Goal: Task Accomplishment & Management: Use online tool/utility

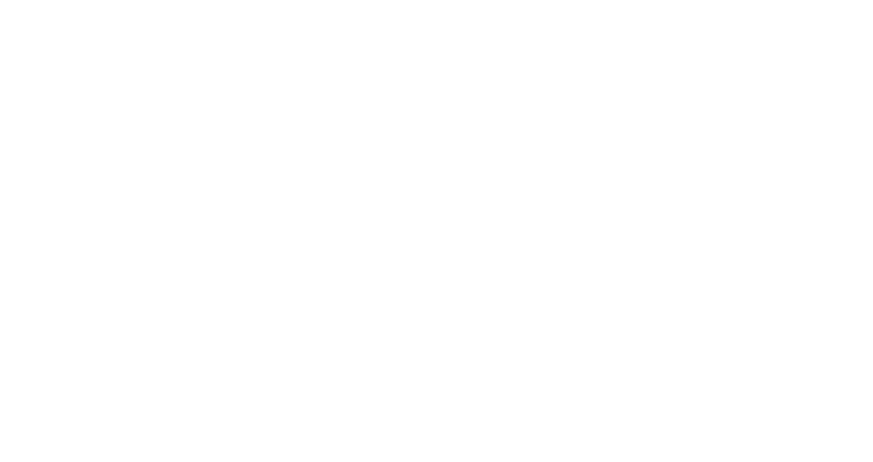
click at [279, 246] on div at bounding box center [436, 231] width 873 height 462
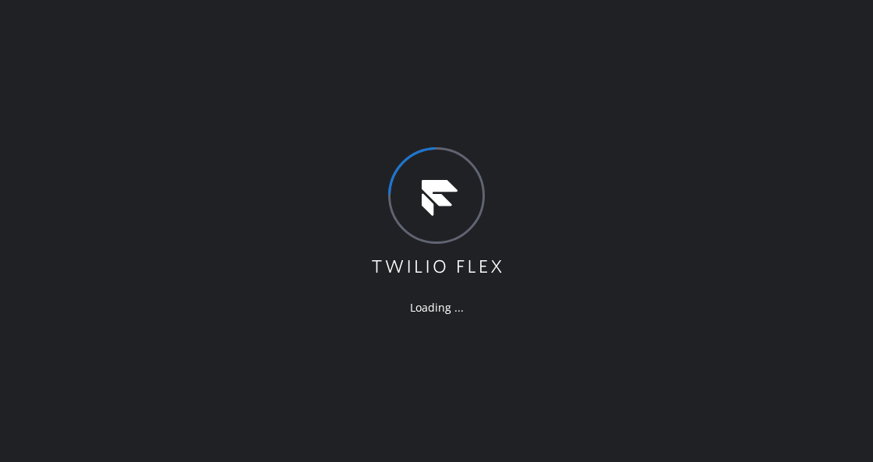
drag, startPoint x: 310, startPoint y: 212, endPoint x: 248, endPoint y: 212, distance: 62.4
click at [310, 212] on div "Loading ..." at bounding box center [436, 231] width 873 height 462
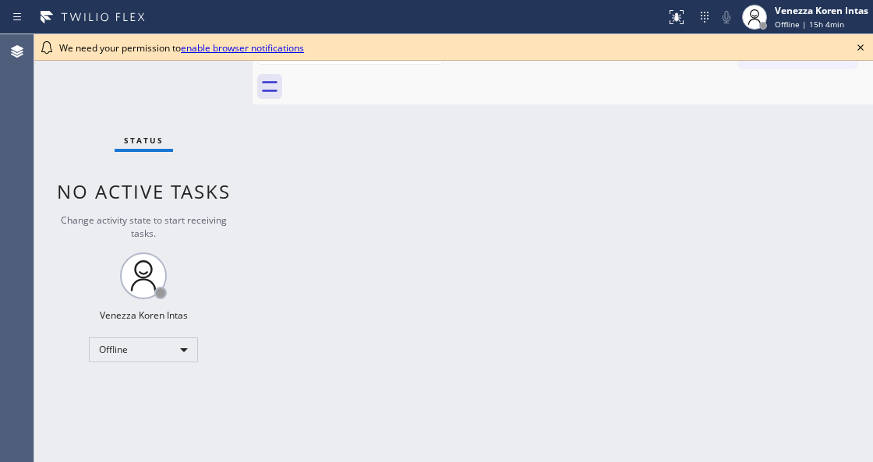
click at [747, 377] on div "Back to Dashboard Change Sender ID Customers Technicians Select a contact Outbo…" at bounding box center [563, 248] width 621 height 428
click at [168, 345] on div "Offline" at bounding box center [143, 350] width 109 height 25
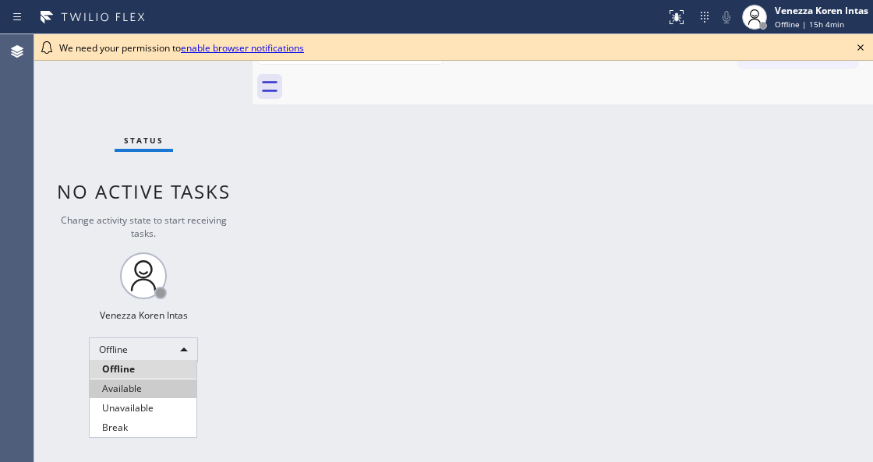
click at [167, 387] on li "Available" at bounding box center [143, 389] width 107 height 19
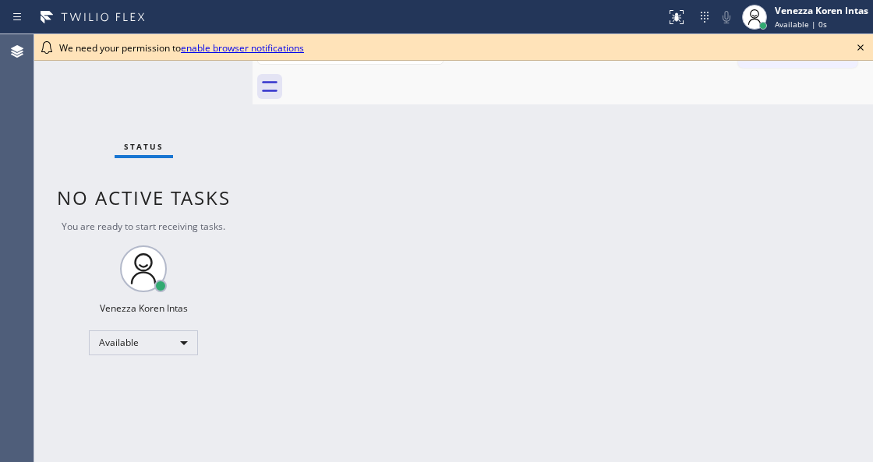
click at [847, 39] on div "We need your permission to enable browser notifications" at bounding box center [453, 47] width 839 height 27
click at [861, 48] on icon at bounding box center [861, 47] width 6 height 6
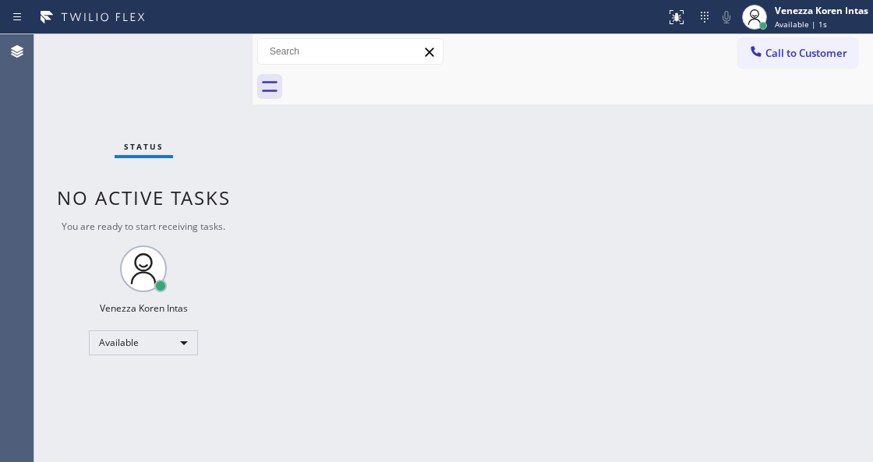
click at [424, 179] on div "Back to Dashboard Change Sender ID Customers Technicians Select a contact Outbo…" at bounding box center [563, 248] width 621 height 428
click at [122, 159] on div "Status No active tasks You are ready to start receiving tasks. Venezza Koren In…" at bounding box center [143, 248] width 218 height 428
click at [566, 104] on div "Back to Dashboard Change Sender ID Customers Technicians Select a contact Outbo…" at bounding box center [563, 248] width 621 height 428
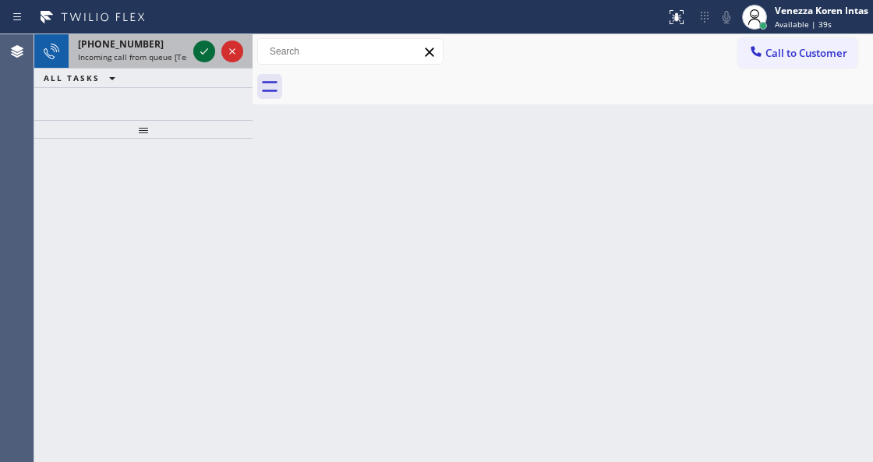
click at [200, 51] on icon at bounding box center [204, 51] width 19 height 19
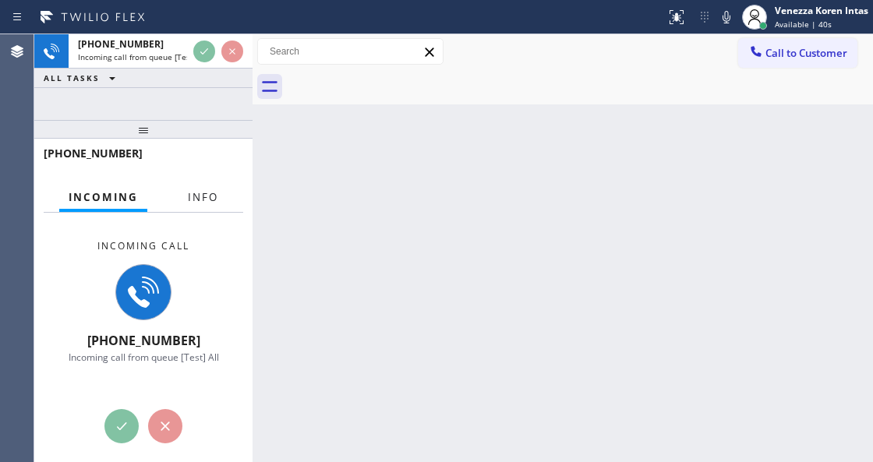
drag, startPoint x: 218, startPoint y: 187, endPoint x: 184, endPoint y: 166, distance: 40.2
click at [218, 186] on button "Info" at bounding box center [203, 197] width 49 height 30
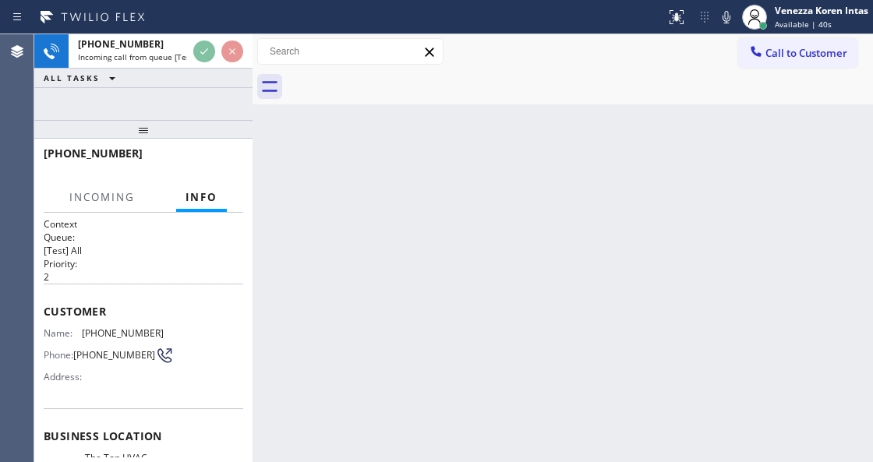
drag, startPoint x: 154, startPoint y: 140, endPoint x: 162, endPoint y: 211, distance: 72.1
click at [162, 139] on div at bounding box center [143, 129] width 218 height 19
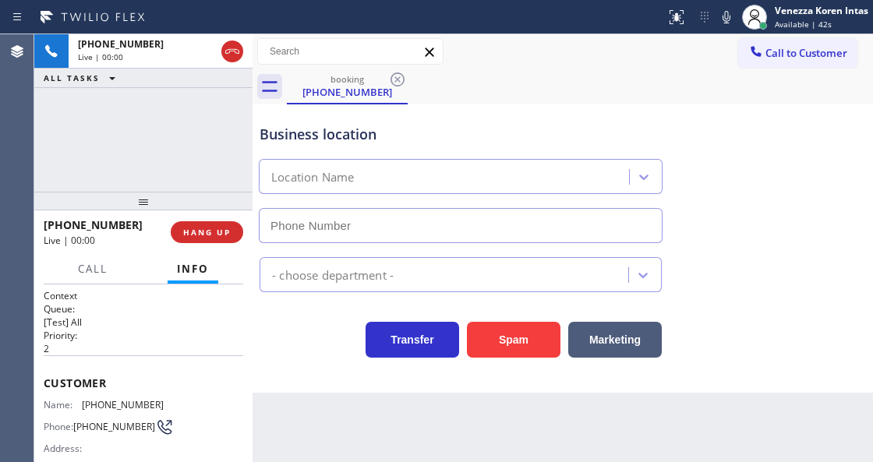
scroll to position [104, 0]
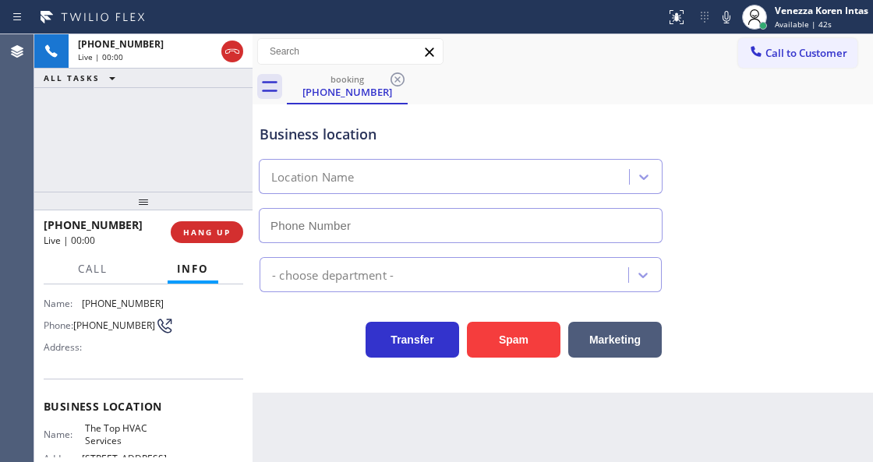
type input "(305) 901-5761"
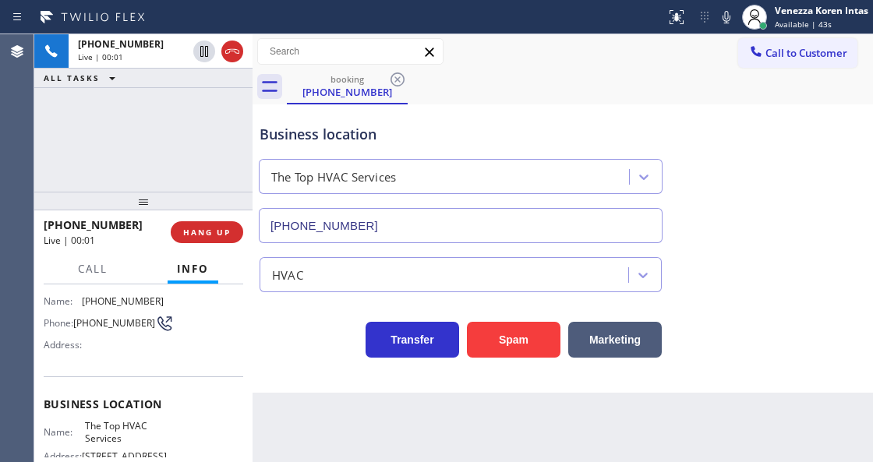
click at [154, 115] on div "+13059672043 Live | 00:01 ALL TASKS ALL TASKS ACTIVE TASKS TASKS IN WRAP UP" at bounding box center [143, 112] width 218 height 157
drag, startPoint x: 234, startPoint y: 58, endPoint x: 348, endPoint y: 462, distance: 419.6
click at [234, 58] on icon at bounding box center [232, 51] width 19 height 19
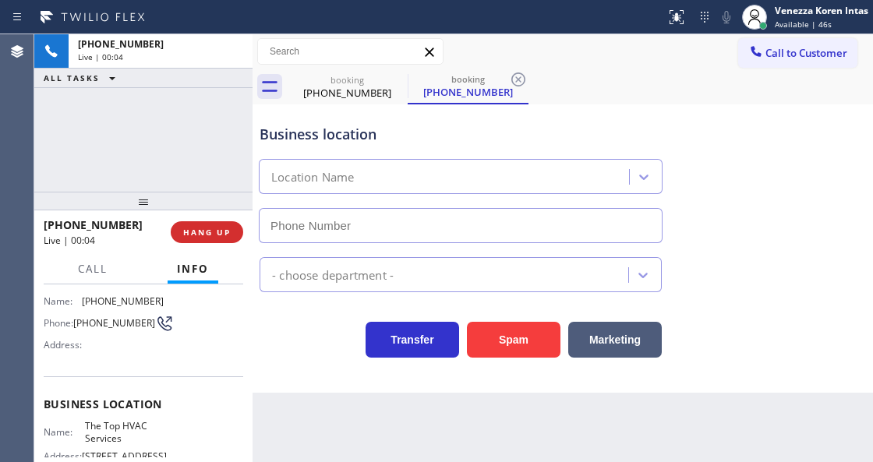
type input "(305) 901-5761"
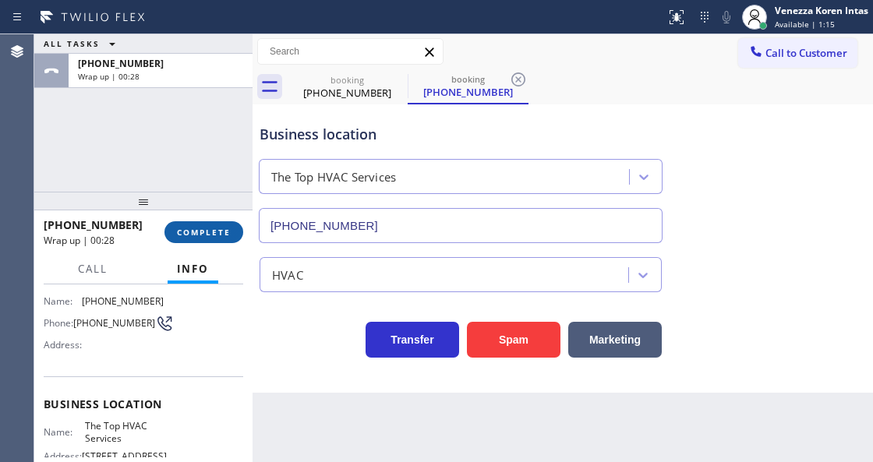
drag, startPoint x: 198, startPoint y: 217, endPoint x: 214, endPoint y: 228, distance: 19.7
click at [198, 217] on div "+13059672043 Wrap up | 00:28 COMPLETE" at bounding box center [144, 232] width 200 height 41
click at [215, 228] on span "COMPLETE" at bounding box center [204, 232] width 54 height 11
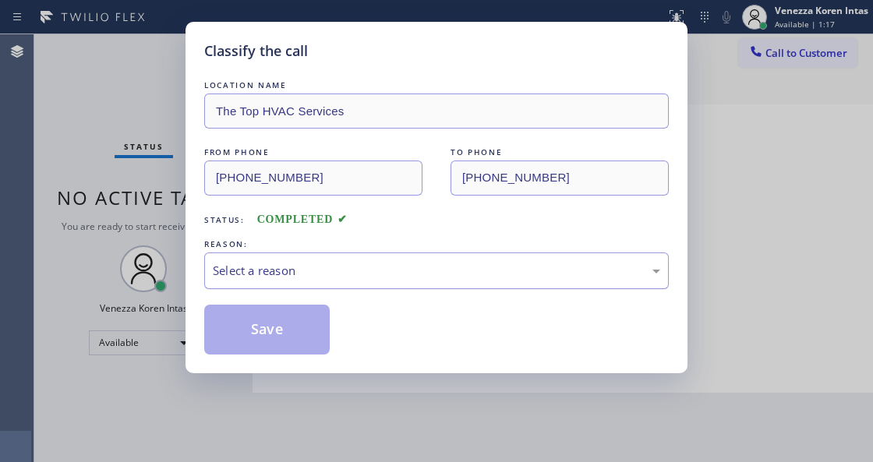
click at [355, 284] on div "Select a reason" at bounding box center [436, 271] width 465 height 37
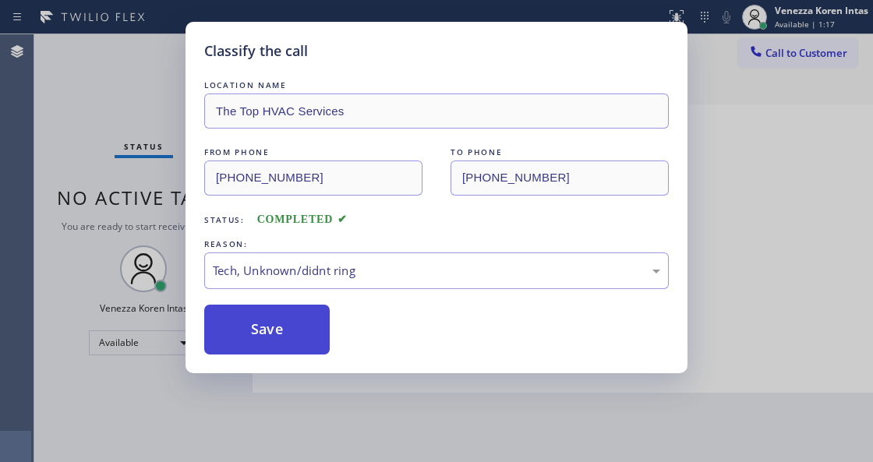
click at [295, 340] on button "Save" at bounding box center [267, 330] width 126 height 50
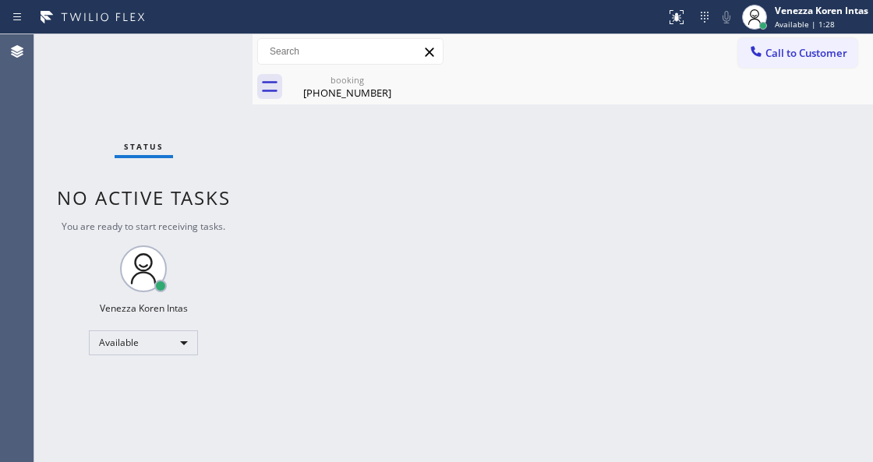
click at [412, 251] on div "Back to Dashboard Change Sender ID Customers Technicians Select a contact Outbo…" at bounding box center [563, 248] width 621 height 428
click at [366, 66] on div "Call to Customer Outbound call Location Search location Your caller id phone nu…" at bounding box center [563, 51] width 621 height 35
click at [396, 80] on icon at bounding box center [397, 79] width 19 height 19
drag, startPoint x: 360, startPoint y: 95, endPoint x: 368, endPoint y: 114, distance: 20.3
click at [360, 96] on div "(305) 967-2043" at bounding box center [347, 93] width 118 height 14
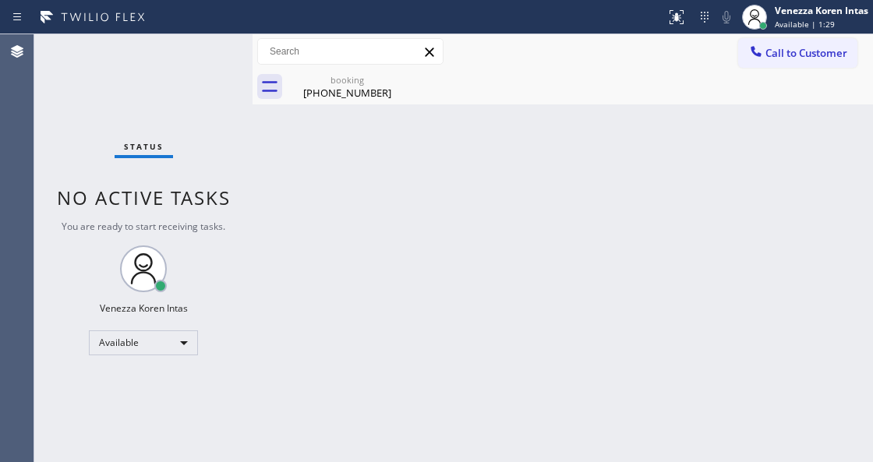
click at [468, 234] on div "Back to Dashboard Change Sender ID Customers Technicians Select a contact Outbo…" at bounding box center [563, 248] width 621 height 428
click at [334, 458] on div "Back to Dashboard Change Sender ID Customers Technicians Select a contact Outbo…" at bounding box center [563, 248] width 621 height 428
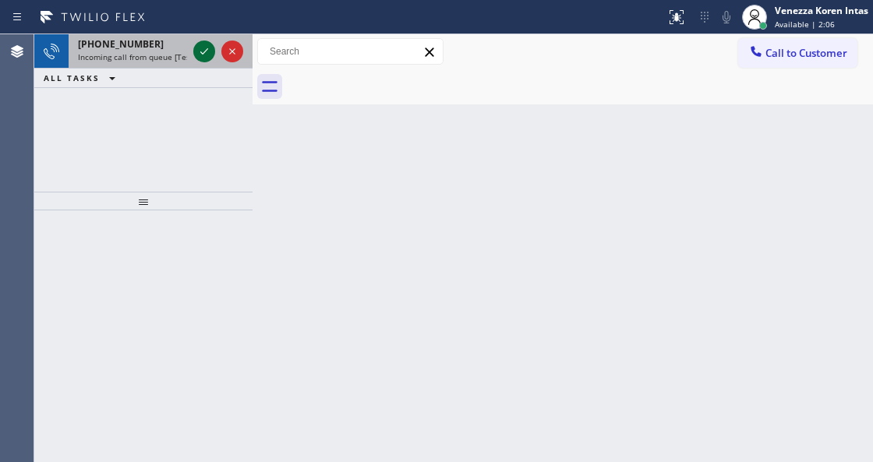
click at [200, 48] on icon at bounding box center [204, 51] width 19 height 19
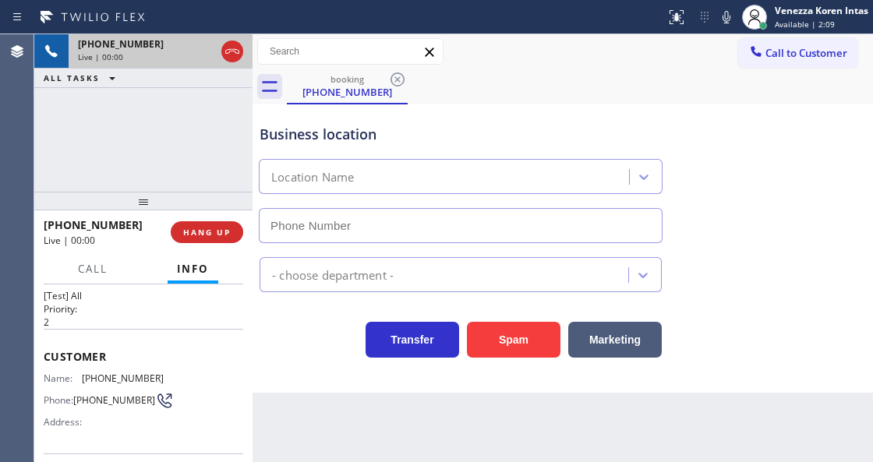
scroll to position [51, 0]
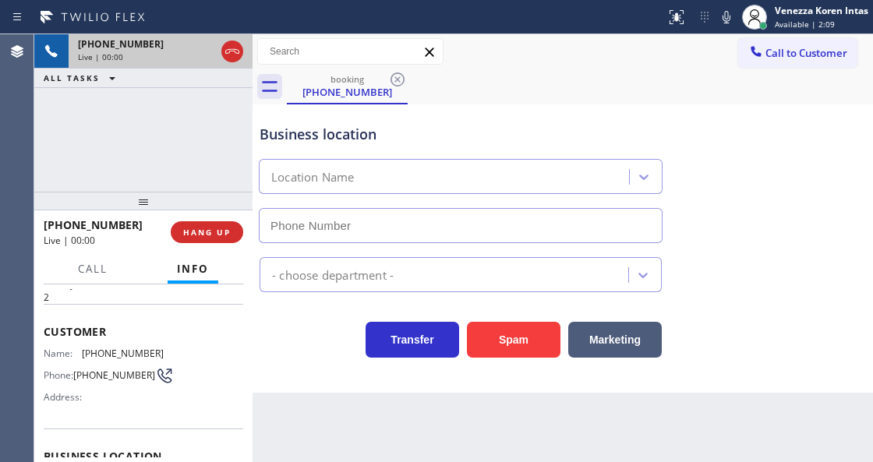
type input "(720) 897-1197"
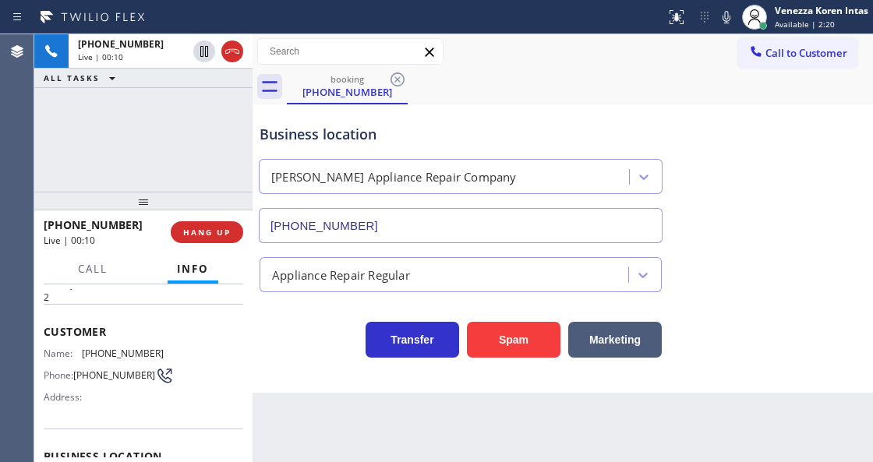
drag, startPoint x: 236, startPoint y: 56, endPoint x: 370, endPoint y: 401, distance: 369.5
click at [236, 56] on icon at bounding box center [232, 51] width 19 height 19
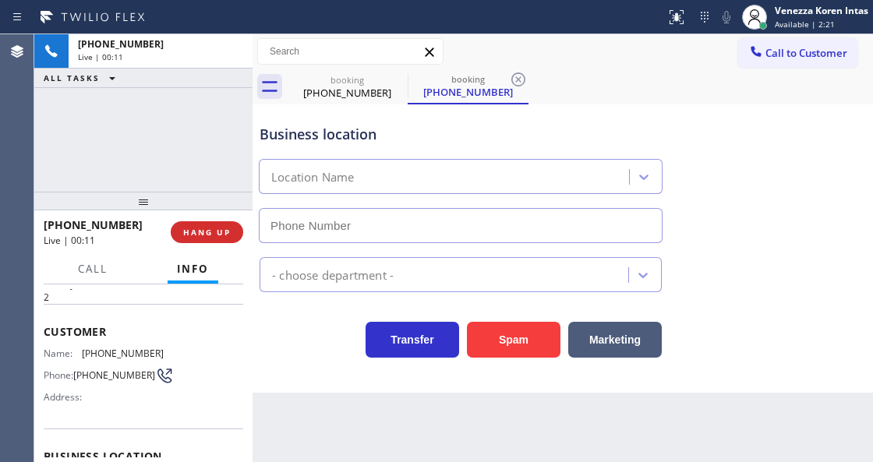
type input "(720) 897-1197"
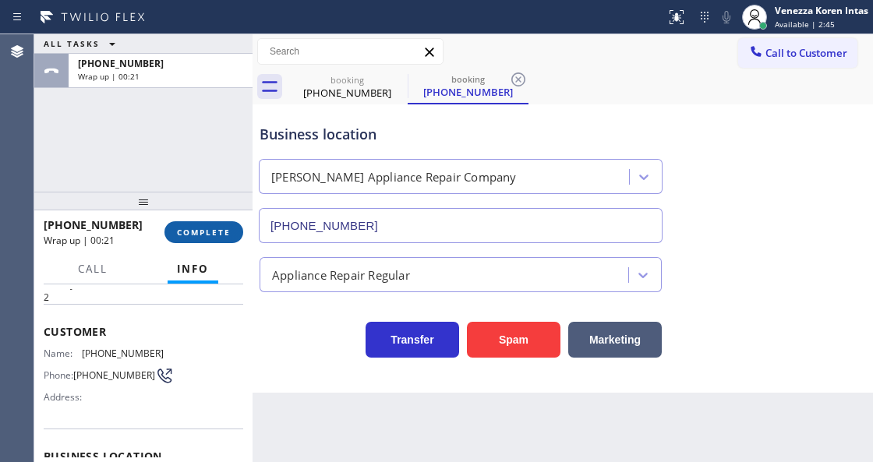
drag, startPoint x: 235, startPoint y: 231, endPoint x: 328, endPoint y: 253, distance: 95.3
click at [233, 231] on button "COMPLETE" at bounding box center [203, 232] width 79 height 22
click at [173, 172] on div "ALL TASKS ALL TASKS ACTIVE TASKS TASKS IN WRAP UP +17209863266 Wrap up | 00:25" at bounding box center [143, 112] width 218 height 157
drag, startPoint x: 242, startPoint y: 221, endPoint x: 228, endPoint y: 230, distance: 16.4
click at [233, 227] on div "+17209863266 Wrap up | 00:47 COMPLETE" at bounding box center [144, 232] width 200 height 41
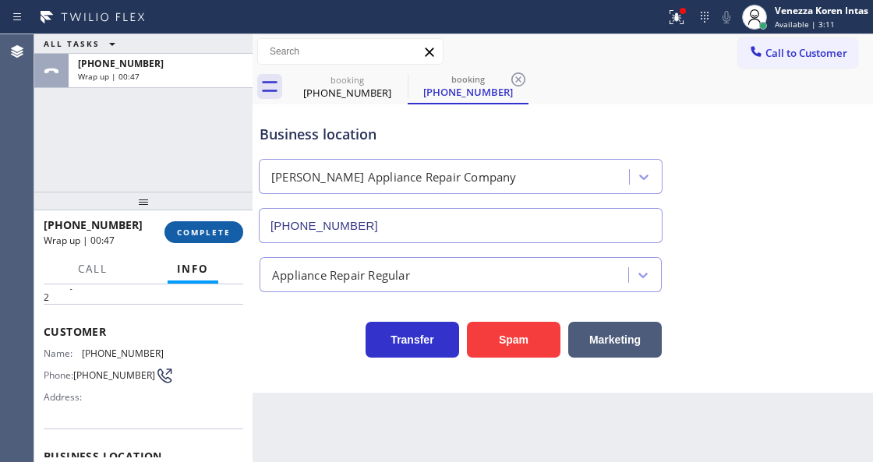
click at [228, 230] on span "COMPLETE" at bounding box center [204, 232] width 54 height 11
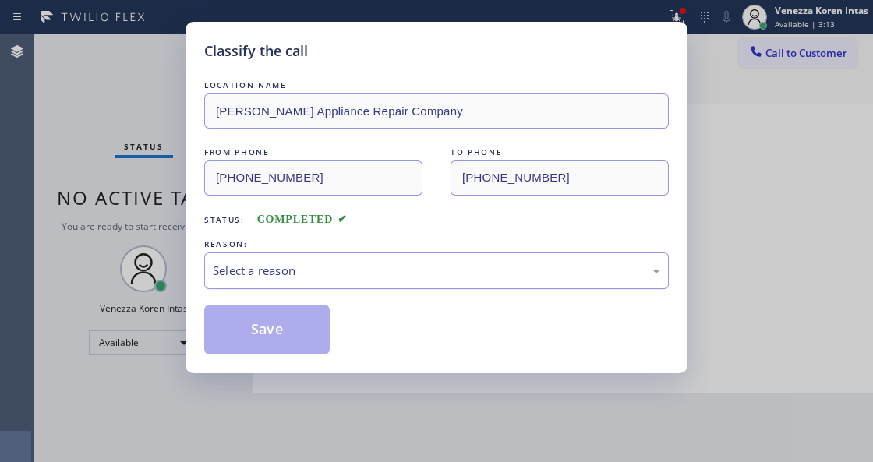
click at [368, 264] on div "Select a reason" at bounding box center [436, 271] width 447 height 18
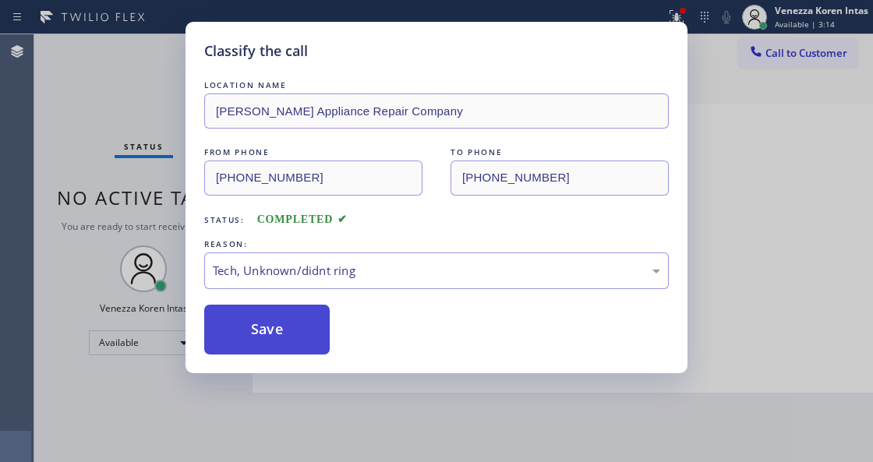
click at [299, 316] on button "Save" at bounding box center [267, 330] width 126 height 50
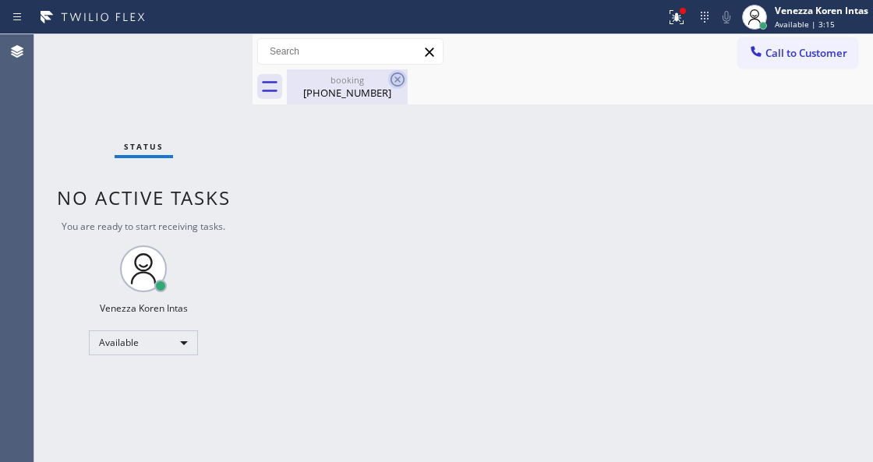
click at [402, 84] on icon at bounding box center [398, 80] width 14 height 14
click at [399, 82] on icon at bounding box center [397, 79] width 19 height 19
click at [362, 83] on div "booking" at bounding box center [347, 80] width 118 height 12
click at [529, 101] on div at bounding box center [580, 86] width 586 height 35
click at [684, 14] on div at bounding box center [682, 10] width 9 height 9
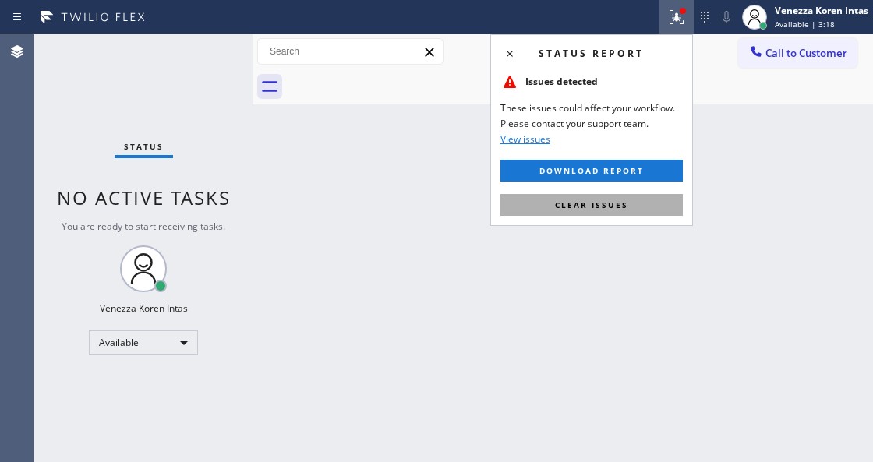
drag, startPoint x: 622, startPoint y: 214, endPoint x: 421, endPoint y: 315, distance: 224.9
click at [621, 215] on button "Clear issues" at bounding box center [592, 205] width 182 height 22
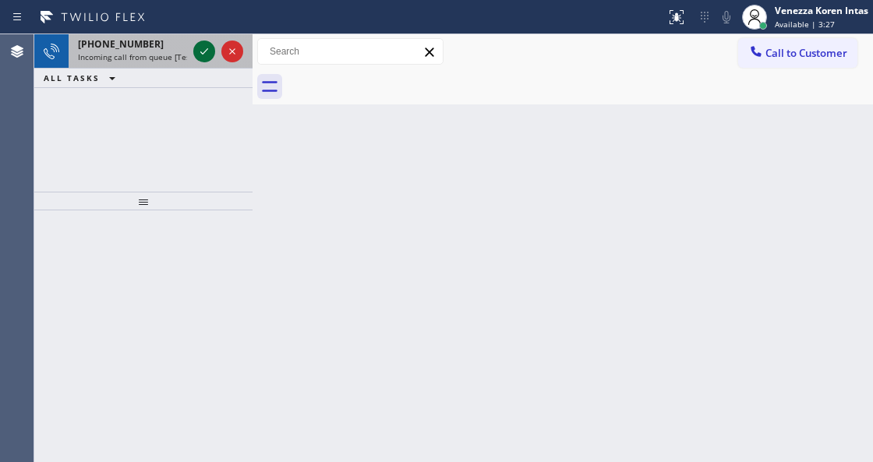
click at [200, 54] on icon at bounding box center [204, 51] width 19 height 19
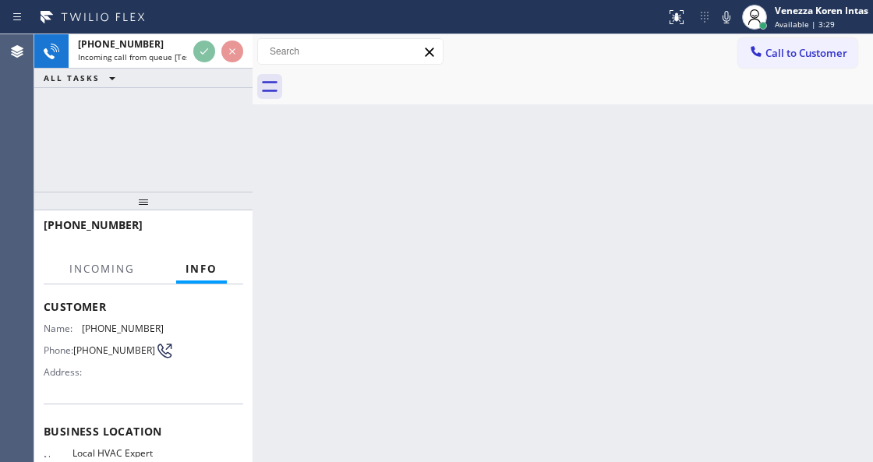
scroll to position [156, 0]
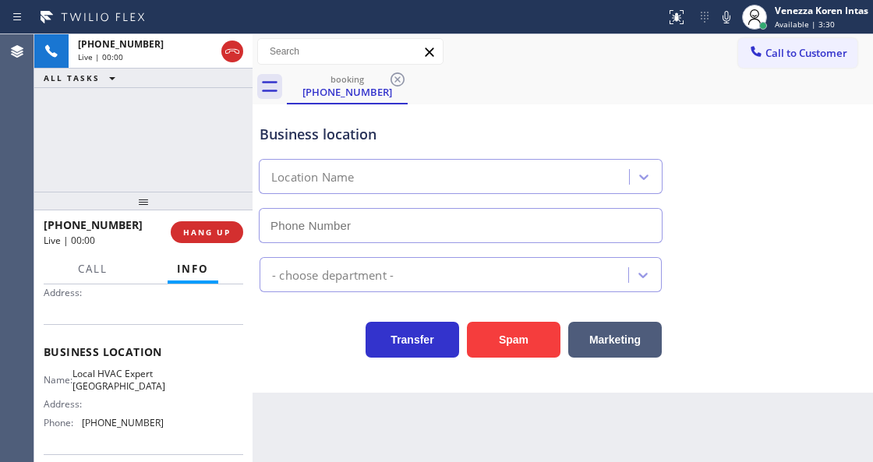
type input "(650) 600-0315"
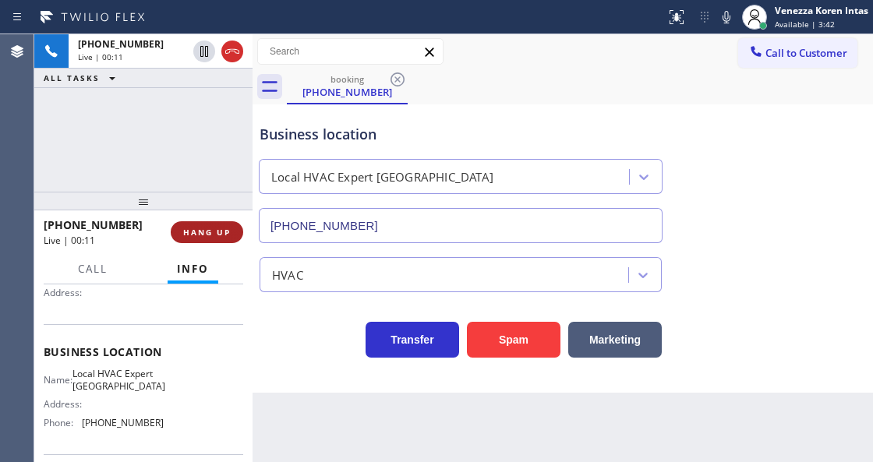
click at [210, 242] on button "HANG UP" at bounding box center [207, 232] width 73 height 22
click at [216, 232] on span "HANG UP" at bounding box center [207, 232] width 48 height 11
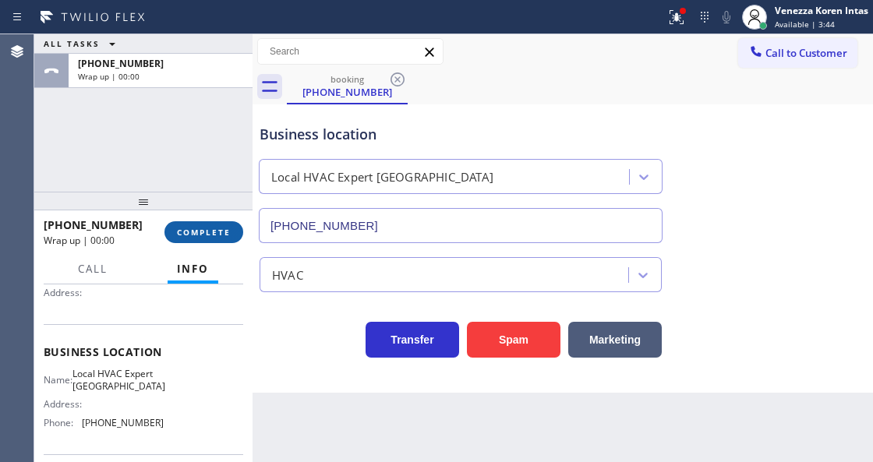
click at [216, 232] on span "COMPLETE" at bounding box center [204, 232] width 54 height 11
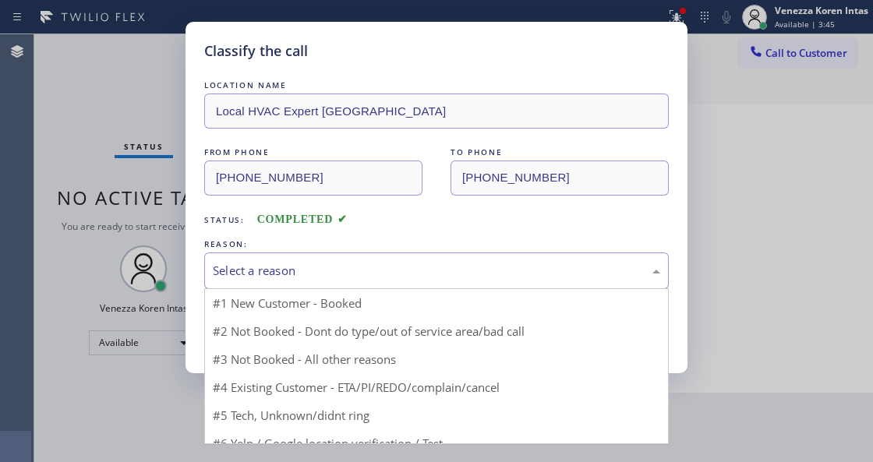
click at [379, 268] on div "Select a reason" at bounding box center [436, 271] width 447 height 18
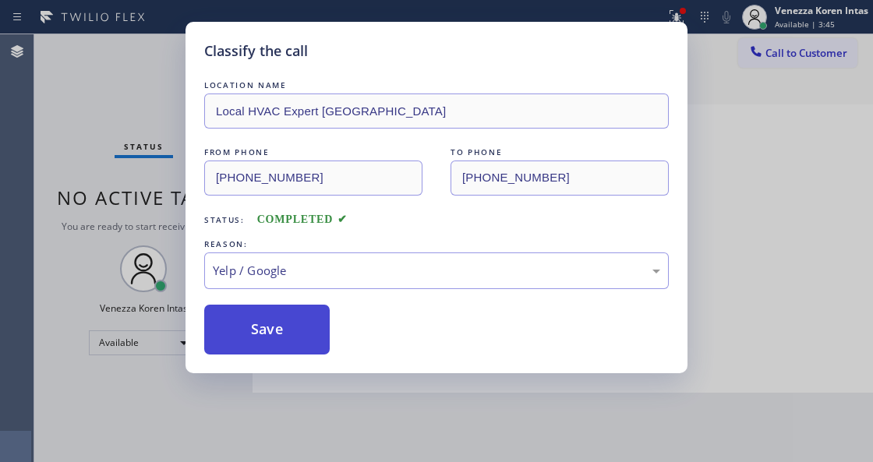
click at [294, 348] on button "Save" at bounding box center [267, 330] width 126 height 50
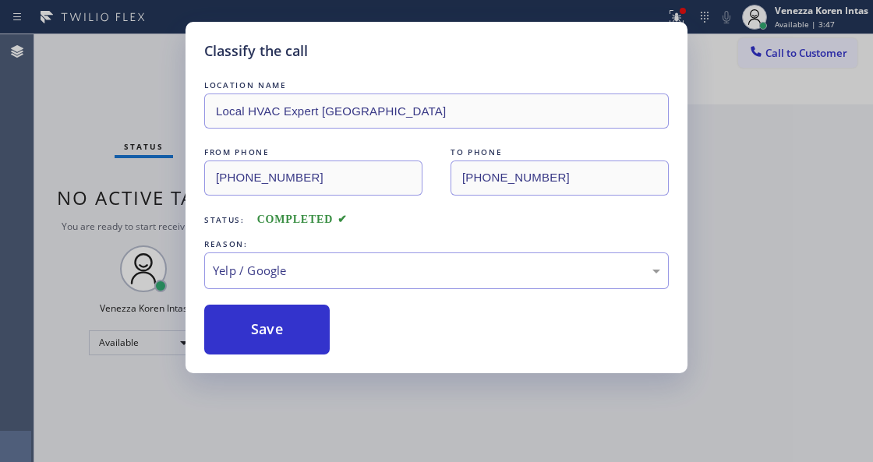
click at [320, 460] on div "Classify the call LOCATION NAME Local HVAC Expert South San Francisco FROM PHON…" at bounding box center [436, 231] width 873 height 462
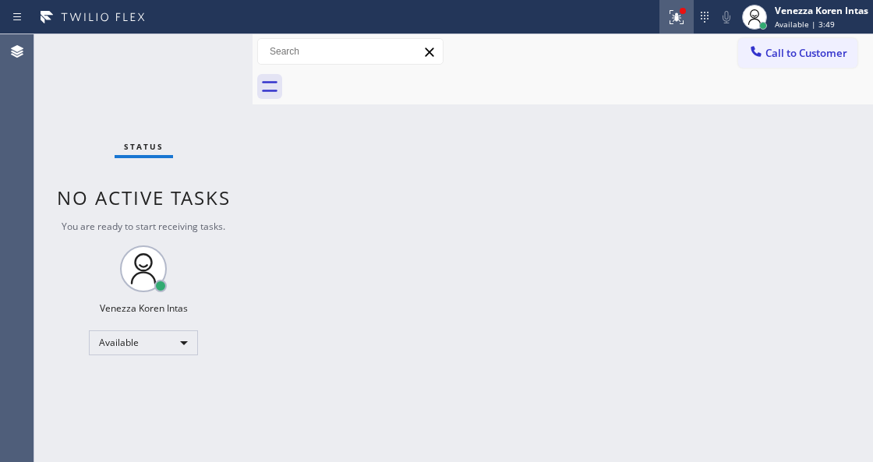
click at [666, 9] on div at bounding box center [677, 17] width 34 height 19
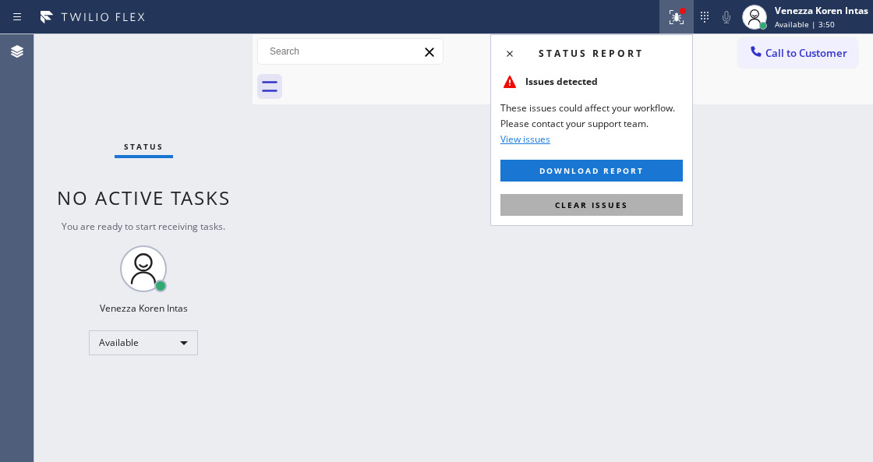
click at [555, 201] on button "Clear issues" at bounding box center [592, 205] width 182 height 22
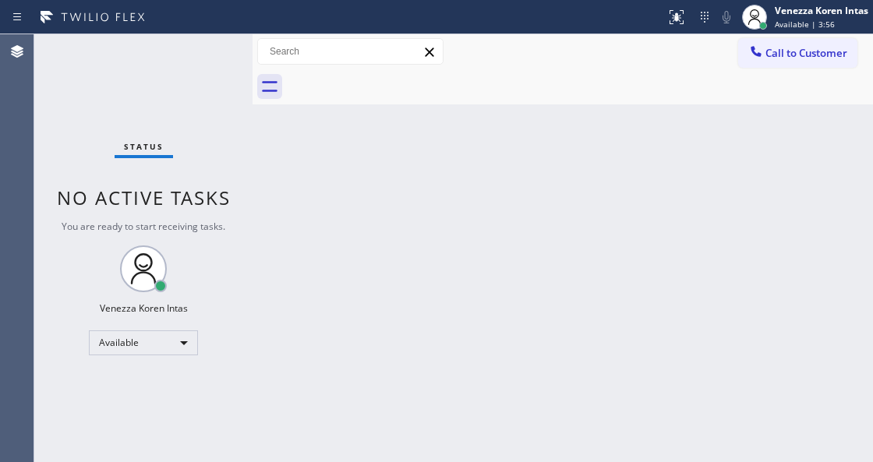
drag, startPoint x: 201, startPoint y: 195, endPoint x: 187, endPoint y: 177, distance: 22.8
click at [201, 195] on span "No active tasks" at bounding box center [144, 198] width 174 height 26
click at [157, 69] on div "Status No active tasks You are ready to start receiving tasks. Venezza Koren In…" at bounding box center [143, 248] width 218 height 428
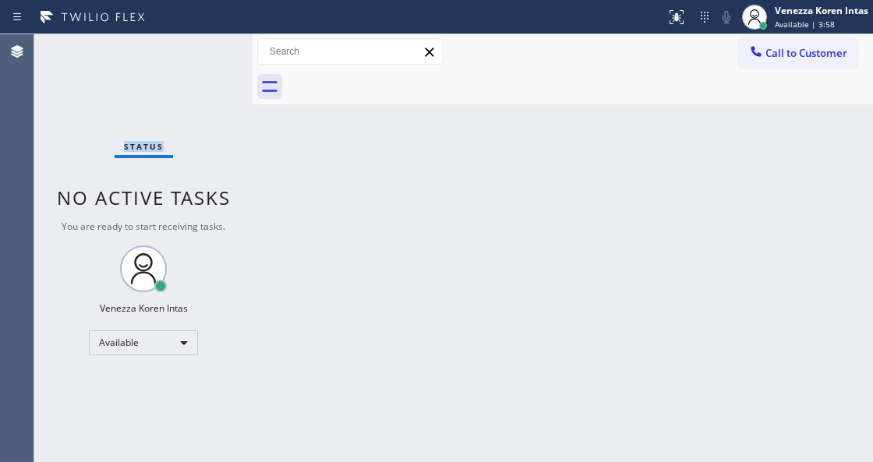
click at [157, 69] on div "Status No active tasks You are ready to start receiving tasks. Venezza Koren In…" at bounding box center [143, 248] width 218 height 428
click at [277, 214] on div "Back to Dashboard Change Sender ID Customers Technicians Select a contact Outbo…" at bounding box center [563, 248] width 621 height 428
click at [242, 229] on div "Status No active tasks You are ready to start receiving tasks. Venezza Koren In…" at bounding box center [143, 248] width 218 height 428
click at [495, 157] on div "Back to Dashboard Change Sender ID Customers Technicians Select a contact Outbo…" at bounding box center [563, 248] width 621 height 428
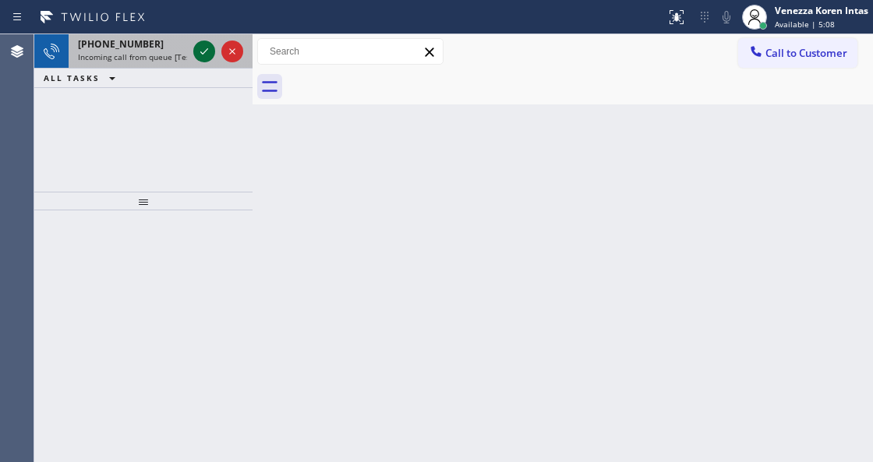
click at [200, 55] on icon at bounding box center [204, 51] width 19 height 19
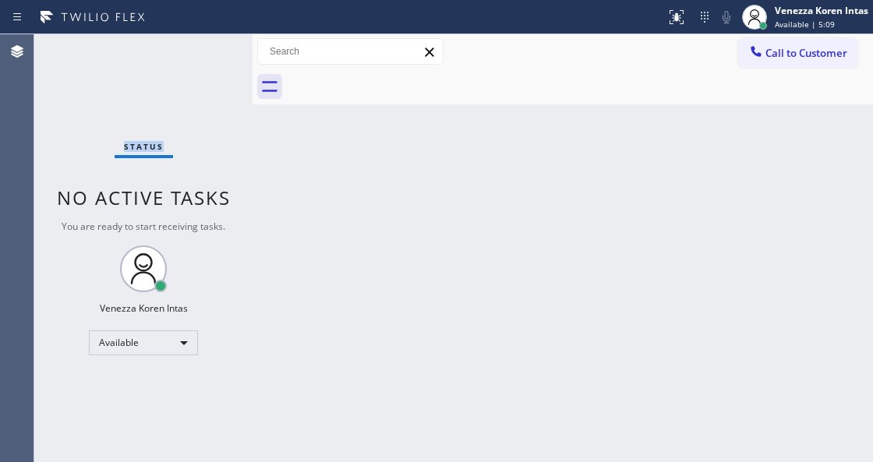
click at [200, 55] on div "Status No active tasks You are ready to start receiving tasks. Venezza Koren In…" at bounding box center [143, 248] width 218 height 428
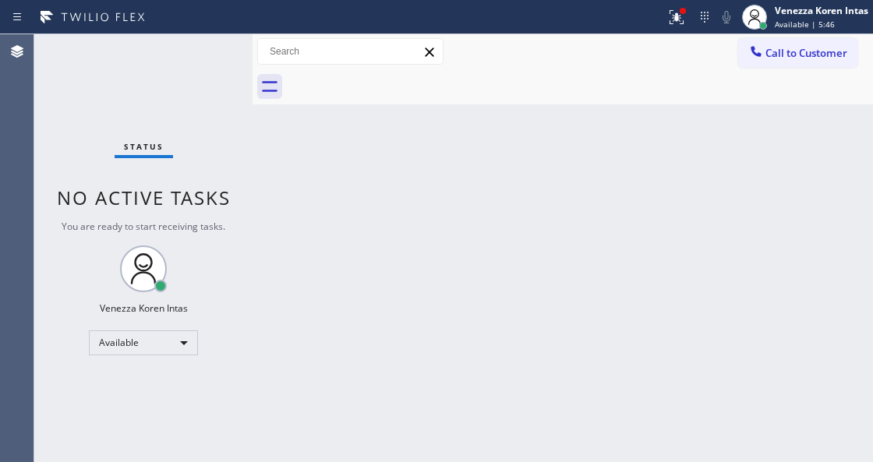
drag, startPoint x: 207, startPoint y: 59, endPoint x: 186, endPoint y: 67, distance: 23.2
click at [207, 59] on div "Status No active tasks You are ready to start receiving tasks. Venezza Koren In…" at bounding box center [143, 248] width 218 height 428
click at [197, 48] on div "Status No active tasks You are ready to start receiving tasks. Venezza Koren In…" at bounding box center [143, 248] width 218 height 428
click at [684, 15] on icon at bounding box center [676, 17] width 19 height 19
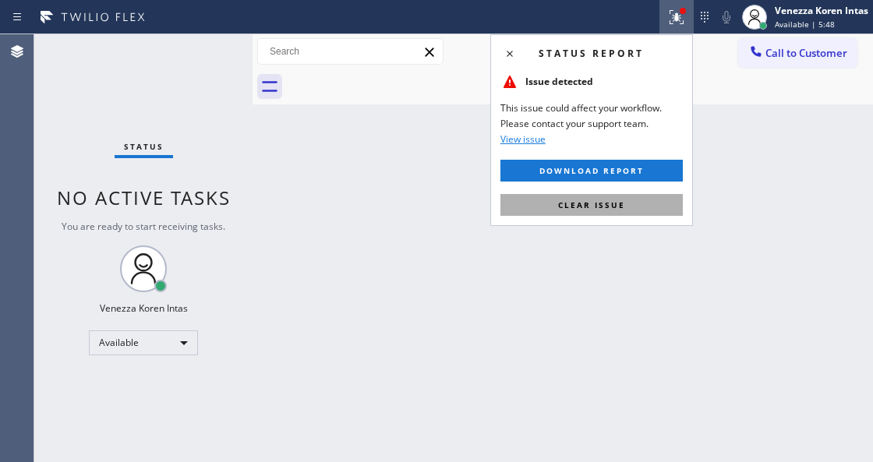
click at [590, 212] on button "Clear issue" at bounding box center [592, 205] width 182 height 22
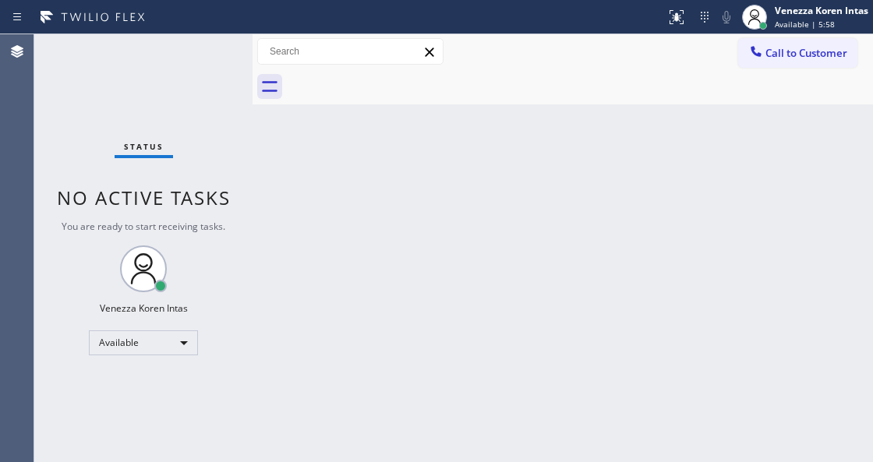
click at [298, 196] on div "Back to Dashboard Change Sender ID Customers Technicians Select a contact Outbo…" at bounding box center [563, 248] width 621 height 428
click at [159, 65] on div "Status No active tasks You are ready to start receiving tasks. Venezza Koren In…" at bounding box center [143, 248] width 218 height 428
click at [443, 168] on div "Back to Dashboard Change Sender ID Customers Technicians Select a contact Outbo…" at bounding box center [563, 248] width 621 height 428
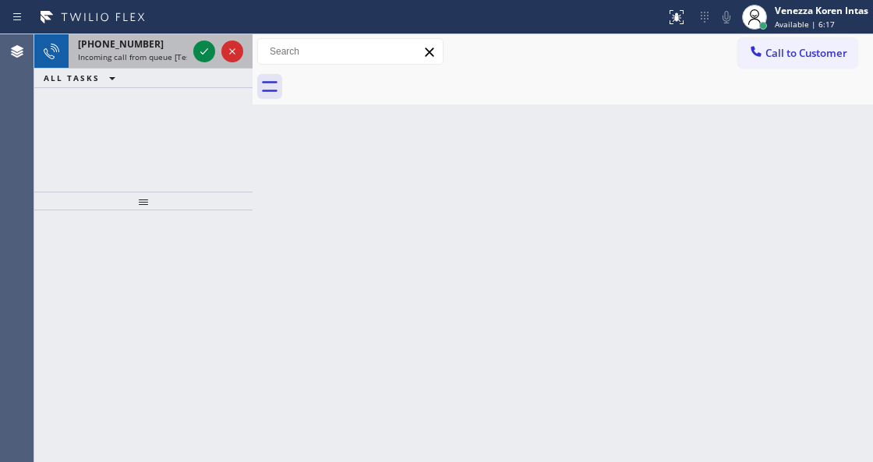
click at [193, 56] on div at bounding box center [218, 51] width 56 height 34
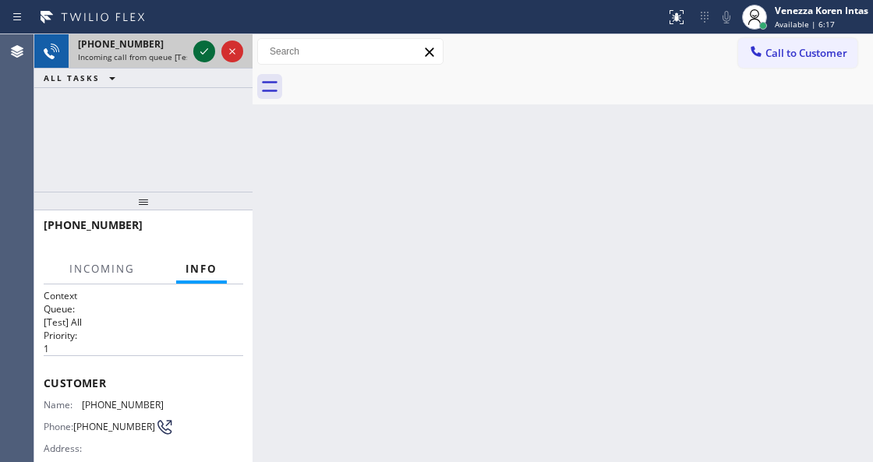
click at [200, 58] on icon at bounding box center [204, 51] width 19 height 19
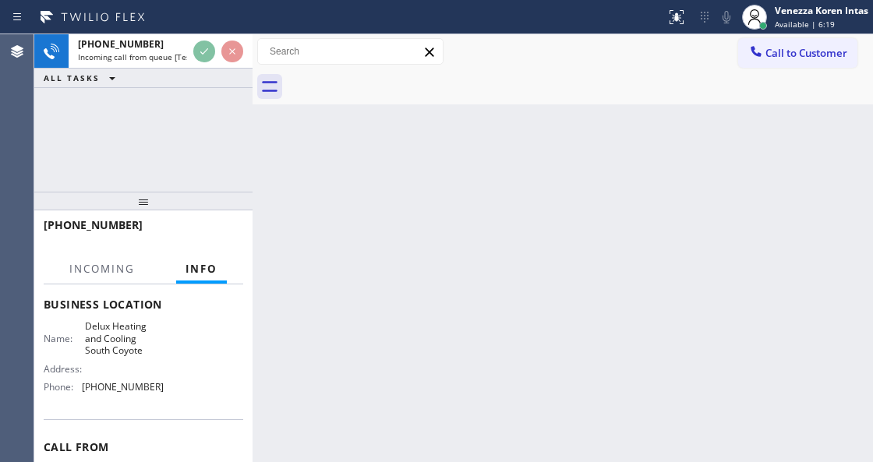
scroll to position [207, 0]
click at [253, 125] on div at bounding box center [253, 248] width 0 height 428
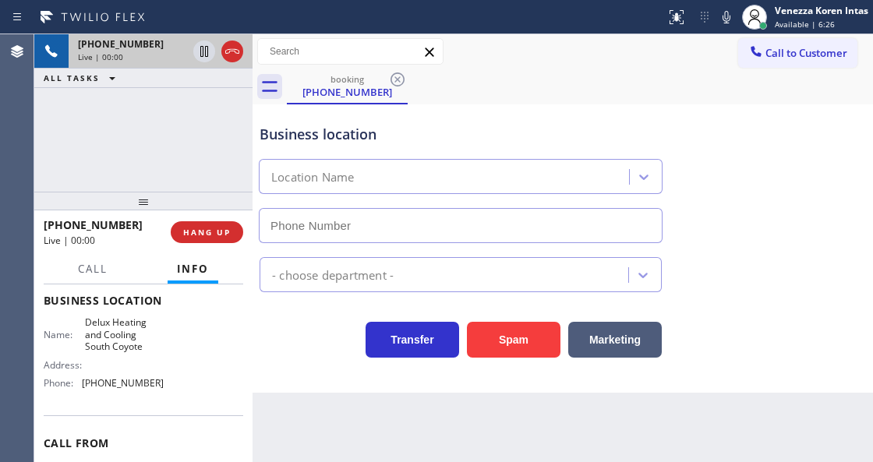
type input "(408) 816-2262"
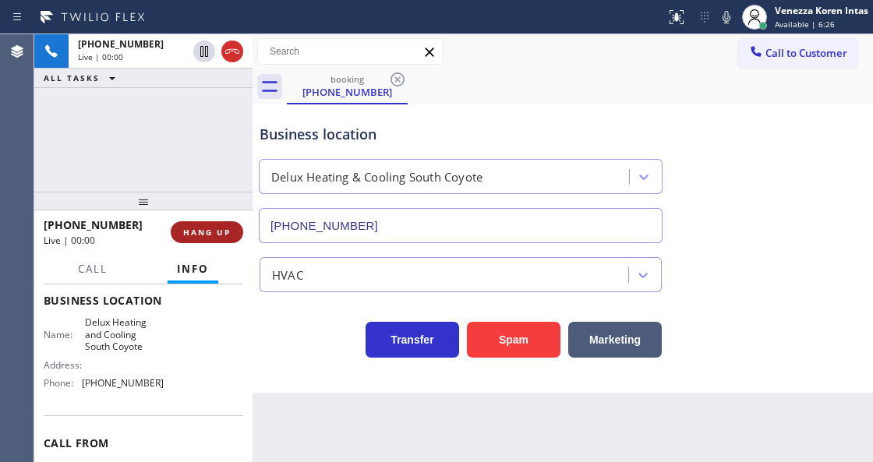
drag, startPoint x: 234, startPoint y: 44, endPoint x: 240, endPoint y: 227, distance: 183.3
click at [234, 44] on icon at bounding box center [232, 51] width 19 height 19
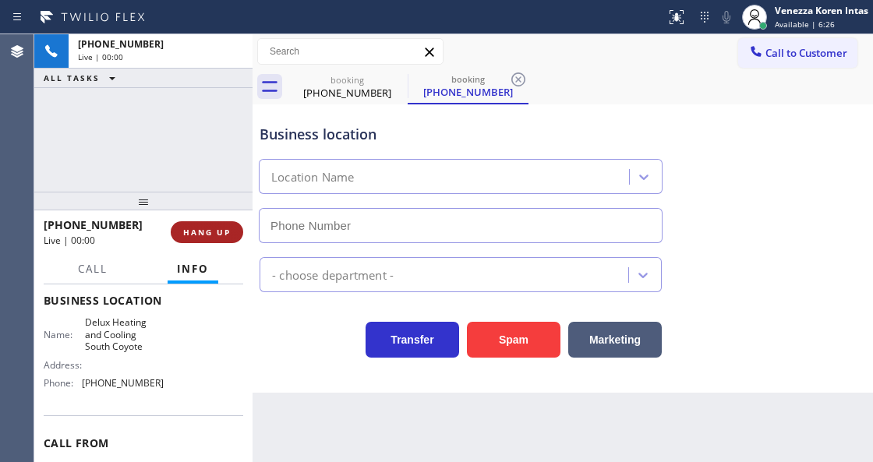
type input "(408) 816-2262"
click at [221, 227] on span "HANG UP" at bounding box center [207, 232] width 48 height 11
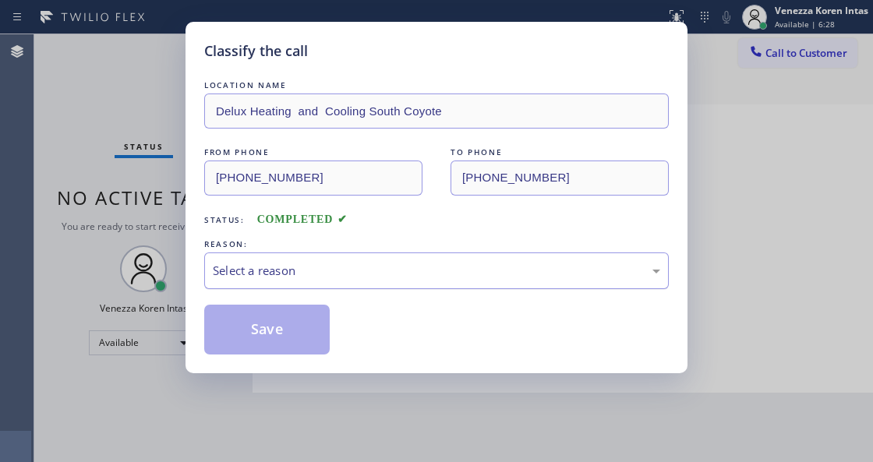
click at [367, 280] on div "Select a reason" at bounding box center [436, 271] width 447 height 18
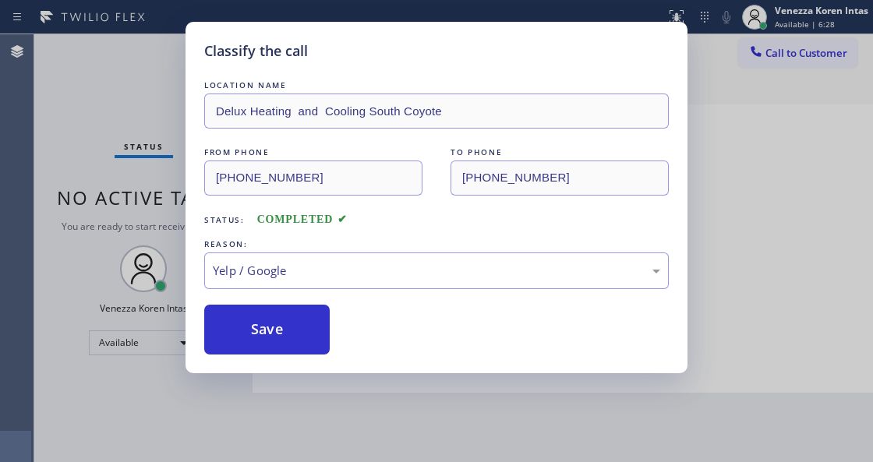
click at [282, 338] on button "Save" at bounding box center [267, 330] width 126 height 50
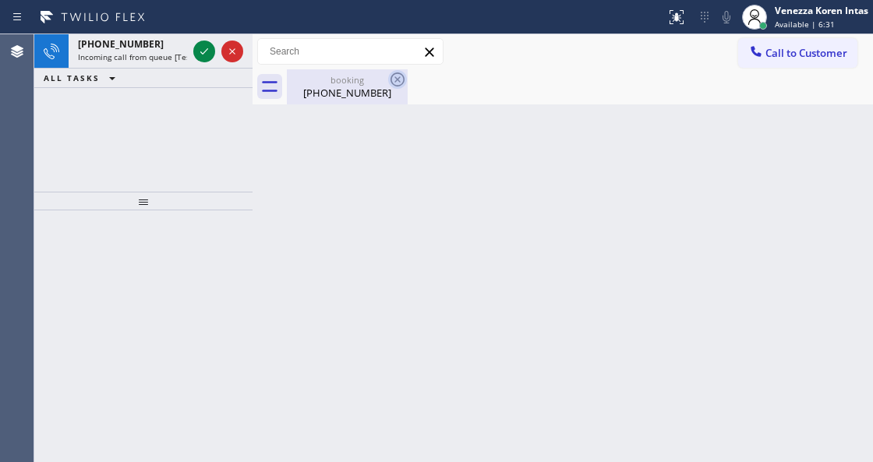
click at [398, 89] on div at bounding box center [397, 79] width 19 height 19
click at [398, 76] on icon at bounding box center [397, 79] width 19 height 19
click at [328, 80] on div "booking" at bounding box center [347, 80] width 118 height 12
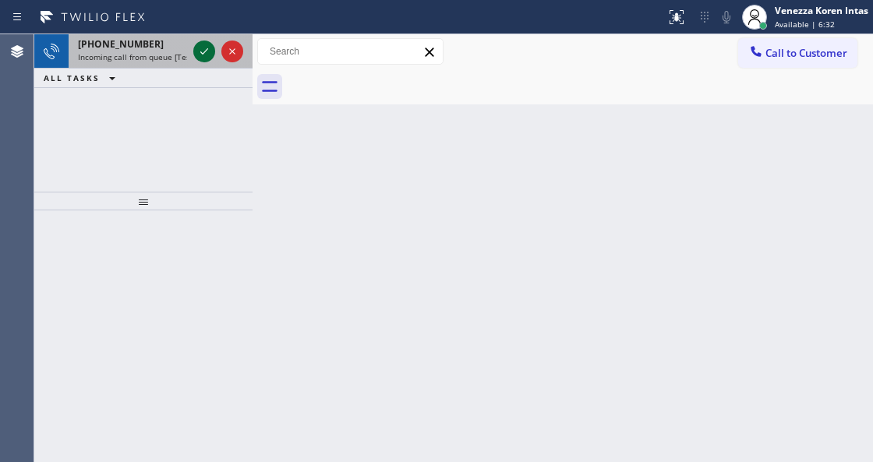
click at [200, 44] on icon at bounding box center [204, 51] width 19 height 19
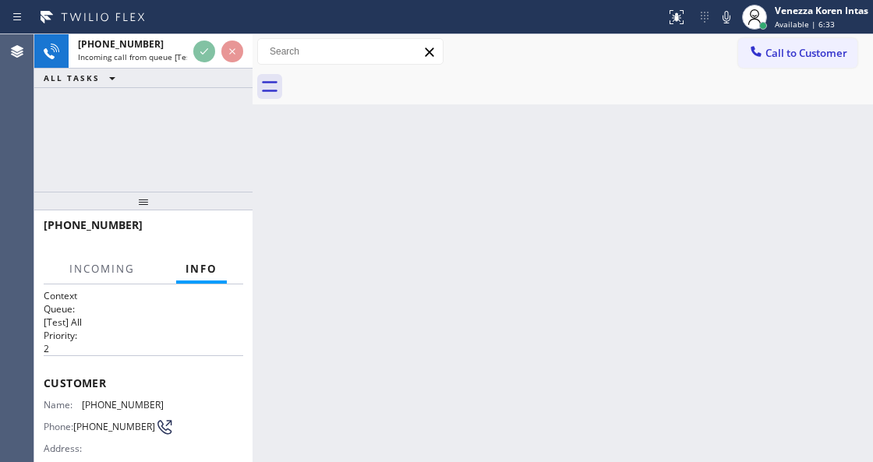
scroll to position [156, 0]
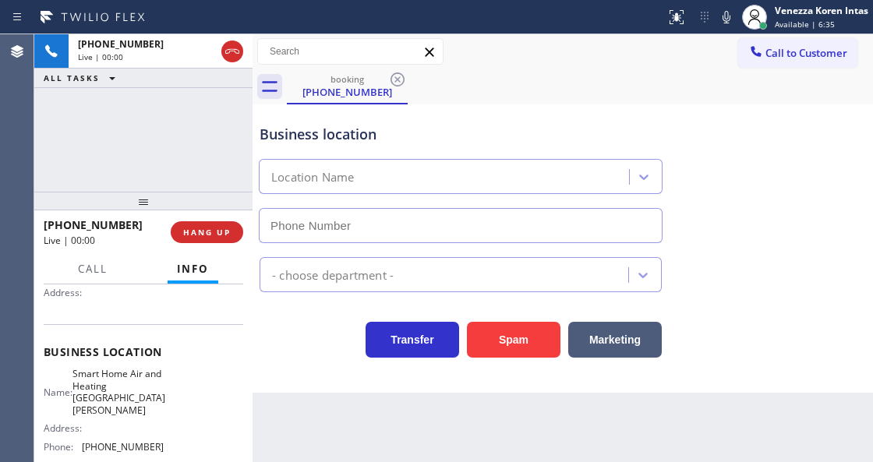
type input "(310) 362-9082"
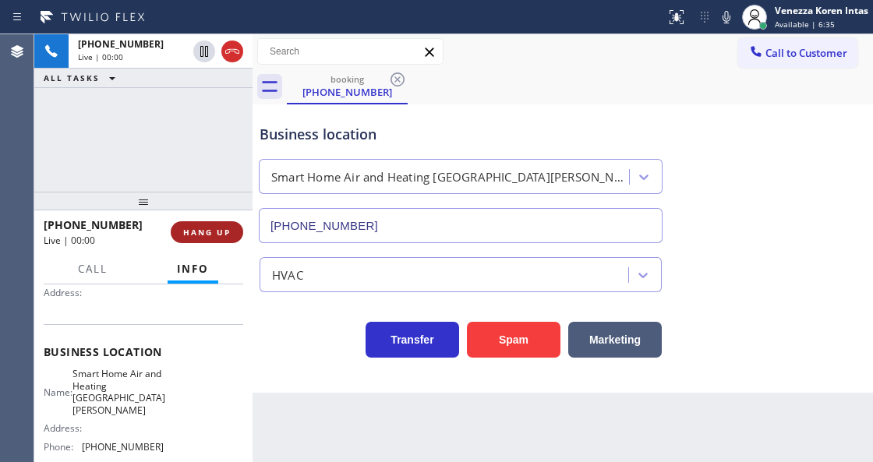
click at [221, 235] on span "HANG UP" at bounding box center [207, 232] width 48 height 11
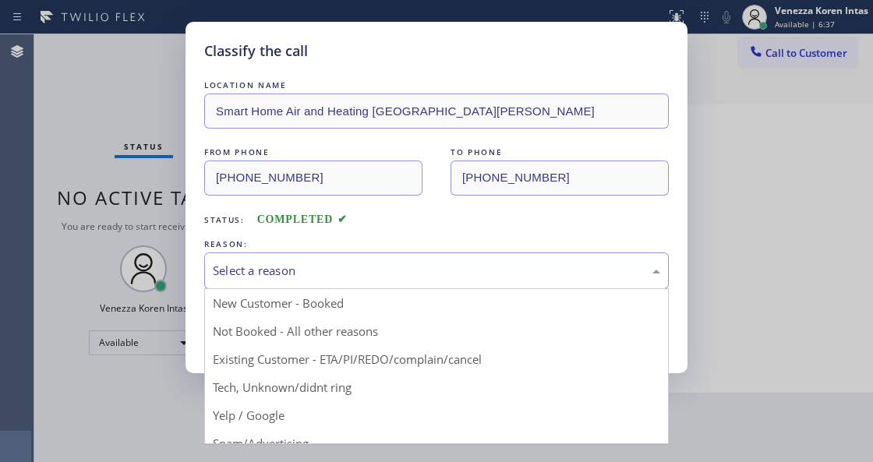
click at [293, 278] on div "Select a reason" at bounding box center [436, 271] width 447 height 18
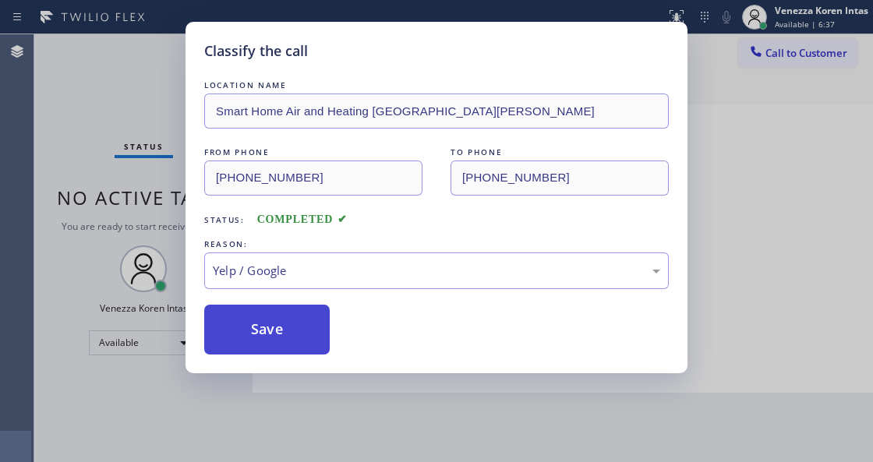
click at [273, 341] on button "Save" at bounding box center [267, 330] width 126 height 50
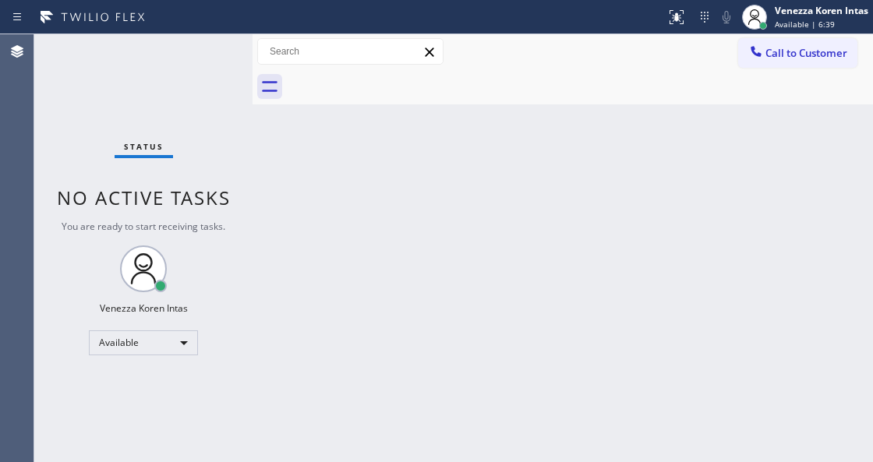
click at [256, 84] on div at bounding box center [563, 86] width 621 height 35
click at [253, 76] on div at bounding box center [253, 248] width 0 height 428
click at [230, 62] on div "Status No active tasks You are ready to start receiving tasks. Venezza Koren In…" at bounding box center [143, 248] width 218 height 428
click at [221, 62] on div "Status No active tasks You are ready to start receiving tasks. Venezza Koren In…" at bounding box center [143, 248] width 218 height 428
click at [221, 72] on div "Status No active tasks You are ready to start receiving tasks. Venezza Koren In…" at bounding box center [143, 248] width 218 height 428
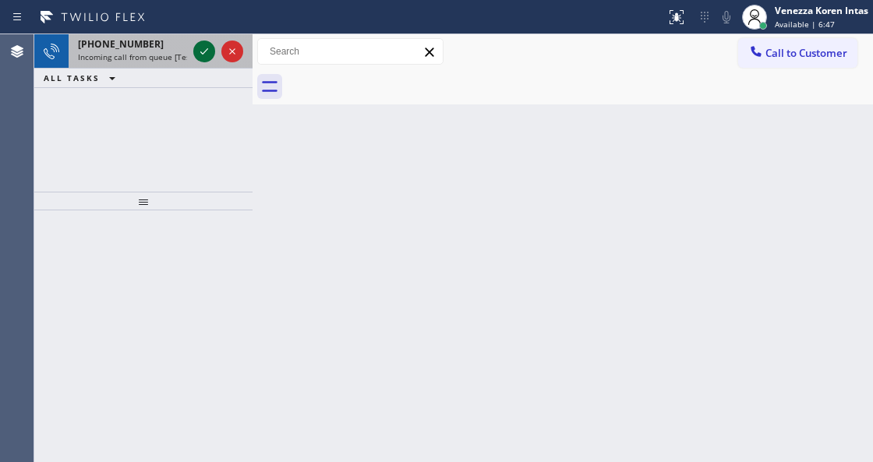
click at [199, 55] on icon at bounding box center [204, 51] width 19 height 19
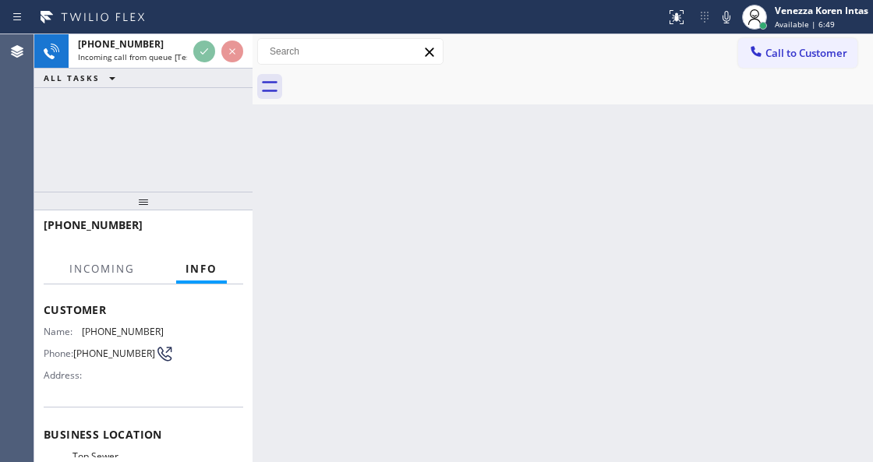
scroll to position [156, 0]
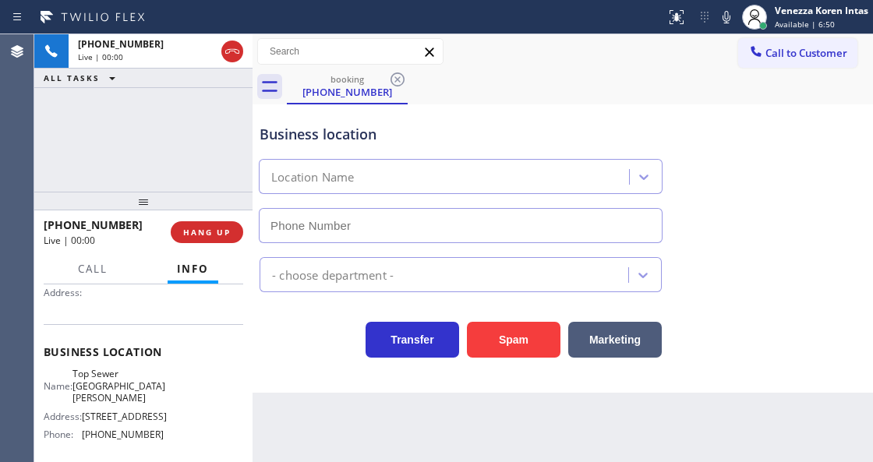
type input "(310) 776-6256"
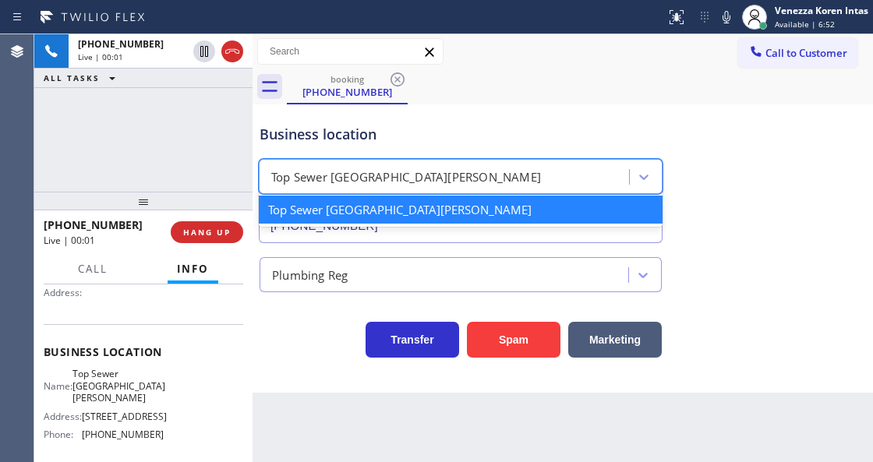
click at [377, 160] on div "Top Sewer Santa Monica" at bounding box center [461, 176] width 404 height 35
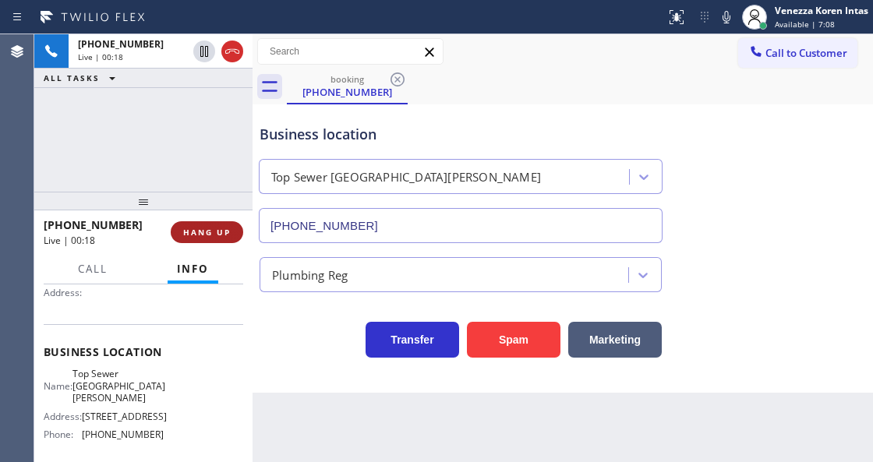
click at [198, 232] on span "HANG UP" at bounding box center [207, 232] width 48 height 11
drag, startPoint x: 214, startPoint y: 240, endPoint x: 234, endPoint y: 246, distance: 21.2
click at [214, 240] on button "HANG UP" at bounding box center [207, 232] width 73 height 22
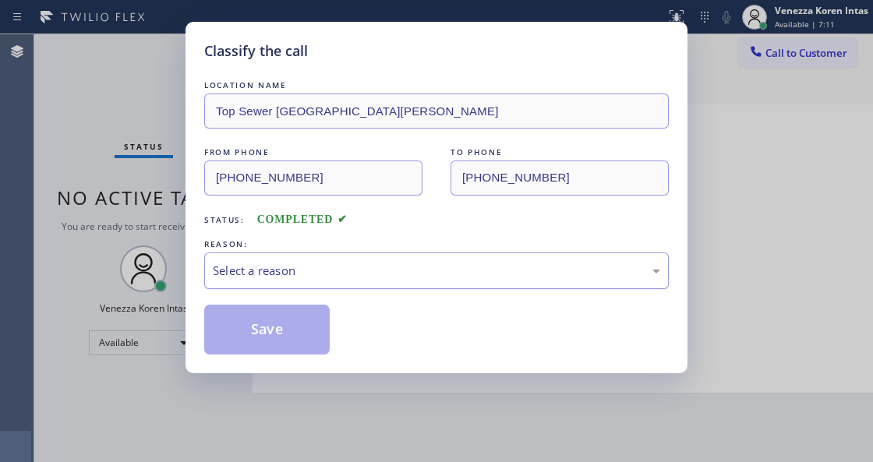
click at [345, 274] on div "Select a reason" at bounding box center [436, 271] width 447 height 18
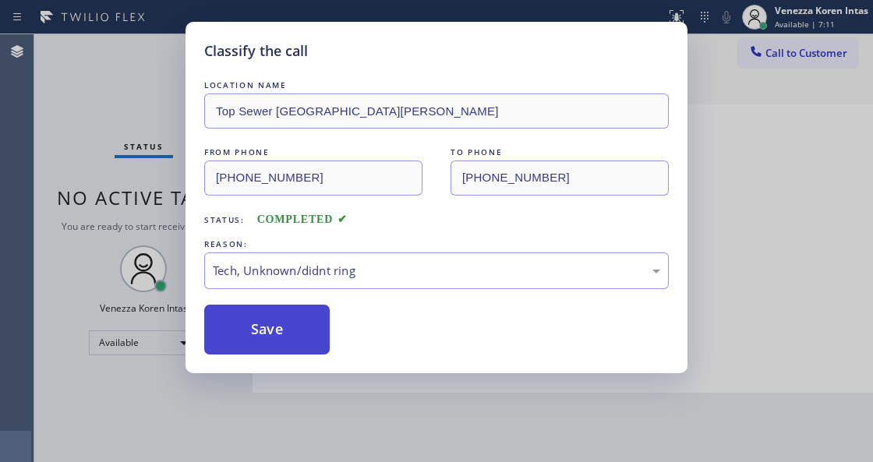
click at [274, 309] on button "Save" at bounding box center [267, 330] width 126 height 50
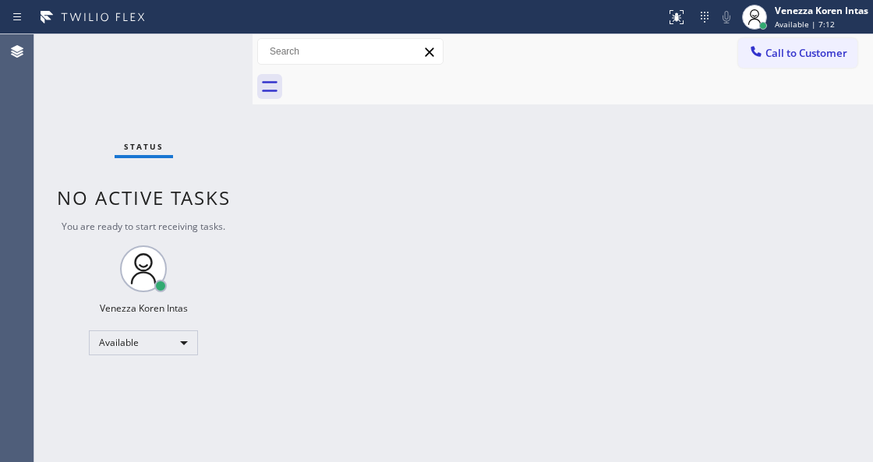
click at [195, 48] on div "Status No active tasks You are ready to start receiving tasks. Venezza Koren In…" at bounding box center [143, 248] width 218 height 428
click at [209, 53] on div "Status No active tasks You are ready to start receiving tasks. Venezza Koren In…" at bounding box center [143, 248] width 218 height 428
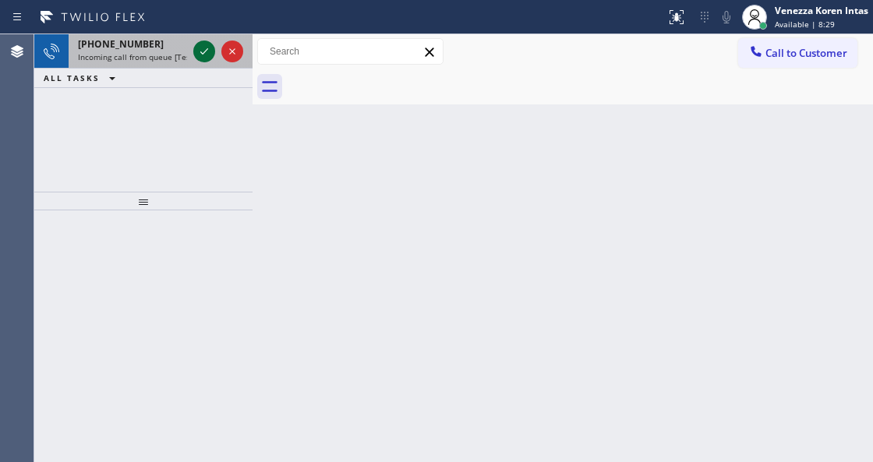
click at [198, 51] on icon at bounding box center [204, 51] width 19 height 19
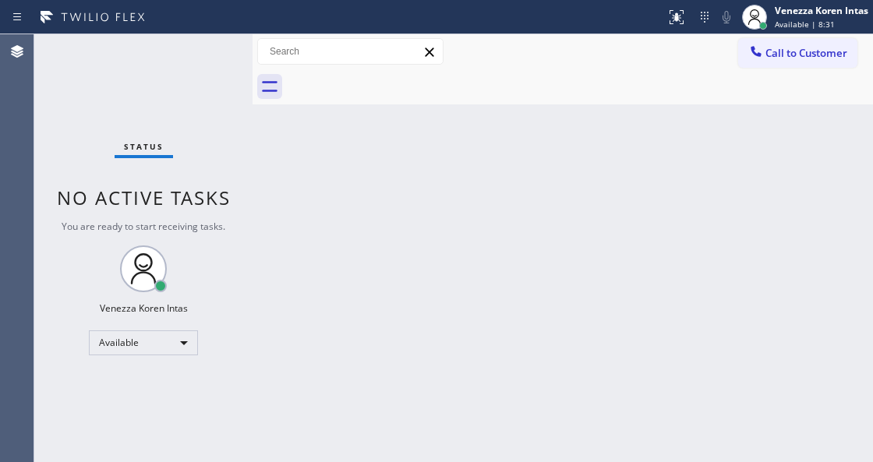
click at [198, 51] on div "Status No active tasks You are ready to start receiving tasks. Venezza Koren In…" at bounding box center [143, 248] width 218 height 428
click at [317, 461] on div "Back to Dashboard Change Sender ID Customers Technicians Select a contact Outbo…" at bounding box center [563, 248] width 621 height 428
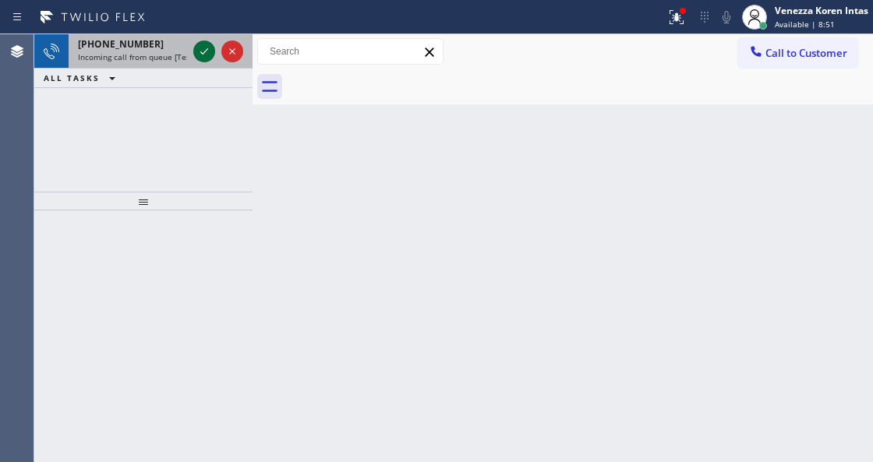
click at [200, 45] on icon at bounding box center [204, 51] width 19 height 19
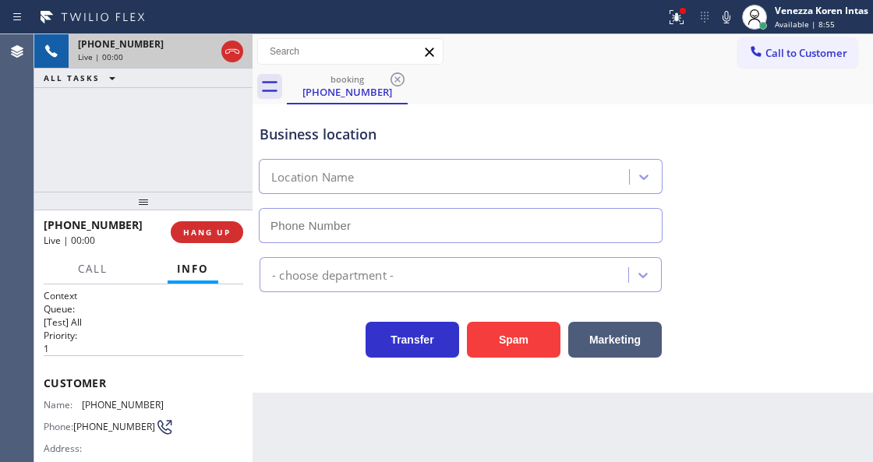
scroll to position [156, 0]
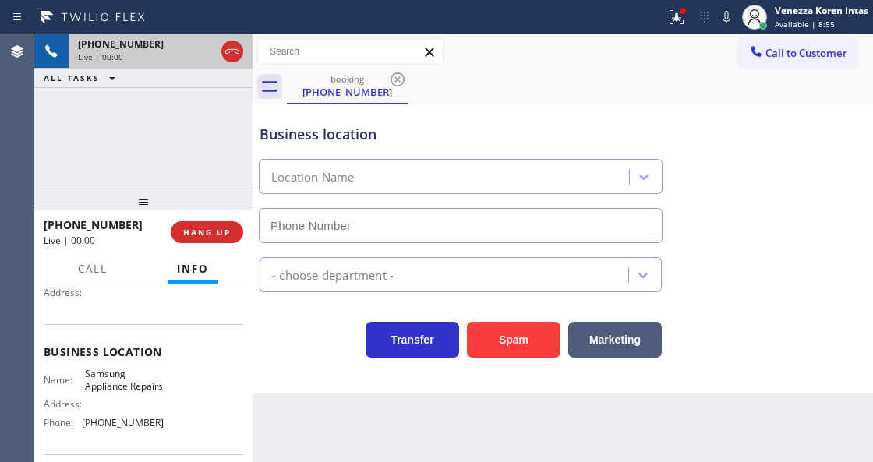
type input "(855) 976-5118"
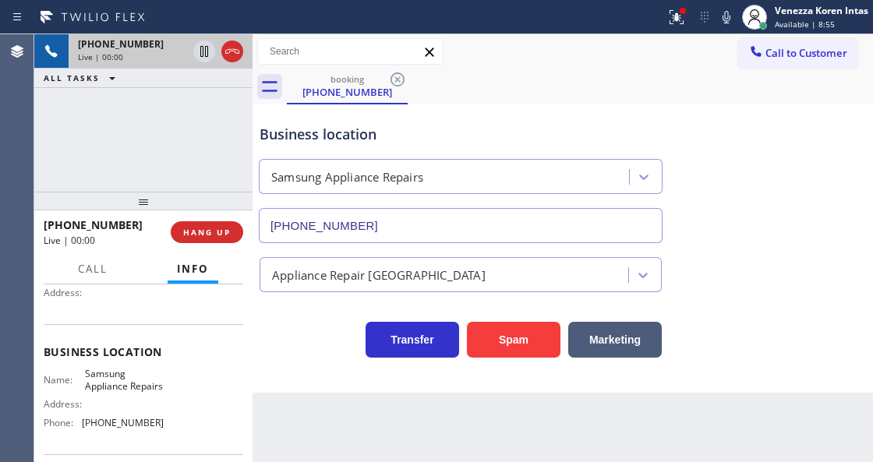
drag, startPoint x: 169, startPoint y: 140, endPoint x: 219, endPoint y: 274, distance: 143.8
click at [169, 140] on div "+17022835040 Live | 00:00 ALL TASKS ALL TASKS ACTIVE TASKS TASKS IN WRAP UP" at bounding box center [143, 112] width 218 height 157
click at [680, 19] on icon at bounding box center [676, 17] width 19 height 19
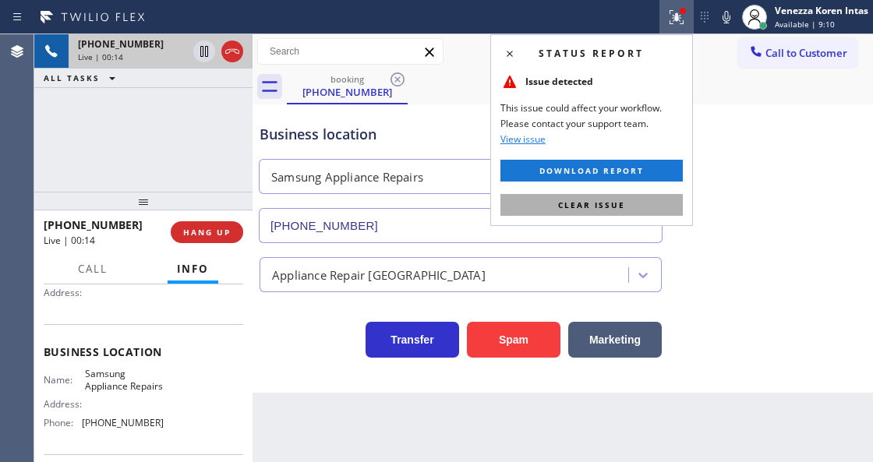
click at [614, 214] on button "Clear issue" at bounding box center [592, 205] width 182 height 22
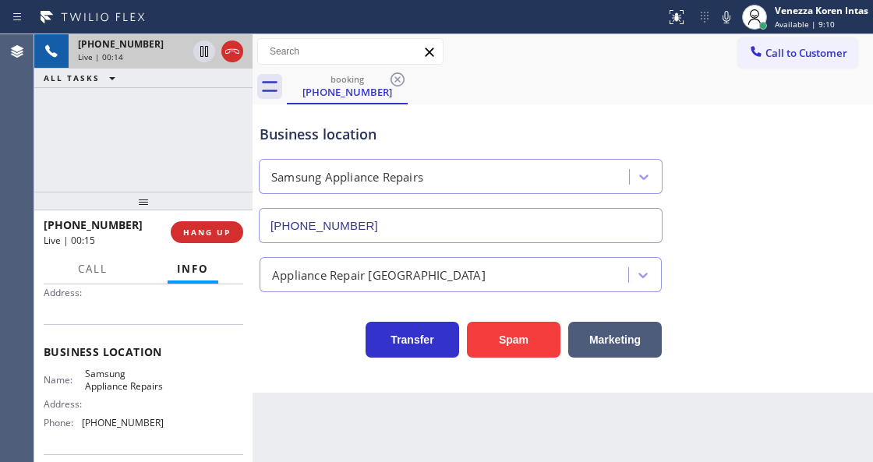
click at [733, 200] on div "Business location Samsung Appliance Repairs (855) 976-5118" at bounding box center [562, 172] width 613 height 141
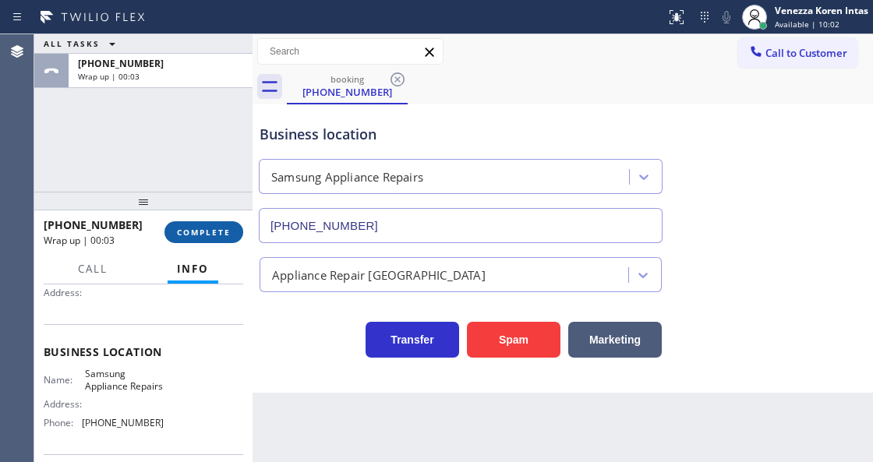
click at [198, 229] on span "COMPLETE" at bounding box center [204, 232] width 54 height 11
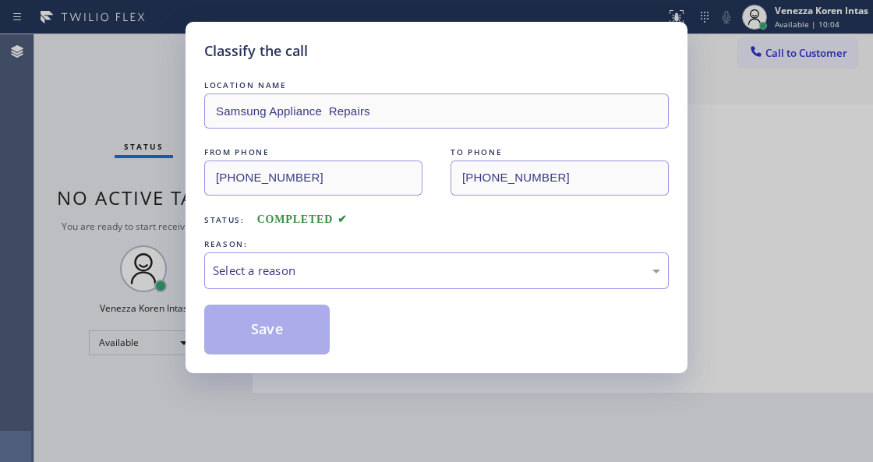
click at [413, 280] on div "Select a reason" at bounding box center [436, 271] width 447 height 18
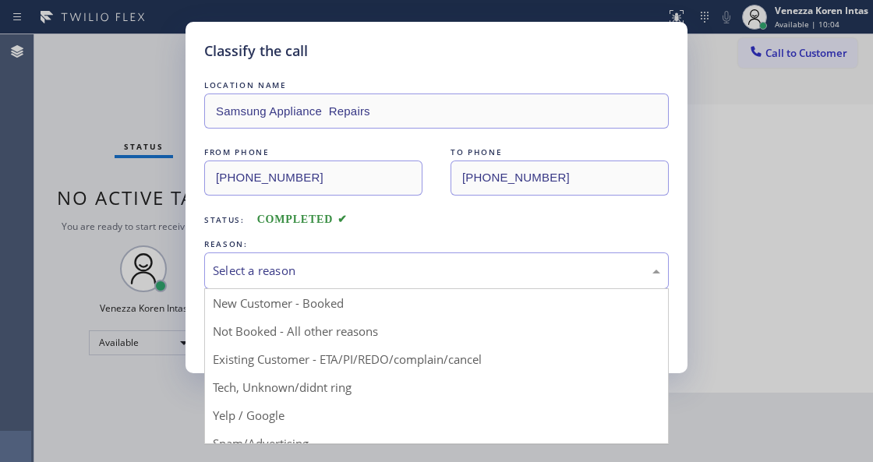
drag, startPoint x: 370, startPoint y: 390, endPoint x: 352, endPoint y: 383, distance: 18.5
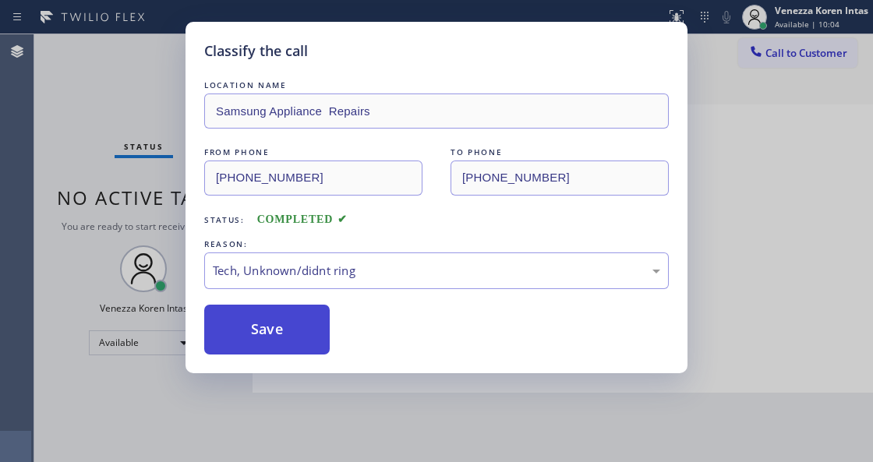
click at [286, 338] on button "Save" at bounding box center [267, 330] width 126 height 50
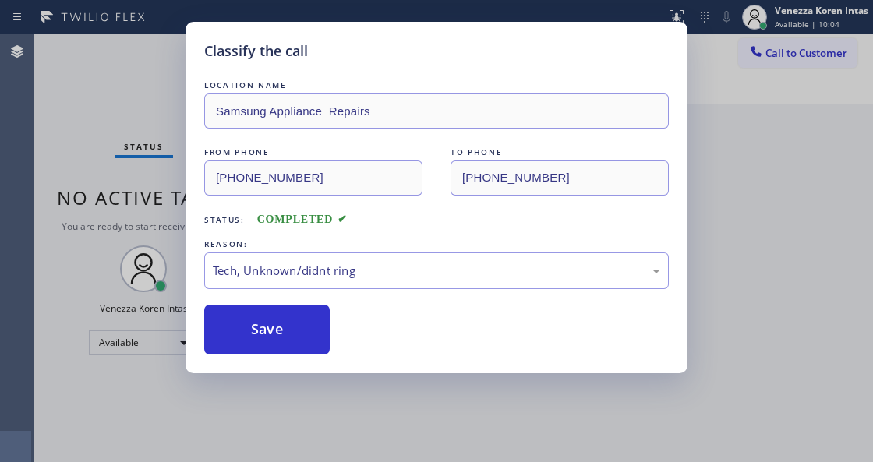
drag, startPoint x: 302, startPoint y: 447, endPoint x: 310, endPoint y: 458, distance: 14.1
click at [302, 451] on div "Classify the call LOCATION NAME Samsung Appliance Repairs FROM PHONE (702) 283-…" at bounding box center [436, 231] width 873 height 462
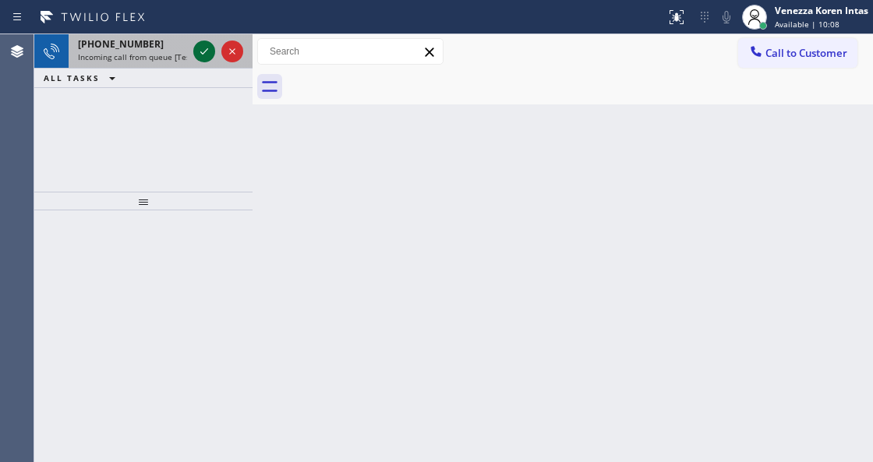
click at [205, 54] on icon at bounding box center [204, 51] width 19 height 19
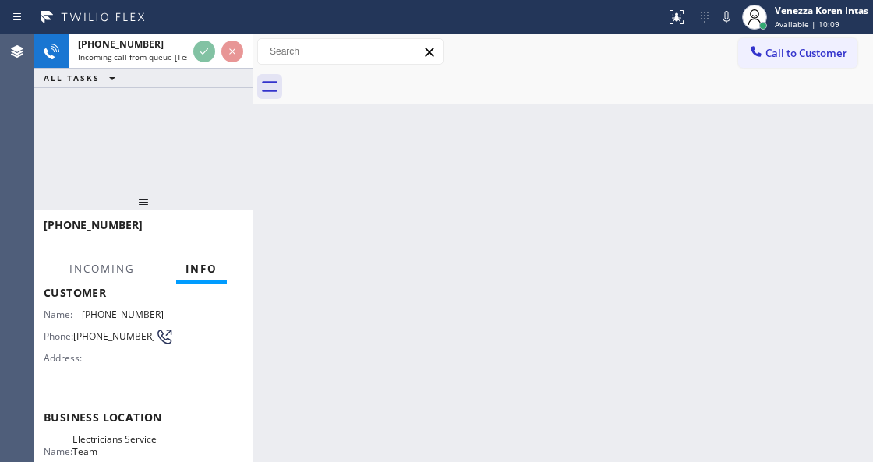
scroll to position [207, 0]
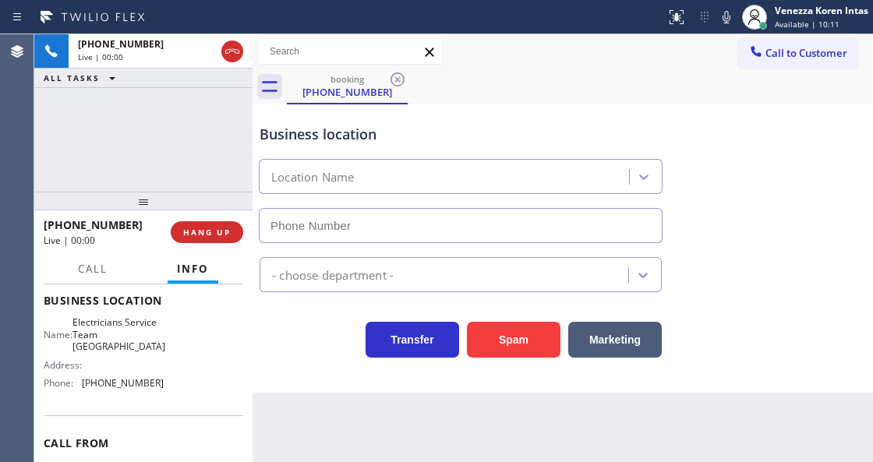
type input "(415) 634-0929"
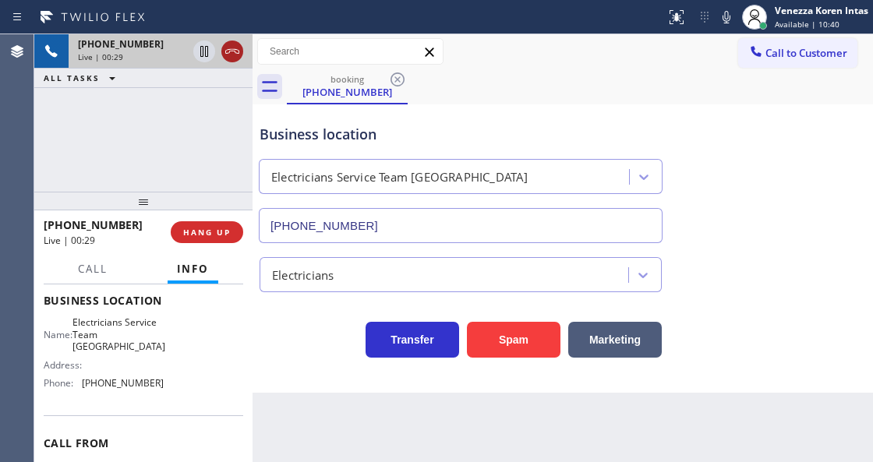
click at [226, 48] on icon at bounding box center [232, 51] width 19 height 19
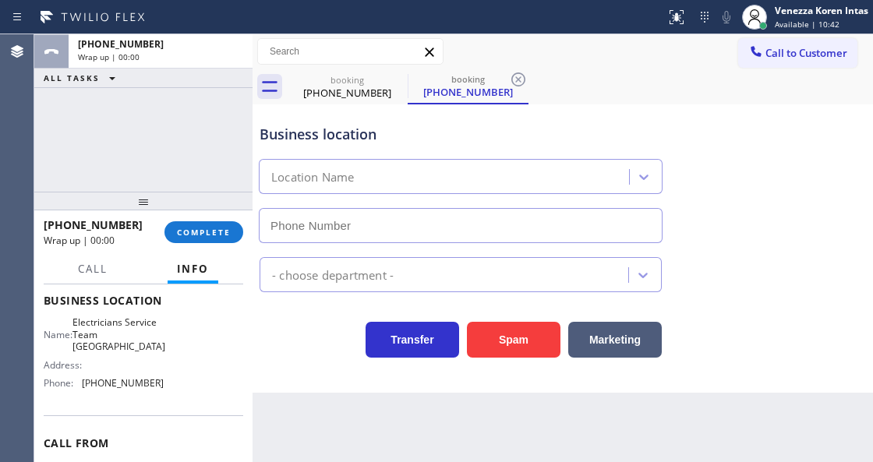
type input "(415) 634-0929"
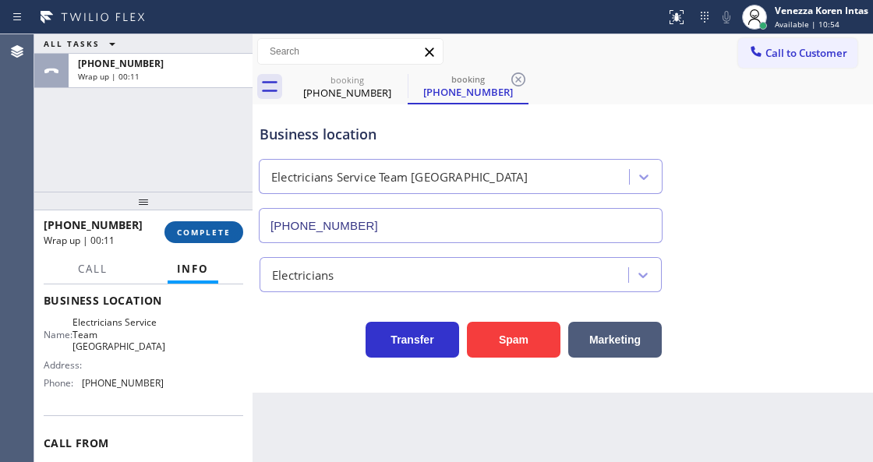
click at [209, 234] on span "COMPLETE" at bounding box center [204, 232] width 54 height 11
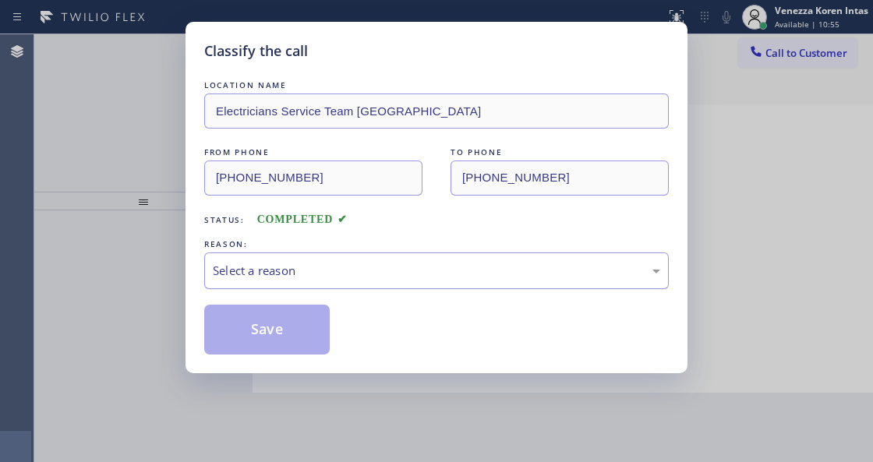
click at [390, 285] on div "Select a reason" at bounding box center [436, 271] width 465 height 37
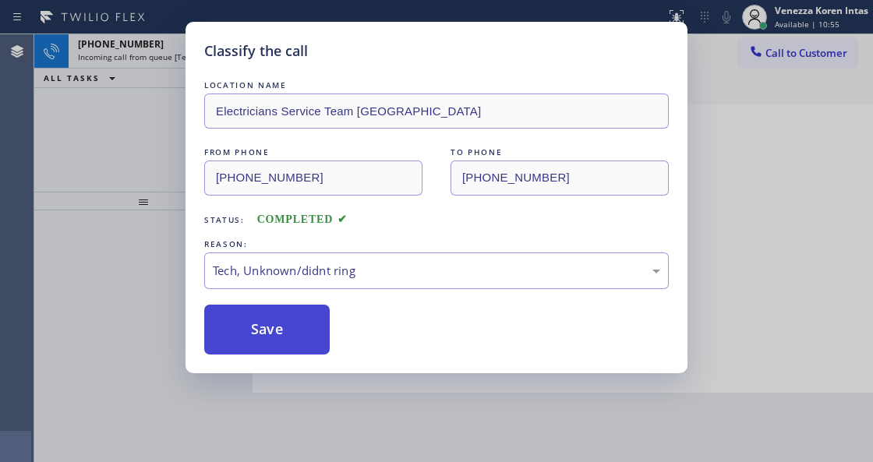
click at [304, 341] on button "Save" at bounding box center [267, 330] width 126 height 50
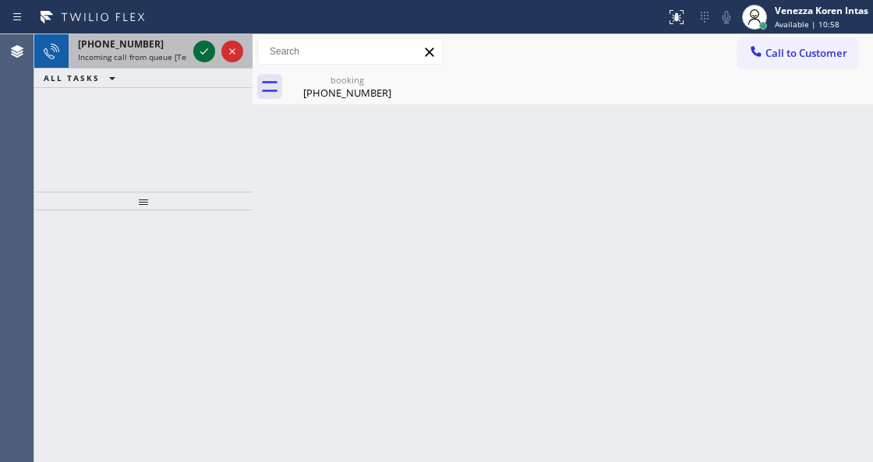
click at [204, 60] on icon at bounding box center [204, 51] width 19 height 19
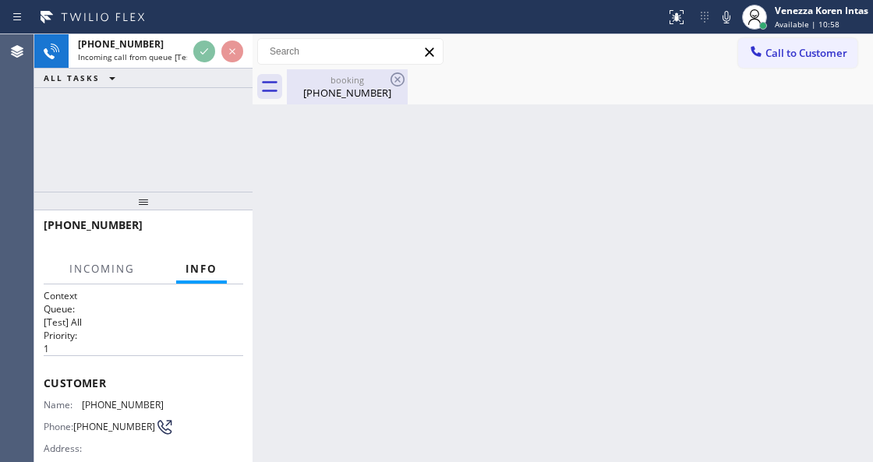
click at [334, 74] on div "booking" at bounding box center [347, 80] width 118 height 12
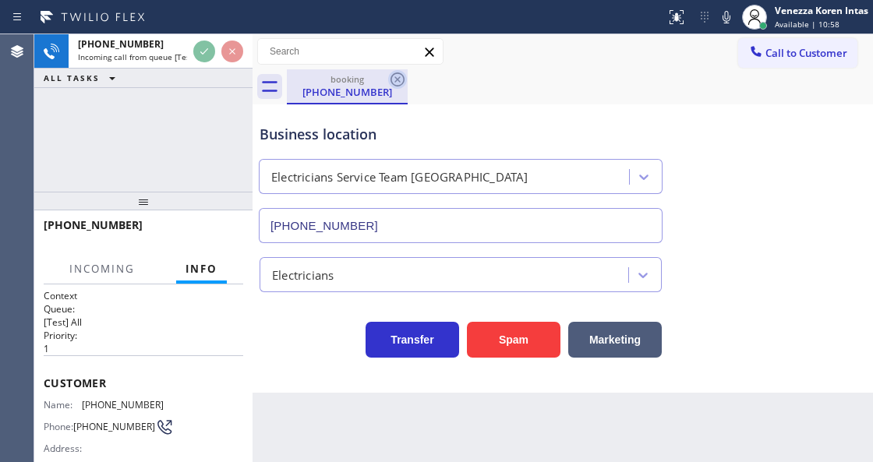
click at [399, 80] on icon at bounding box center [397, 79] width 19 height 19
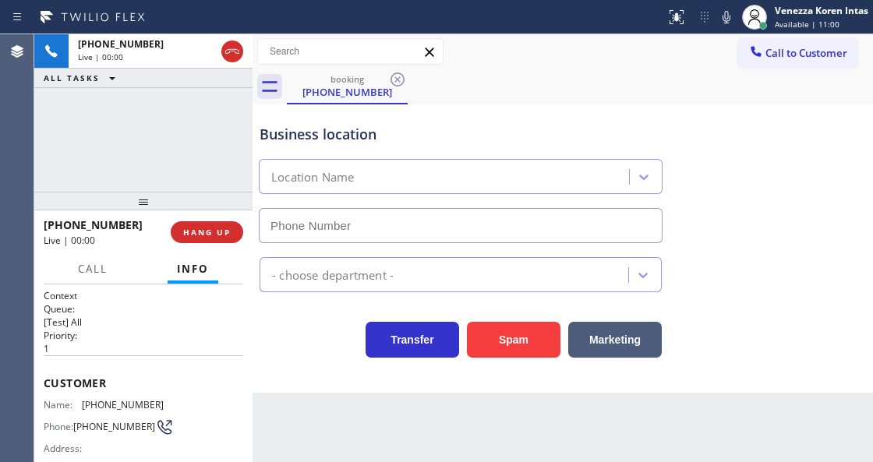
type input "(346) 486-4410"
click at [239, 50] on icon at bounding box center [232, 51] width 19 height 19
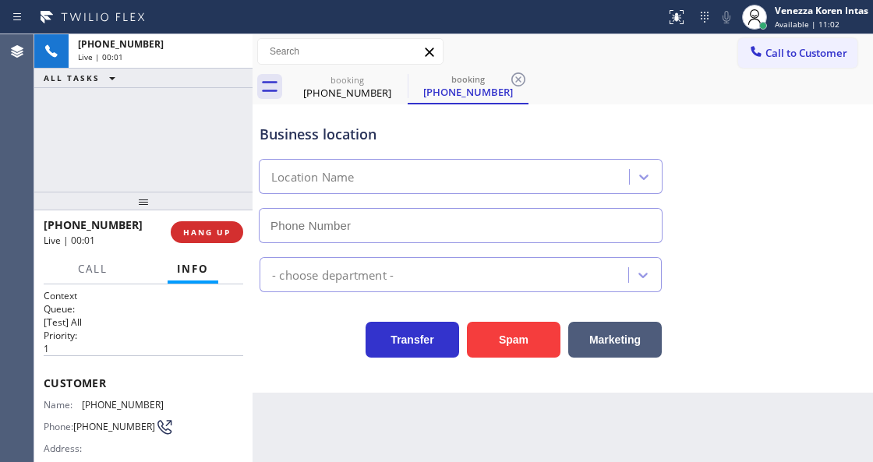
type input "(346) 486-4410"
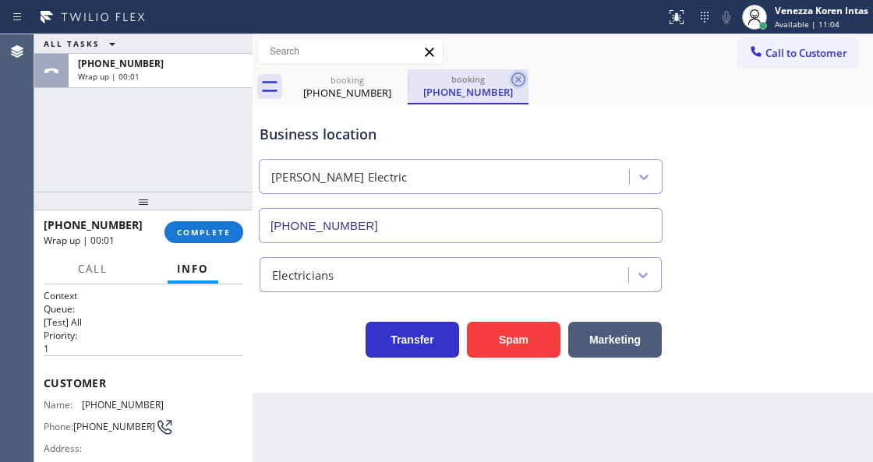
click at [521, 81] on icon at bounding box center [518, 79] width 19 height 19
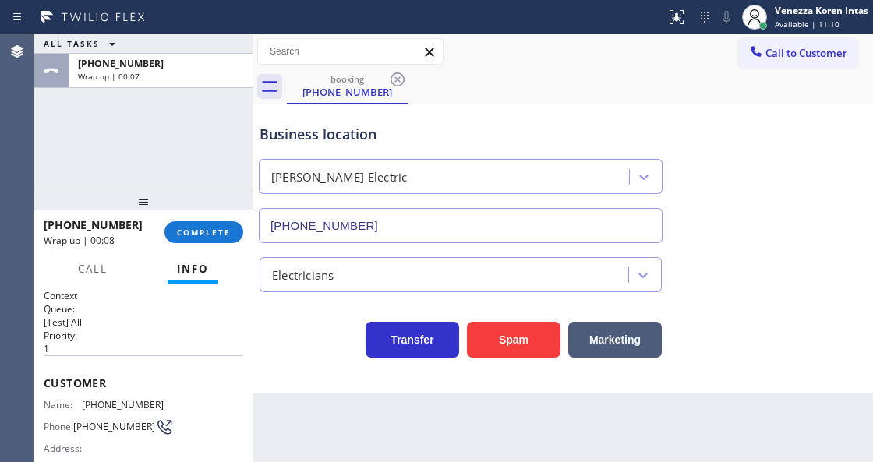
click at [519, 40] on div "Call to Customer Outbound call Location Search location Your caller id phone nu…" at bounding box center [563, 51] width 621 height 27
click at [226, 155] on div "ALL TASKS ALL TASKS ACTIVE TASKS TASKS IN WRAP UP +12819749327 Wrap up | 00:08" at bounding box center [143, 112] width 218 height 157
click at [218, 237] on span "COMPLETE" at bounding box center [204, 232] width 54 height 11
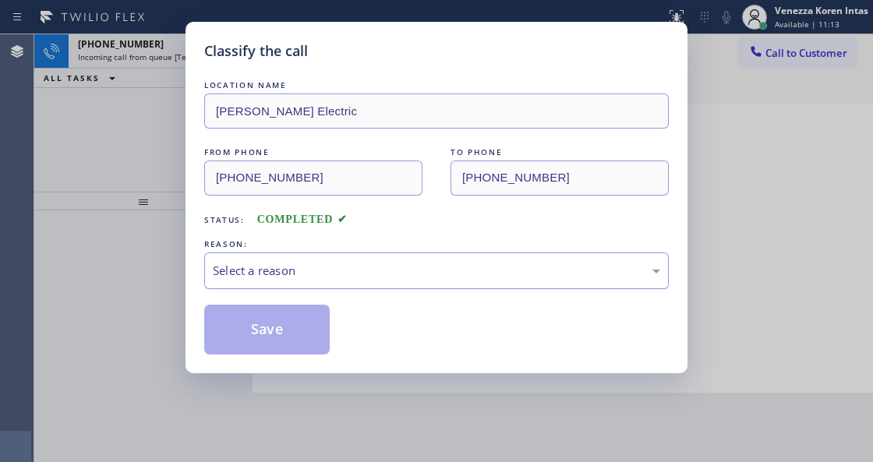
drag, startPoint x: 332, startPoint y: 272, endPoint x: 333, endPoint y: 285, distance: 13.3
click at [333, 273] on div "Select a reason" at bounding box center [436, 271] width 447 height 18
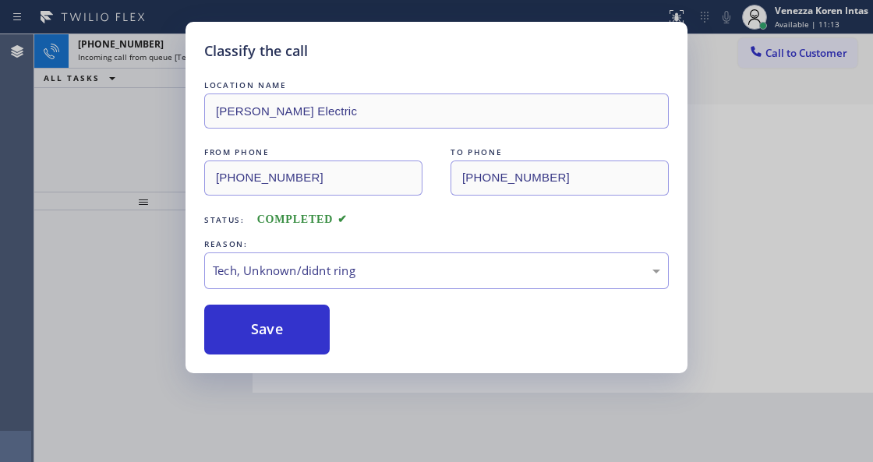
click at [307, 362] on div "Classify the call LOCATION NAME Lilley Electric FROM PHONE (281) 974-9327 TO PH…" at bounding box center [437, 198] width 502 height 352
click at [306, 352] on button "Save" at bounding box center [267, 330] width 126 height 50
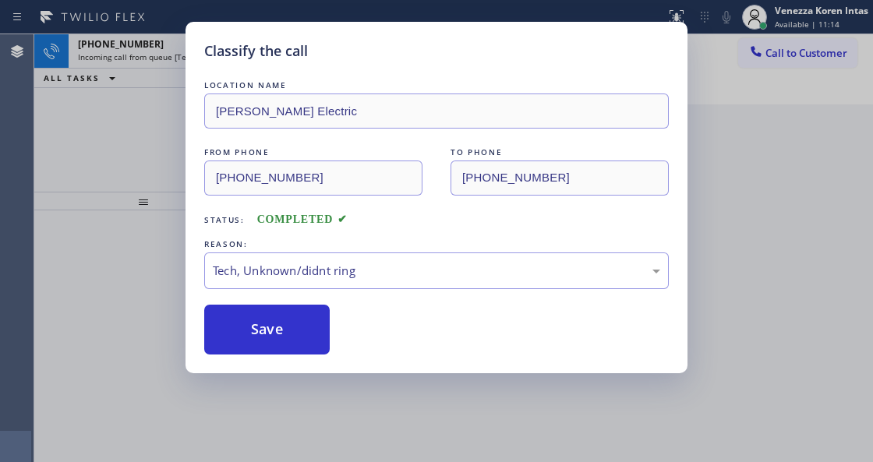
click at [158, 55] on div "Classify the call LOCATION NAME The Top HVAC Services FROM PHONE (305) 967-2043…" at bounding box center [453, 248] width 839 height 428
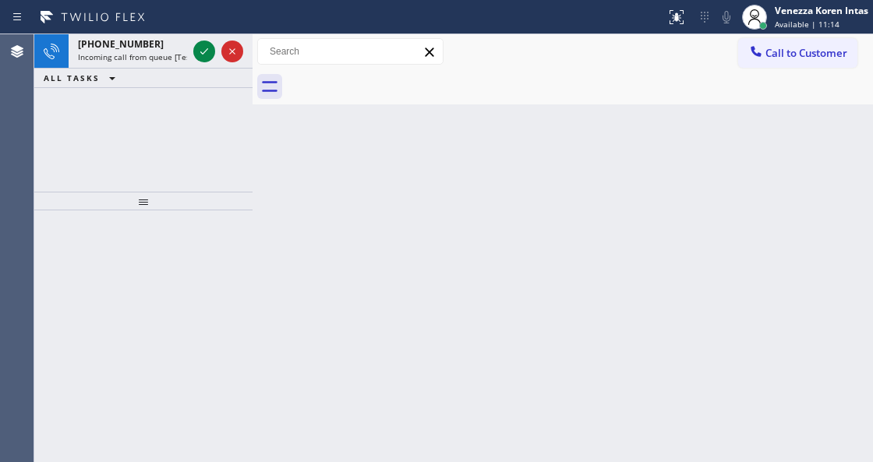
click at [158, 55] on span "Incoming call from queue [Test] All" at bounding box center [142, 56] width 129 height 11
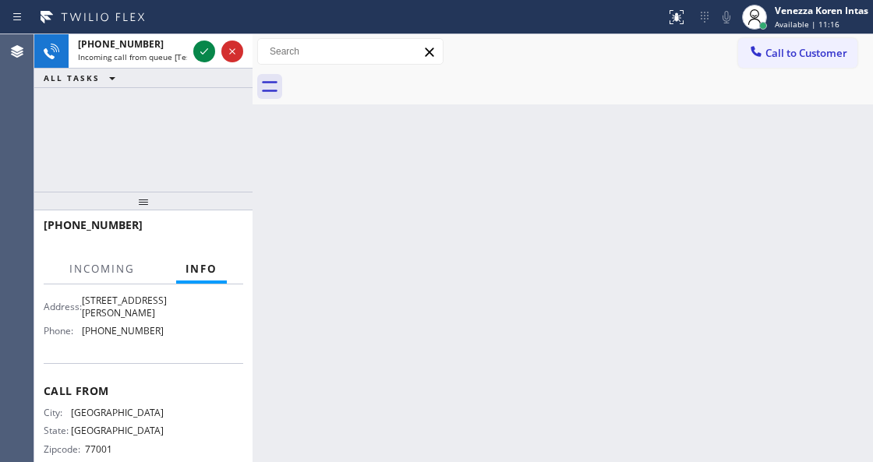
scroll to position [156, 0]
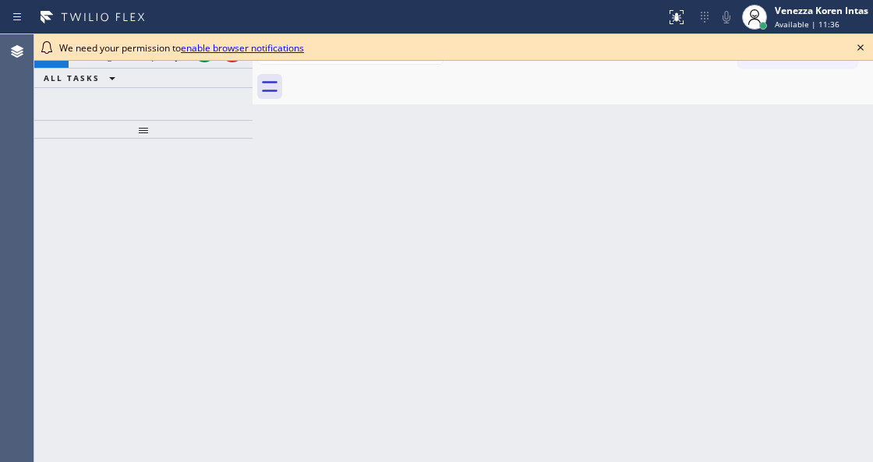
click at [312, 165] on div "Back to Dashboard Change Sender ID Customers Technicians Select a contact Outbo…" at bounding box center [563, 248] width 621 height 428
drag, startPoint x: 859, startPoint y: 48, endPoint x: 796, endPoint y: 63, distance: 65.0
click at [860, 48] on icon at bounding box center [860, 47] width 19 height 19
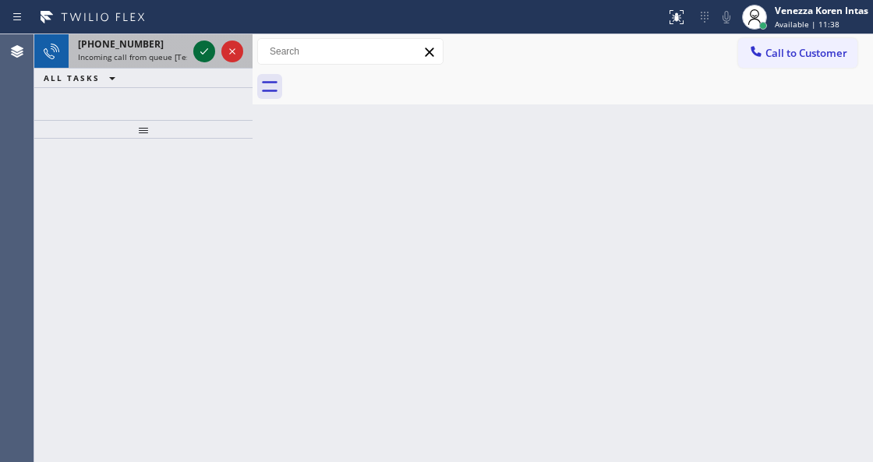
click at [203, 55] on icon at bounding box center [204, 51] width 19 height 19
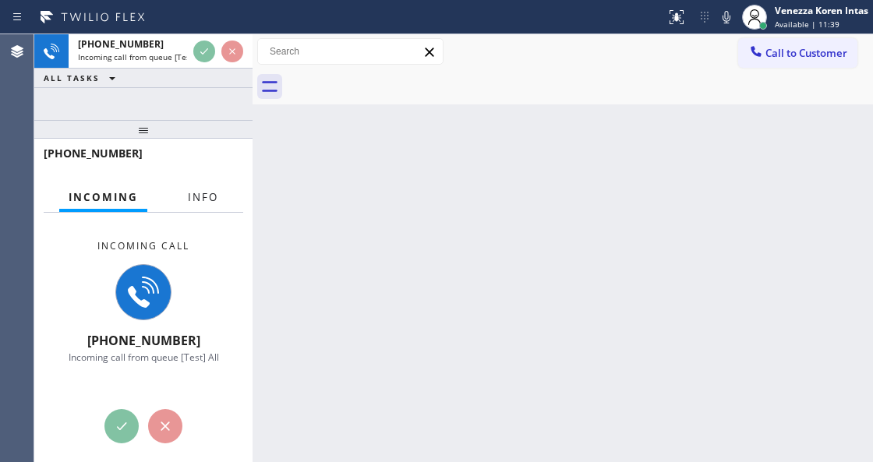
click at [203, 203] on span "Info" at bounding box center [203, 197] width 30 height 14
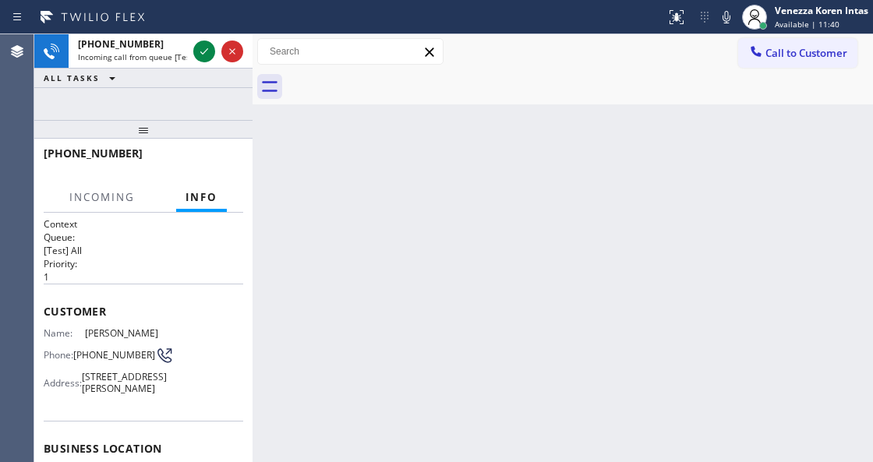
click at [159, 125] on div at bounding box center [143, 129] width 218 height 19
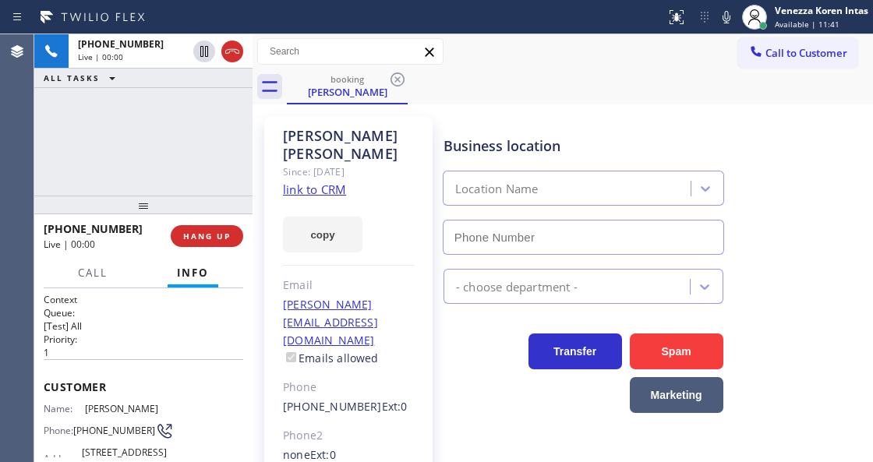
drag, startPoint x: 159, startPoint y: 125, endPoint x: 157, endPoint y: 200, distance: 75.7
click at [157, 200] on div at bounding box center [143, 205] width 218 height 19
type input "[PHONE_NUMBER]"
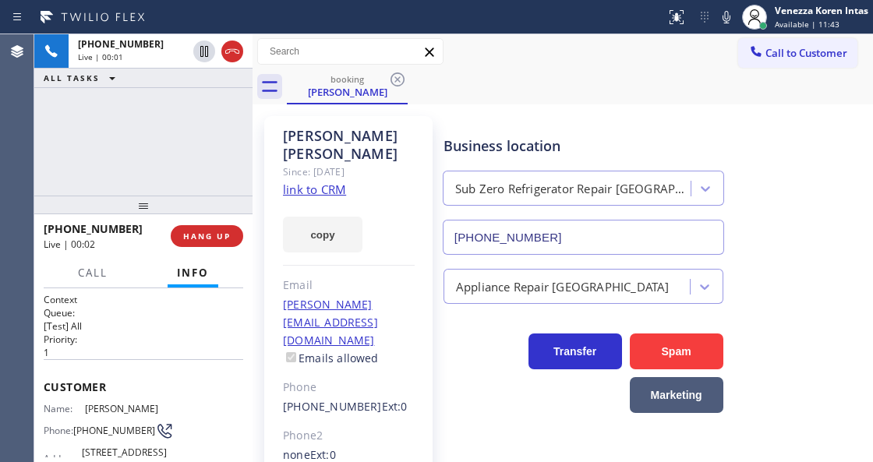
click at [327, 182] on link "link to CRM" at bounding box center [314, 190] width 63 height 16
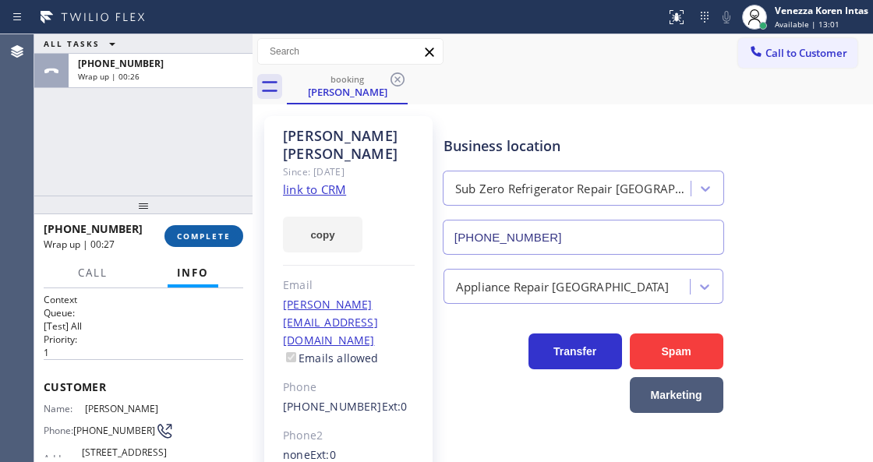
drag, startPoint x: 222, startPoint y: 232, endPoint x: 390, endPoint y: 284, distance: 175.6
click at [223, 232] on span "COMPLETE" at bounding box center [204, 236] width 54 height 11
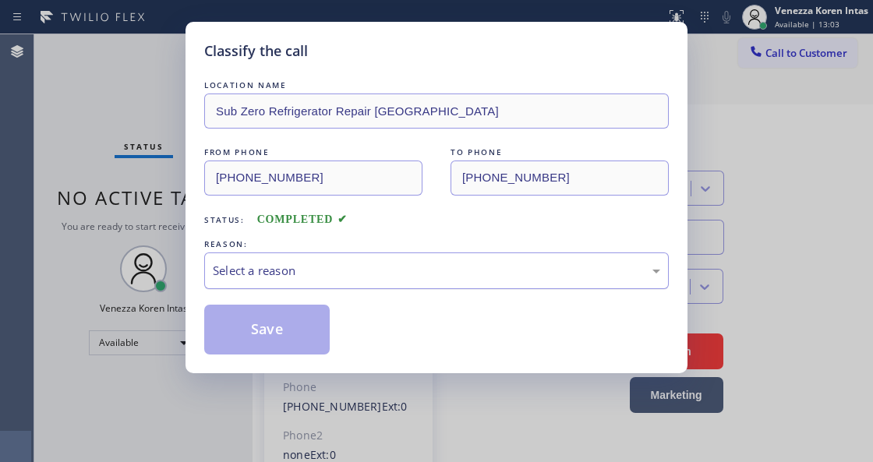
click at [373, 270] on div "Select a reason" at bounding box center [436, 271] width 447 height 18
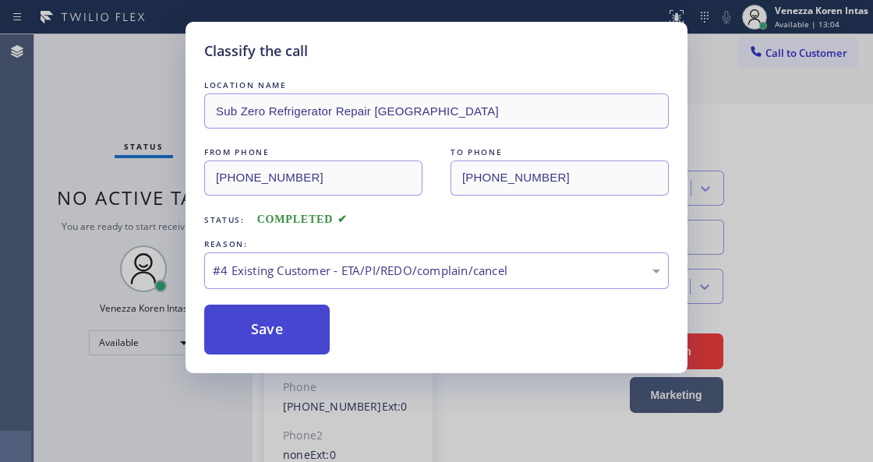
click at [313, 332] on button "Save" at bounding box center [267, 330] width 126 height 50
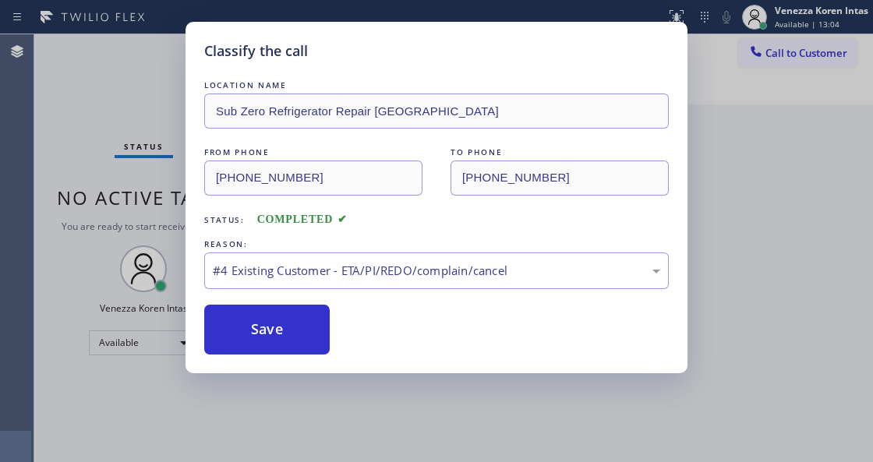
click at [334, 437] on div "Classify the call LOCATION NAME Sub Zero Refrigerator Repair Chicago FROM PHONE…" at bounding box center [436, 231] width 873 height 462
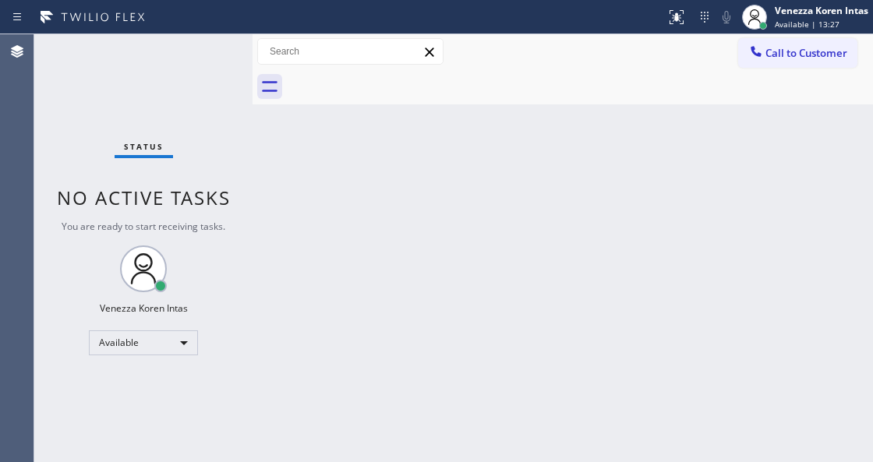
click at [153, 129] on div "Status No active tasks You are ready to start receiving tasks. Venezza Koren In…" at bounding box center [143, 248] width 218 height 428
drag, startPoint x: 172, startPoint y: 76, endPoint x: 189, endPoint y: 101, distance: 29.6
click at [172, 76] on div "Status No active tasks You are ready to start receiving tasks. Venezza Koren In…" at bounding box center [143, 248] width 218 height 428
click at [350, 251] on div "Back to Dashboard Change Sender ID Customers Technicians Select a contact Outbo…" at bounding box center [563, 248] width 621 height 428
click at [469, 154] on div "Back to Dashboard Change Sender ID Customers Technicians Select a contact Outbo…" at bounding box center [563, 248] width 621 height 428
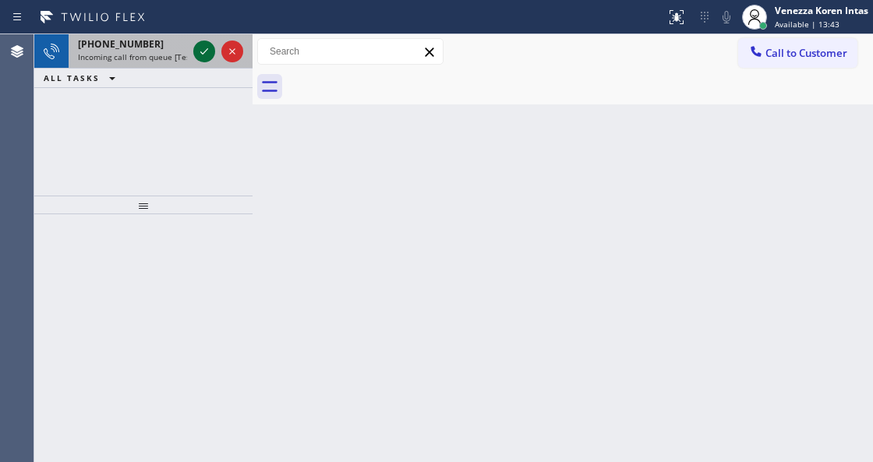
click at [203, 52] on icon at bounding box center [204, 51] width 8 height 6
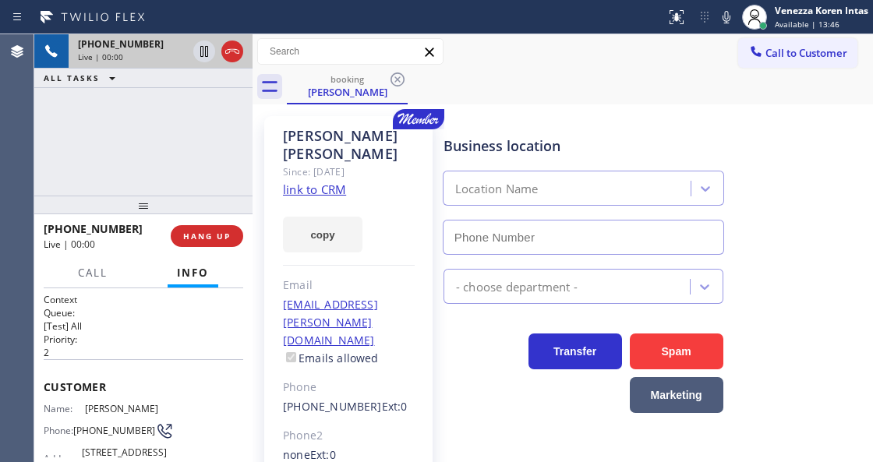
type input "(213) 344-0758"
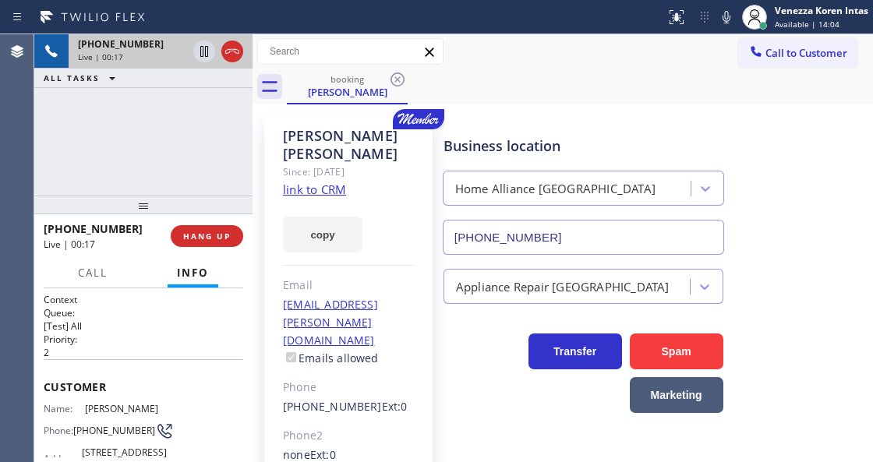
click at [337, 182] on link "link to CRM" at bounding box center [314, 190] width 63 height 16
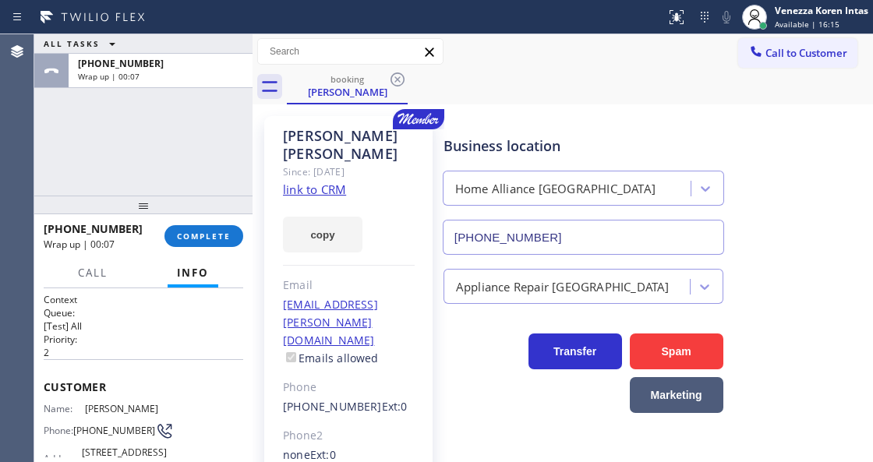
drag, startPoint x: 274, startPoint y: 183, endPoint x: 296, endPoint y: 185, distance: 21.9
click at [274, 183] on div "Hans Schurig Since: 20 may 2020 link to CRM copy Email hans.schurig@dslextreme.…" at bounding box center [348, 375] width 168 height 518
drag, startPoint x: 267, startPoint y: 256, endPoint x: 252, endPoint y: 249, distance: 17.4
click at [264, 257] on div "Hans Schurig Since: 20 may 2020 link to CRM copy Email hans.schurig@dslextreme.…" at bounding box center [348, 375] width 168 height 518
click at [225, 230] on button "COMPLETE" at bounding box center [203, 236] width 79 height 22
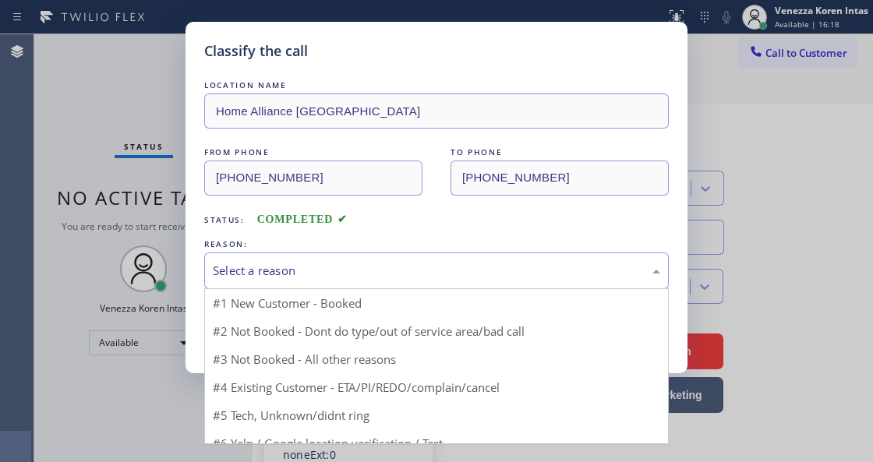
click at [384, 270] on div "Select a reason" at bounding box center [436, 271] width 447 height 18
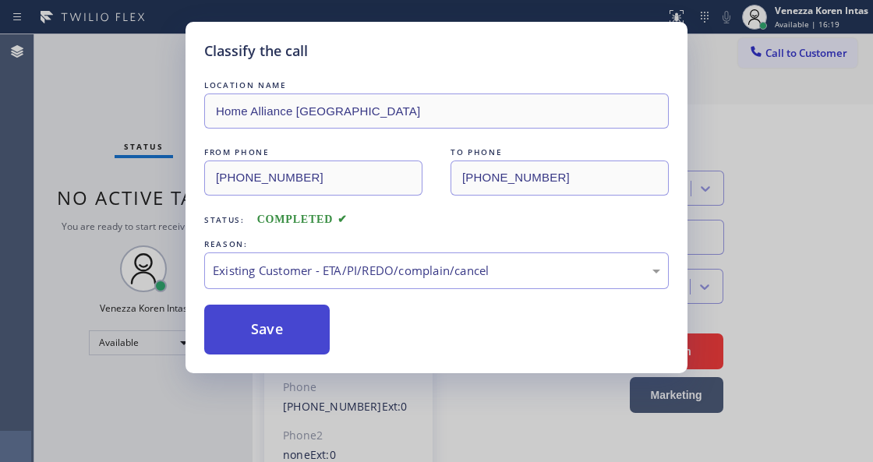
drag, startPoint x: 362, startPoint y: 359, endPoint x: 284, endPoint y: 334, distance: 81.9
click at [284, 334] on button "Save" at bounding box center [267, 330] width 126 height 50
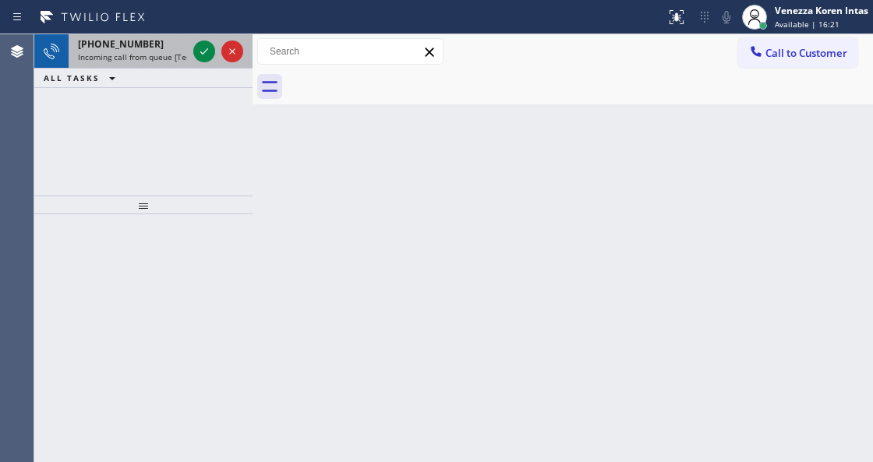
click at [192, 47] on div at bounding box center [218, 51] width 56 height 34
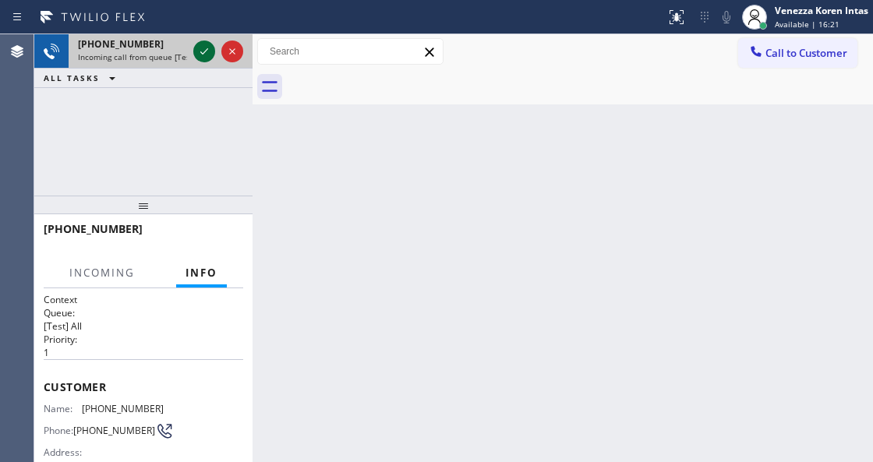
click at [200, 55] on icon at bounding box center [204, 51] width 19 height 19
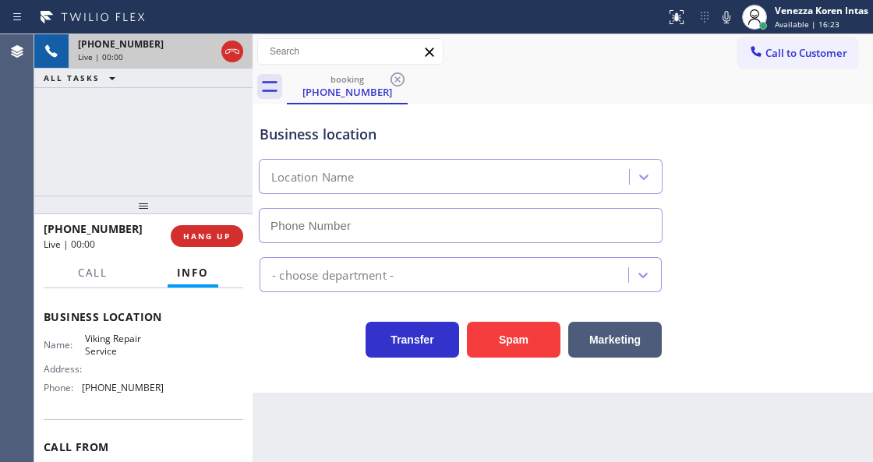
scroll to position [207, 0]
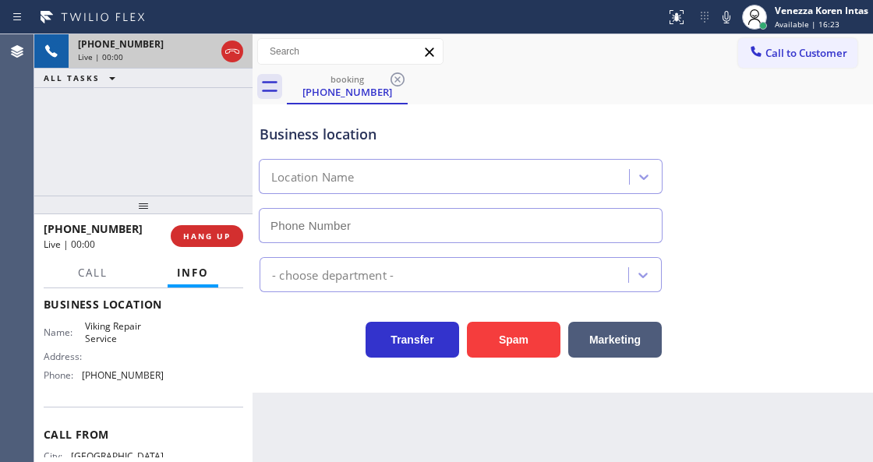
type input "(805) 303-5959"
click at [178, 173] on div "+15622066975 Live | 00:00 ALL TASKS ALL TASKS ACTIVE TASKS TASKS IN WRAP UP" at bounding box center [143, 114] width 218 height 161
click at [331, 136] on div "Business location" at bounding box center [461, 134] width 402 height 21
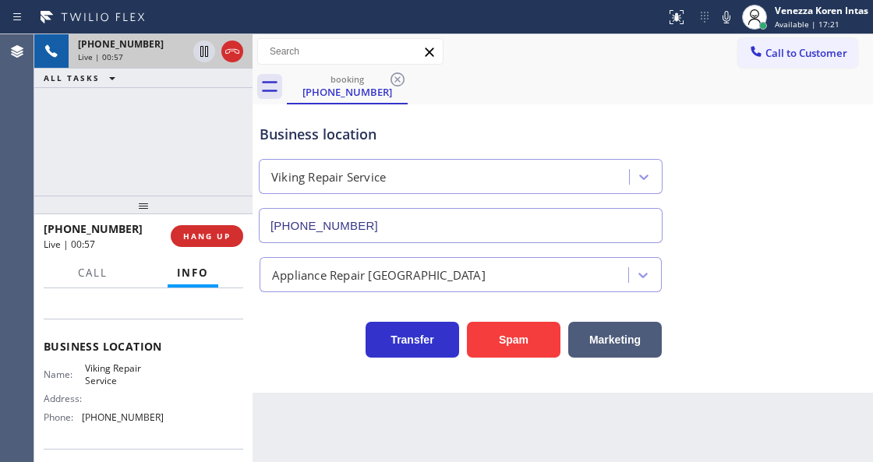
scroll to position [51, 0]
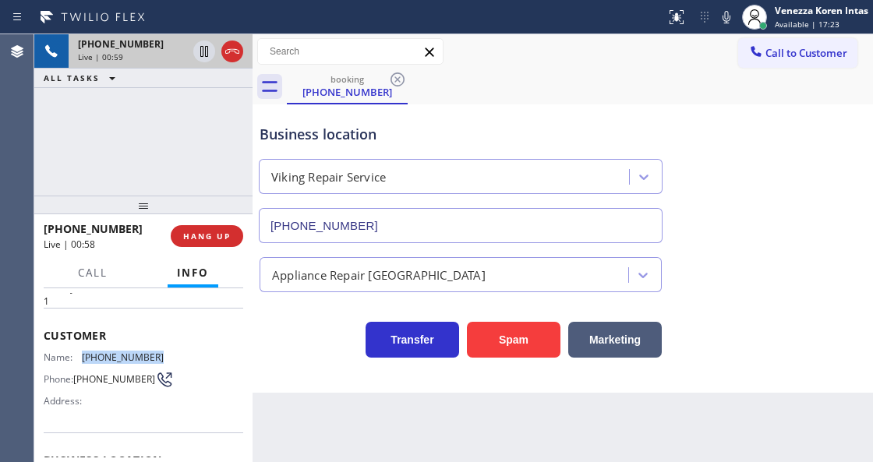
drag, startPoint x: 163, startPoint y: 357, endPoint x: 73, endPoint y: 355, distance: 89.7
click at [73, 355] on div "Name: (562) 206-6975 Phone: (562) 206-6975 Address:" at bounding box center [144, 383] width 200 height 62
copy div "(562) 206-6975"
click at [564, 18] on div at bounding box center [332, 17] width 653 height 25
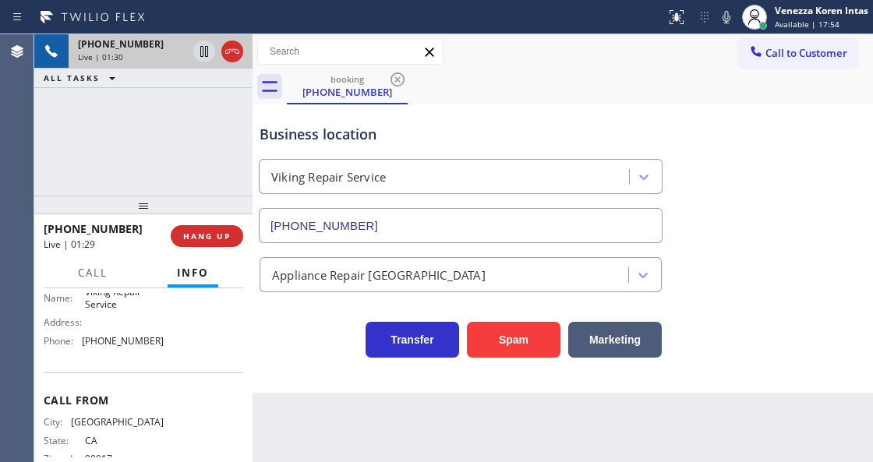
scroll to position [260, 0]
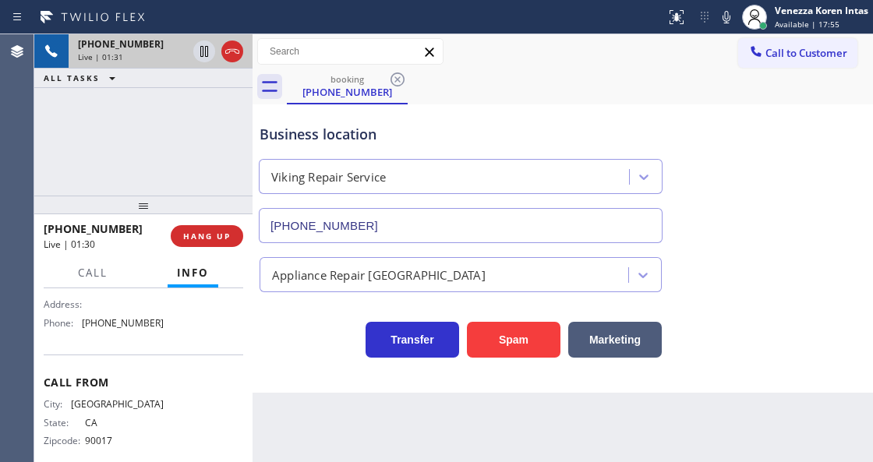
click at [299, 325] on div "Transfer Spam Marketing" at bounding box center [460, 336] width 409 height 44
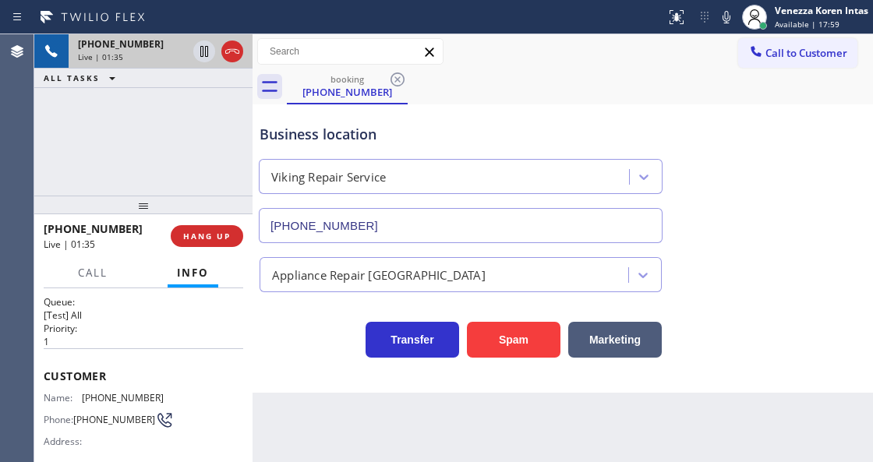
scroll to position [0, 0]
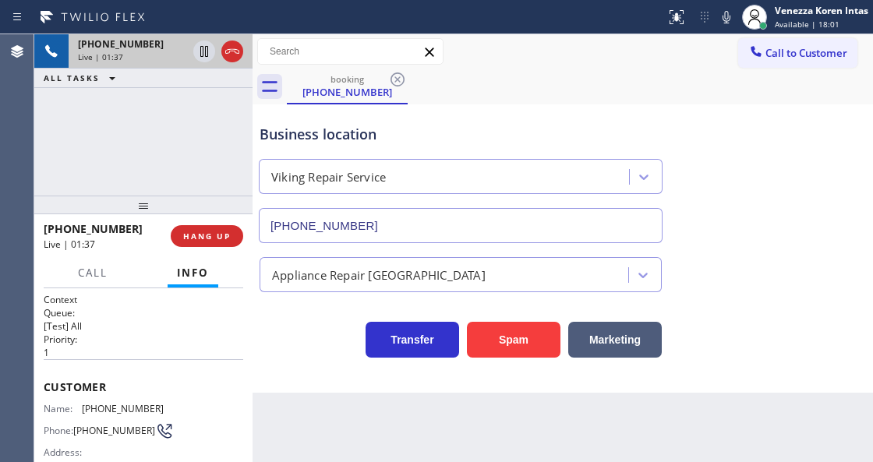
click at [452, 151] on div "Business location Viking Repair Service (805) 303-5959" at bounding box center [460, 175] width 409 height 135
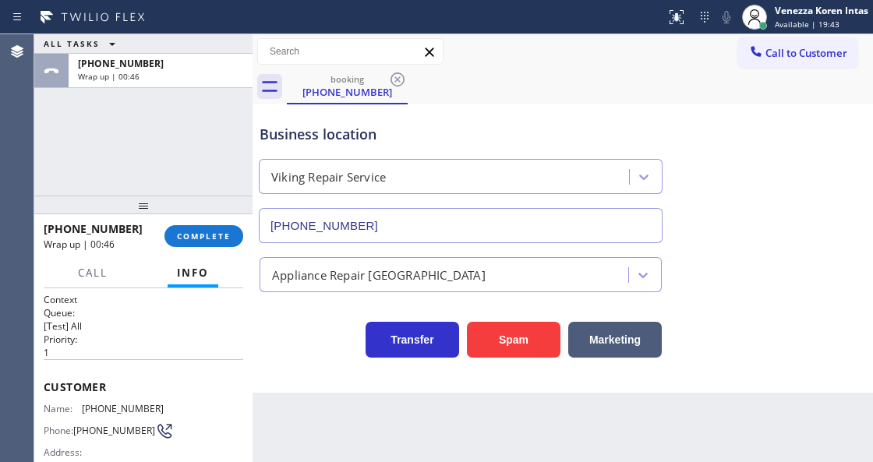
drag, startPoint x: 203, startPoint y: 234, endPoint x: 301, endPoint y: 242, distance: 97.8
click at [203, 234] on span "COMPLETE" at bounding box center [204, 236] width 54 height 11
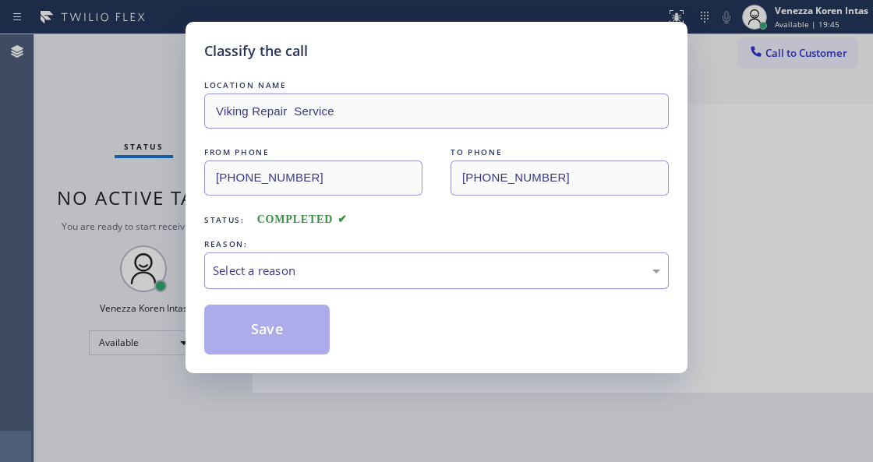
click at [330, 276] on div "Select a reason" at bounding box center [436, 271] width 447 height 18
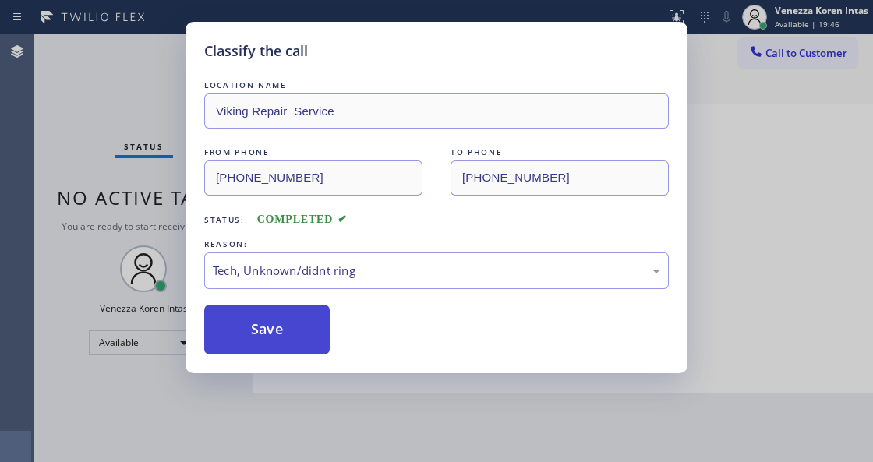
click at [296, 324] on button "Save" at bounding box center [267, 330] width 126 height 50
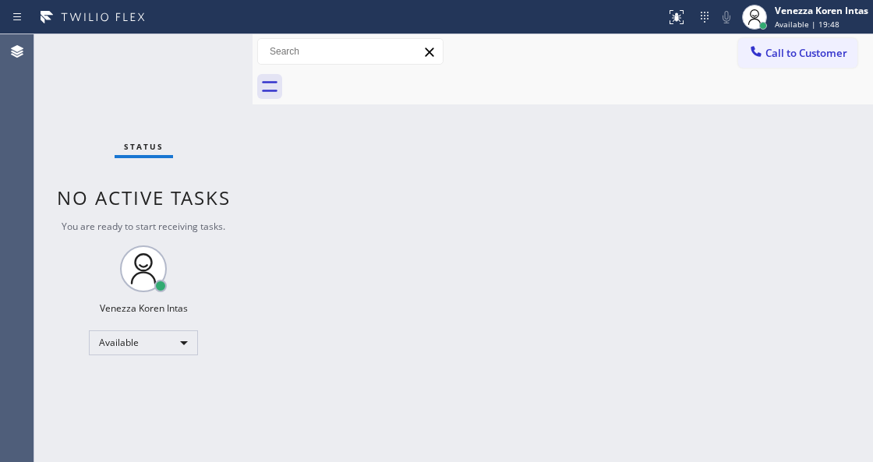
click at [196, 86] on div "Status No active tasks You are ready to start receiving tasks. Venezza Koren In…" at bounding box center [143, 248] width 218 height 428
drag, startPoint x: 199, startPoint y: 76, endPoint x: 165, endPoint y: 91, distance: 36.6
click at [196, 76] on div "Status No active tasks You are ready to start receiving tasks. Venezza Koren In…" at bounding box center [143, 248] width 218 height 428
click at [170, 62] on div "Status No active tasks You are ready to start receiving tasks. Venezza Koren In…" at bounding box center [143, 248] width 218 height 428
click at [181, 61] on div "Status No active tasks You are ready to start receiving tasks. Venezza Koren In…" at bounding box center [143, 248] width 218 height 428
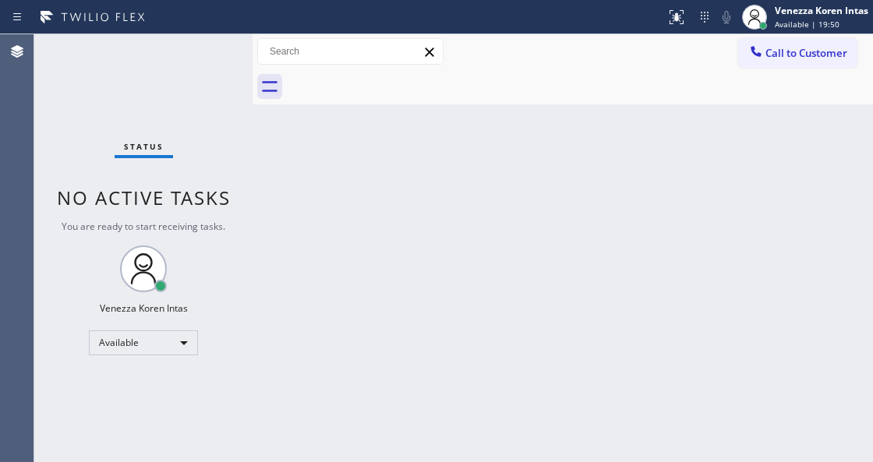
click at [181, 61] on div "Status No active tasks You are ready to start receiving tasks. Venezza Koren In…" at bounding box center [143, 248] width 218 height 428
click at [188, 65] on div "Status No active tasks You are ready to start receiving tasks. Venezza Koren In…" at bounding box center [143, 248] width 218 height 428
click at [187, 66] on div "Status No active tasks You are ready to start receiving tasks. Venezza Koren In…" at bounding box center [143, 248] width 218 height 428
click at [205, 40] on div "Status No active tasks You are ready to start receiving tasks. Venezza Koren In…" at bounding box center [143, 248] width 218 height 428
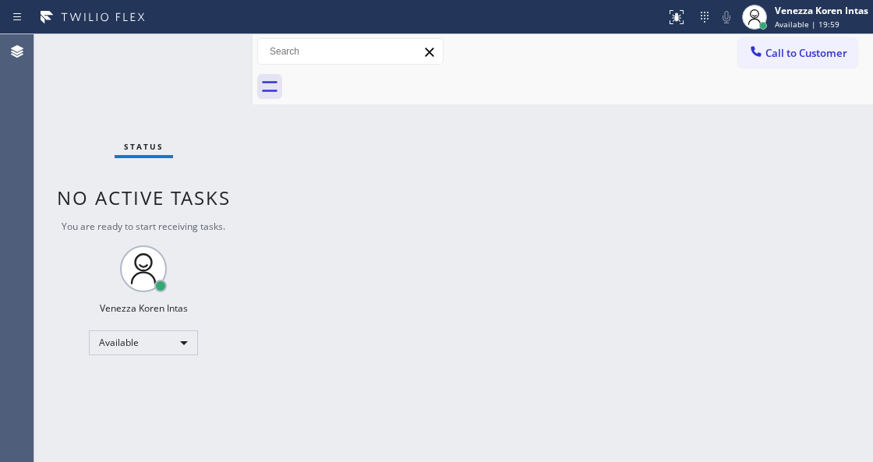
click at [214, 62] on div "Status No active tasks You are ready to start receiving tasks. Venezza Koren In…" at bounding box center [143, 248] width 218 height 428
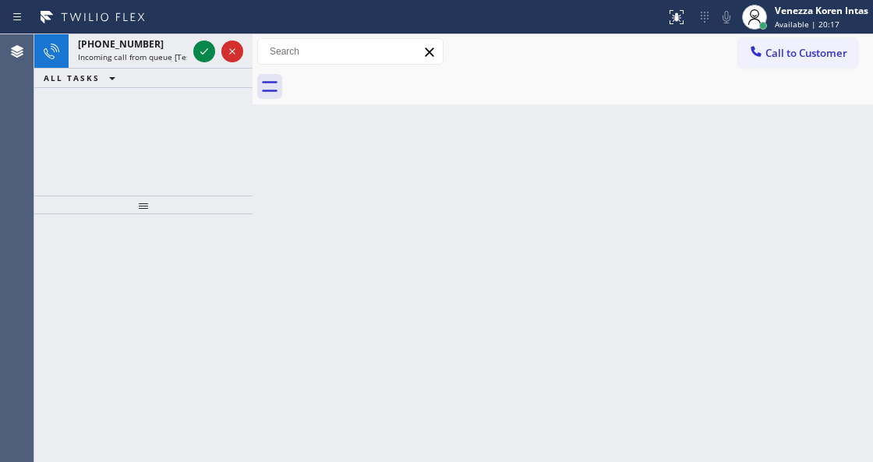
click at [248, 226] on div at bounding box center [143, 338] width 218 height 248
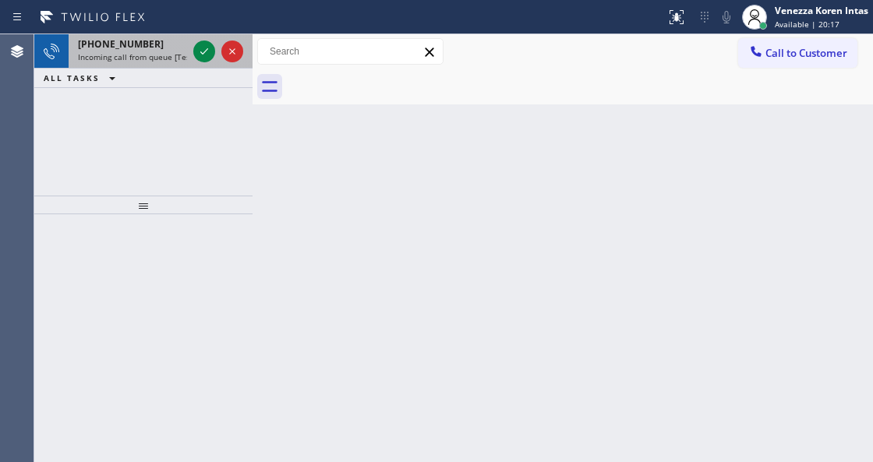
click at [189, 40] on div "+17208404361 Incoming call from queue [Test] All" at bounding box center [130, 51] width 122 height 34
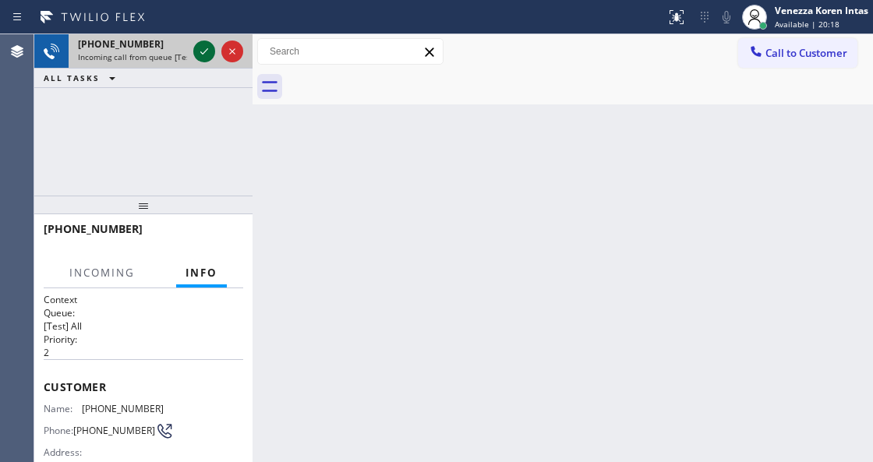
click at [207, 55] on icon at bounding box center [204, 51] width 19 height 19
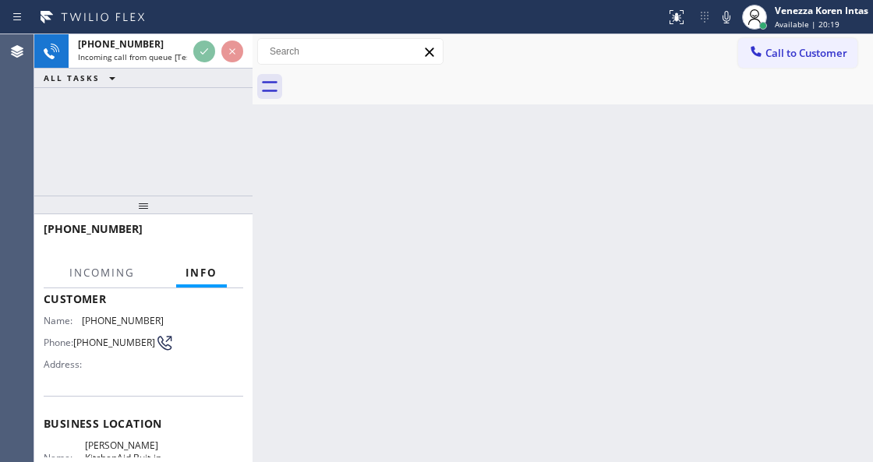
scroll to position [207, 0]
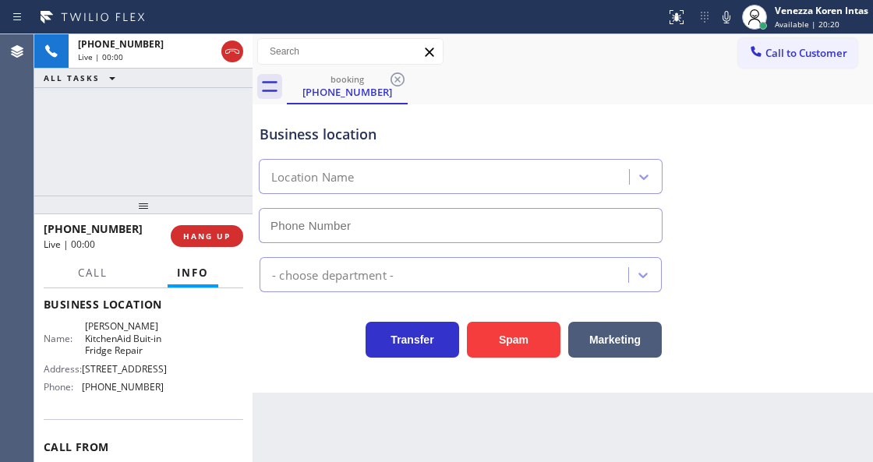
type input "(720) 636-8623"
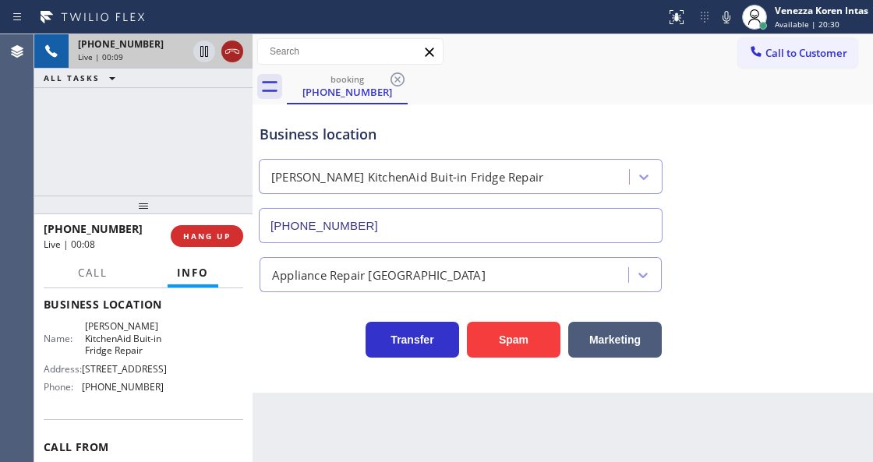
click at [229, 60] on icon at bounding box center [232, 51] width 19 height 19
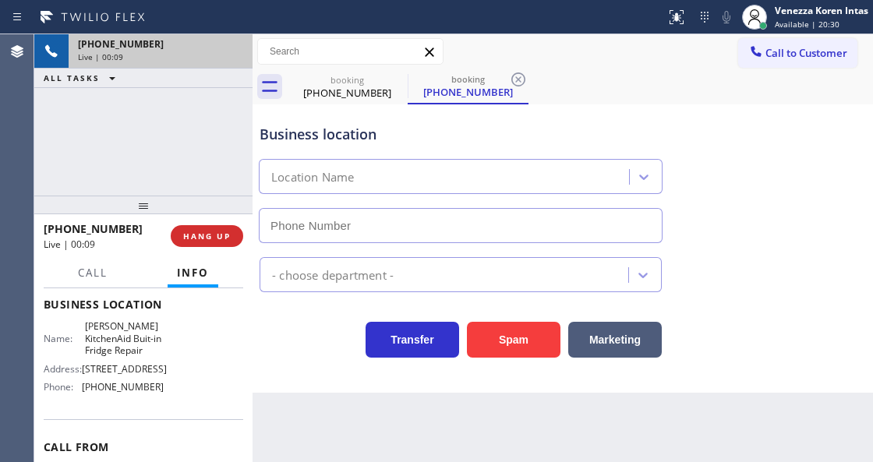
type input "(720) 636-8623"
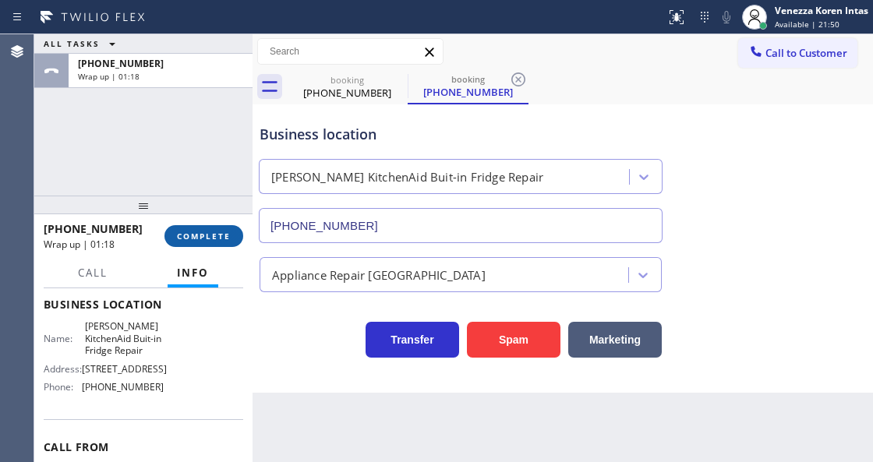
click at [218, 240] on span "COMPLETE" at bounding box center [204, 236] width 54 height 11
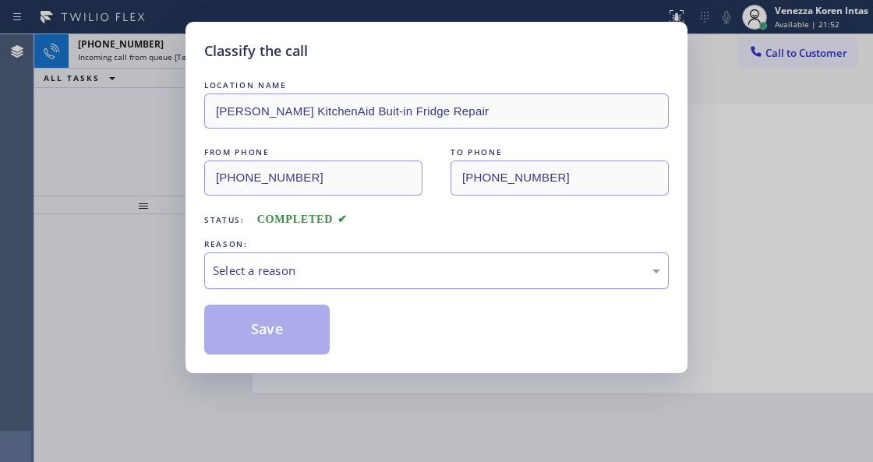
click at [369, 279] on div "Select a reason" at bounding box center [436, 271] width 447 height 18
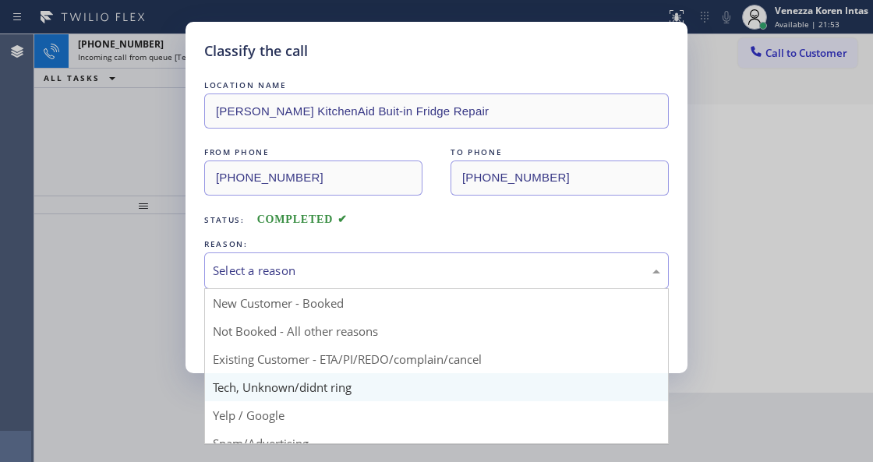
drag, startPoint x: 351, startPoint y: 396, endPoint x: 308, endPoint y: 368, distance: 51.2
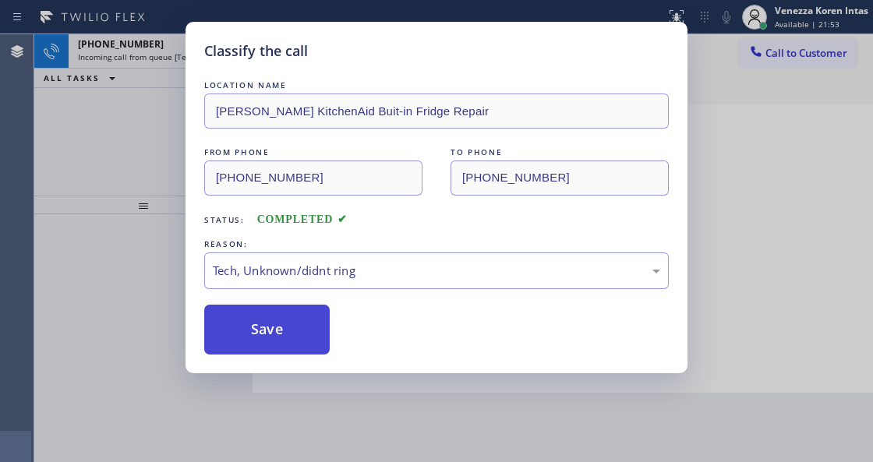
click at [297, 325] on button "Save" at bounding box center [267, 330] width 126 height 50
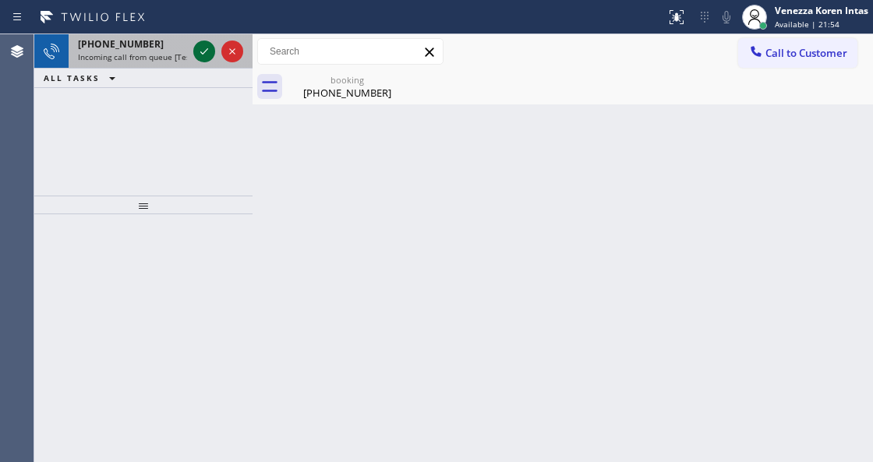
click at [199, 47] on icon at bounding box center [204, 51] width 19 height 19
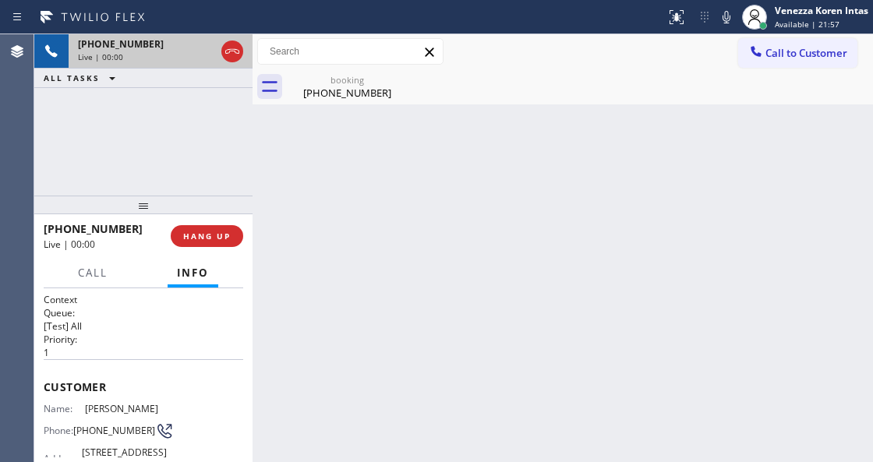
scroll to position [207, 0]
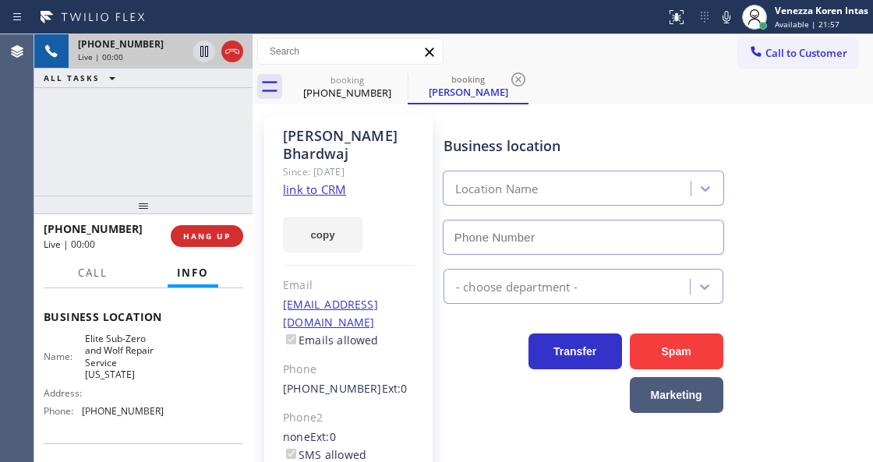
type input "[PHONE_NUMBER]"
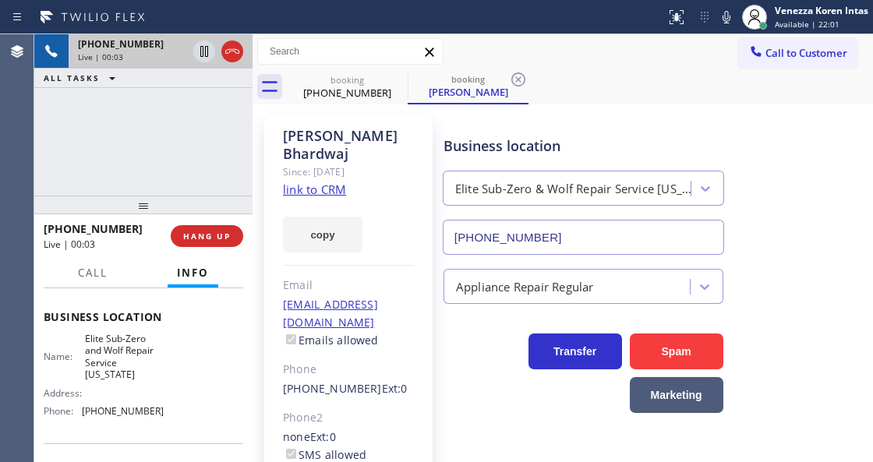
click at [311, 182] on link "link to CRM" at bounding box center [314, 190] width 63 height 16
click at [184, 154] on div "+19175440523 Live | 00:24 ALL TASKS ALL TASKS ACTIVE TASKS TASKS IN WRAP UP" at bounding box center [143, 114] width 218 height 161
drag, startPoint x: 728, startPoint y: 25, endPoint x: 709, endPoint y: 30, distance: 19.3
click at [727, 25] on icon at bounding box center [726, 17] width 19 height 19
click at [207, 47] on icon at bounding box center [204, 51] width 8 height 11
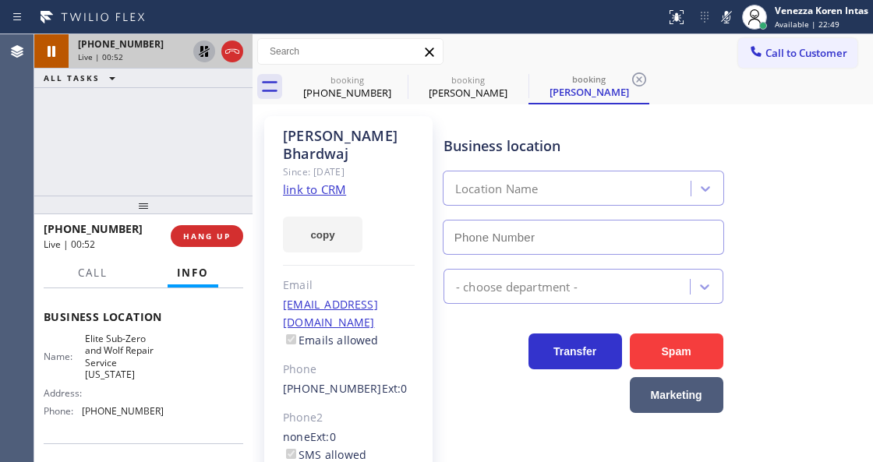
type input "[PHONE_NUMBER]"
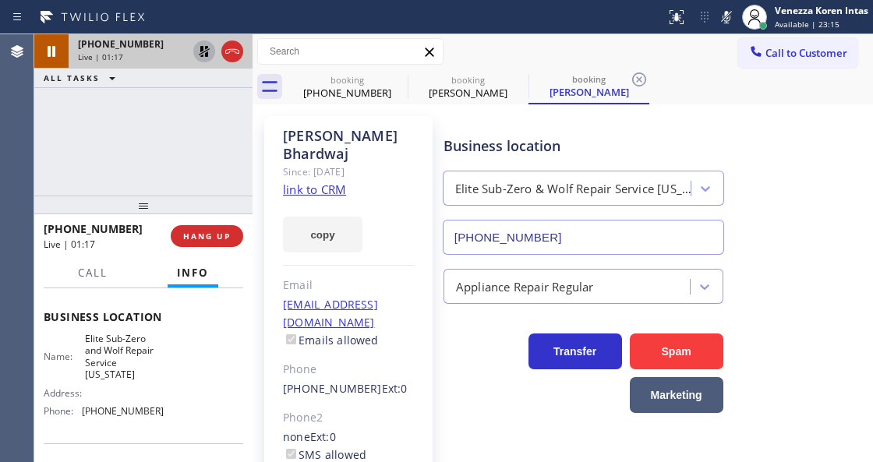
click at [253, 168] on div at bounding box center [253, 248] width 0 height 428
click at [452, 168] on div "Elite Sub-Zero & Wolf Repair Service [US_STATE]" at bounding box center [584, 184] width 288 height 41
click at [646, 81] on icon at bounding box center [639, 80] width 14 height 14
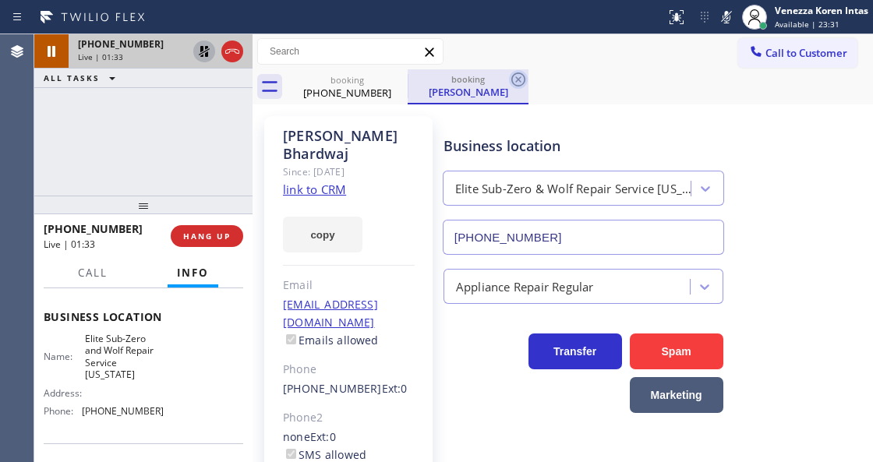
click at [517, 80] on icon at bounding box center [518, 80] width 14 height 14
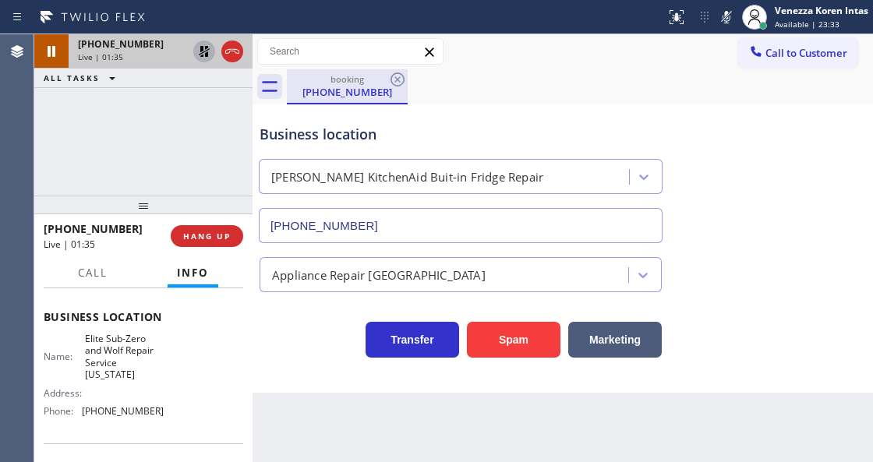
drag, startPoint x: 334, startPoint y: 87, endPoint x: 370, endPoint y: 94, distance: 36.5
click at [334, 87] on div "(720) 840-4361" at bounding box center [347, 92] width 118 height 14
click at [393, 79] on icon at bounding box center [397, 79] width 19 height 19
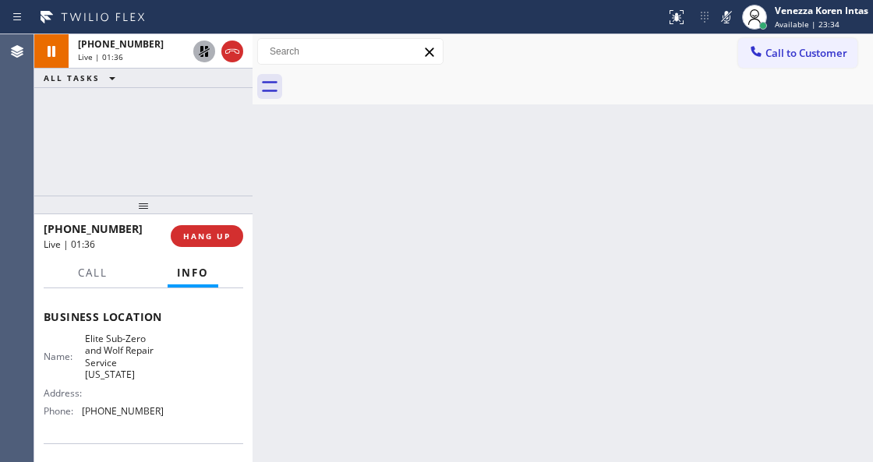
drag, startPoint x: 127, startPoint y: 37, endPoint x: 318, endPoint y: 171, distance: 232.9
click at [133, 38] on span "+19175440523" at bounding box center [121, 43] width 86 height 13
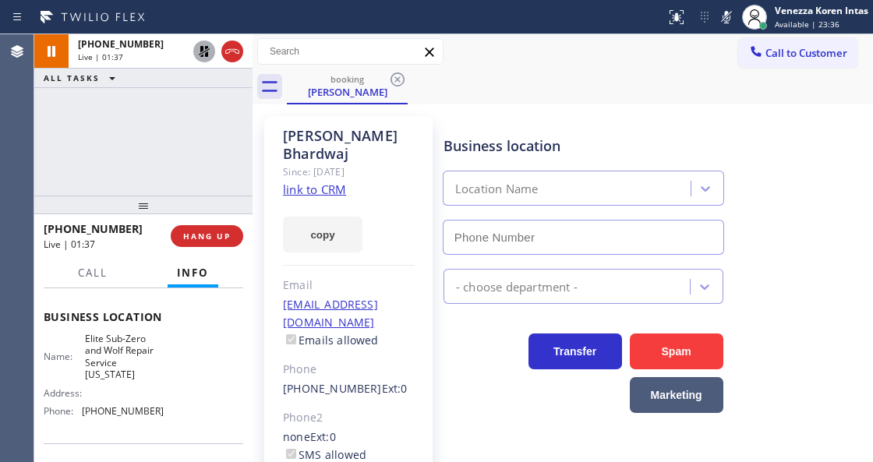
type input "[PHONE_NUMBER]"
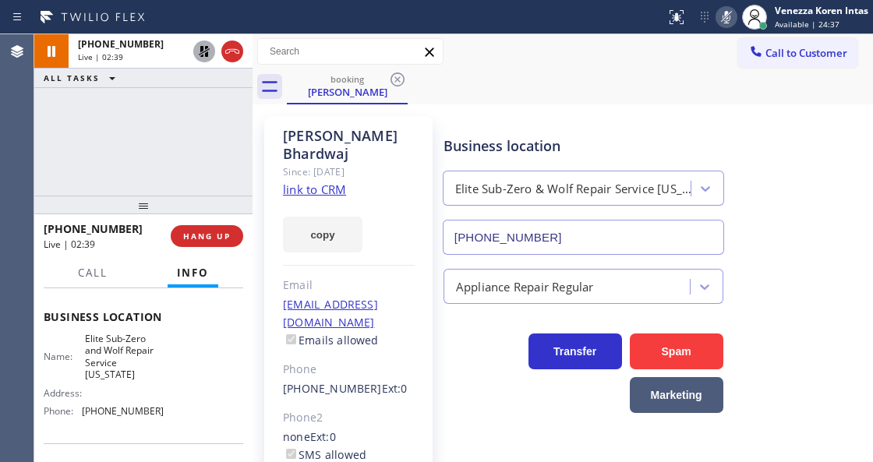
click at [727, 14] on icon at bounding box center [726, 17] width 19 height 19
click at [198, 39] on div at bounding box center [218, 51] width 56 height 34
click at [202, 44] on icon at bounding box center [204, 51] width 19 height 19
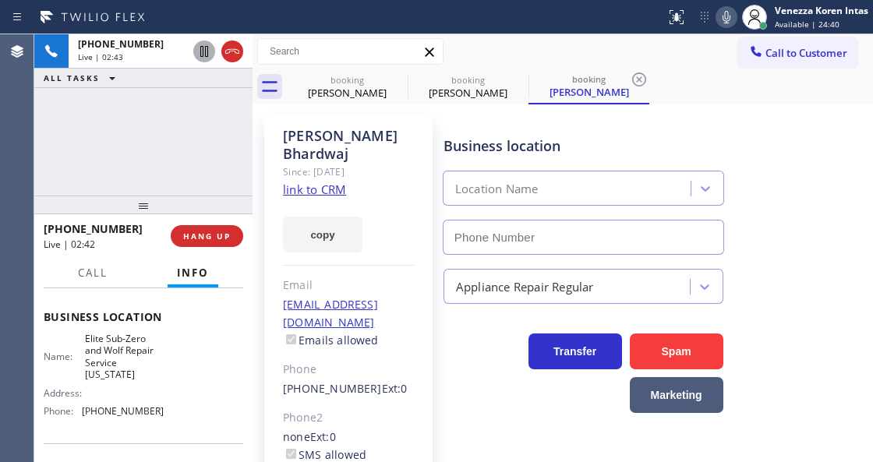
type input "[PHONE_NUMBER]"
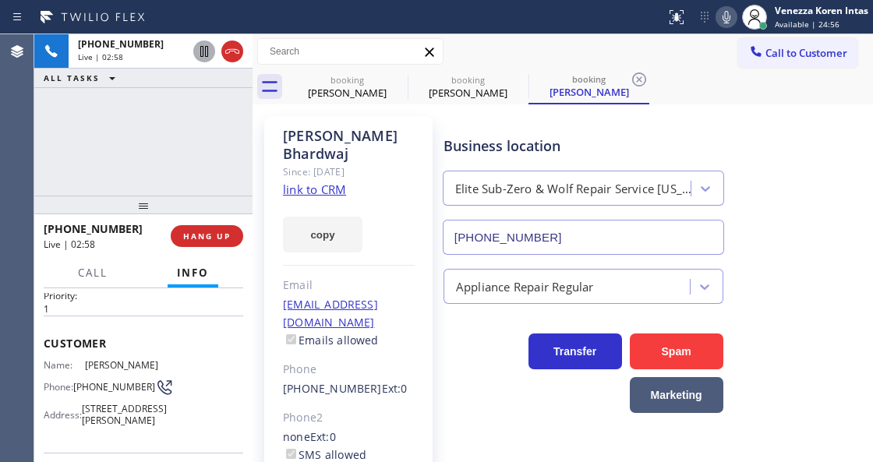
scroll to position [0, 0]
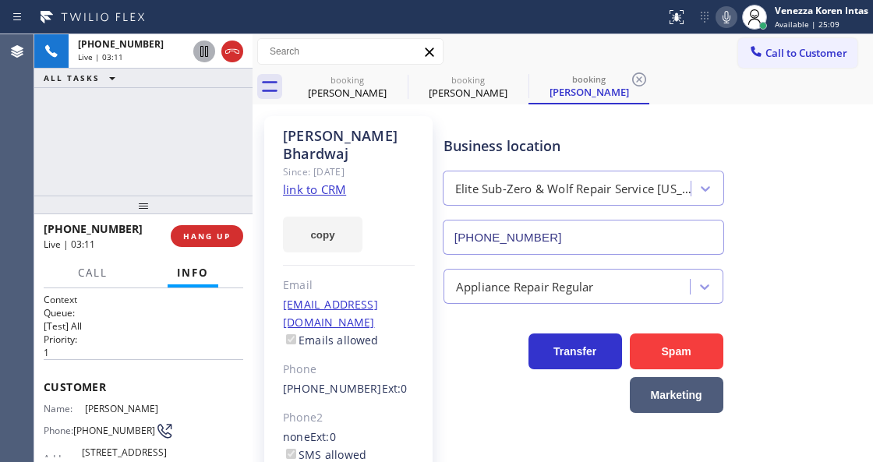
drag, startPoint x: 234, startPoint y: 58, endPoint x: 355, endPoint y: 410, distance: 372.8
click at [234, 58] on icon at bounding box center [232, 51] width 19 height 19
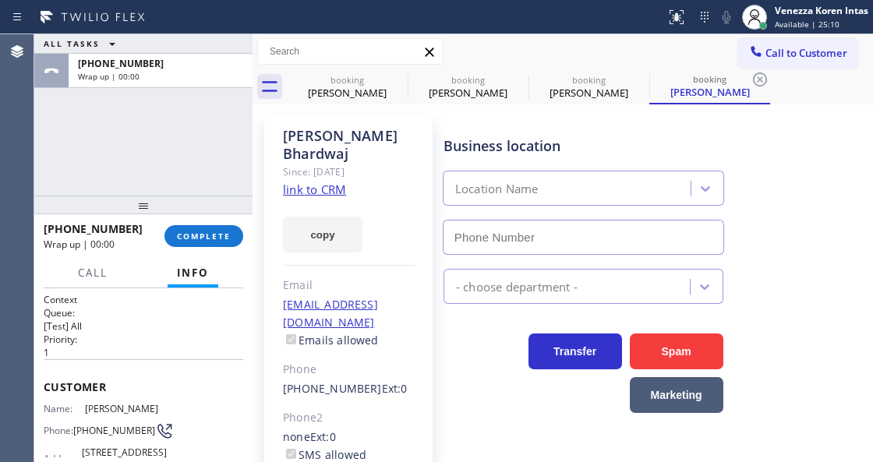
type input "[PHONE_NUMBER]"
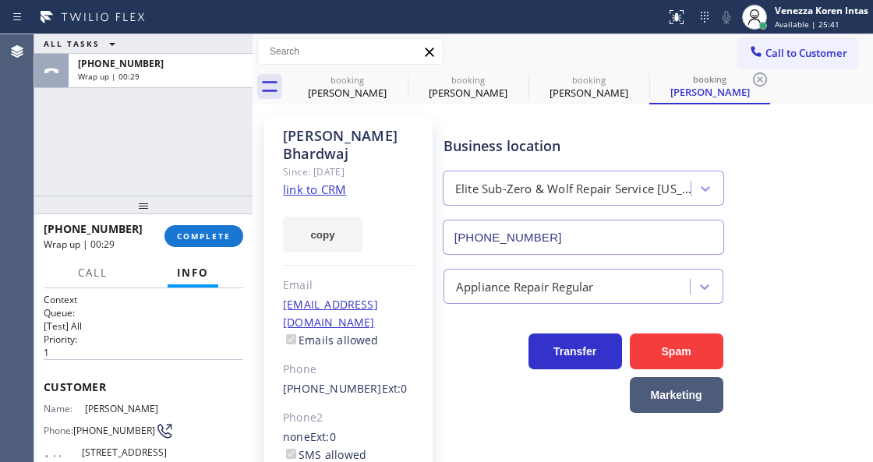
drag, startPoint x: 209, startPoint y: 235, endPoint x: 343, endPoint y: 241, distance: 134.2
click at [214, 235] on span "COMPLETE" at bounding box center [204, 236] width 54 height 11
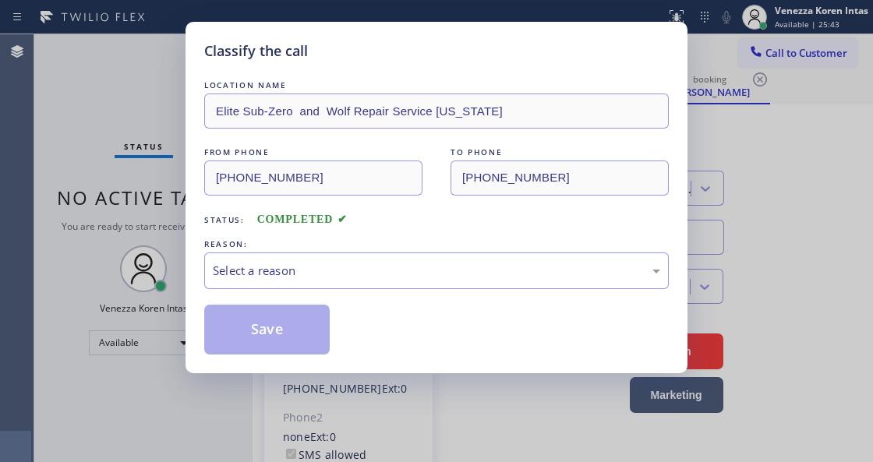
click at [407, 265] on div "Select a reason" at bounding box center [436, 271] width 447 height 18
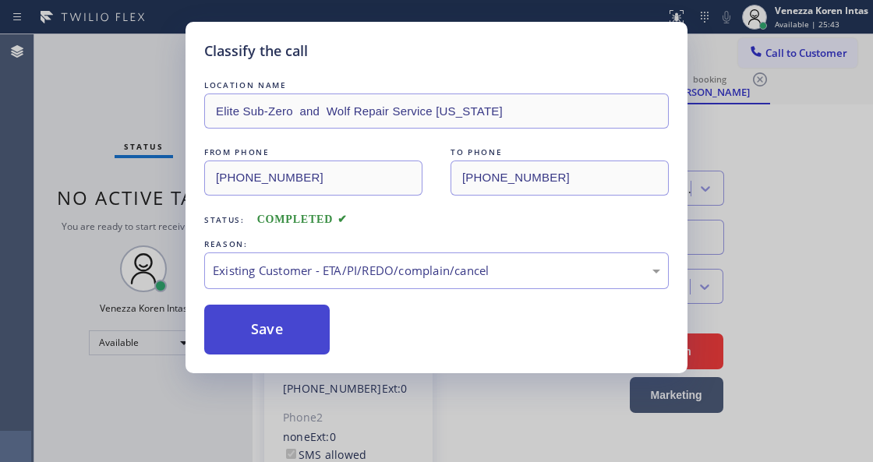
drag, startPoint x: 441, startPoint y: 352, endPoint x: 223, endPoint y: 332, distance: 219.2
click at [223, 332] on button "Save" at bounding box center [267, 330] width 126 height 50
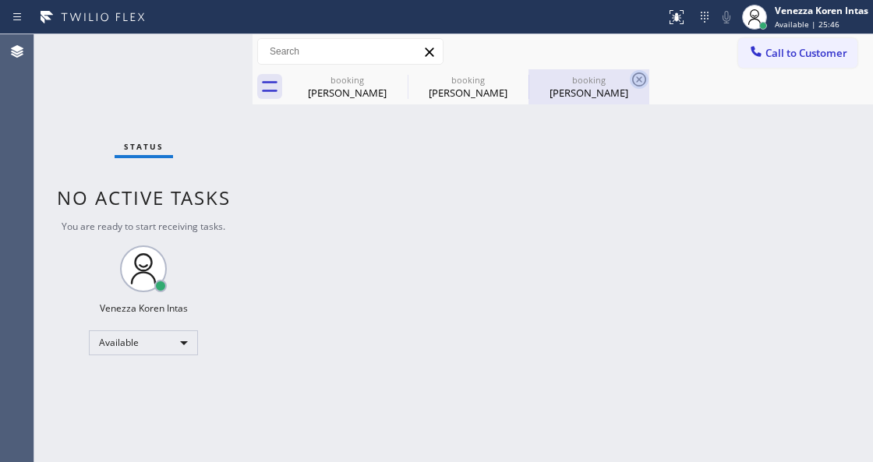
click at [643, 73] on icon at bounding box center [639, 79] width 19 height 19
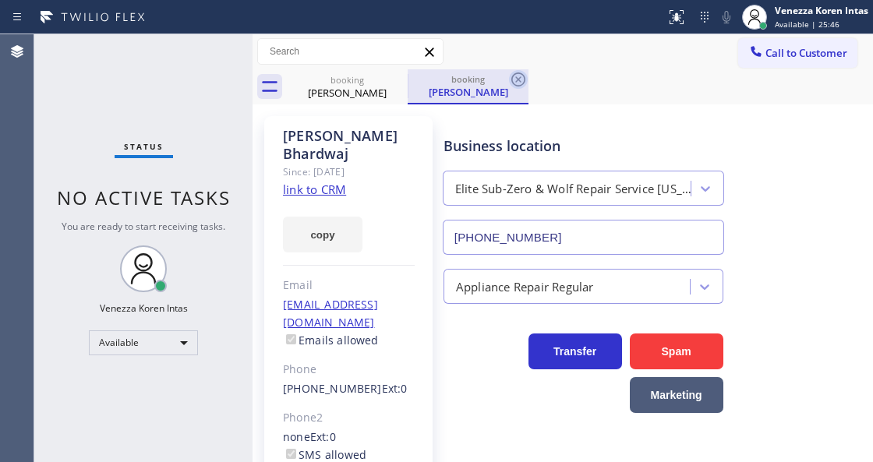
click at [514, 84] on icon at bounding box center [518, 80] width 14 height 14
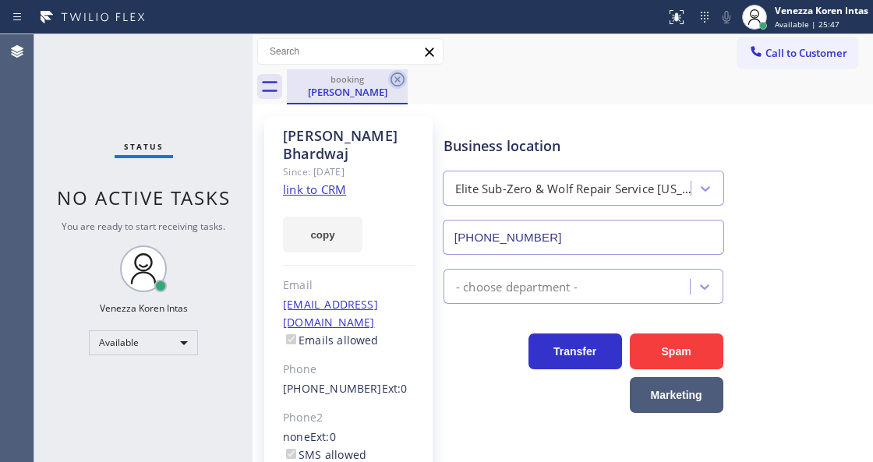
click at [391, 86] on icon at bounding box center [397, 79] width 19 height 19
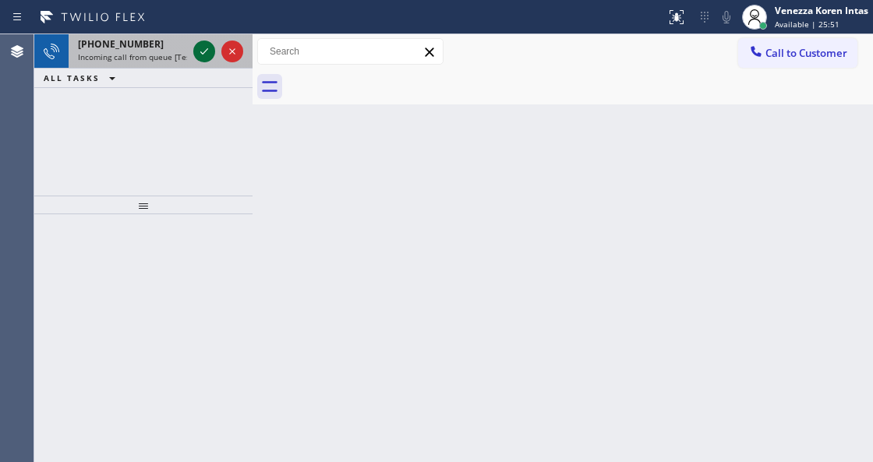
click at [203, 51] on icon at bounding box center [204, 51] width 19 height 19
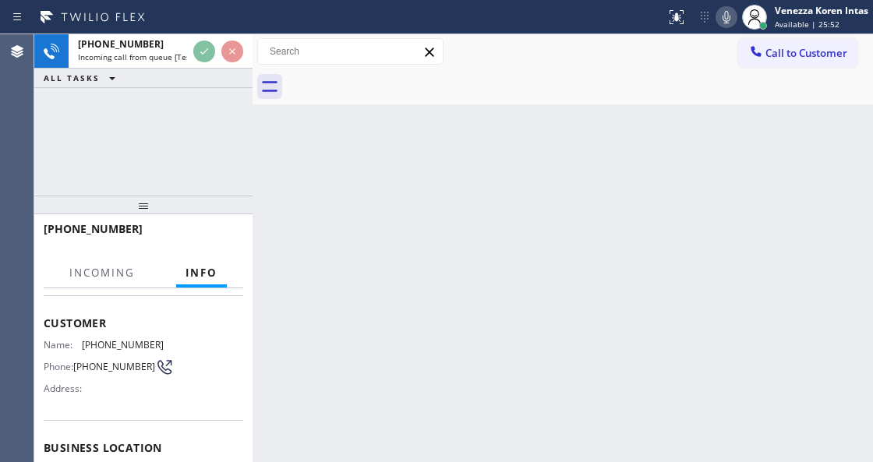
scroll to position [156, 0]
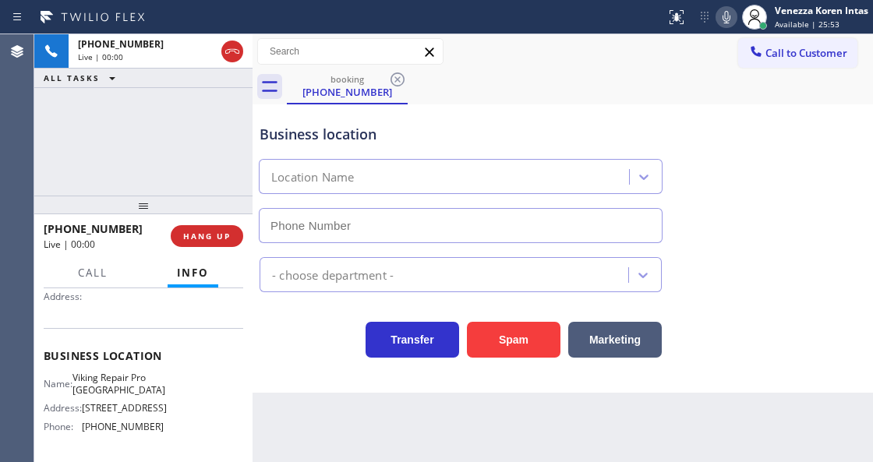
type input "(747) 271-5340"
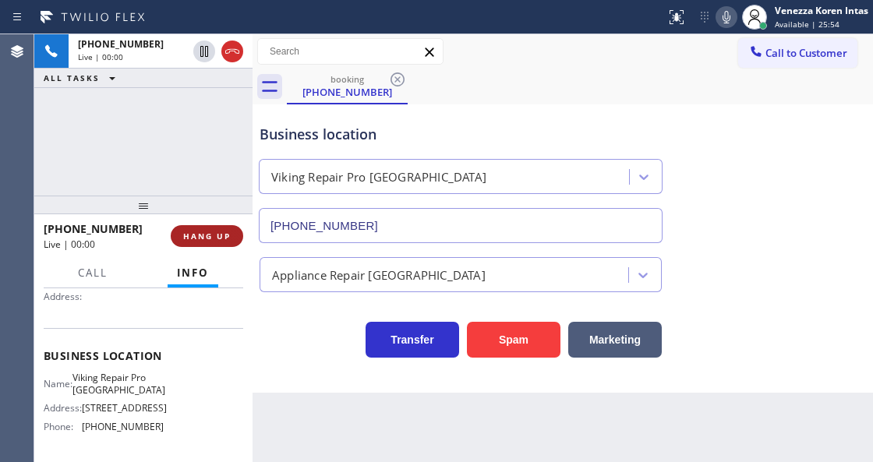
click at [217, 233] on span "HANG UP" at bounding box center [207, 236] width 48 height 11
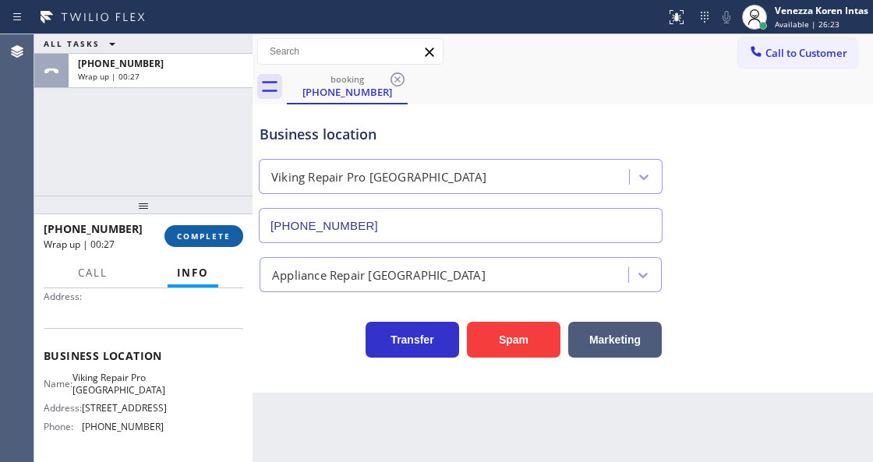
click at [227, 228] on button "COMPLETE" at bounding box center [203, 236] width 79 height 22
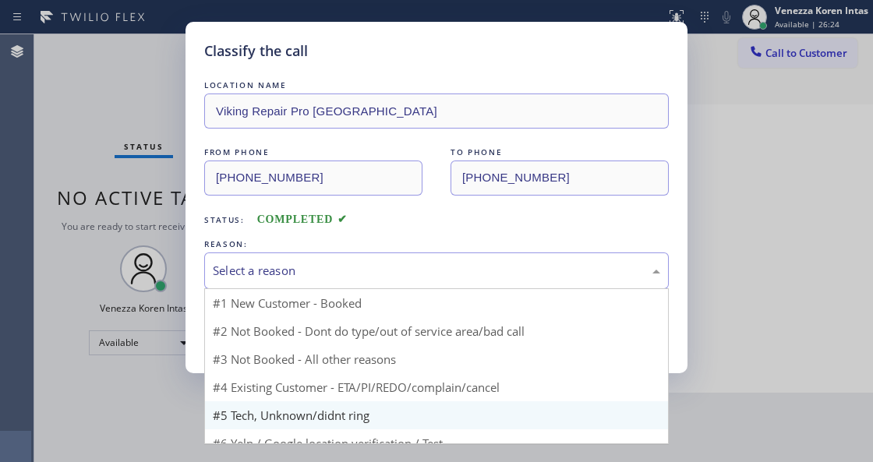
drag, startPoint x: 348, startPoint y: 277, endPoint x: 338, endPoint y: 383, distance: 106.5
click at [348, 285] on div "Select a reason" at bounding box center [436, 271] width 465 height 37
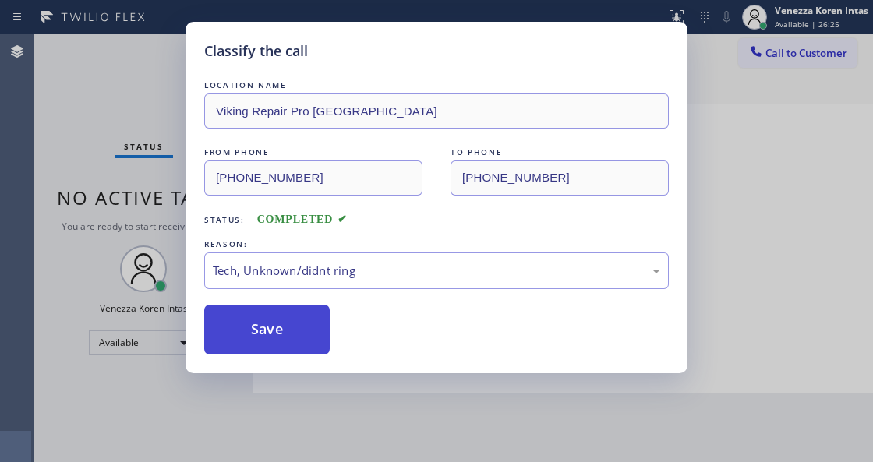
click at [295, 334] on button "Save" at bounding box center [267, 330] width 126 height 50
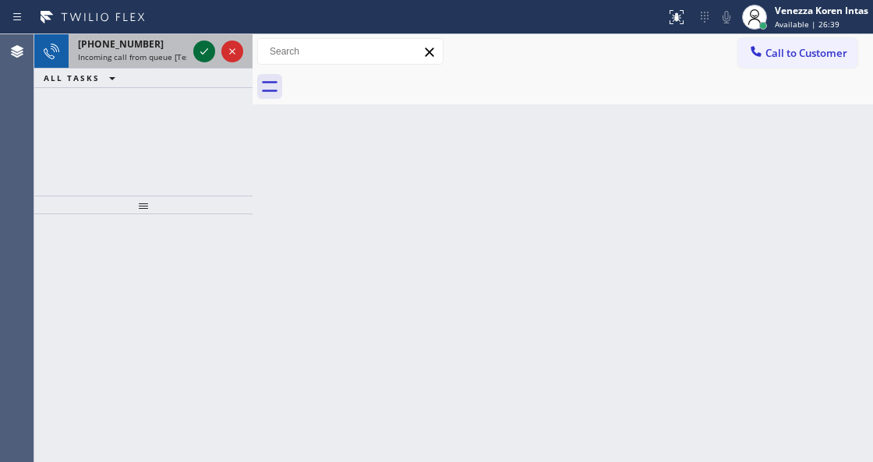
click at [204, 51] on icon at bounding box center [204, 51] width 8 height 6
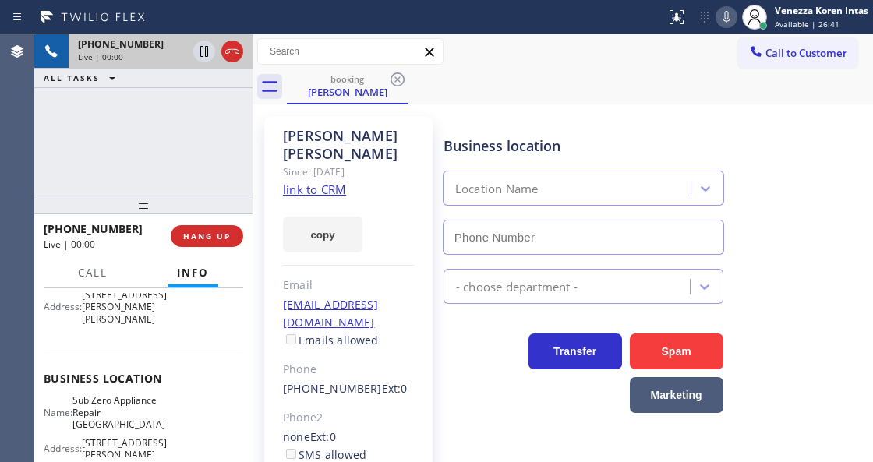
scroll to position [260, 0]
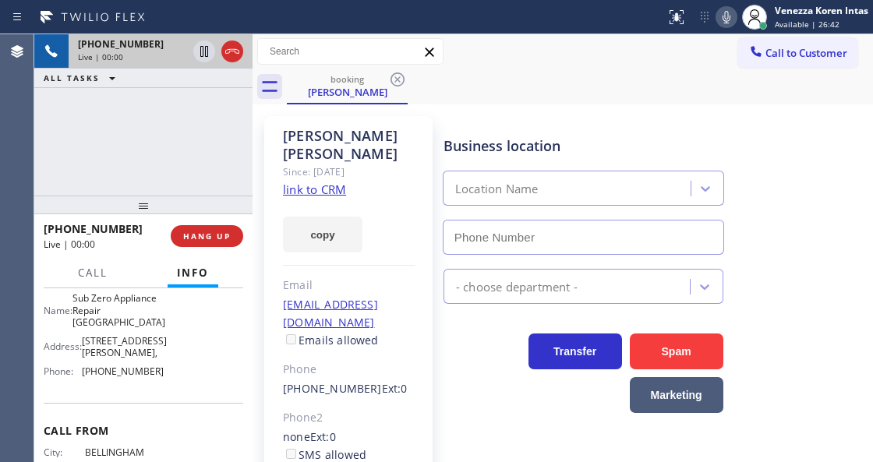
type input "(360) 205-1831"
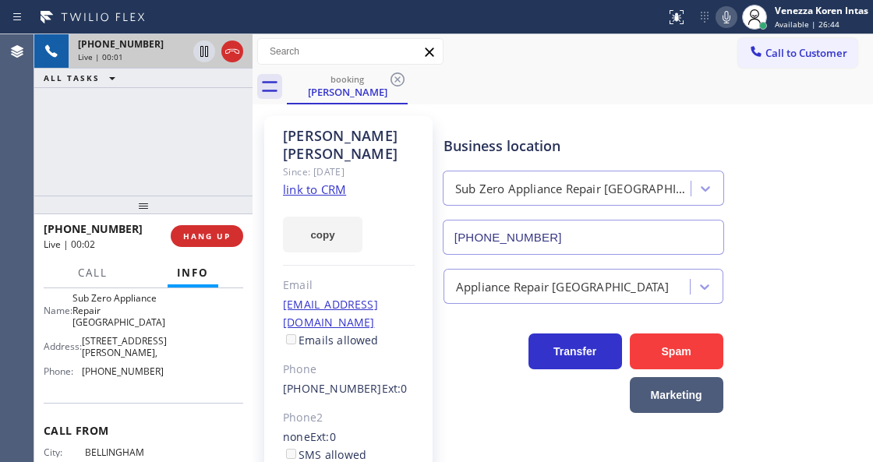
click at [334, 182] on link "link to CRM" at bounding box center [314, 190] width 63 height 16
click at [663, 101] on div "booking Frank Leyva" at bounding box center [580, 86] width 586 height 35
click at [426, 242] on div "Frank Leyva Since: 20 may 2020 link to CRM copy Email no@email.com Emails allow…" at bounding box center [348, 375] width 168 height 518
click at [466, 115] on div "Business location Sub Zero Appliance Repair Bellingham (360) 205-1831" at bounding box center [654, 184] width 429 height 141
click at [295, 182] on link "link to CRM" at bounding box center [314, 190] width 63 height 16
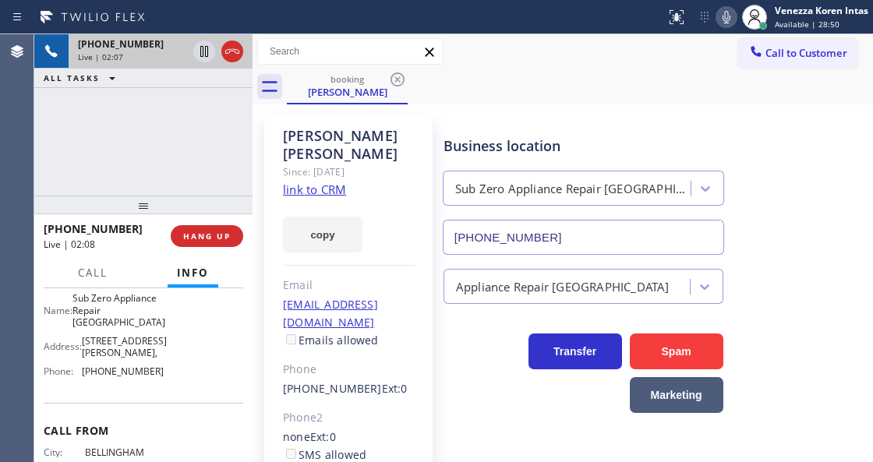
click at [525, 63] on div "Call to Customer Outbound call Location Search location Your caller id phone nu…" at bounding box center [563, 51] width 621 height 27
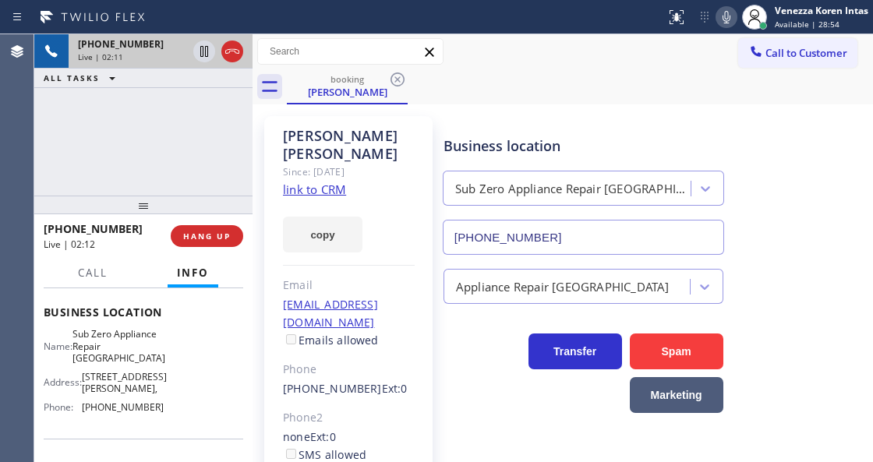
scroll to position [155, 0]
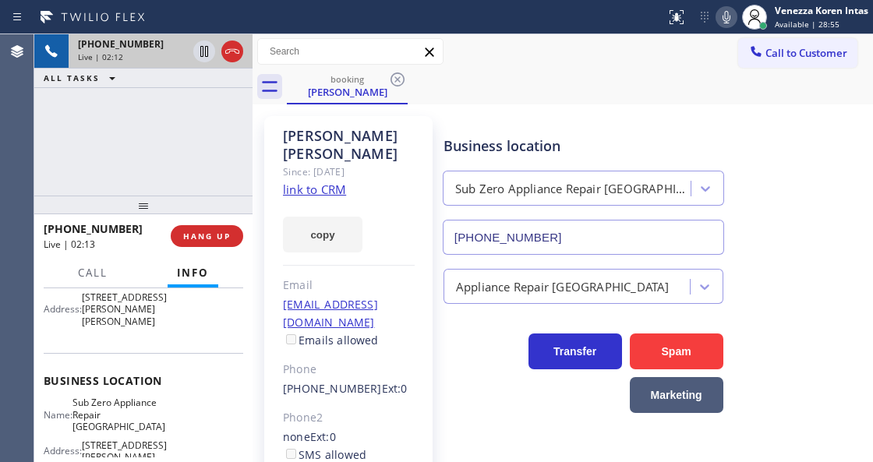
click at [86, 400] on span "Sub Zero Appliance Repair Bellingham" at bounding box center [119, 415] width 93 height 36
drag, startPoint x: 84, startPoint y: 399, endPoint x: 140, endPoint y: 426, distance: 62.1
click at [140, 426] on span "Sub Zero Appliance Repair Bellingham" at bounding box center [119, 415] width 93 height 36
copy span "Sub Zero Appliance Repair Bellingham"
click at [718, 19] on icon at bounding box center [726, 17] width 19 height 19
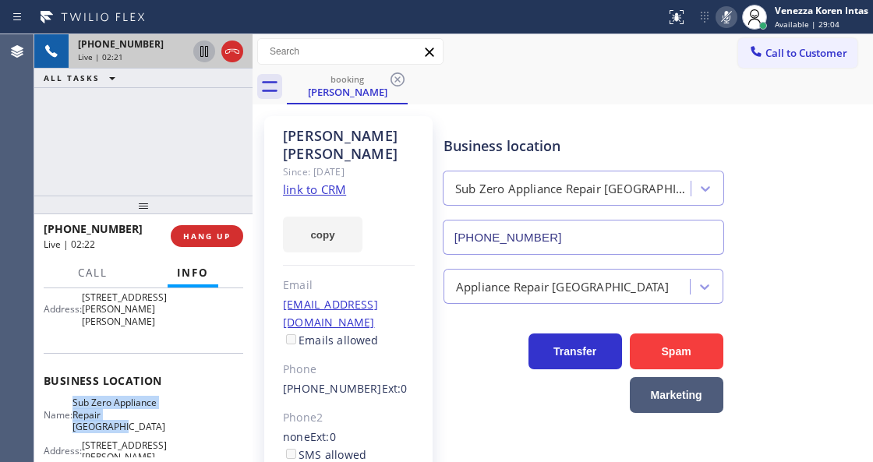
click at [204, 48] on icon at bounding box center [204, 51] width 19 height 19
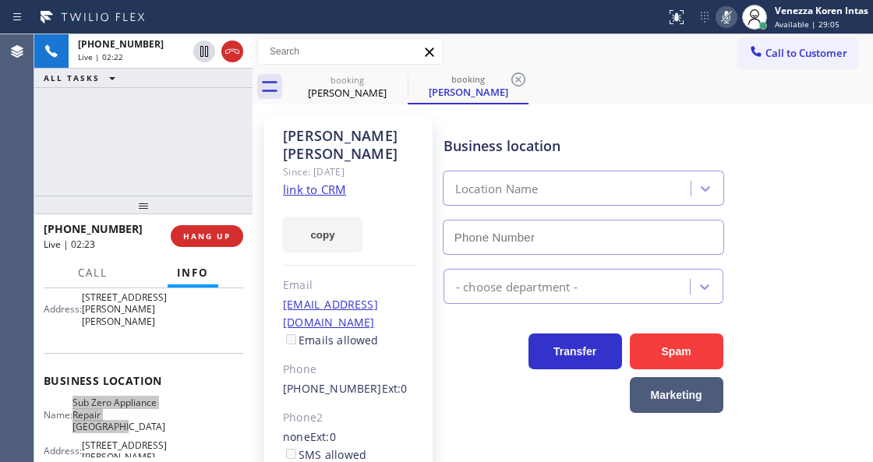
type input "(360) 205-1831"
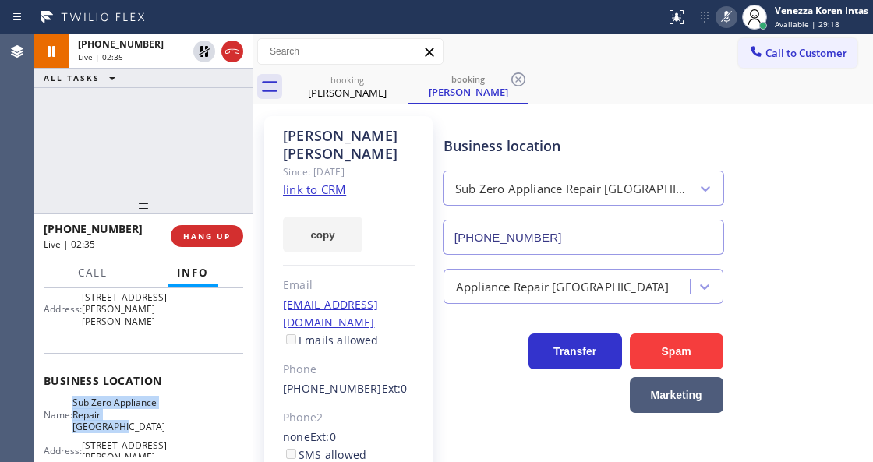
scroll to position [0, 0]
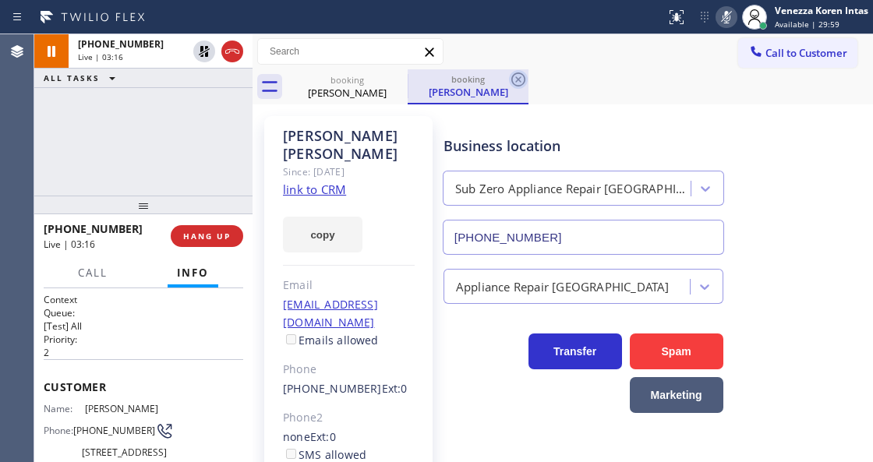
click at [516, 83] on icon at bounding box center [518, 79] width 19 height 19
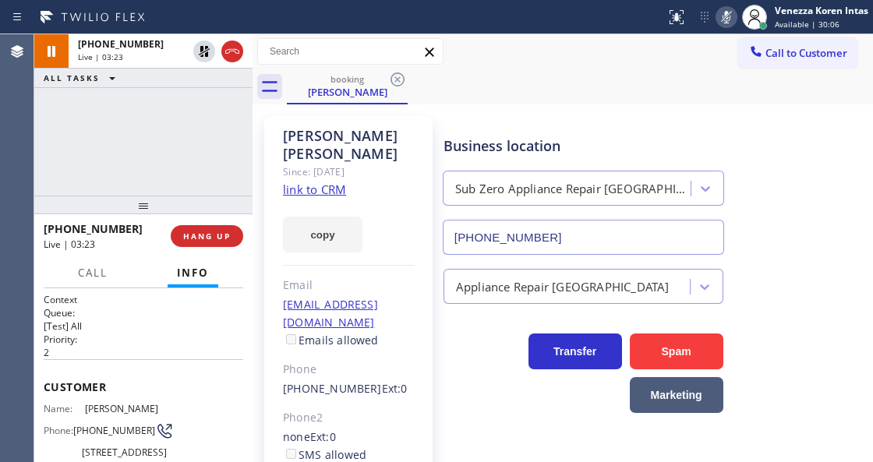
drag, startPoint x: 722, startPoint y: 14, endPoint x: 711, endPoint y: 25, distance: 15.4
click at [722, 15] on icon at bounding box center [726, 17] width 19 height 19
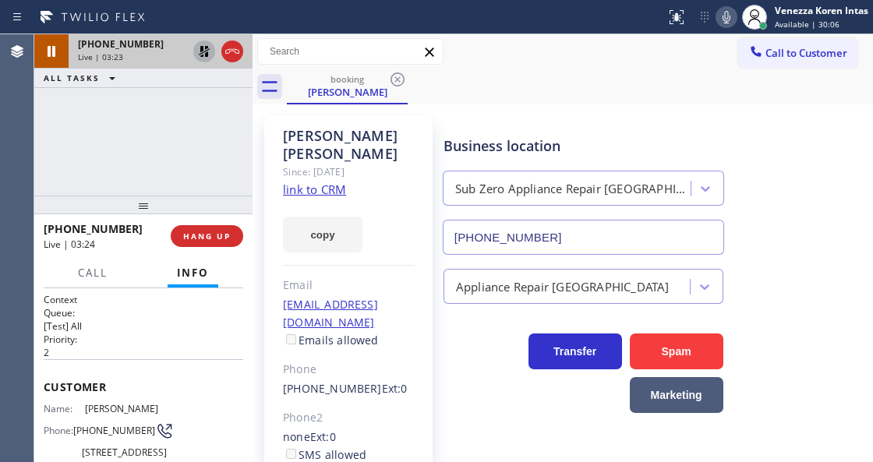
click at [206, 57] on icon at bounding box center [204, 51] width 19 height 19
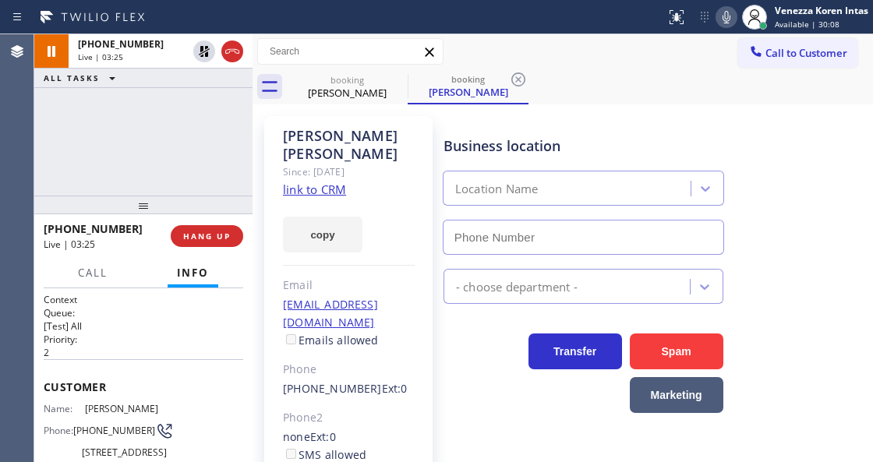
type input "(360) 205-1831"
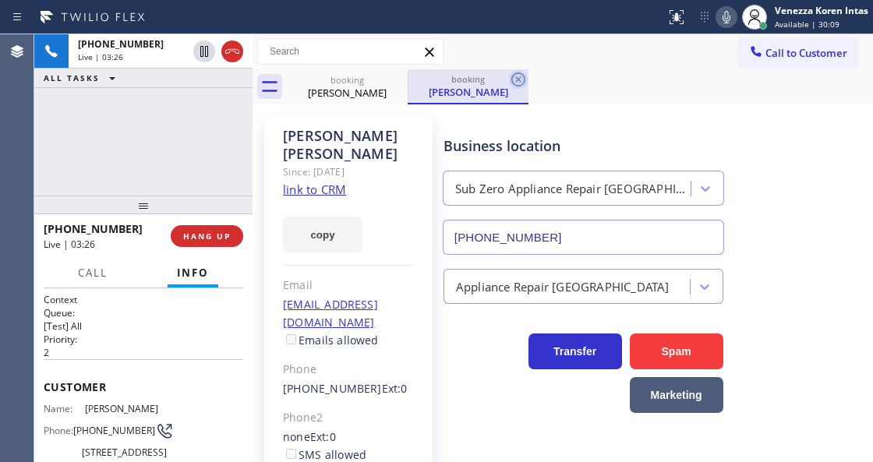
click at [510, 80] on icon at bounding box center [518, 79] width 19 height 19
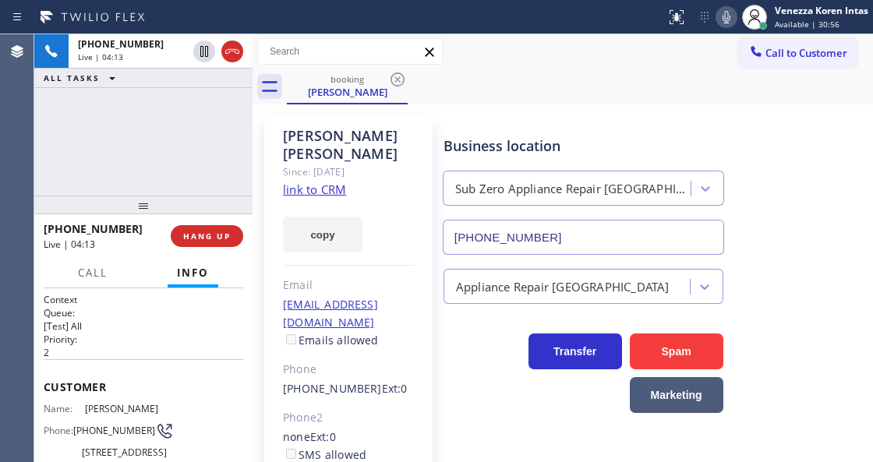
click at [511, 41] on div "Call to Customer Outbound call Location Search location Your caller id phone nu…" at bounding box center [563, 51] width 621 height 27
click at [435, 150] on div "Frank Leyva Since: 20 may 2020 link to CRM copy Email no@email.com Emails allow…" at bounding box center [348, 374] width 184 height 533
click at [496, 47] on div "Call to Customer Outbound call Location Search location Your caller id phone nu…" at bounding box center [563, 51] width 621 height 27
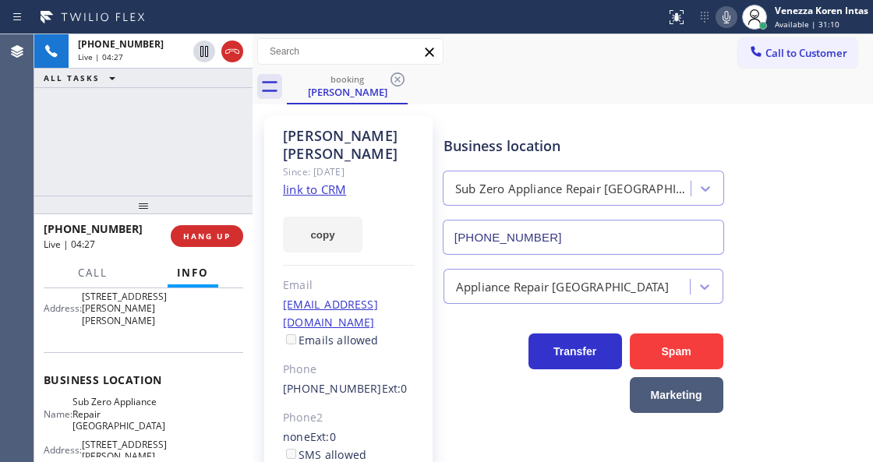
scroll to position [104, 0]
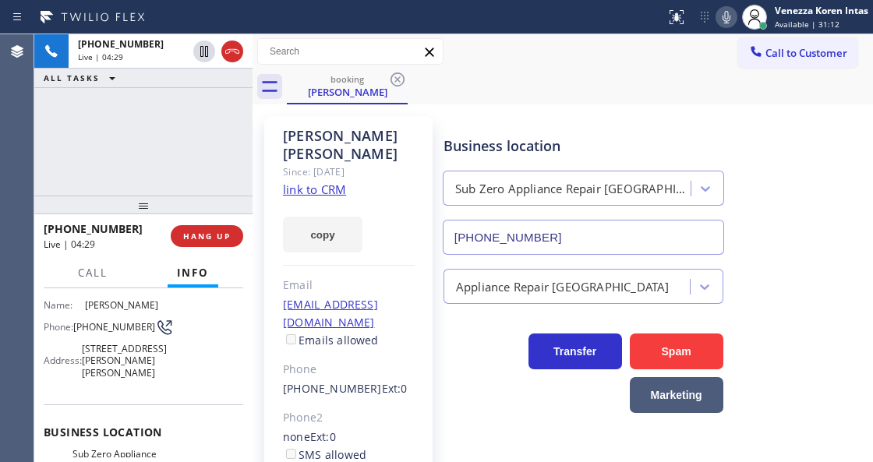
click at [187, 316] on div "Name: Frank Leyva Phone: (360) 303-3887 Address: 2560 George Ct, Everson, WA 98…" at bounding box center [144, 342] width 200 height 86
click at [460, 69] on div "booking Frank Leyva" at bounding box center [580, 86] width 586 height 35
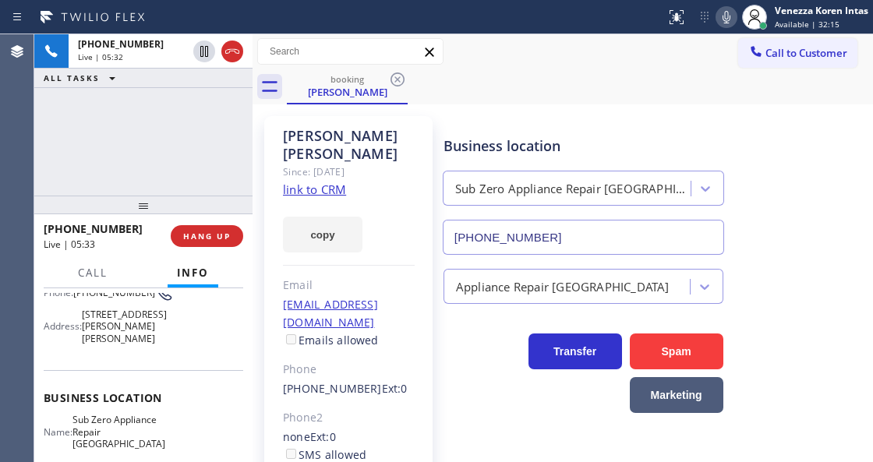
scroll to position [207, 0]
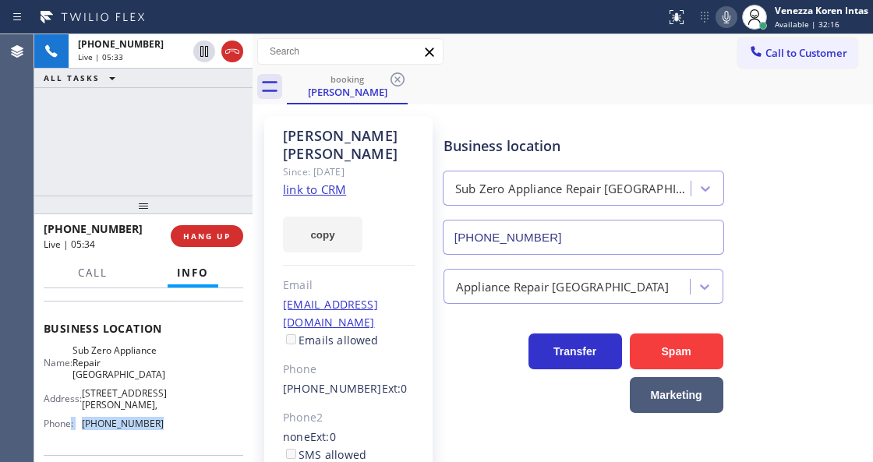
drag, startPoint x: 161, startPoint y: 409, endPoint x: 72, endPoint y: 409, distance: 88.9
click at [72, 409] on div "Name: Sub Zero Appliance Repair Bellingham Address: 2410 James St, Phone: (360)…" at bounding box center [144, 390] width 200 height 91
click at [101, 418] on span "(360) 205-1831" at bounding box center [123, 424] width 82 height 12
drag, startPoint x: 155, startPoint y: 410, endPoint x: 84, endPoint y: 412, distance: 71.0
click at [84, 418] on span "(360) 205-1831" at bounding box center [123, 424] width 82 height 12
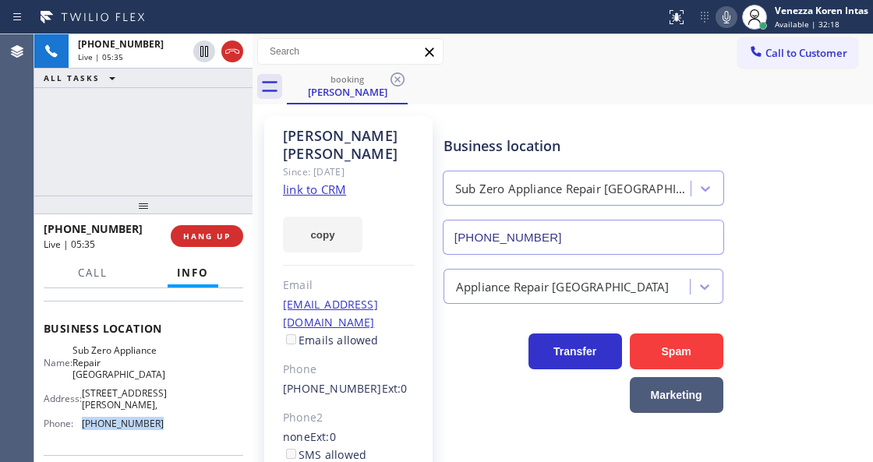
copy span "(360) 205-1831"
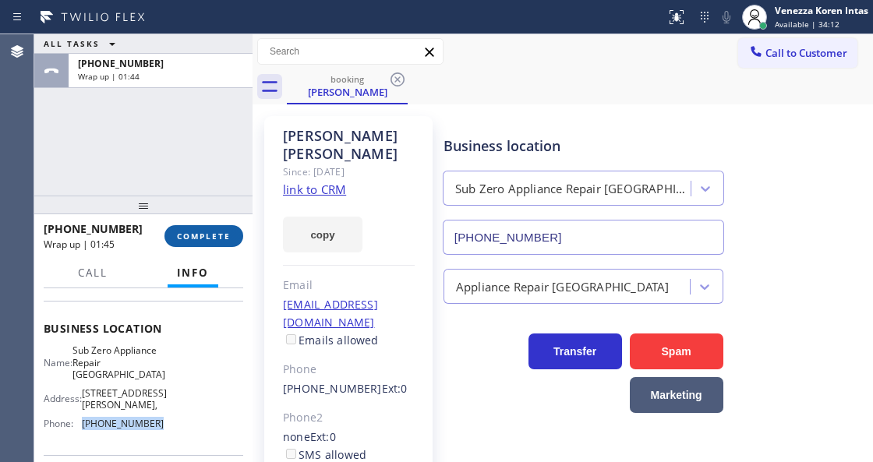
click at [217, 235] on span "COMPLETE" at bounding box center [204, 236] width 54 height 11
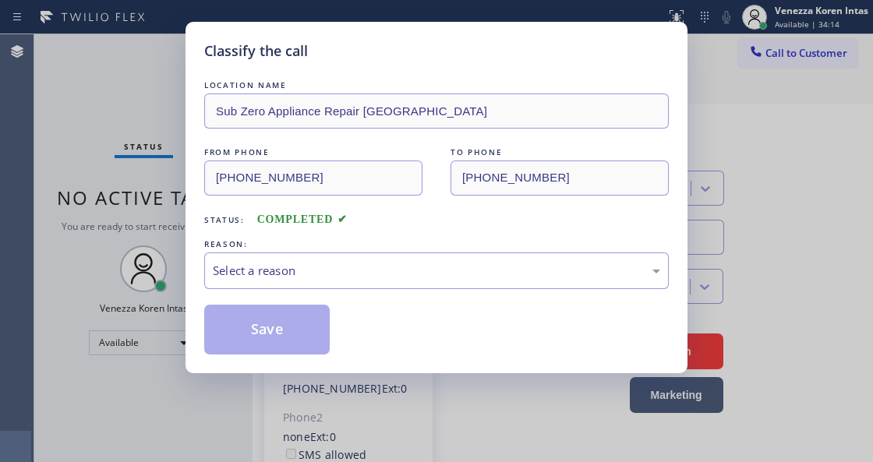
click at [331, 265] on div "Select a reason" at bounding box center [436, 271] width 447 height 18
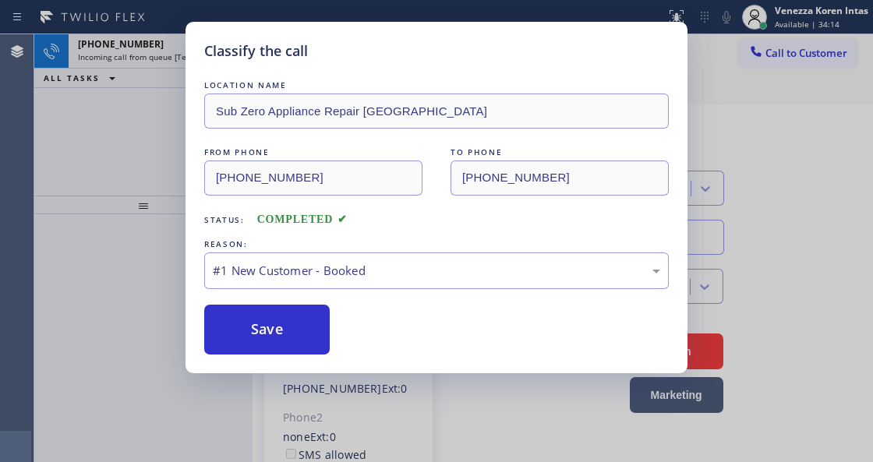
drag, startPoint x: 320, startPoint y: 302, endPoint x: 288, endPoint y: 334, distance: 45.2
click at [286, 335] on button "Save" at bounding box center [267, 330] width 126 height 50
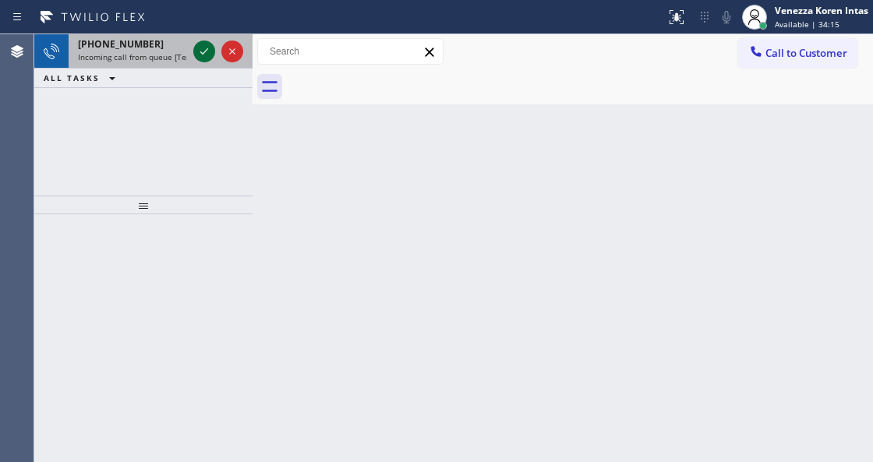
click at [200, 55] on icon at bounding box center [204, 51] width 19 height 19
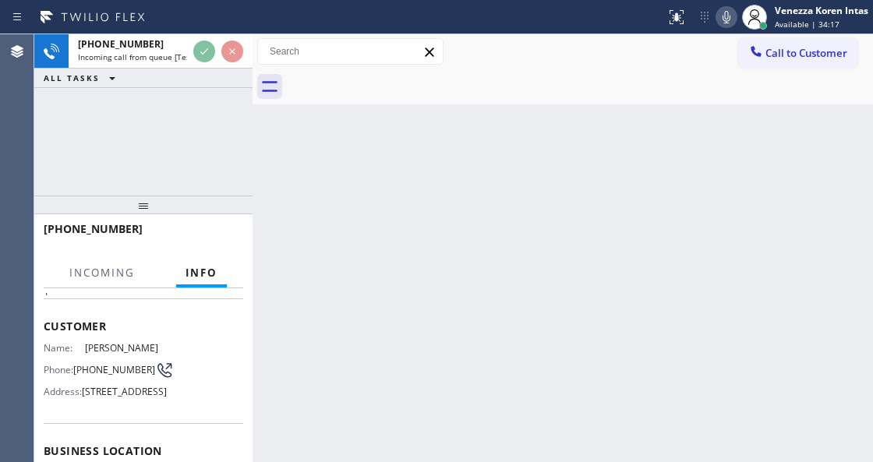
scroll to position [156, 0]
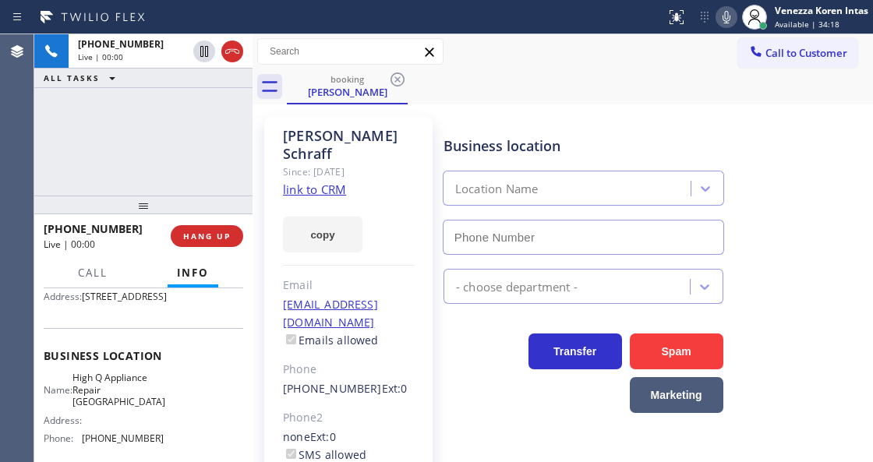
type input "(773) 900-8292"
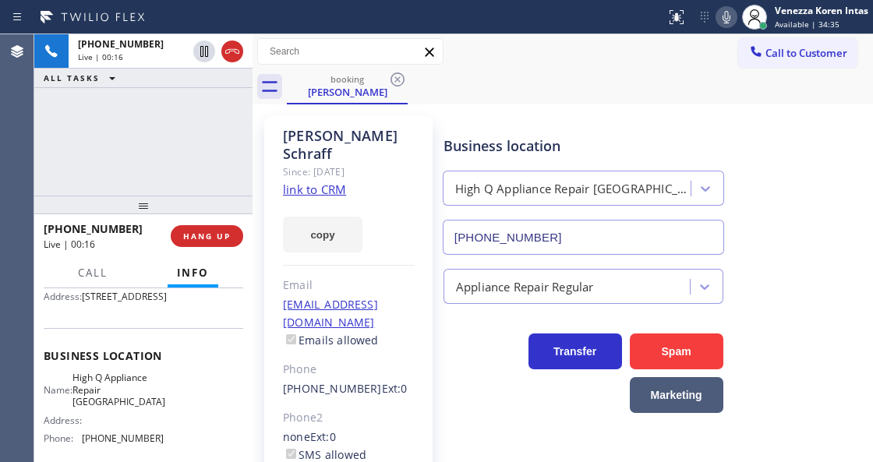
click at [309, 182] on link "link to CRM" at bounding box center [314, 190] width 63 height 16
click at [723, 19] on icon at bounding box center [727, 17] width 8 height 12
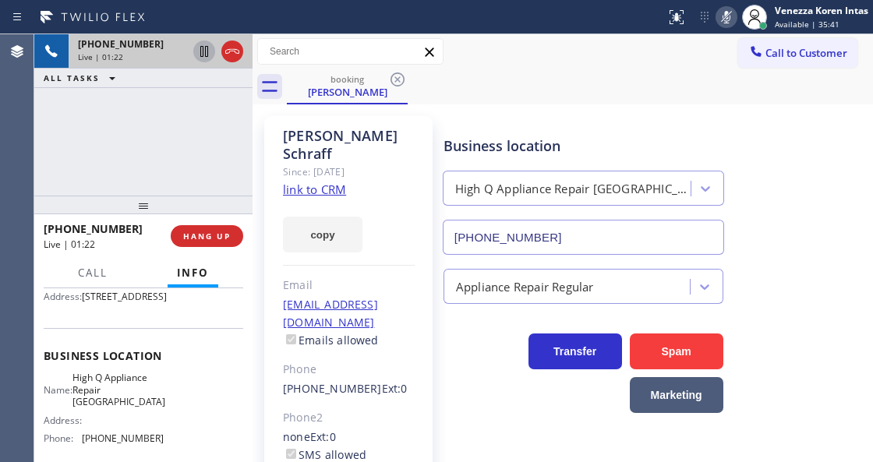
click at [206, 52] on icon at bounding box center [204, 51] width 8 height 11
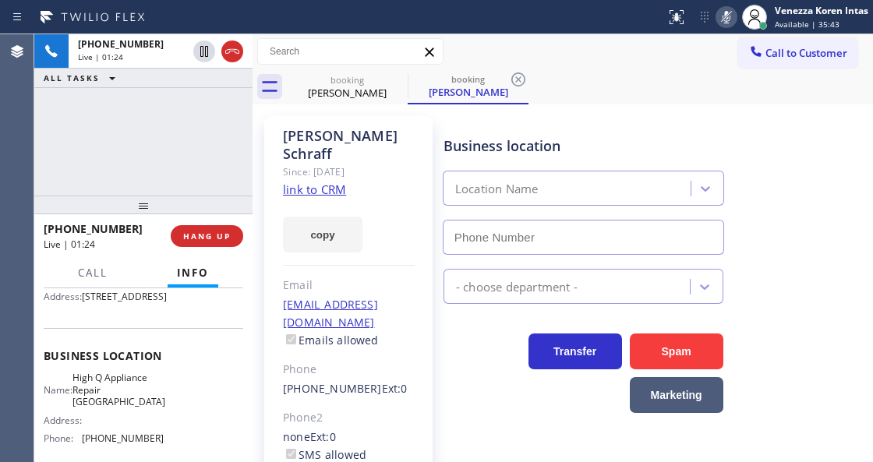
type input "(773) 900-8292"
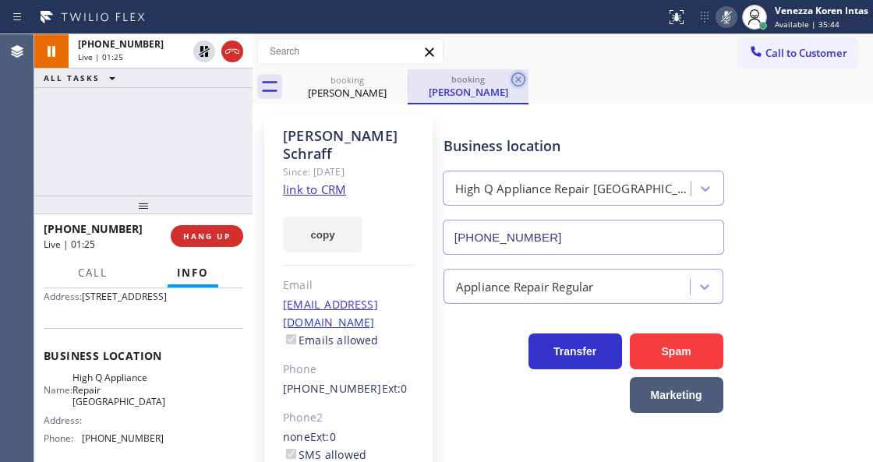
click at [522, 76] on icon at bounding box center [518, 79] width 19 height 19
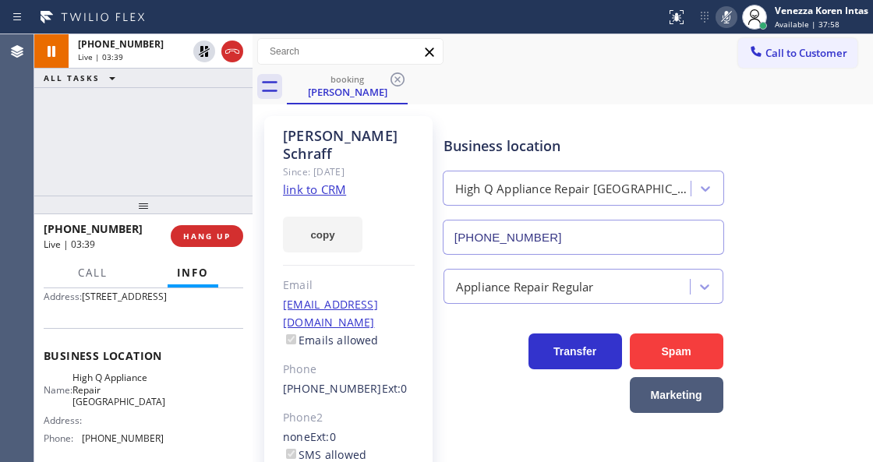
click at [727, 20] on icon at bounding box center [727, 17] width 8 height 12
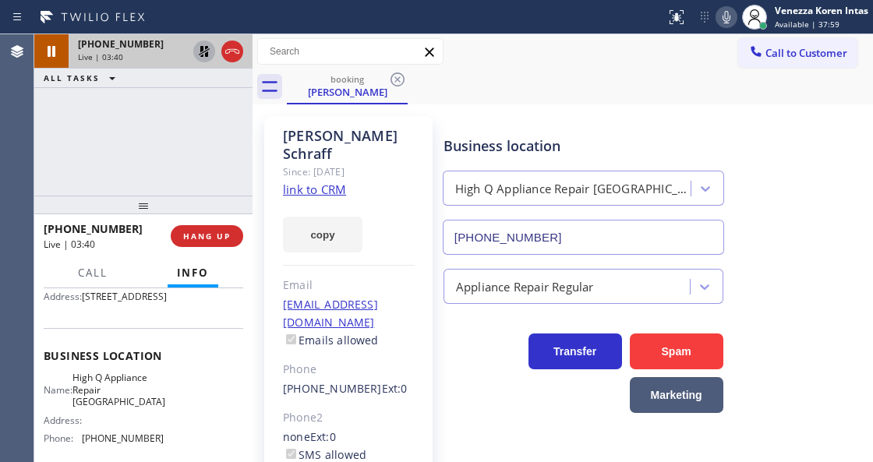
click at [206, 58] on icon at bounding box center [204, 51] width 19 height 19
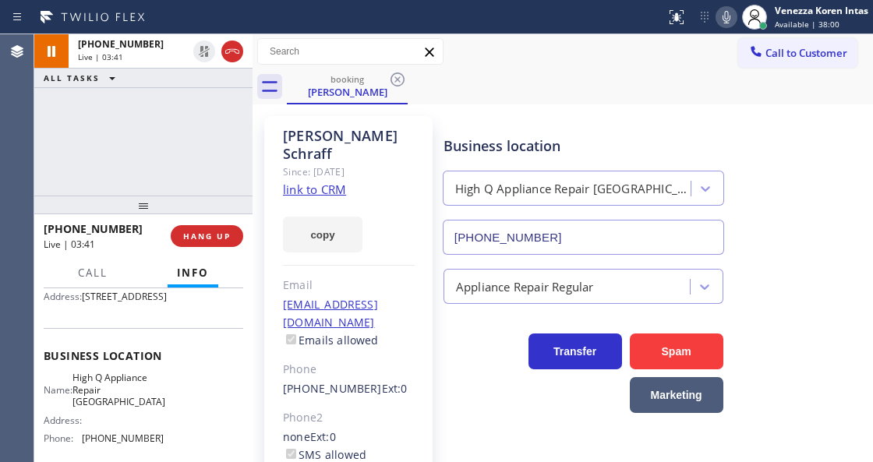
click at [516, 147] on div "Business location" at bounding box center [584, 146] width 280 height 21
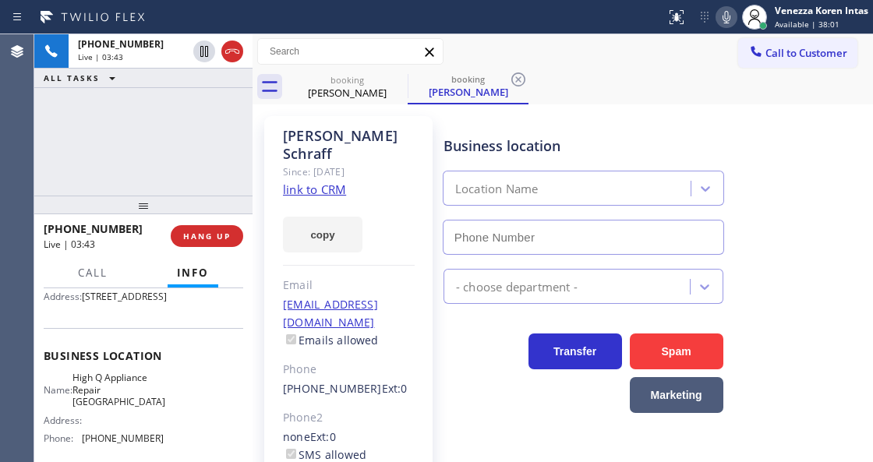
type input "(773) 900-8292"
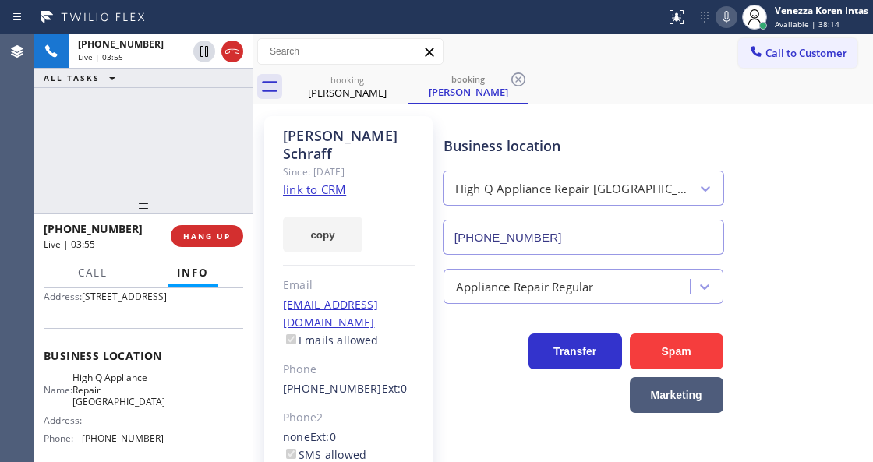
click at [723, 9] on icon at bounding box center [726, 17] width 19 height 19
click at [720, 17] on icon at bounding box center [726, 17] width 19 height 19
click at [515, 75] on icon at bounding box center [518, 79] width 19 height 19
click at [731, 22] on icon at bounding box center [726, 17] width 19 height 19
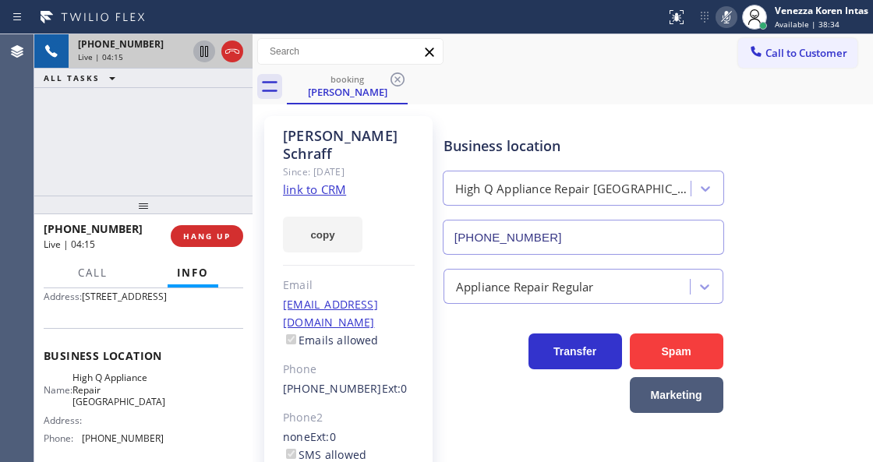
click at [206, 47] on icon at bounding box center [204, 51] width 19 height 19
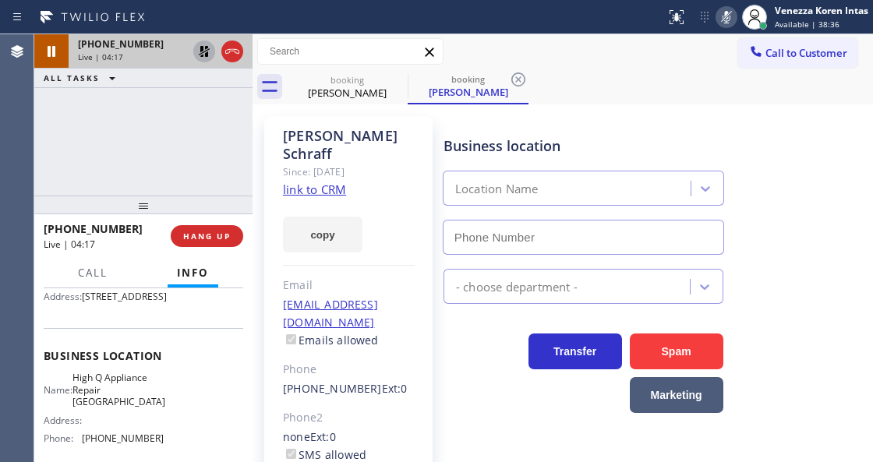
type input "(773) 900-8292"
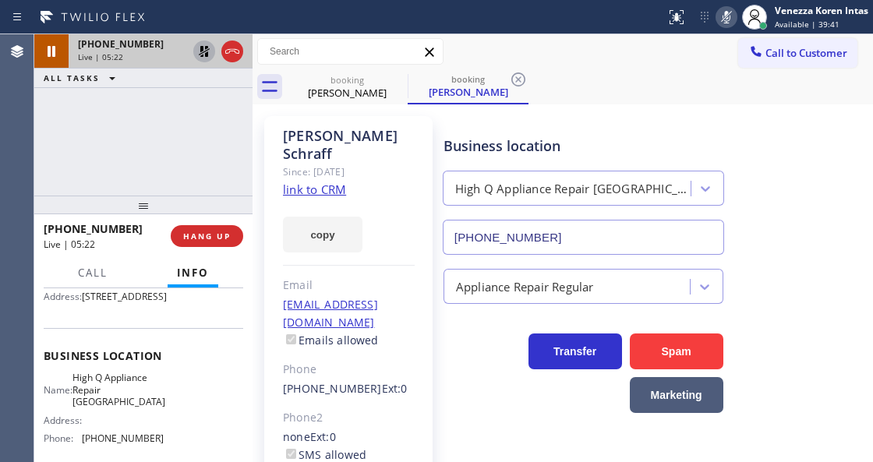
click at [722, 22] on icon at bounding box center [726, 17] width 19 height 19
click at [199, 50] on icon at bounding box center [204, 51] width 19 height 19
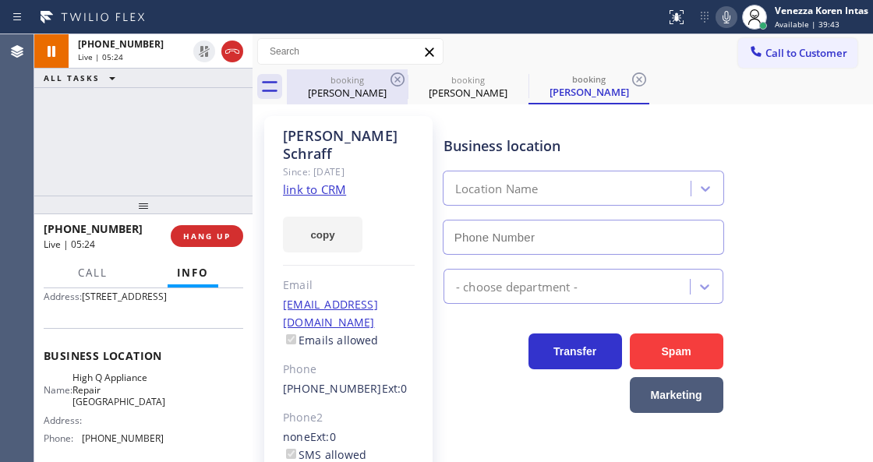
type input "(773) 900-8292"
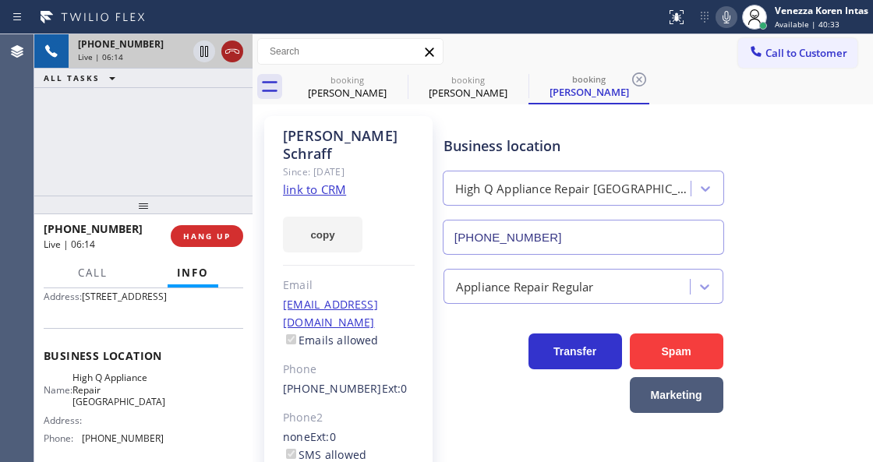
click at [235, 48] on icon at bounding box center [232, 51] width 19 height 19
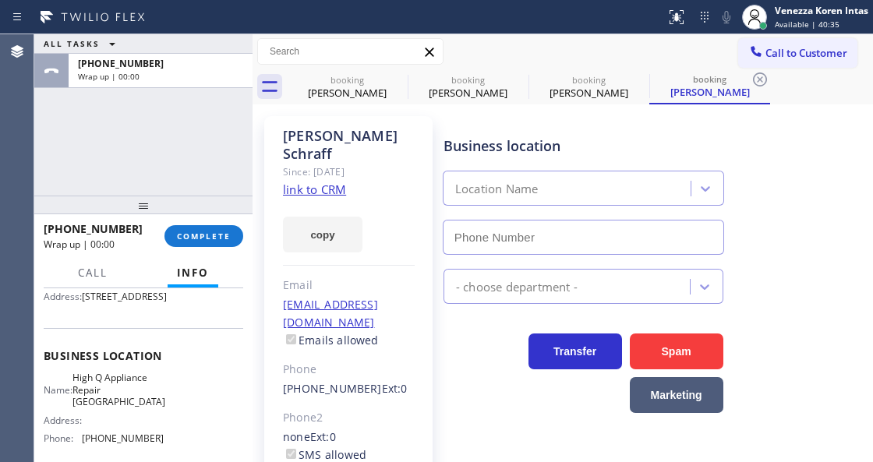
type input "(773) 900-8292"
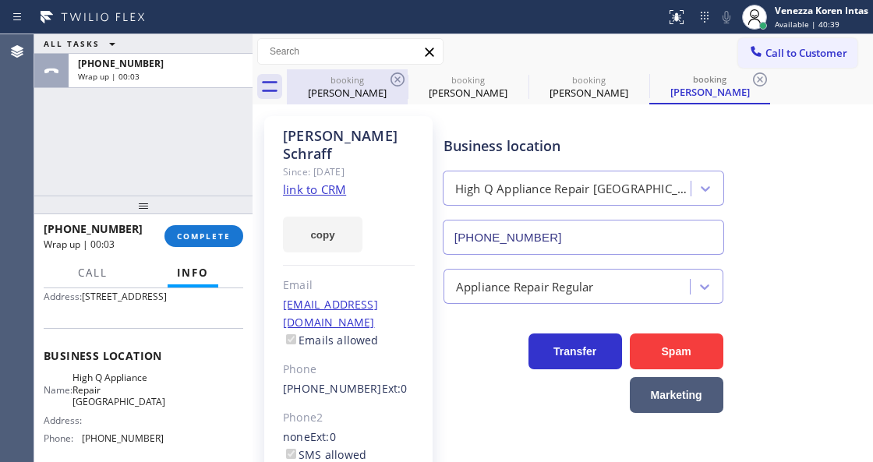
drag, startPoint x: 376, startPoint y: 81, endPoint x: 392, endPoint y: 80, distance: 16.4
click at [376, 81] on div "booking" at bounding box center [347, 80] width 118 height 12
click at [399, 79] on icon at bounding box center [397, 79] width 19 height 19
click at [0, 0] on icon at bounding box center [0, 0] width 0 height 0
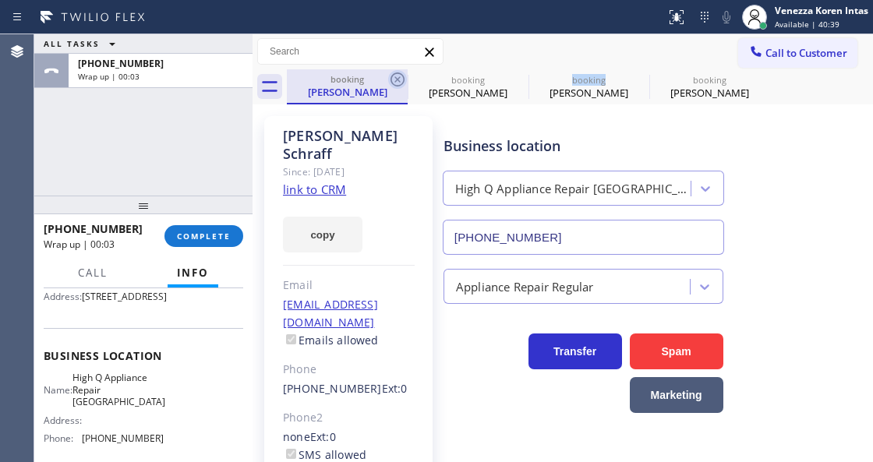
click at [0, 0] on icon at bounding box center [0, 0] width 0 height 0
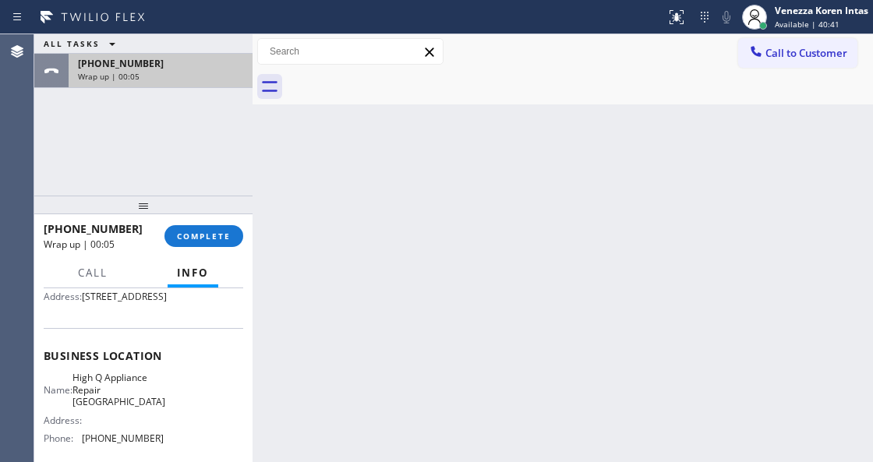
click at [193, 76] on div "Wrap up | 00:05" at bounding box center [160, 76] width 165 height 11
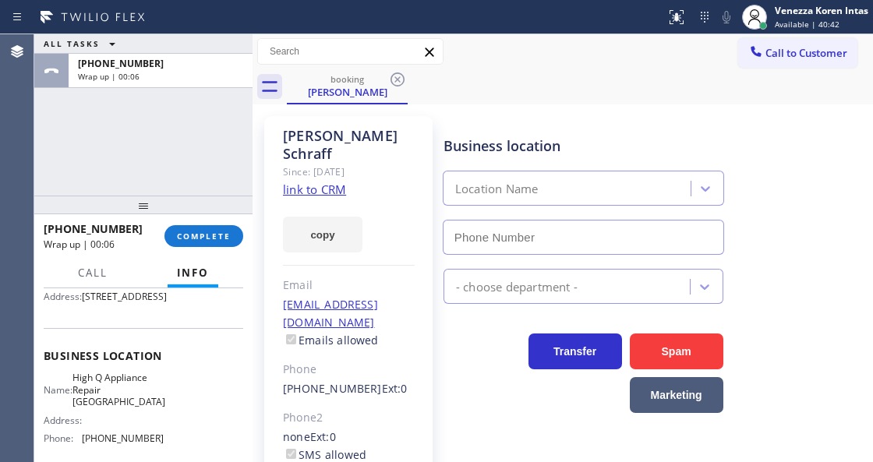
click at [330, 182] on link "link to CRM" at bounding box center [314, 190] width 63 height 16
type input "(773) 900-8292"
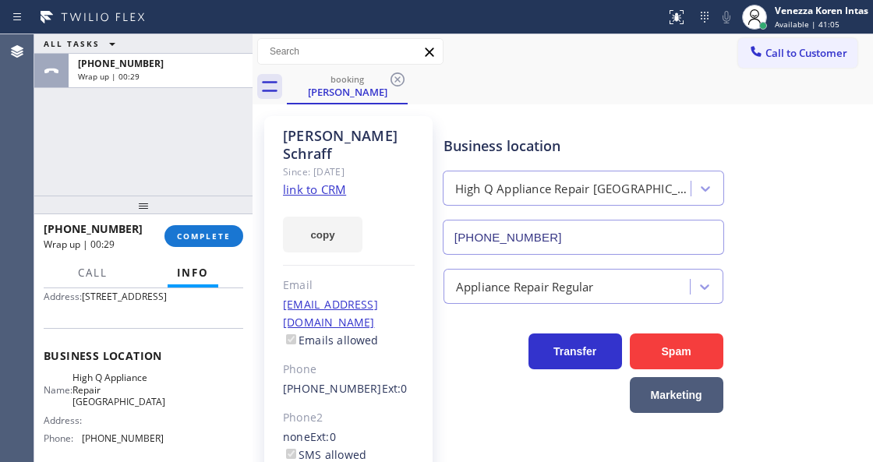
click at [219, 172] on div "ALL TASKS ALL TASKS ACTIVE TASKS TASKS IN WRAP UP +19192609832 Wrap up | 00:29" at bounding box center [143, 114] width 218 height 161
click at [218, 230] on button "COMPLETE" at bounding box center [203, 236] width 79 height 22
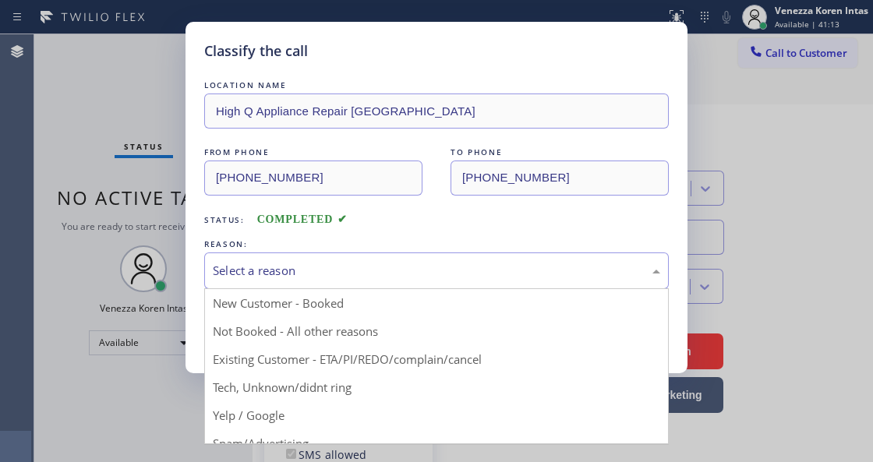
click at [410, 267] on div "Select a reason" at bounding box center [436, 271] width 447 height 18
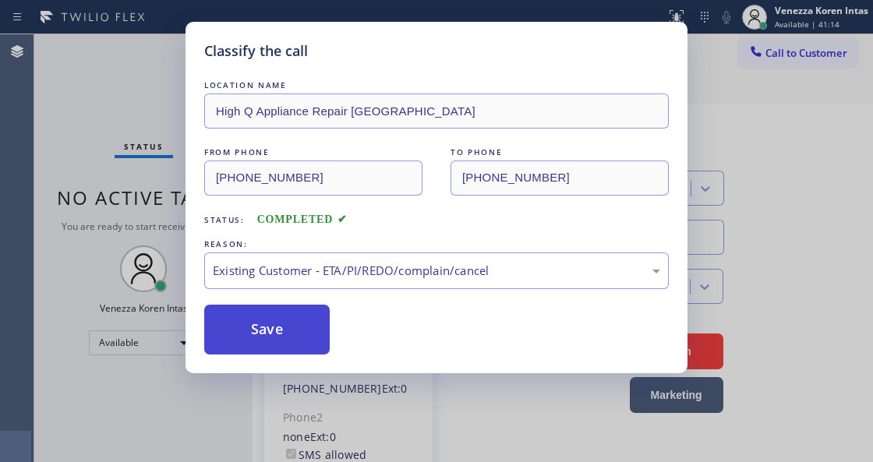
click at [269, 318] on button "Save" at bounding box center [267, 330] width 126 height 50
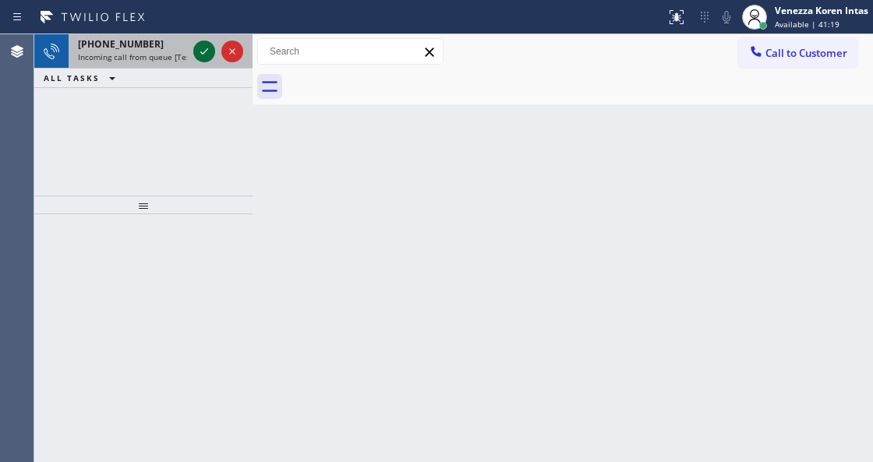
click at [207, 56] on icon at bounding box center [204, 51] width 19 height 19
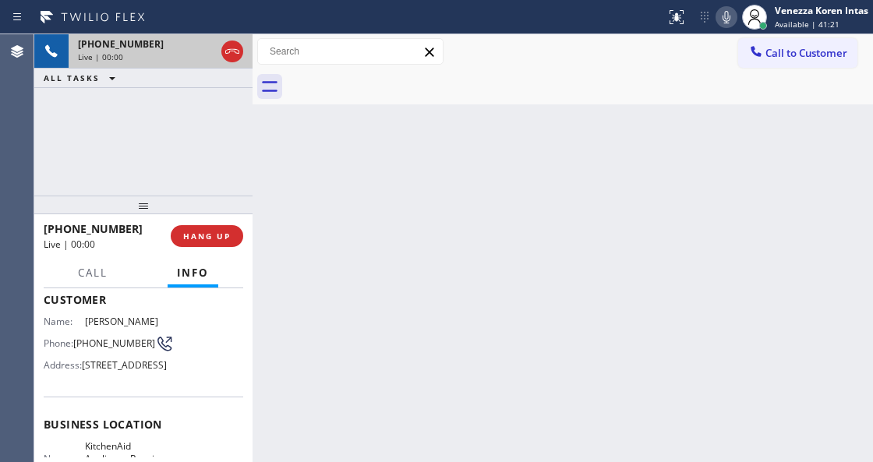
scroll to position [156, 0]
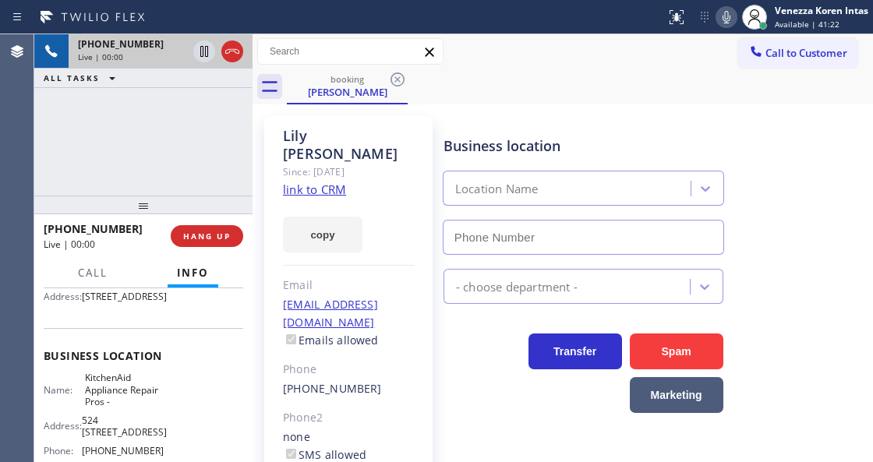
type input "[PHONE_NUMBER]"
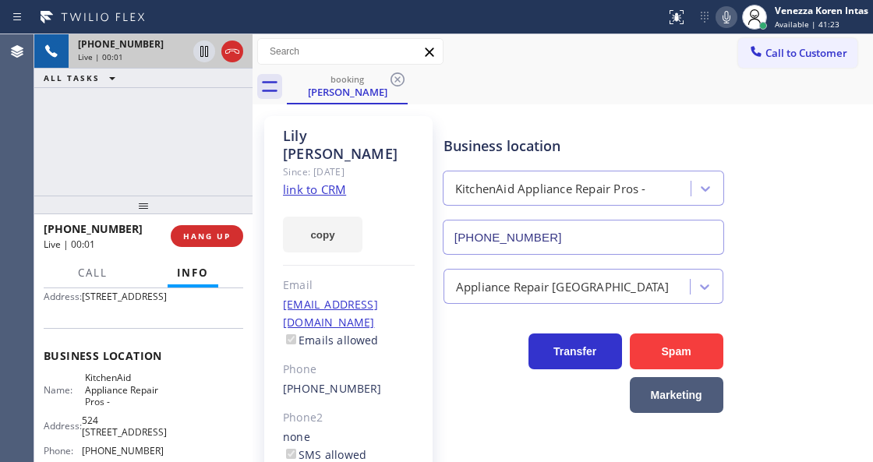
click at [328, 182] on link "link to CRM" at bounding box center [314, 190] width 63 height 16
click at [729, 16] on icon at bounding box center [727, 17] width 8 height 12
click at [232, 125] on div "+19497405087 Live | 01:12 ALL TASKS ALL TASKS ACTIVE TASKS TASKS IN WRAP UP" at bounding box center [143, 114] width 218 height 161
click at [88, 277] on span "Call" at bounding box center [93, 273] width 30 height 14
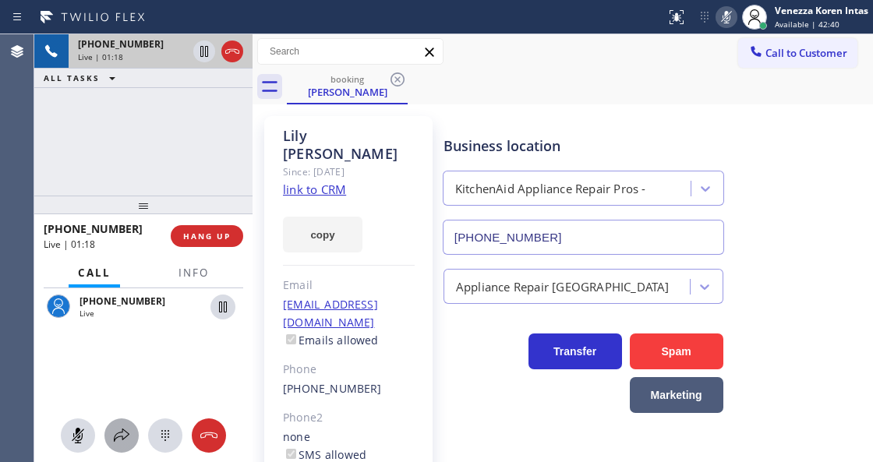
click at [123, 431] on icon at bounding box center [121, 435] width 19 height 19
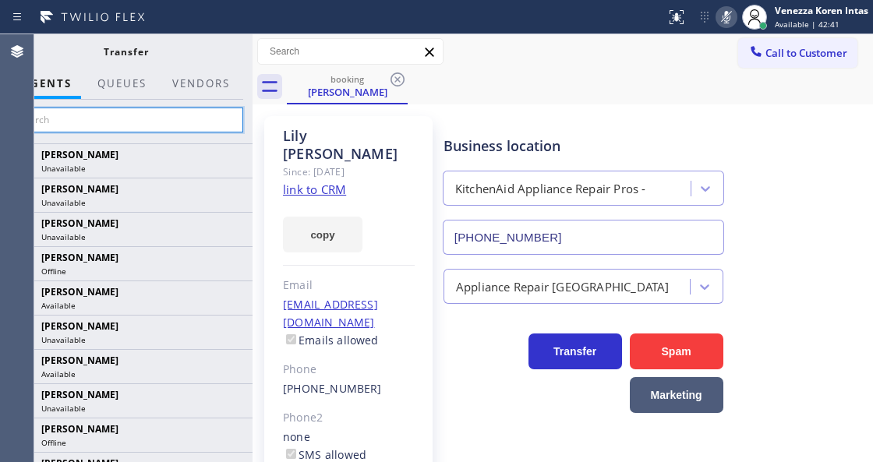
click at [210, 109] on input "text" at bounding box center [126, 120] width 235 height 25
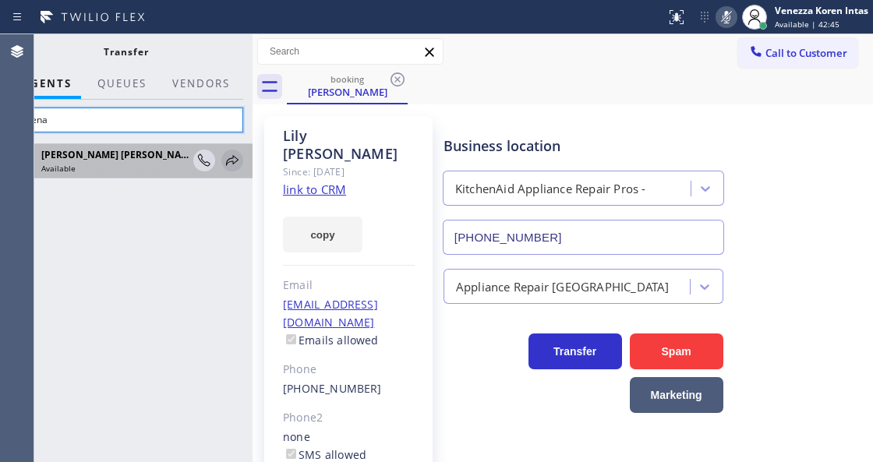
type input "shiena"
click at [237, 159] on icon at bounding box center [232, 160] width 19 height 19
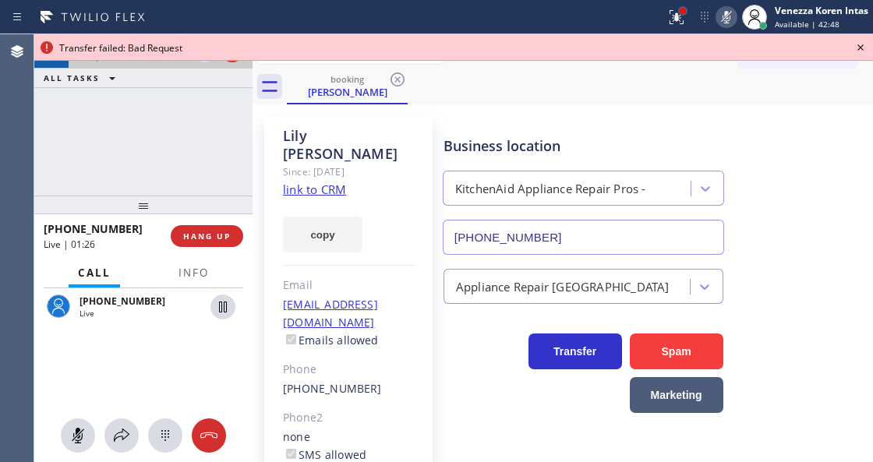
click at [684, 14] on div at bounding box center [682, 10] width 9 height 9
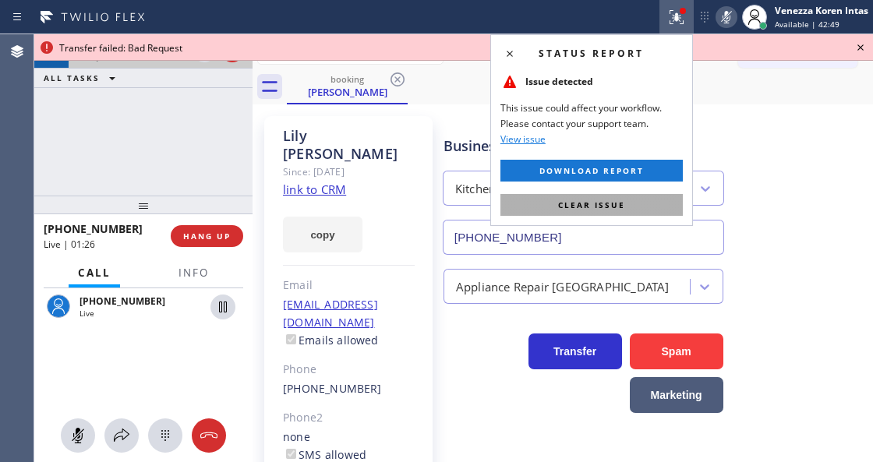
click at [615, 200] on span "Clear issue" at bounding box center [591, 205] width 67 height 11
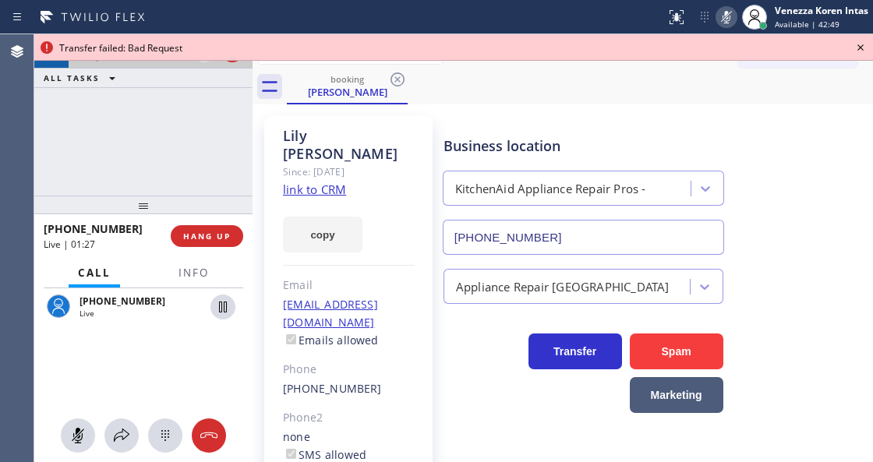
click at [727, 12] on icon at bounding box center [726, 17] width 19 height 19
click at [855, 45] on icon at bounding box center [860, 47] width 19 height 19
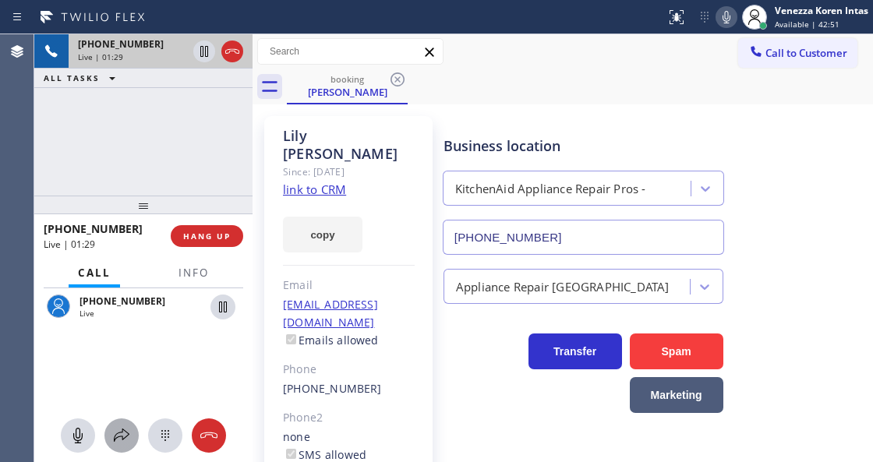
click at [122, 434] on icon at bounding box center [121, 435] width 19 height 19
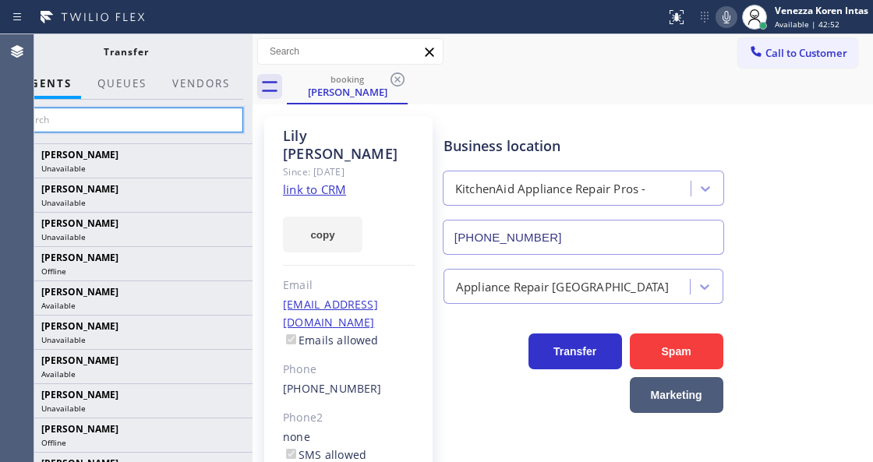
click at [193, 128] on input "text" at bounding box center [126, 120] width 235 height 25
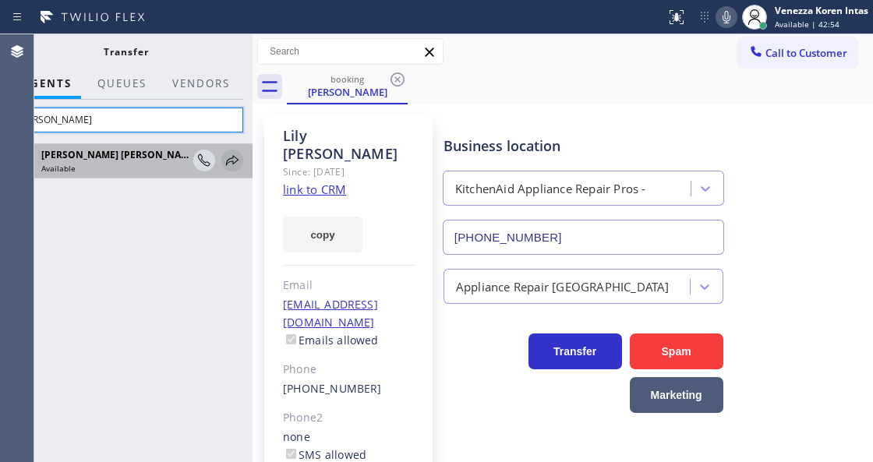
type input "palao"
click at [231, 163] on icon at bounding box center [232, 160] width 19 height 19
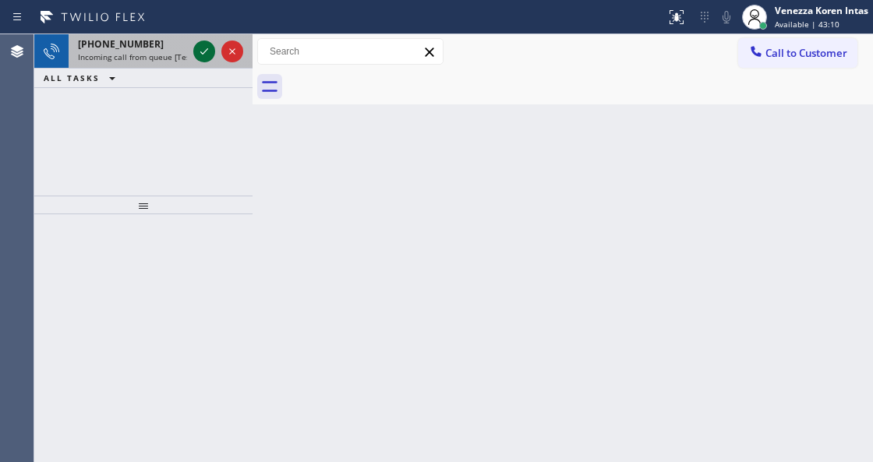
click at [202, 55] on icon at bounding box center [204, 51] width 19 height 19
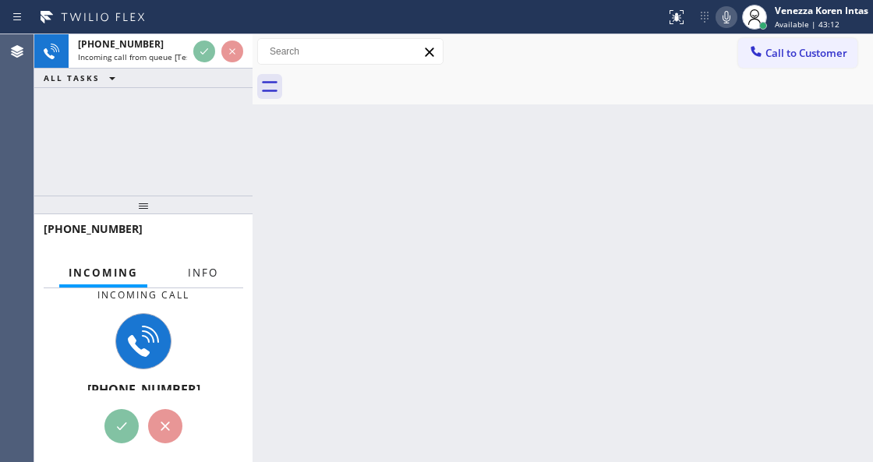
click at [208, 273] on span "Info" at bounding box center [203, 273] width 30 height 14
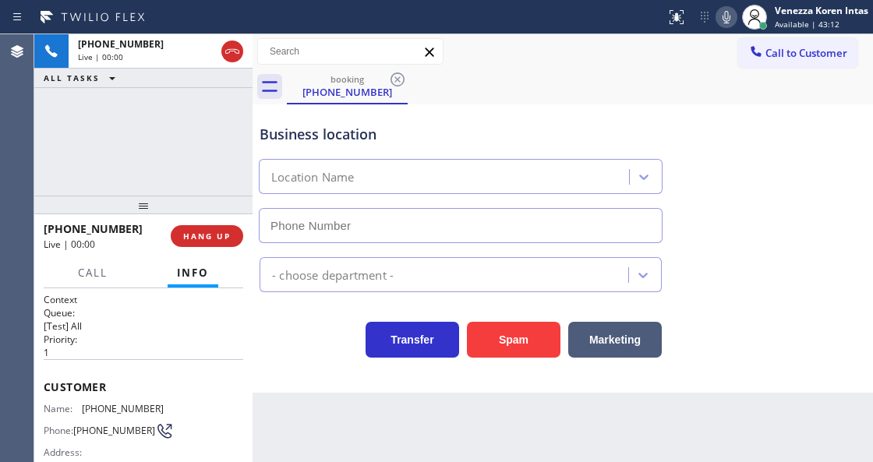
type input "(626) 539-2921"
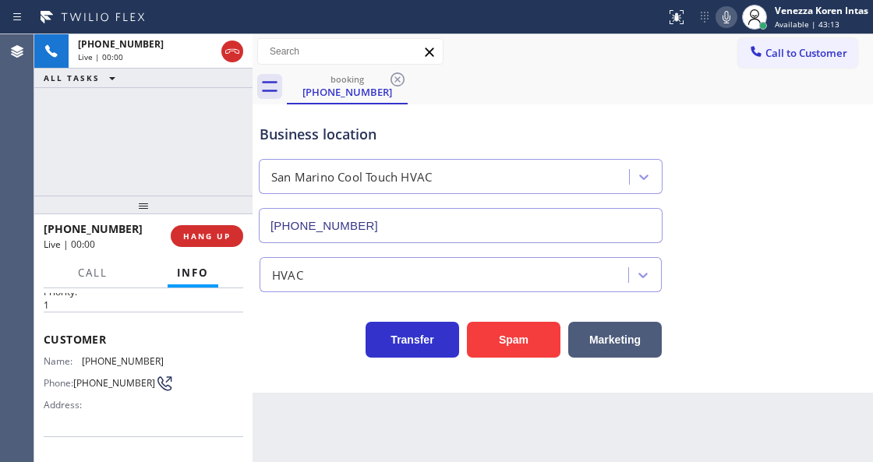
scroll to position [104, 0]
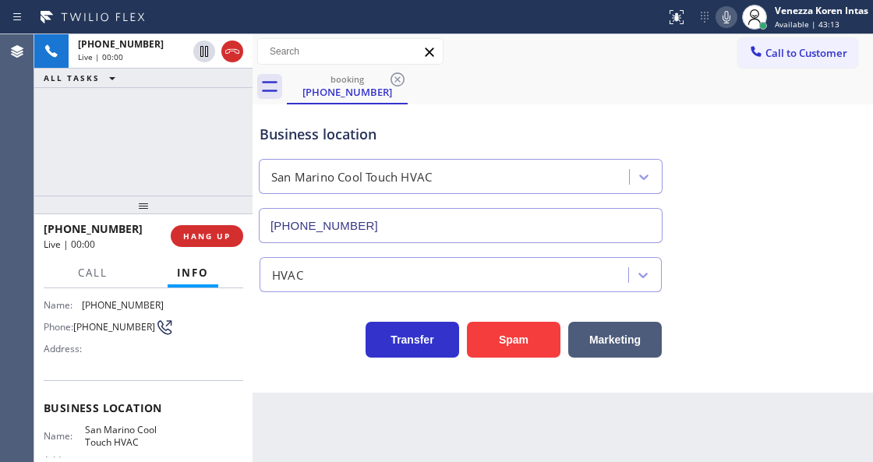
click at [387, 128] on div "Business location" at bounding box center [461, 134] width 402 height 21
click at [220, 137] on div "+13102563444 Live | 00:01 ALL TASKS ALL TASKS ACTIVE TASKS TASKS IN WRAP UP" at bounding box center [143, 114] width 218 height 161
click at [197, 160] on div "+13102563444 Live | 00:04 ALL TASKS ALL TASKS ACTIVE TASKS TASKS IN WRAP UP" at bounding box center [143, 114] width 218 height 161
click at [436, 131] on div "Business location" at bounding box center [461, 134] width 402 height 21
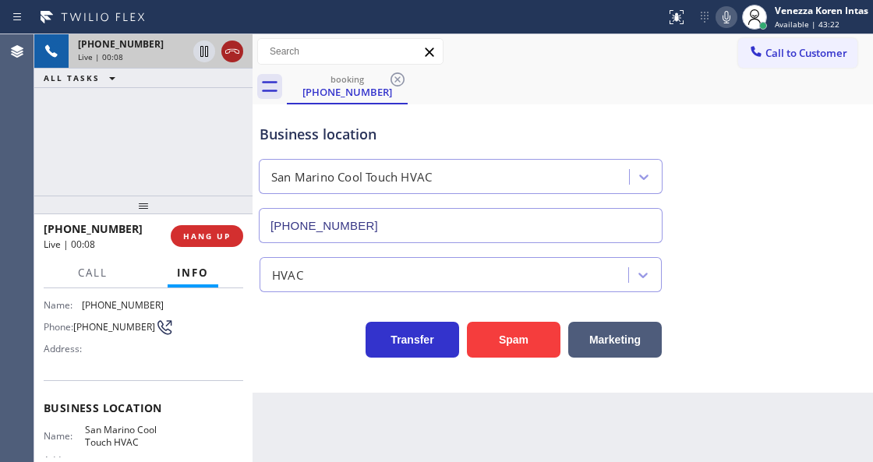
click at [232, 47] on icon at bounding box center [232, 51] width 19 height 19
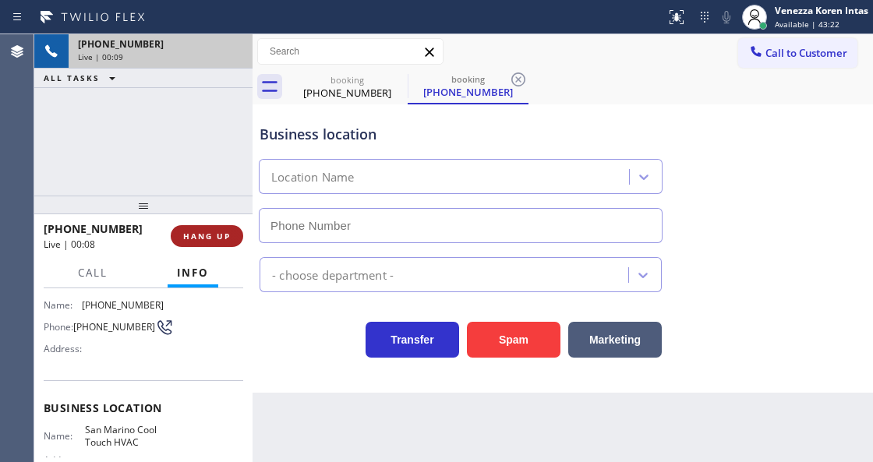
type input "(626) 539-2921"
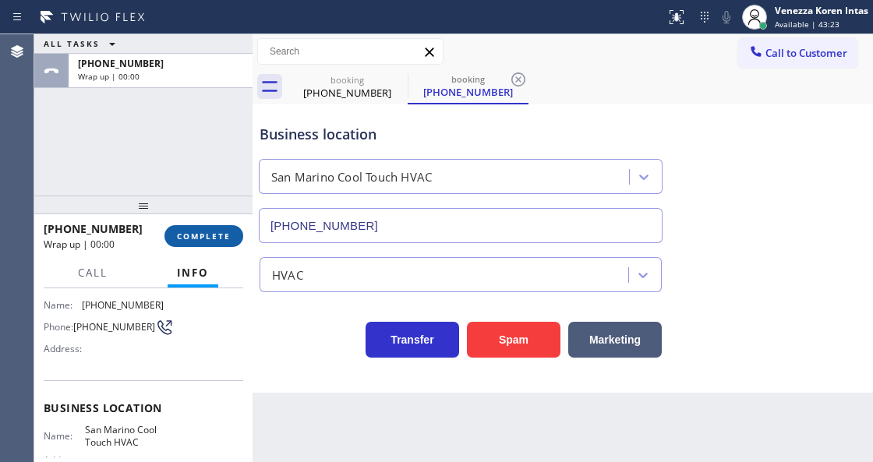
click at [226, 228] on button "COMPLETE" at bounding box center [203, 236] width 79 height 22
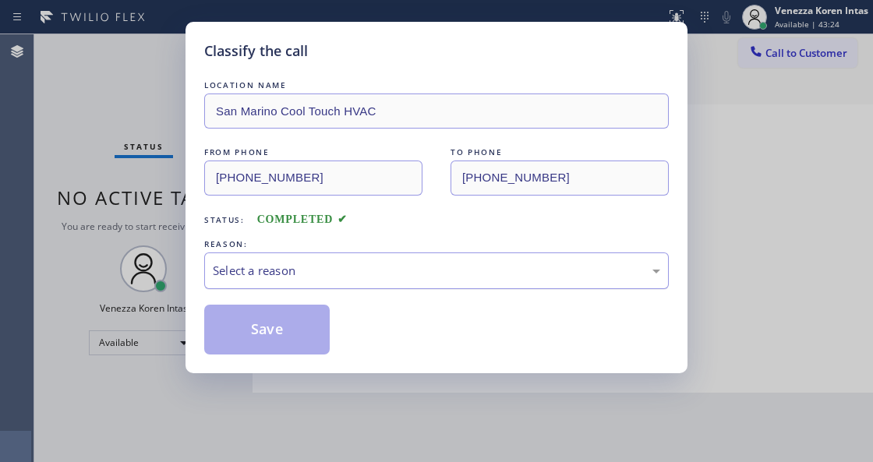
click at [348, 279] on div "Select a reason" at bounding box center [436, 271] width 447 height 18
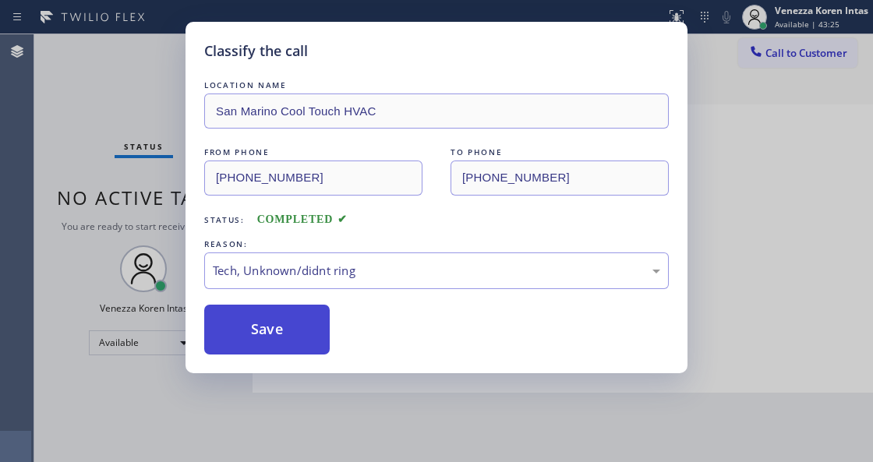
drag, startPoint x: 335, startPoint y: 382, endPoint x: 278, endPoint y: 333, distance: 75.8
click at [278, 333] on button "Save" at bounding box center [267, 330] width 126 height 50
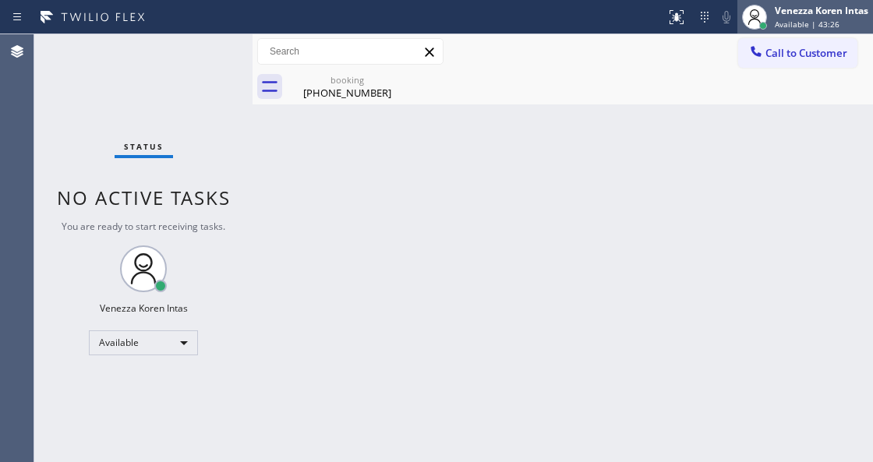
click at [817, 30] on div "Venezza Koren Intas Available | 43:26" at bounding box center [822, 16] width 101 height 27
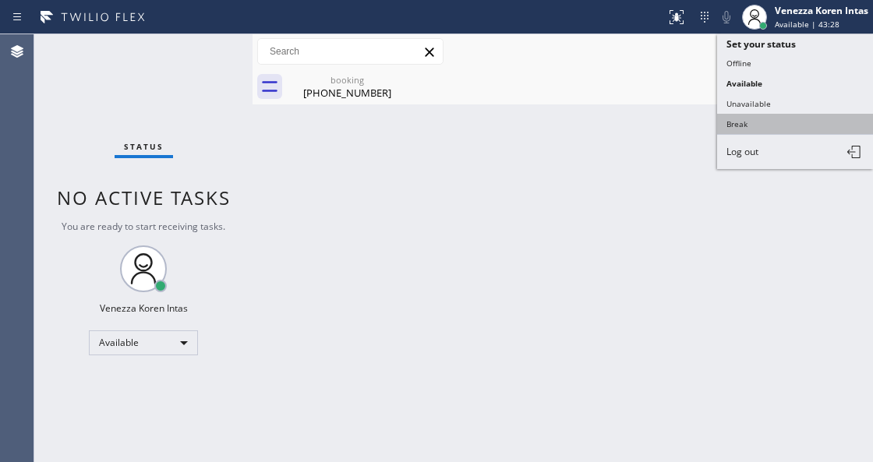
click at [742, 128] on button "Break" at bounding box center [795, 124] width 156 height 20
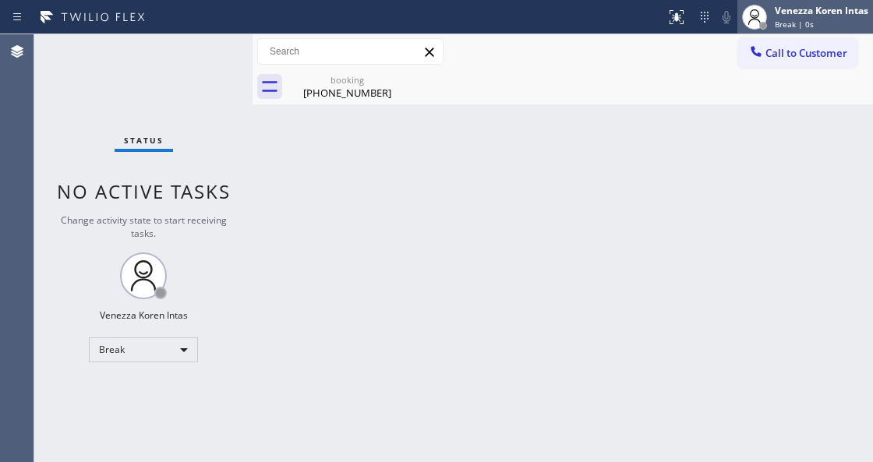
click at [825, 33] on div "Venezza Koren Intas Break | 0s" at bounding box center [805, 17] width 136 height 34
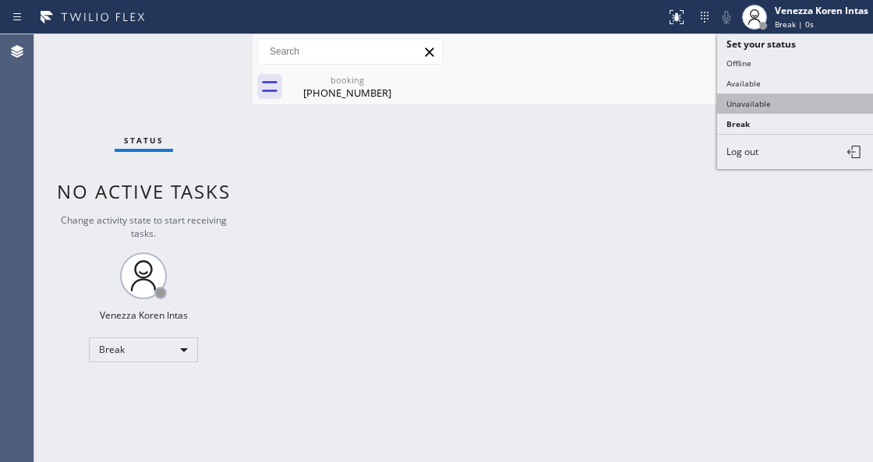
click at [791, 108] on button "Unavailable" at bounding box center [795, 104] width 156 height 20
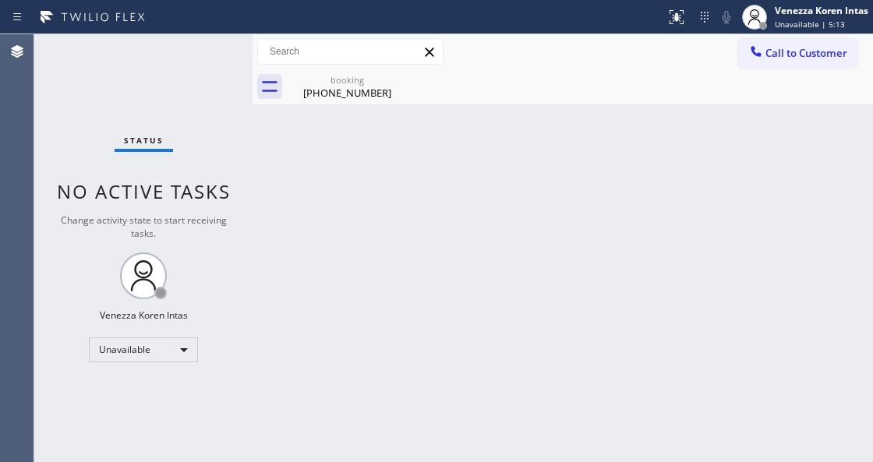
drag, startPoint x: 791, startPoint y: 19, endPoint x: 791, endPoint y: 44, distance: 24.9
click at [791, 19] on span "Unavailable | 5:13" at bounding box center [810, 24] width 70 height 11
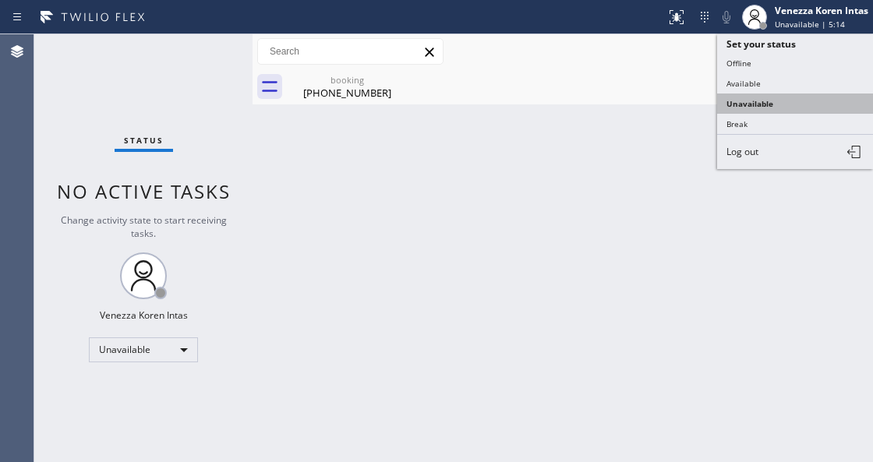
click at [780, 97] on button "Unavailable" at bounding box center [795, 104] width 156 height 20
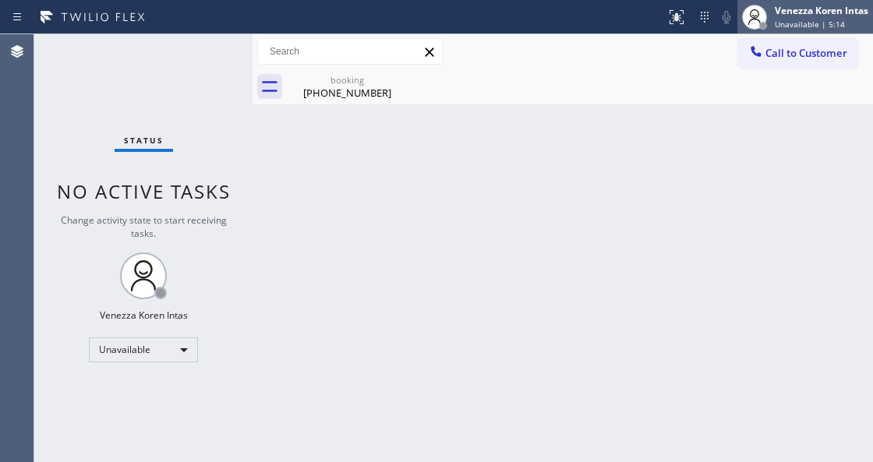
click at [805, 23] on span "Unavailable | 5:14" at bounding box center [810, 24] width 70 height 11
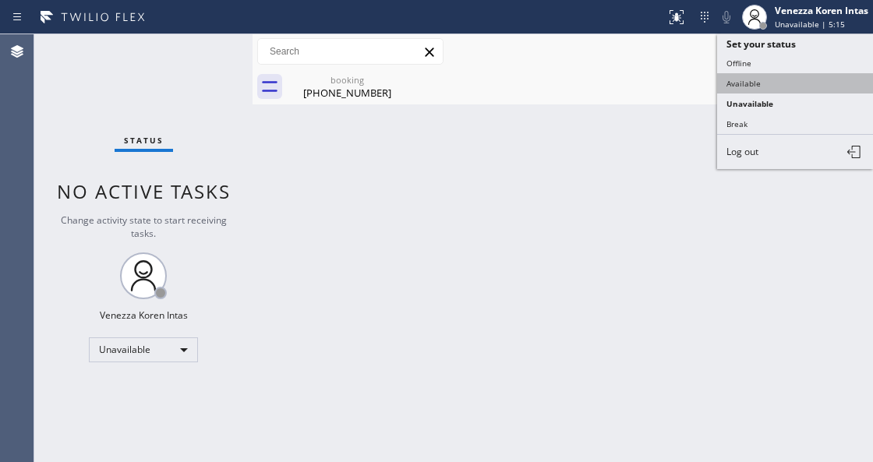
click at [783, 81] on button "Available" at bounding box center [795, 83] width 156 height 20
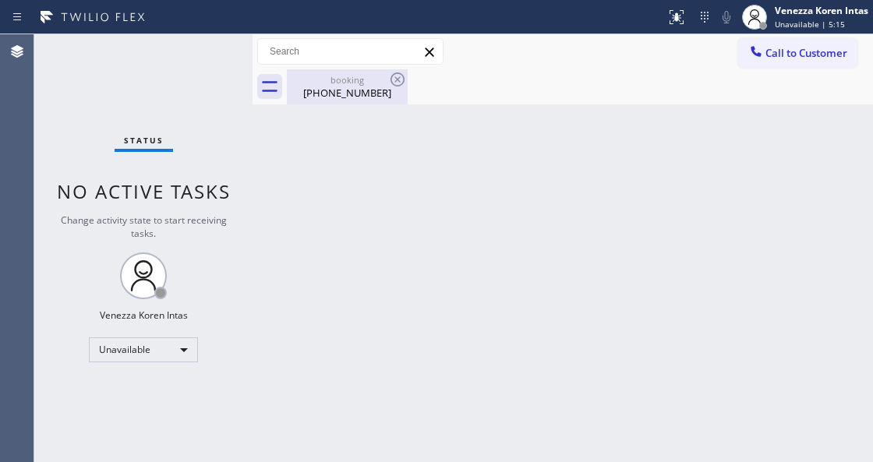
click at [377, 86] on div "(310) 256-3444" at bounding box center [347, 93] width 118 height 14
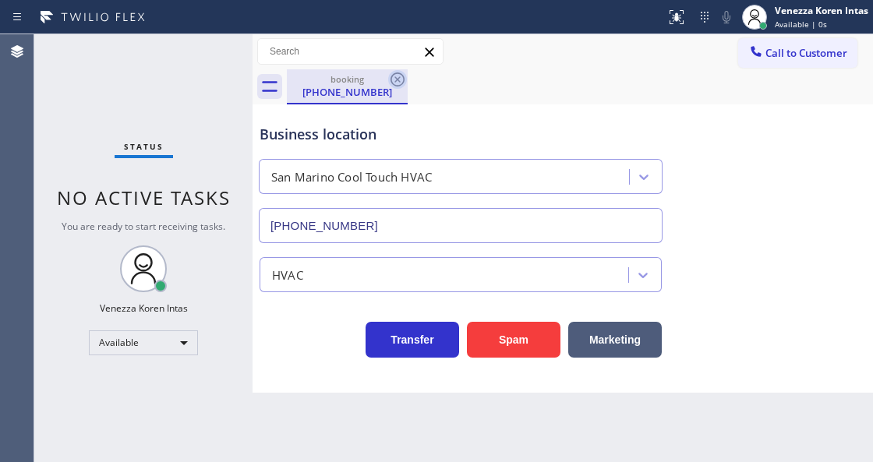
click at [405, 78] on icon at bounding box center [397, 79] width 19 height 19
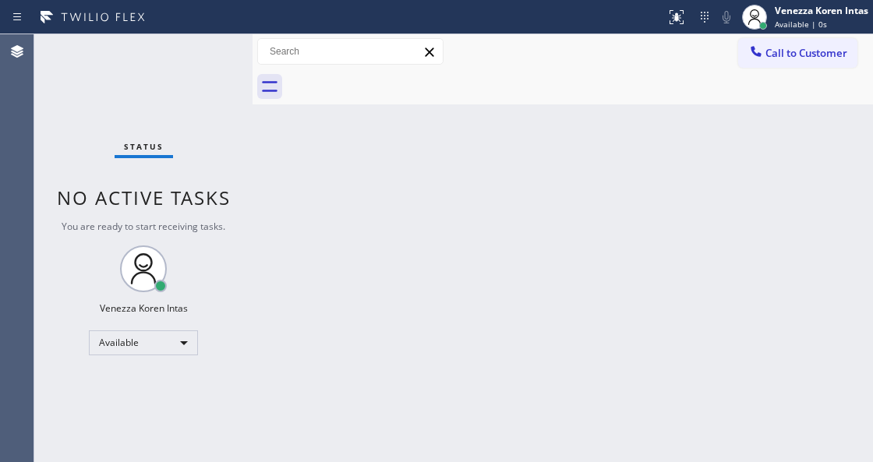
click at [482, 98] on div at bounding box center [580, 86] width 586 height 35
drag, startPoint x: 166, startPoint y: 62, endPoint x: 178, endPoint y: 62, distance: 11.7
click at [172, 62] on div "Status No active tasks You are ready to start receiving tasks. Venezza Koren In…" at bounding box center [143, 248] width 218 height 428
click at [214, 83] on div "Status No active tasks You are ready to start receiving tasks. Venezza Koren In…" at bounding box center [143, 248] width 218 height 428
drag, startPoint x: 529, startPoint y: 148, endPoint x: 218, endPoint y: 276, distance: 335.6
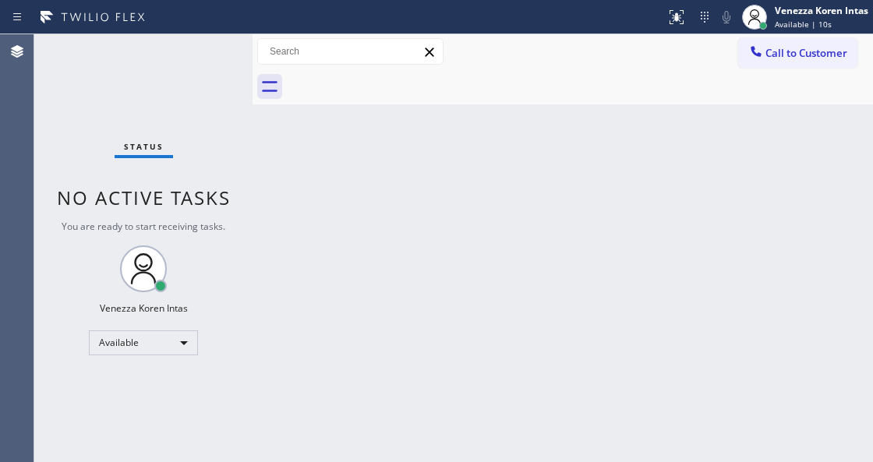
click at [527, 150] on div "Back to Dashboard Change Sender ID Customers Technicians Select a contact Outbo…" at bounding box center [563, 248] width 621 height 428
click at [186, 72] on div "Status No active tasks You are ready to start receiving tasks. Venezza Koren In…" at bounding box center [143, 248] width 218 height 428
click at [210, 73] on div "Status No active tasks You are ready to start receiving tasks. Venezza Koren In…" at bounding box center [143, 248] width 218 height 428
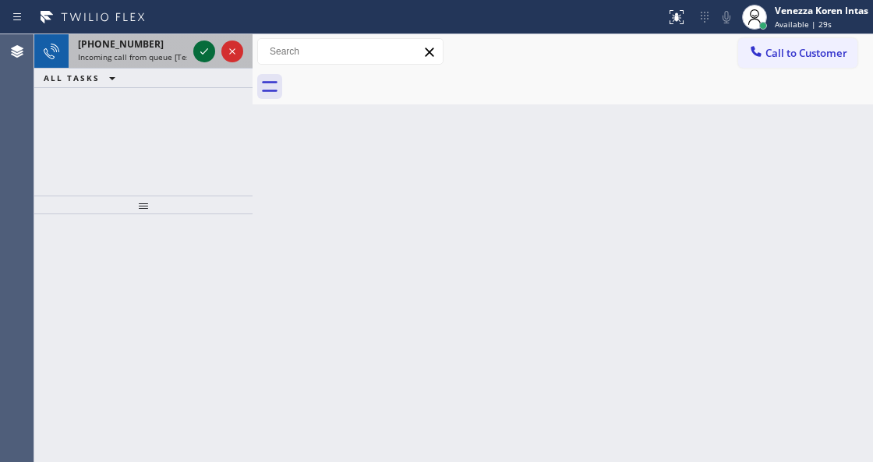
click at [200, 50] on icon at bounding box center [204, 51] width 19 height 19
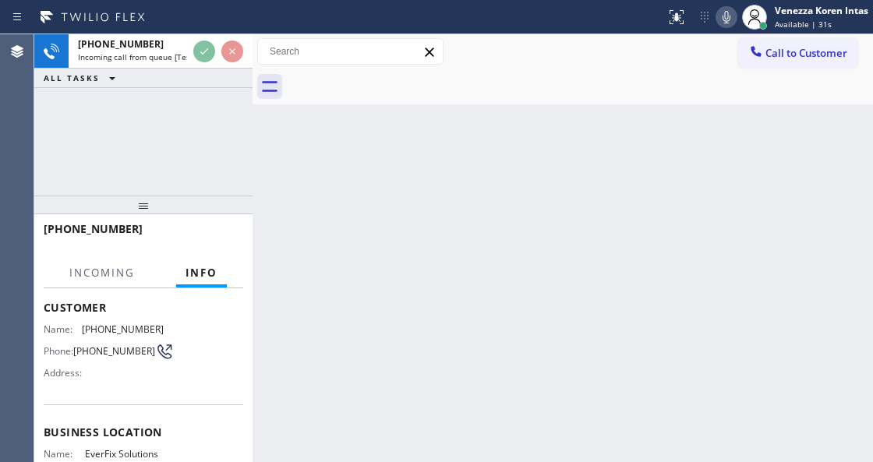
scroll to position [156, 0]
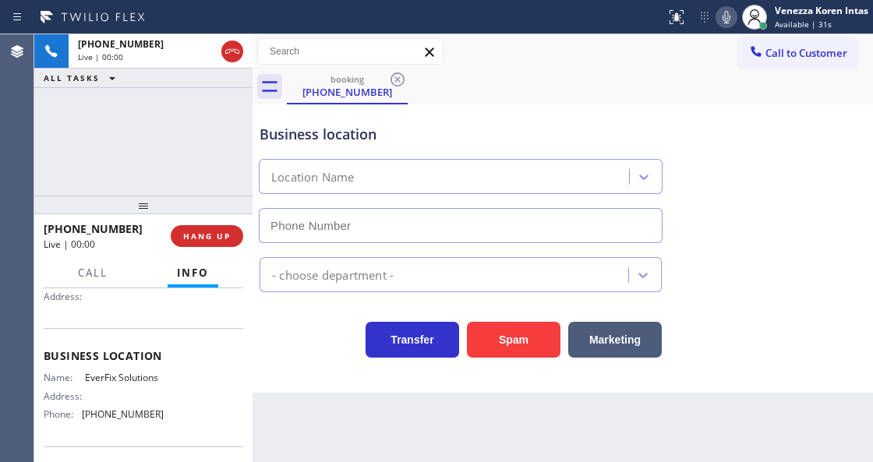
type input "(323) 879-8278"
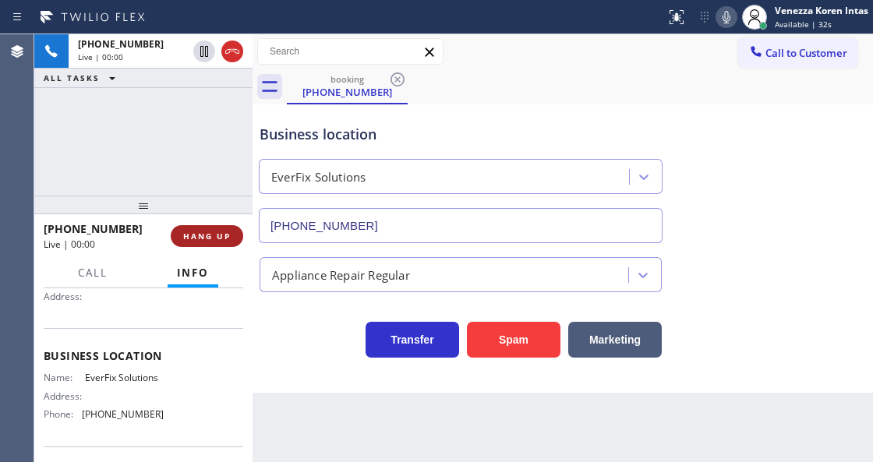
click at [210, 244] on button "HANG UP" at bounding box center [207, 236] width 73 height 22
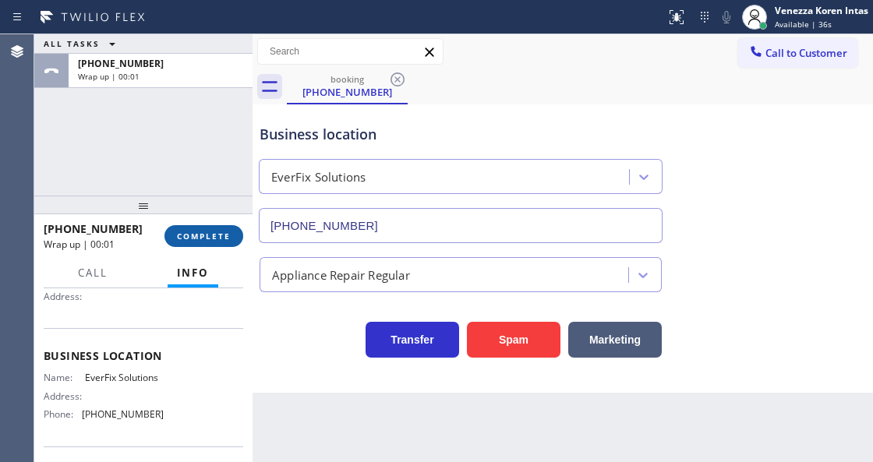
drag, startPoint x: 86, startPoint y: 147, endPoint x: 192, endPoint y: 243, distance: 143.5
click at [86, 147] on div "ALL TASKS ALL TASKS ACTIVE TASKS TASKS IN WRAP UP +13232053273 Wrap up | 00:01" at bounding box center [143, 114] width 218 height 161
click at [235, 122] on div "ALL TASKS ALL TASKS ACTIVE TASKS TASKS IN WRAP UP +13232053273 Wrap up | 00:30" at bounding box center [143, 114] width 218 height 161
drag, startPoint x: 216, startPoint y: 239, endPoint x: 317, endPoint y: 253, distance: 101.5
click at [218, 238] on span "COMPLETE" at bounding box center [204, 236] width 54 height 11
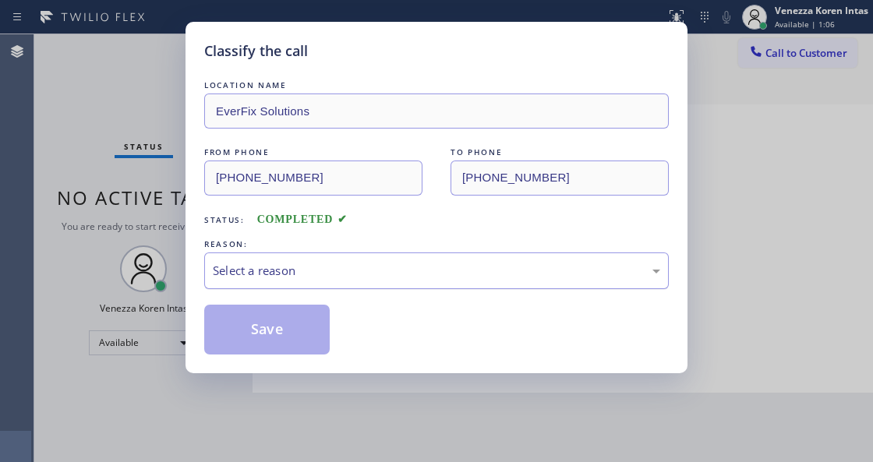
click at [335, 265] on div "Select a reason" at bounding box center [436, 271] width 447 height 18
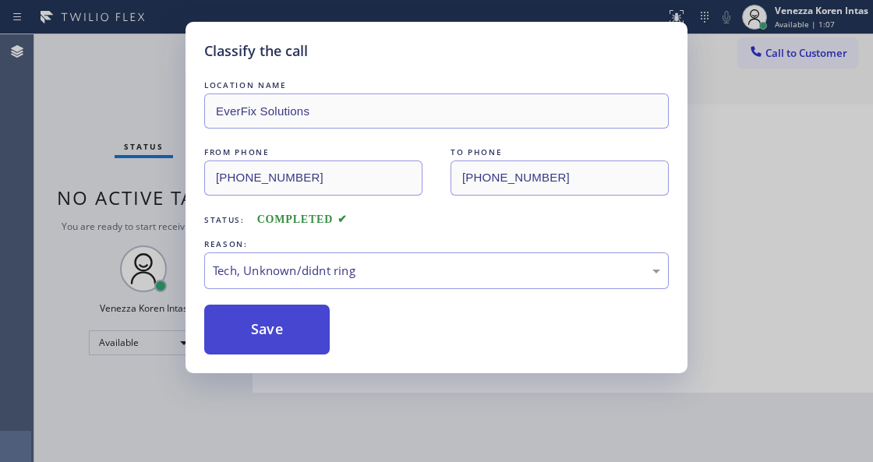
click at [304, 334] on button "Save" at bounding box center [267, 330] width 126 height 50
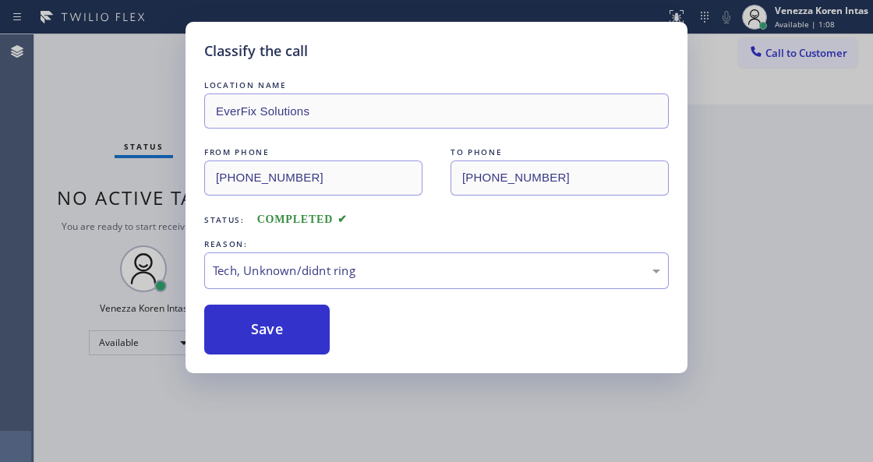
click at [104, 112] on div "Classify the call LOCATION NAME EverFix Solutions FROM PHONE (323) 205-3273 TO …" at bounding box center [436, 231] width 873 height 462
click at [143, 98] on div "Classify the call LOCATION NAME EverFix Solutions FROM PHONE (323) 205-3273 TO …" at bounding box center [436, 231] width 873 height 462
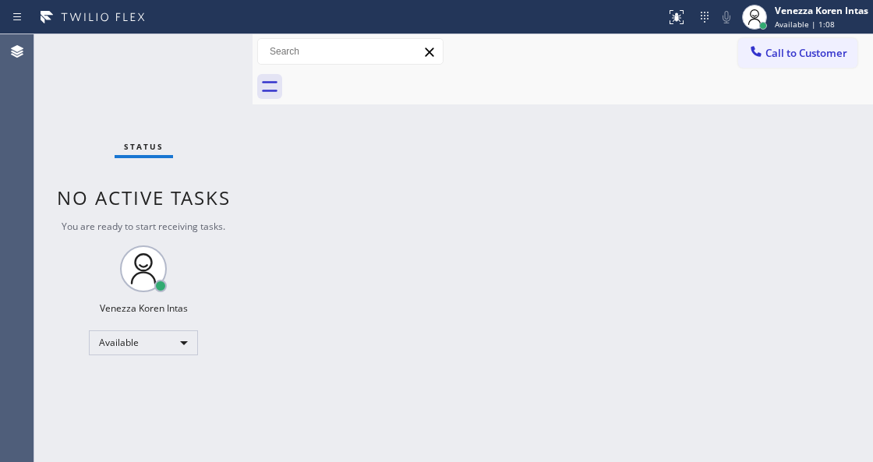
click at [143, 98] on div "Status No active tasks You are ready to start receiving tasks. Venezza Koren In…" at bounding box center [143, 248] width 218 height 428
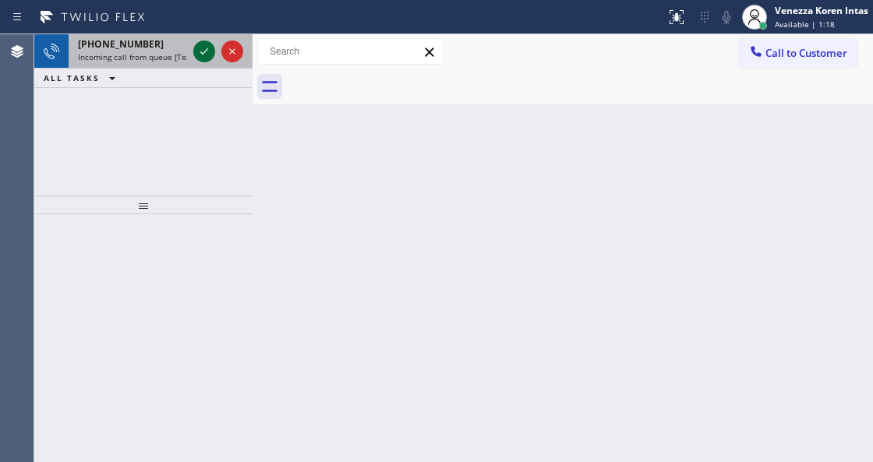
click at [198, 53] on icon at bounding box center [204, 51] width 19 height 19
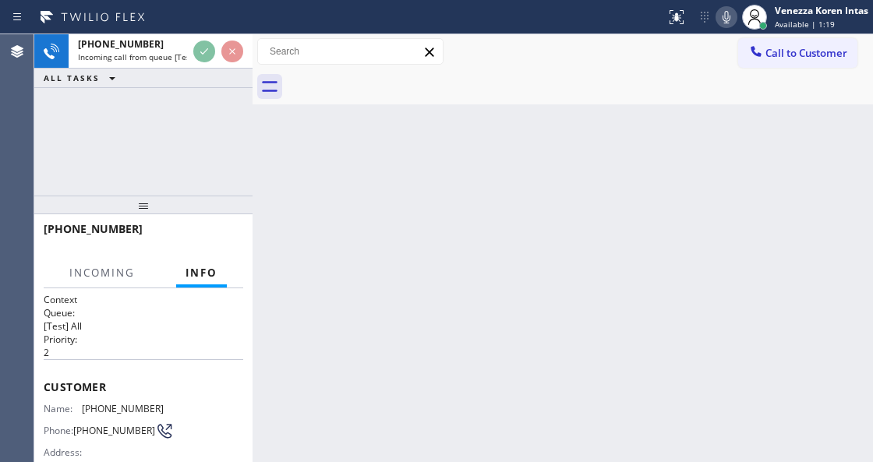
scroll to position [104, 0]
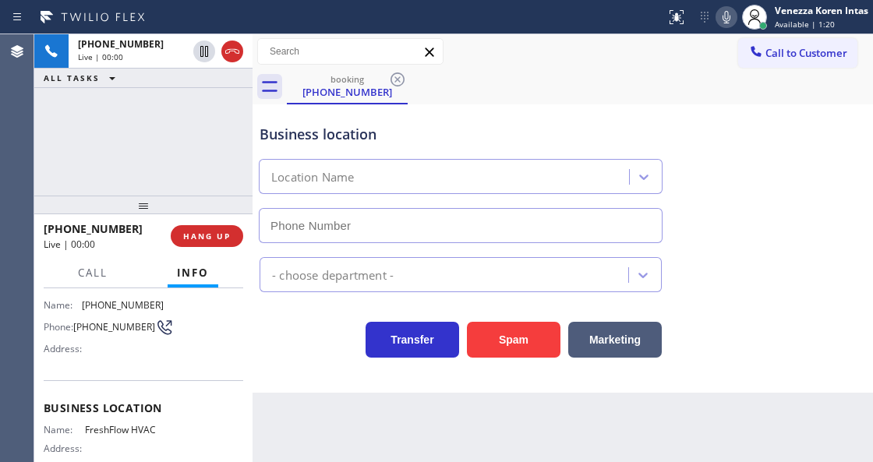
type input "(623) 292-6686"
click at [221, 233] on span "HANG UP" at bounding box center [207, 236] width 48 height 11
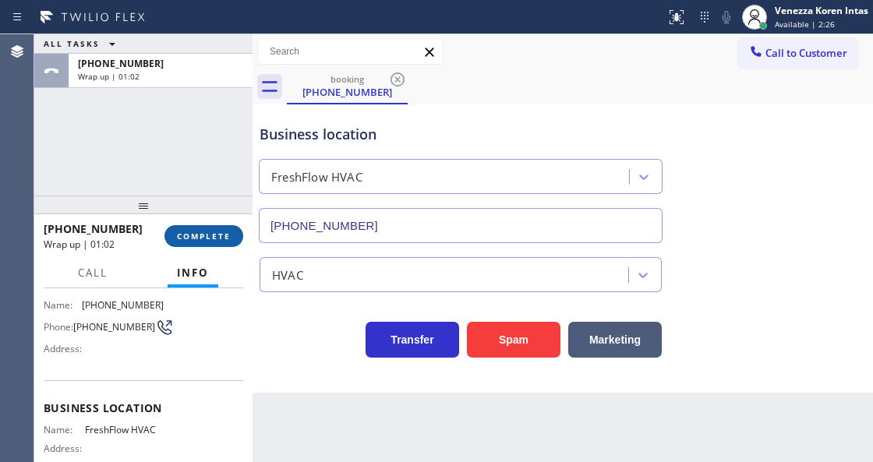
click at [221, 233] on span "COMPLETE" at bounding box center [204, 236] width 54 height 11
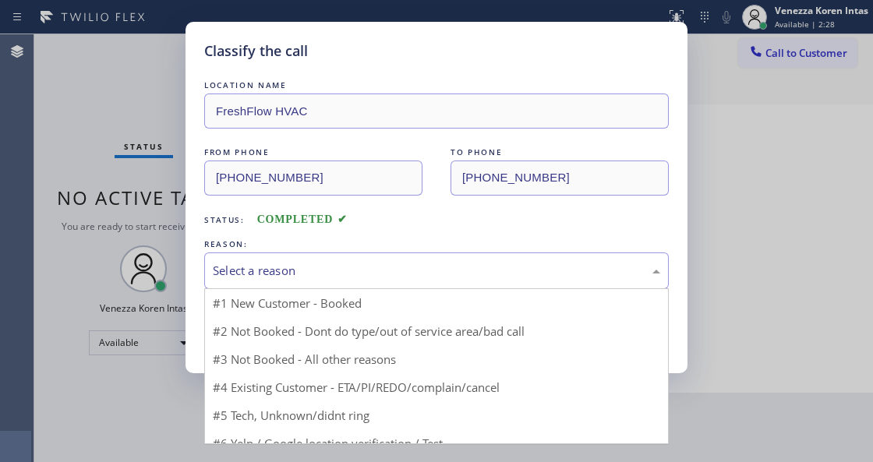
click at [315, 282] on div "Select a reason" at bounding box center [436, 271] width 465 height 37
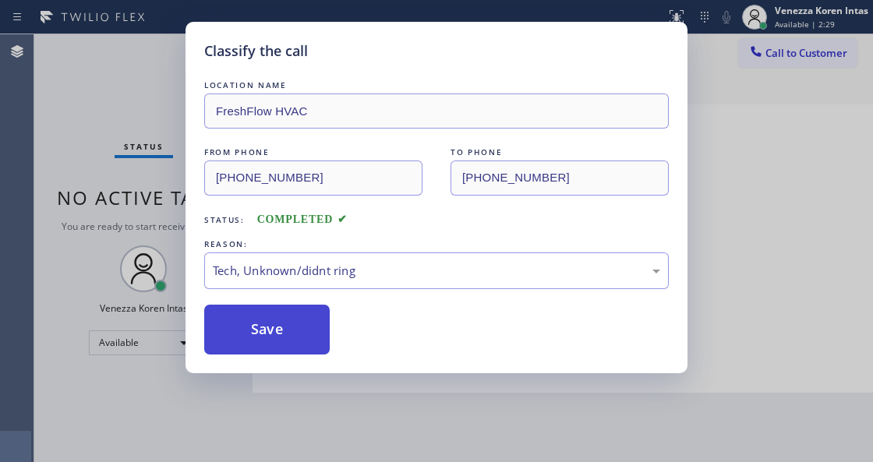
click at [281, 331] on button "Save" at bounding box center [267, 330] width 126 height 50
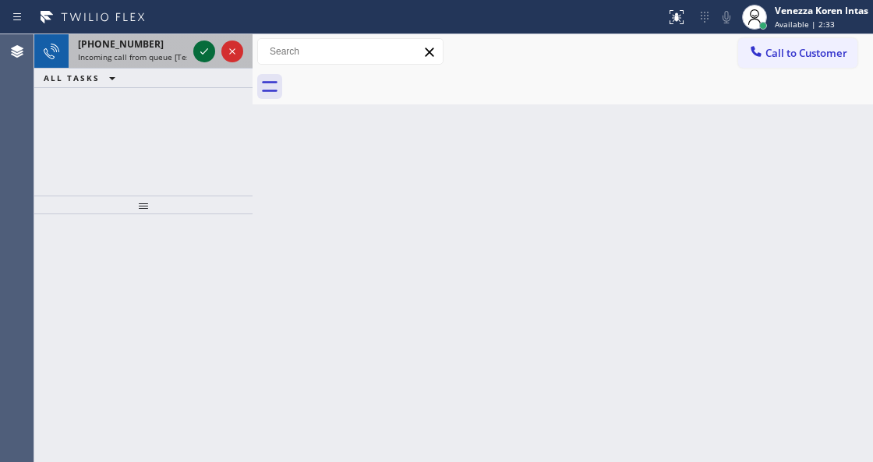
click at [203, 51] on icon at bounding box center [204, 51] width 19 height 19
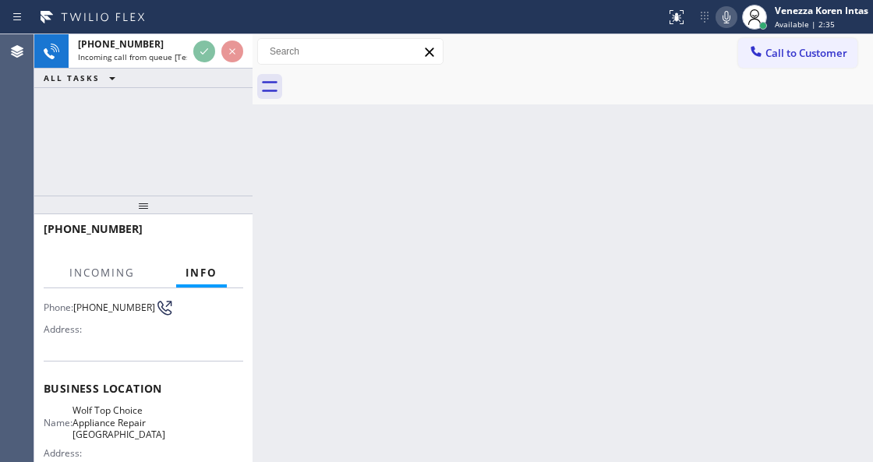
scroll to position [156, 0]
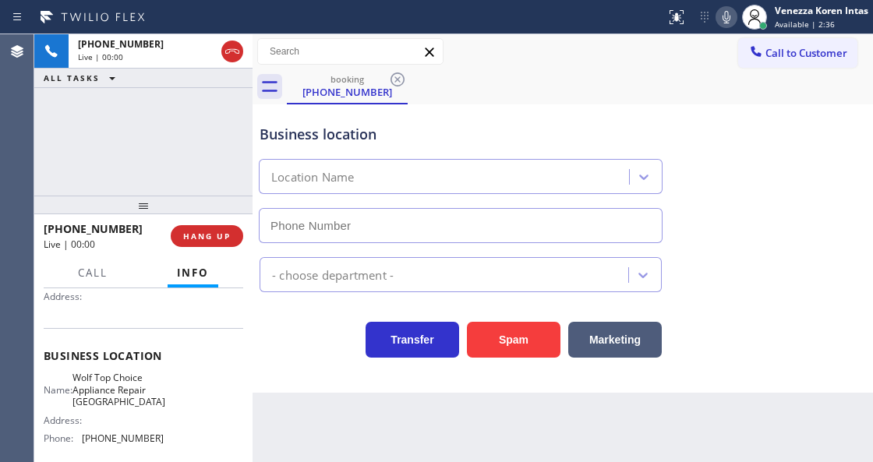
type input "(510) 399-1452"
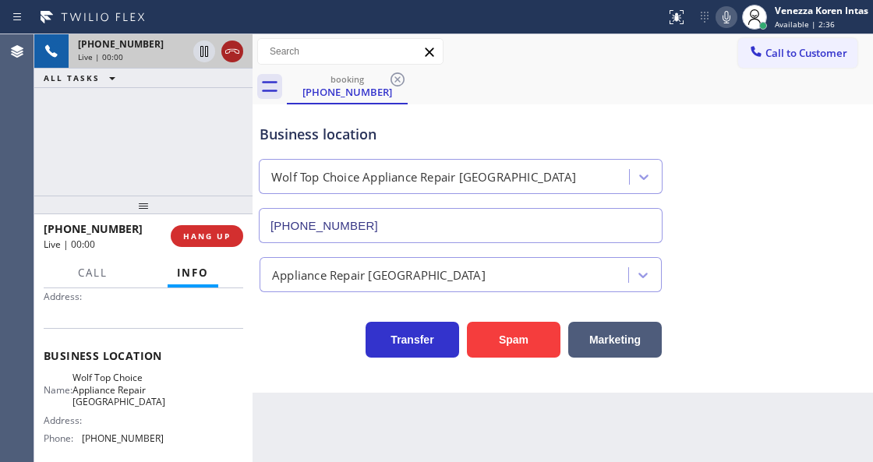
click at [238, 47] on icon at bounding box center [232, 51] width 19 height 19
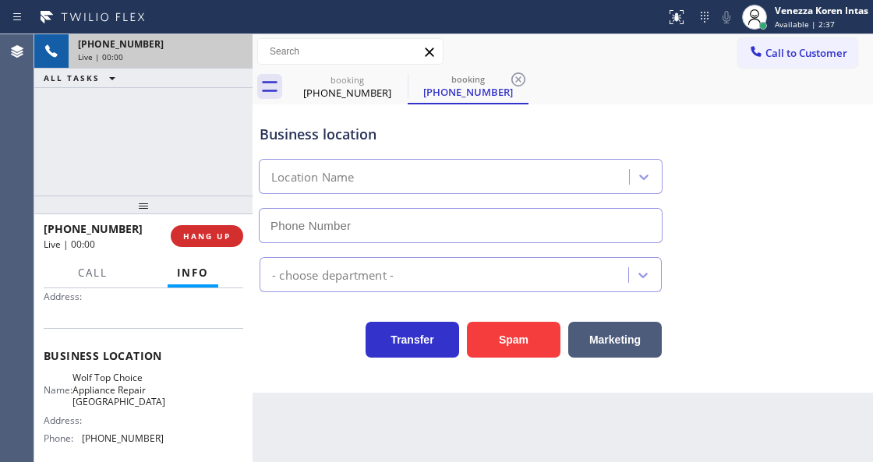
type input "(510) 399-1452"
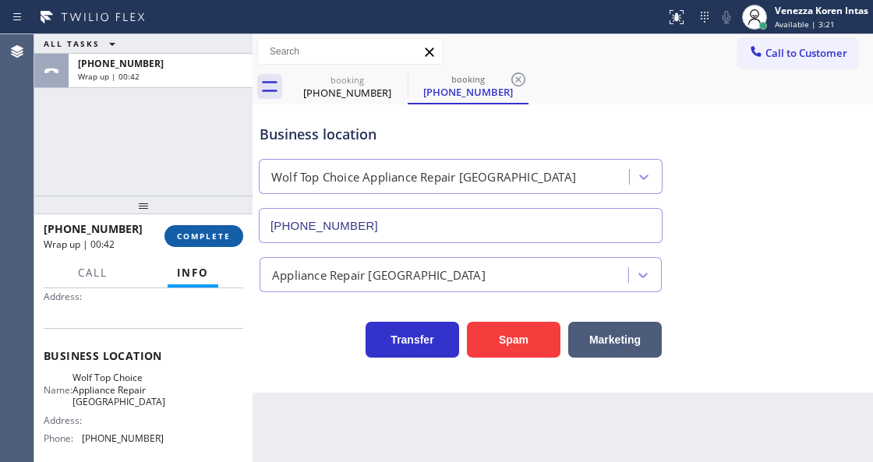
click at [201, 239] on span "COMPLETE" at bounding box center [204, 236] width 54 height 11
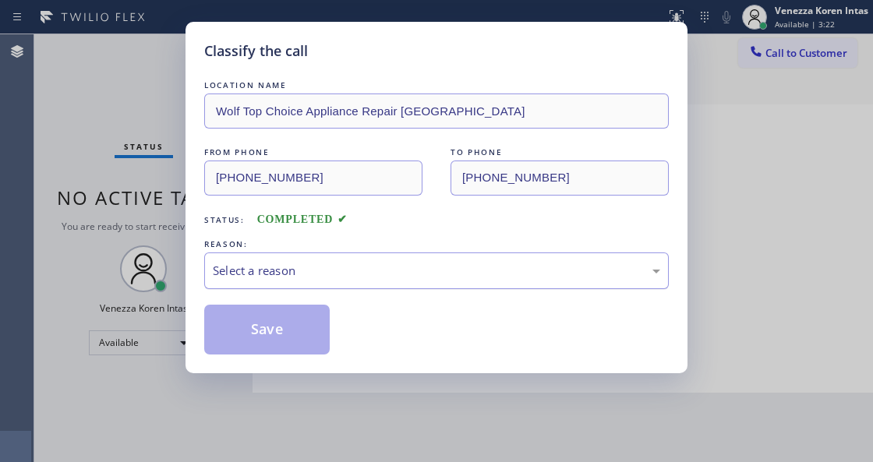
click at [404, 281] on div "Select a reason" at bounding box center [436, 271] width 465 height 37
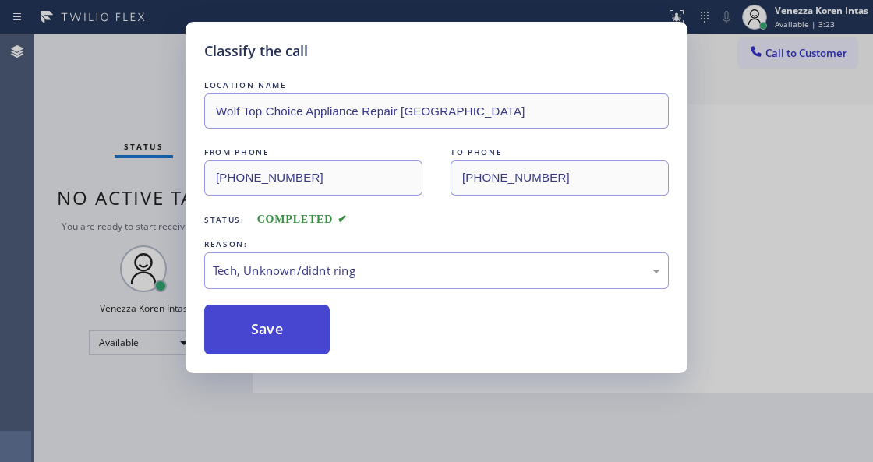
click at [312, 350] on button "Save" at bounding box center [267, 330] width 126 height 50
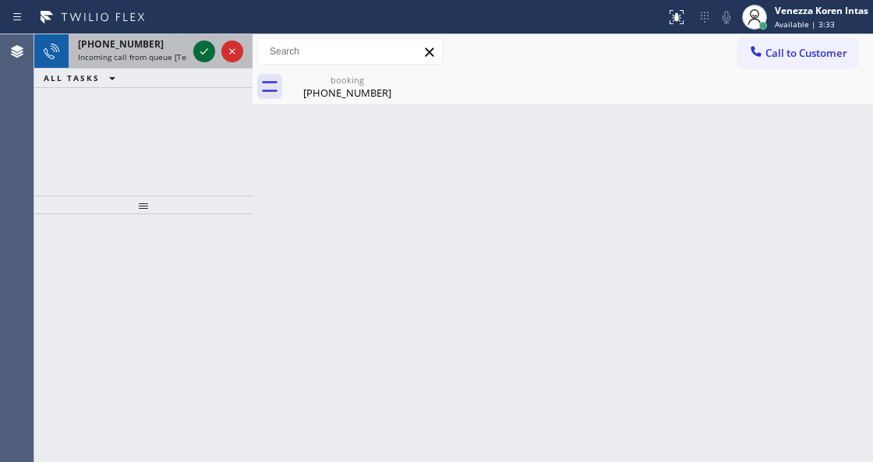
click at [209, 51] on icon at bounding box center [204, 51] width 19 height 19
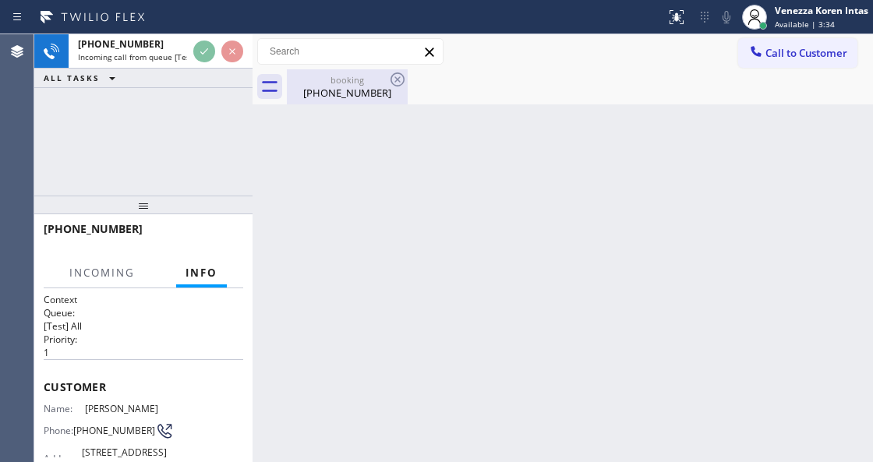
click at [340, 84] on div "booking" at bounding box center [347, 80] width 118 height 12
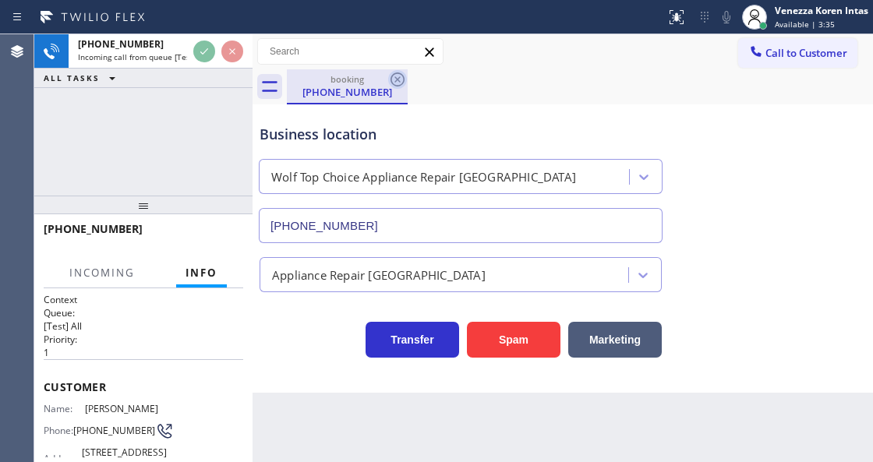
click at [399, 87] on icon at bounding box center [397, 79] width 19 height 19
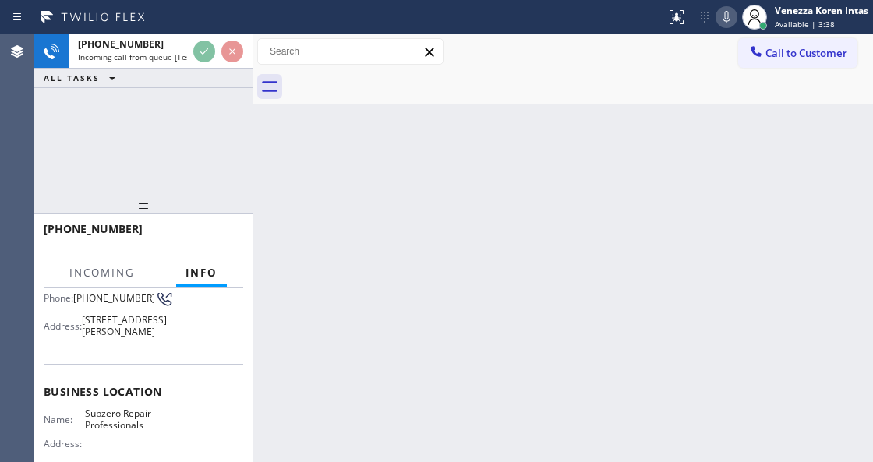
scroll to position [156, 0]
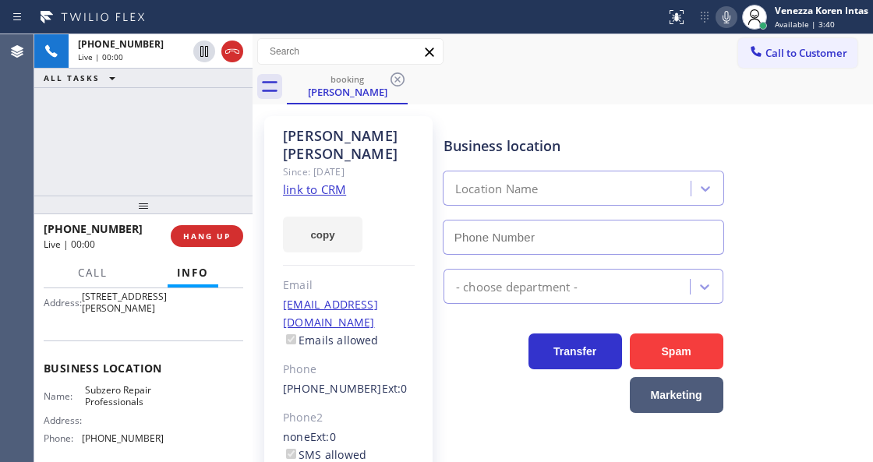
type input "(602) 691-7988"
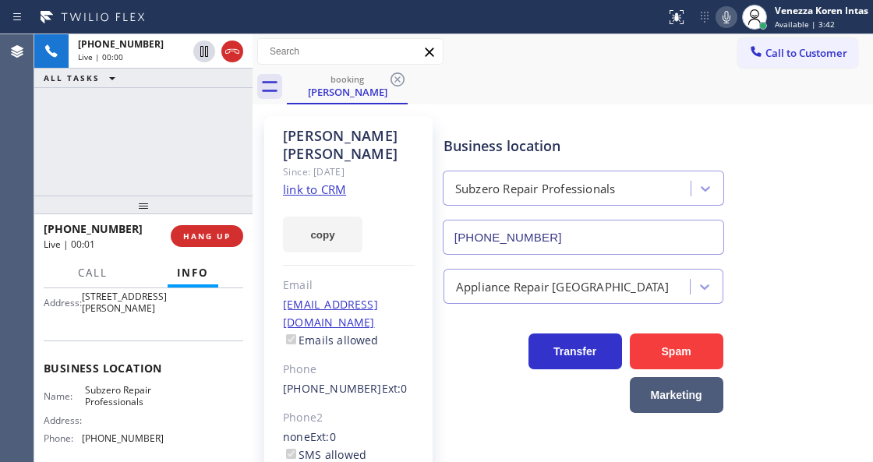
click at [320, 182] on link "link to CRM" at bounding box center [314, 190] width 63 height 16
click at [514, 56] on div "Call to Customer Outbound call Location Search location Your caller id phone nu…" at bounding box center [563, 51] width 621 height 27
click at [484, 137] on div "Business location" at bounding box center [584, 146] width 280 height 21
drag, startPoint x: 720, startPoint y: 14, endPoint x: 499, endPoint y: 111, distance: 241.2
click at [719, 14] on icon at bounding box center [726, 17] width 19 height 19
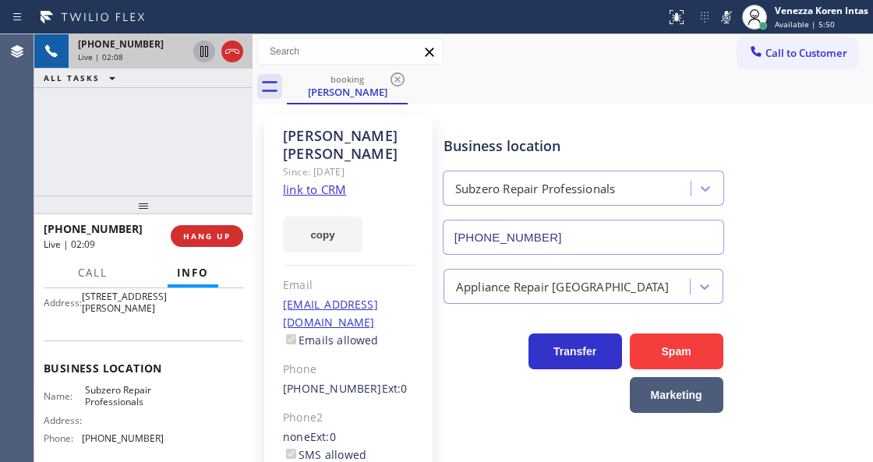
click at [204, 55] on icon at bounding box center [204, 51] width 19 height 19
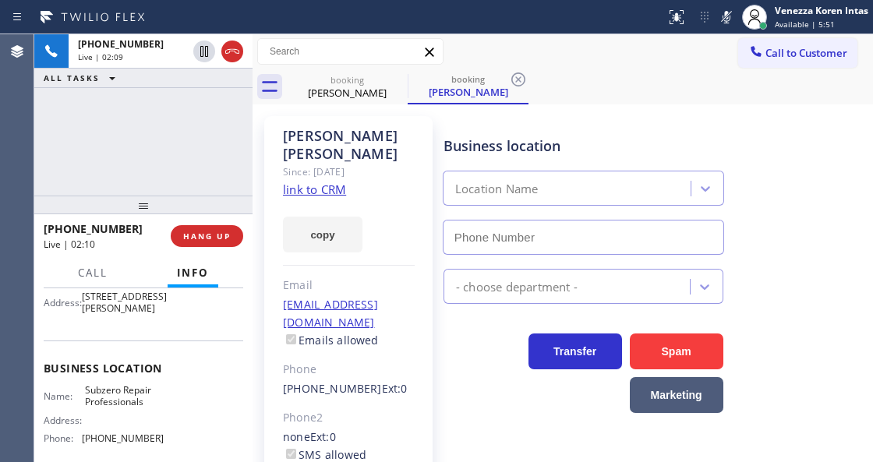
type input "(602) 691-7988"
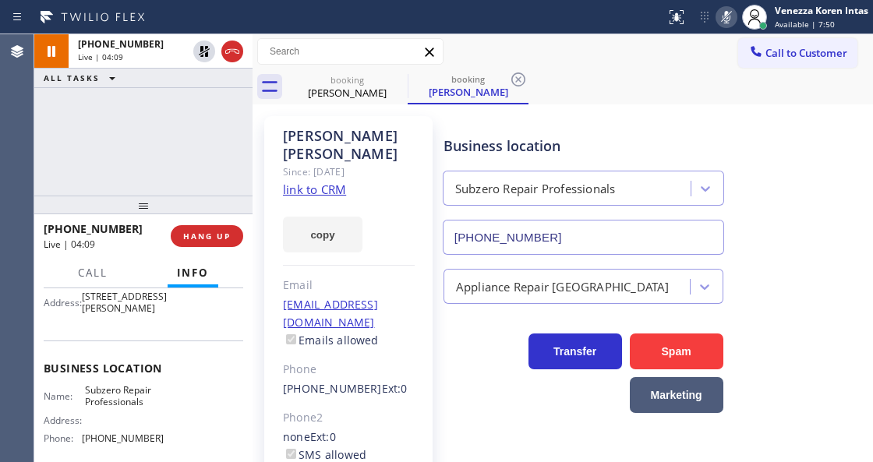
click at [719, 19] on icon at bounding box center [726, 17] width 19 height 19
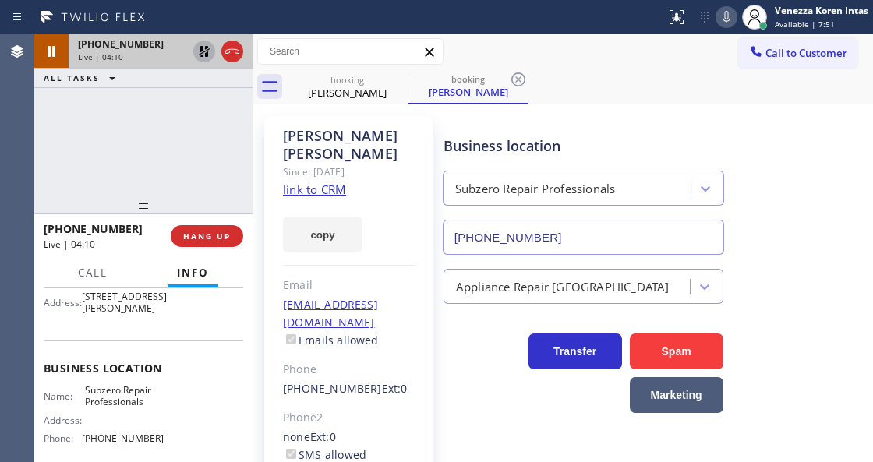
click at [198, 53] on icon at bounding box center [204, 51] width 19 height 19
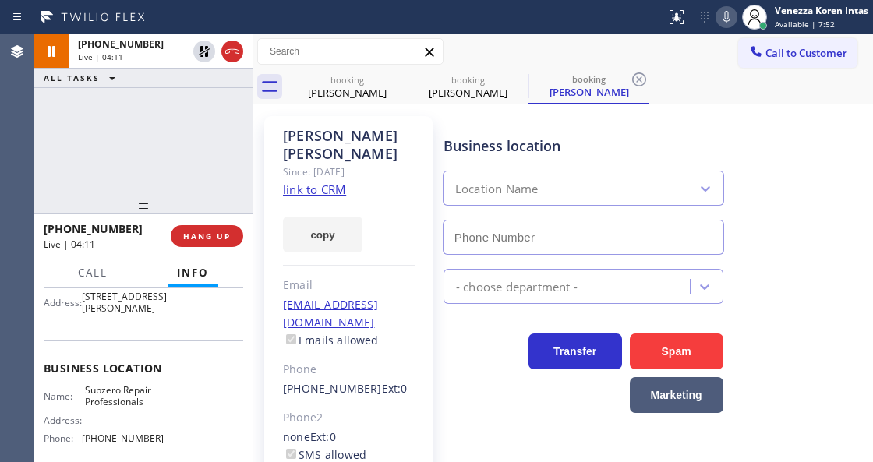
type input "(602) 691-7988"
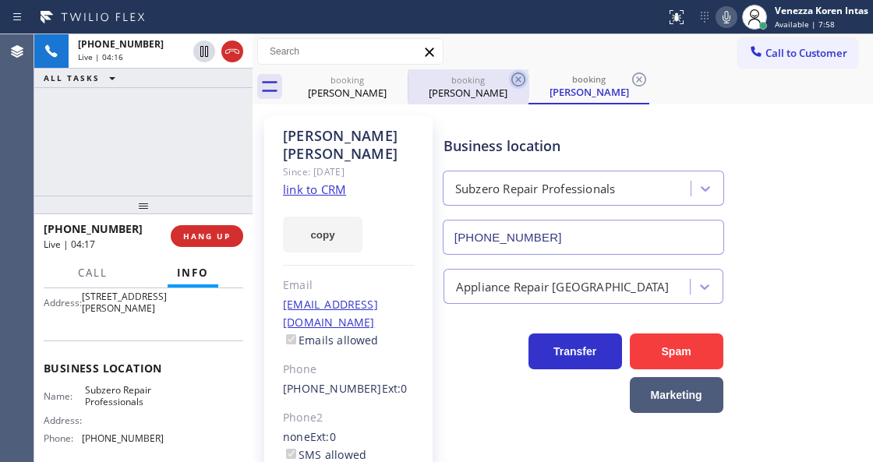
click at [513, 80] on icon at bounding box center [518, 79] width 19 height 19
click at [529, 80] on div "booking Lynn Waterman" at bounding box center [589, 86] width 121 height 35
click at [524, 78] on icon at bounding box center [518, 80] width 14 height 14
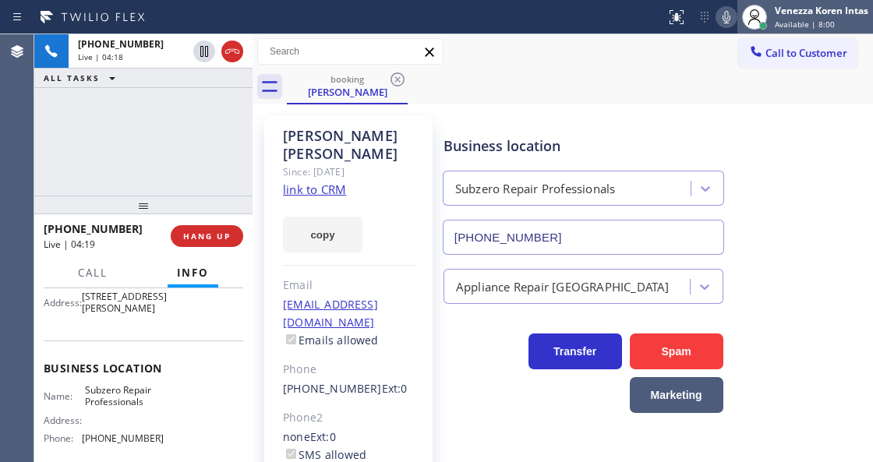
drag, startPoint x: 614, startPoint y: 75, endPoint x: 736, endPoint y: 25, distance: 132.2
click at [614, 75] on div "booking Lynn Waterman" at bounding box center [580, 86] width 586 height 35
click at [730, 19] on icon at bounding box center [726, 17] width 19 height 19
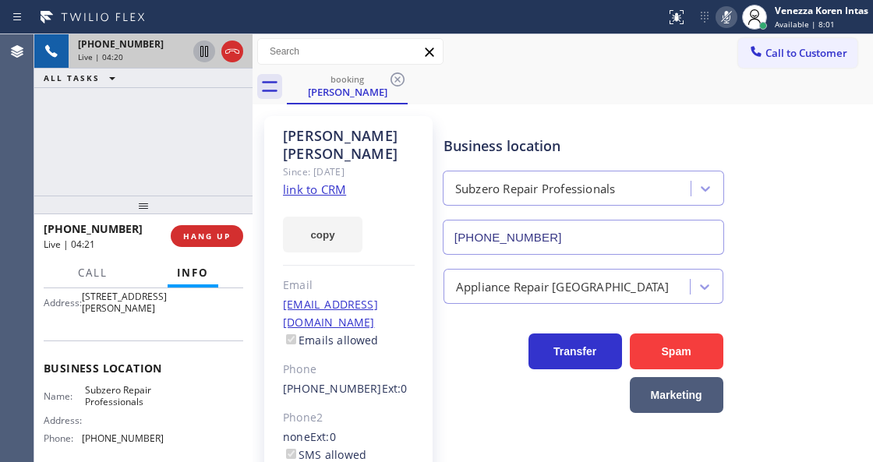
click at [207, 49] on icon at bounding box center [204, 51] width 8 height 11
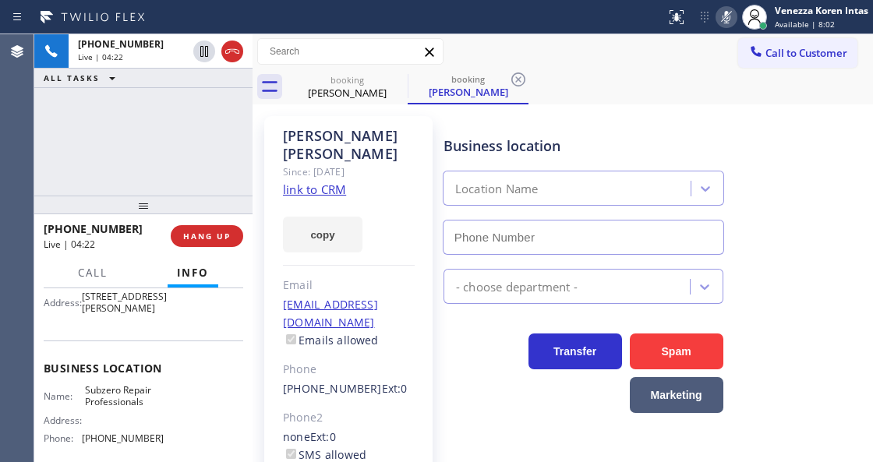
type input "(602) 691-7988"
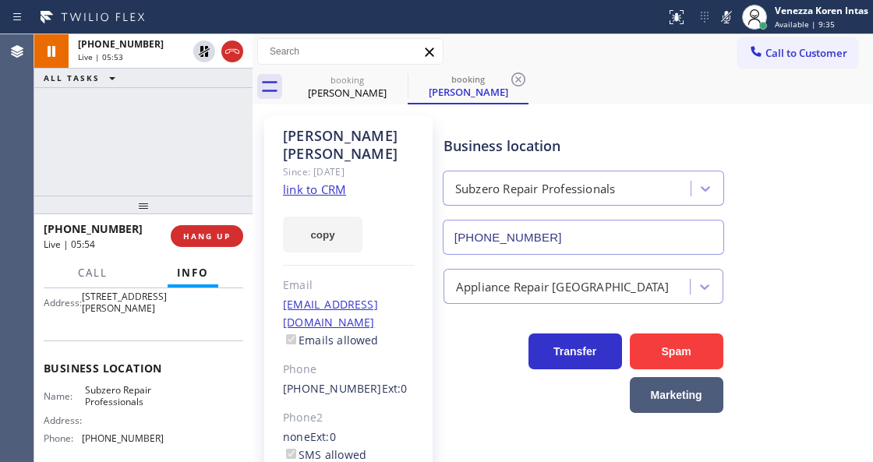
drag, startPoint x: 735, startPoint y: 19, endPoint x: 718, endPoint y: 27, distance: 18.8
click at [734, 19] on div at bounding box center [727, 17] width 22 height 19
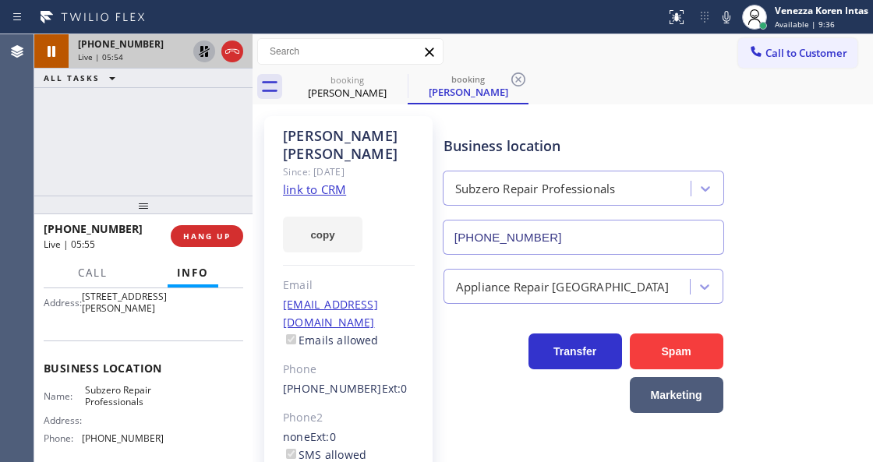
click at [206, 53] on icon at bounding box center [204, 51] width 11 height 11
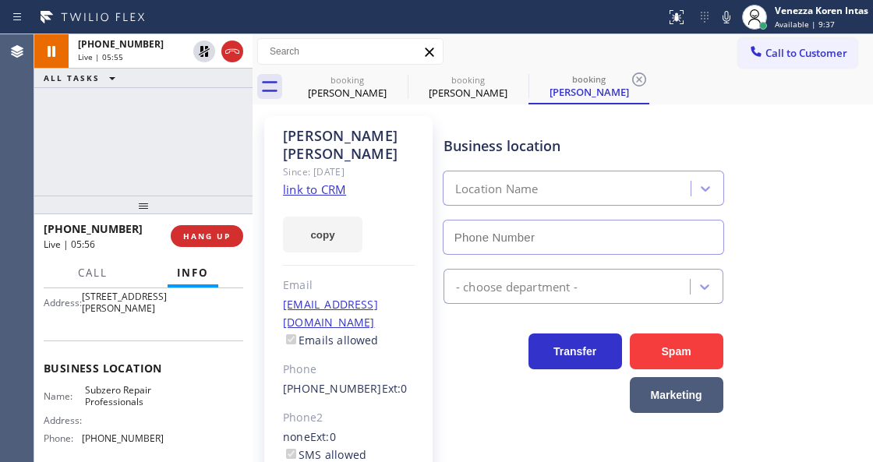
type input "(602) 691-7988"
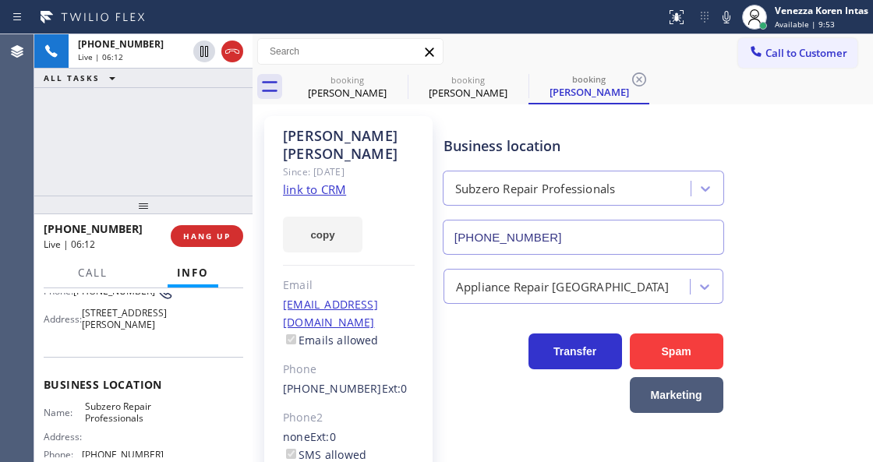
scroll to position [207, 0]
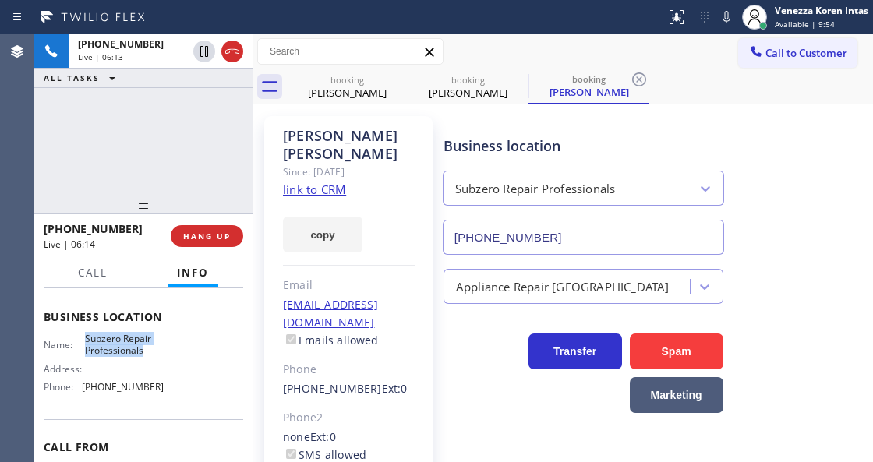
drag, startPoint x: 81, startPoint y: 345, endPoint x: 156, endPoint y: 362, distance: 76.6
click at [156, 357] on div "Name: Subzero Repair Professionals" at bounding box center [104, 345] width 120 height 24
copy span "Subzero Repair Professionals"
click at [726, 13] on icon at bounding box center [726, 17] width 19 height 19
click at [726, 16] on rect at bounding box center [726, 15] width 11 height 11
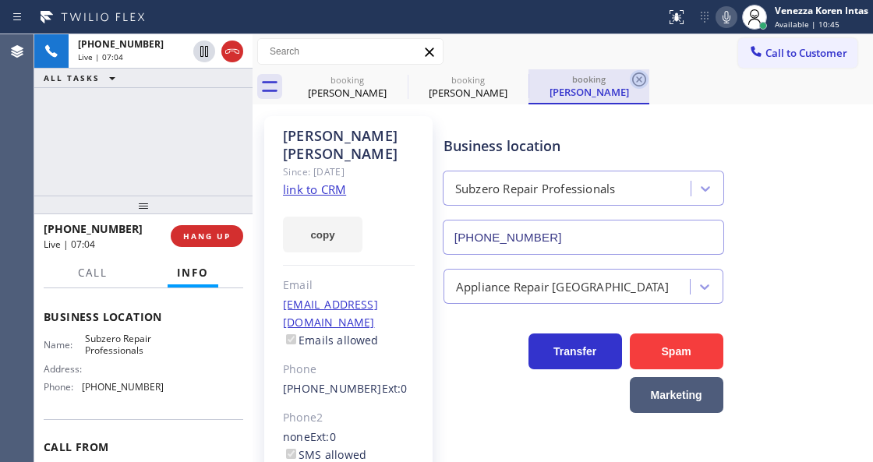
click at [638, 83] on icon at bounding box center [639, 79] width 19 height 19
click at [638, 83] on div "booking Lynn Waterman booking Lynn Waterman booking Lynn Waterman" at bounding box center [580, 86] width 586 height 35
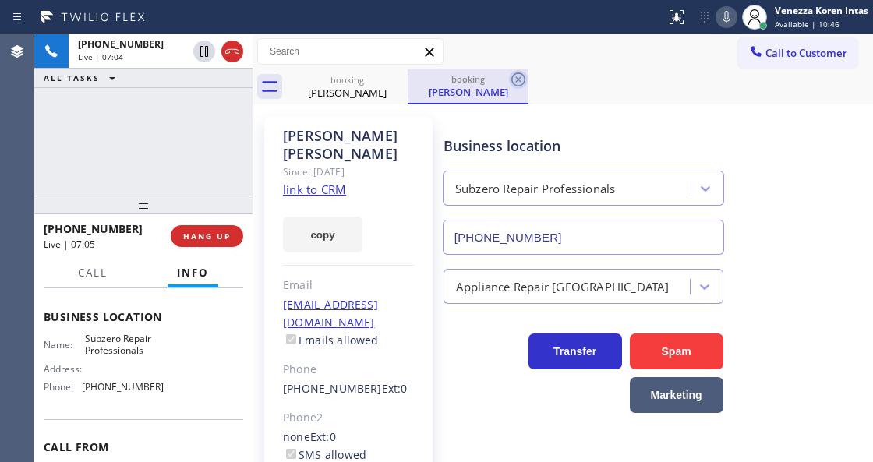
click at [520, 80] on icon at bounding box center [518, 79] width 19 height 19
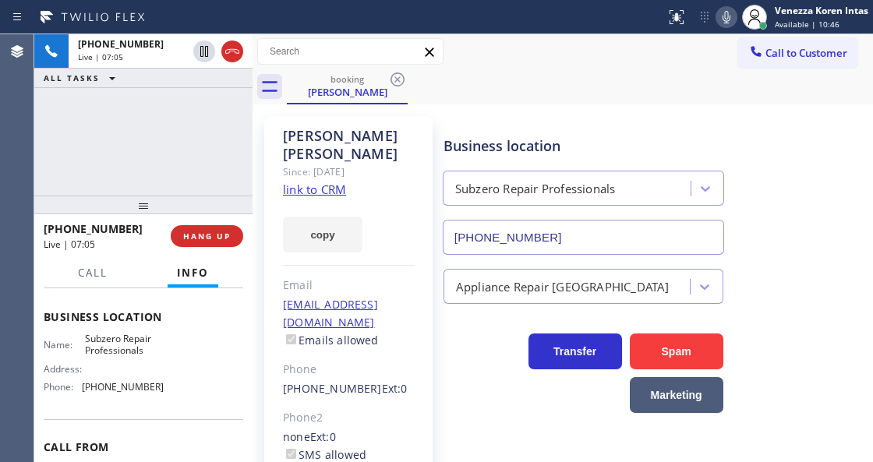
click at [585, 93] on div "booking Lynn Waterman" at bounding box center [580, 86] width 586 height 35
click at [267, 140] on div "Lynn Waterman Since: 20 may 2020 link to CRM copy Email no@gmail.com Emails all…" at bounding box center [348, 366] width 168 height 500
click at [370, 199] on div "copy" at bounding box center [349, 226] width 132 height 54
click at [734, 20] on icon at bounding box center [726, 17] width 19 height 19
drag, startPoint x: 742, startPoint y: 16, endPoint x: 734, endPoint y: 17, distance: 8.0
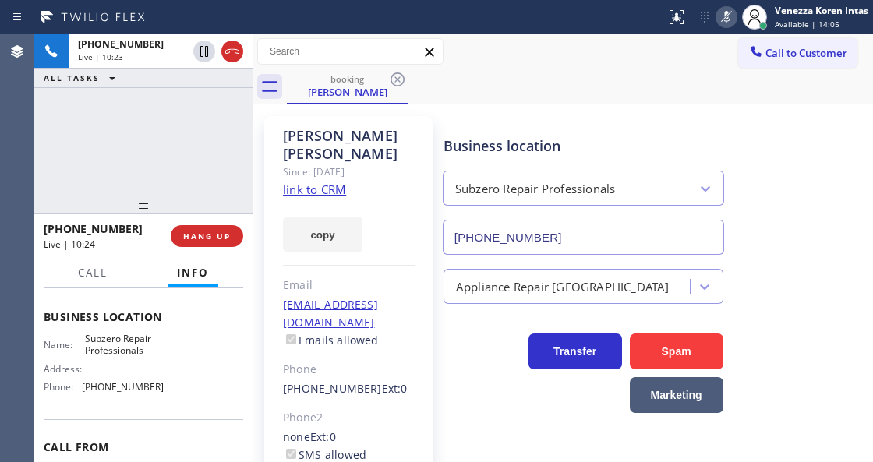
click at [742, 16] on div at bounding box center [754, 17] width 25 height 25
click at [717, 19] on icon at bounding box center [726, 17] width 19 height 19
click at [578, 89] on div "booking Lynn Waterman" at bounding box center [580, 86] width 586 height 35
click at [176, 134] on div "+16128051517 Live | 10:39 ALL TASKS ALL TASKS ACTIVE TASKS TASKS IN WRAP UP" at bounding box center [143, 114] width 218 height 161
click at [639, 88] on div "booking Lynn Waterman" at bounding box center [580, 86] width 586 height 35
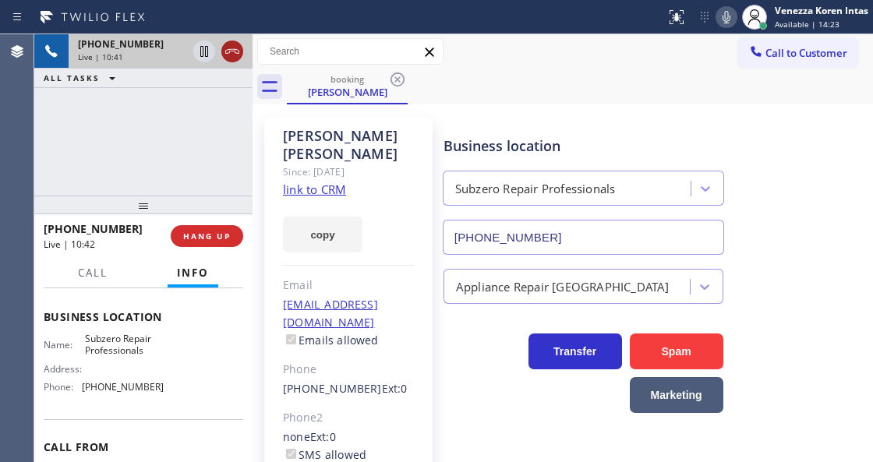
click at [230, 51] on icon at bounding box center [232, 51] width 19 height 19
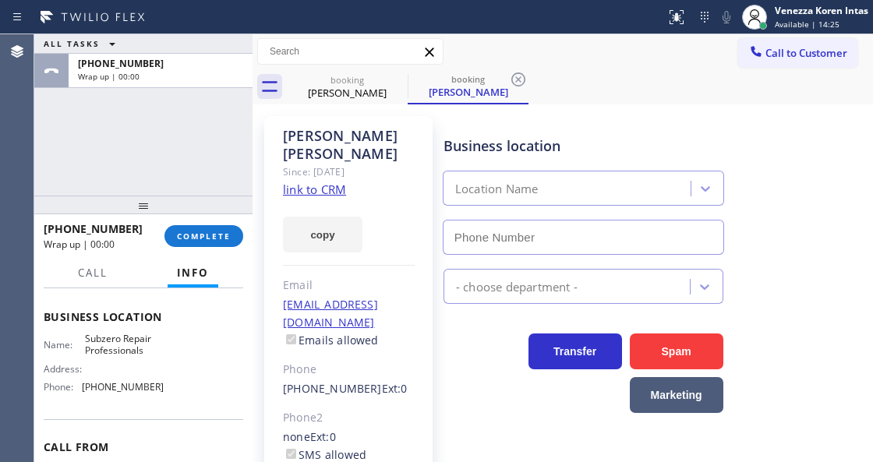
type input "(602) 691-7988"
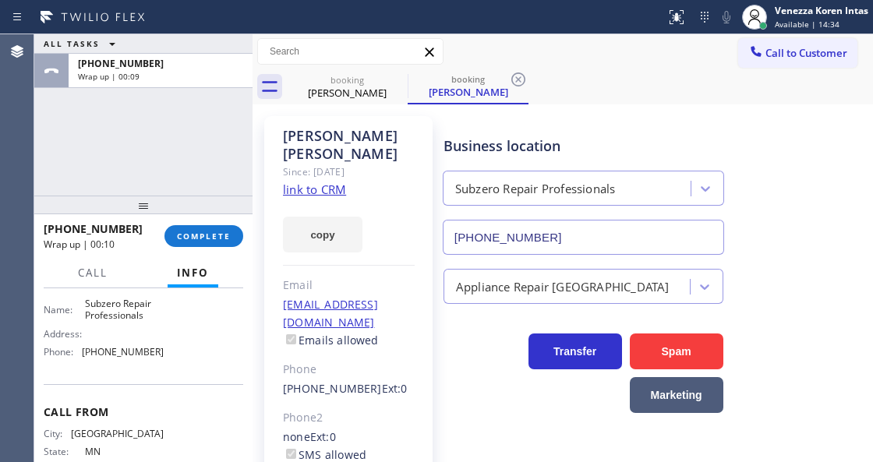
scroll to position [299, 0]
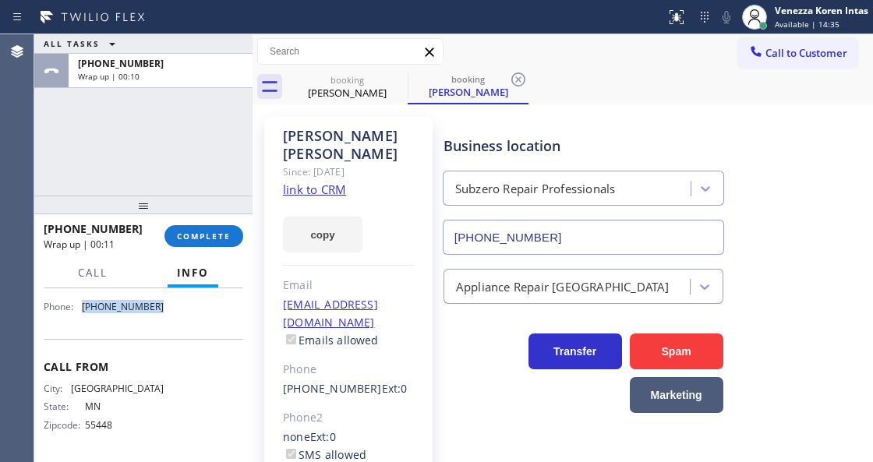
drag, startPoint x: 135, startPoint y: 310, endPoint x: 82, endPoint y: 315, distance: 53.2
click at [82, 315] on div "Name: Subzero Repair Professionals Address: Phone: (602) 691-7988" at bounding box center [144, 286] width 200 height 67
copy div "(602) 691-7988"
click at [204, 152] on div "ALL TASKS ALL TASKS ACTIVE TASKS TASKS IN WRAP UP +16128051517 Wrap up | 02:26" at bounding box center [143, 114] width 218 height 161
drag, startPoint x: 212, startPoint y: 240, endPoint x: 357, endPoint y: 238, distance: 145.0
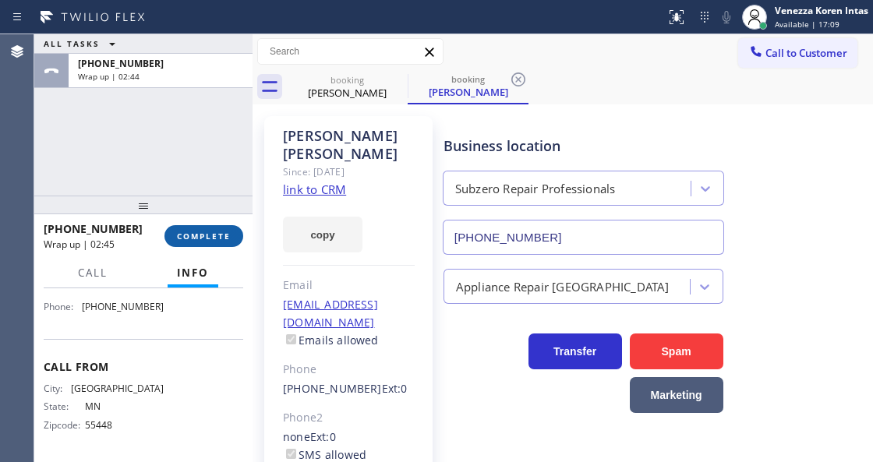
click at [214, 240] on span "COMPLETE" at bounding box center [204, 236] width 54 height 11
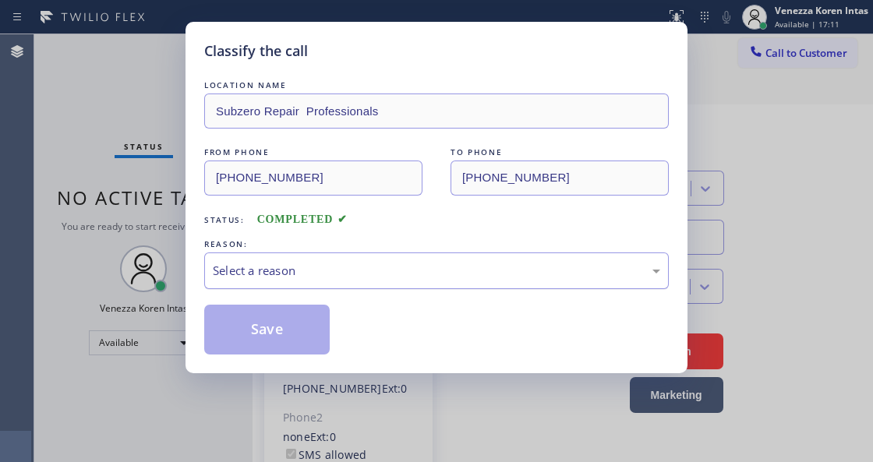
click at [385, 265] on div "Select a reason" at bounding box center [436, 271] width 447 height 18
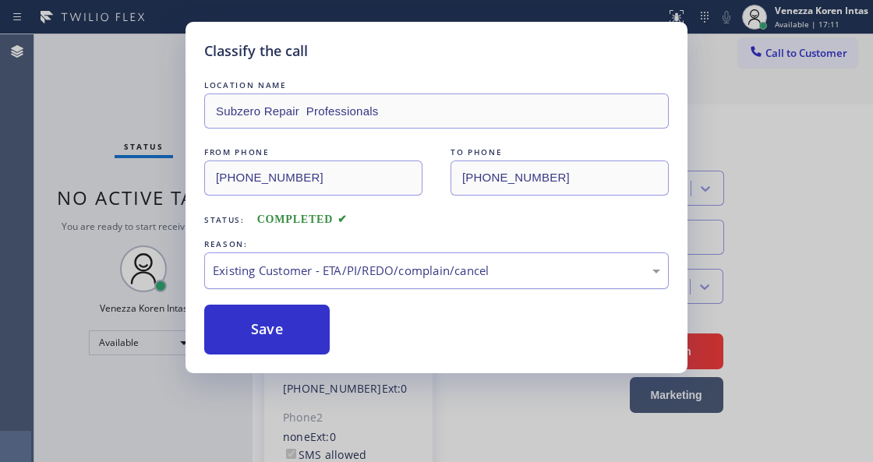
click at [281, 323] on button "Save" at bounding box center [267, 330] width 126 height 50
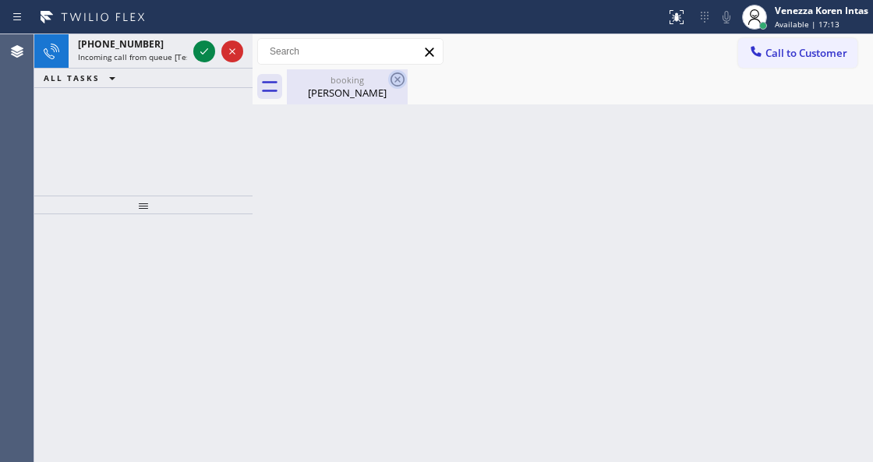
click at [394, 82] on icon at bounding box center [397, 79] width 19 height 19
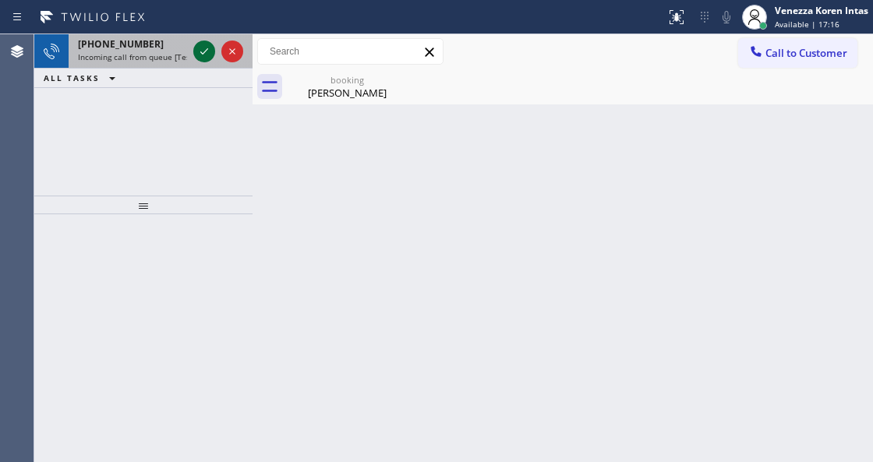
click at [199, 57] on icon at bounding box center [204, 51] width 19 height 19
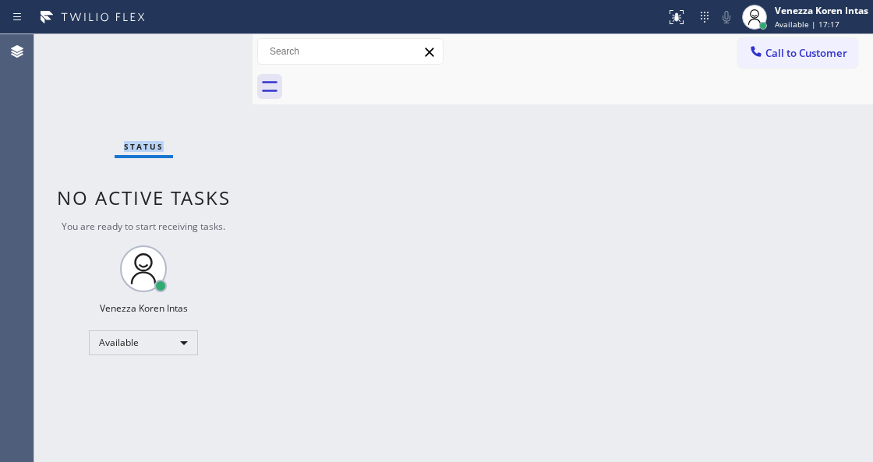
click at [199, 57] on div "Status No active tasks You are ready to start receiving tasks. Venezza Koren In…" at bounding box center [143, 248] width 218 height 428
drag, startPoint x: 598, startPoint y: 121, endPoint x: 577, endPoint y: 131, distance: 23.4
click at [589, 126] on div "Back to Dashboard Change Sender ID Customers Technicians Select a contact Outbo…" at bounding box center [563, 248] width 621 height 428
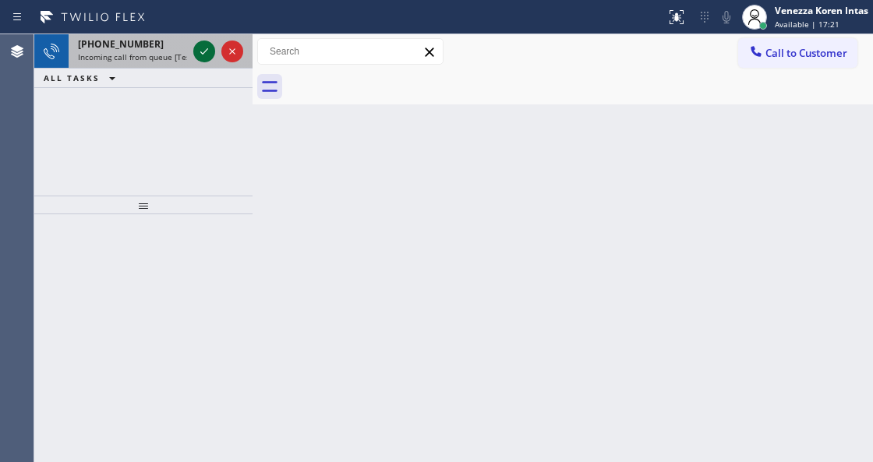
click at [201, 51] on icon at bounding box center [204, 51] width 19 height 19
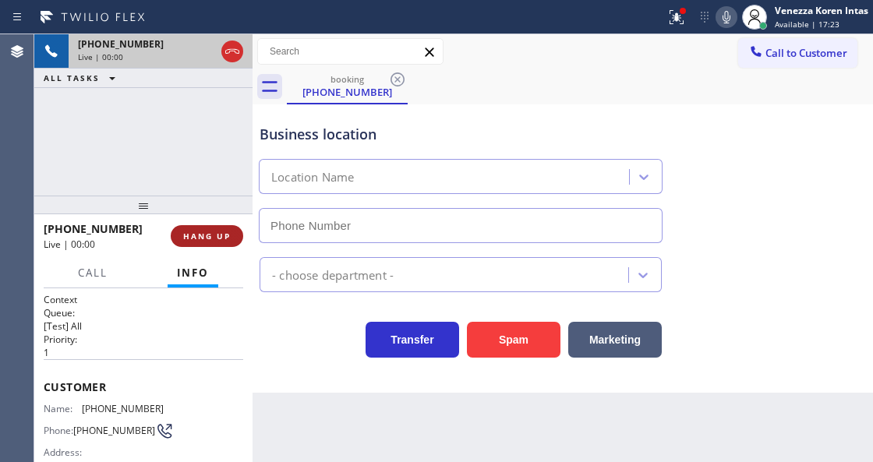
type input "(510) 439-9979"
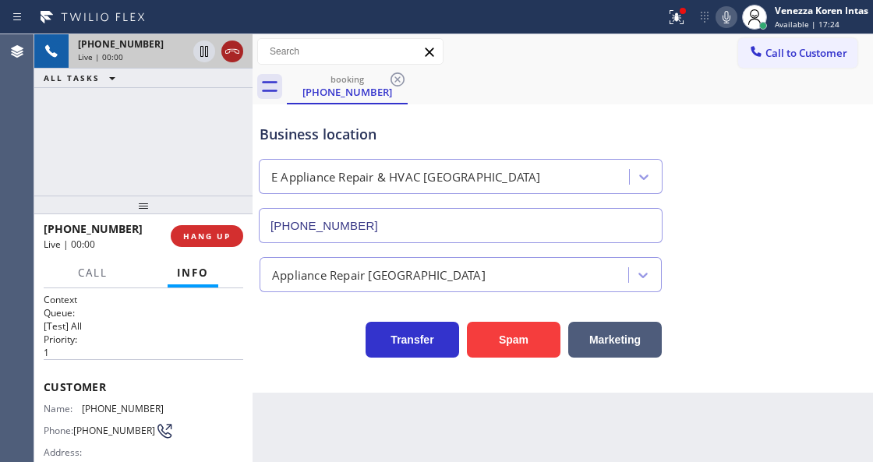
drag, startPoint x: 226, startPoint y: 48, endPoint x: 244, endPoint y: 87, distance: 43.6
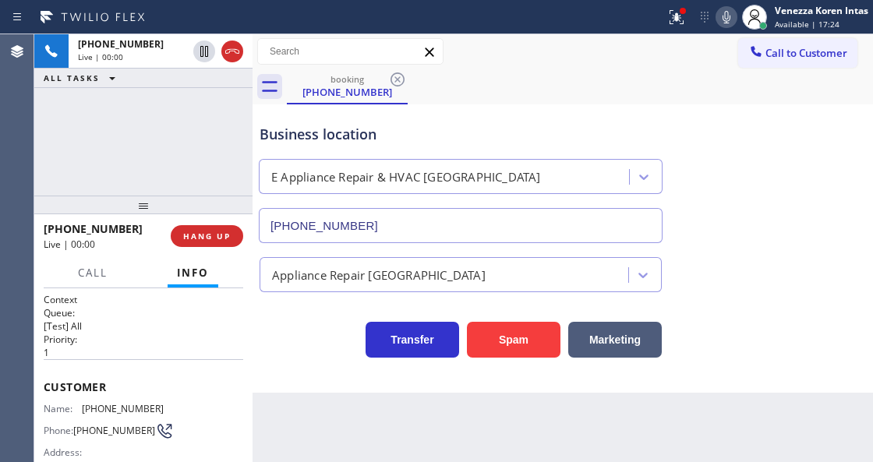
click at [226, 48] on icon at bounding box center [232, 51] width 19 height 19
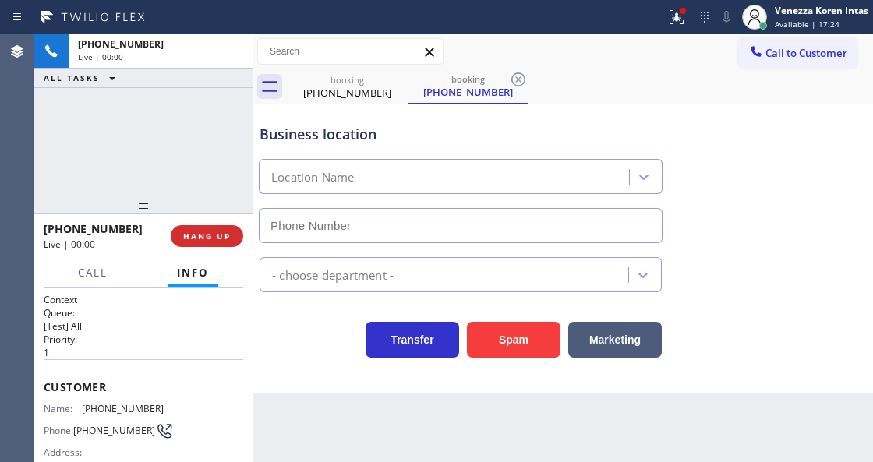
type input "(510) 439-9979"
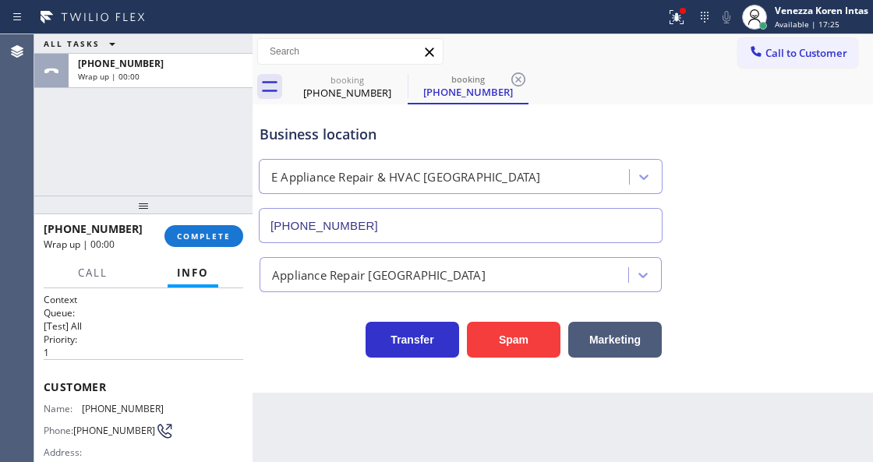
click at [657, 17] on div at bounding box center [332, 17] width 653 height 25
click at [667, 19] on icon at bounding box center [676, 17] width 19 height 19
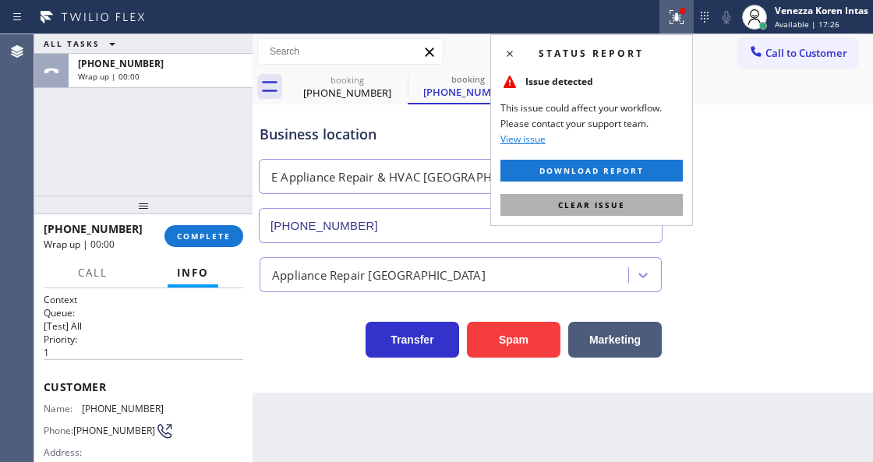
click at [642, 201] on button "Clear issue" at bounding box center [592, 205] width 182 height 22
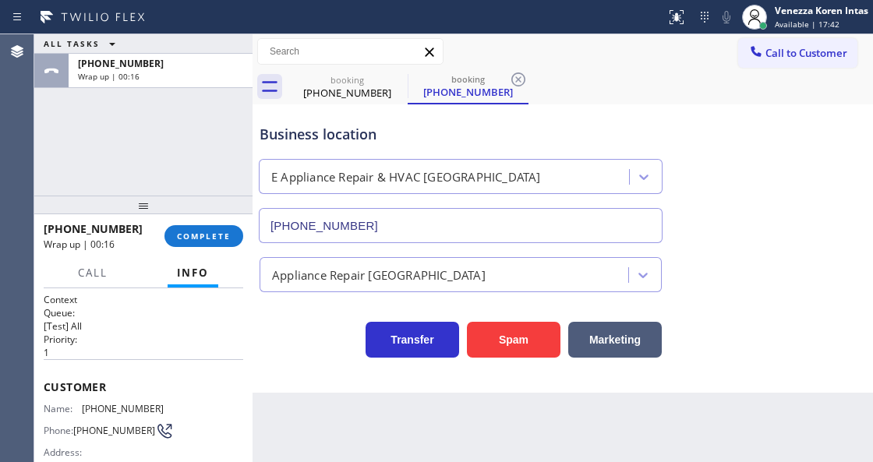
click at [358, 112] on div "Business location E Appliance Repair & HVAC Oakland (510) 439-9979" at bounding box center [460, 175] width 409 height 135
click at [213, 232] on span "COMPLETE" at bounding box center [204, 236] width 54 height 11
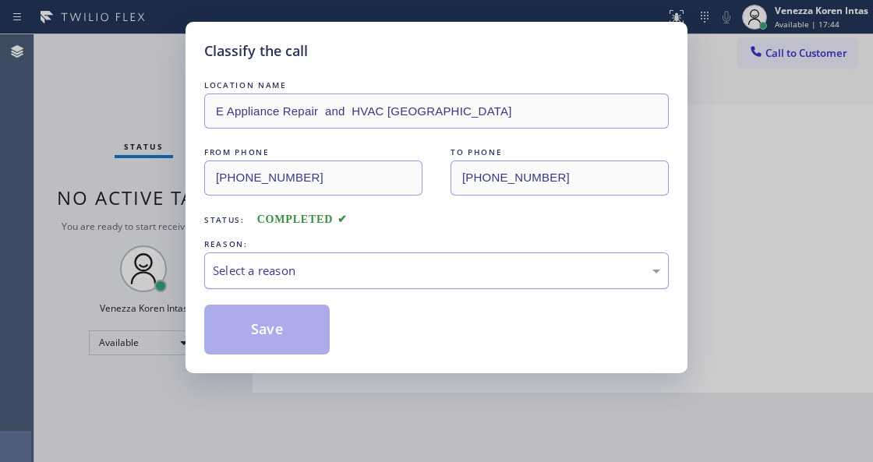
click at [359, 274] on div "Select a reason" at bounding box center [436, 271] width 447 height 18
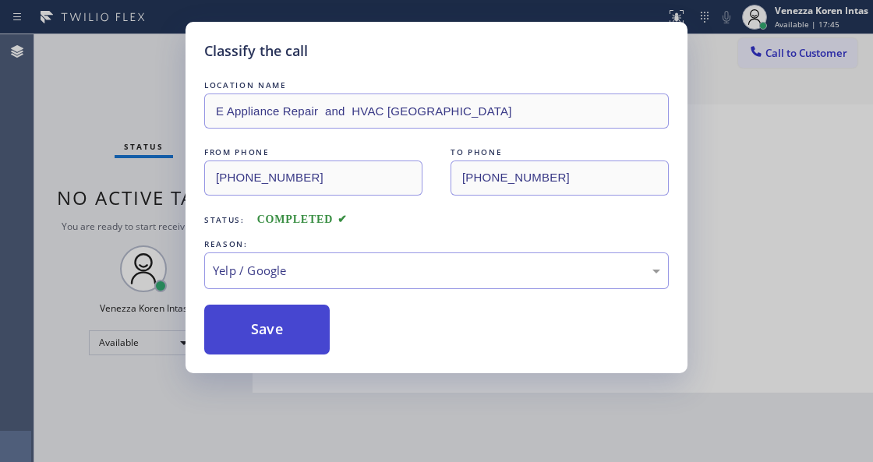
click at [274, 341] on button "Save" at bounding box center [267, 330] width 126 height 50
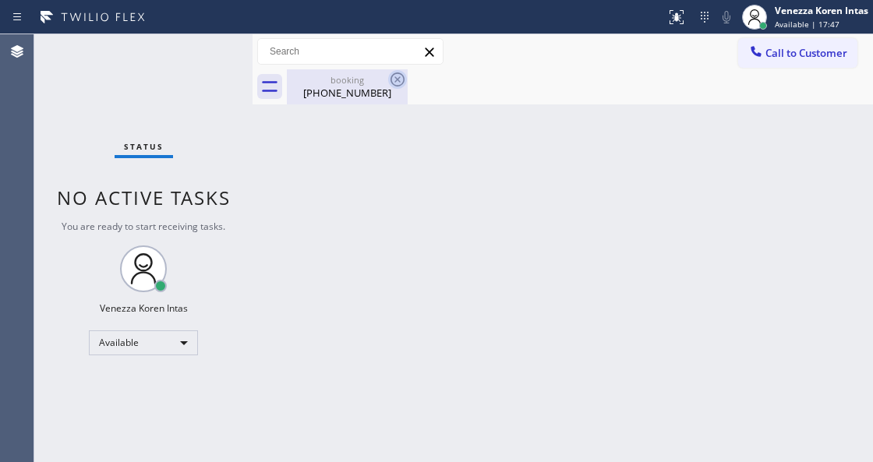
click at [398, 79] on icon at bounding box center [398, 80] width 14 height 14
click at [471, 121] on div "Back to Dashboard Change Sender ID Customers Technicians Select a contact Outbo…" at bounding box center [563, 248] width 621 height 428
click at [362, 76] on div "booking" at bounding box center [347, 80] width 118 height 12
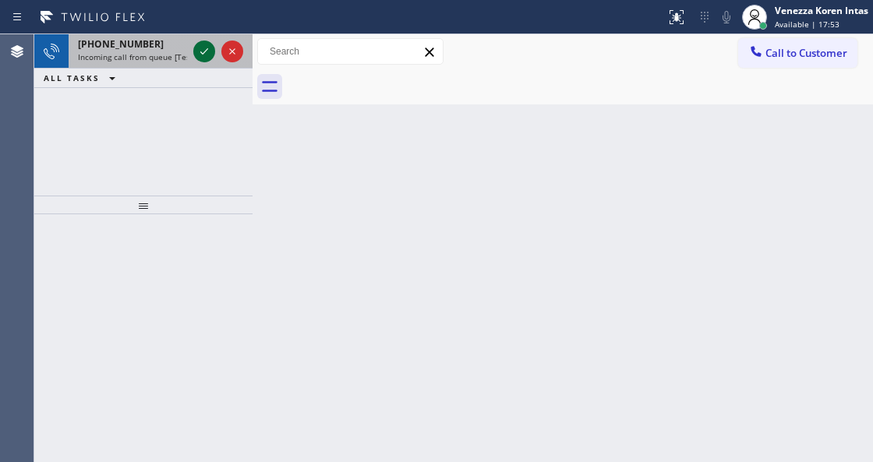
click at [201, 50] on icon at bounding box center [204, 51] width 19 height 19
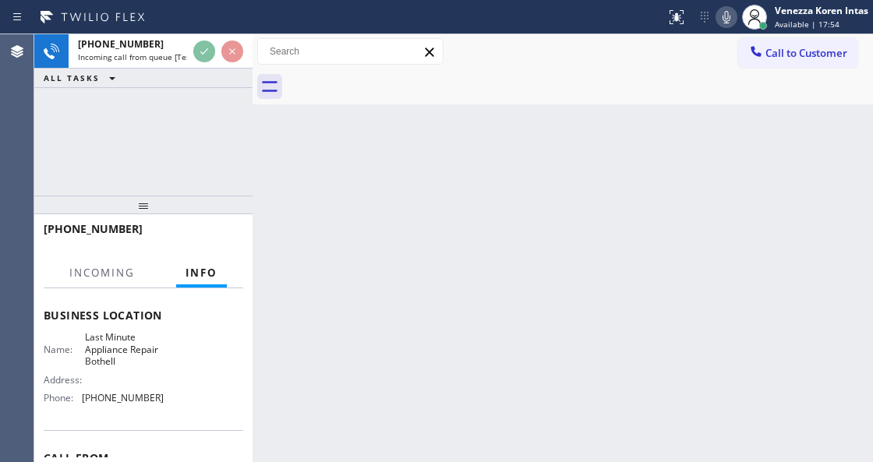
scroll to position [207, 0]
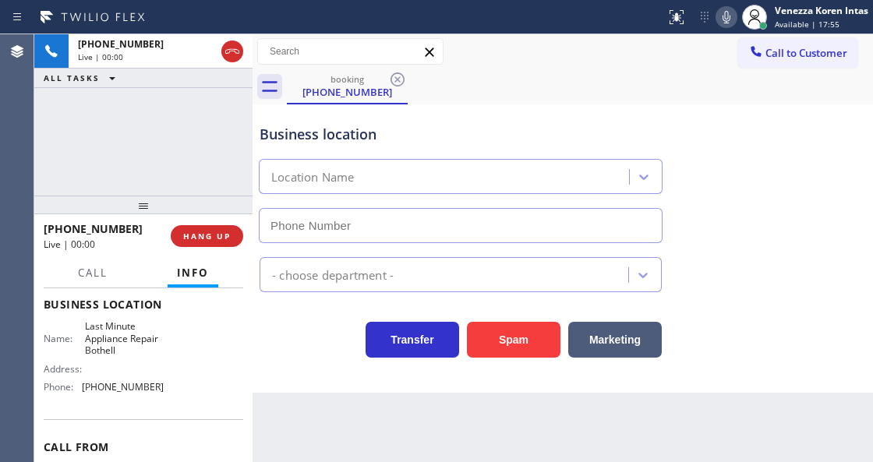
type input "(425) 243-1979"
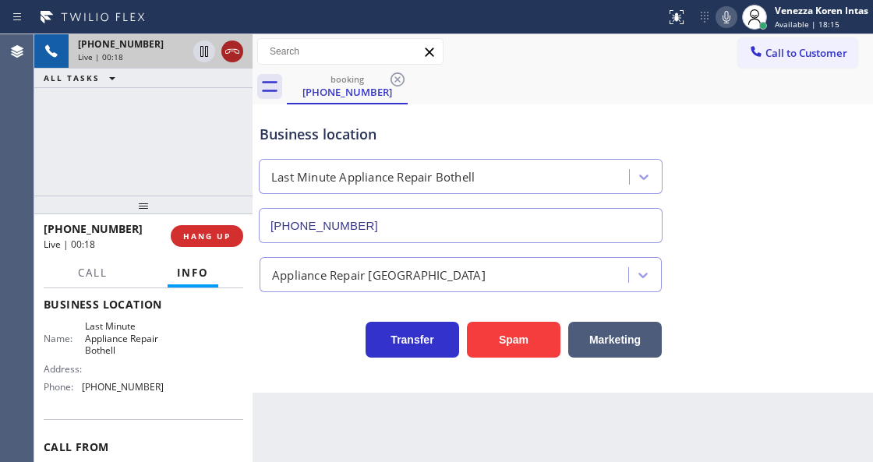
click at [227, 51] on icon at bounding box center [232, 51] width 19 height 19
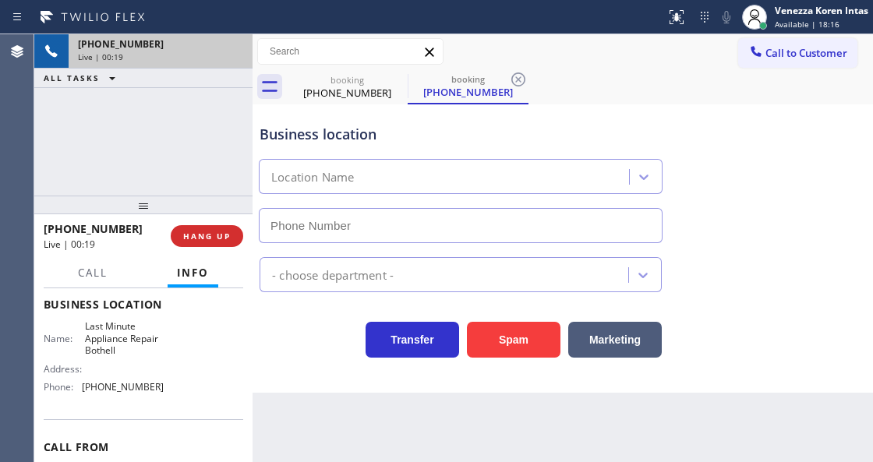
type input "(425) 243-1979"
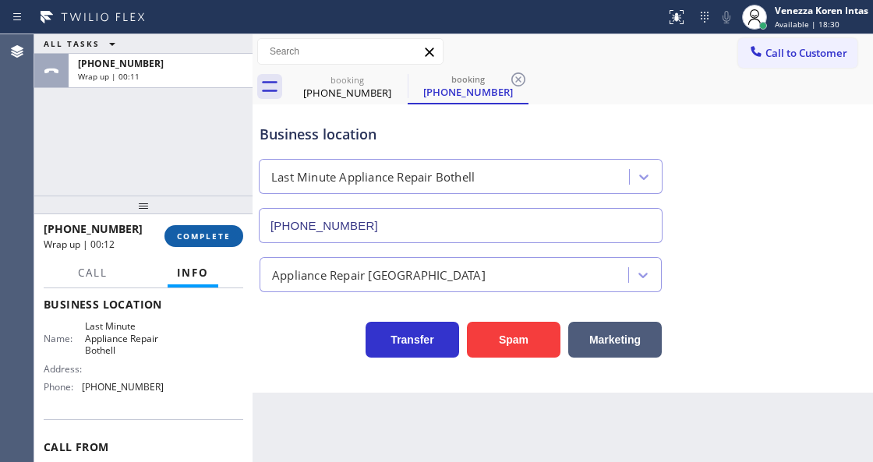
drag, startPoint x: 228, startPoint y: 239, endPoint x: 341, endPoint y: 249, distance: 113.6
click at [228, 238] on span "COMPLETE" at bounding box center [204, 236] width 54 height 11
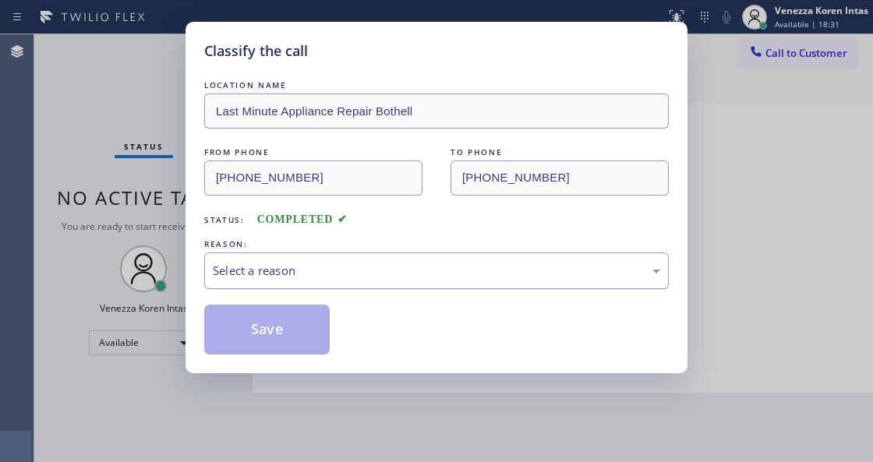
click at [385, 259] on div "Select a reason" at bounding box center [436, 271] width 465 height 37
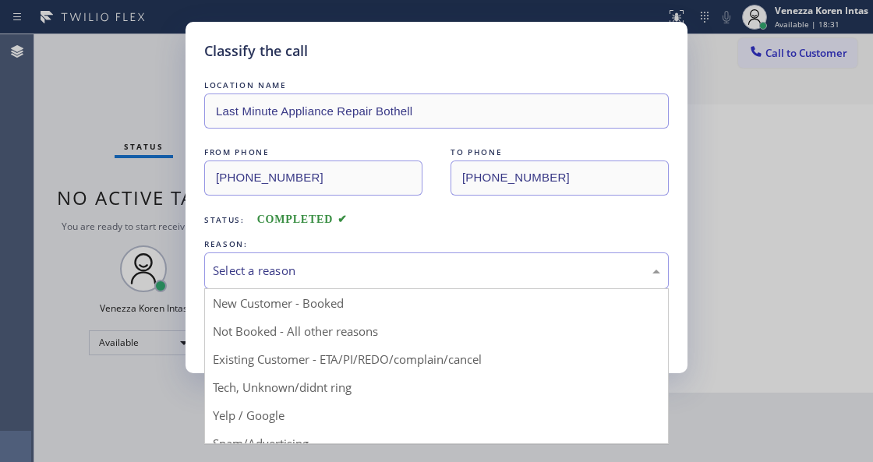
drag, startPoint x: 359, startPoint y: 394, endPoint x: 285, endPoint y: 306, distance: 115.2
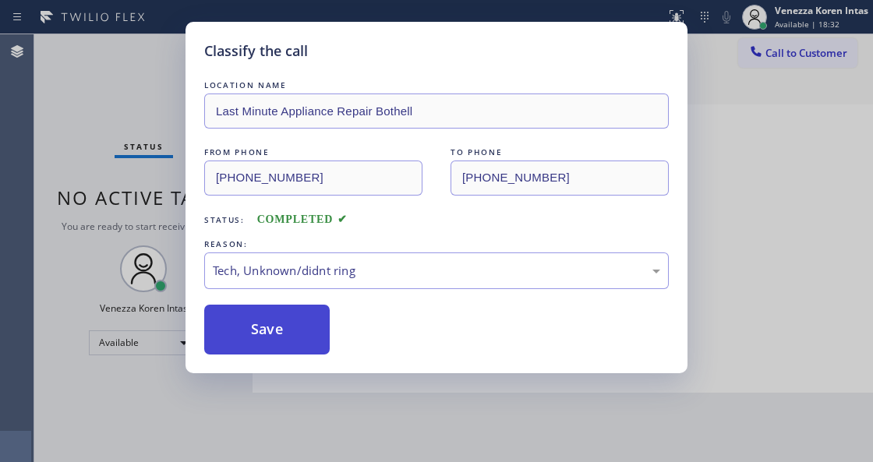
click at [285, 306] on button "Save" at bounding box center [267, 330] width 126 height 50
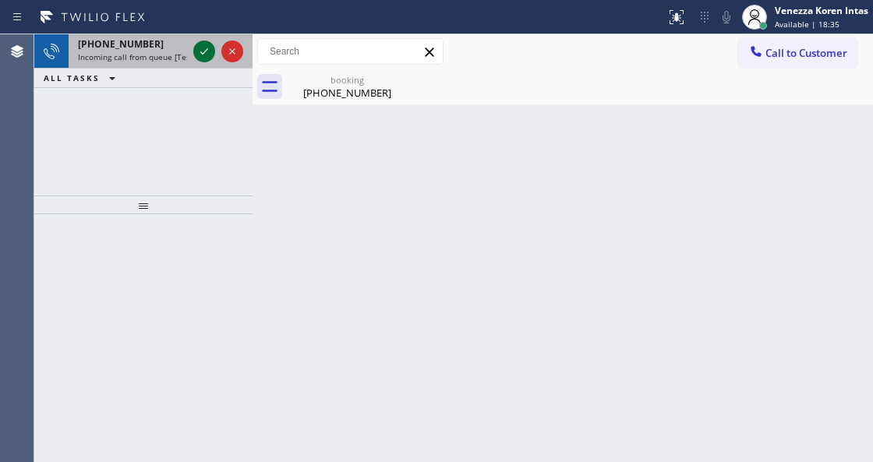
click at [207, 54] on icon at bounding box center [204, 51] width 19 height 19
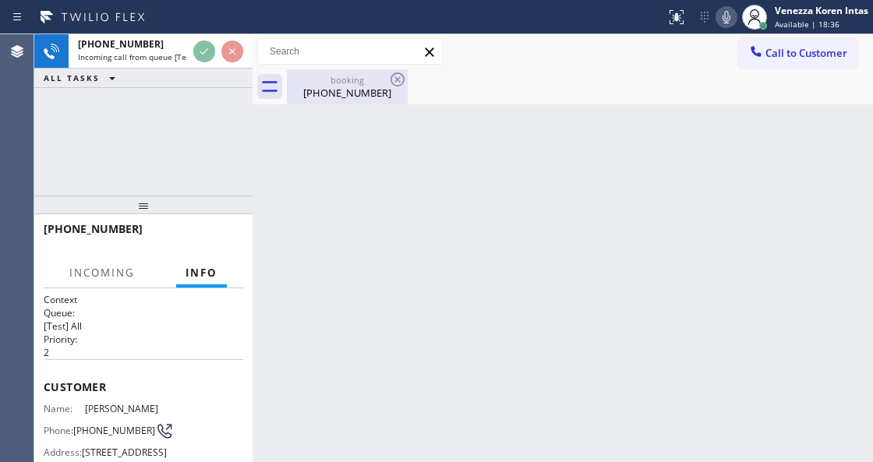
click at [378, 76] on div "booking" at bounding box center [347, 80] width 118 height 12
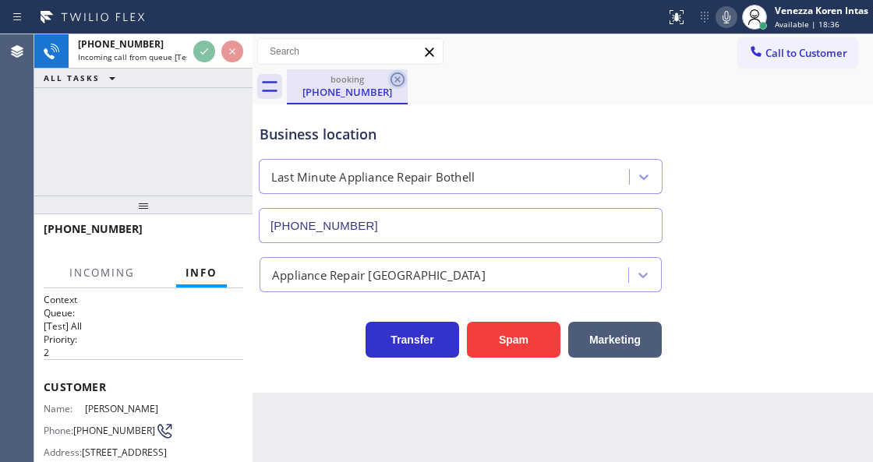
click at [390, 81] on icon at bounding box center [397, 79] width 19 height 19
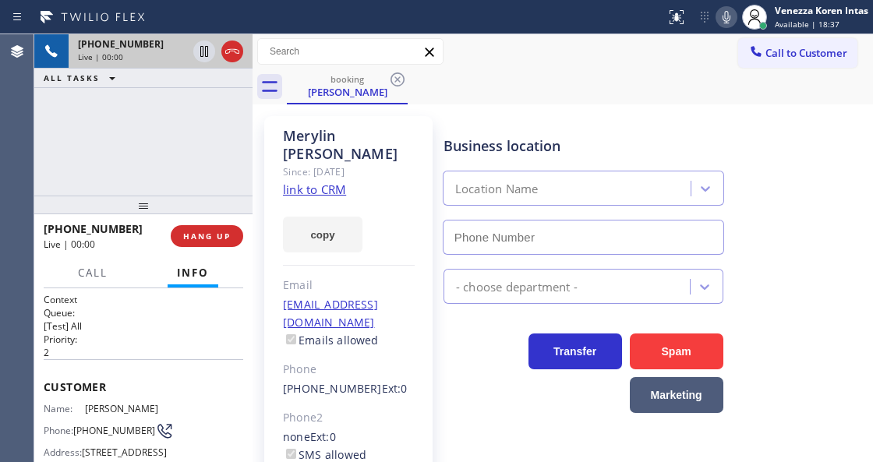
click at [151, 61] on div "+18054525239 Live | 00:00" at bounding box center [130, 51] width 122 height 34
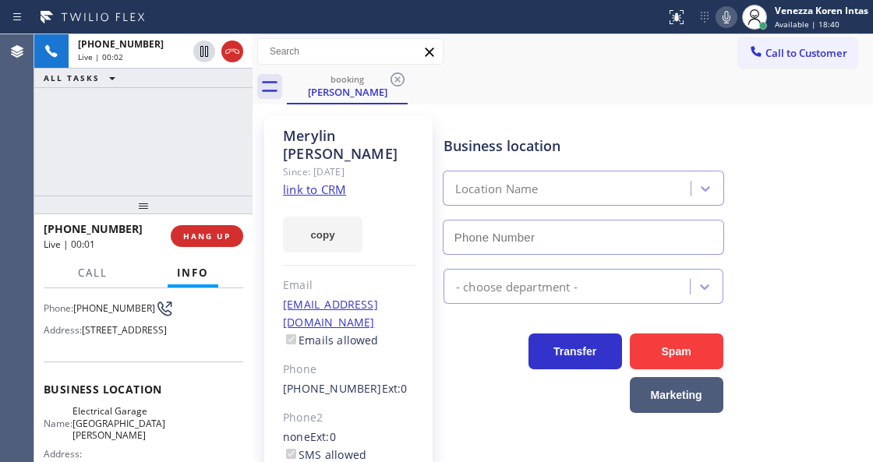
scroll to position [156, 0]
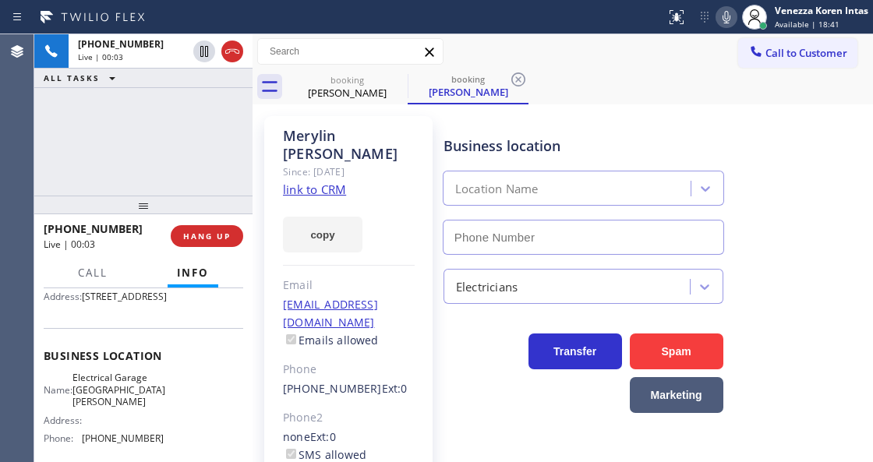
type input "(805) 360-3434"
click at [325, 182] on link "link to CRM" at bounding box center [314, 190] width 63 height 16
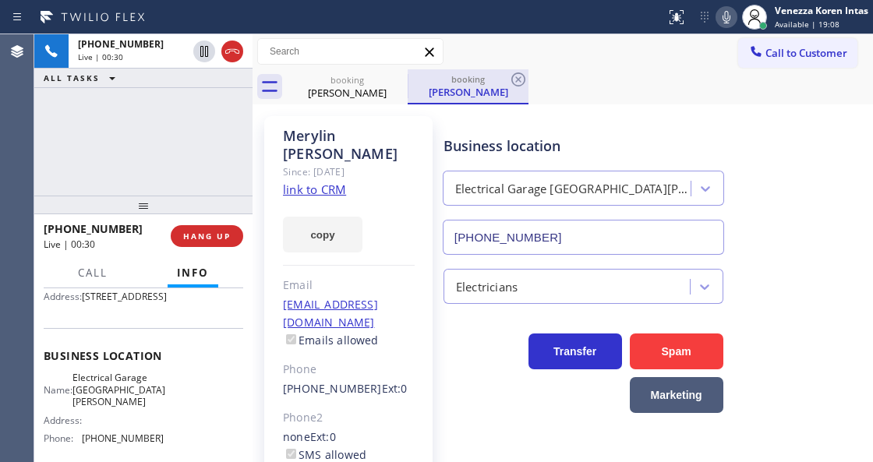
click at [494, 97] on div "Merylin Gilbert" at bounding box center [468, 92] width 118 height 14
click at [513, 83] on icon at bounding box center [518, 80] width 14 height 14
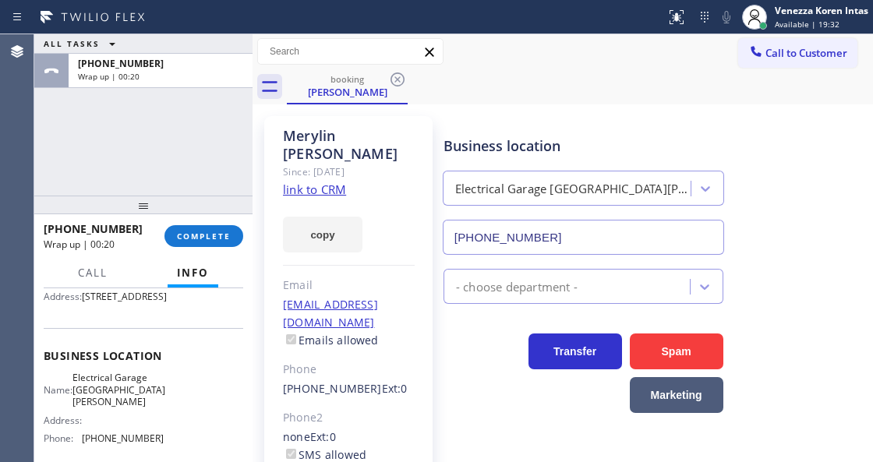
drag, startPoint x: 179, startPoint y: 240, endPoint x: 257, endPoint y: 239, distance: 78.0
click at [179, 240] on span "COMPLETE" at bounding box center [204, 236] width 54 height 11
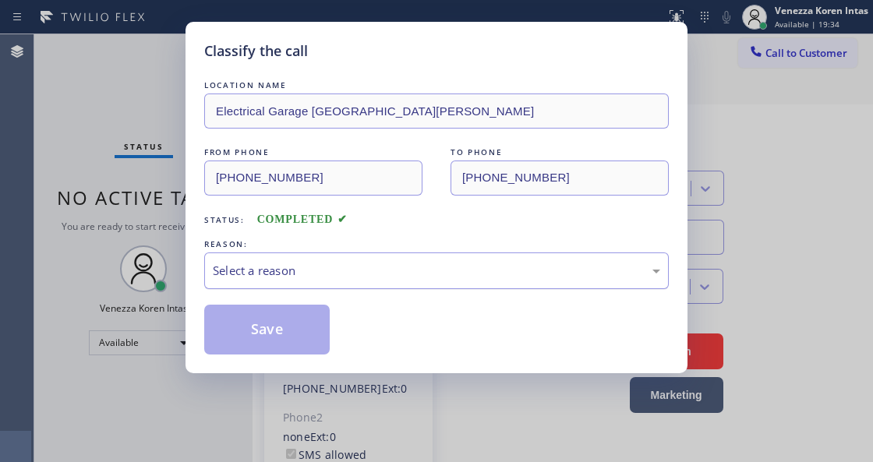
drag, startPoint x: 348, startPoint y: 261, endPoint x: 350, endPoint y: 281, distance: 19.6
click at [348, 265] on div "Select a reason" at bounding box center [436, 271] width 465 height 37
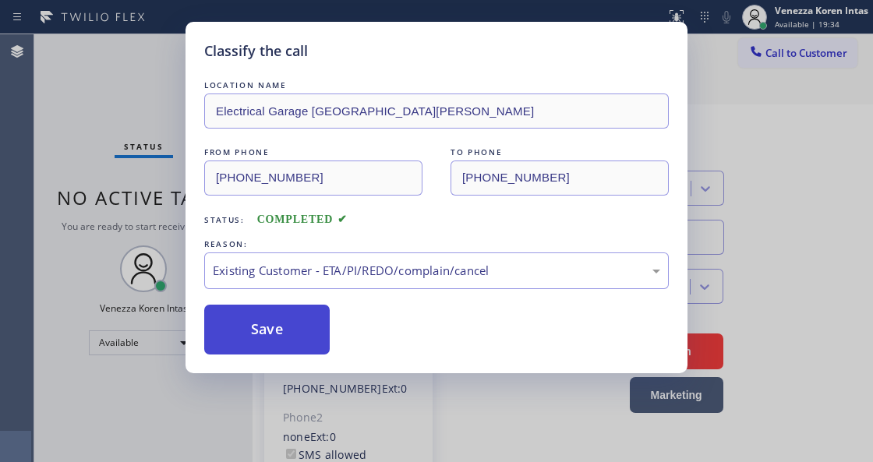
click at [315, 349] on button "Save" at bounding box center [267, 330] width 126 height 50
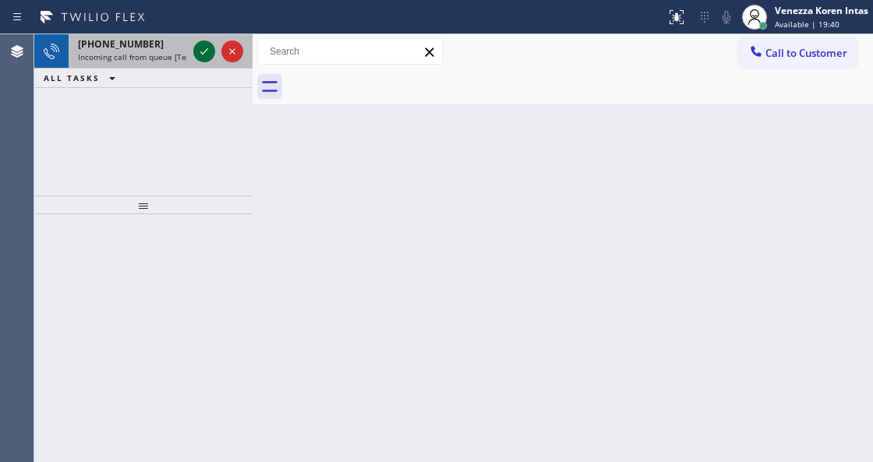
click at [203, 52] on icon at bounding box center [204, 51] width 19 height 19
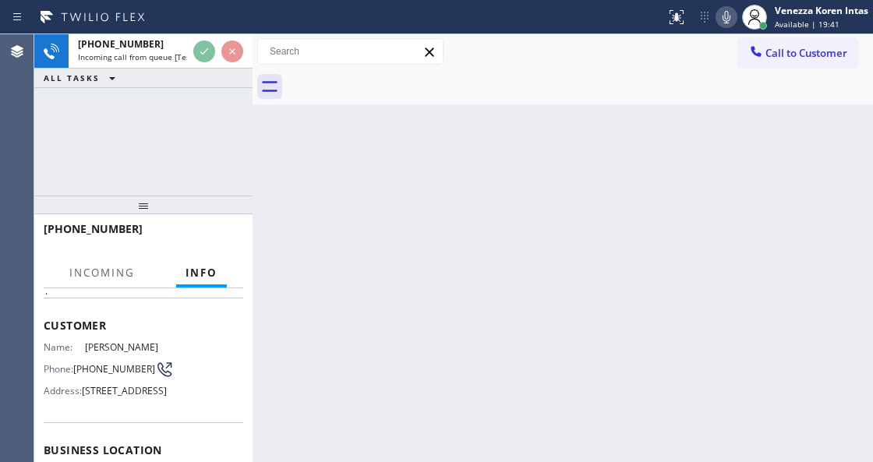
scroll to position [156, 0]
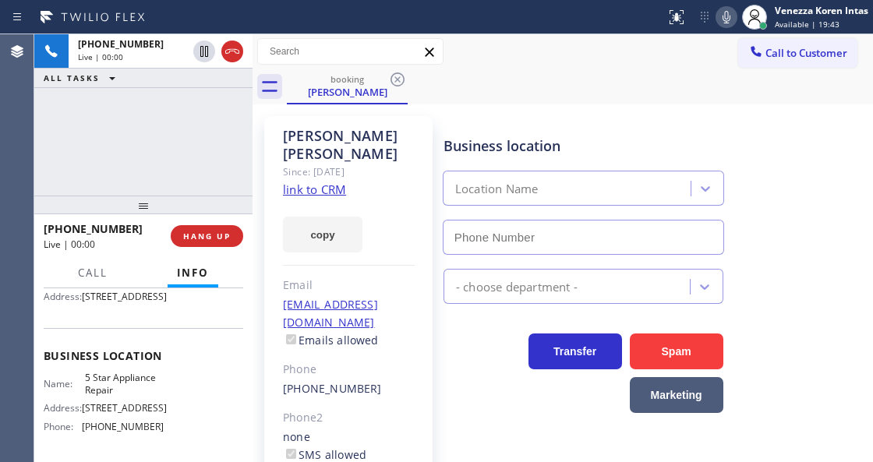
type input "[PHONE_NUMBER]"
click at [302, 182] on link "link to CRM" at bounding box center [314, 190] width 63 height 16
click at [723, 8] on icon at bounding box center [726, 17] width 19 height 19
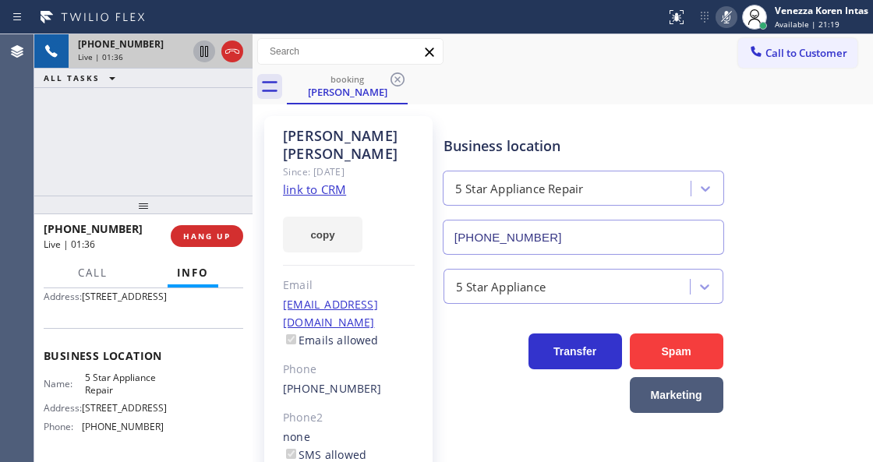
click at [209, 48] on icon at bounding box center [204, 51] width 19 height 19
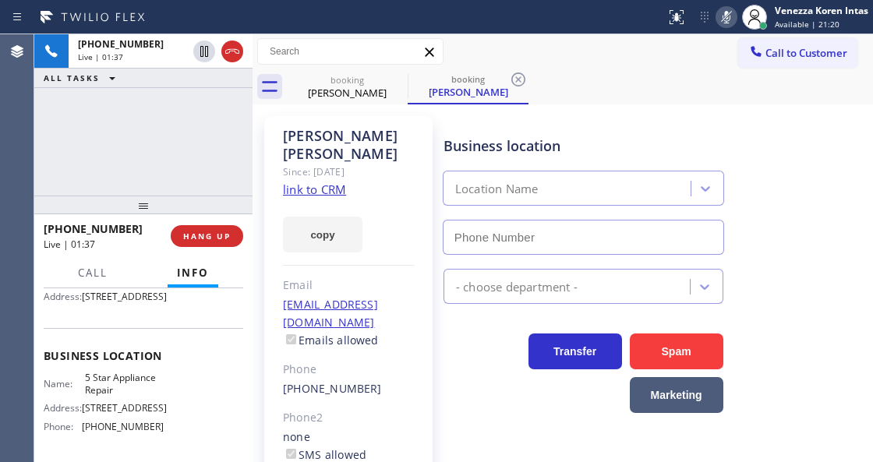
type input "[PHONE_NUMBER]"
click at [552, 67] on div "Call to Customer Outbound call Location Search location Your caller id phone nu…" at bounding box center [563, 51] width 621 height 35
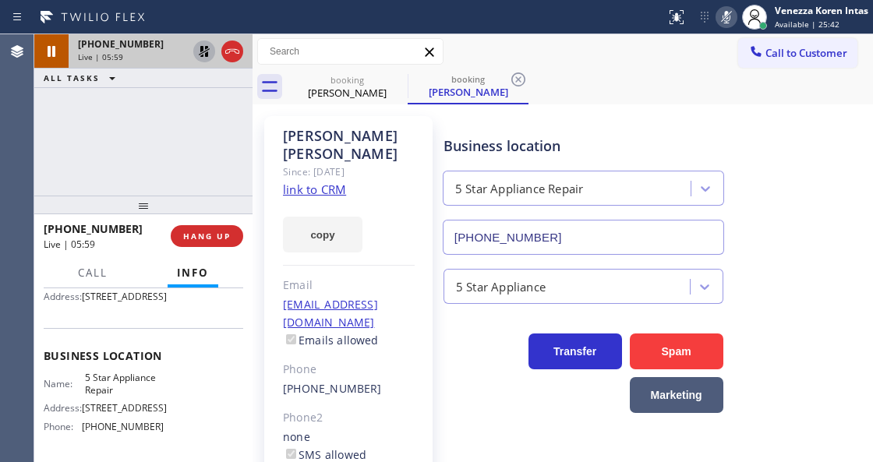
click at [207, 51] on icon at bounding box center [204, 51] width 19 height 19
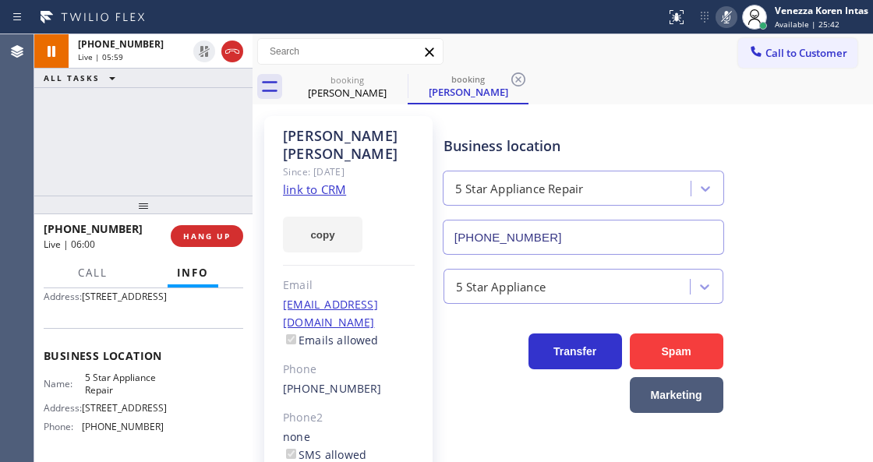
click at [724, 17] on rect at bounding box center [726, 15] width 11 height 11
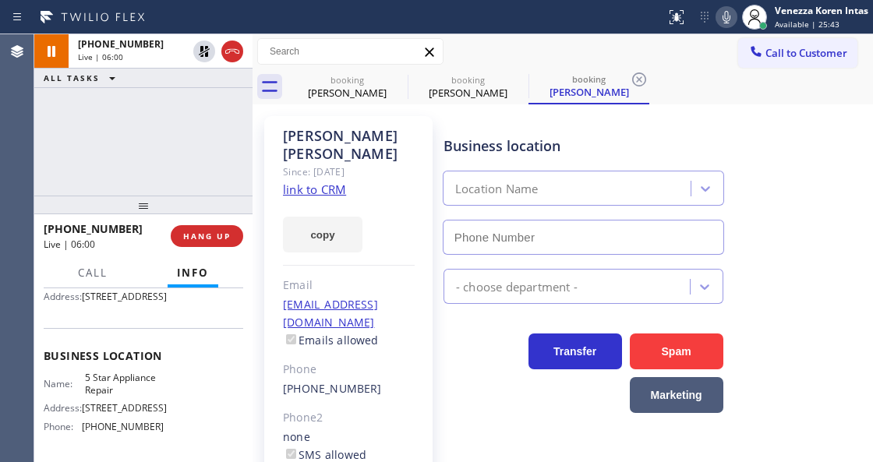
type input "[PHONE_NUMBER]"
click at [440, 132] on div "Business location 5 Star Appliance Repair (855) 731-4952" at bounding box center [583, 187] width 286 height 135
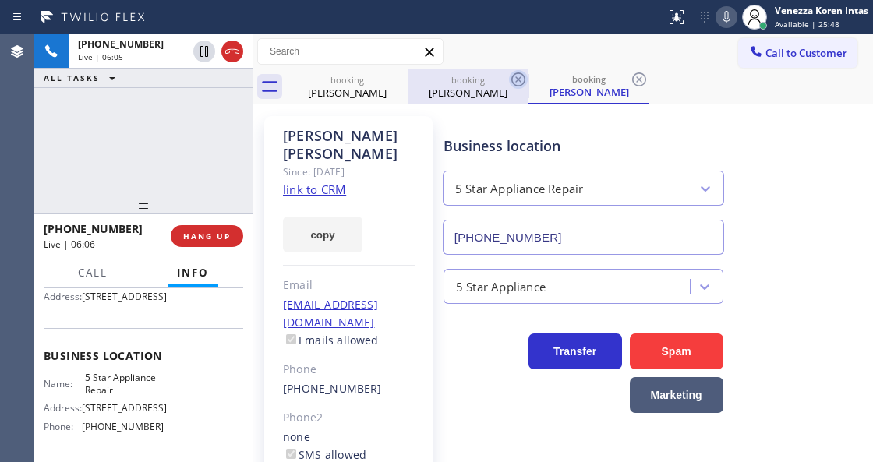
click at [513, 77] on icon at bounding box center [518, 80] width 14 height 14
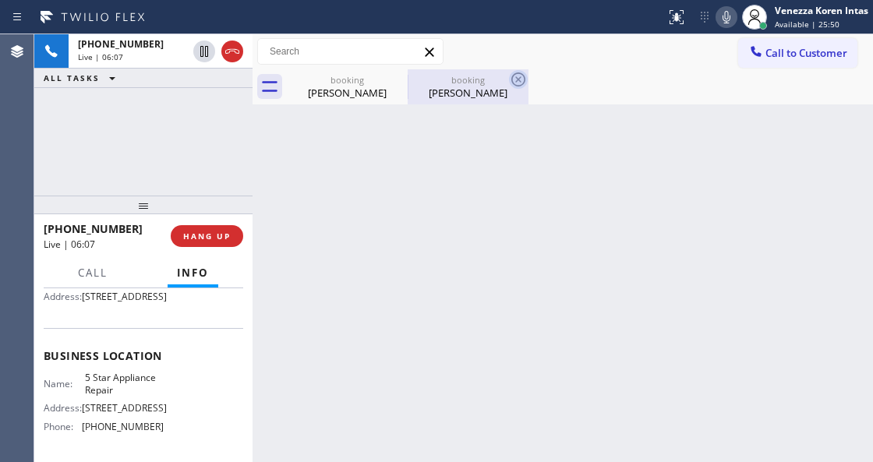
click at [515, 80] on icon at bounding box center [518, 79] width 19 height 19
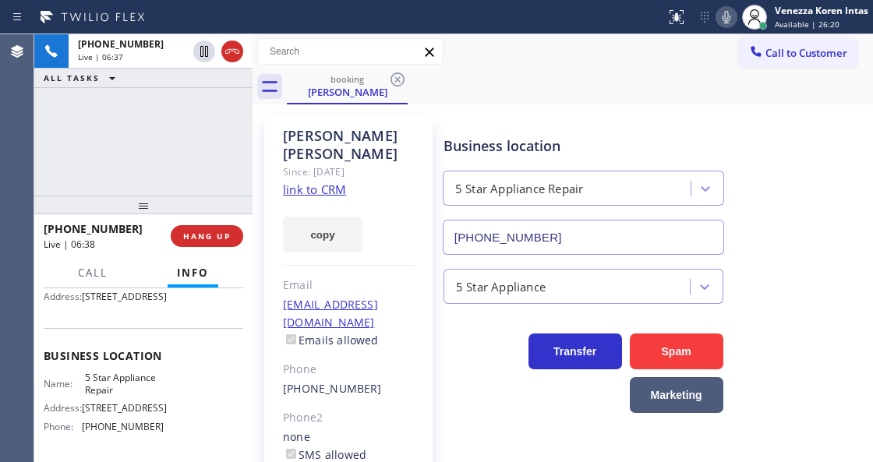
click at [727, 16] on icon at bounding box center [727, 17] width 8 height 12
click at [727, 16] on icon at bounding box center [726, 17] width 19 height 19
click at [270, 164] on div "[PERSON_NAME] Since: [DATE] link to CRM copy Email [EMAIL_ADDRESS][DOMAIN_NAME]…" at bounding box center [348, 366] width 168 height 500
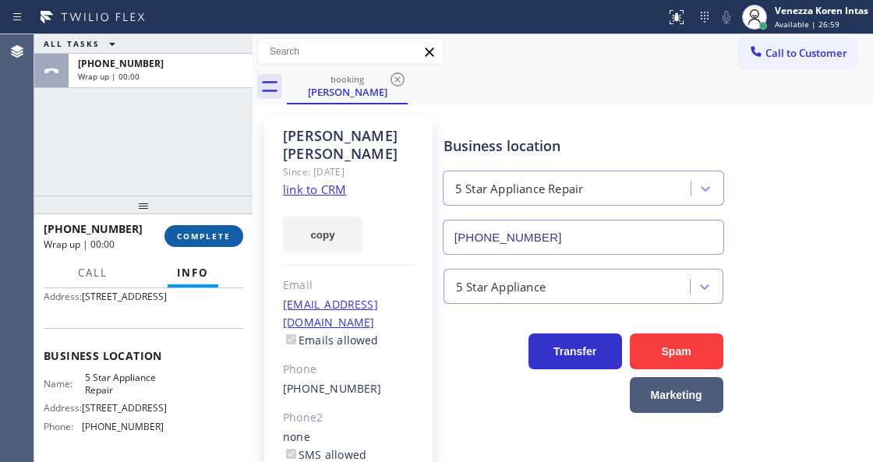
click at [221, 236] on span "COMPLETE" at bounding box center [204, 236] width 54 height 11
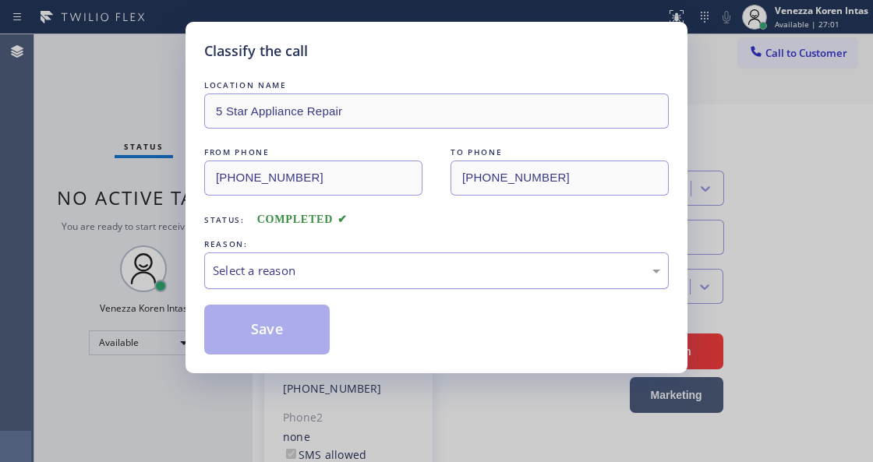
click at [336, 280] on div "Select a reason" at bounding box center [436, 271] width 447 height 18
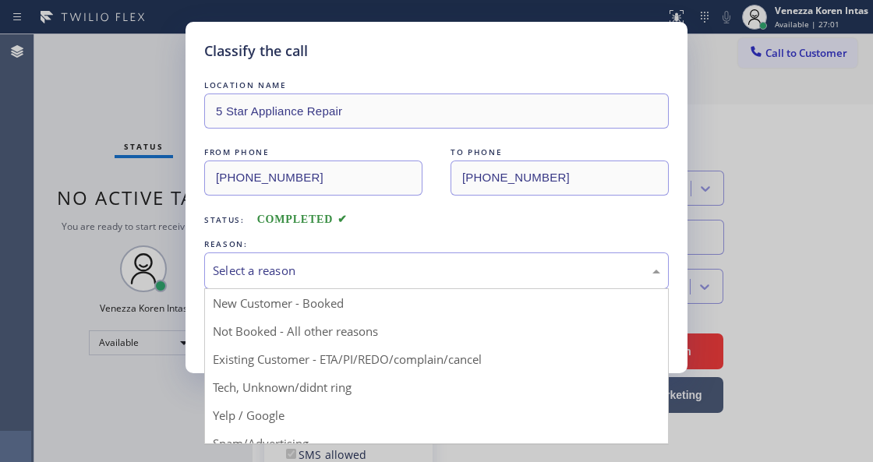
drag, startPoint x: 373, startPoint y: 358, endPoint x: 277, endPoint y: 337, distance: 98.9
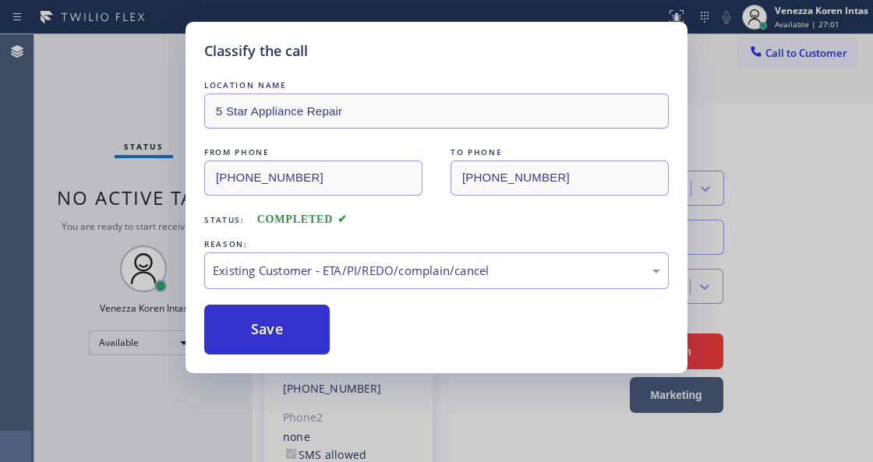
click at [270, 332] on button "Save" at bounding box center [267, 330] width 126 height 50
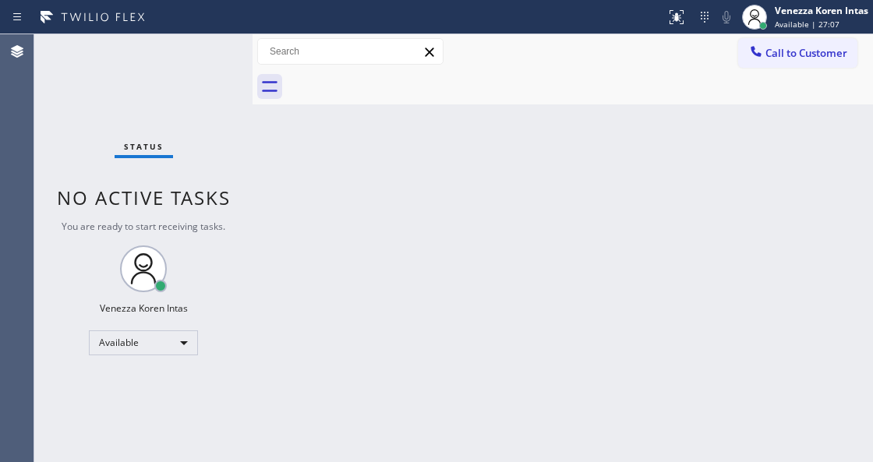
click at [253, 160] on div at bounding box center [253, 248] width 0 height 428
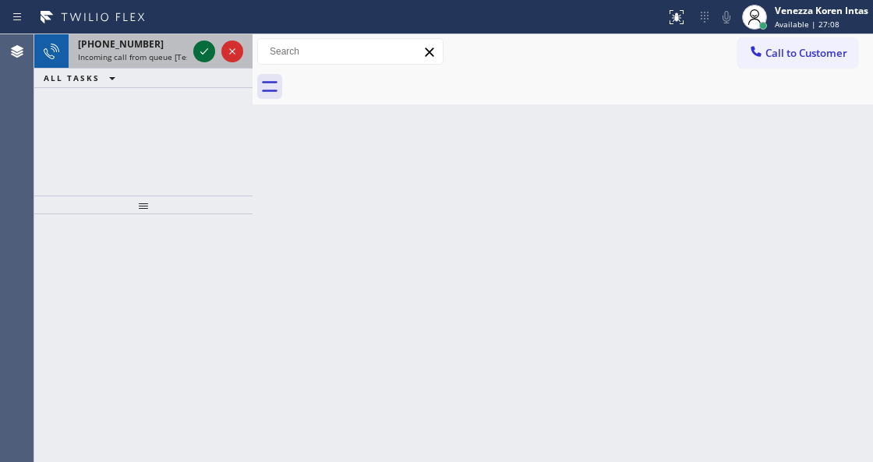
click at [201, 55] on icon at bounding box center [204, 51] width 19 height 19
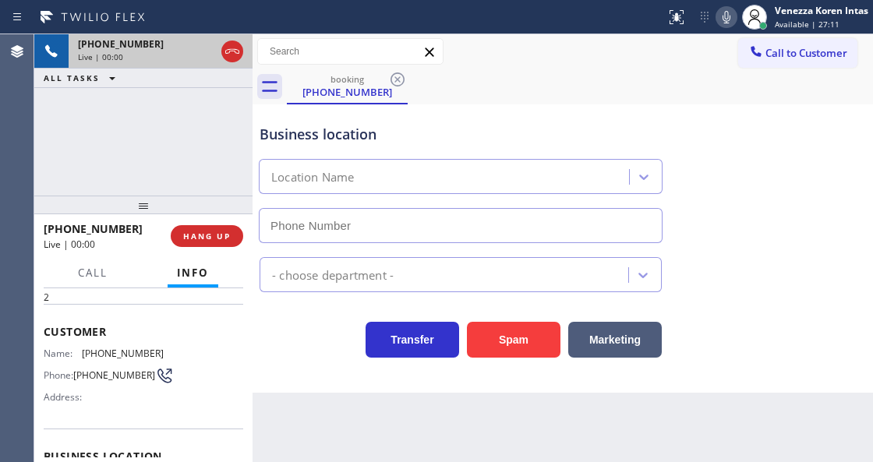
scroll to position [207, 0]
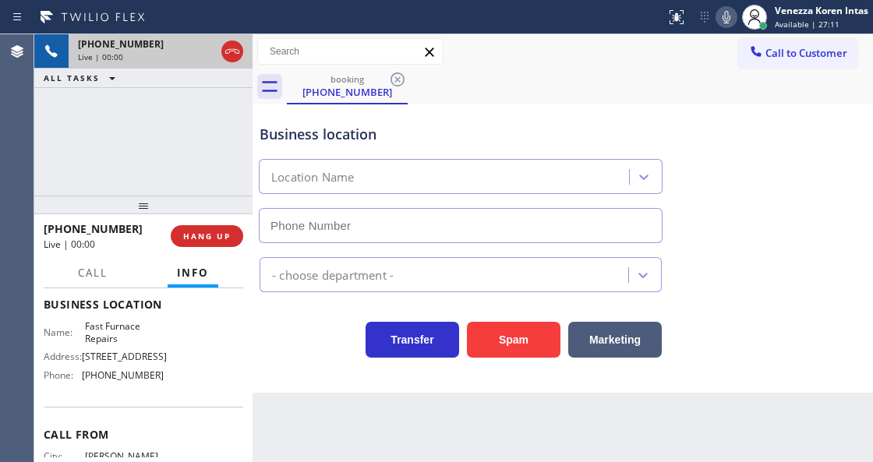
type input "(305) 440-4758"
click at [182, 140] on div "+13059711722 Live | 00:00 ALL TASKS ALL TASKS ACTIVE TASKS TASKS IN WRAP UP" at bounding box center [143, 114] width 218 height 161
click at [253, 315] on div at bounding box center [253, 248] width 0 height 428
click at [391, 362] on div "Business location Fast Furnace Repairs (305) 440-4758 HVAC Transfer Spam Market…" at bounding box center [563, 248] width 621 height 288
click at [401, 380] on div "Business location Fast Furnace Repairs (305) 440-4758 HVAC Transfer Spam Market…" at bounding box center [563, 248] width 621 height 288
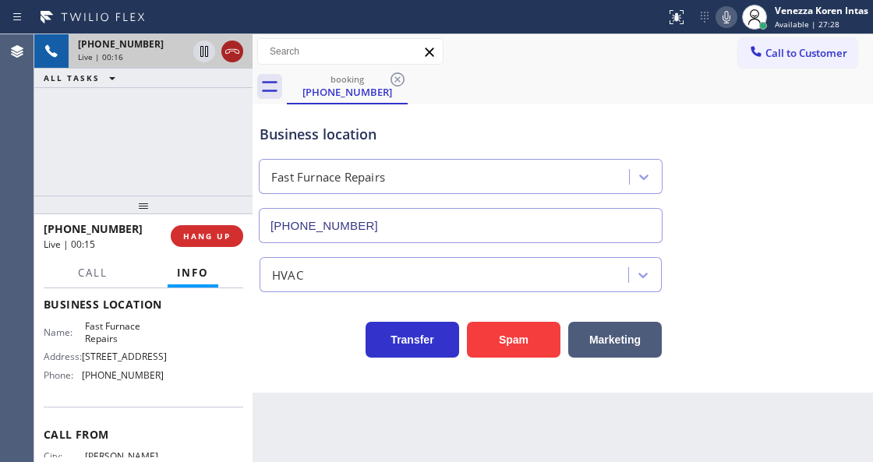
click at [230, 45] on icon at bounding box center [232, 51] width 19 height 19
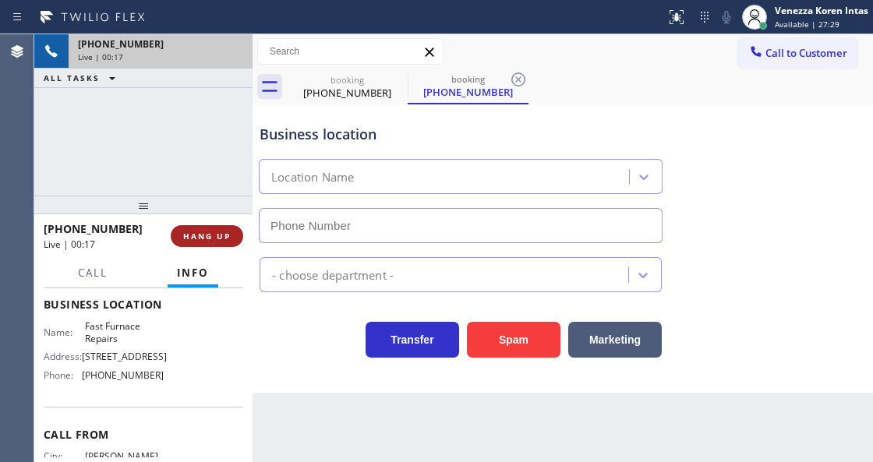
type input "(305) 440-4758"
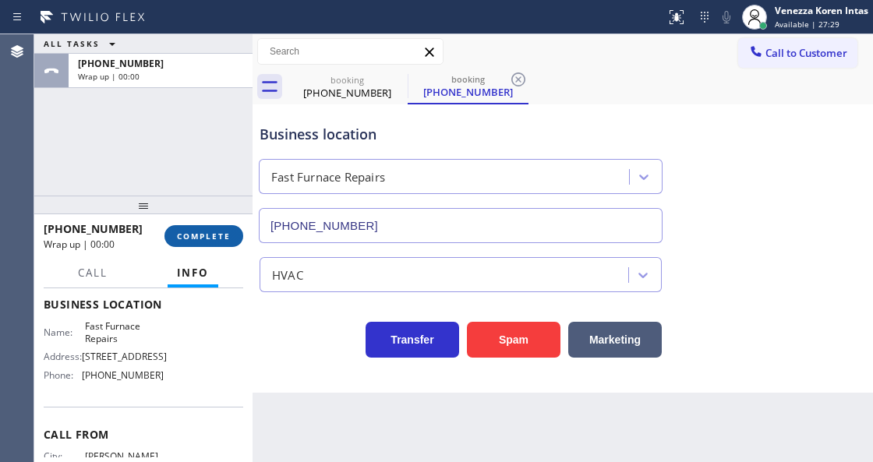
click at [210, 228] on button "COMPLETE" at bounding box center [203, 236] width 79 height 22
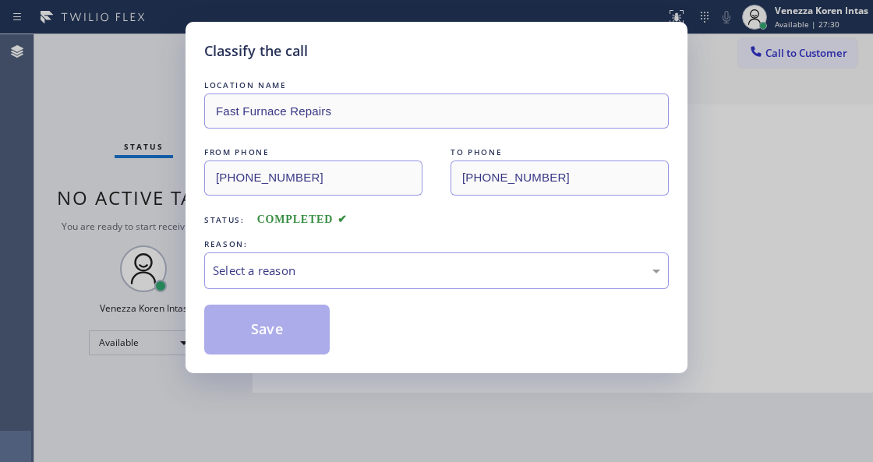
drag, startPoint x: 375, startPoint y: 278, endPoint x: 380, endPoint y: 267, distance: 12.2
click at [380, 267] on div "Select a reason" at bounding box center [436, 271] width 447 height 18
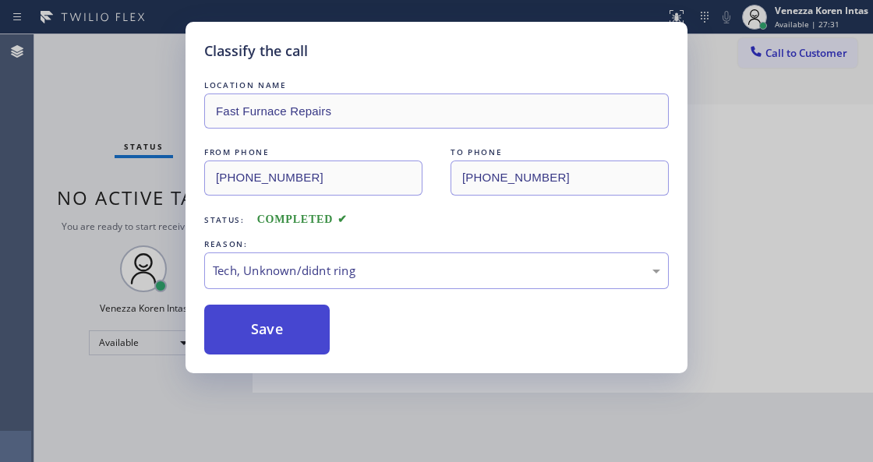
click at [285, 343] on button "Save" at bounding box center [267, 330] width 126 height 50
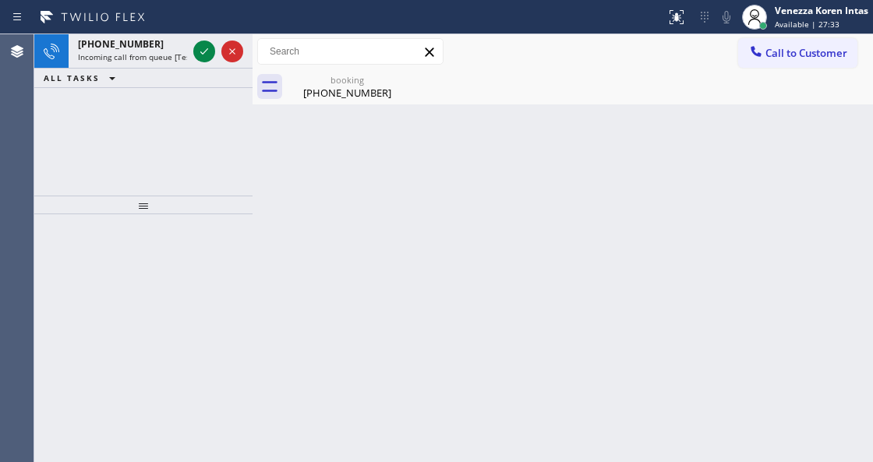
click at [336, 149] on div "Back to Dashboard Change Sender ID Customers Technicians Select a contact Outbo…" at bounding box center [563, 248] width 621 height 428
click at [320, 91] on div "(305) 971-1722" at bounding box center [347, 93] width 118 height 14
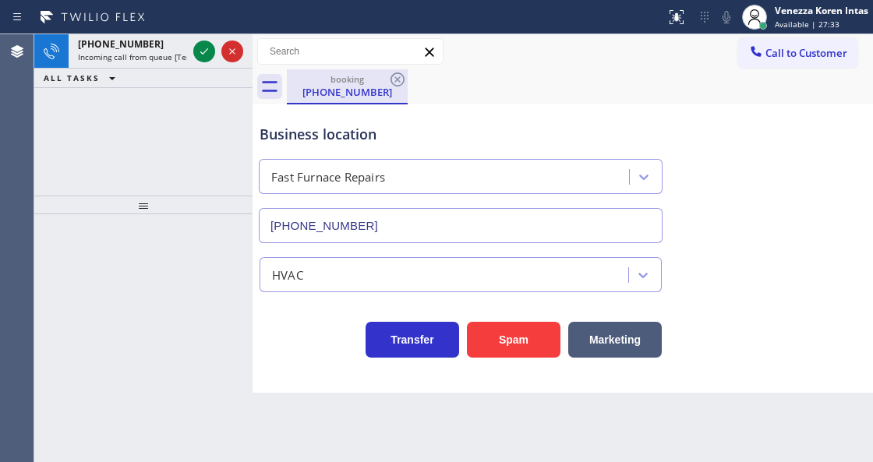
click at [370, 83] on div "booking" at bounding box center [347, 79] width 118 height 12
click at [393, 76] on icon at bounding box center [397, 79] width 19 height 19
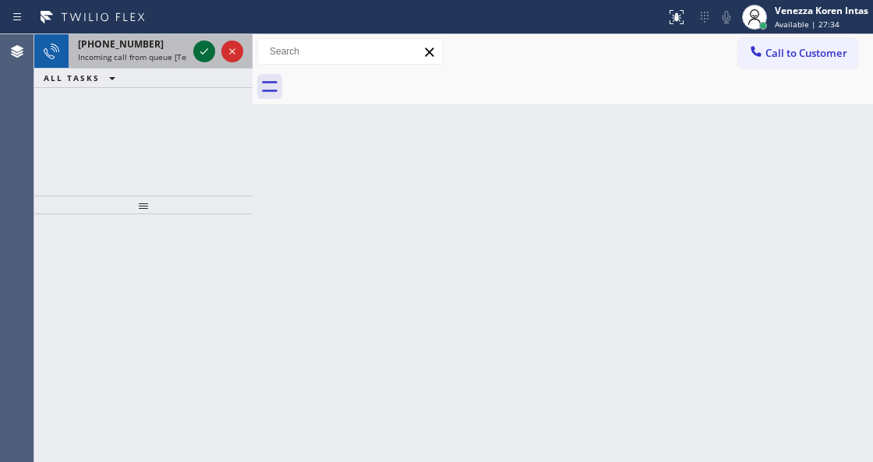
drag, startPoint x: 192, startPoint y: 48, endPoint x: 202, endPoint y: 57, distance: 13.8
click at [194, 48] on div at bounding box center [218, 51] width 56 height 34
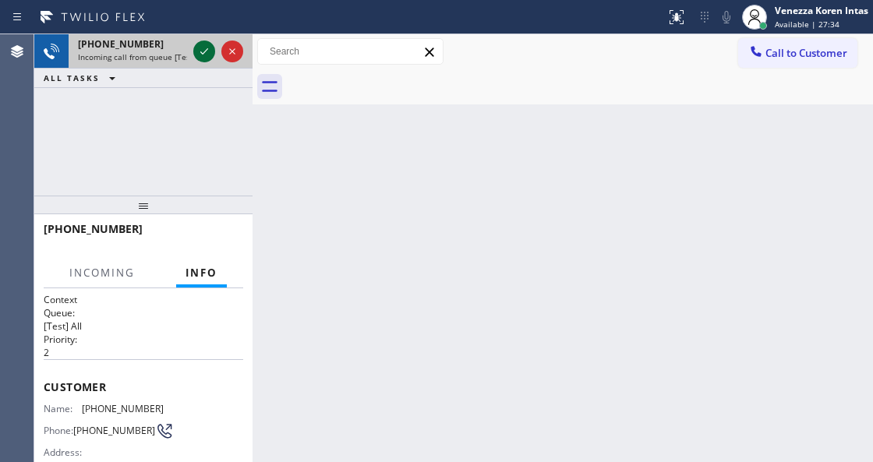
click at [203, 57] on icon at bounding box center [204, 51] width 19 height 19
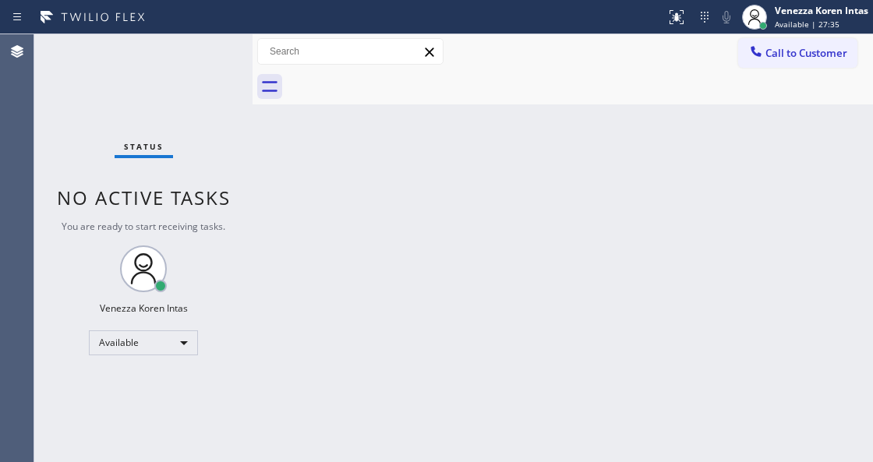
click at [207, 53] on div "Status No active tasks You are ready to start receiving tasks. Venezza Koren In…" at bounding box center [143, 248] width 218 height 428
drag, startPoint x: 440, startPoint y: 317, endPoint x: 618, endPoint y: 163, distance: 236.0
click at [446, 313] on div "Back to Dashboard Change Sender ID Customers Technicians Select a contact Outbo…" at bounding box center [563, 248] width 621 height 428
click at [672, 35] on div "Call to Customer Outbound call Location Search location Your caller id phone nu…" at bounding box center [563, 51] width 621 height 35
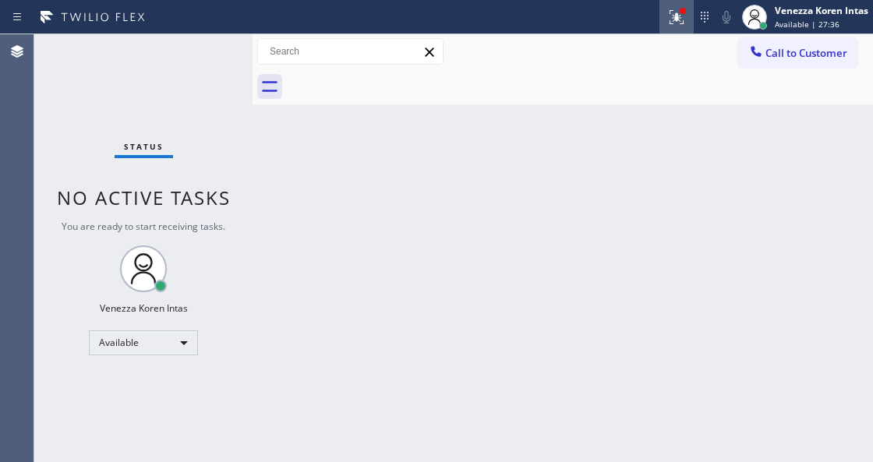
click at [684, 30] on button at bounding box center [677, 17] width 34 height 34
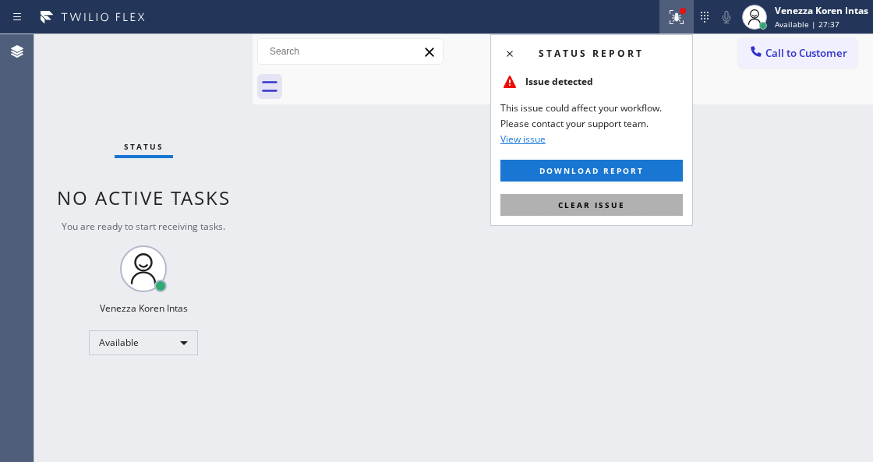
click at [646, 199] on button "Clear issue" at bounding box center [592, 205] width 182 height 22
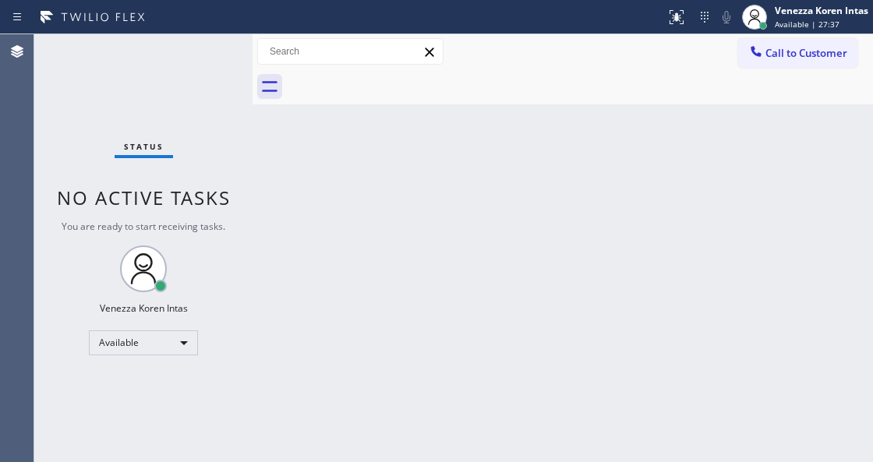
click at [651, 215] on div "Back to Dashboard Change Sender ID Customers Technicians Select a contact Outbo…" at bounding box center [563, 248] width 621 height 428
click at [420, 109] on div "Back to Dashboard Change Sender ID Customers Technicians Select a contact Outbo…" at bounding box center [563, 248] width 621 height 428
click at [430, 286] on div "Back to Dashboard Change Sender ID Customers Technicians Select a contact Outbo…" at bounding box center [563, 248] width 621 height 428
click at [259, 169] on div "Back to Dashboard Change Sender ID Customers Technicians Select a contact Outbo…" at bounding box center [563, 248] width 621 height 428
click at [146, 25] on icon at bounding box center [92, 17] width 117 height 25
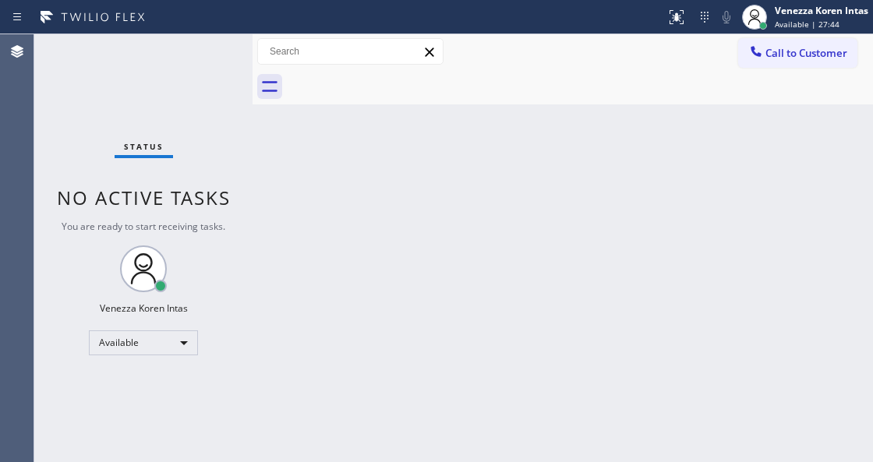
click at [228, 53] on div "Status No active tasks You are ready to start receiving tasks. Venezza Koren In…" at bounding box center [143, 248] width 218 height 428
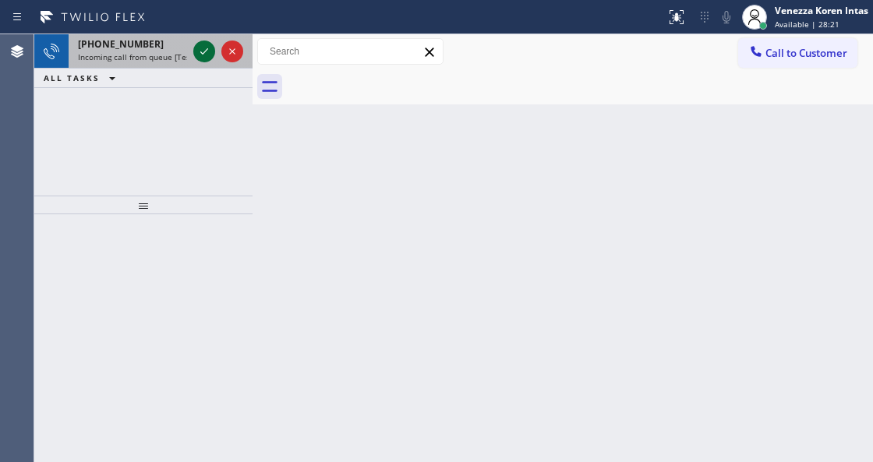
click at [209, 50] on icon at bounding box center [204, 51] width 19 height 19
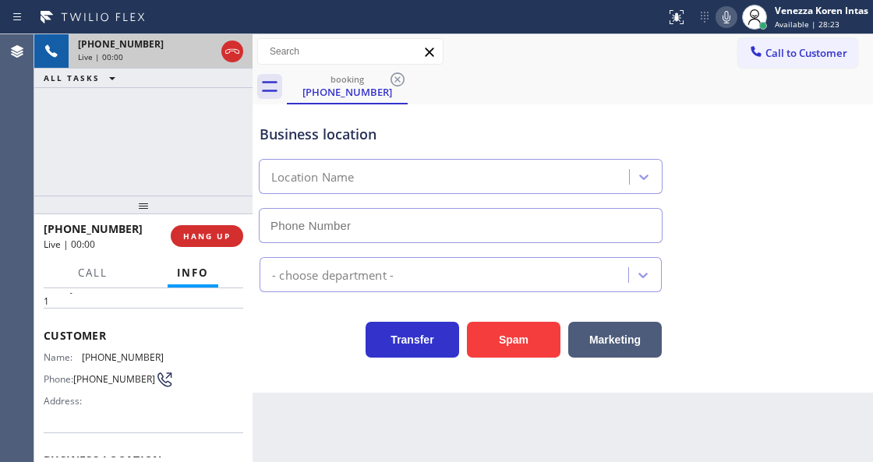
scroll to position [207, 0]
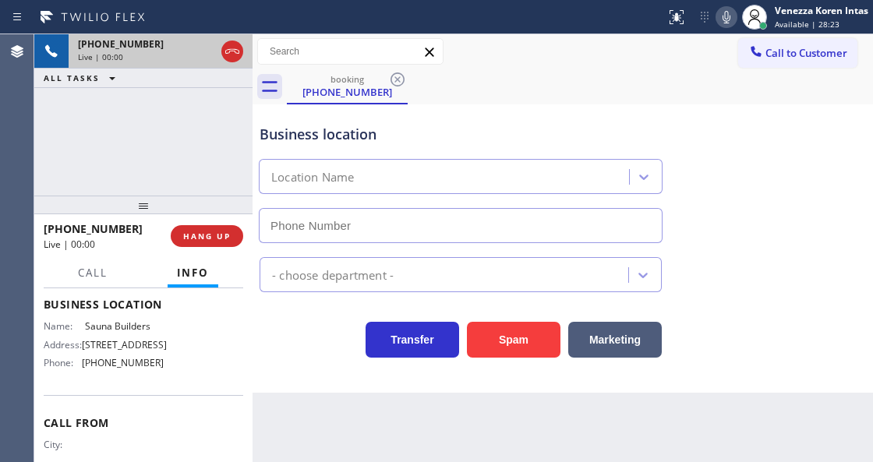
type input "(323) 815-8777"
click at [232, 54] on icon at bounding box center [232, 51] width 19 height 19
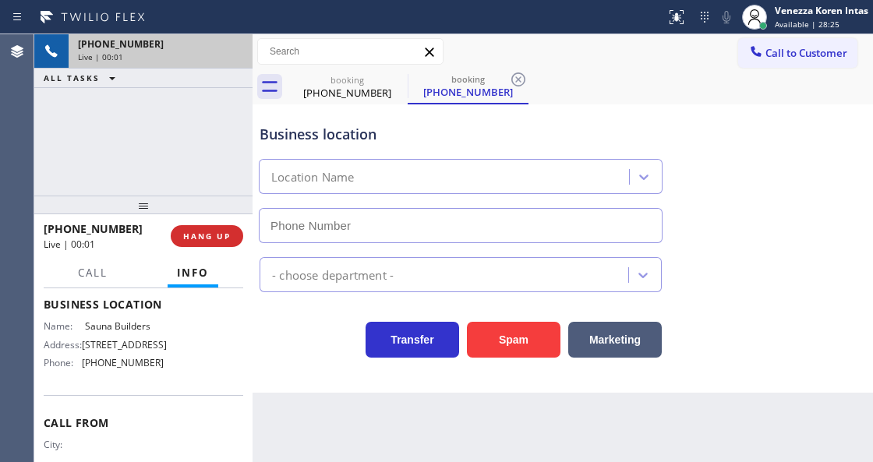
type input "(323) 815-8777"
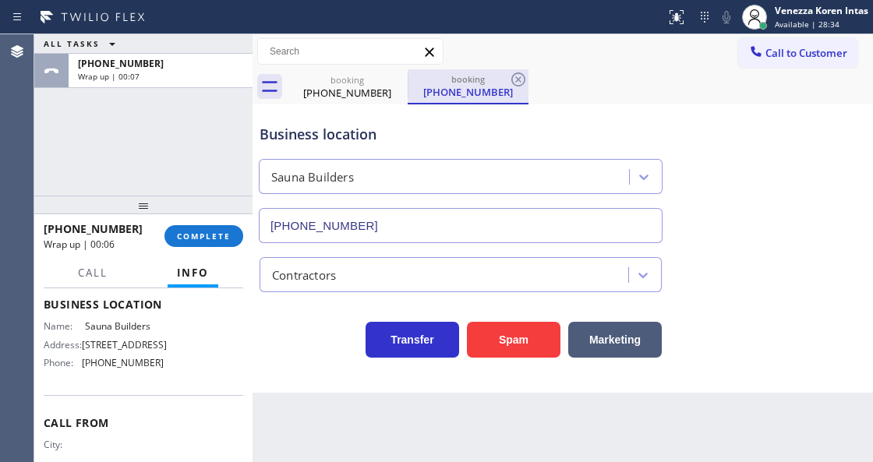
click at [505, 74] on div "booking" at bounding box center [468, 79] width 118 height 12
click at [511, 76] on icon at bounding box center [518, 79] width 19 height 19
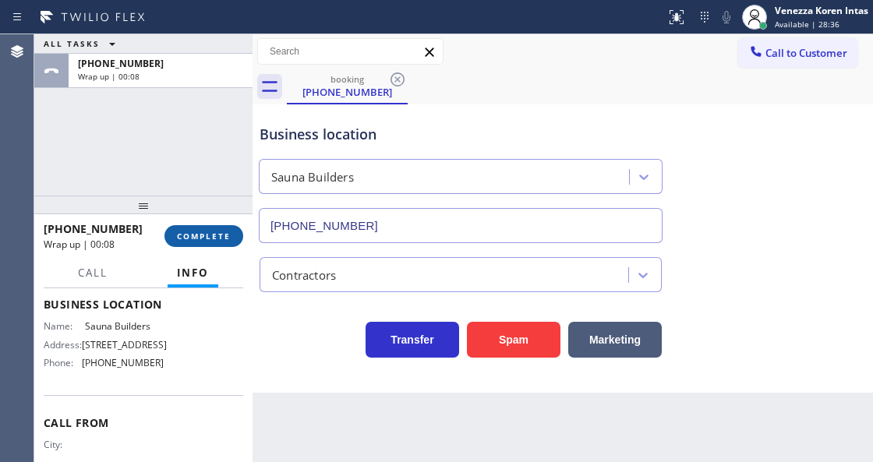
click at [185, 228] on button "COMPLETE" at bounding box center [203, 236] width 79 height 22
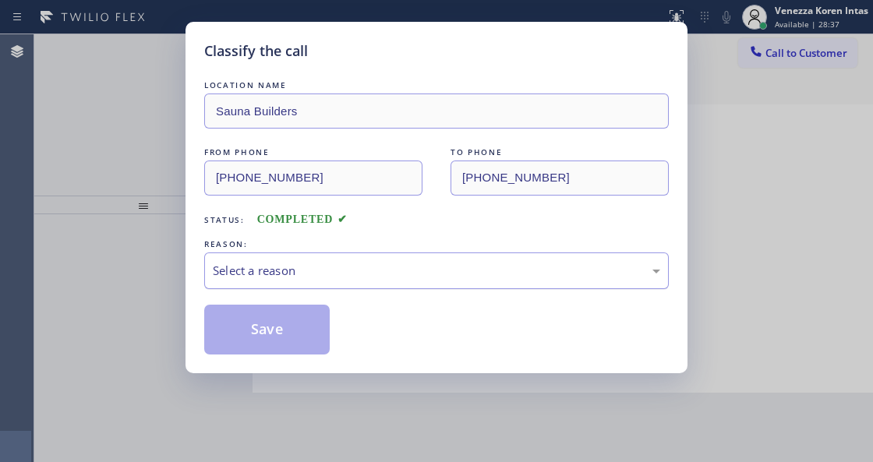
drag, startPoint x: 350, startPoint y: 270, endPoint x: 350, endPoint y: 285, distance: 15.6
click at [350, 276] on div "Select a reason" at bounding box center [436, 271] width 447 height 18
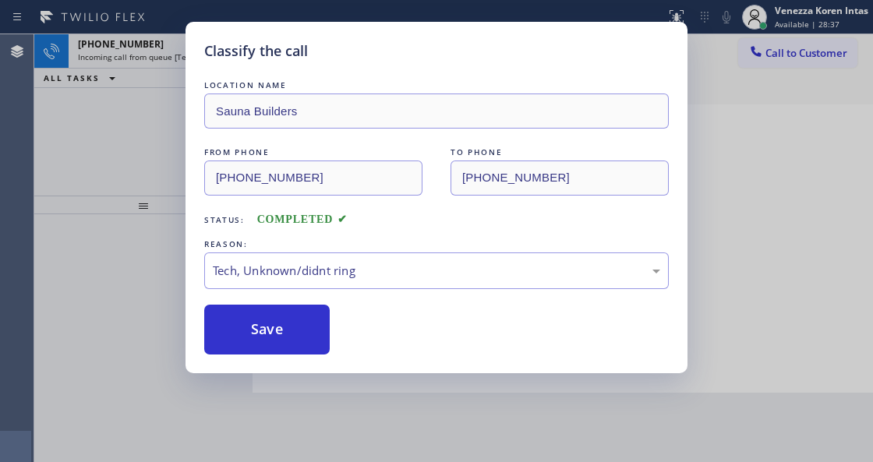
drag, startPoint x: 304, startPoint y: 327, endPoint x: 604, endPoint y: 421, distance: 314.4
click at [304, 333] on button "Save" at bounding box center [267, 330] width 126 height 50
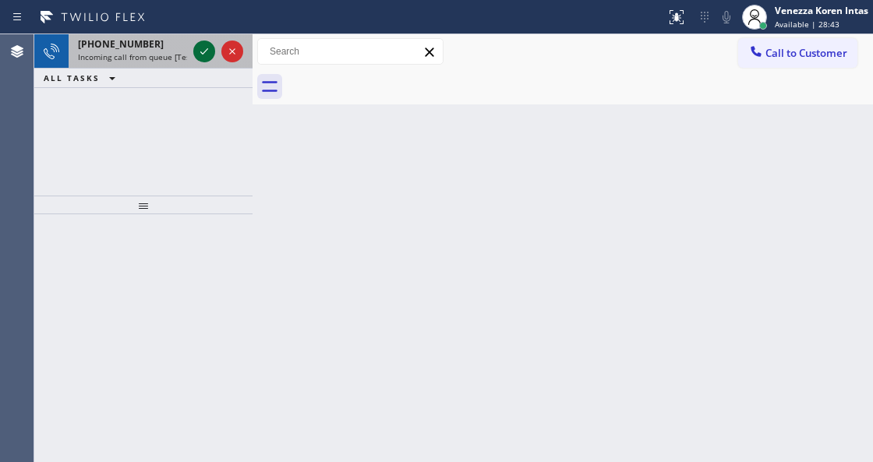
click at [207, 54] on icon at bounding box center [204, 51] width 19 height 19
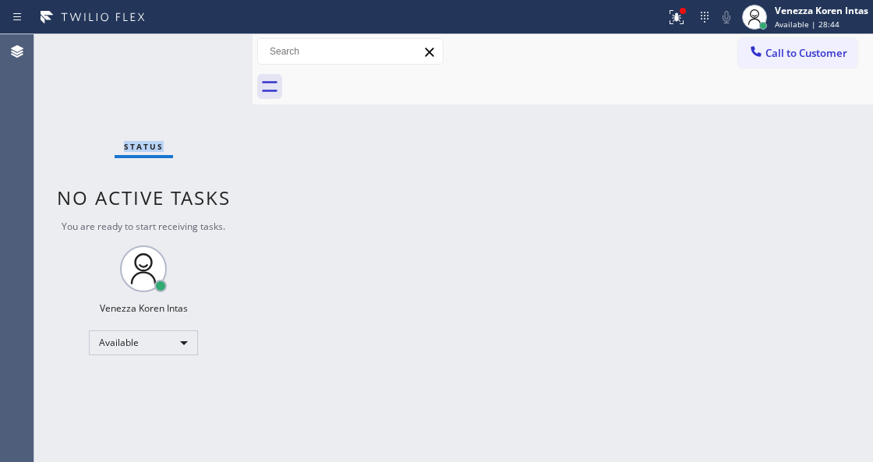
click at [207, 54] on div "Status No active tasks You are ready to start receiving tasks. Venezza Koren In…" at bounding box center [143, 248] width 218 height 428
click at [678, 11] on div at bounding box center [682, 10] width 9 height 9
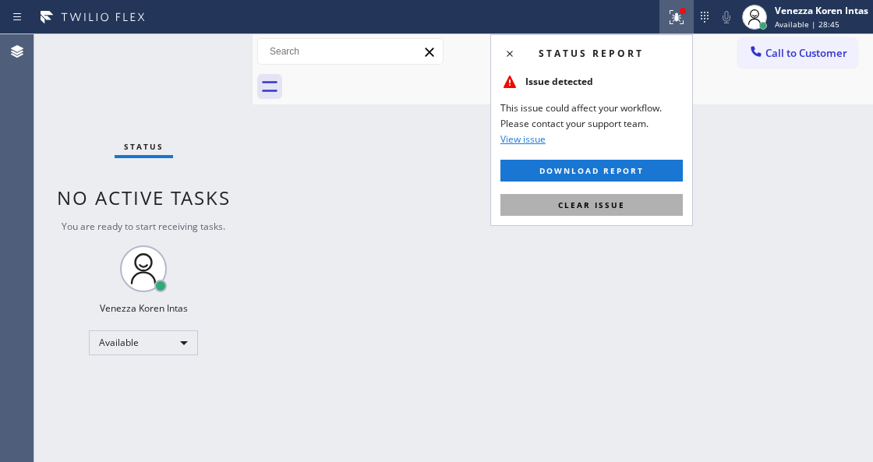
click at [638, 209] on button "Clear issue" at bounding box center [592, 205] width 182 height 22
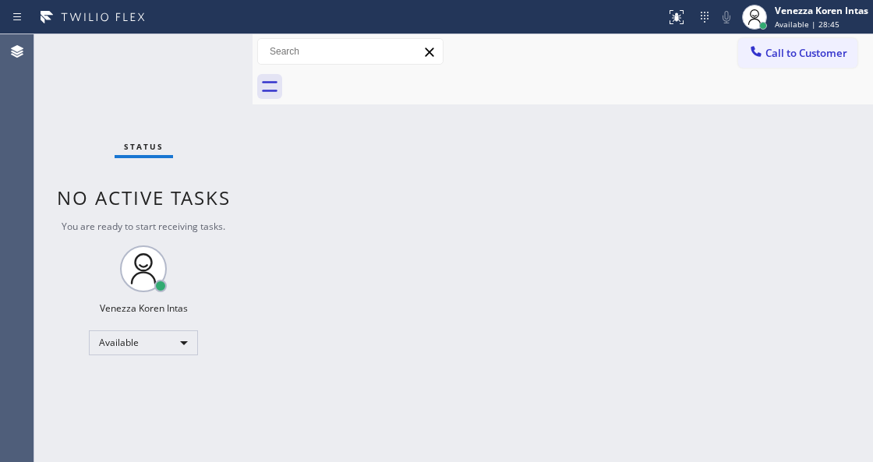
drag, startPoint x: 708, startPoint y: 206, endPoint x: 292, endPoint y: 144, distance: 420.1
click at [708, 206] on div "Back to Dashboard Change Sender ID Customers Technicians Select a contact Outbo…" at bounding box center [563, 248] width 621 height 428
click at [153, 107] on div "Status No active tasks You are ready to start receiving tasks. Venezza Koren In…" at bounding box center [143, 248] width 218 height 428
drag, startPoint x: 187, startPoint y: 60, endPoint x: 196, endPoint y: 53, distance: 11.7
click at [189, 58] on div "Status No active tasks You are ready to start receiving tasks. Venezza Koren In…" at bounding box center [143, 248] width 218 height 428
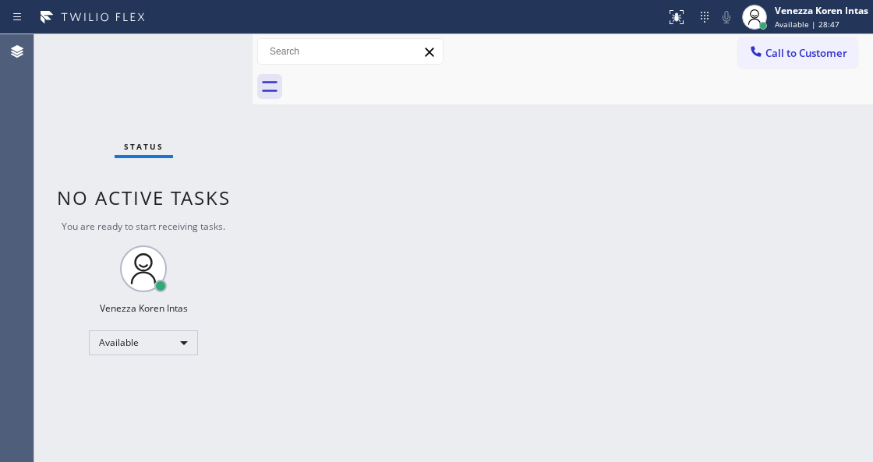
click at [218, 47] on div "Status No active tasks You are ready to start receiving tasks. Venezza Koren In…" at bounding box center [143, 248] width 218 height 428
click at [635, 152] on div "Back to Dashboard Change Sender ID Customers Technicians Select a contact Outbo…" at bounding box center [563, 248] width 621 height 428
click at [646, 148] on div "Back to Dashboard Change Sender ID Customers Technicians Select a contact Outbo…" at bounding box center [563, 248] width 621 height 428
click at [656, 154] on div "Back to Dashboard Change Sender ID Customers Technicians Select a contact Outbo…" at bounding box center [563, 248] width 621 height 428
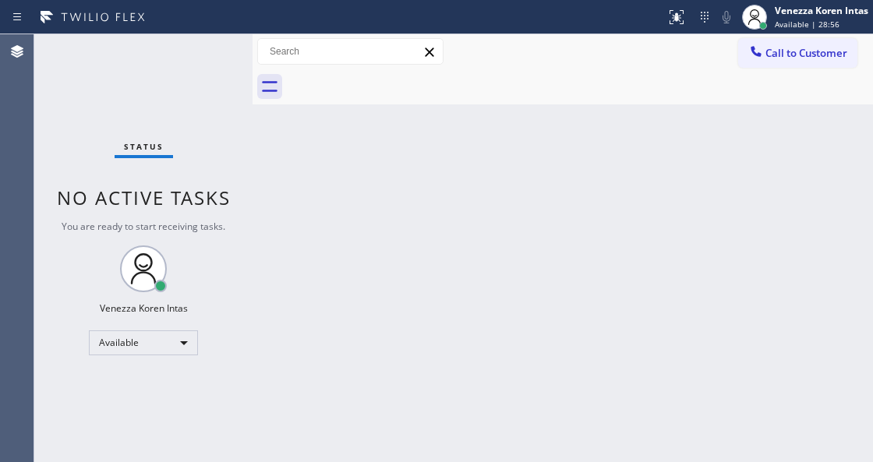
click at [674, 154] on div "Back to Dashboard Change Sender ID Customers Technicians Select a contact Outbo…" at bounding box center [563, 248] width 621 height 428
click at [618, 153] on div "Back to Dashboard Change Sender ID Customers Technicians Select a contact Outbo…" at bounding box center [563, 248] width 621 height 428
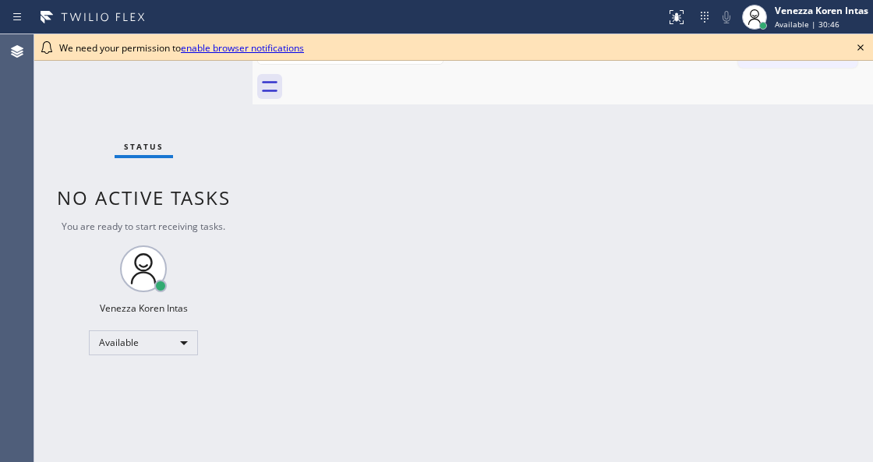
click at [429, 329] on div "Back to Dashboard Change Sender ID Customers Technicians Select a contact Outbo…" at bounding box center [563, 248] width 621 height 428
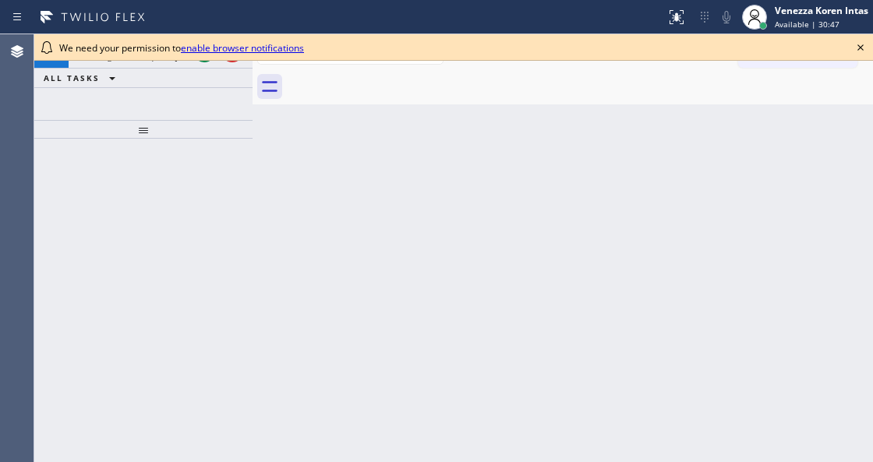
click at [860, 48] on icon at bounding box center [860, 47] width 19 height 19
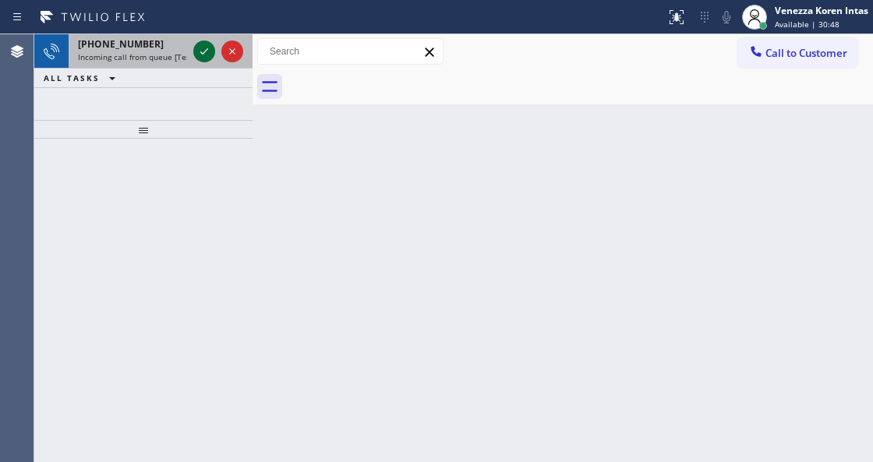
click at [206, 55] on icon at bounding box center [204, 51] width 19 height 19
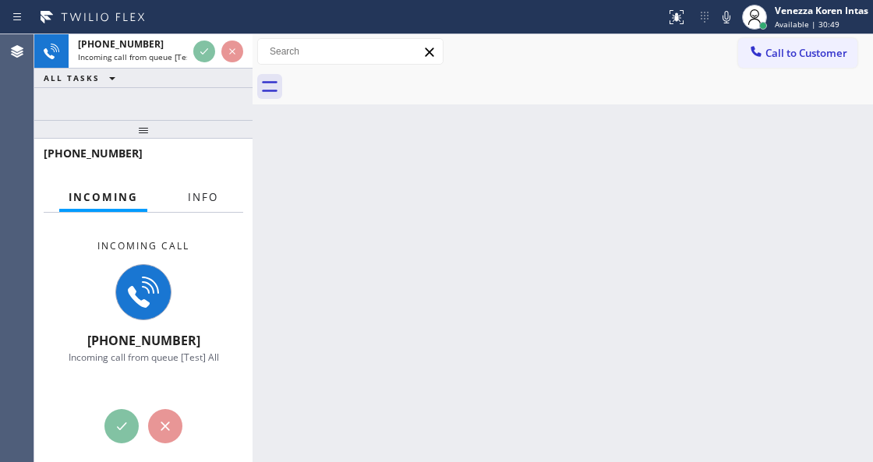
drag, startPoint x: 212, startPoint y: 209, endPoint x: 207, endPoint y: 196, distance: 14.1
click at [212, 208] on div "Info" at bounding box center [203, 197] width 49 height 30
click at [207, 196] on span "Info" at bounding box center [203, 197] width 30 height 14
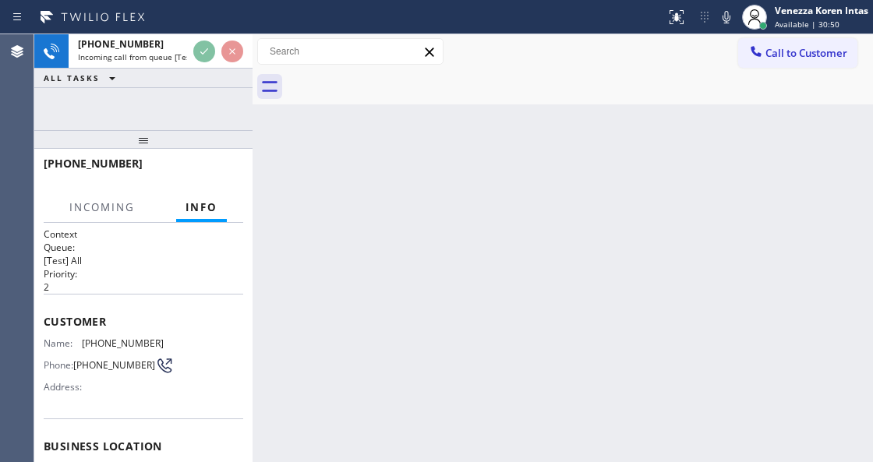
drag, startPoint x: 165, startPoint y: 135, endPoint x: 156, endPoint y: 268, distance: 133.6
click at [151, 149] on div at bounding box center [143, 139] width 218 height 19
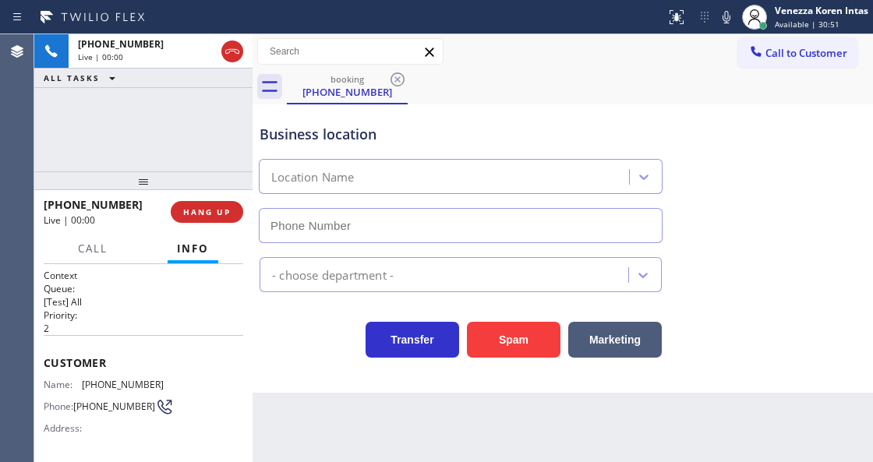
type input "(510) 621-6122"
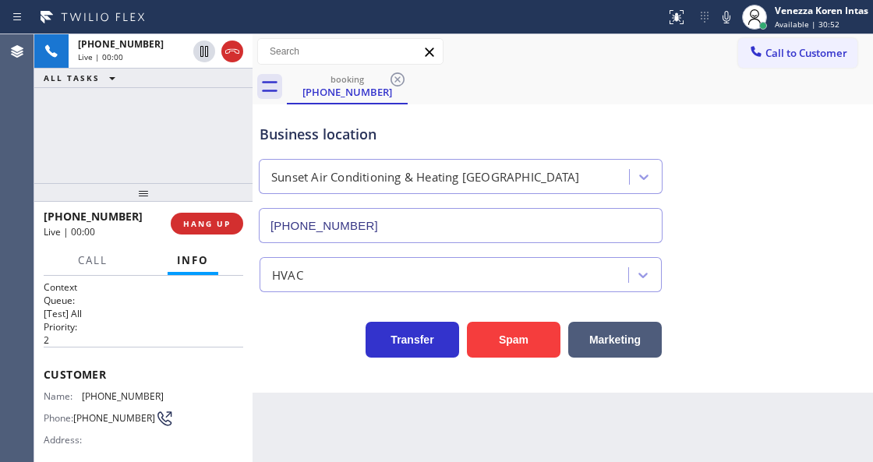
drag, startPoint x: 154, startPoint y: 179, endPoint x: 154, endPoint y: 197, distance: 18.7
click at [154, 197] on div at bounding box center [143, 192] width 218 height 19
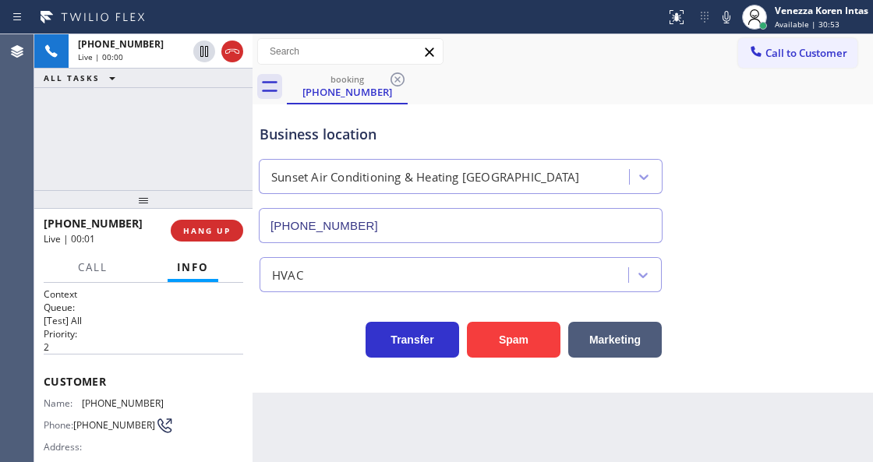
click at [462, 124] on div "Business location" at bounding box center [461, 134] width 402 height 21
click at [535, 440] on div "Back to Dashboard Change Sender ID Customers Technicians Select a contact Outbo…" at bounding box center [563, 248] width 621 height 428
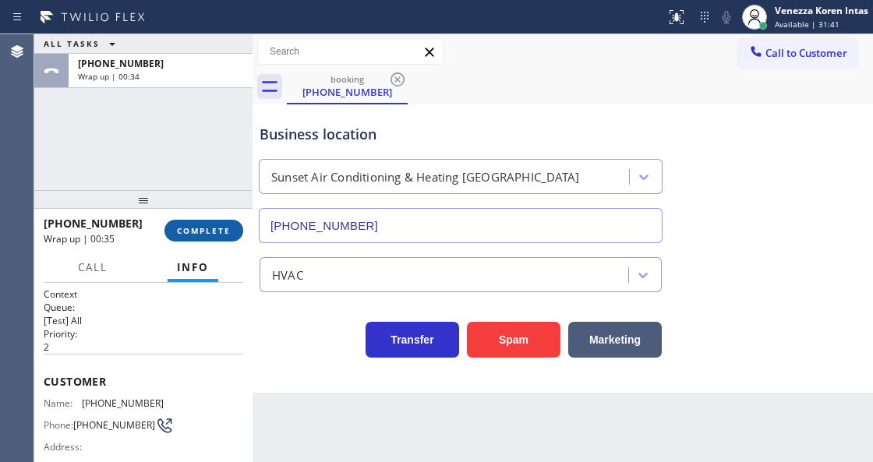
click at [190, 228] on span "COMPLETE" at bounding box center [204, 230] width 54 height 11
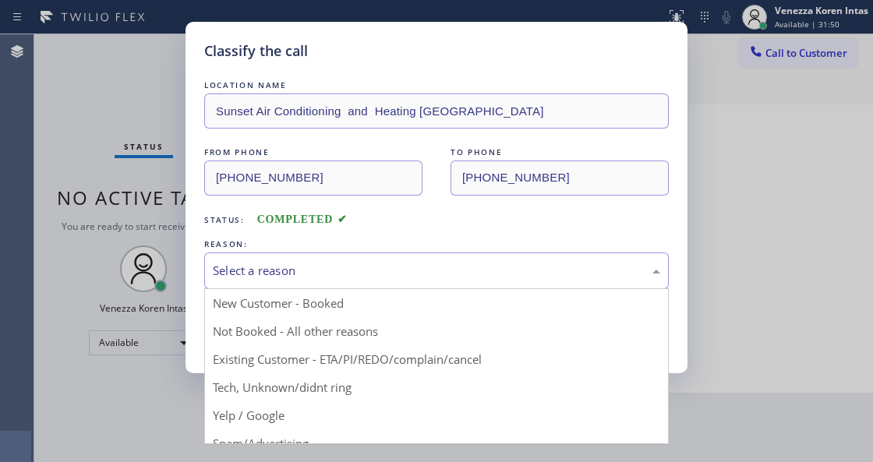
click at [310, 274] on div "Select a reason" at bounding box center [436, 271] width 447 height 18
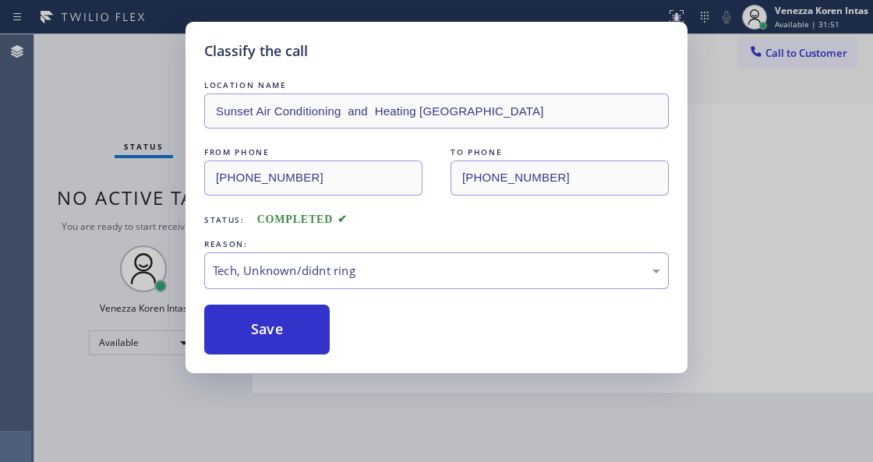
click at [318, 327] on button "Save" at bounding box center [267, 330] width 126 height 50
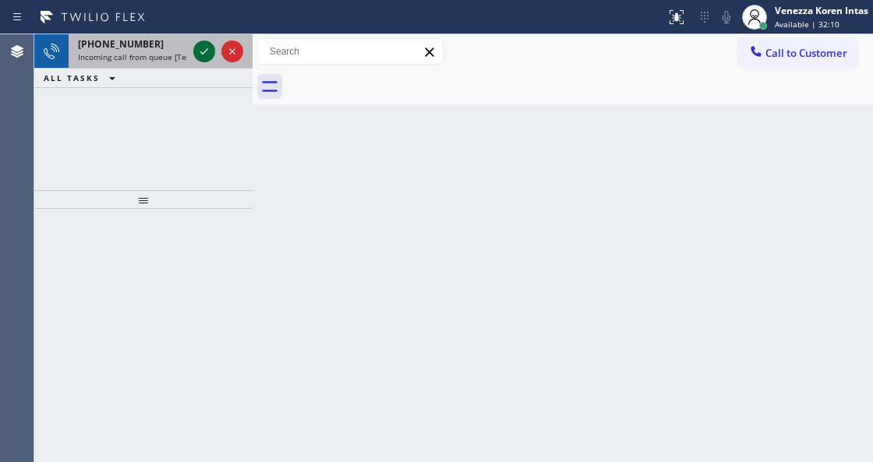
click at [207, 54] on icon at bounding box center [204, 51] width 19 height 19
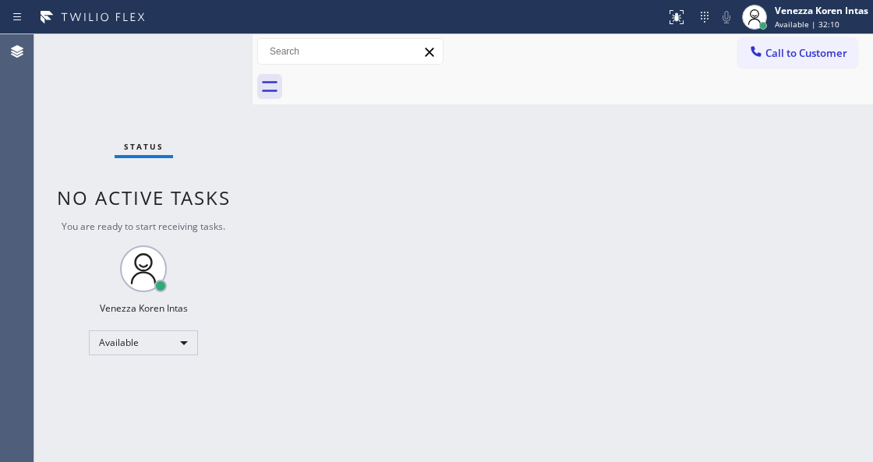
click at [207, 54] on div "Status No active tasks You are ready to start receiving tasks. Venezza Koren In…" at bounding box center [143, 248] width 218 height 428
drag, startPoint x: 675, startPoint y: 17, endPoint x: 686, endPoint y: 220, distance: 203.0
click at [675, 21] on icon at bounding box center [676, 17] width 19 height 19
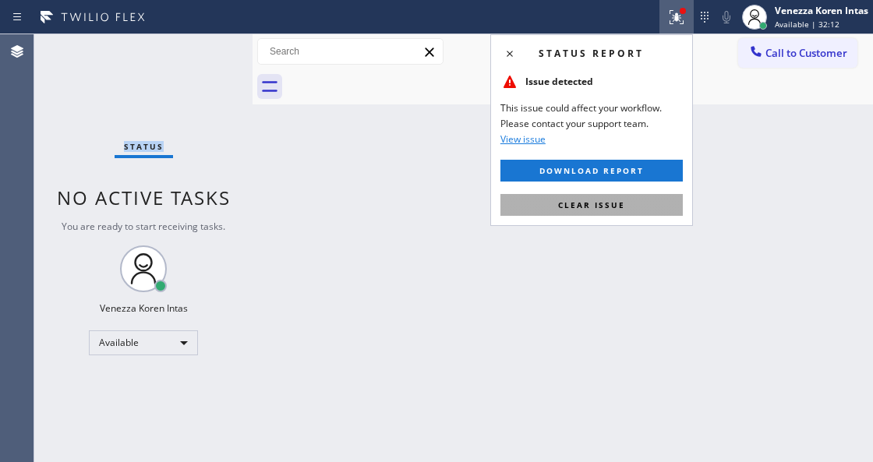
click at [661, 204] on button "Clear issue" at bounding box center [592, 205] width 182 height 22
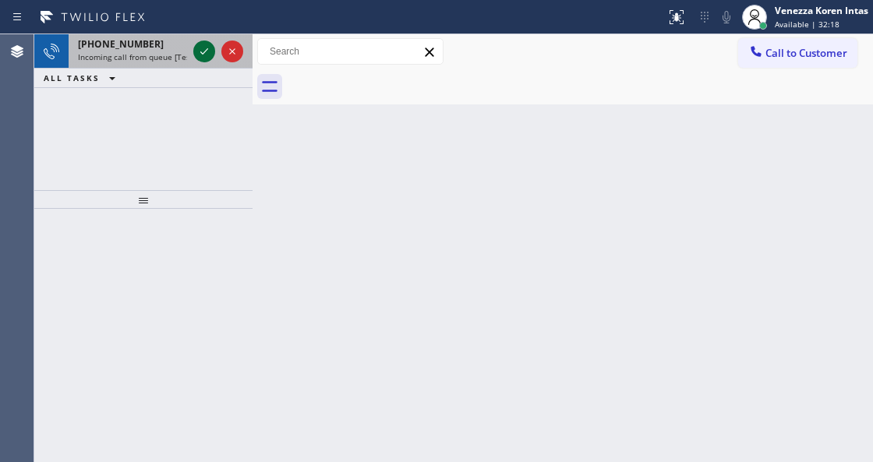
click at [199, 51] on icon at bounding box center [204, 51] width 19 height 19
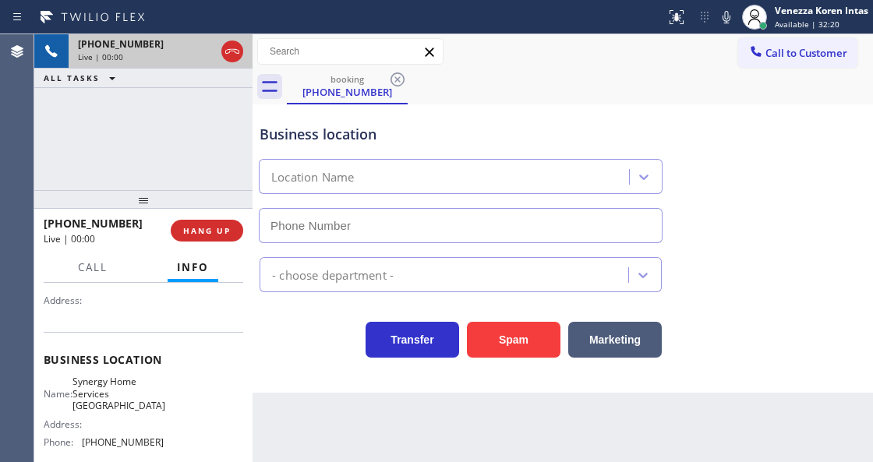
scroll to position [156, 0]
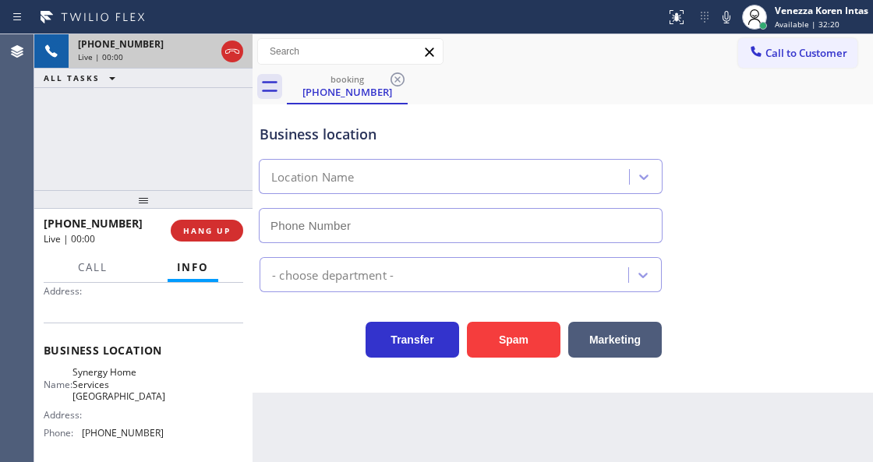
type input "(805) 263-1656"
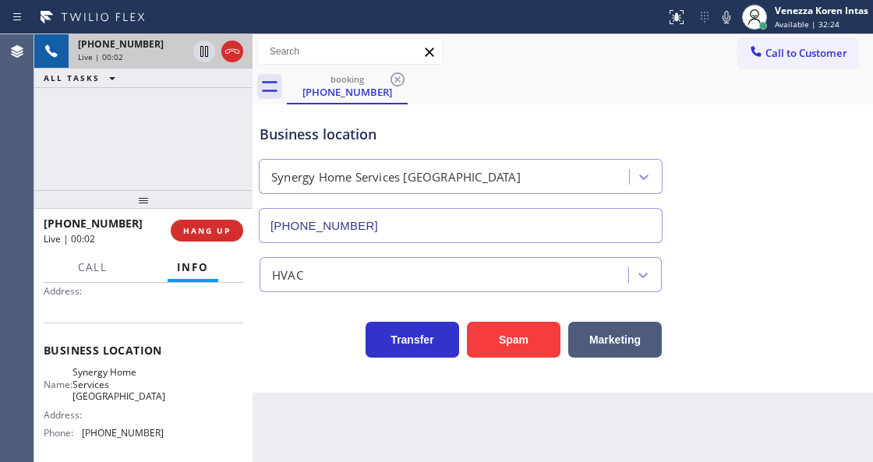
click at [189, 132] on div "+12532951966 Live | 00:02 ALL TASKS ALL TASKS ACTIVE TASKS TASKS IN WRAP UP" at bounding box center [143, 112] width 218 height 156
click at [144, 110] on div "+12532951966 Live | 00:03 ALL TASKS ALL TASKS ACTIVE TASKS TASKS IN WRAP UP" at bounding box center [143, 112] width 218 height 156
click at [235, 48] on icon at bounding box center [232, 51] width 19 height 19
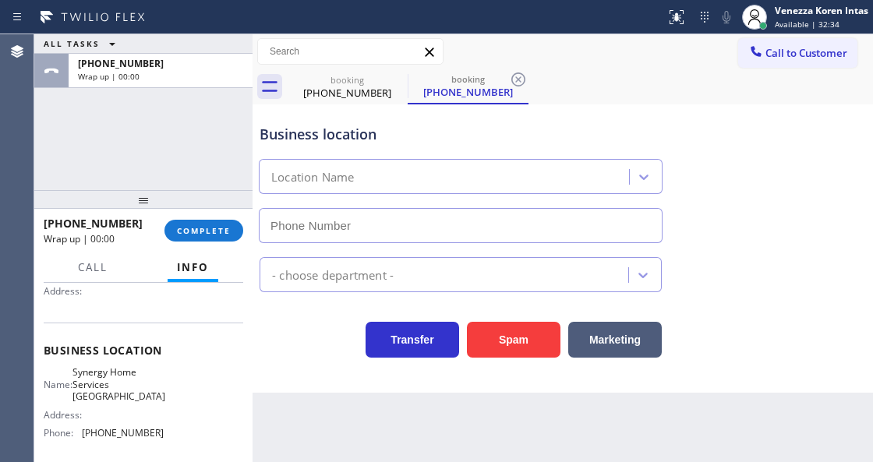
type input "(805) 263-1656"
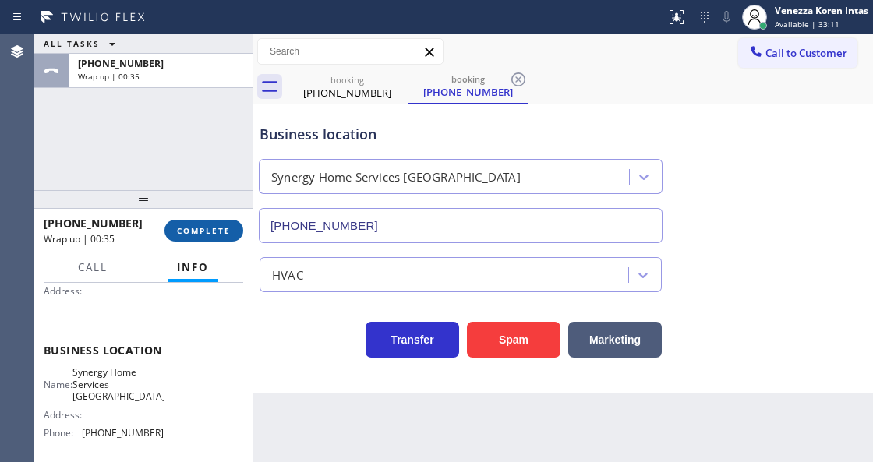
click at [215, 234] on span "COMPLETE" at bounding box center [204, 230] width 54 height 11
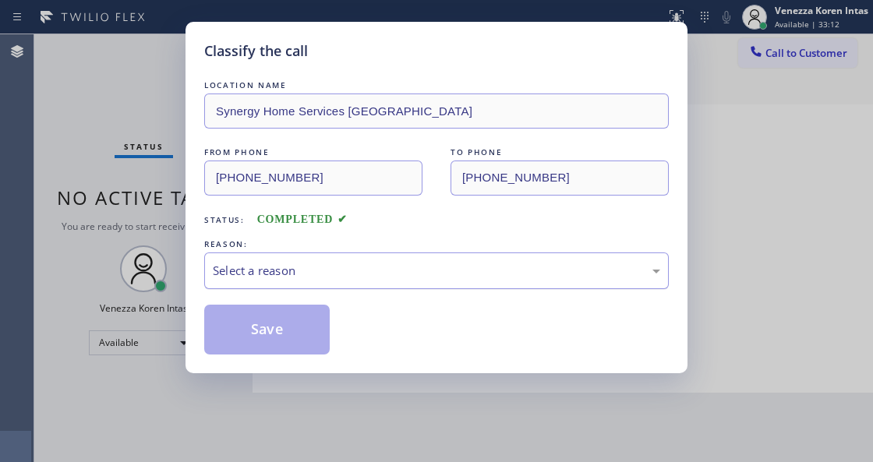
click at [367, 279] on div "Select a reason" at bounding box center [436, 271] width 447 height 18
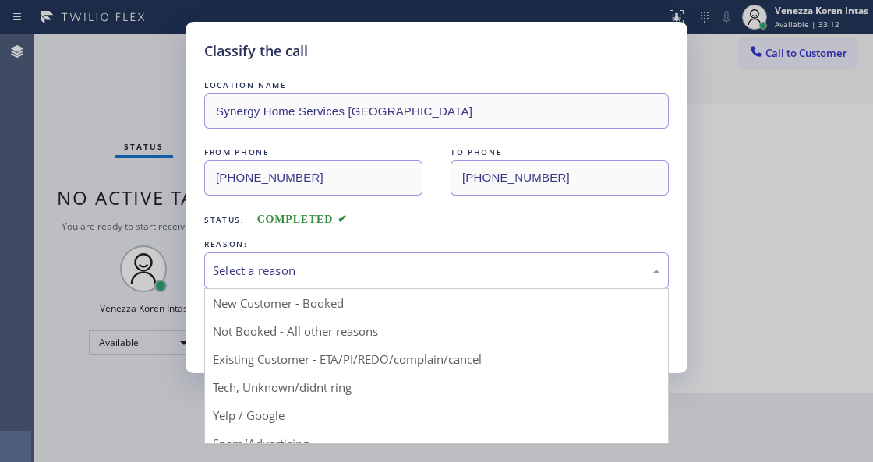
drag, startPoint x: 327, startPoint y: 387, endPoint x: 288, endPoint y: 338, distance: 62.7
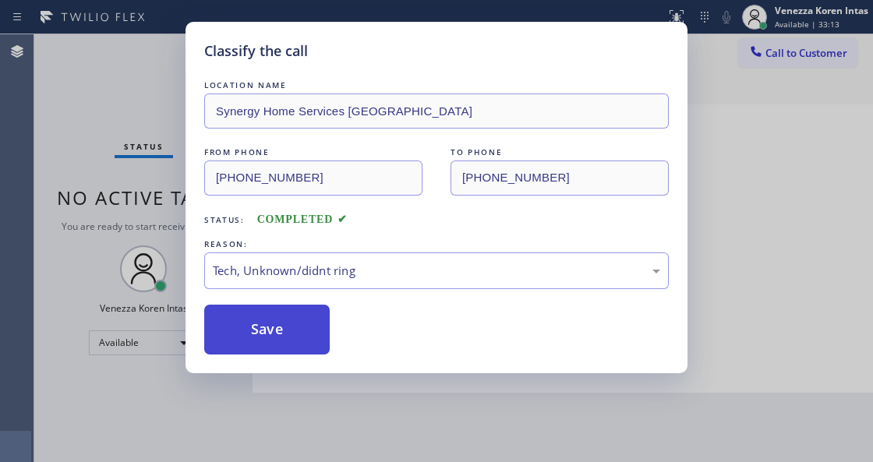
click at [288, 338] on button "Save" at bounding box center [267, 330] width 126 height 50
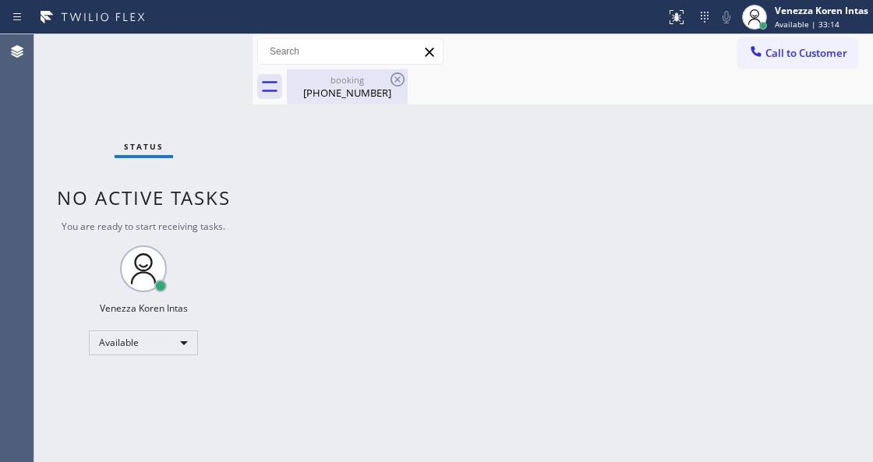
click at [376, 86] on div "(253) 295-1966" at bounding box center [347, 93] width 118 height 14
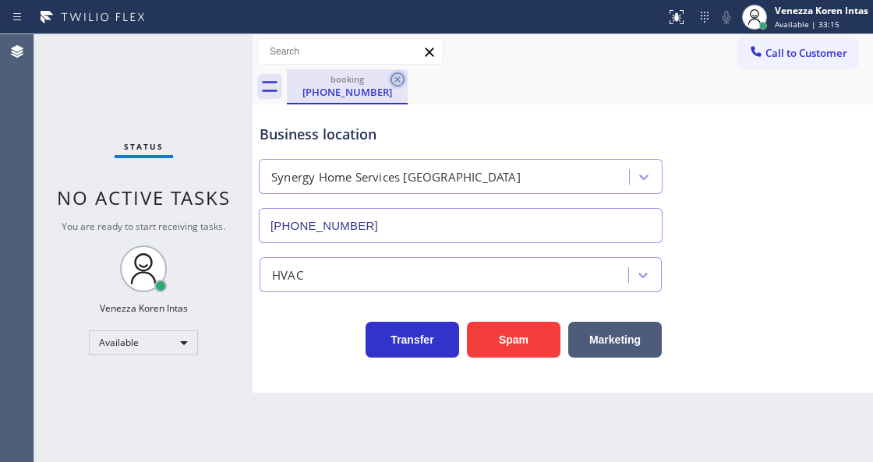
click at [394, 75] on icon at bounding box center [397, 79] width 19 height 19
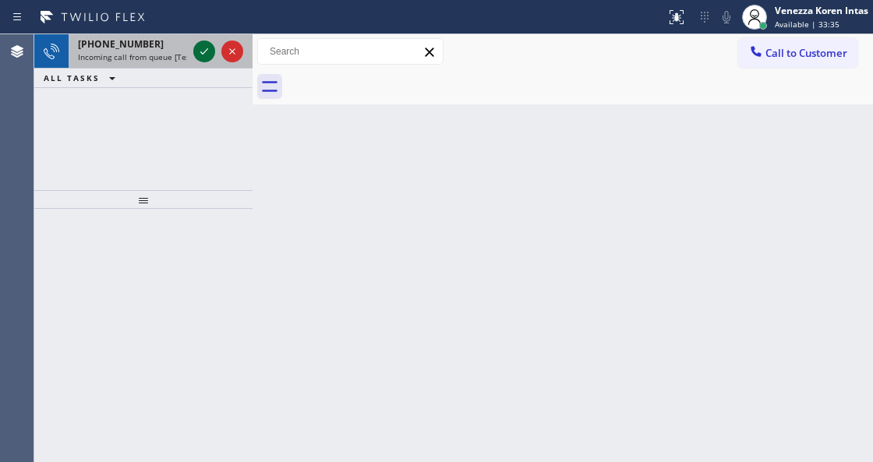
click at [206, 55] on icon at bounding box center [204, 51] width 19 height 19
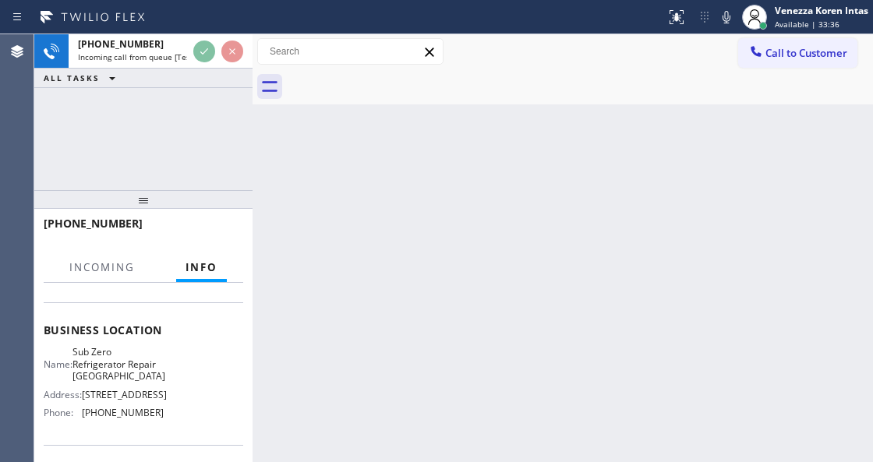
scroll to position [207, 0]
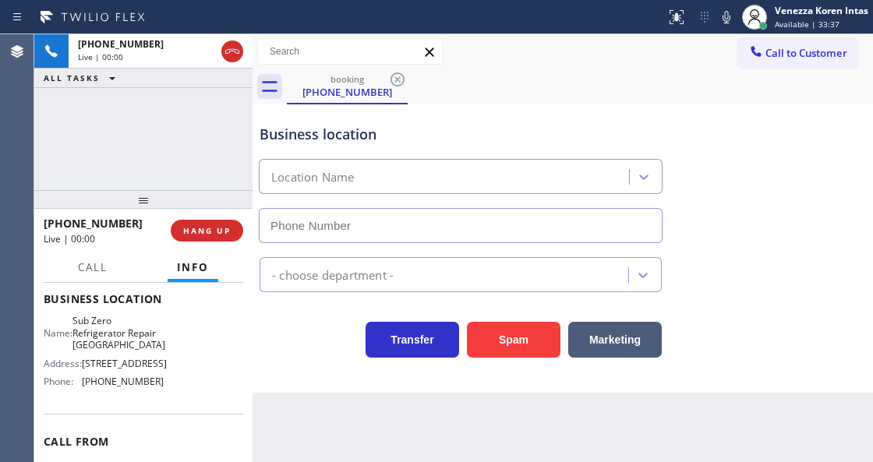
type input "[PHONE_NUMBER]"
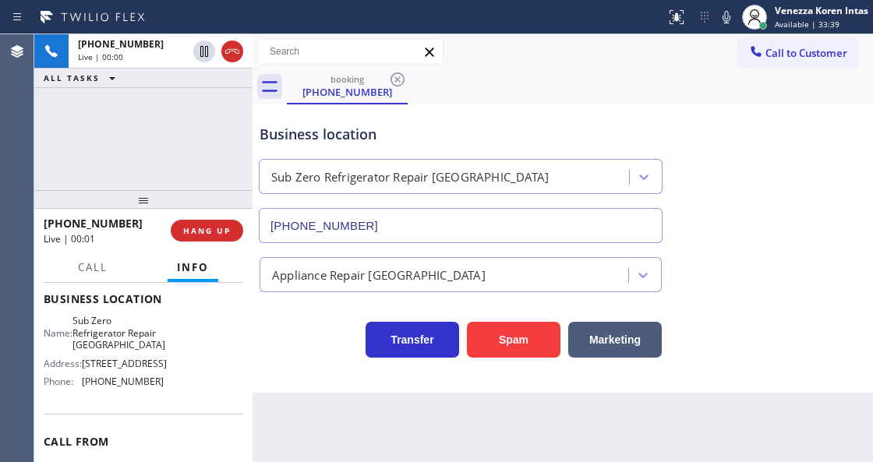
click at [310, 458] on div "Back to Dashboard Change Sender ID Customers Technicians Select a contact Outbo…" at bounding box center [563, 248] width 621 height 428
drag, startPoint x: 122, startPoint y: 175, endPoint x: 73, endPoint y: 285, distance: 121.4
click at [100, 220] on div "+12025571035 Live | 00:13 ALL TASKS ALL TASKS ACTIVE TASKS TASKS IN WRAP UP +12…" at bounding box center [143, 248] width 218 height 428
drag, startPoint x: 521, startPoint y: 27, endPoint x: 583, endPoint y: 12, distance: 64.1
click at [521, 28] on div at bounding box center [332, 17] width 653 height 25
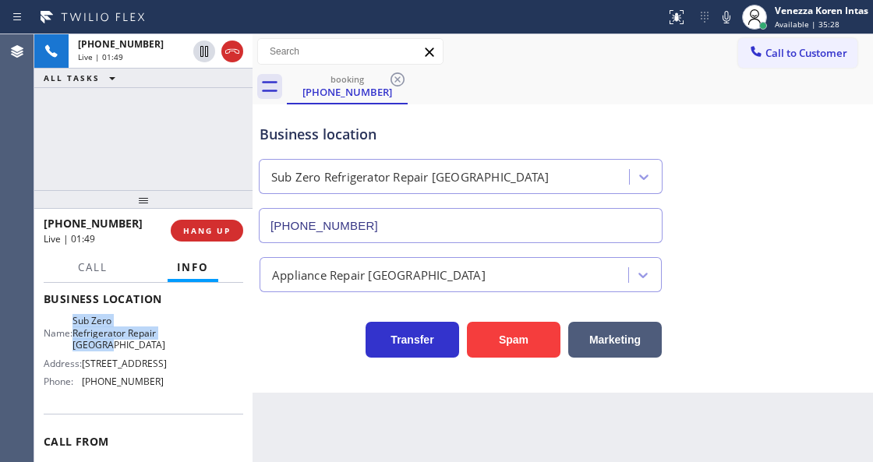
drag, startPoint x: 83, startPoint y: 322, endPoint x: 153, endPoint y: 343, distance: 73.3
click at [151, 345] on div "Name: Sub Zero Refrigerator Repair Chicago" at bounding box center [104, 333] width 120 height 36
copy span "Sub Zero Refrigerator Repair [GEOGRAPHIC_DATA]"
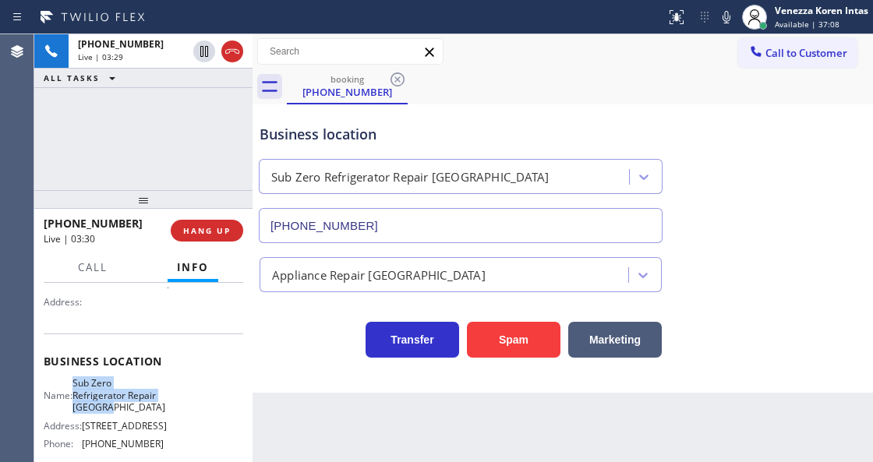
scroll to position [0, 0]
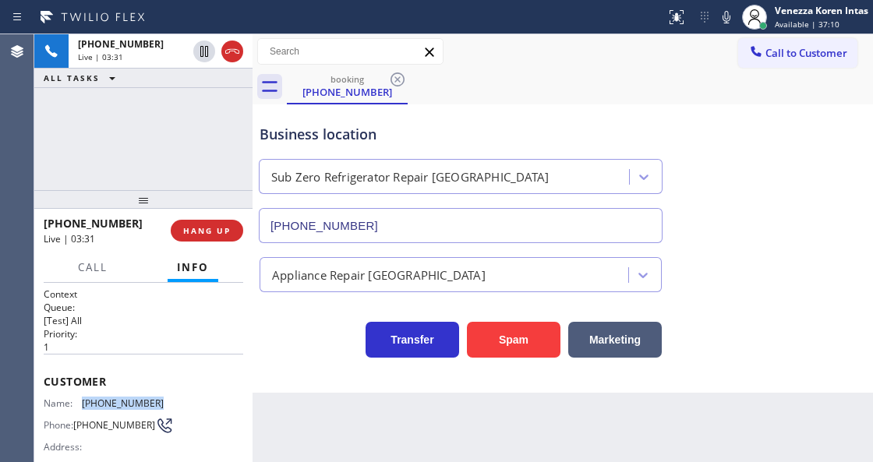
drag, startPoint x: 85, startPoint y: 408, endPoint x: 83, endPoint y: 398, distance: 9.6
click at [83, 398] on div "Customer Name: (202) 557-1035 Phone: (202) 557-1035 Address:" at bounding box center [144, 416] width 200 height 125
copy div "(202) 557-1035"
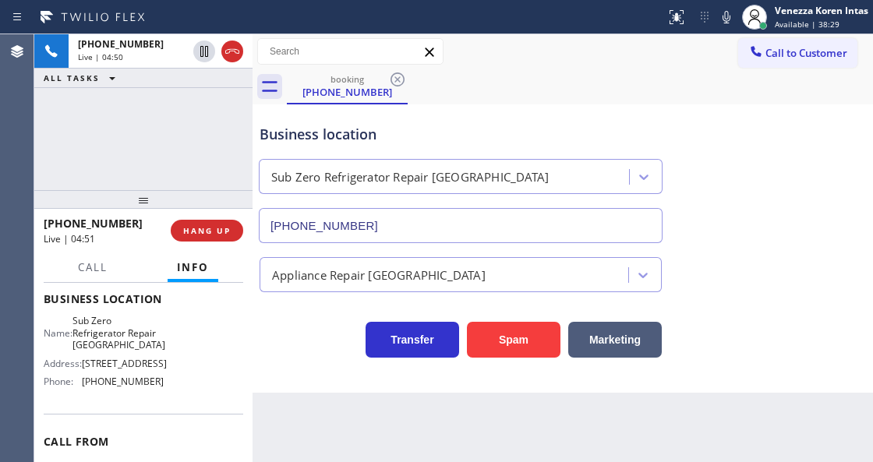
scroll to position [207, 0]
drag, startPoint x: 157, startPoint y: 399, endPoint x: 81, endPoint y: 390, distance: 77.0
click at [81, 387] on div "Phone: (773) 917-0590" at bounding box center [104, 382] width 120 height 12
copy div "[PHONE_NUMBER]"
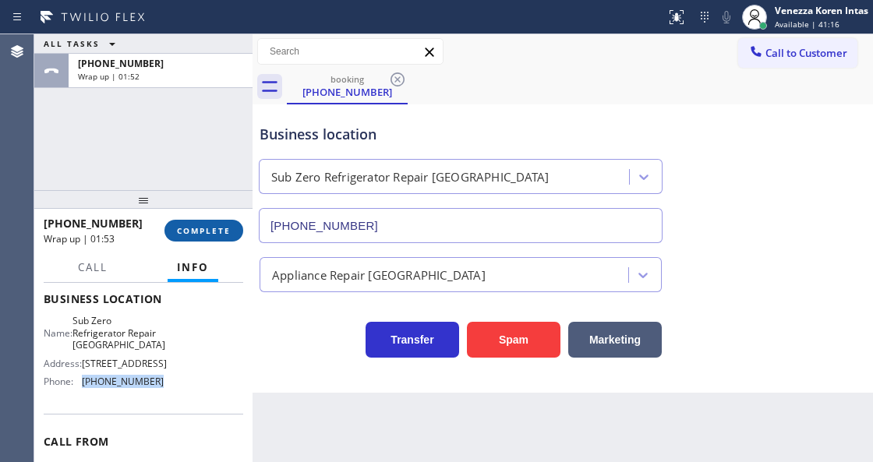
click at [214, 239] on button "COMPLETE" at bounding box center [203, 231] width 79 height 22
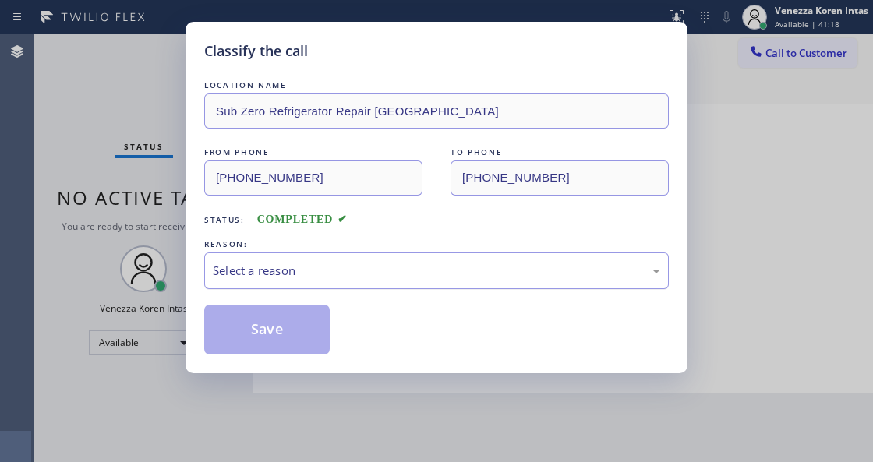
click at [337, 272] on div "Select a reason" at bounding box center [436, 271] width 447 height 18
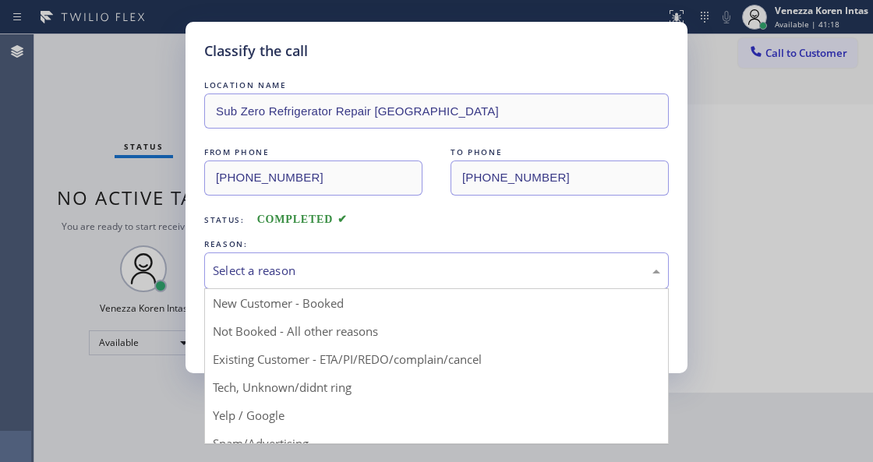
drag, startPoint x: 337, startPoint y: 281, endPoint x: 309, endPoint y: 324, distance: 51.2
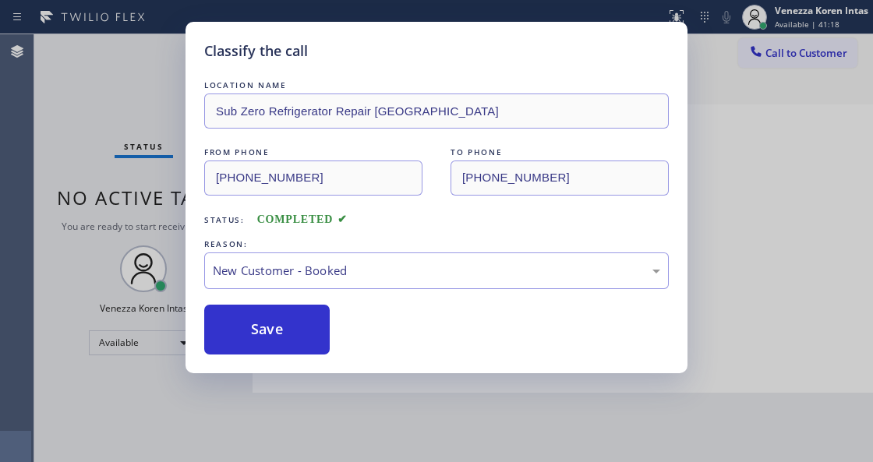
click at [306, 324] on button "Save" at bounding box center [267, 330] width 126 height 50
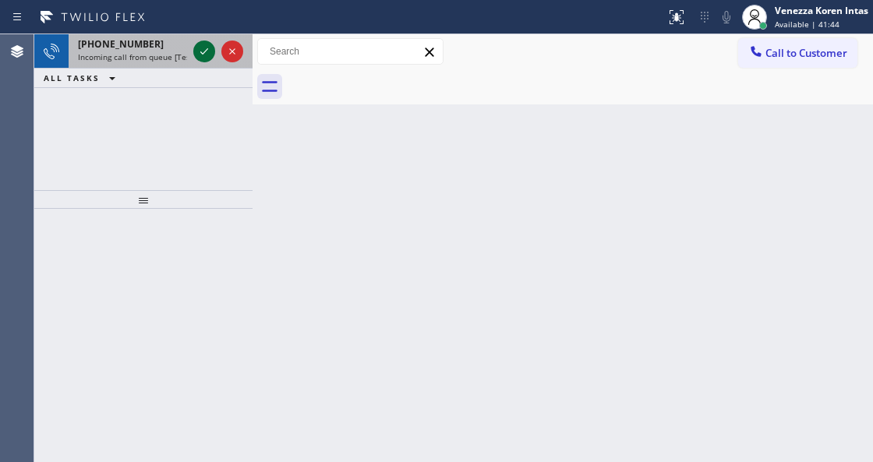
click at [199, 45] on icon at bounding box center [204, 51] width 19 height 19
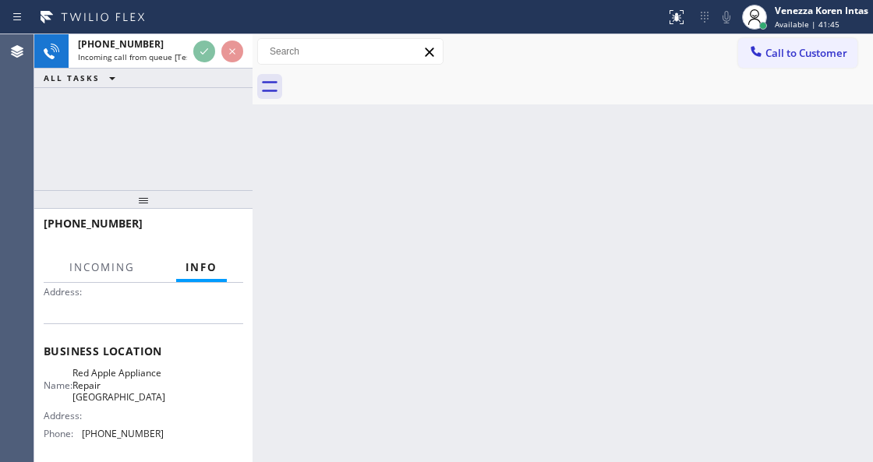
scroll to position [156, 0]
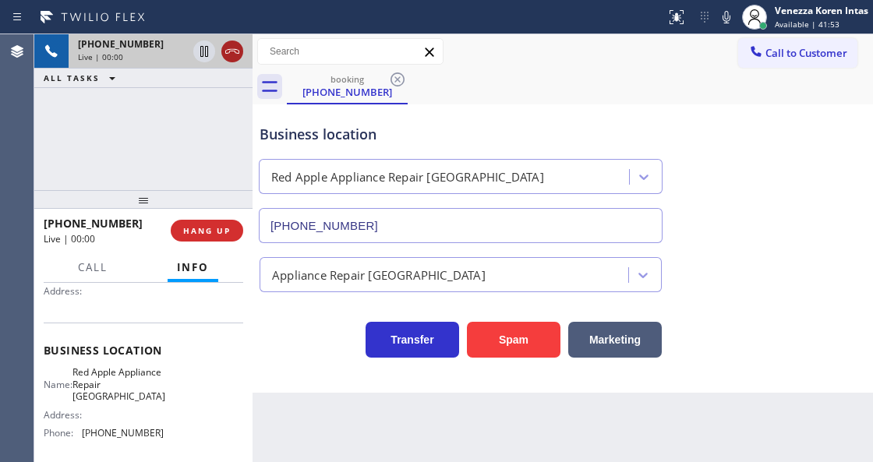
type input "(510) 681-2233"
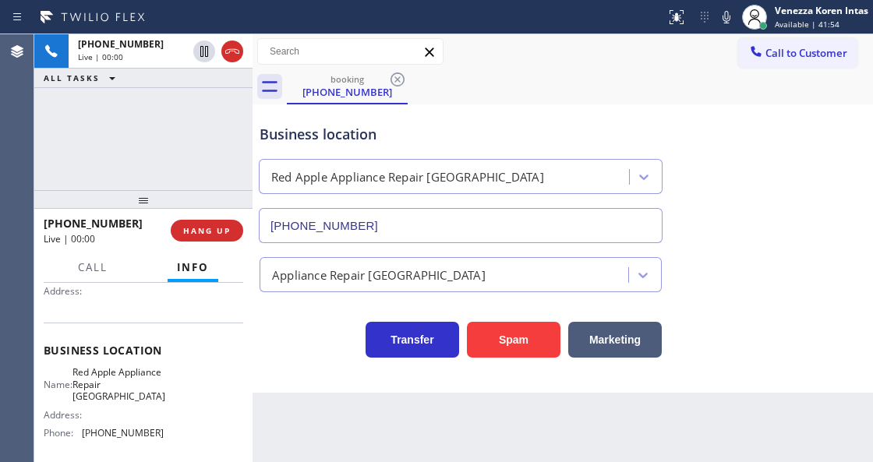
drag, startPoint x: 228, startPoint y: 55, endPoint x: 349, endPoint y: 2, distance: 132.0
click at [229, 55] on icon at bounding box center [232, 51] width 19 height 19
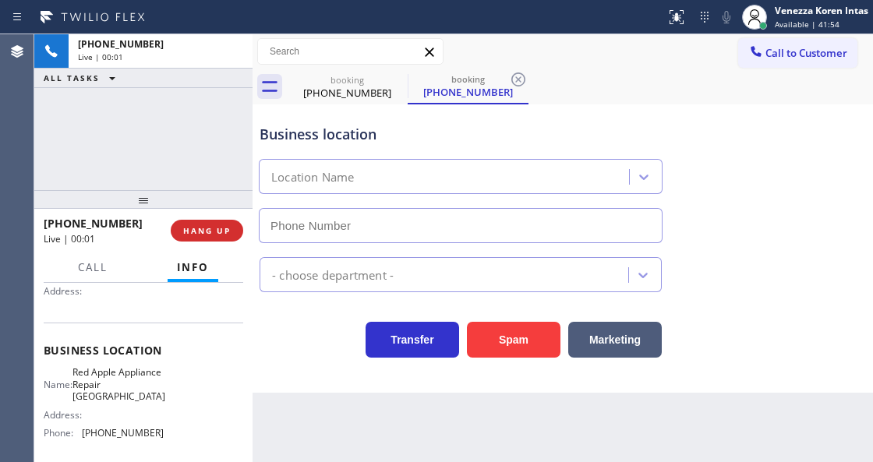
type input "(510) 681-2233"
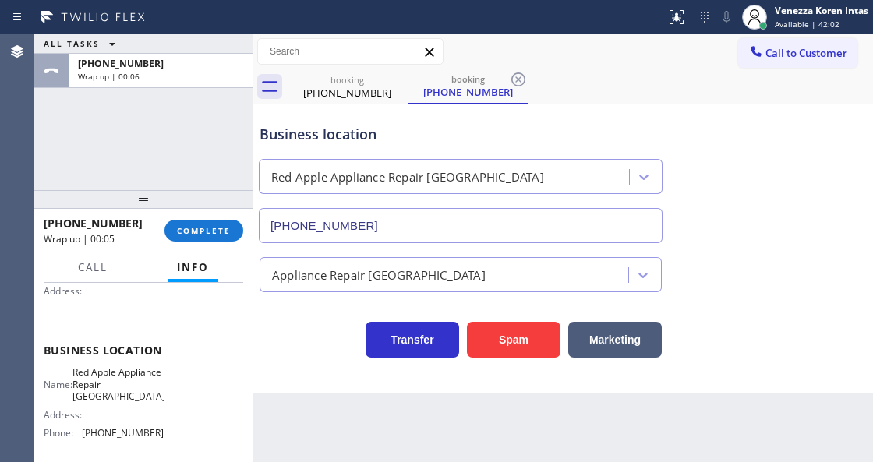
drag, startPoint x: 210, startPoint y: 228, endPoint x: 295, endPoint y: 238, distance: 84.8
click at [215, 231] on span "COMPLETE" at bounding box center [204, 230] width 54 height 11
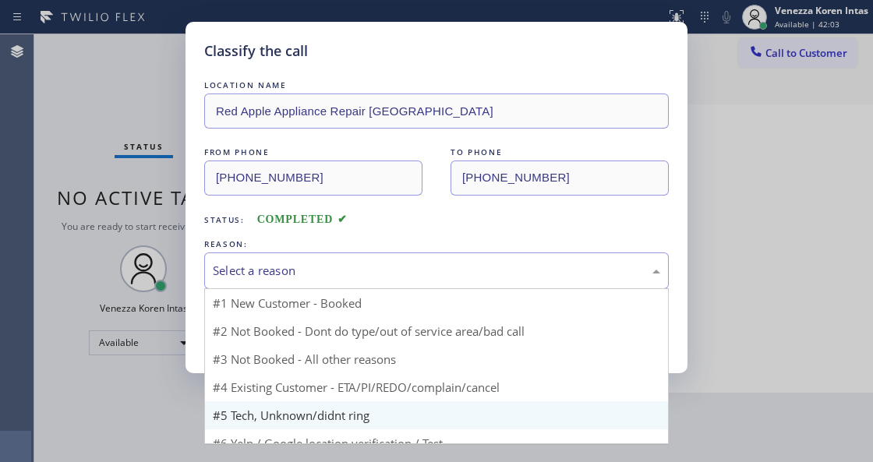
drag, startPoint x: 372, startPoint y: 261, endPoint x: 332, endPoint y: 376, distance: 121.3
click at [372, 271] on div "Select a reason" at bounding box center [436, 271] width 465 height 37
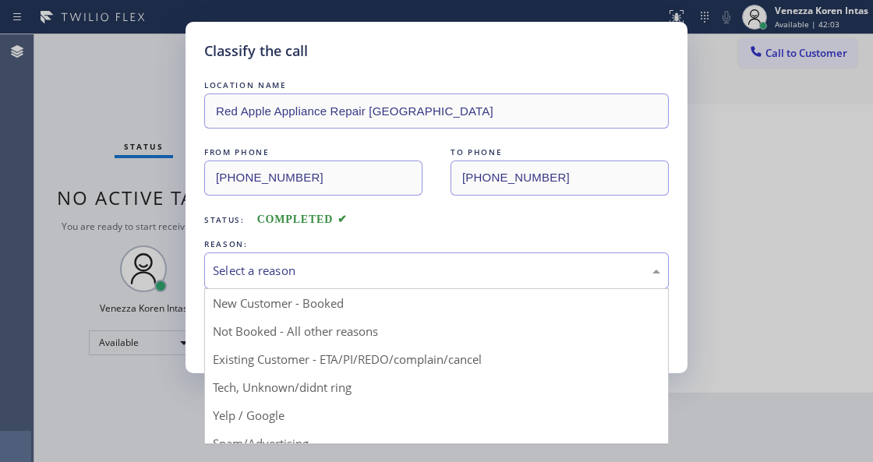
drag, startPoint x: 274, startPoint y: 413, endPoint x: 274, endPoint y: 374, distance: 39.0
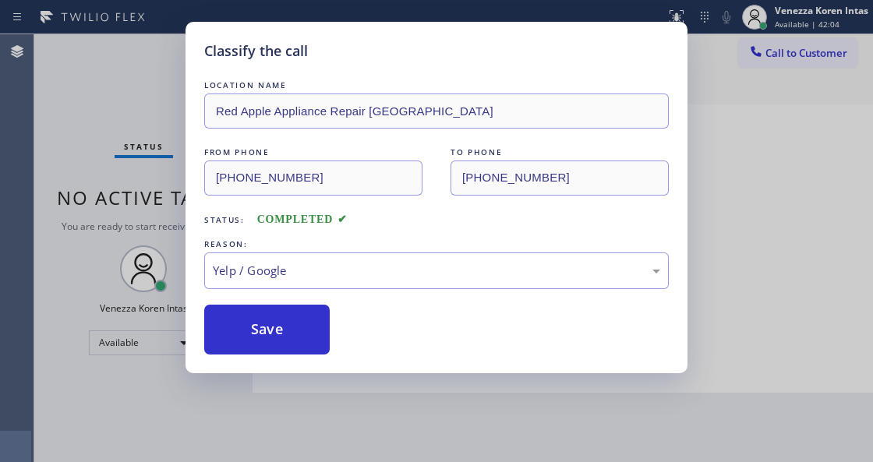
click at [274, 352] on button "Save" at bounding box center [267, 330] width 126 height 50
click at [478, 420] on div "Classify the call LOCATION NAME Red Apple Appliance Repair Alameda FROM PHONE (…" at bounding box center [436, 231] width 873 height 462
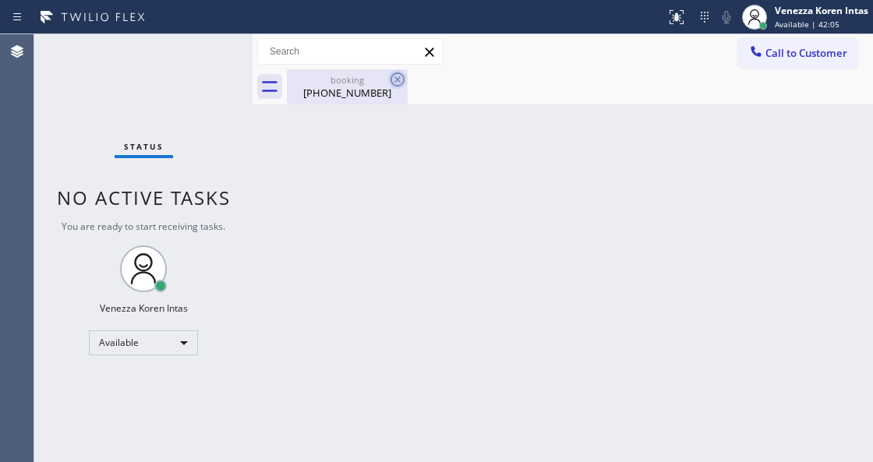
click at [394, 75] on icon at bounding box center [397, 79] width 19 height 19
click at [360, 95] on div "(510) 201-1627" at bounding box center [347, 93] width 118 height 14
drag, startPoint x: 421, startPoint y: 251, endPoint x: 382, endPoint y: 353, distance: 109.3
click at [420, 257] on div "Back to Dashboard Change Sender ID Customers Technicians Select a contact Outbo…" at bounding box center [563, 248] width 621 height 428
drag, startPoint x: 170, startPoint y: 187, endPoint x: 282, endPoint y: 401, distance: 241.3
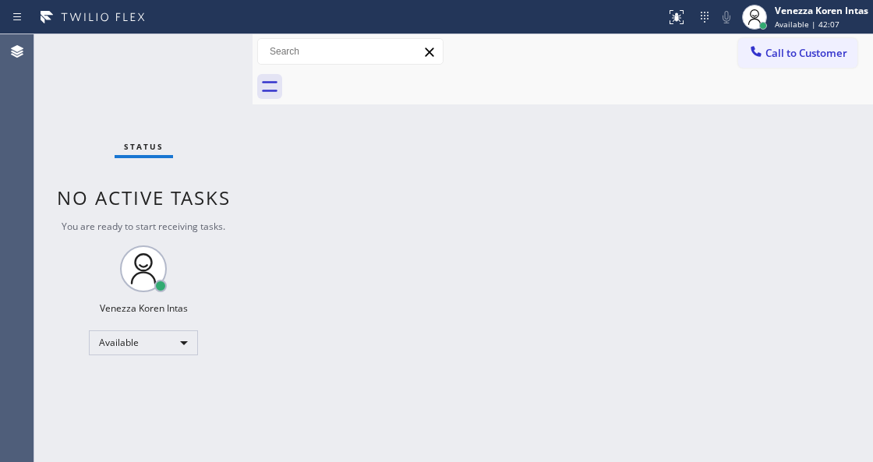
click at [172, 189] on span "No active tasks" at bounding box center [144, 198] width 174 height 26
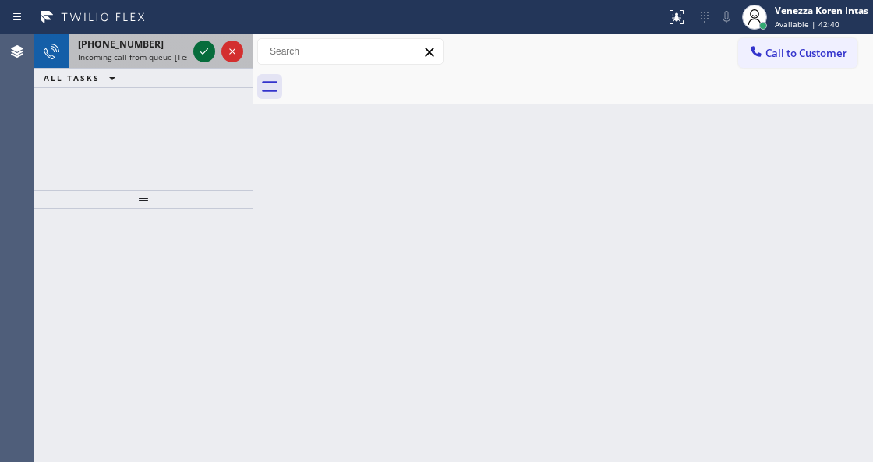
click at [197, 46] on icon at bounding box center [204, 51] width 19 height 19
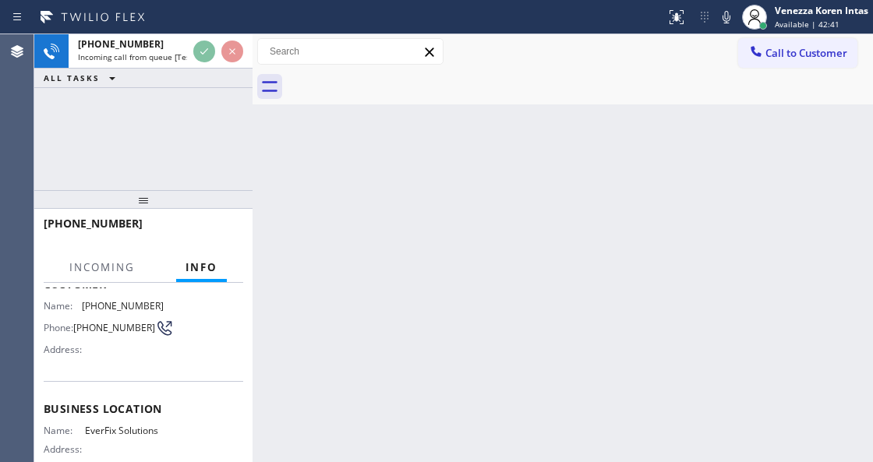
scroll to position [207, 0]
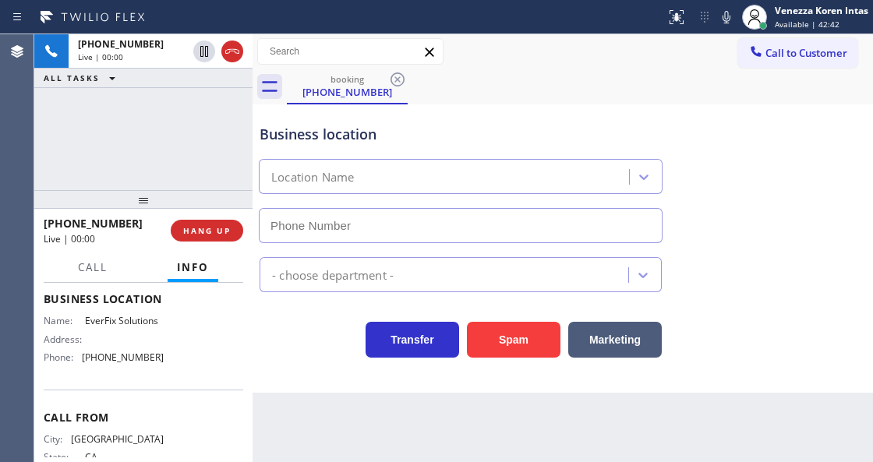
type input "(323) 879-8278"
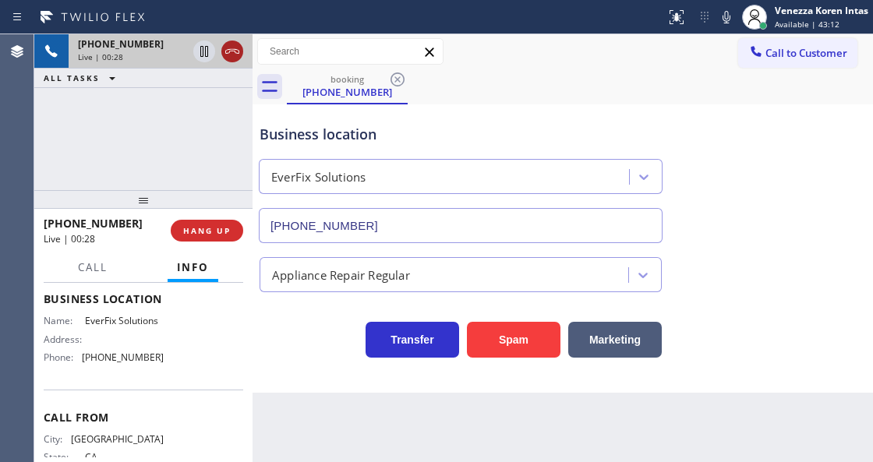
click at [234, 50] on icon at bounding box center [232, 51] width 19 height 19
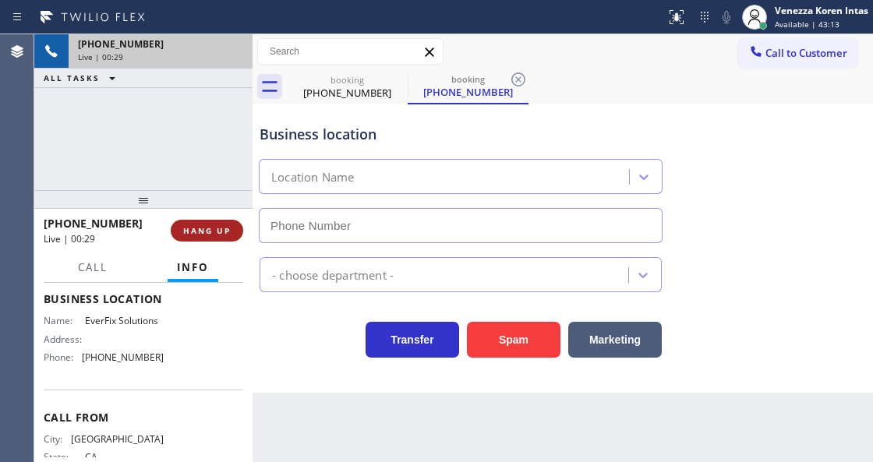
click at [214, 226] on button "HANG UP" at bounding box center [207, 231] width 73 height 22
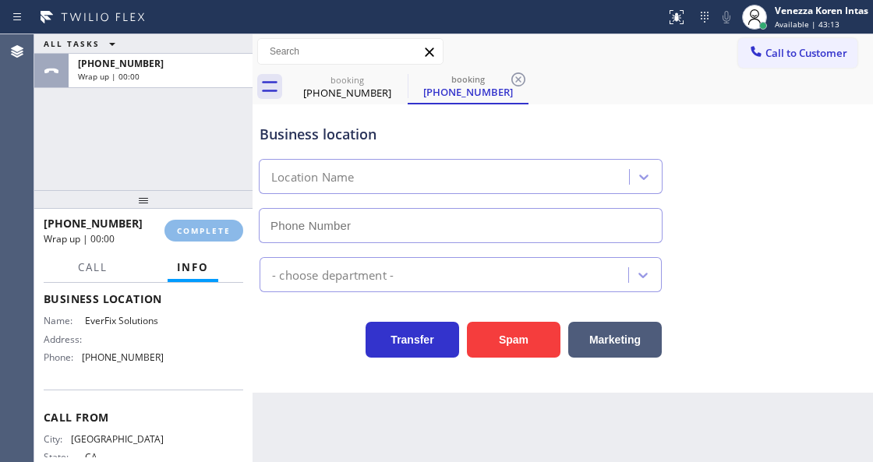
type input "(323) 879-8278"
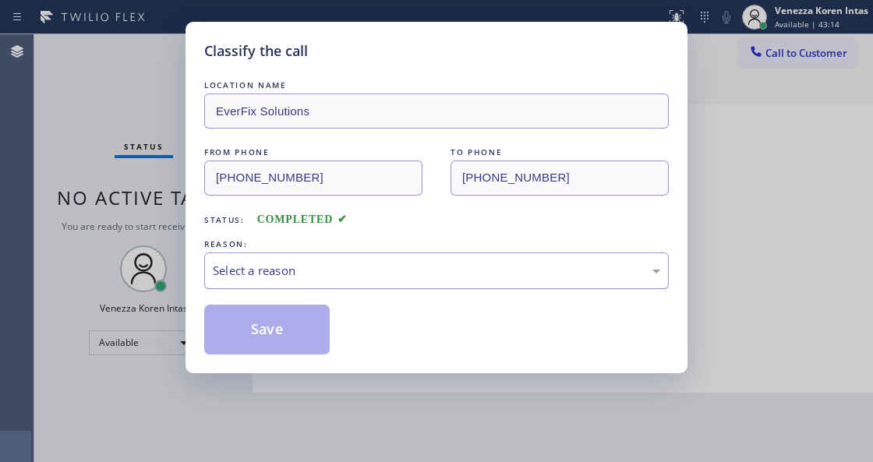
click at [324, 280] on div "Select a reason" at bounding box center [436, 271] width 447 height 18
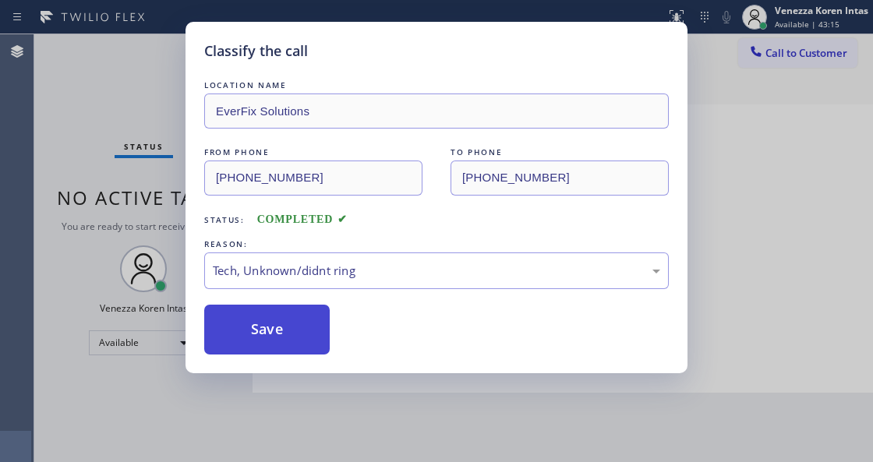
click at [293, 329] on button "Save" at bounding box center [267, 330] width 126 height 50
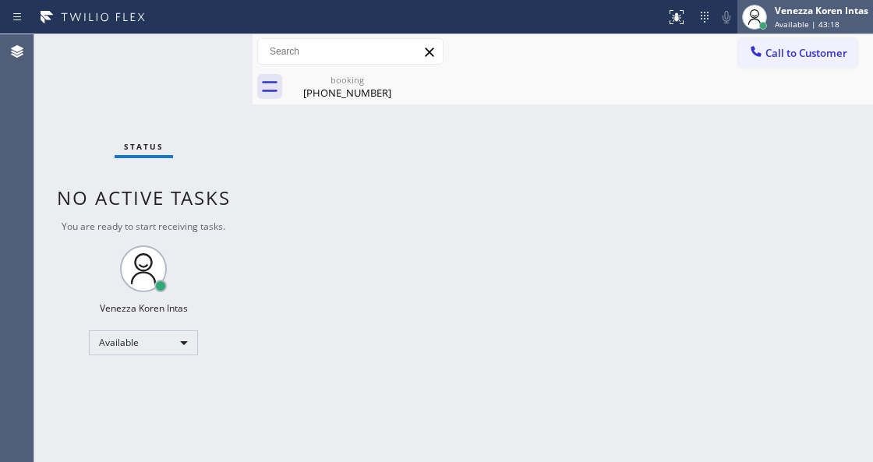
click at [783, 24] on span "Available | 43:18" at bounding box center [807, 24] width 65 height 11
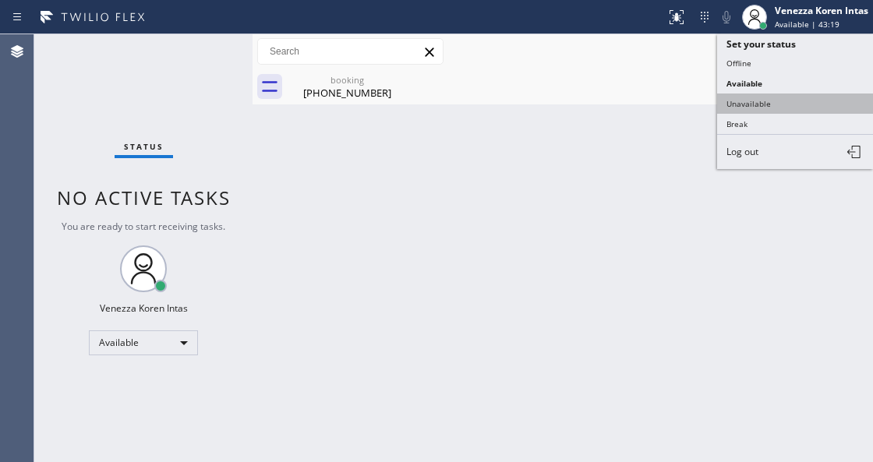
click at [766, 100] on button "Unavailable" at bounding box center [795, 104] width 156 height 20
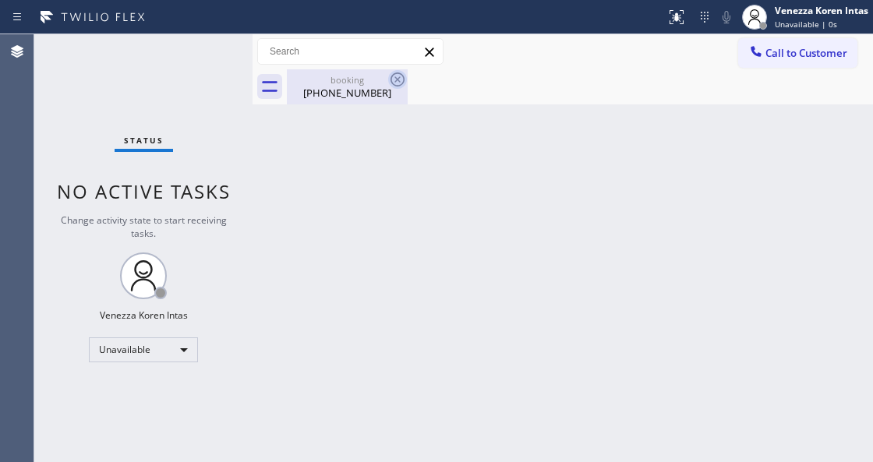
click at [391, 76] on icon at bounding box center [398, 80] width 14 height 14
click at [366, 87] on div "(323) 207-3734" at bounding box center [347, 93] width 118 height 14
click at [295, 186] on div "Back to Dashboard Change Sender ID Customers Technicians Select a contact Outbo…" at bounding box center [563, 248] width 621 height 428
click at [780, 53] on span "Call to Customer" at bounding box center [807, 53] width 82 height 14
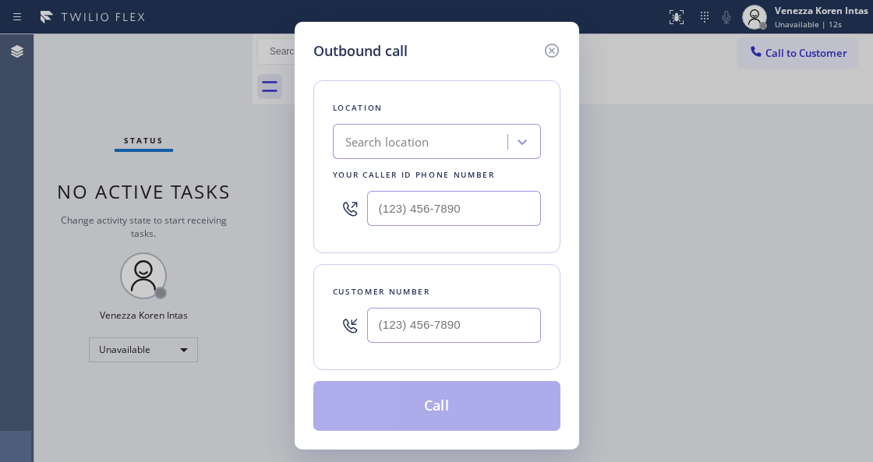
type input "(___) ___-____"
click at [469, 214] on input "(___) ___-____" at bounding box center [454, 208] width 174 height 35
paste input "949) 523-3220"
type input "[PHONE_NUMBER]"
click at [401, 326] on input "(___) ___-____" at bounding box center [454, 325] width 174 height 35
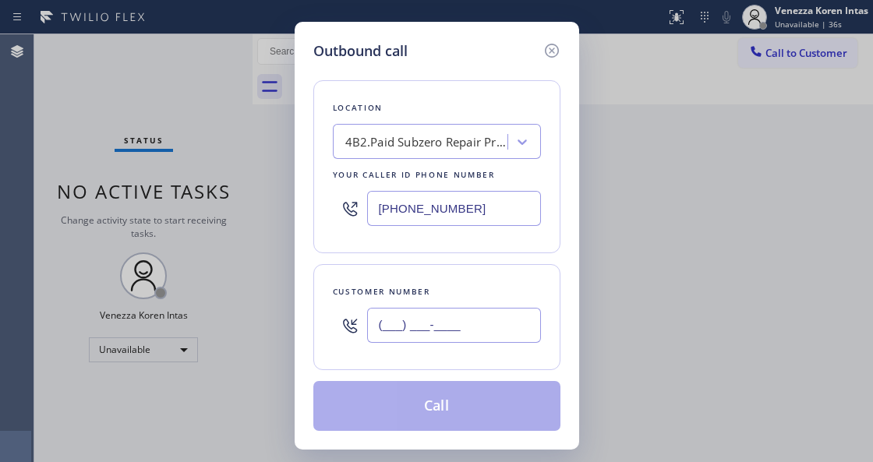
paste input "949) 689-4371"
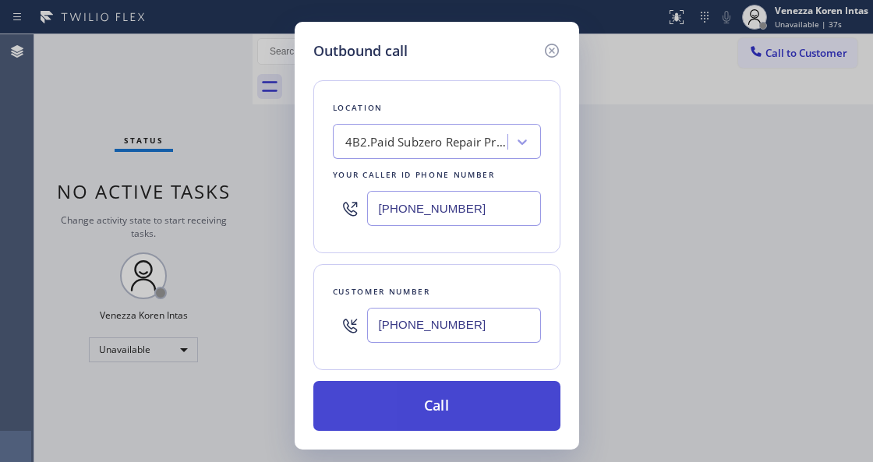
type input "[PHONE_NUMBER]"
click at [426, 410] on button "Call" at bounding box center [436, 406] width 247 height 50
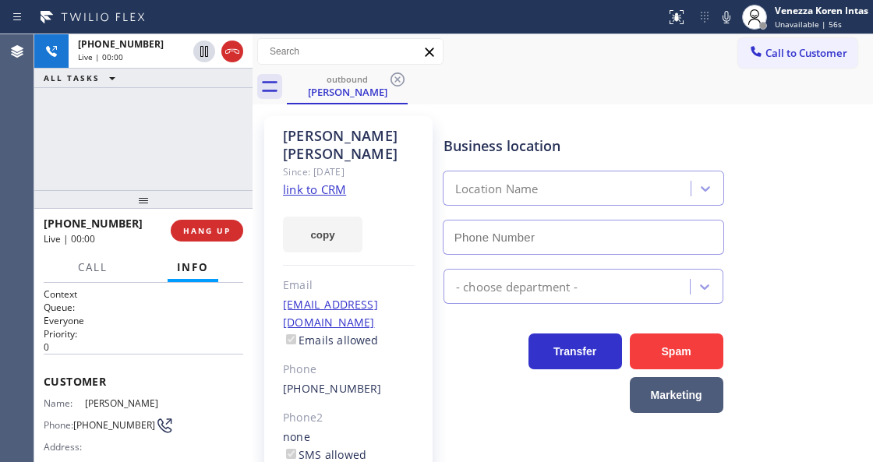
type input "[PHONE_NUMBER]"
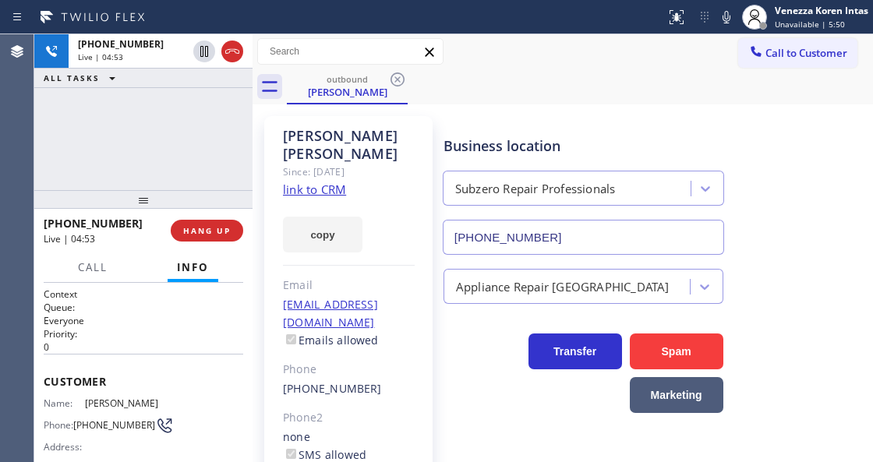
click at [242, 170] on div "+19496894371 Live | 04:53 ALL TASKS ALL TASKS ACTIVE TASKS TASKS IN WRAP UP" at bounding box center [143, 112] width 218 height 156
click at [733, 23] on icon at bounding box center [726, 17] width 19 height 19
click at [750, 12] on icon at bounding box center [754, 17] width 19 height 19
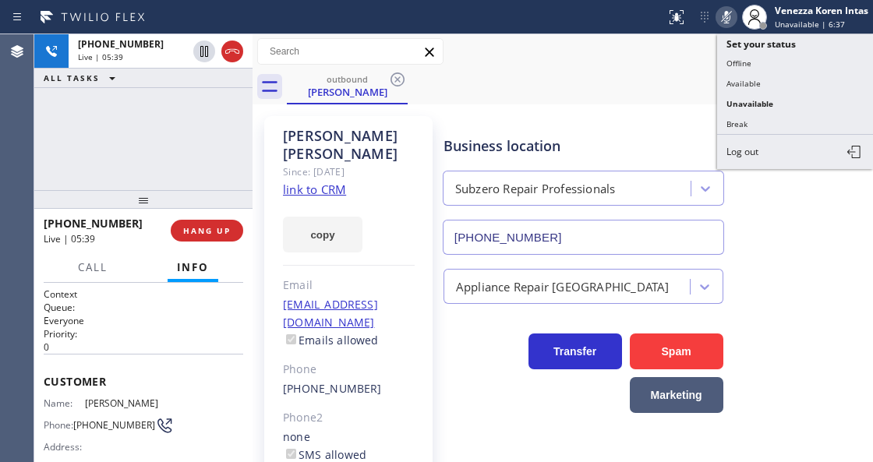
click at [723, 17] on icon at bounding box center [726, 17] width 19 height 19
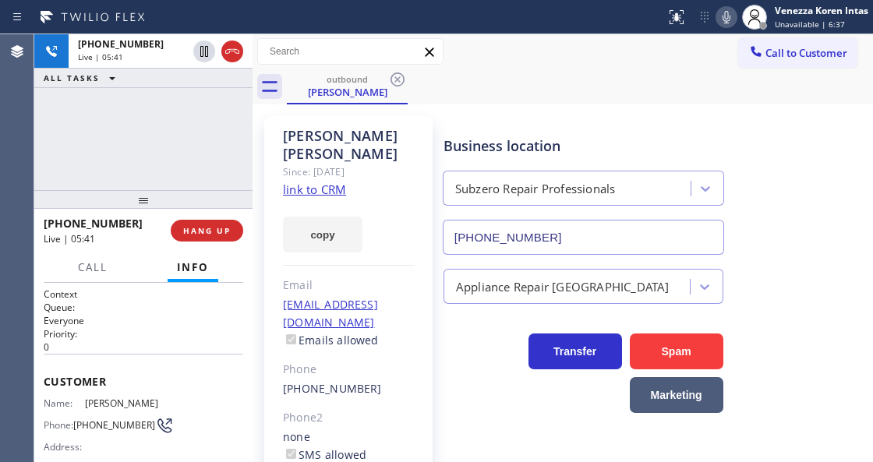
click at [736, 144] on div "Business location Subzero Repair Professionals [PHONE_NUMBER]" at bounding box center [654, 184] width 429 height 141
click at [521, 460] on div "Business location Subzero Repair Professionals (949) 523-3220 Appliance Repair …" at bounding box center [654, 356] width 429 height 472
click at [239, 154] on div "+19496894371 Live | 07:21 ALL TASKS ALL TASKS ACTIVE TASKS TASKS IN WRAP UP" at bounding box center [143, 112] width 218 height 156
click at [326, 140] on div "Gayle Scanlon" at bounding box center [349, 145] width 132 height 36
click at [341, 133] on div "Gayle Scanlon" at bounding box center [349, 145] width 132 height 36
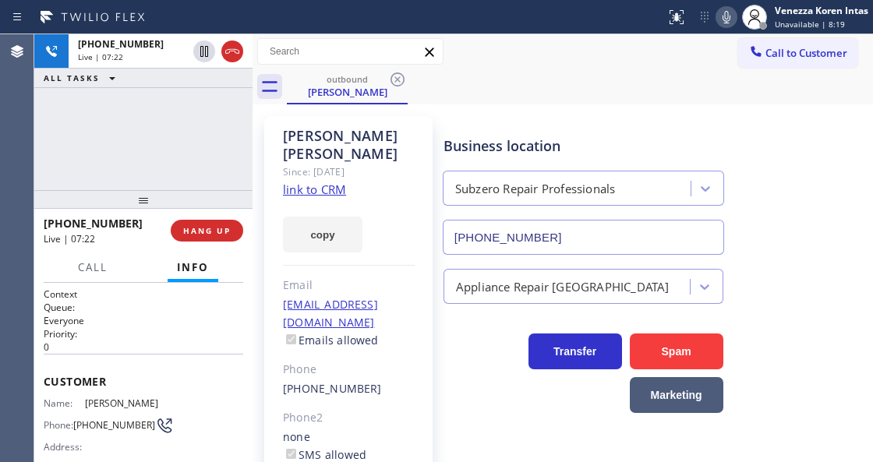
click at [375, 142] on div "Gayle Scanlon" at bounding box center [349, 145] width 132 height 36
click at [382, 139] on div "Gayle Scanlon" at bounding box center [349, 145] width 132 height 36
click at [232, 118] on div "+19496894371 Live | 07:23 ALL TASKS ALL TASKS ACTIVE TASKS TASKS IN WRAP UP" at bounding box center [143, 112] width 218 height 156
click at [301, 53] on input "text" at bounding box center [350, 51] width 185 height 25
click at [298, 163] on div "Since: [DATE]" at bounding box center [349, 172] width 132 height 18
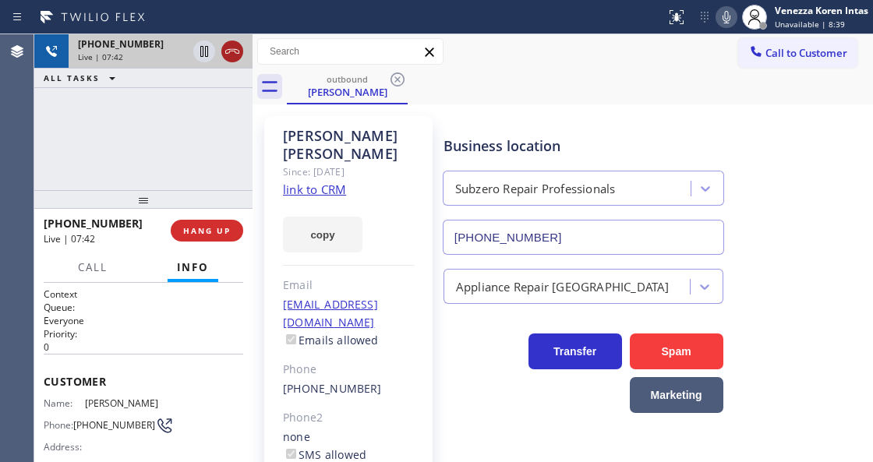
click at [228, 48] on icon at bounding box center [232, 51] width 19 height 19
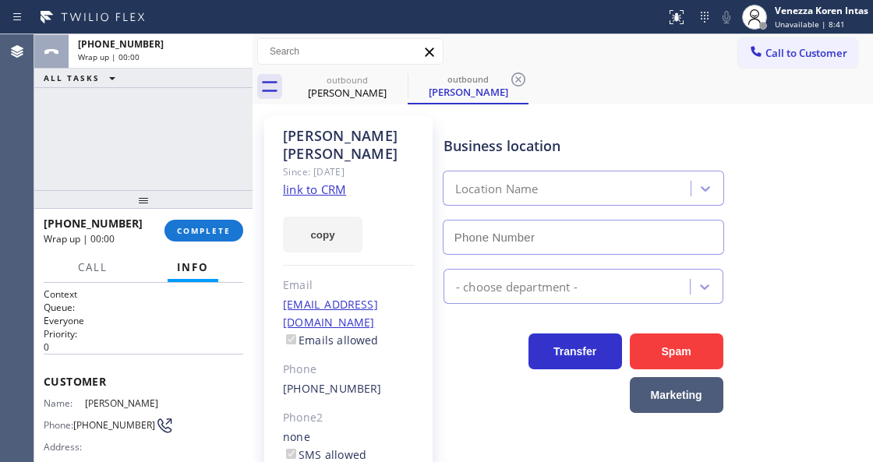
click at [196, 236] on button "COMPLETE" at bounding box center [203, 231] width 79 height 22
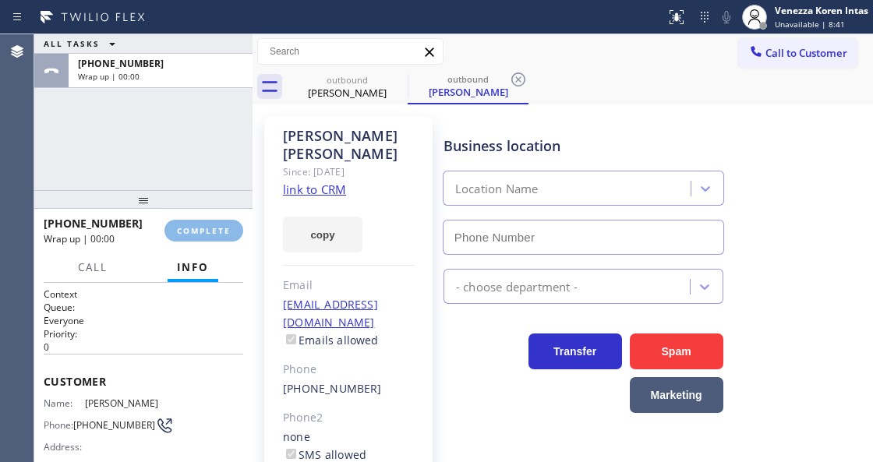
type input "[PHONE_NUMBER]"
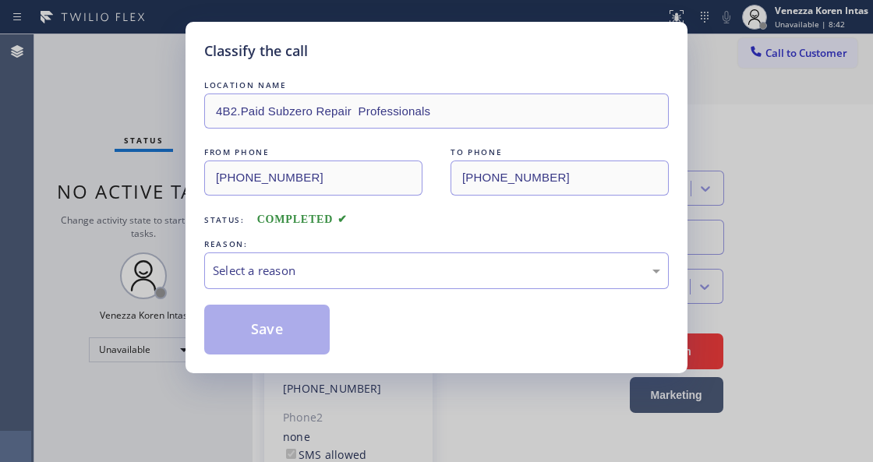
click at [359, 268] on div "Select a reason" at bounding box center [436, 271] width 447 height 18
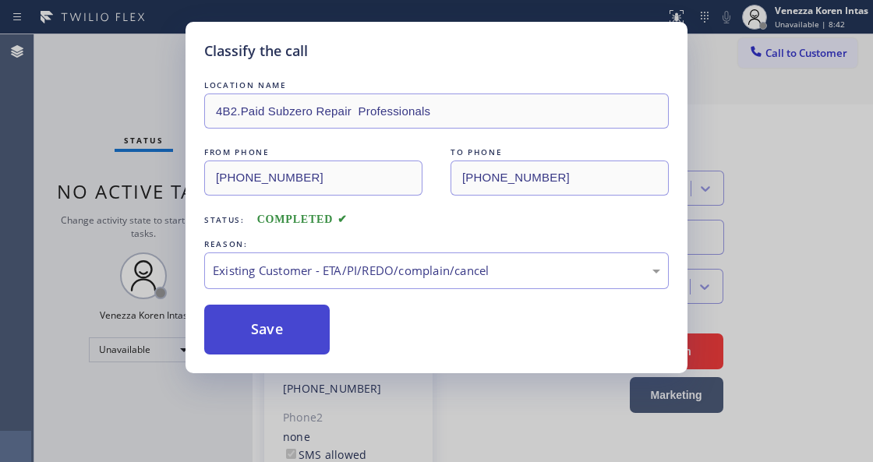
click at [290, 340] on button "Save" at bounding box center [267, 330] width 126 height 50
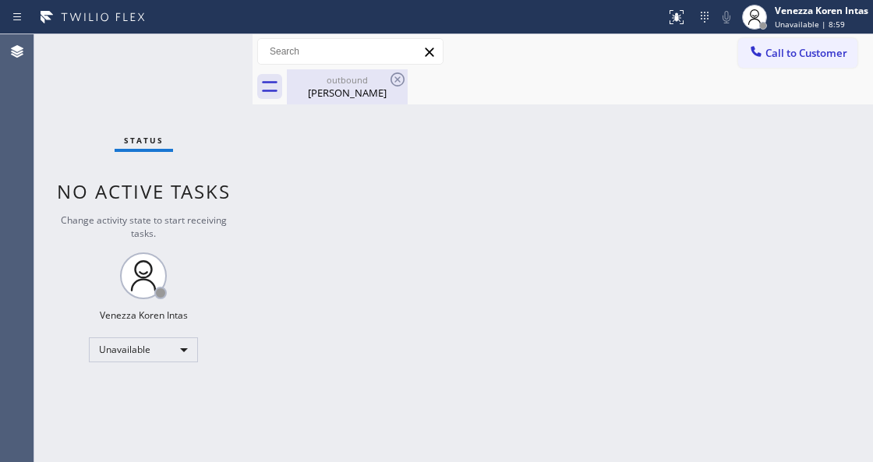
click at [341, 94] on div "[PERSON_NAME]" at bounding box center [347, 93] width 118 height 14
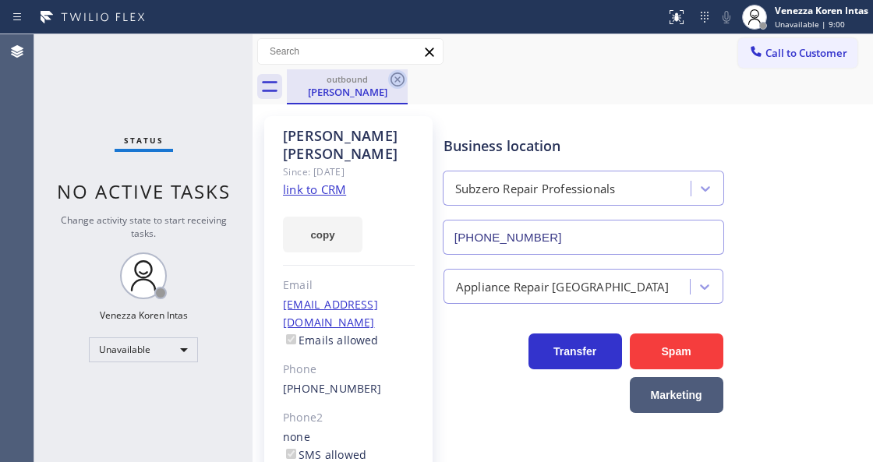
click at [394, 78] on icon at bounding box center [397, 79] width 19 height 19
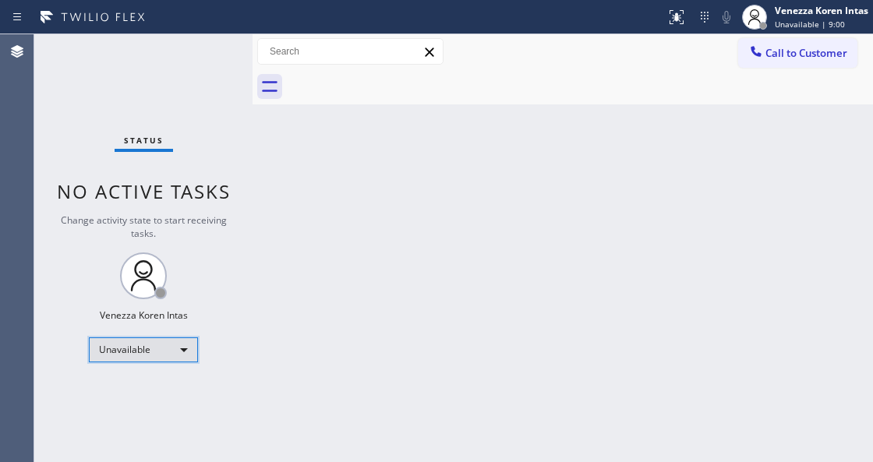
click at [178, 349] on div "Unavailable" at bounding box center [143, 350] width 109 height 25
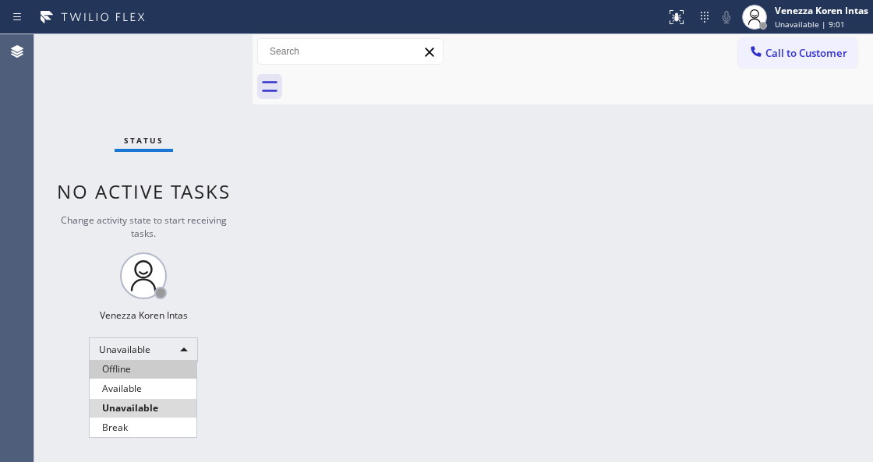
click at [167, 377] on li "Offline" at bounding box center [143, 369] width 107 height 19
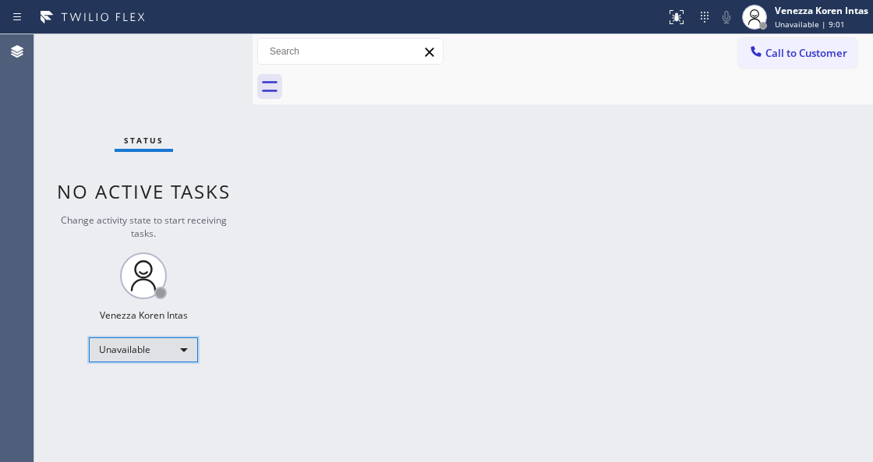
click at [182, 339] on div "Unavailable" at bounding box center [143, 350] width 109 height 25
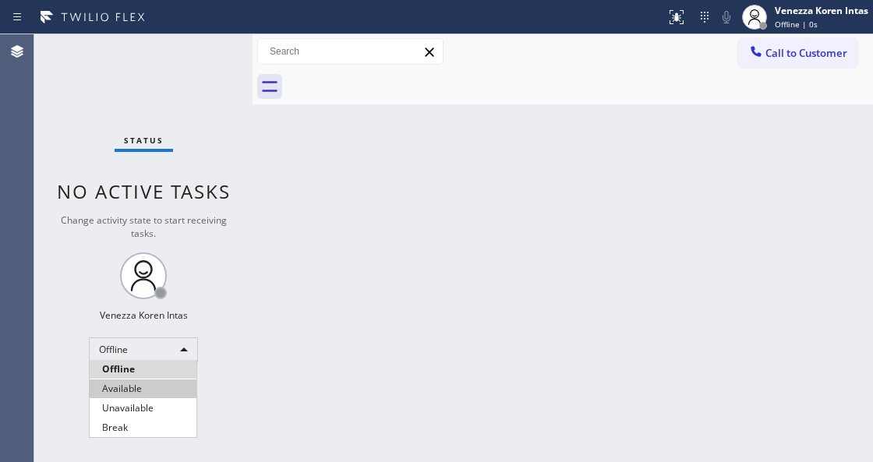
click at [157, 394] on li "Available" at bounding box center [143, 389] width 107 height 19
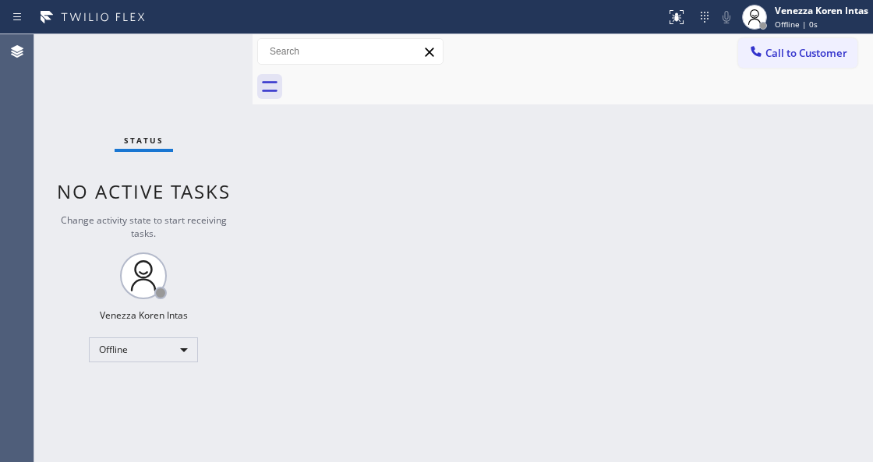
click at [329, 331] on div "Back to Dashboard Change Sender ID Customers Technicians Select a contact Outbo…" at bounding box center [563, 248] width 621 height 428
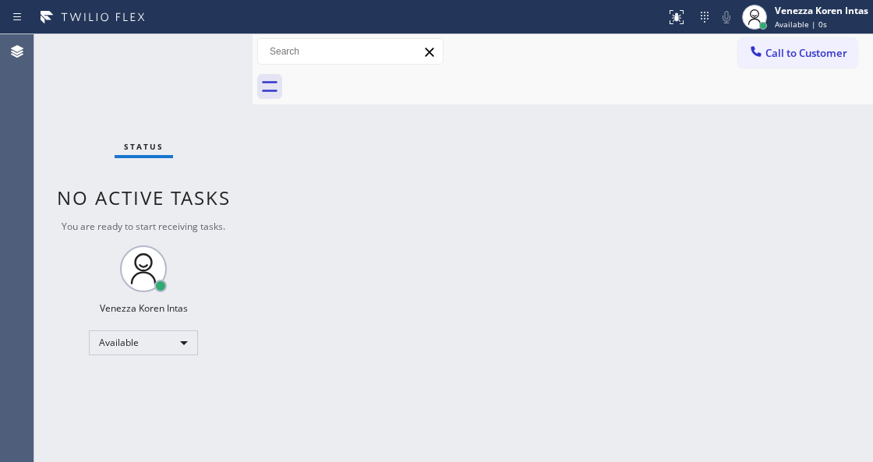
click at [244, 70] on div "Status No active tasks You are ready to start receiving tasks. Venezza Koren In…" at bounding box center [143, 248] width 218 height 428
drag, startPoint x: 232, startPoint y: 42, endPoint x: 360, endPoint y: 349, distance: 333.0
click at [231, 42] on div "Status No active tasks You are ready to start receiving tasks. Venezza Koren In…" at bounding box center [143, 248] width 218 height 428
drag, startPoint x: 260, startPoint y: 180, endPoint x: 216, endPoint y: 97, distance: 94.5
click at [260, 179] on div "Back to Dashboard Change Sender ID Customers Technicians Select a contact Outbo…" at bounding box center [563, 248] width 621 height 428
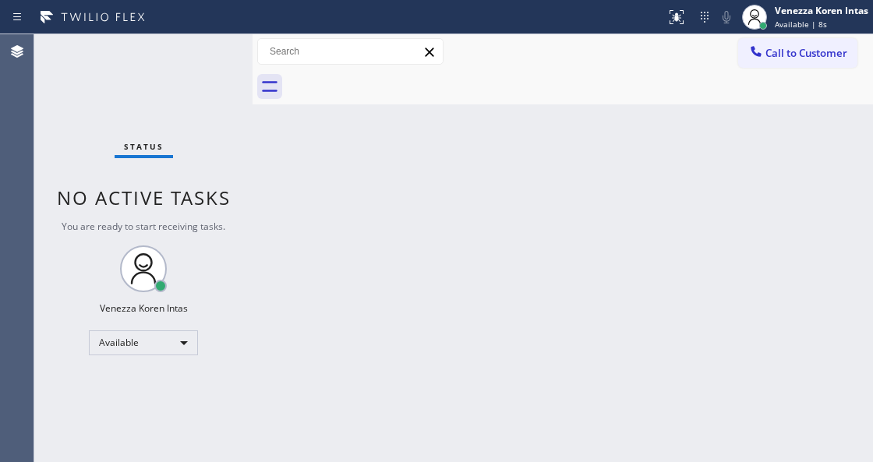
click at [218, 87] on div "Status No active tasks You are ready to start receiving tasks. Venezza Koren In…" at bounding box center [143, 248] width 218 height 428
click at [218, 66] on div "Status No active tasks You are ready to start receiving tasks. Venezza Koren In…" at bounding box center [143, 248] width 218 height 428
click at [214, 55] on div "Status No active tasks You are ready to start receiving tasks. Venezza Koren In…" at bounding box center [143, 248] width 218 height 428
click at [253, 234] on div at bounding box center [253, 248] width 0 height 428
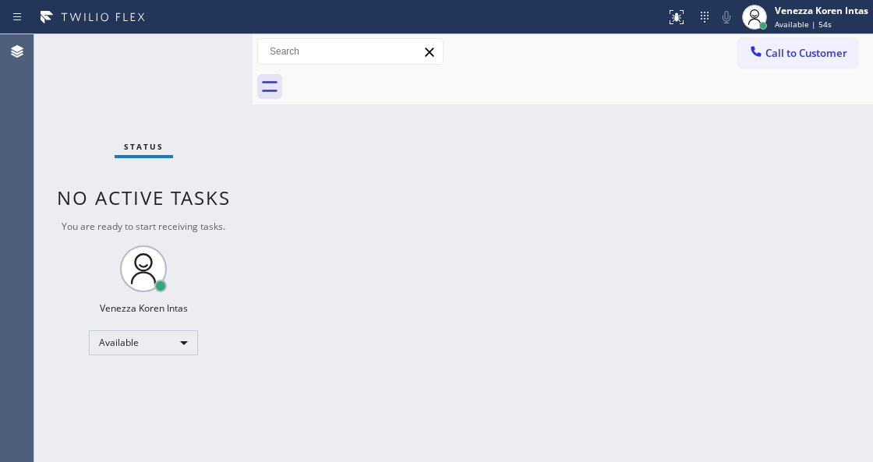
click at [175, 89] on div "Status No active tasks You are ready to start receiving tasks. Venezza Koren In…" at bounding box center [143, 248] width 218 height 428
drag, startPoint x: 187, startPoint y: 75, endPoint x: 28, endPoint y: 83, distance: 159.2
click at [186, 75] on div "Status No active tasks You are ready to start receiving tasks. Venezza Koren In…" at bounding box center [143, 248] width 218 height 428
click at [164, 77] on div "Status No active tasks You are ready to start receiving tasks. Venezza Koren In…" at bounding box center [143, 248] width 218 height 428
click at [164, 76] on div "Status No active tasks You are ready to start receiving tasks. Venezza Koren In…" at bounding box center [143, 248] width 218 height 428
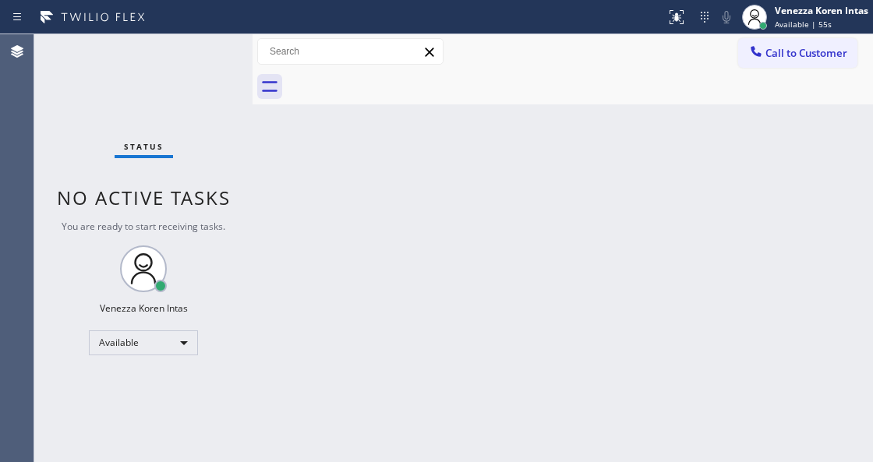
click at [164, 76] on div "Status No active tasks You are ready to start receiving tasks. Venezza Koren In…" at bounding box center [143, 248] width 218 height 428
click at [171, 71] on div "Status No active tasks You are ready to start receiving tasks. Venezza Koren In…" at bounding box center [143, 248] width 218 height 428
click at [178, 65] on div "Status No active tasks You are ready to start receiving tasks. Venezza Koren In…" at bounding box center [143, 248] width 218 height 428
click at [185, 62] on div "Status No active tasks You are ready to start receiving tasks. Venezza Koren In…" at bounding box center [143, 248] width 218 height 428
click at [192, 61] on div "Status No active tasks You are ready to start receiving tasks. Venezza Koren In…" at bounding box center [143, 248] width 218 height 428
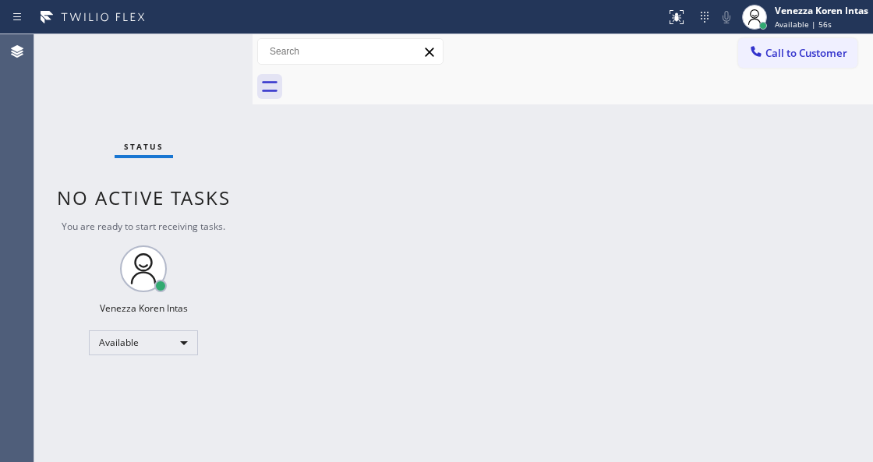
click at [193, 61] on div "Status No active tasks You are ready to start receiving tasks. Venezza Koren In…" at bounding box center [143, 248] width 218 height 428
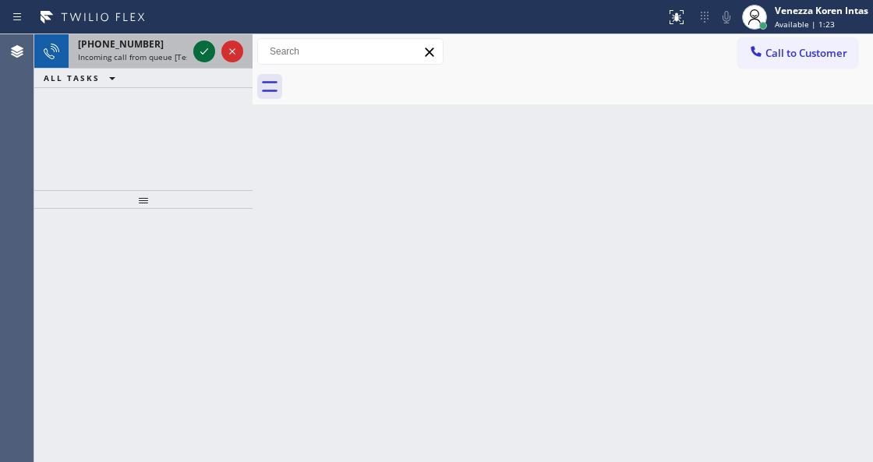
click at [206, 58] on icon at bounding box center [204, 51] width 19 height 19
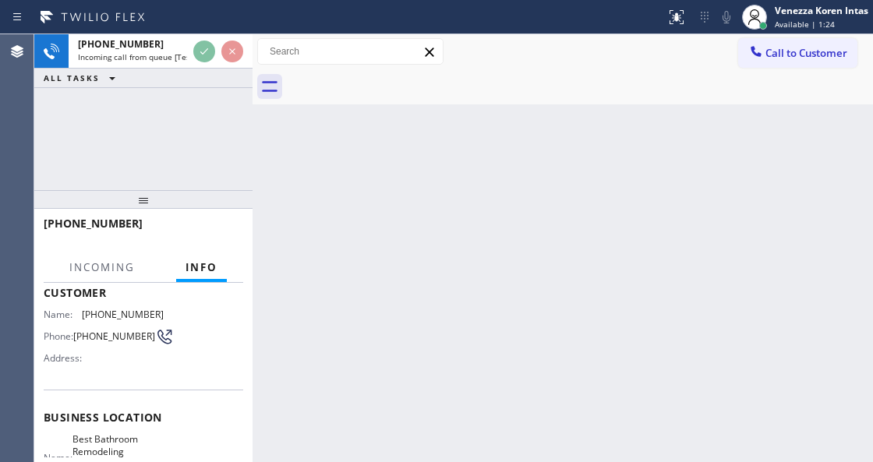
scroll to position [207, 0]
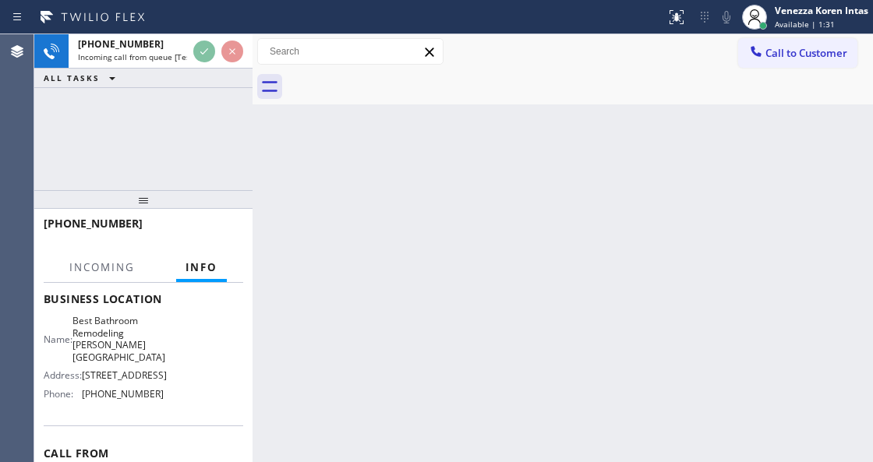
drag, startPoint x: 192, startPoint y: 179, endPoint x: 256, endPoint y: 302, distance: 138.8
click at [192, 179] on div "+13104886819 Incoming call from queue [Test] All ALL TASKS ALL TASKS ACTIVE TAS…" at bounding box center [143, 112] width 218 height 156
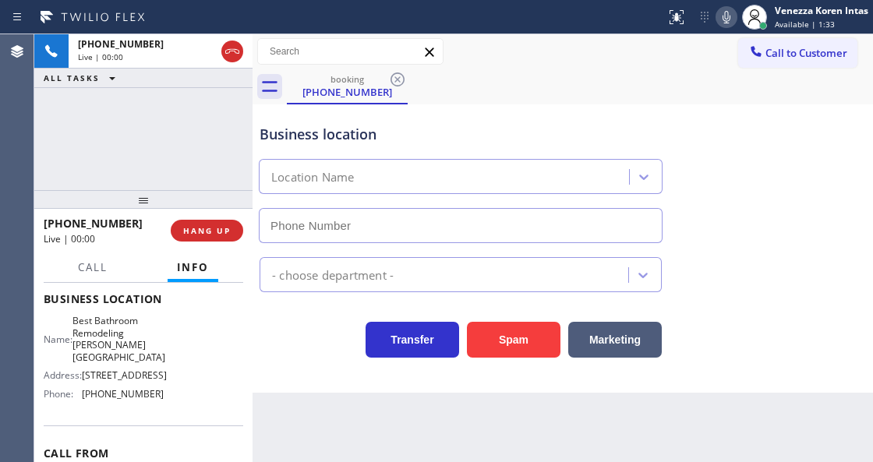
type input "(310) 499-2168"
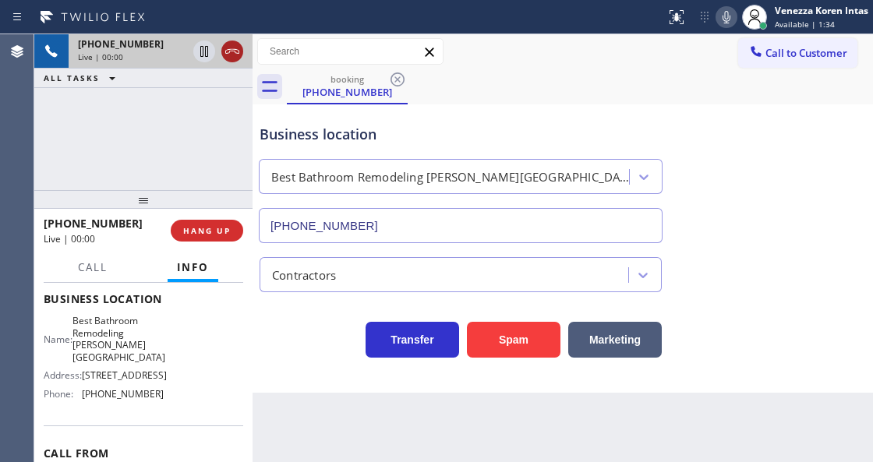
click at [225, 55] on icon at bounding box center [232, 51] width 19 height 19
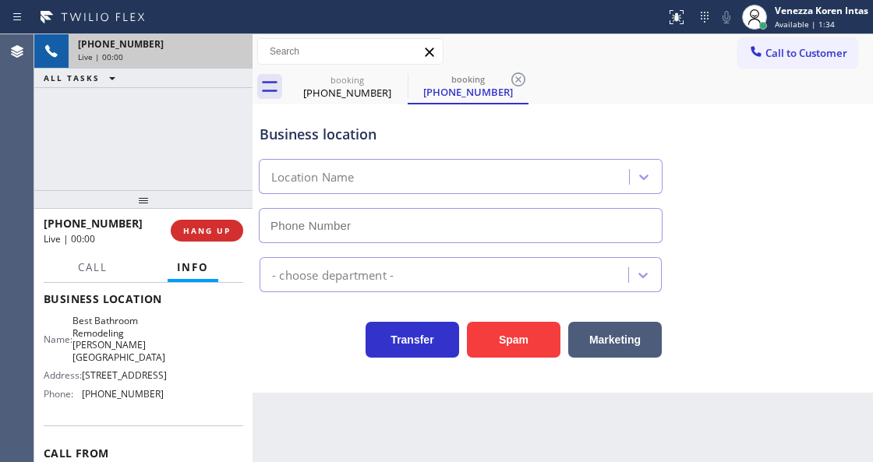
type input "(310) 499-2168"
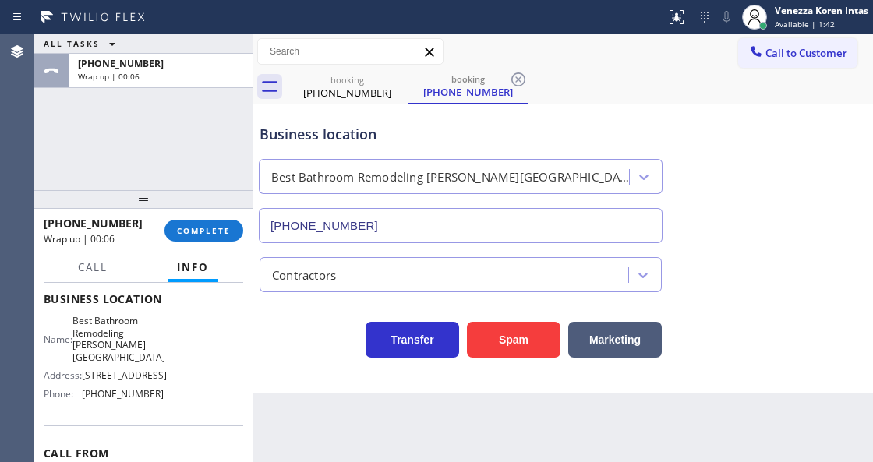
click at [232, 154] on div "ALL TASKS ALL TASKS ACTIVE TASKS TASKS IN WRAP UP +13104886819 Wrap up | 00:06" at bounding box center [143, 112] width 218 height 156
click at [352, 138] on div "Business location" at bounding box center [461, 134] width 402 height 21
click at [401, 85] on icon at bounding box center [397, 79] width 19 height 19
click at [399, 82] on icon at bounding box center [397, 79] width 19 height 19
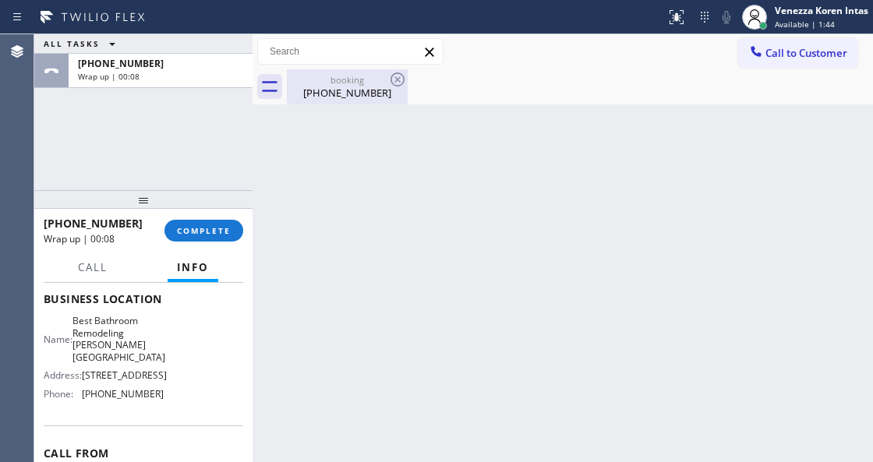
click at [339, 81] on div "booking" at bounding box center [347, 80] width 118 height 12
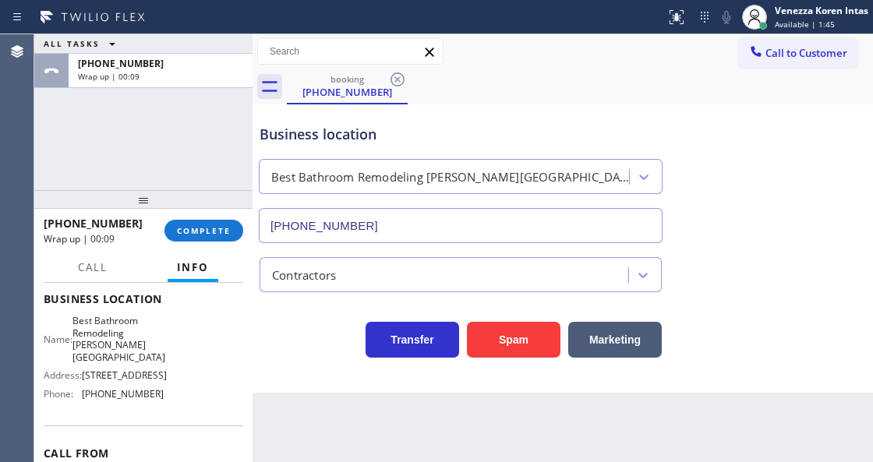
click at [173, 145] on div "ALL TASKS ALL TASKS ACTIVE TASKS TASKS IN WRAP UP +13104886819 Wrap up | 00:09" at bounding box center [143, 112] width 218 height 156
click at [193, 131] on div "ALL TASKS ALL TASKS ACTIVE TASKS TASKS IN WRAP UP +13104886819 Wrap up | 00:10" at bounding box center [143, 112] width 218 height 156
click at [508, 120] on div "Business location Best Bathroom Remodeling Beverly Hills (310) 499-2168" at bounding box center [460, 175] width 409 height 135
drag, startPoint x: 182, startPoint y: 228, endPoint x: 241, endPoint y: 237, distance: 60.0
click at [185, 226] on span "COMPLETE" at bounding box center [204, 230] width 54 height 11
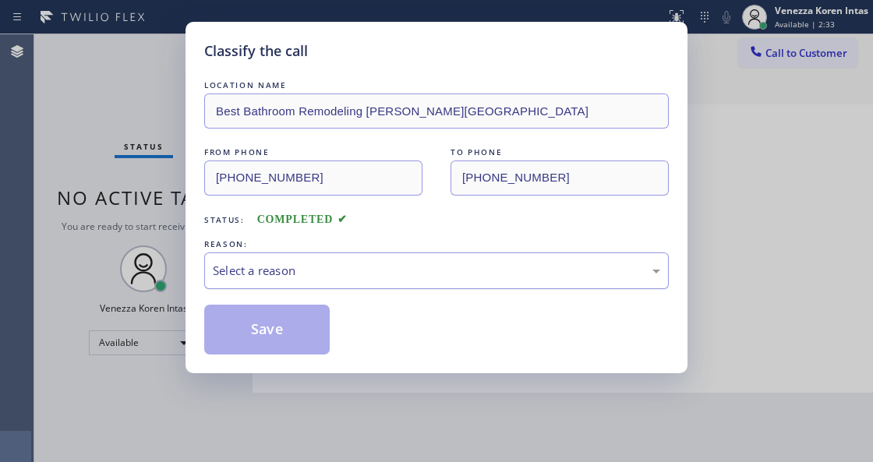
drag, startPoint x: 355, startPoint y: 249, endPoint x: 355, endPoint y: 268, distance: 19.5
click at [355, 253] on div "REASON:" at bounding box center [436, 244] width 465 height 16
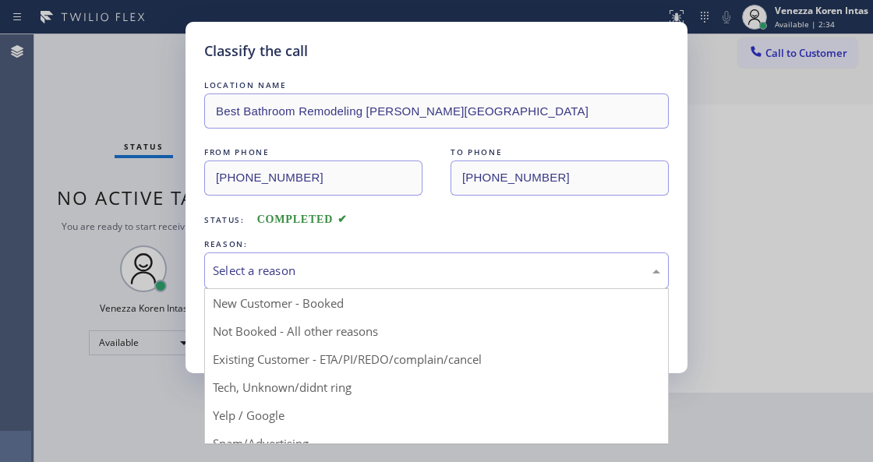
drag, startPoint x: 355, startPoint y: 268, endPoint x: 354, endPoint y: 380, distance: 112.3
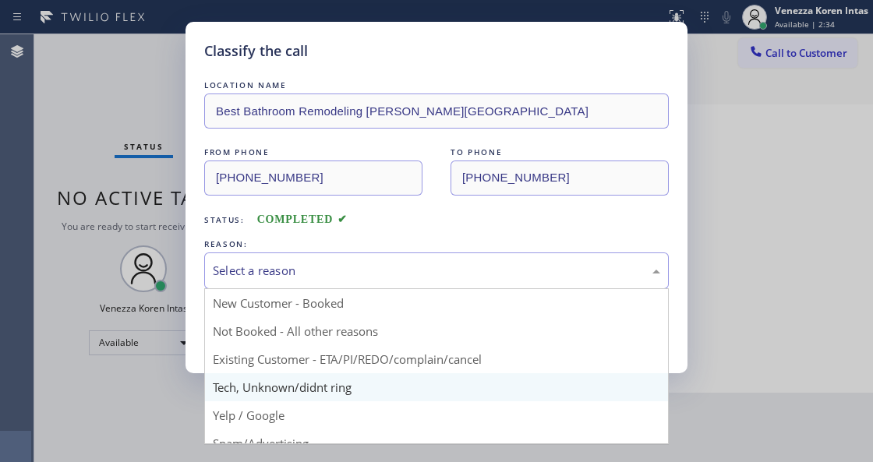
click at [355, 271] on div "Select a reason" at bounding box center [436, 271] width 447 height 18
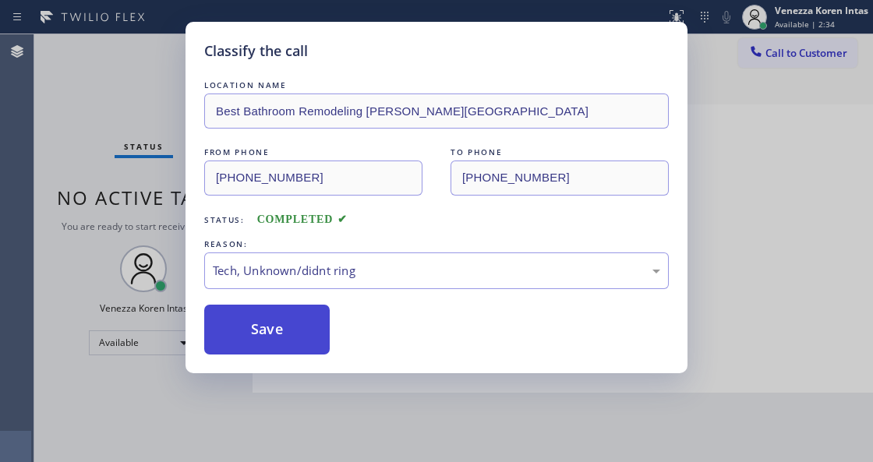
drag, startPoint x: 343, startPoint y: 394, endPoint x: 301, endPoint y: 347, distance: 62.9
drag, startPoint x: 301, startPoint y: 340, endPoint x: 316, endPoint y: 455, distance: 116.3
click at [301, 340] on button "Save" at bounding box center [267, 330] width 126 height 50
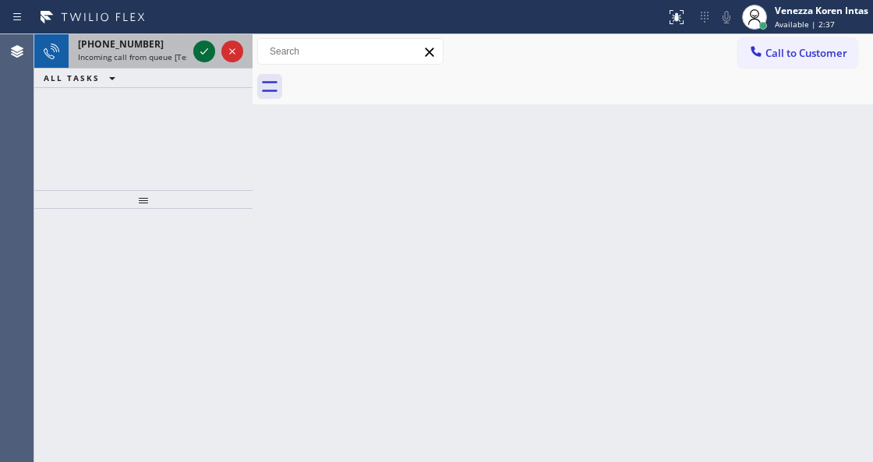
drag, startPoint x: 190, startPoint y: 43, endPoint x: 210, endPoint y: 59, distance: 26.1
click at [190, 42] on div at bounding box center [218, 51] width 56 height 34
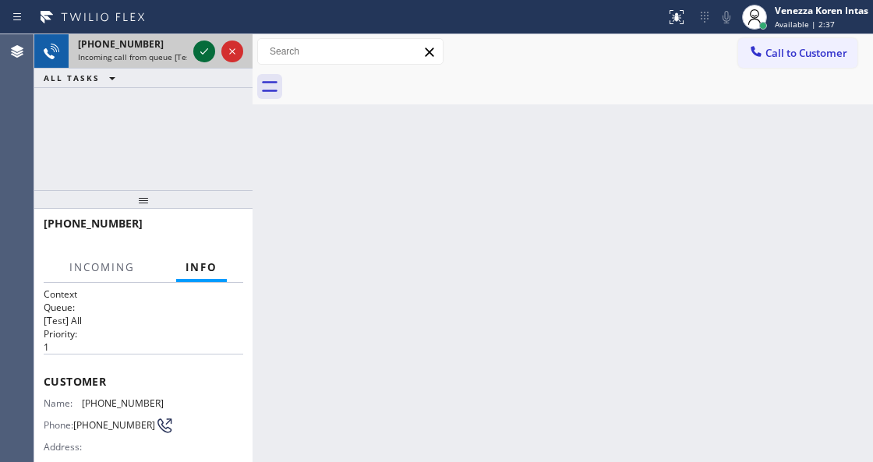
click at [210, 59] on icon at bounding box center [204, 51] width 19 height 19
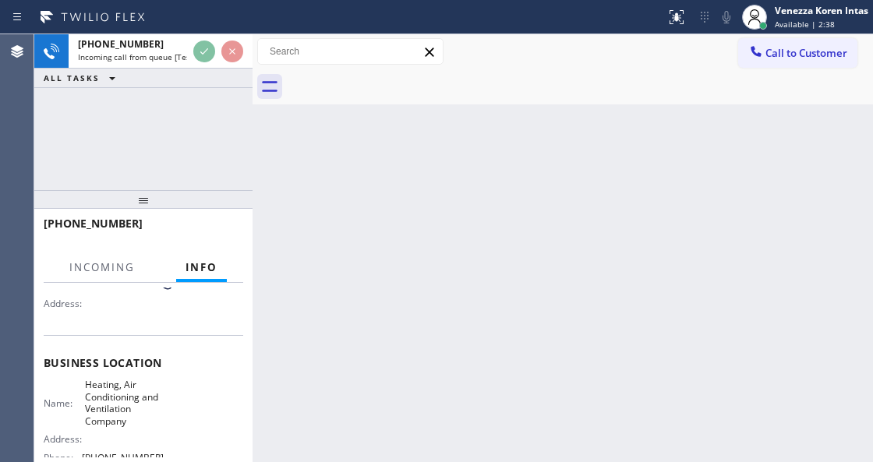
scroll to position [207, 0]
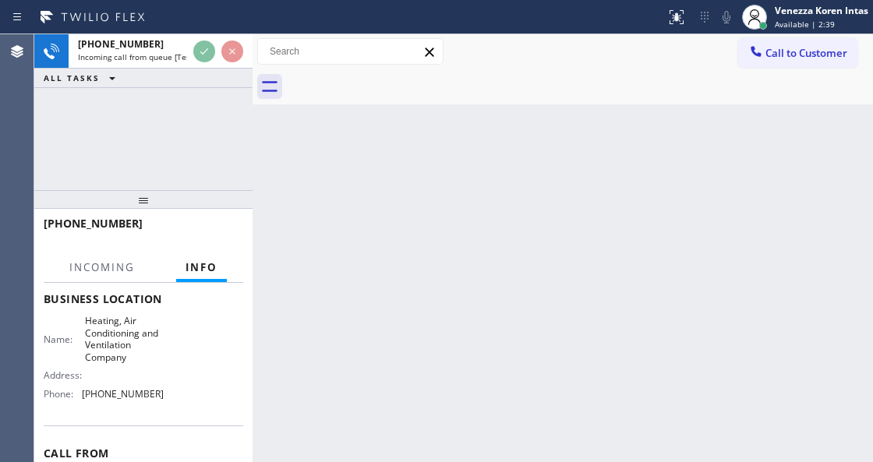
click at [212, 152] on div "+16612001176 Incoming call from queue [Test] All ALL TASKS ALL TASKS ACTIVE TAS…" at bounding box center [143, 112] width 218 height 156
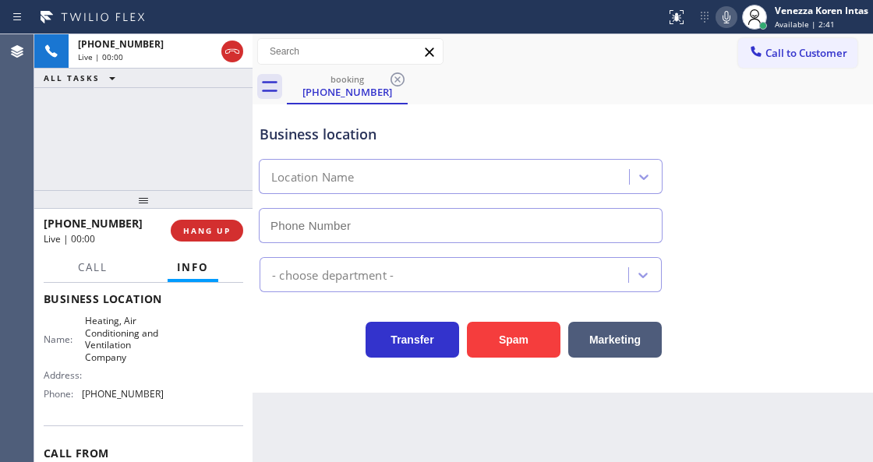
type input "(213) 348-6390"
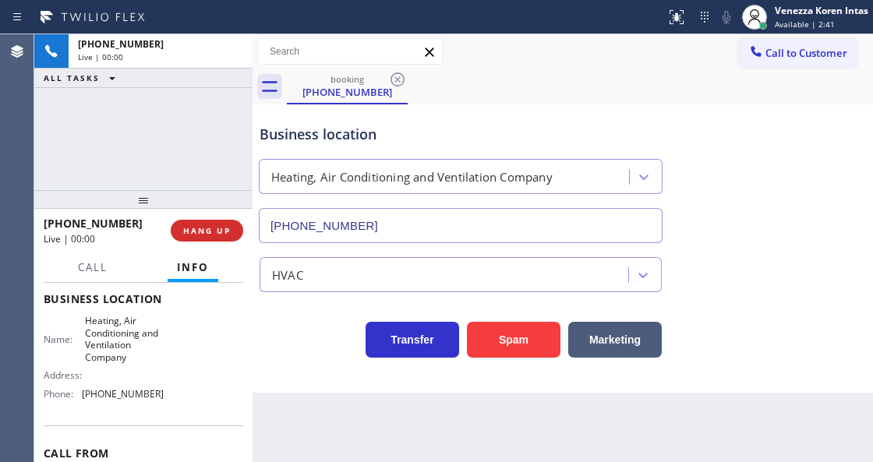
scroll to position [51, 0]
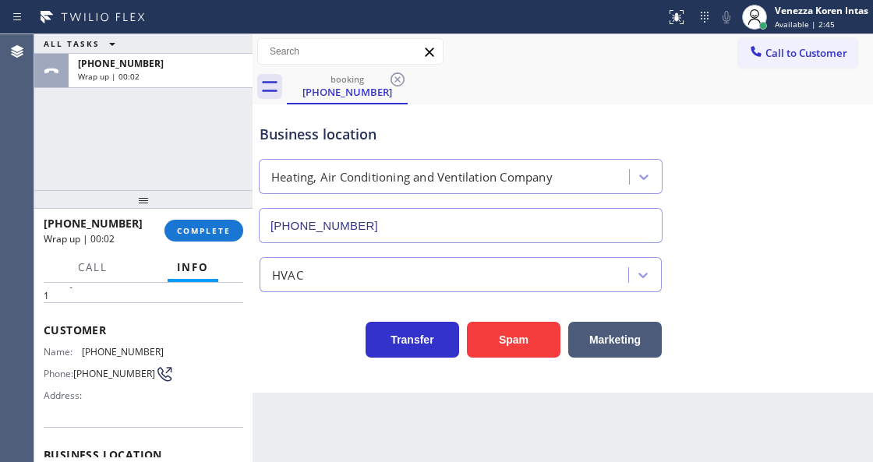
click at [190, 134] on div "ALL TASKS ALL TASKS ACTIVE TASKS TASKS IN WRAP UP +16612001176 Wrap up | 00:02" at bounding box center [143, 112] width 218 height 156
click at [225, 117] on div "ALL TASKS ALL TASKS ACTIVE TASKS TASKS IN WRAP UP +16612001176 Wrap up | 00:03" at bounding box center [143, 112] width 218 height 156
click at [207, 239] on button "COMPLETE" at bounding box center [203, 231] width 79 height 22
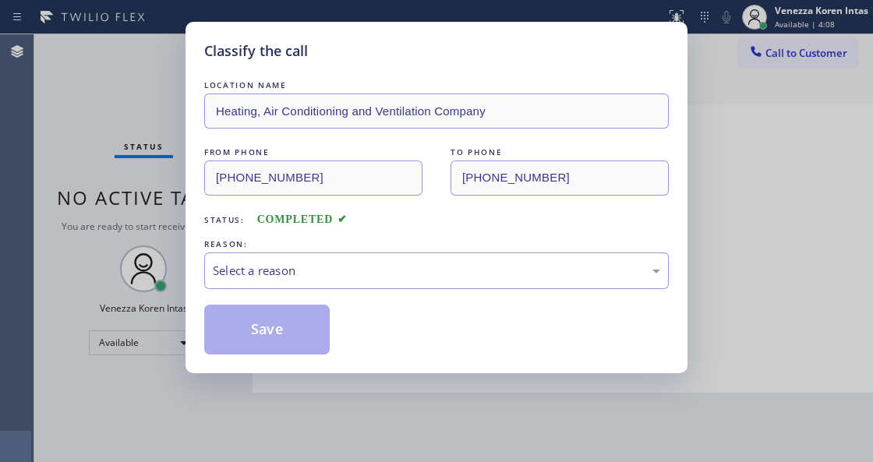
click at [373, 264] on div "Select a reason" at bounding box center [436, 271] width 447 height 18
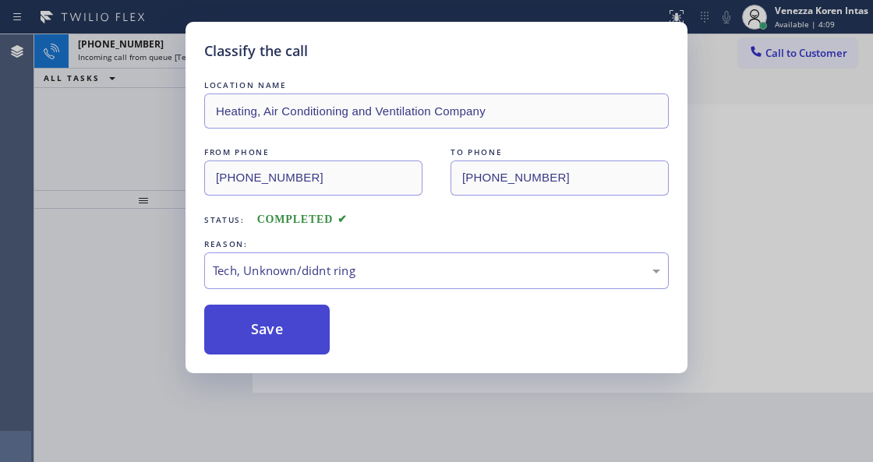
click at [313, 338] on button "Save" at bounding box center [267, 330] width 126 height 50
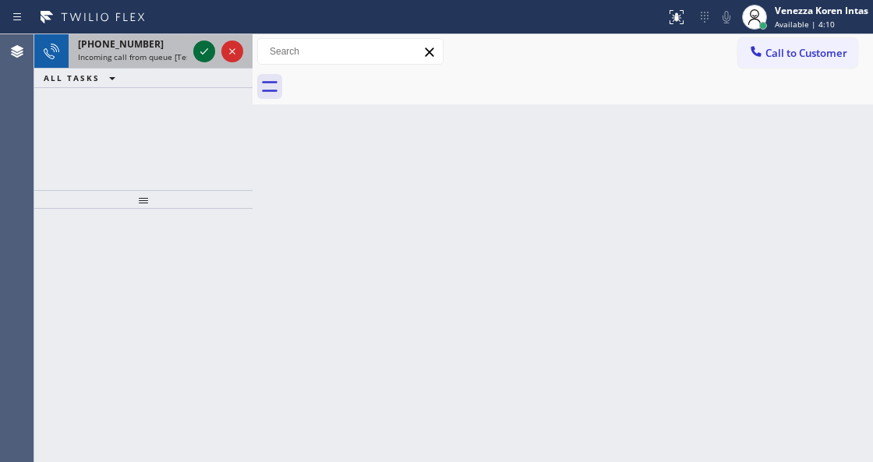
click at [207, 53] on icon at bounding box center [204, 51] width 19 height 19
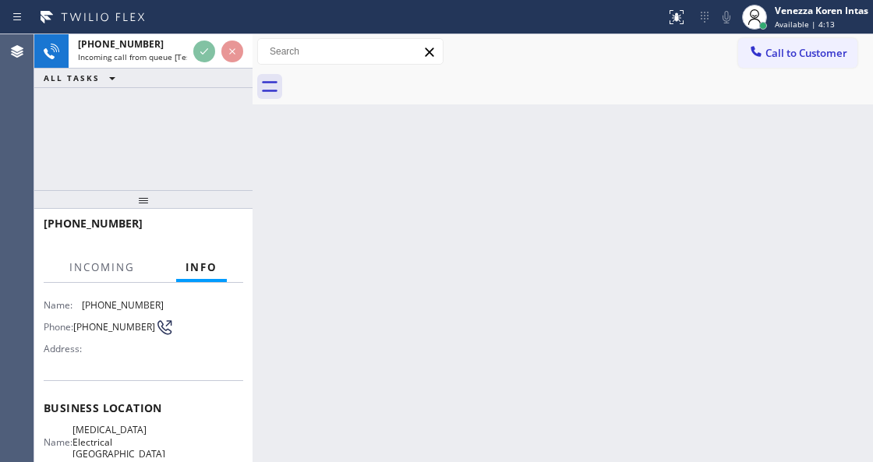
scroll to position [156, 0]
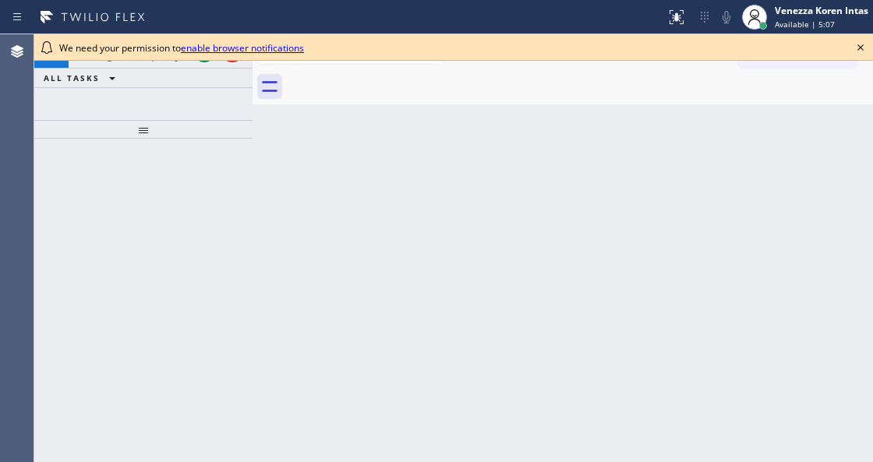
click at [864, 49] on icon at bounding box center [860, 47] width 19 height 19
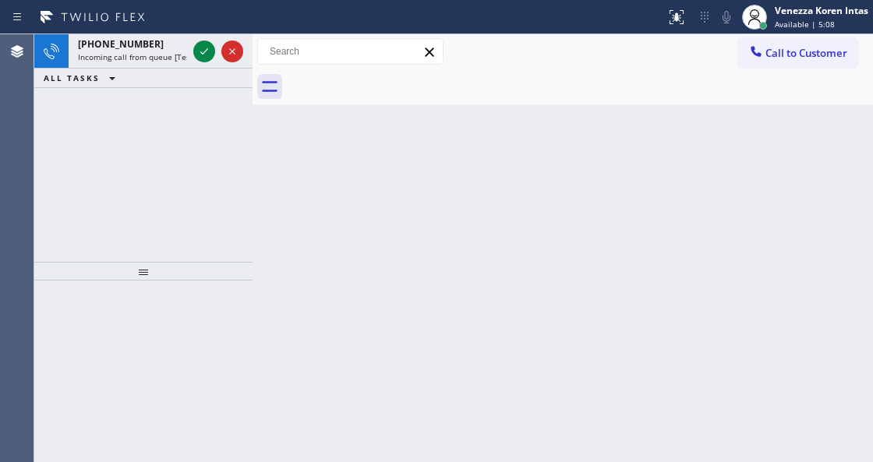
drag, startPoint x: 175, startPoint y: 131, endPoint x: 172, endPoint y: 267, distance: 135.7
click at [172, 267] on div at bounding box center [143, 271] width 218 height 19
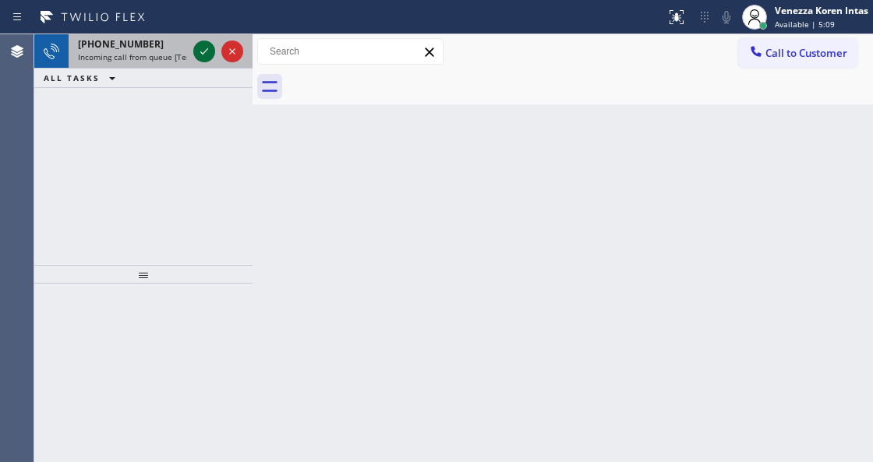
click at [197, 48] on icon at bounding box center [204, 51] width 19 height 19
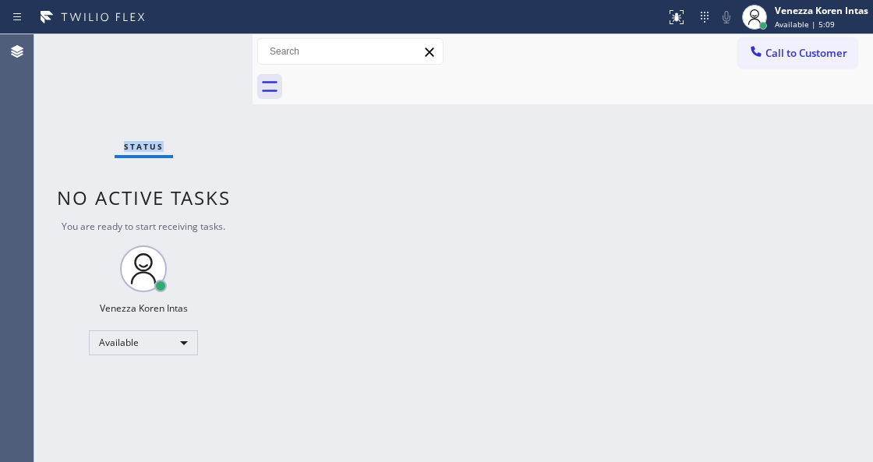
click at [197, 48] on div "Status No active tasks You are ready to start receiving tasks. Venezza Koren In…" at bounding box center [143, 248] width 218 height 428
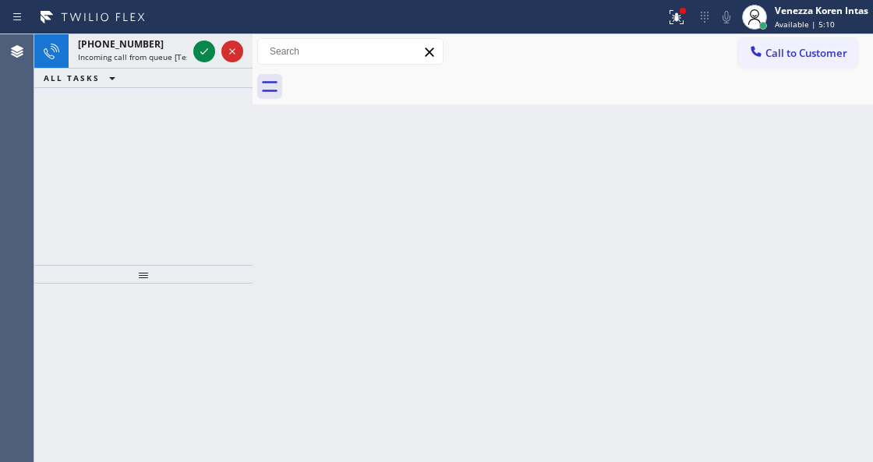
click at [197, 48] on icon at bounding box center [204, 51] width 19 height 19
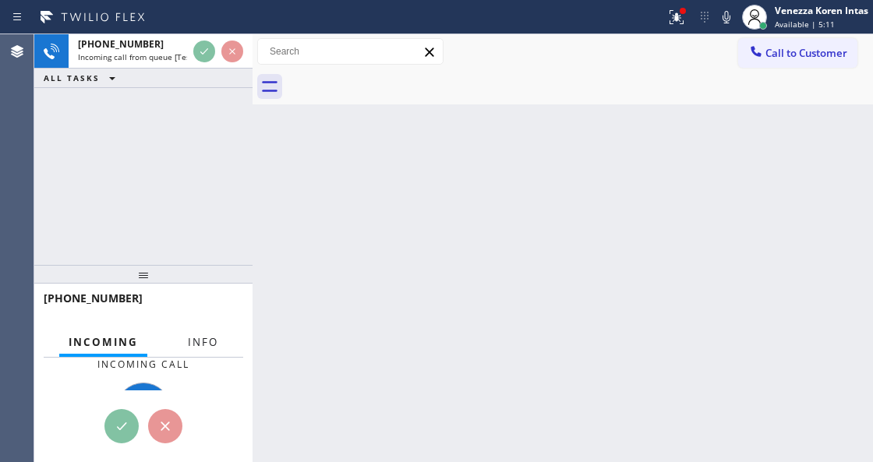
click at [191, 337] on span "Info" at bounding box center [203, 342] width 30 height 14
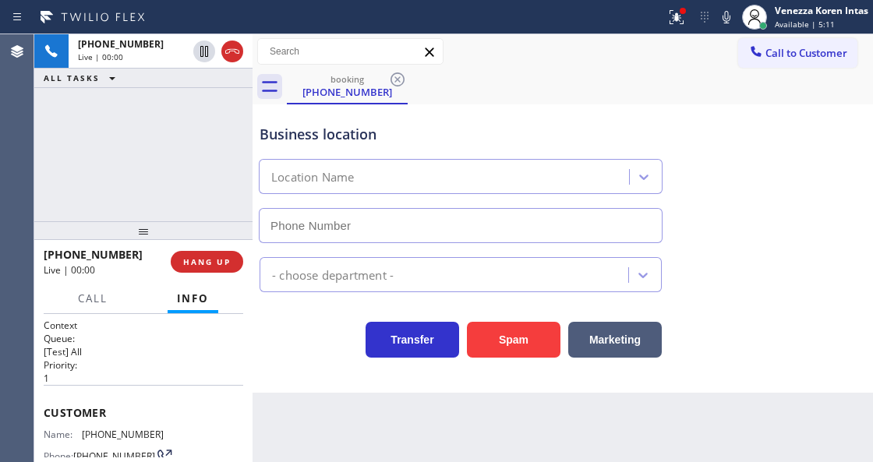
click at [161, 234] on div at bounding box center [143, 230] width 218 height 19
type input "[PHONE_NUMBER]"
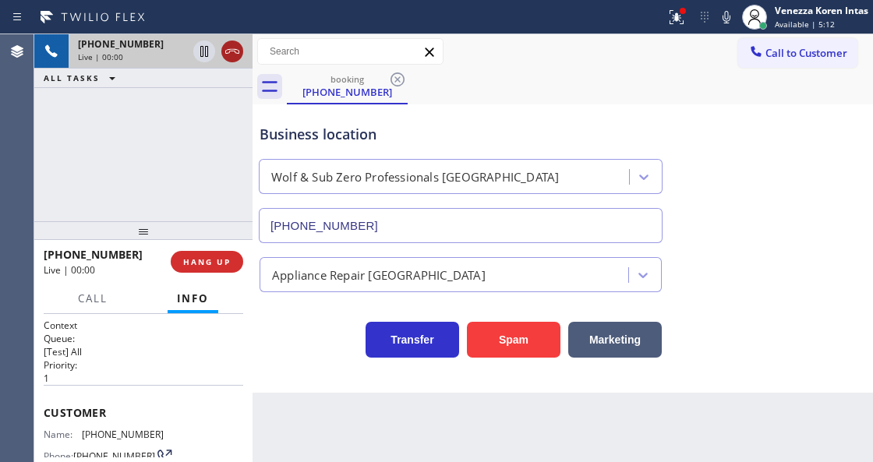
click at [228, 51] on icon at bounding box center [232, 51] width 19 height 19
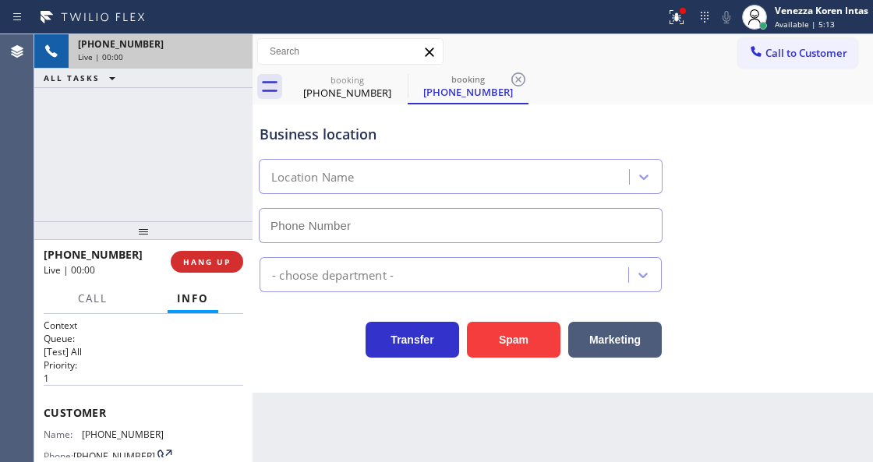
type input "[PHONE_NUMBER]"
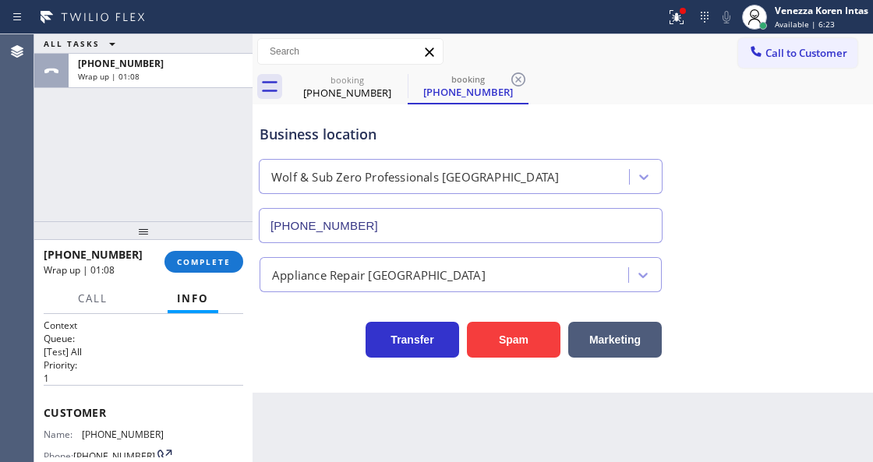
click at [215, 249] on div "[PHONE_NUMBER] Wrap up | 01:08 COMPLETE" at bounding box center [144, 262] width 200 height 41
click at [221, 263] on span "COMPLETE" at bounding box center [204, 261] width 54 height 11
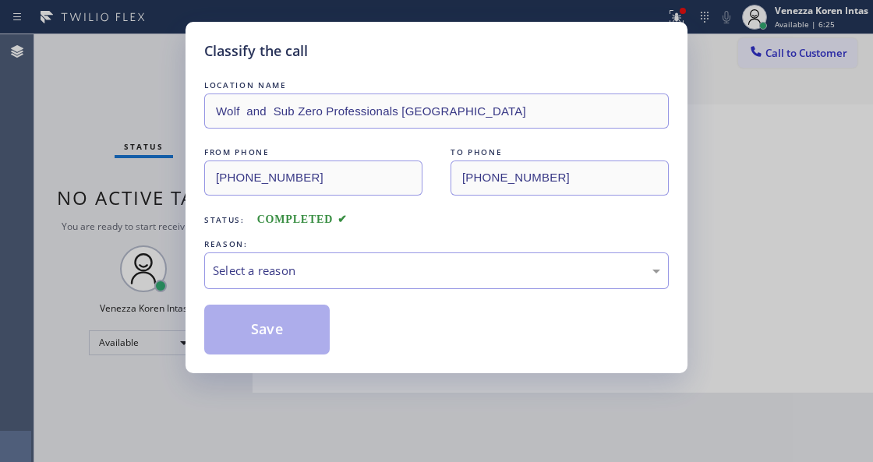
click at [304, 276] on div "Select a reason" at bounding box center [436, 271] width 447 height 18
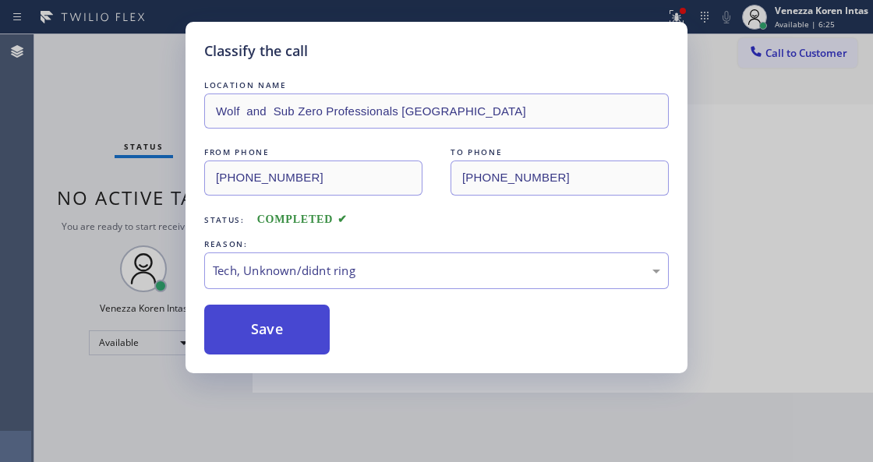
click at [280, 332] on button "Save" at bounding box center [267, 330] width 126 height 50
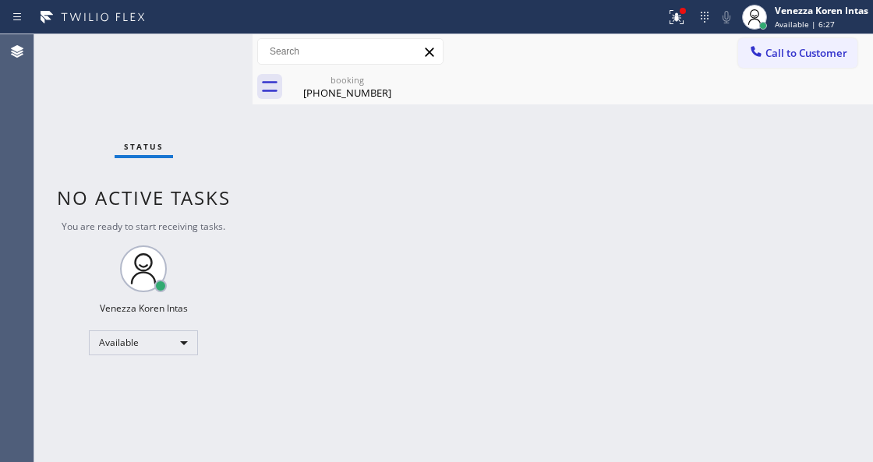
click at [669, 15] on icon at bounding box center [676, 17] width 19 height 19
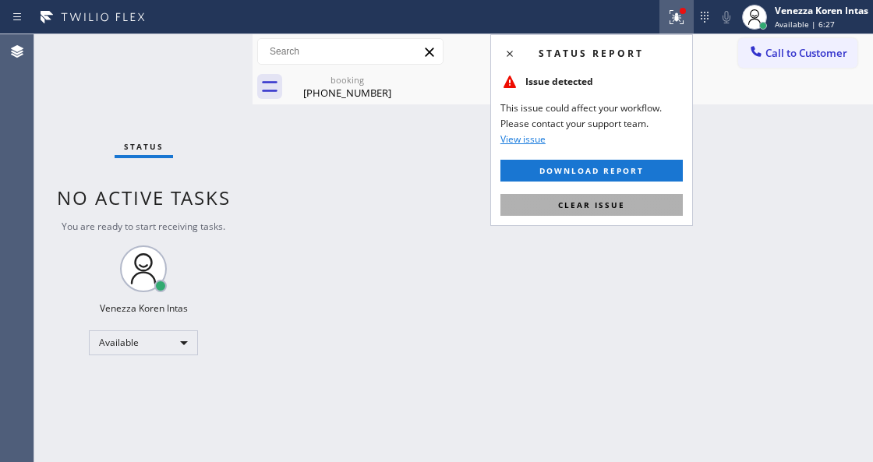
click at [644, 205] on button "Clear issue" at bounding box center [592, 205] width 182 height 22
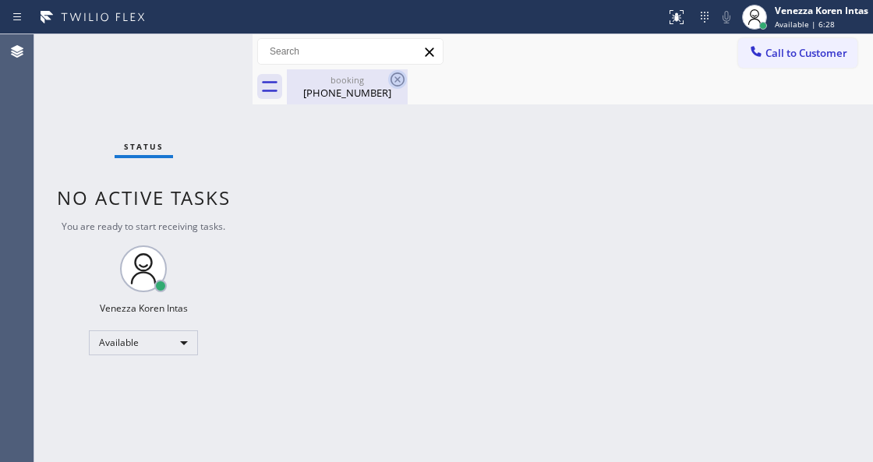
click at [398, 87] on icon at bounding box center [397, 79] width 19 height 19
click at [403, 75] on icon at bounding box center [397, 79] width 19 height 19
drag, startPoint x: 396, startPoint y: 80, endPoint x: 388, endPoint y: 84, distance: 8.7
click at [388, 84] on div "booking [PHONE_NUMBER]" at bounding box center [580, 86] width 586 height 35
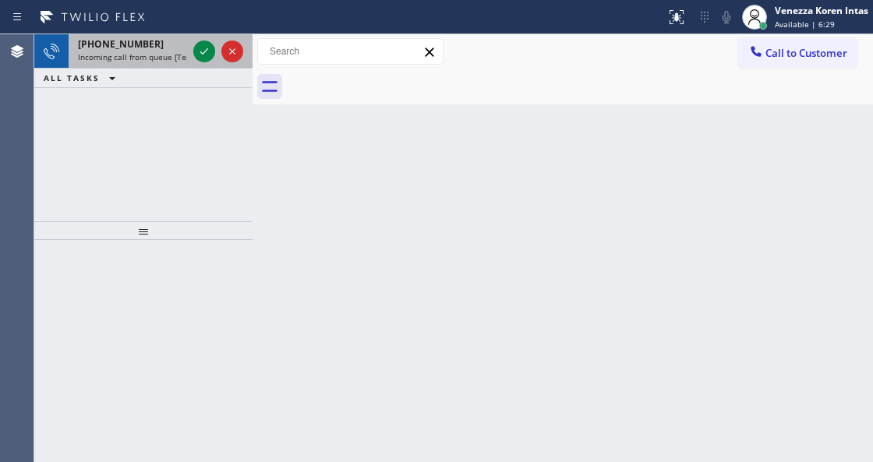
drag, startPoint x: 176, startPoint y: 37, endPoint x: 161, endPoint y: 48, distance: 19.0
click at [174, 38] on div "[PHONE_NUMBER] Incoming call from queue [Test] All" at bounding box center [130, 51] width 122 height 34
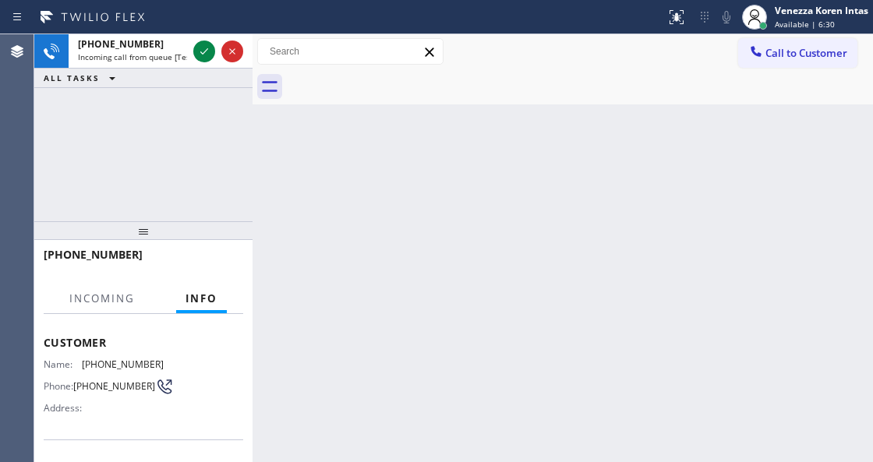
scroll to position [207, 0]
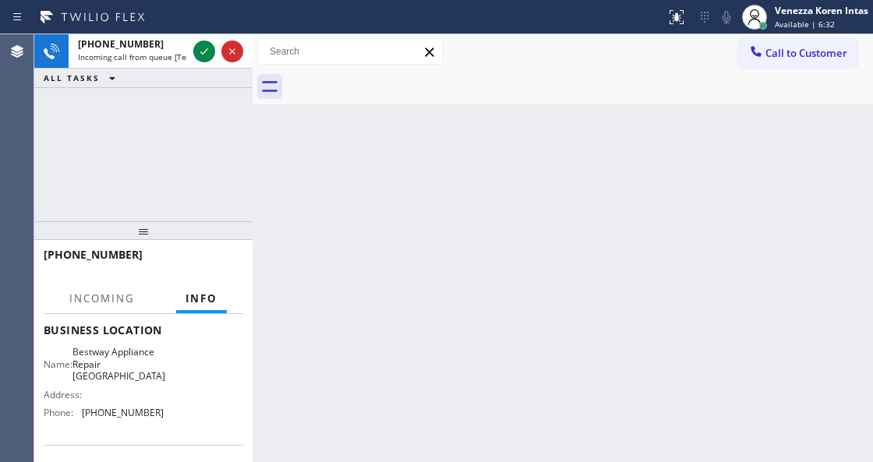
drag, startPoint x: 810, startPoint y: 23, endPoint x: 808, endPoint y: 45, distance: 22.7
click at [810, 22] on span "Available | 6:32" at bounding box center [805, 24] width 60 height 11
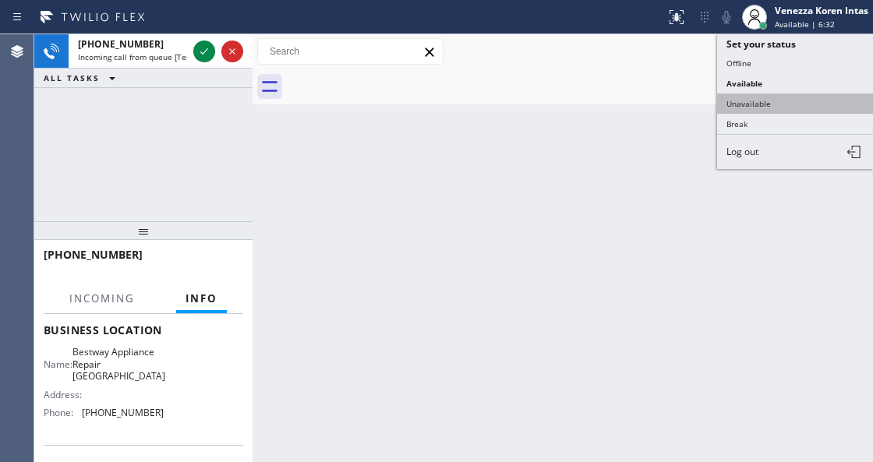
click at [805, 101] on button "Unavailable" at bounding box center [795, 104] width 156 height 20
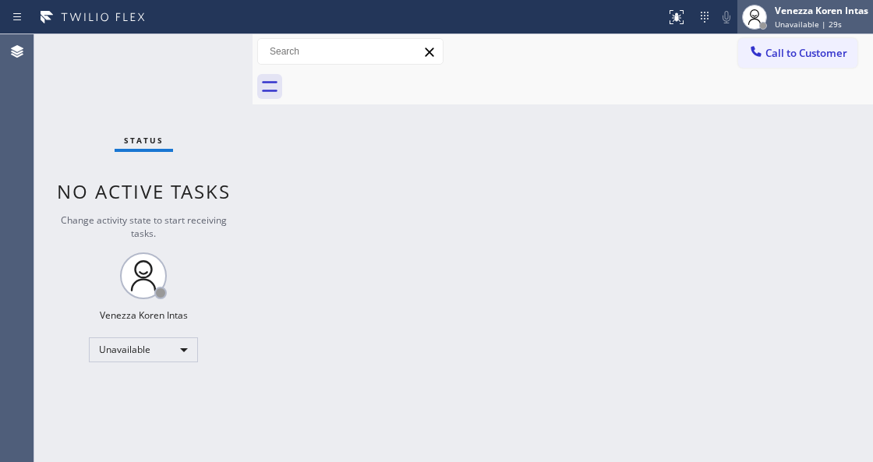
click at [800, 16] on div "Venezza Koren Intas" at bounding box center [822, 10] width 94 height 13
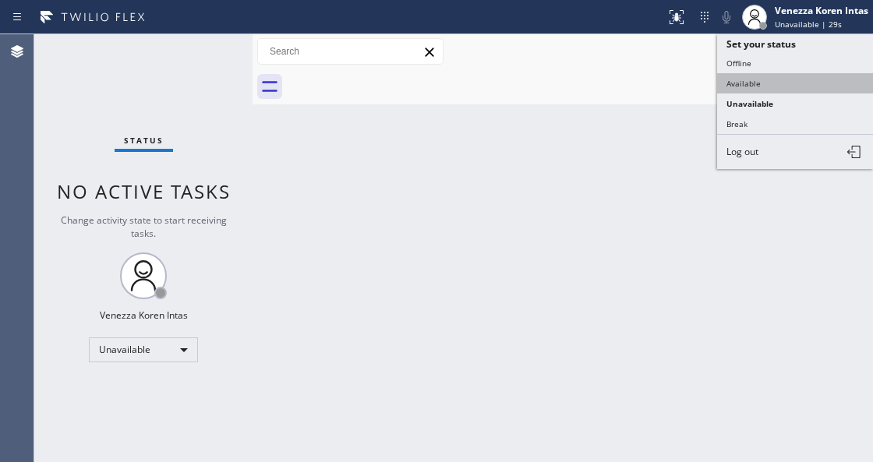
click at [740, 83] on button "Available" at bounding box center [795, 83] width 156 height 20
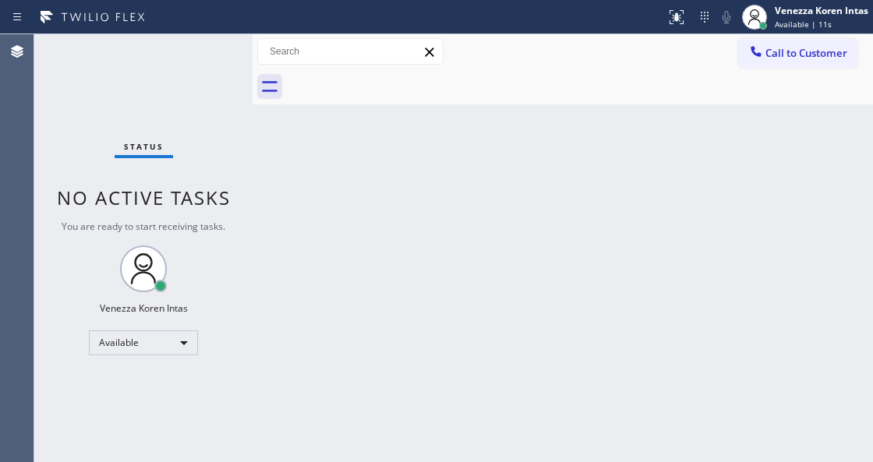
click at [227, 49] on div "Status No active tasks You are ready to start receiving tasks. Venezza Koren In…" at bounding box center [143, 248] width 218 height 428
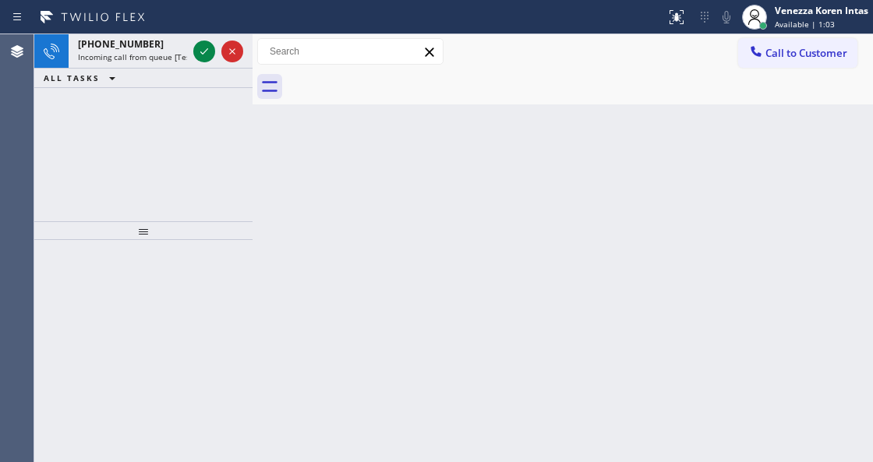
click at [200, 57] on icon at bounding box center [204, 51] width 19 height 19
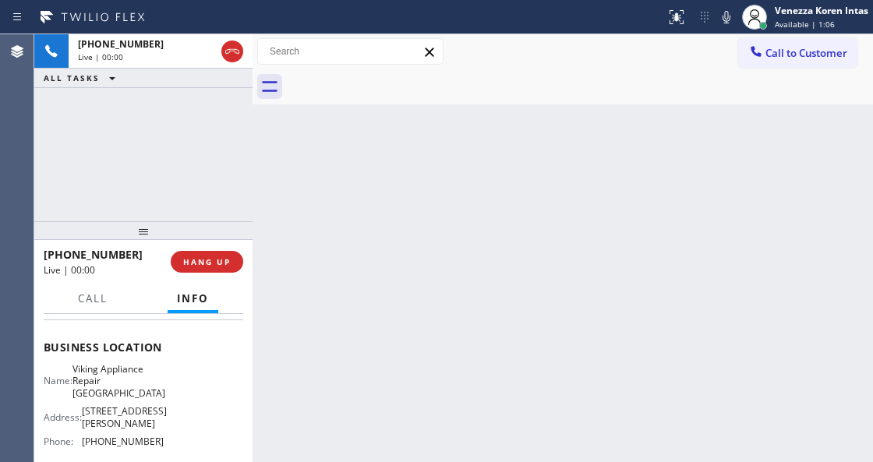
scroll to position [207, 0]
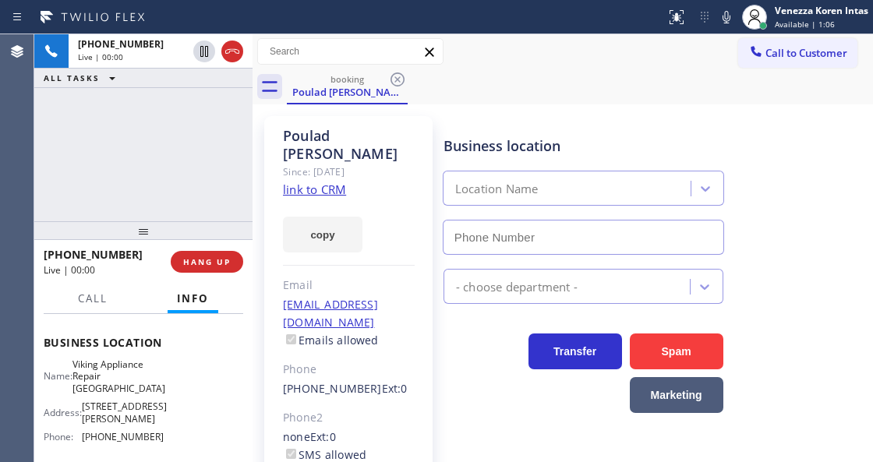
type input "[PHONE_NUMBER]"
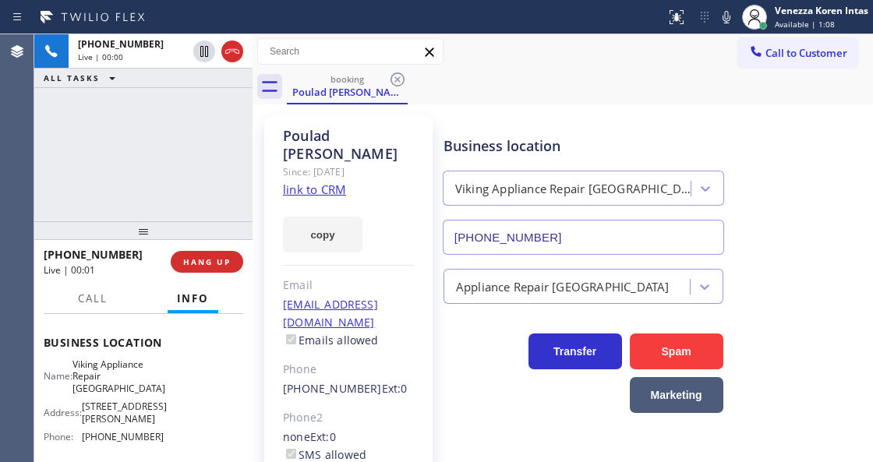
click at [304, 182] on link "link to CRM" at bounding box center [314, 190] width 63 height 16
click at [724, 19] on icon at bounding box center [726, 17] width 19 height 19
click at [723, 23] on icon at bounding box center [726, 17] width 19 height 19
click at [532, 114] on div "Business location Viking Appliance Repair [GEOGRAPHIC_DATA] [PHONE_NUMBER]" at bounding box center [654, 184] width 429 height 141
click at [327, 182] on link "link to CRM" at bounding box center [314, 190] width 63 height 16
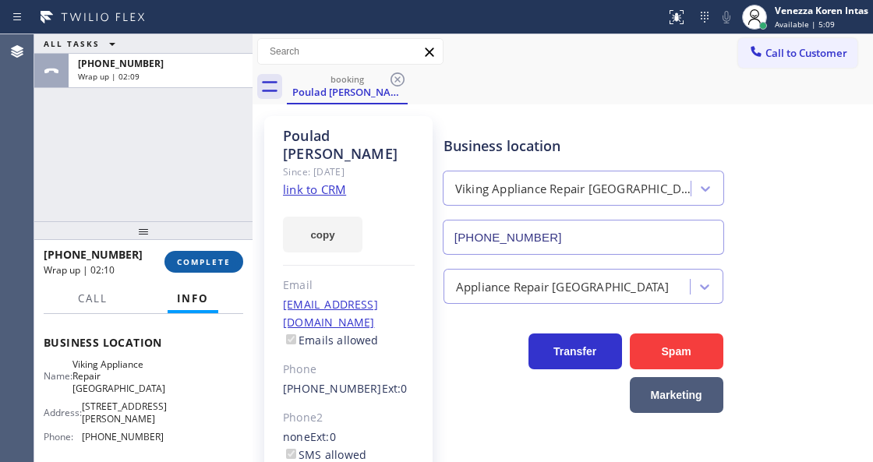
click at [226, 260] on span "COMPLETE" at bounding box center [204, 261] width 54 height 11
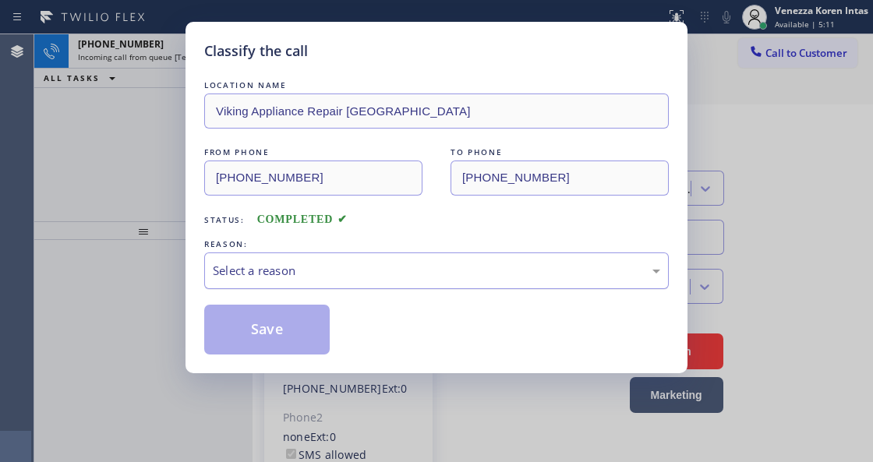
click at [367, 274] on div "Select a reason" at bounding box center [436, 271] width 447 height 18
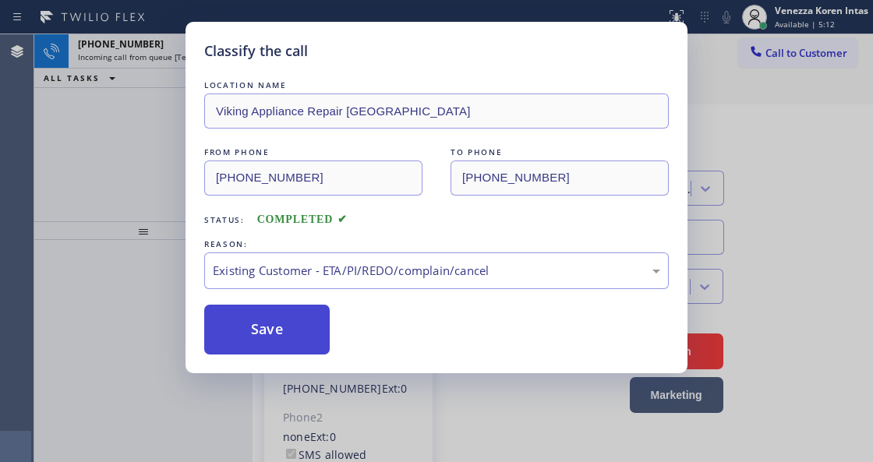
drag, startPoint x: 281, startPoint y: 322, endPoint x: 333, endPoint y: 420, distance: 111.3
click at [281, 323] on button "Save" at bounding box center [267, 330] width 126 height 50
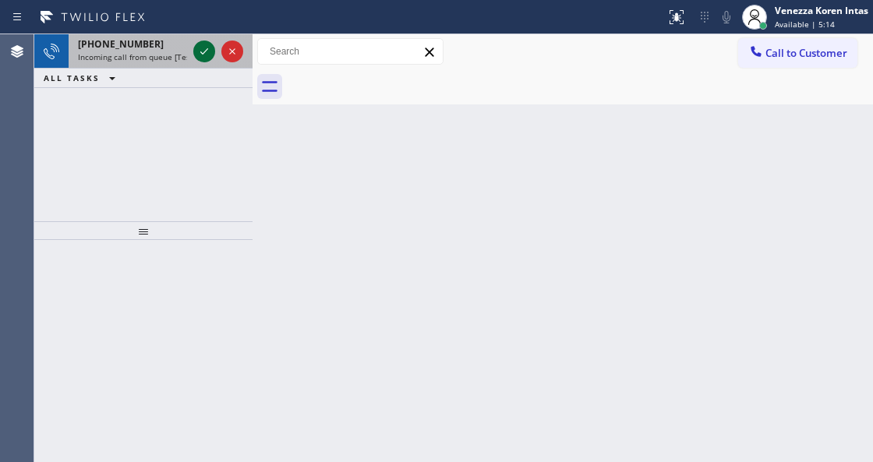
click at [200, 51] on icon at bounding box center [204, 51] width 19 height 19
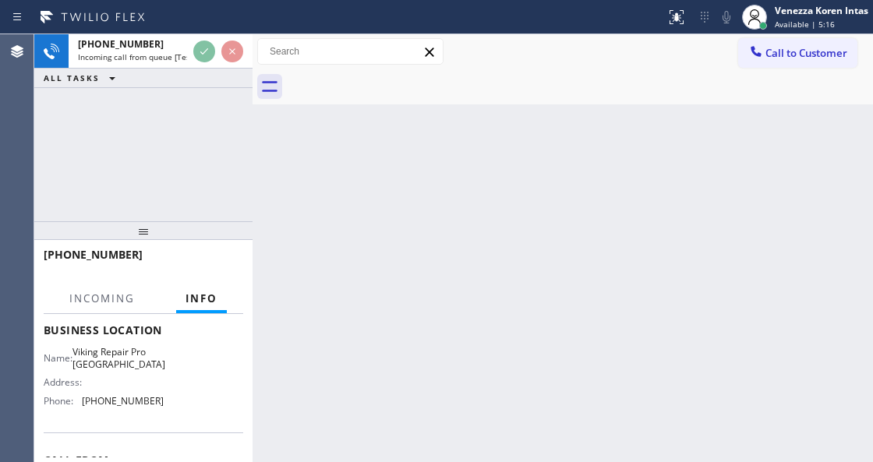
scroll to position [207, 0]
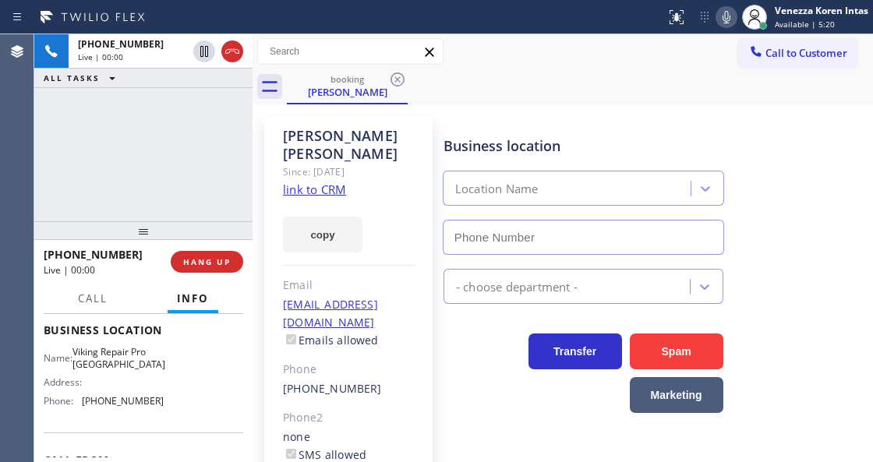
type input "[PHONE_NUMBER]"
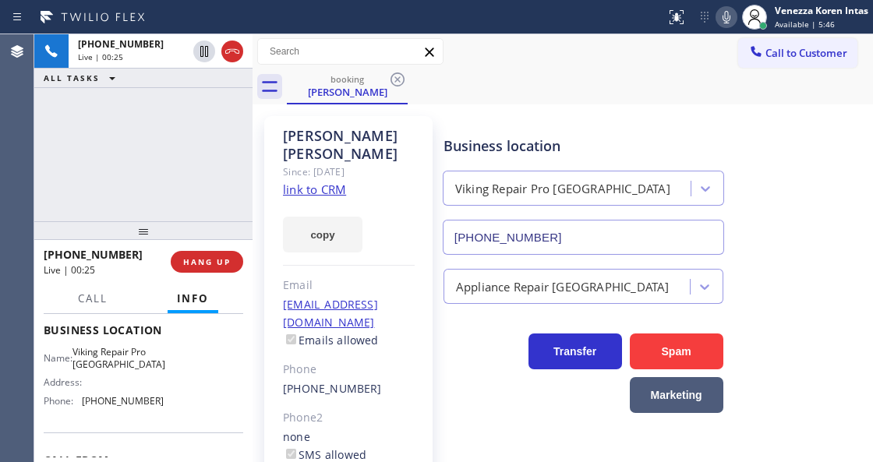
click at [298, 182] on link "link to CRM" at bounding box center [314, 190] width 63 height 16
drag, startPoint x: 722, startPoint y: 23, endPoint x: 691, endPoint y: 47, distance: 39.5
click at [722, 23] on icon at bounding box center [726, 17] width 19 height 19
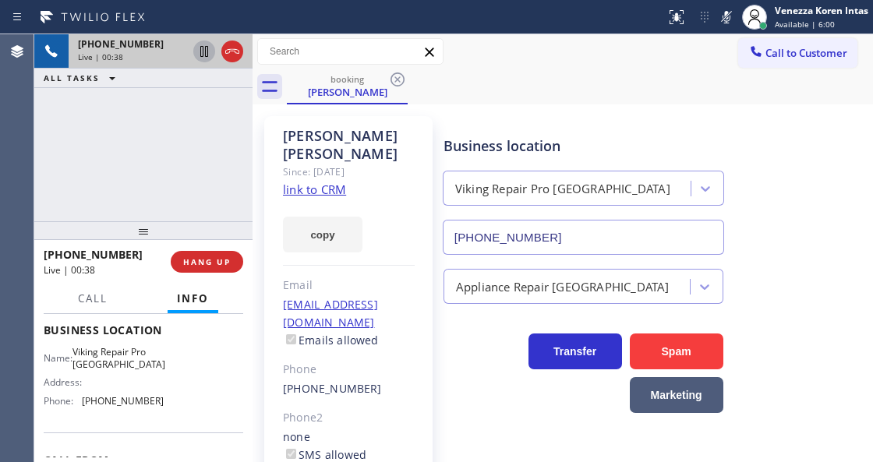
click at [199, 55] on icon at bounding box center [204, 51] width 19 height 19
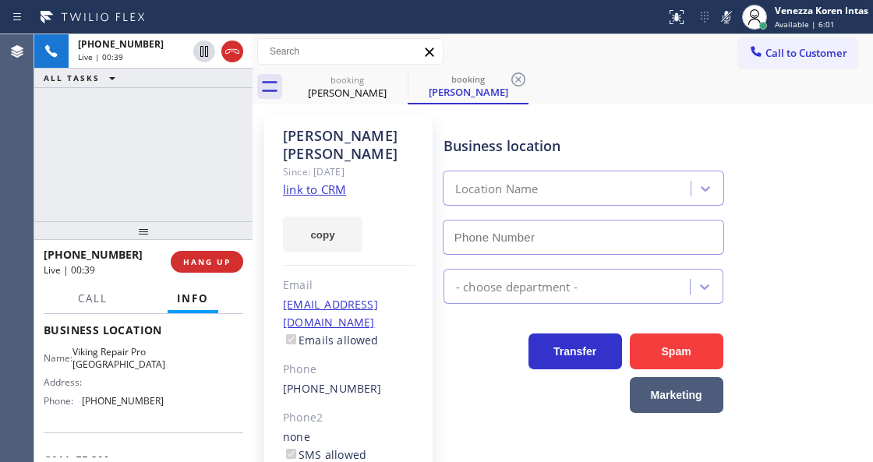
type input "[PHONE_NUMBER]"
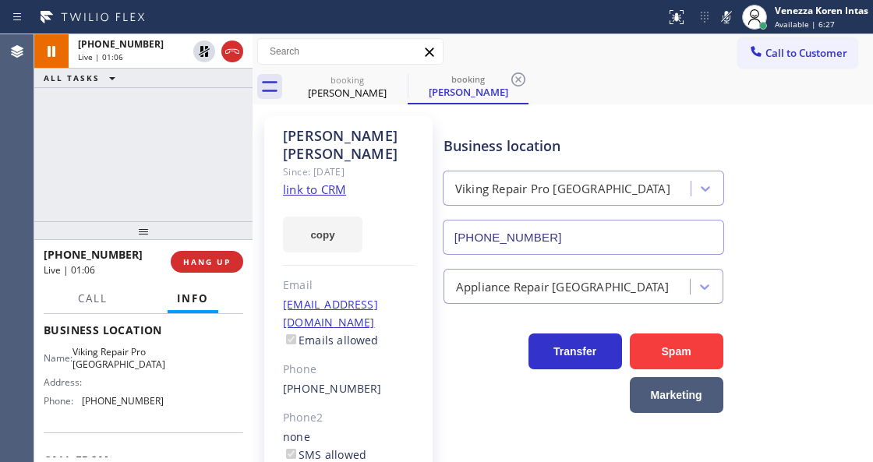
drag, startPoint x: 235, startPoint y: 177, endPoint x: 256, endPoint y: 169, distance: 22.4
click at [235, 177] on div "[PHONE_NUMBER] Live | 01:06 ALL TASKS ALL TASKS ACTIVE TASKS TASKS IN WRAP UP" at bounding box center [143, 127] width 218 height 187
click at [390, 137] on div "[PERSON_NAME]" at bounding box center [349, 145] width 132 height 36
click at [513, 79] on icon at bounding box center [518, 79] width 19 height 19
click at [203, 164] on div "[PHONE_NUMBER] Live | 01:34 ALL TASKS ALL TASKS ACTIVE TASKS TASKS IN WRAP UP" at bounding box center [143, 127] width 218 height 187
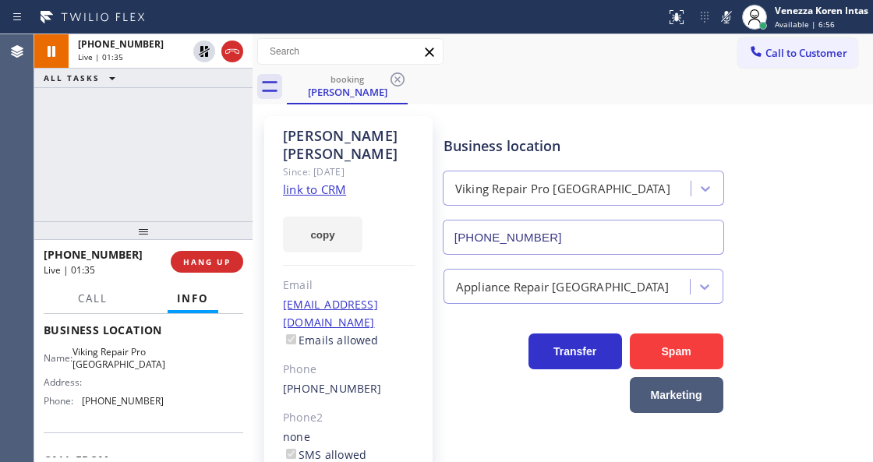
click at [140, 116] on div "[PHONE_NUMBER] Live | 01:35 ALL TASKS ALL TASKS ACTIVE TASKS TASKS IN WRAP UP" at bounding box center [143, 127] width 218 height 187
click at [733, 6] on div "Status report No issues detected If you experience an issue, please download th…" at bounding box center [767, 17] width 214 height 34
click at [734, 10] on div at bounding box center [727, 17] width 22 height 19
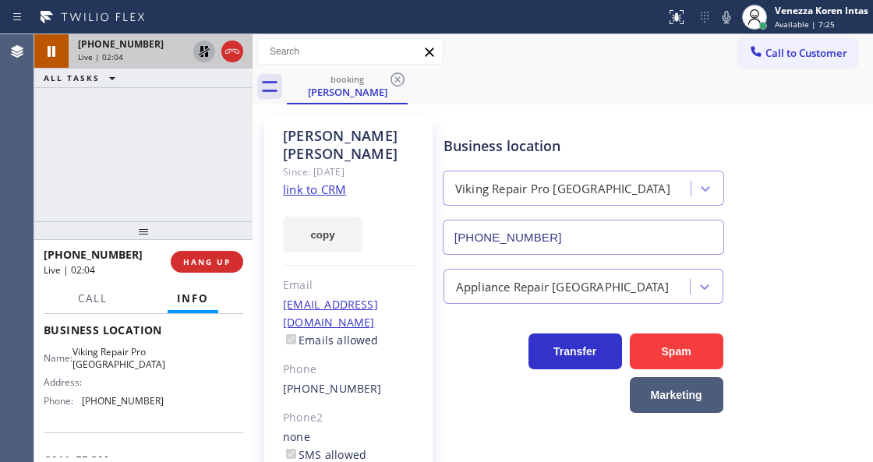
click at [203, 45] on icon at bounding box center [204, 51] width 19 height 19
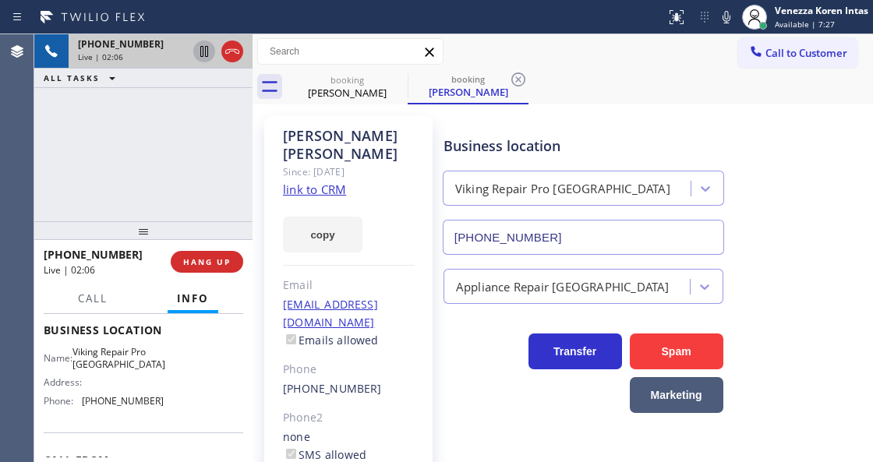
type input "[PHONE_NUMBER]"
drag, startPoint x: 104, startPoint y: 166, endPoint x: 33, endPoint y: 161, distance: 71.2
click at [92, 165] on div "[PHONE_NUMBER] Live | 02:06 ALL TASKS ALL TASKS ACTIVE TASKS TASKS IN WRAP UP" at bounding box center [143, 127] width 218 height 187
drag, startPoint x: 141, startPoint y: 149, endPoint x: 228, endPoint y: 268, distance: 147.8
click at [141, 149] on div "[PHONE_NUMBER] Live | 02:07 ALL TASKS ALL TASKS ACTIVE TASKS TASKS IN WRAP UP" at bounding box center [143, 127] width 218 height 187
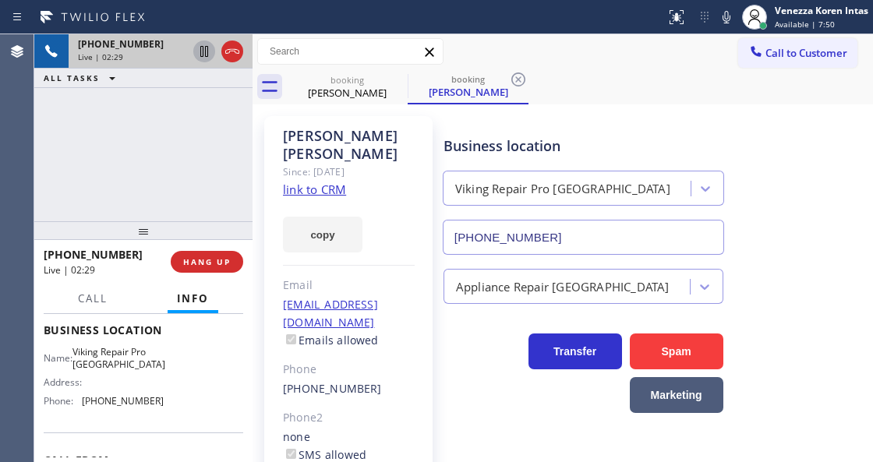
click at [485, 383] on div "Transfer Spam Marketing" at bounding box center [583, 369] width 286 height 87
click at [239, 165] on div "[PHONE_NUMBER] Live | 02:35 ALL TASKS ALL TASKS ACTIVE TASKS TASKS IN WRAP UP" at bounding box center [143, 127] width 218 height 187
click at [398, 163] on div "Since: [DATE]" at bounding box center [349, 172] width 132 height 18
click at [204, 193] on div "[PHONE_NUMBER] Live | 02:37 ALL TASKS ALL TASKS ACTIVE TASKS TASKS IN WRAP UP" at bounding box center [143, 127] width 218 height 187
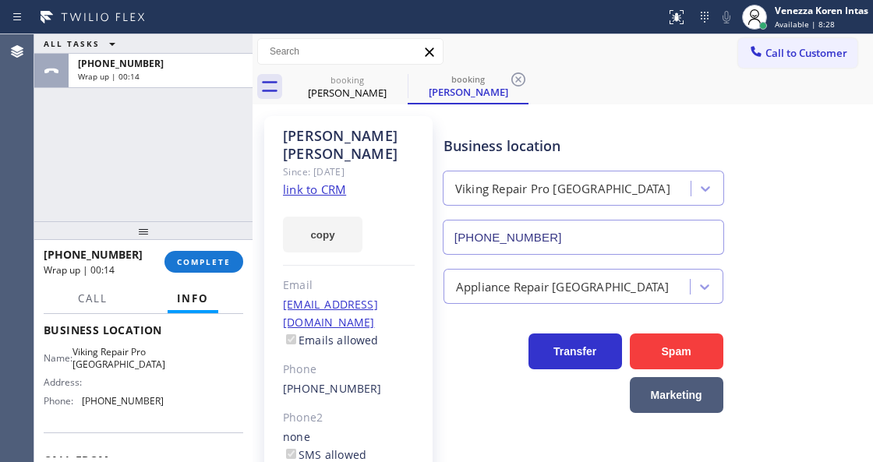
click at [240, 115] on div "ALL TASKS ALL TASKS ACTIVE TASKS TASKS IN WRAP UP [PHONE_NUMBER] Wrap up | 00:14" at bounding box center [143, 127] width 218 height 187
drag, startPoint x: 146, startPoint y: 396, endPoint x: 79, endPoint y: 377, distance: 69.8
click at [79, 377] on div "Name: Viking Repair Pro [GEOGRAPHIC_DATA] Address: Phone: [PHONE_NUMBER]" at bounding box center [104, 379] width 120 height 67
copy div "Viking Repair Pro [GEOGRAPHIC_DATA]"
click at [285, 141] on div "[PERSON_NAME]" at bounding box center [349, 145] width 132 height 36
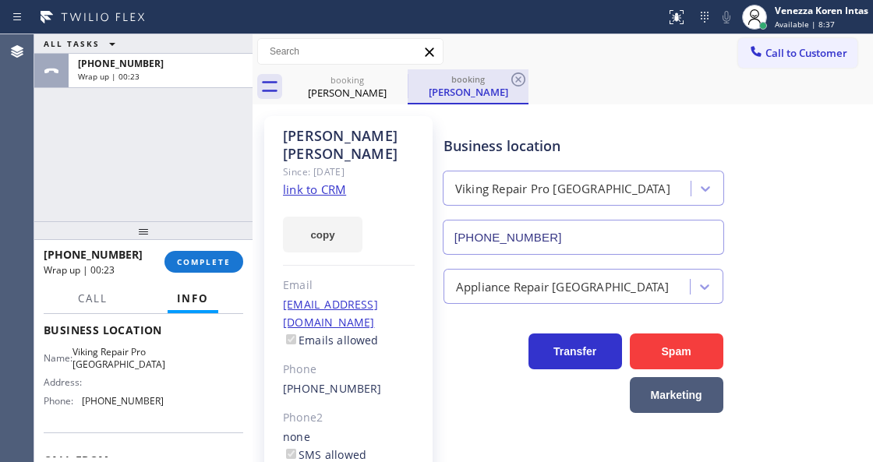
click at [524, 69] on div "booking [PERSON_NAME]" at bounding box center [468, 86] width 118 height 34
click at [517, 75] on icon at bounding box center [518, 79] width 19 height 19
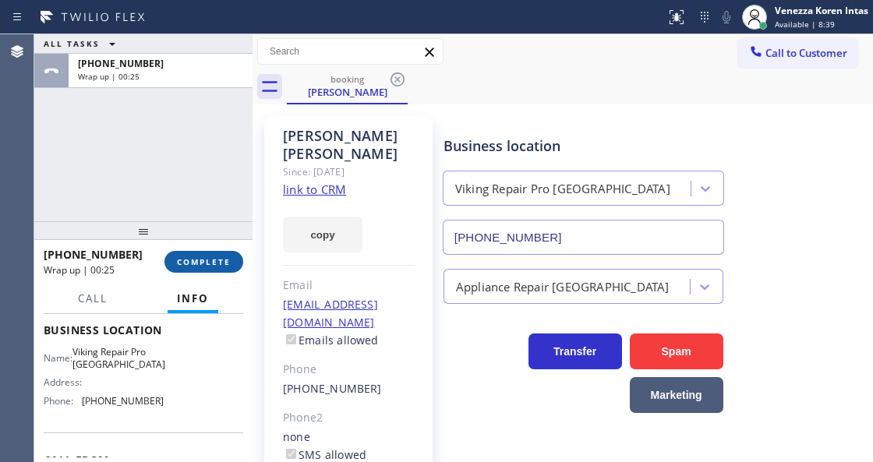
click at [195, 255] on button "COMPLETE" at bounding box center [203, 262] width 79 height 22
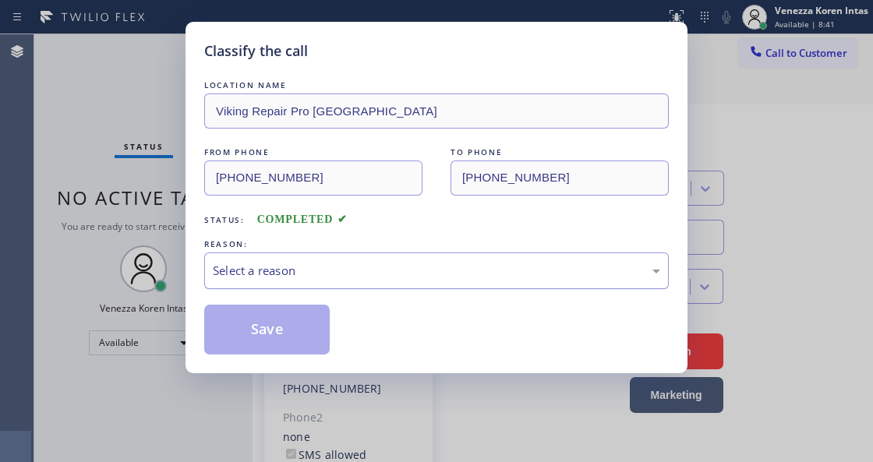
click at [391, 288] on div "Select a reason" at bounding box center [436, 271] width 465 height 37
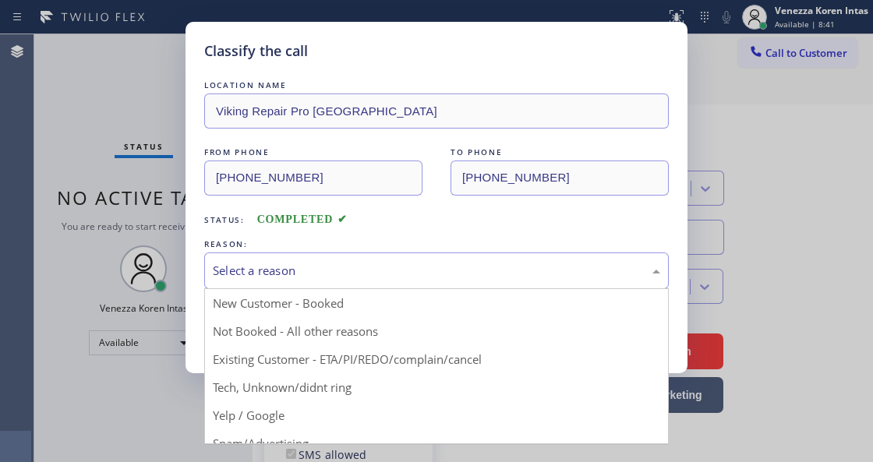
drag, startPoint x: 416, startPoint y: 358, endPoint x: 379, endPoint y: 352, distance: 37.8
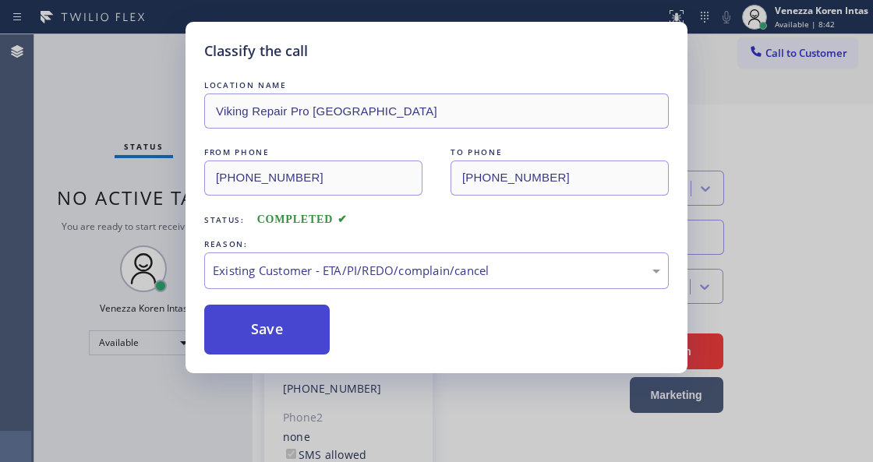
click at [316, 345] on button "Save" at bounding box center [267, 330] width 126 height 50
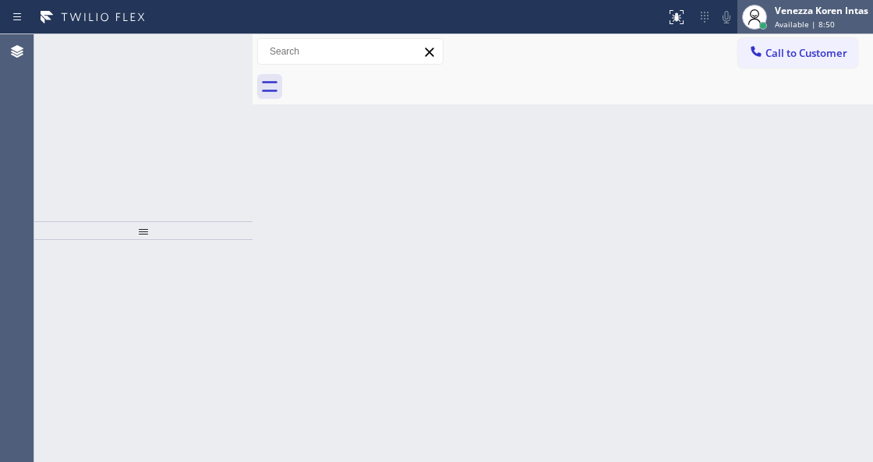
click at [836, 12] on div "Venezza Koren Intas" at bounding box center [822, 10] width 94 height 13
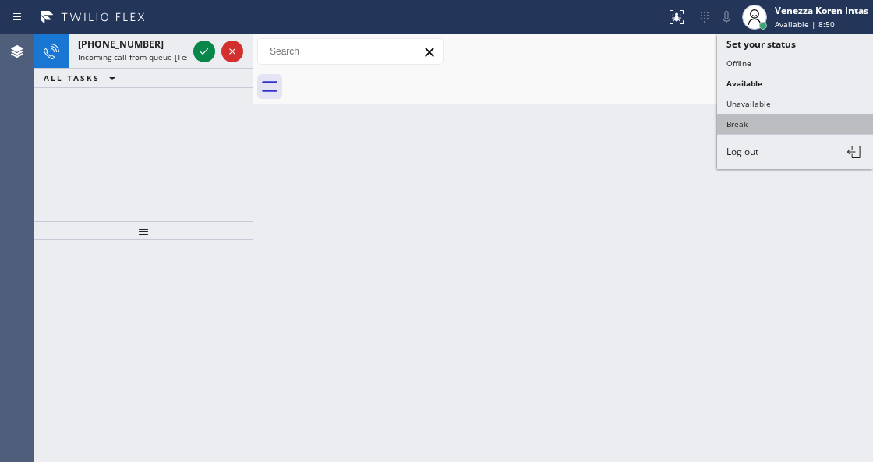
click at [744, 122] on button "Break" at bounding box center [795, 124] width 156 height 20
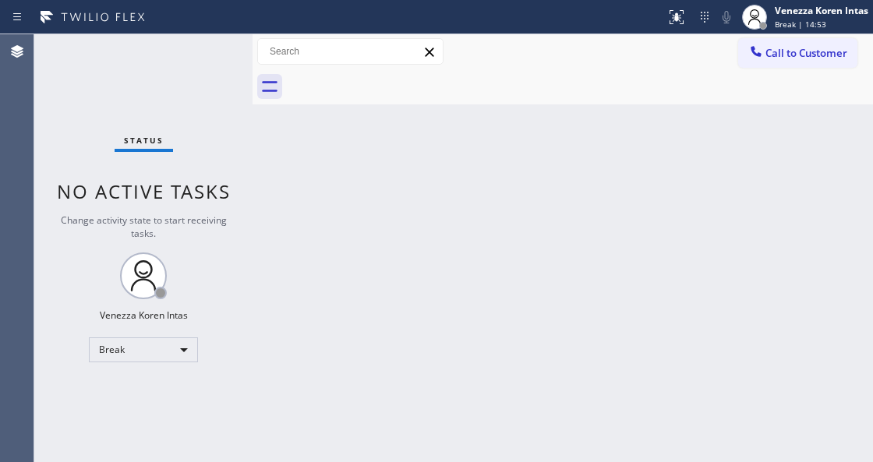
click at [253, 267] on div at bounding box center [253, 248] width 0 height 428
click at [209, 70] on div "Status No active tasks Change activity state to start receiving tasks. Venezza …" at bounding box center [143, 248] width 218 height 428
click at [212, 70] on div "Status No active tasks Change activity state to start receiving tasks. Venezza …" at bounding box center [143, 248] width 218 height 428
click at [775, 23] on span "Break | 14:58" at bounding box center [800, 24] width 51 height 11
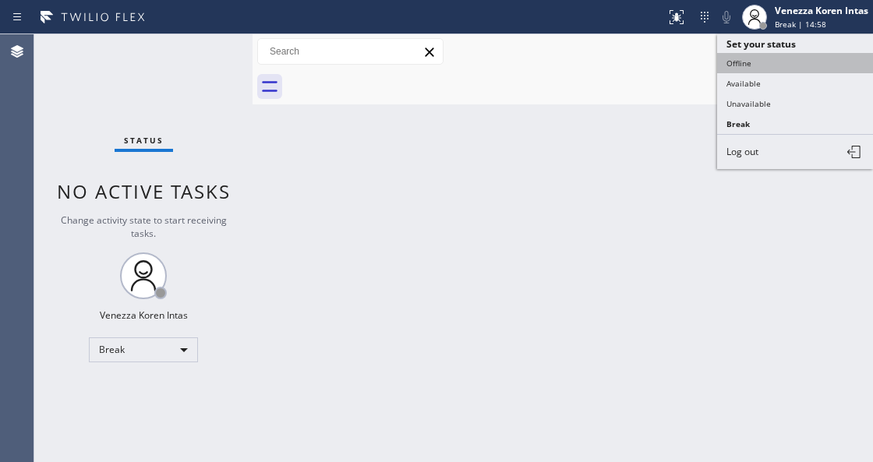
click at [778, 61] on button "Offline" at bounding box center [795, 63] width 156 height 20
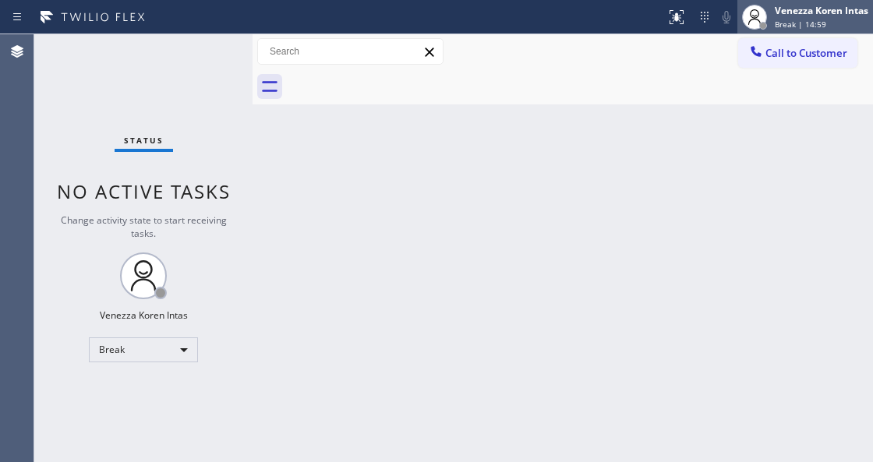
click at [786, 31] on div "Venezza Koren Intas Break | 14:59" at bounding box center [805, 17] width 136 height 34
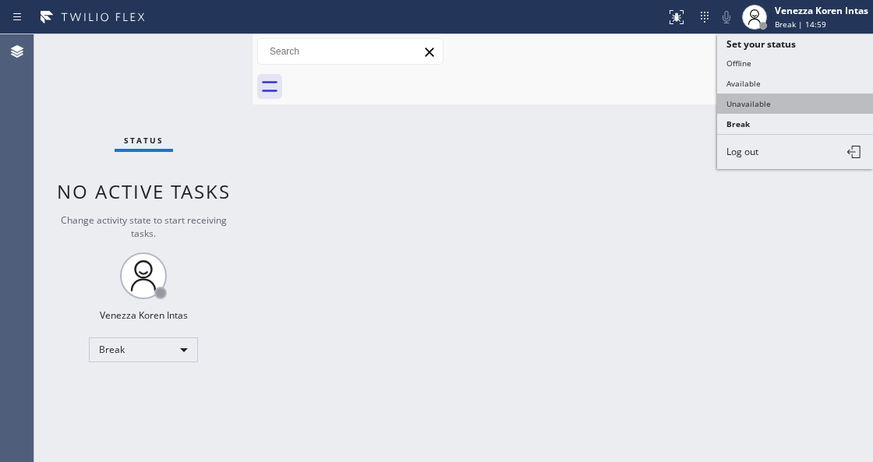
click at [762, 91] on ul "Set your status Offline Available Unavailable Break Log out" at bounding box center [795, 101] width 156 height 135
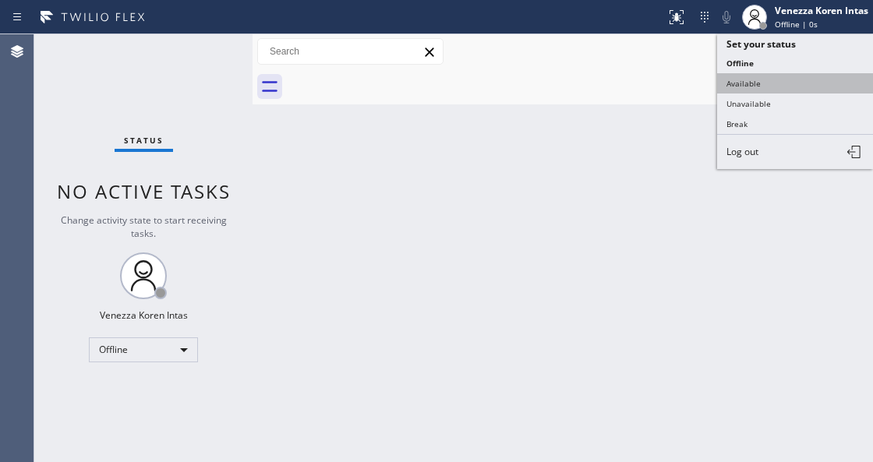
click at [763, 83] on button "Available" at bounding box center [795, 83] width 156 height 20
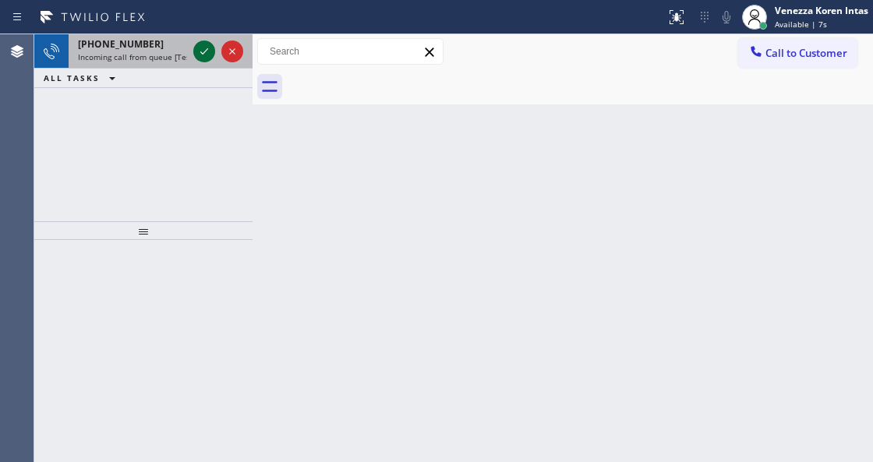
click at [200, 49] on icon at bounding box center [204, 51] width 19 height 19
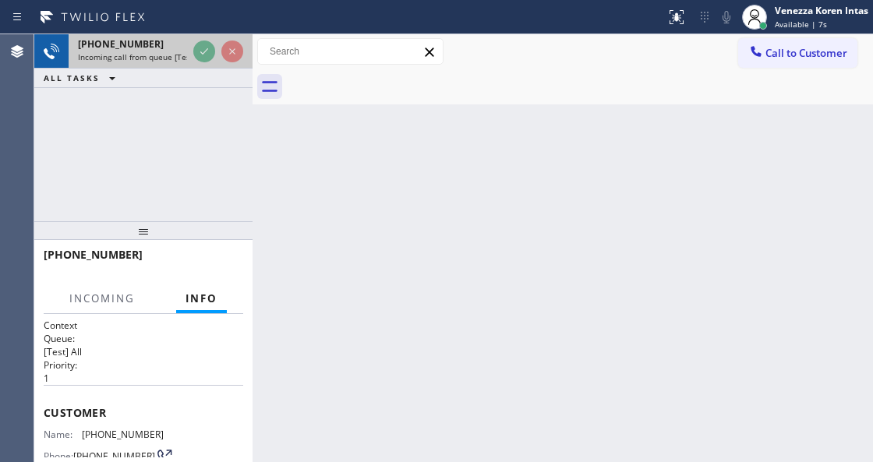
click at [199, 62] on div at bounding box center [218, 51] width 56 height 34
click at [199, 68] on div "[PHONE_NUMBER] Incoming call from queue [Test] All" at bounding box center [143, 51] width 218 height 34
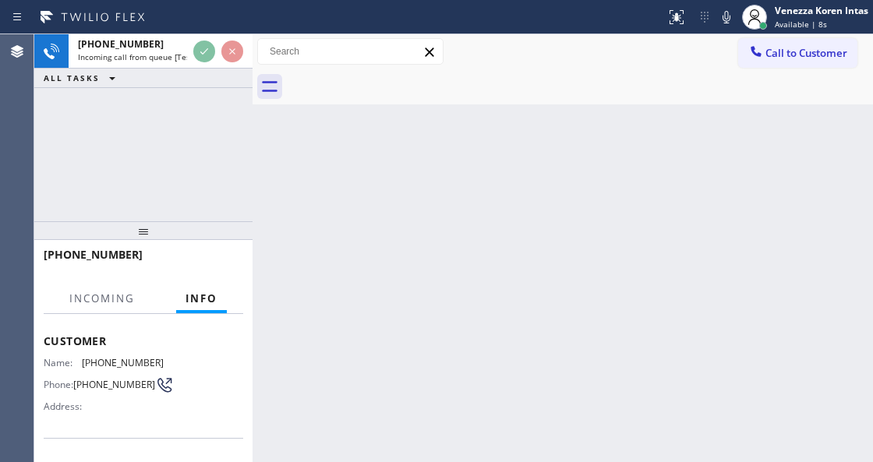
scroll to position [156, 0]
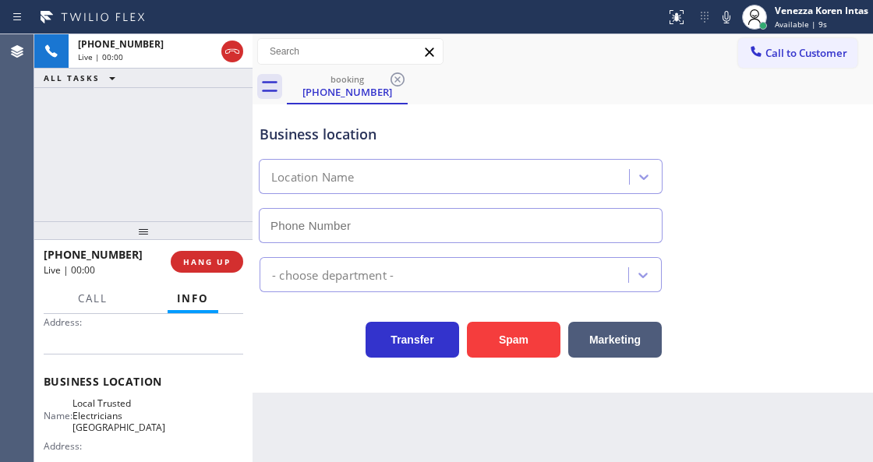
type input "[PHONE_NUMBER]"
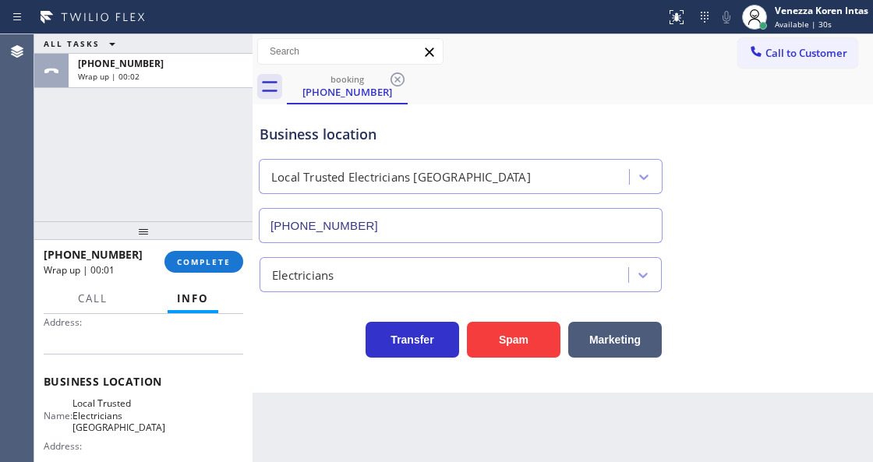
drag, startPoint x: 222, startPoint y: 252, endPoint x: 252, endPoint y: 262, distance: 31.3
click at [224, 257] on button "COMPLETE" at bounding box center [203, 262] width 79 height 22
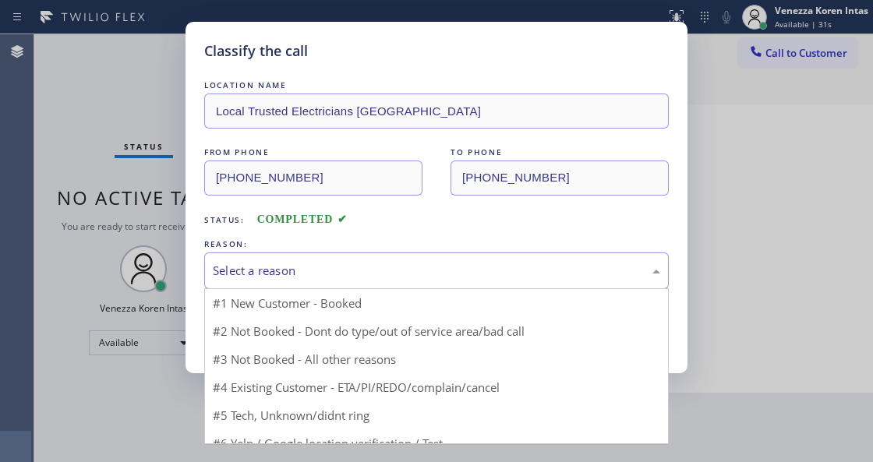
click at [370, 287] on div "Select a reason" at bounding box center [436, 271] width 465 height 37
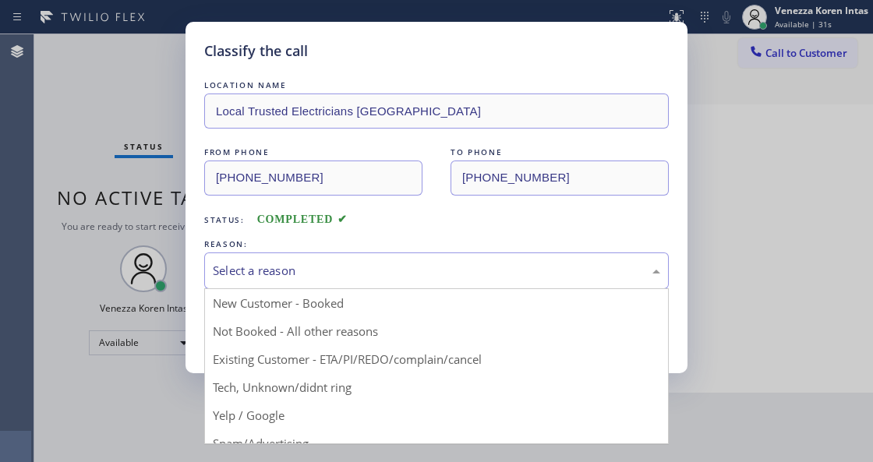
drag, startPoint x: 355, startPoint y: 389, endPoint x: 348, endPoint y: 387, distance: 8.1
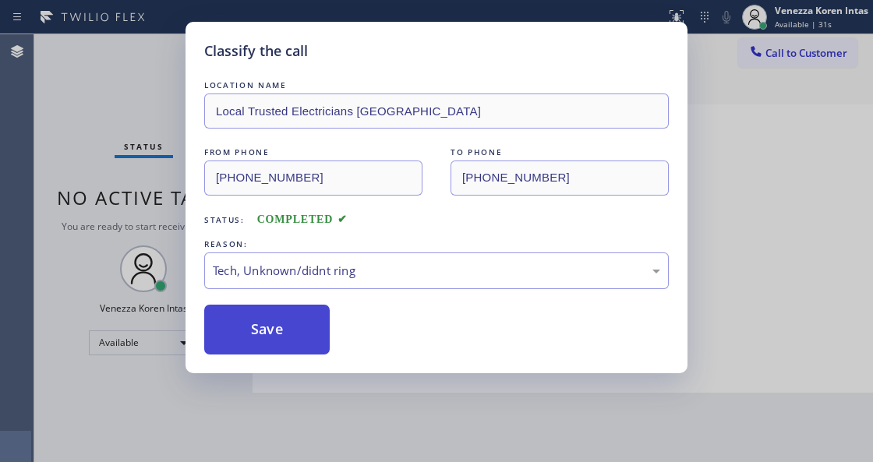
click at [260, 342] on button "Save" at bounding box center [267, 330] width 126 height 50
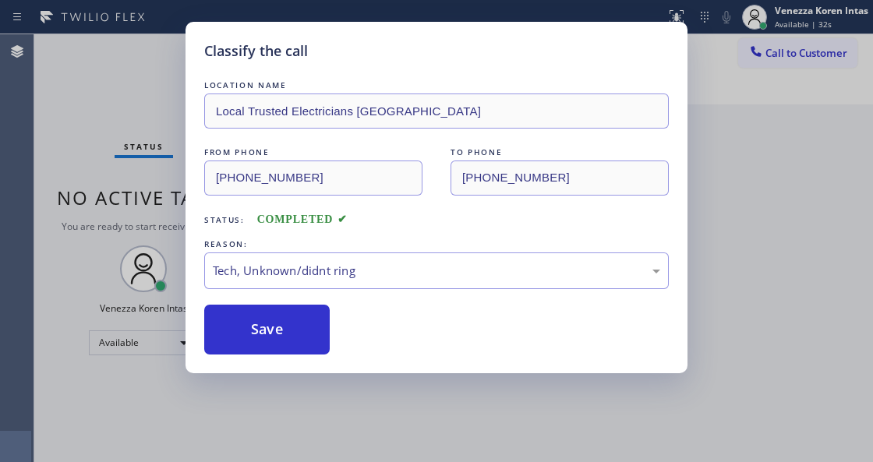
click at [135, 115] on div "Classify the call LOCATION NAME Local Trusted Electricians [GEOGRAPHIC_DATA] FR…" at bounding box center [436, 231] width 873 height 462
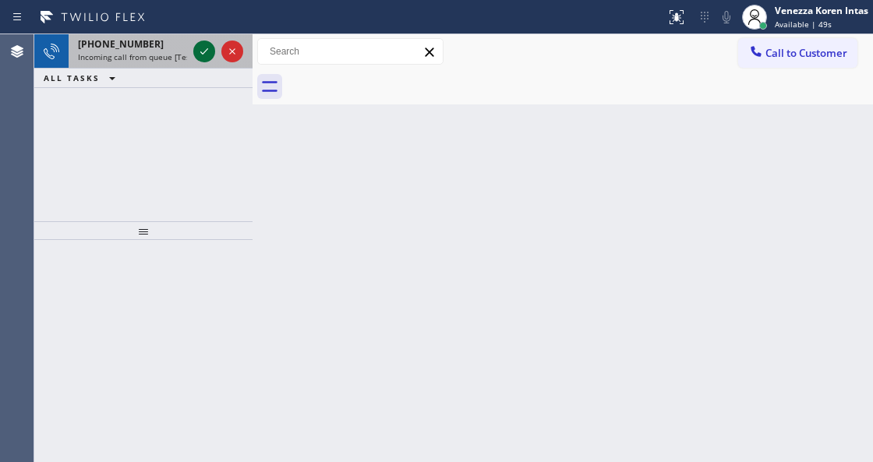
click at [198, 55] on icon at bounding box center [204, 51] width 19 height 19
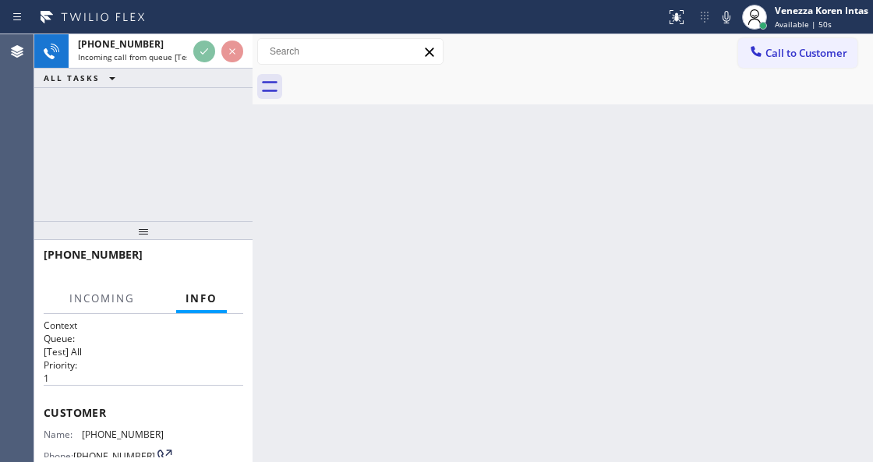
scroll to position [156, 0]
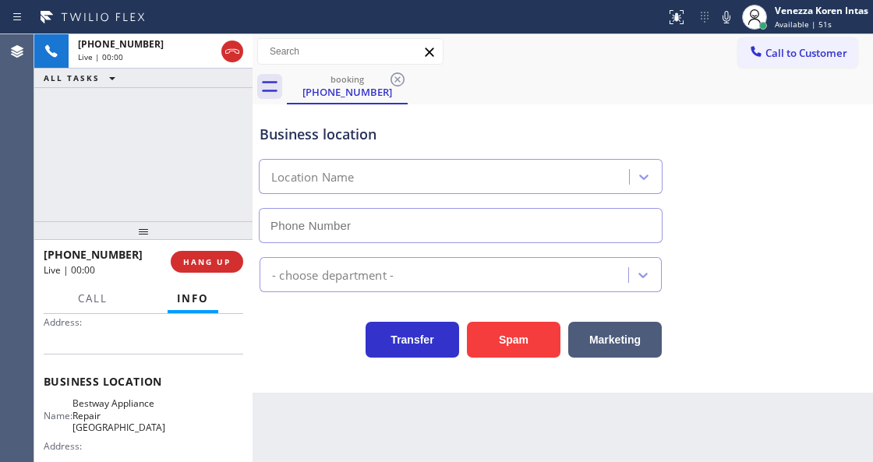
type input "[PHONE_NUMBER]"
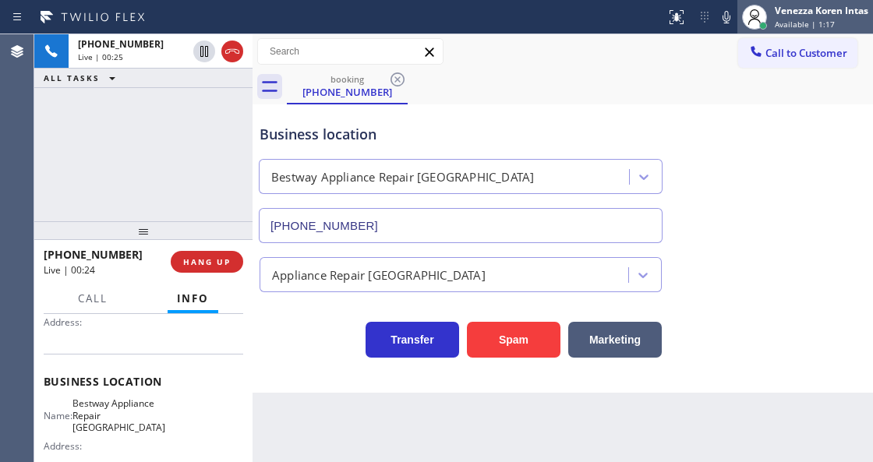
click at [819, 12] on div "Venezza Koren Intas" at bounding box center [822, 10] width 94 height 13
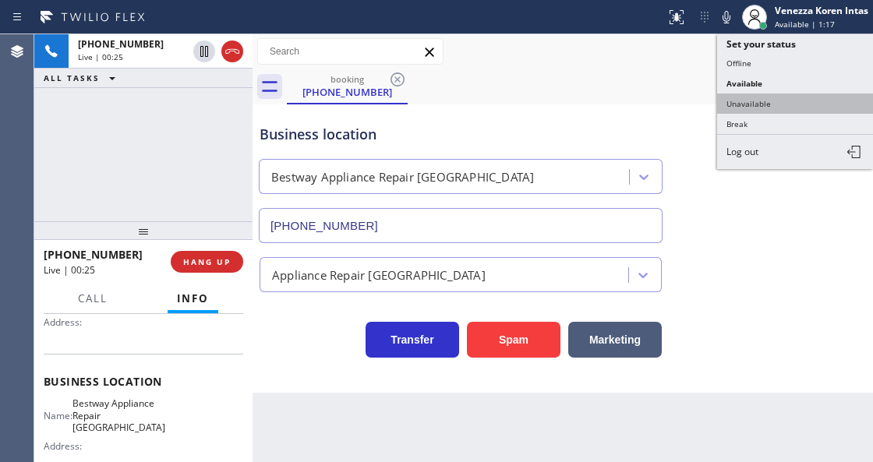
click at [815, 94] on button "Unavailable" at bounding box center [795, 104] width 156 height 20
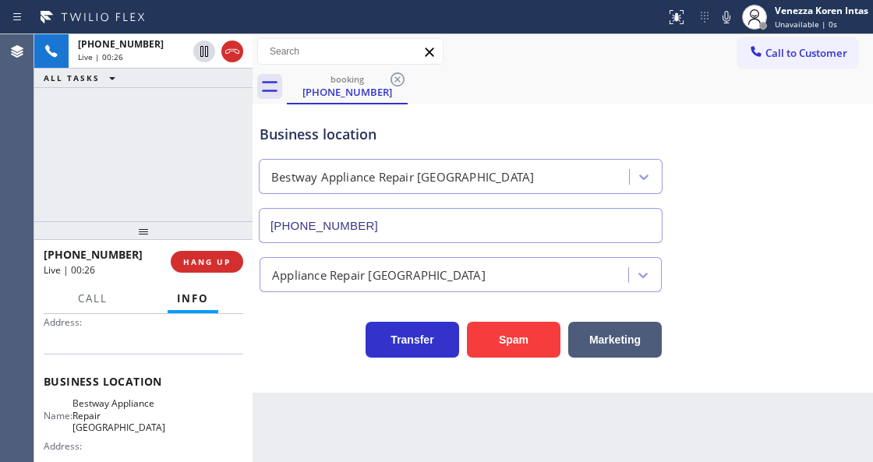
click at [218, 262] on span "HANG UP" at bounding box center [207, 261] width 48 height 11
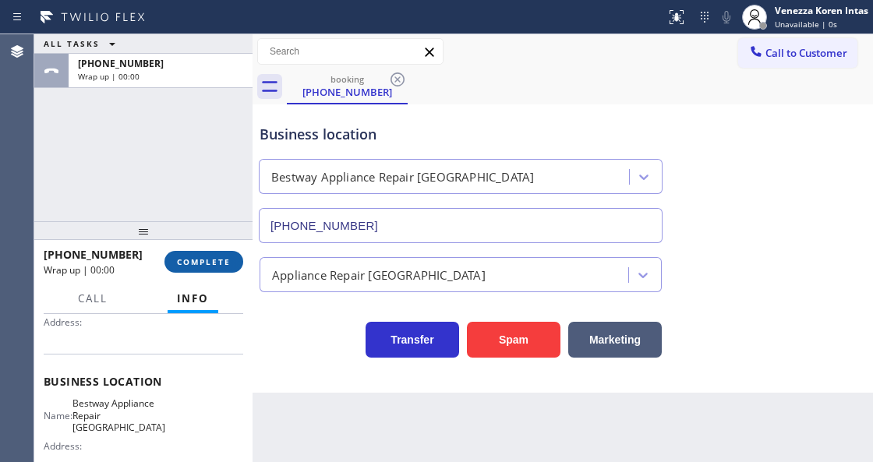
click at [211, 267] on button "COMPLETE" at bounding box center [203, 262] width 79 height 22
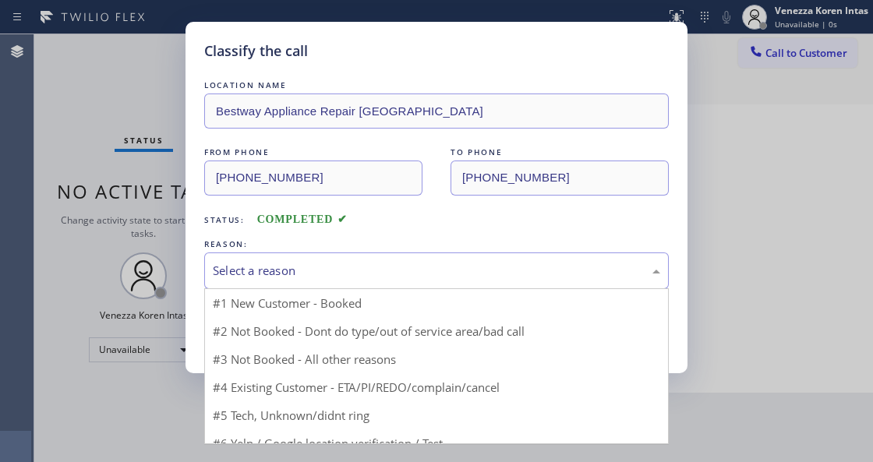
click at [378, 280] on div "Select a reason" at bounding box center [436, 271] width 447 height 18
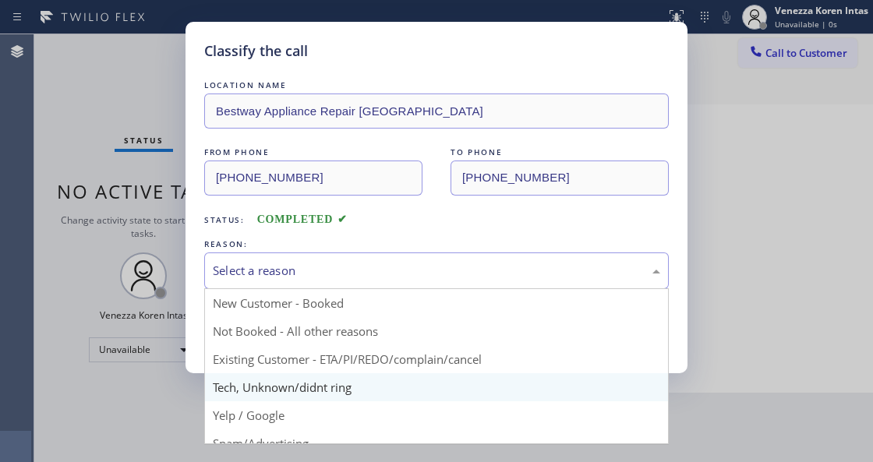
drag, startPoint x: 341, startPoint y: 387, endPoint x: 299, endPoint y: 331, distance: 71.3
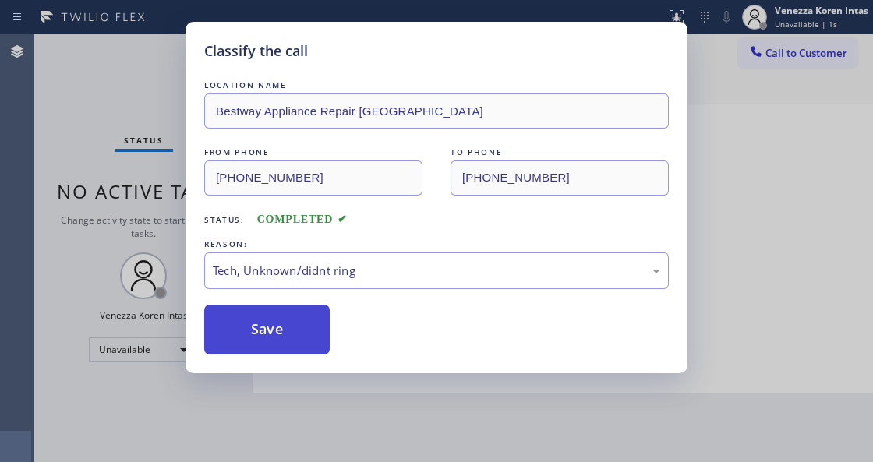
click at [299, 331] on button "Save" at bounding box center [267, 330] width 126 height 50
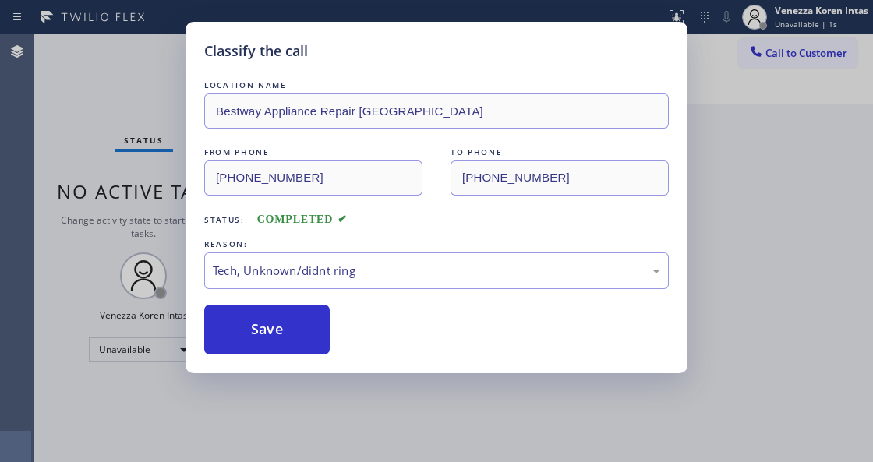
click at [359, 426] on div "Classify the call LOCATION NAME Bestway Appliance Repair [GEOGRAPHIC_DATA] FROM…" at bounding box center [436, 231] width 873 height 462
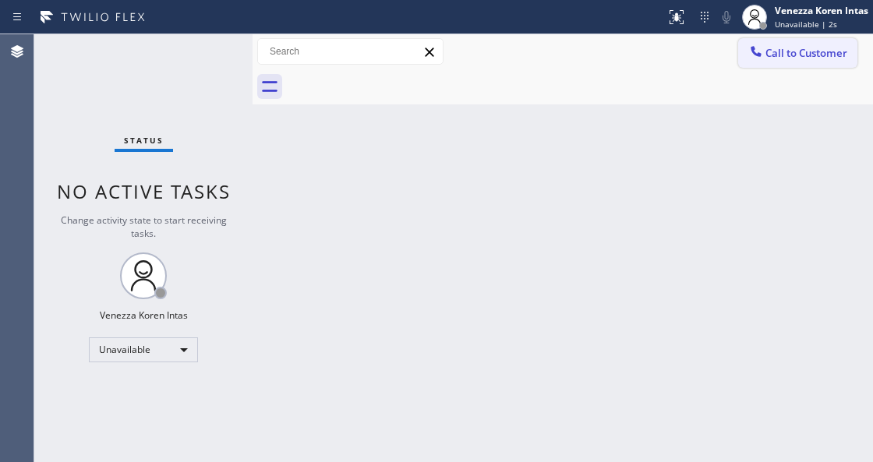
drag, startPoint x: 845, startPoint y: 56, endPoint x: 776, endPoint y: 134, distance: 103.8
click at [844, 57] on span "Call to Customer" at bounding box center [807, 53] width 82 height 14
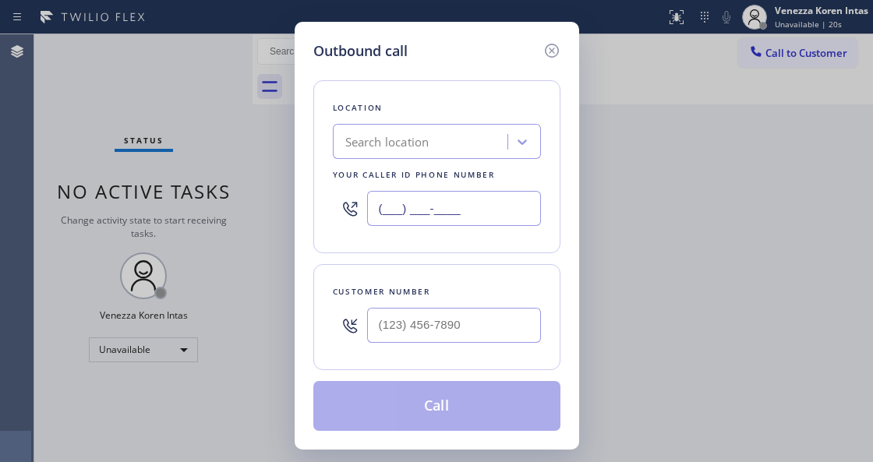
click at [399, 216] on input "(___) ___-____" at bounding box center [454, 208] width 174 height 35
paste input "949) 523-3220"
type input "[PHONE_NUMBER]"
click at [393, 313] on input "(___) ___-____" at bounding box center [454, 325] width 174 height 35
paste input "949) 689-4371"
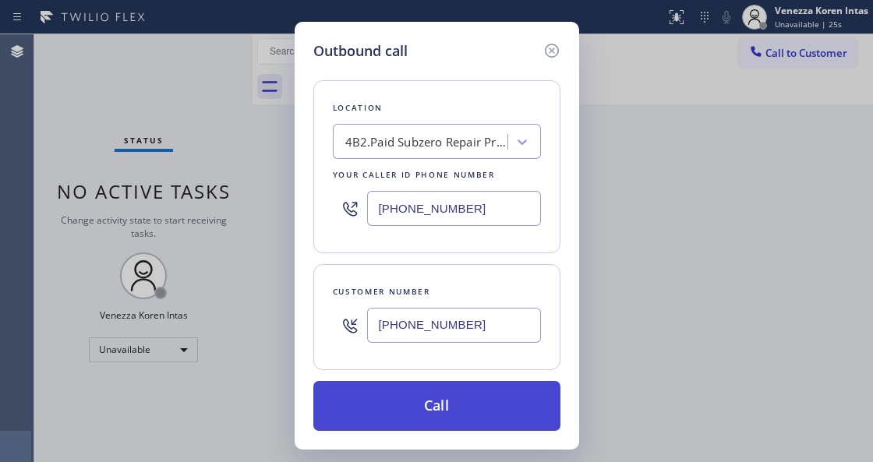
type input "[PHONE_NUMBER]"
click at [408, 409] on button "Call" at bounding box center [436, 406] width 247 height 50
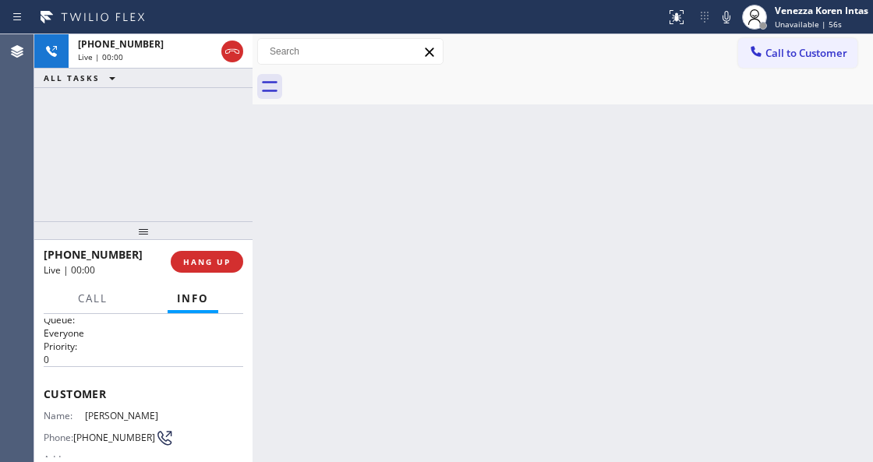
scroll to position [51, 0]
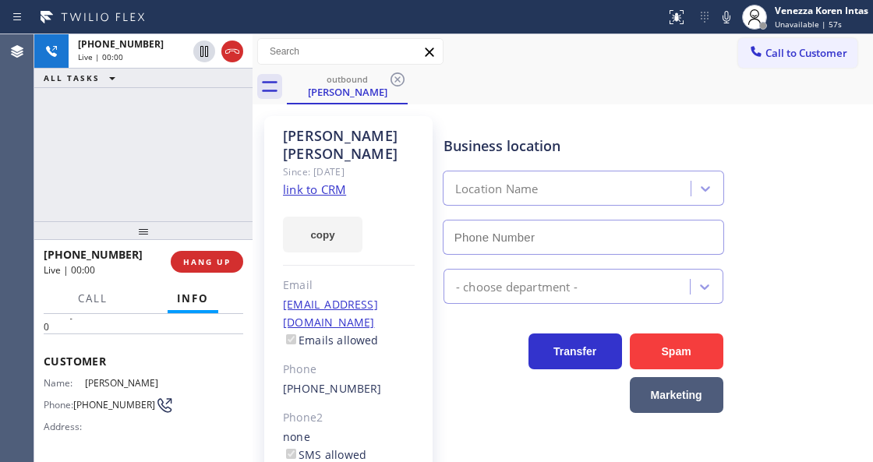
type input "[PHONE_NUMBER]"
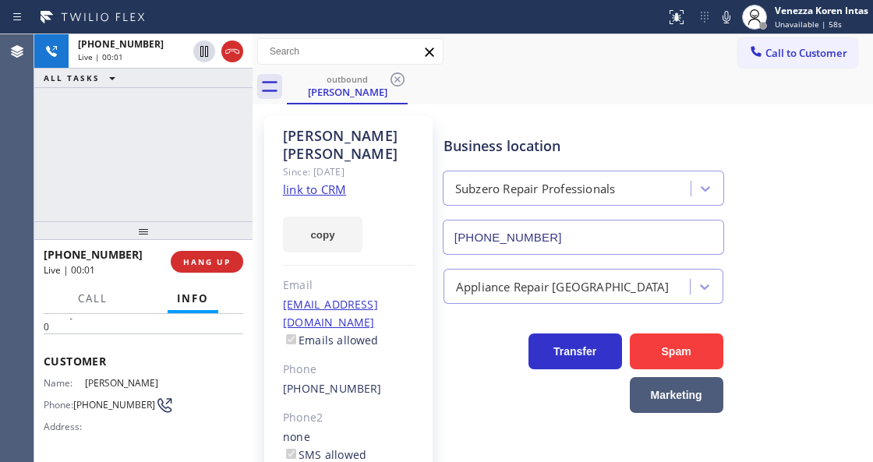
click at [824, 115] on div "Business location Subzero Repair Professionals [PHONE_NUMBER]" at bounding box center [654, 184] width 429 height 141
click at [429, 136] on div "[PERSON_NAME] Since: [DATE] link to CRM copy Email [EMAIL_ADDRESS][DOMAIN_NAME]…" at bounding box center [348, 366] width 168 height 500
drag, startPoint x: 185, startPoint y: 187, endPoint x: 202, endPoint y: 195, distance: 18.8
click at [186, 186] on div "[PHONE_NUMBER] Live | 00:24 ALL TASKS ALL TASKS ACTIVE TASKS TASKS IN WRAP UP" at bounding box center [143, 127] width 218 height 187
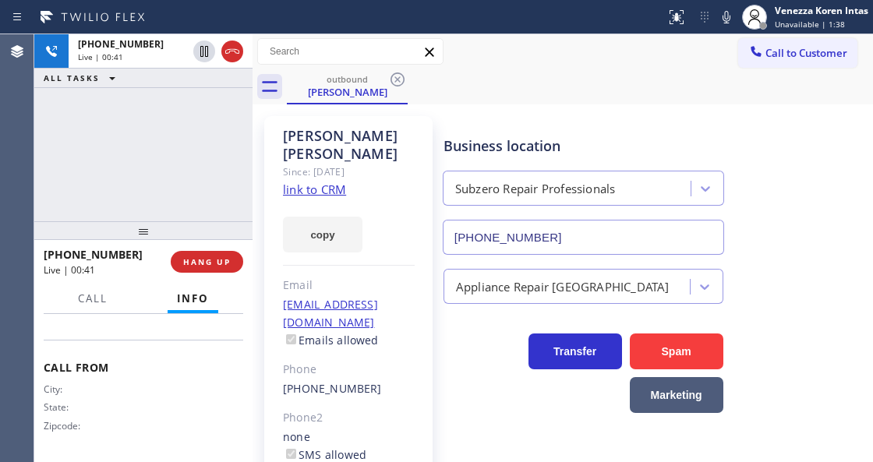
click at [260, 364] on div "[PERSON_NAME] Since: [DATE] link to CRM copy Email [EMAIL_ADDRESS][DOMAIN_NAME]…" at bounding box center [348, 365] width 184 height 515
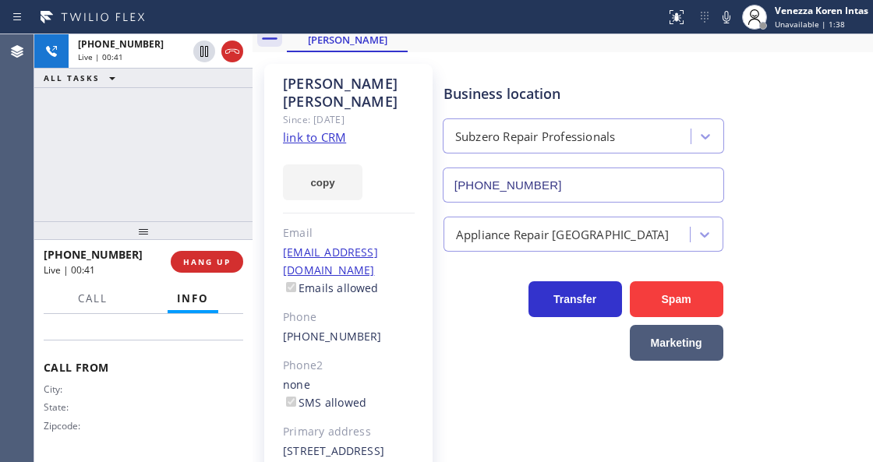
scroll to position [129, 0]
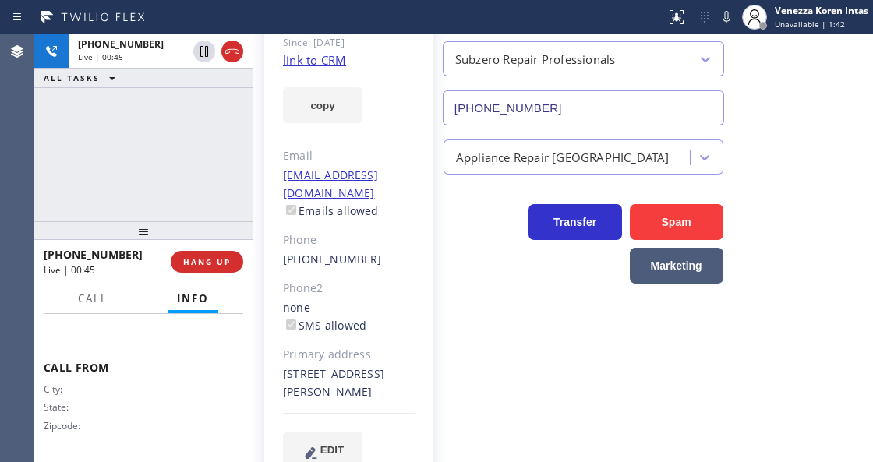
click at [359, 366] on div "[STREET_ADDRESS][PERSON_NAME]" at bounding box center [349, 384] width 132 height 36
click at [360, 366] on div "[STREET_ADDRESS][PERSON_NAME]" at bounding box center [349, 384] width 132 height 36
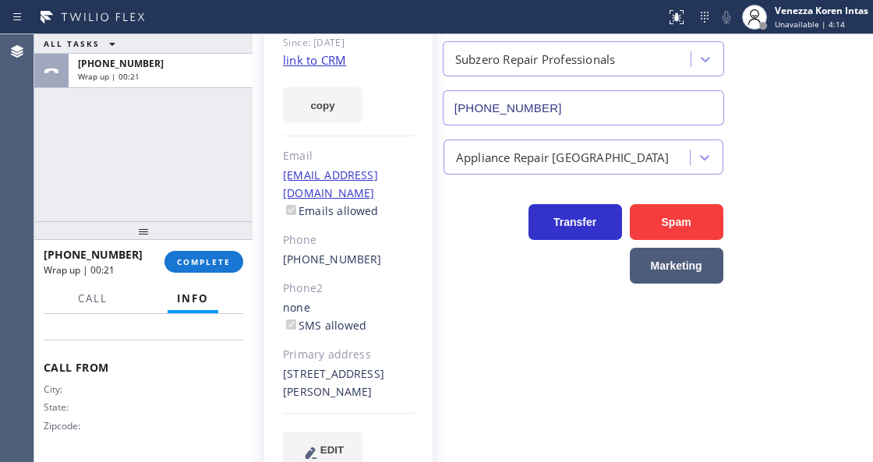
scroll to position [209, 0]
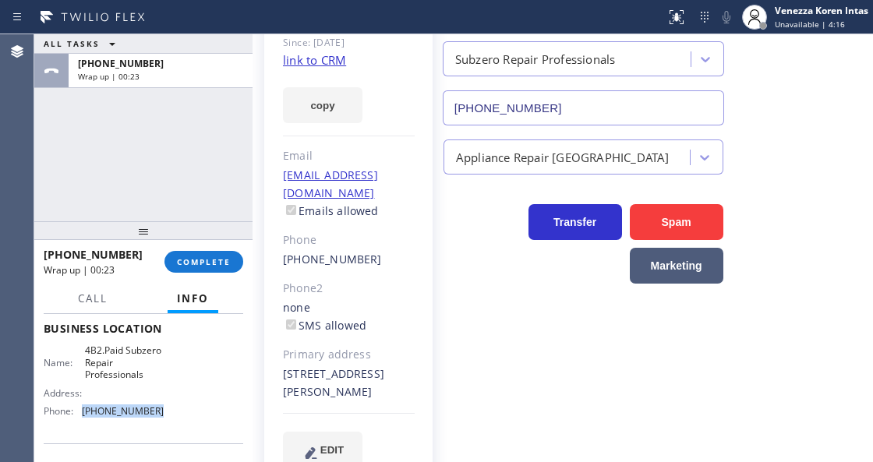
drag, startPoint x: 161, startPoint y: 413, endPoint x: 82, endPoint y: 411, distance: 78.8
click at [82, 411] on div "Name: 4B2.Paid Subzero Repair Professionals Address: Phone: [PHONE_NUMBER]" at bounding box center [144, 384] width 200 height 79
copy div "[PHONE_NUMBER]"
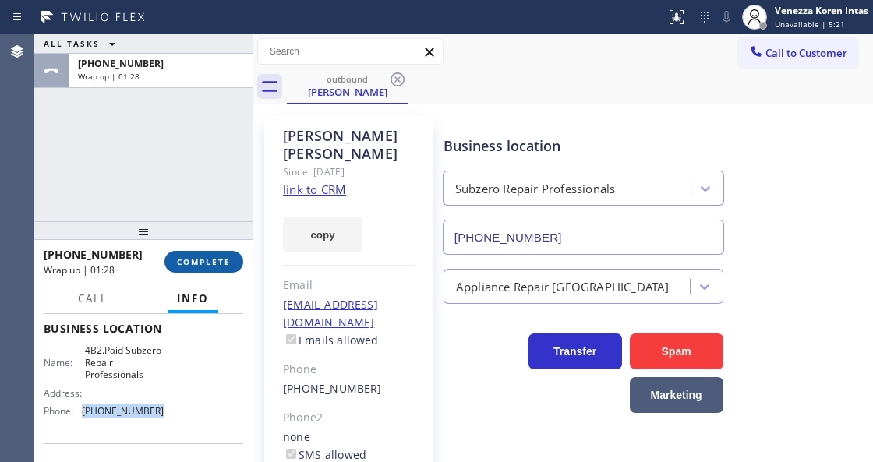
click at [226, 262] on span "COMPLETE" at bounding box center [204, 261] width 54 height 11
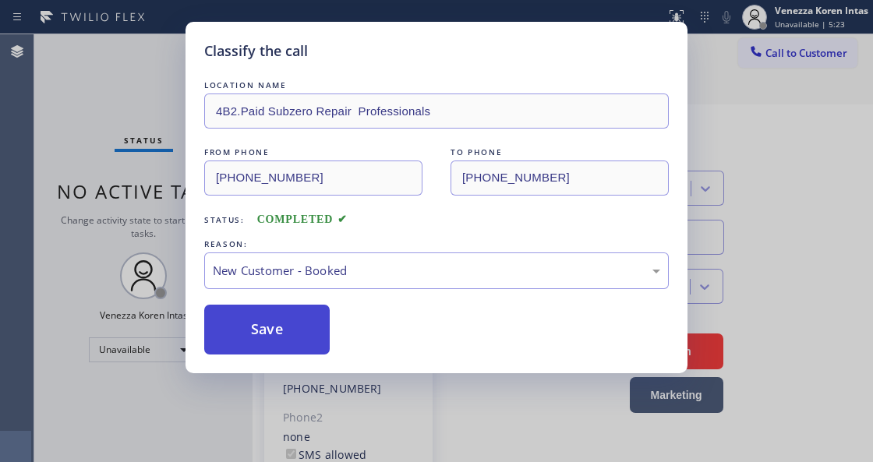
drag, startPoint x: 370, startPoint y: 313, endPoint x: 313, endPoint y: 323, distance: 56.9
click at [312, 327] on button "Save" at bounding box center [267, 330] width 126 height 50
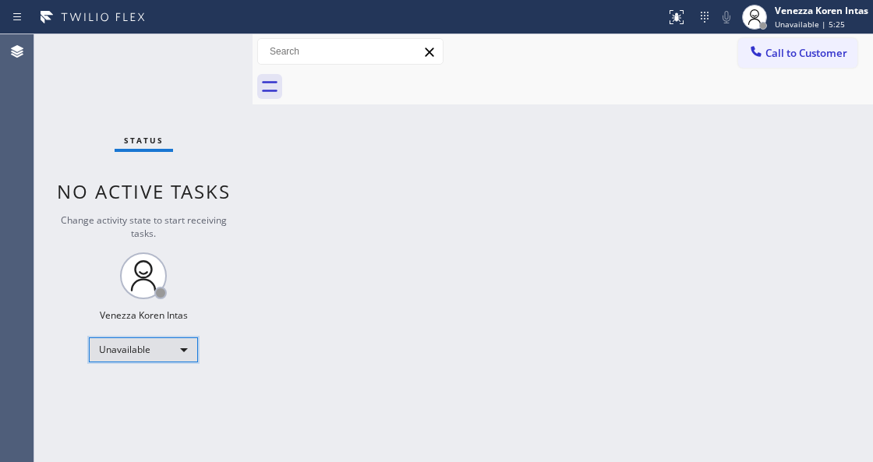
click at [159, 348] on div "Unavailable" at bounding box center [143, 350] width 109 height 25
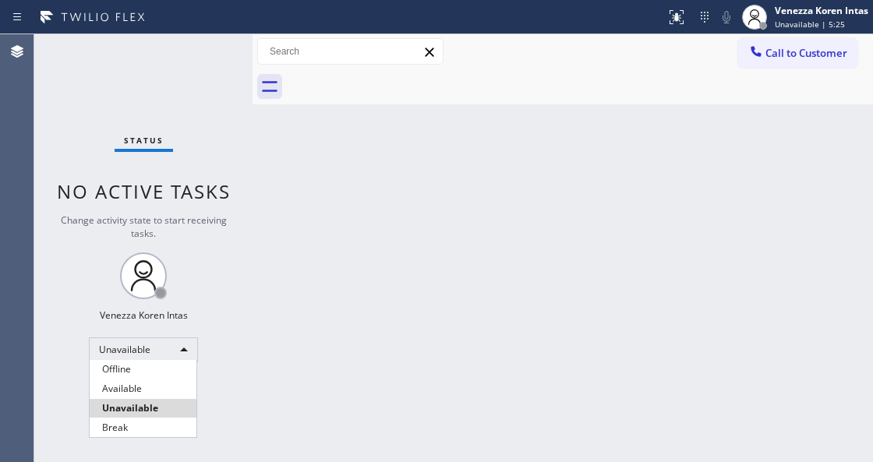
click at [177, 399] on li "Unavailable" at bounding box center [143, 408] width 107 height 19
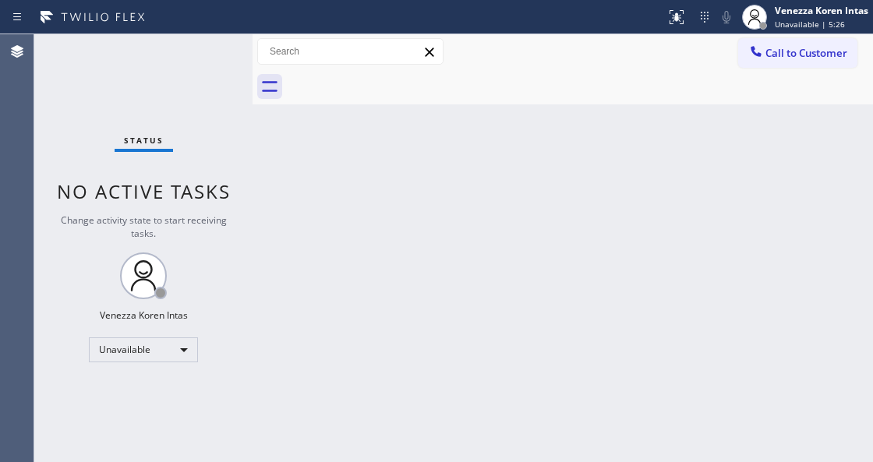
click at [181, 323] on div "Status No active tasks Change activity state to start receiving tasks. Venezza …" at bounding box center [143, 248] width 218 height 428
click at [179, 345] on div "Unavailable" at bounding box center [143, 350] width 109 height 25
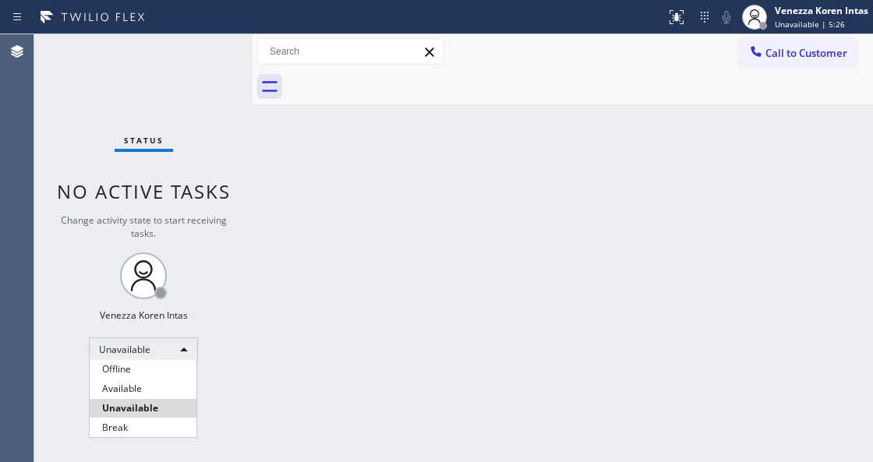
click at [175, 380] on li "Available" at bounding box center [143, 389] width 107 height 19
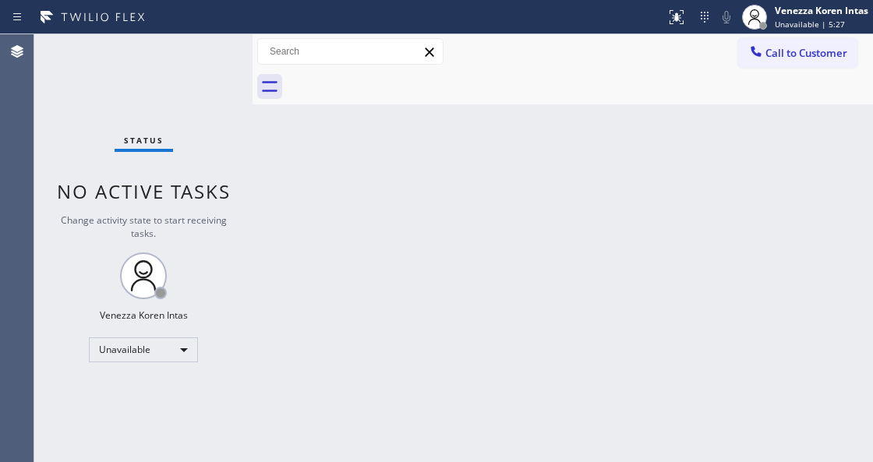
click at [347, 333] on div "Back to Dashboard Change Sender ID Customers Technicians Select a contact Outbo…" at bounding box center [563, 248] width 621 height 428
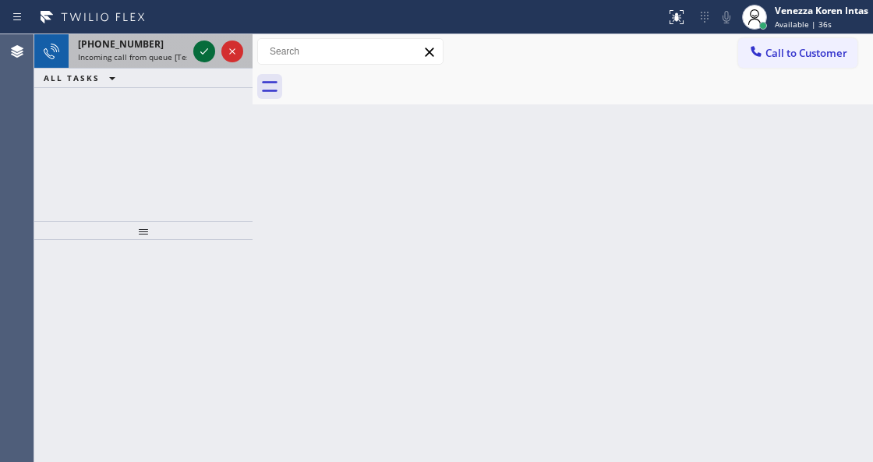
drag, startPoint x: 201, startPoint y: 43, endPoint x: 206, endPoint y: 51, distance: 9.1
click at [201, 44] on icon at bounding box center [204, 51] width 19 height 19
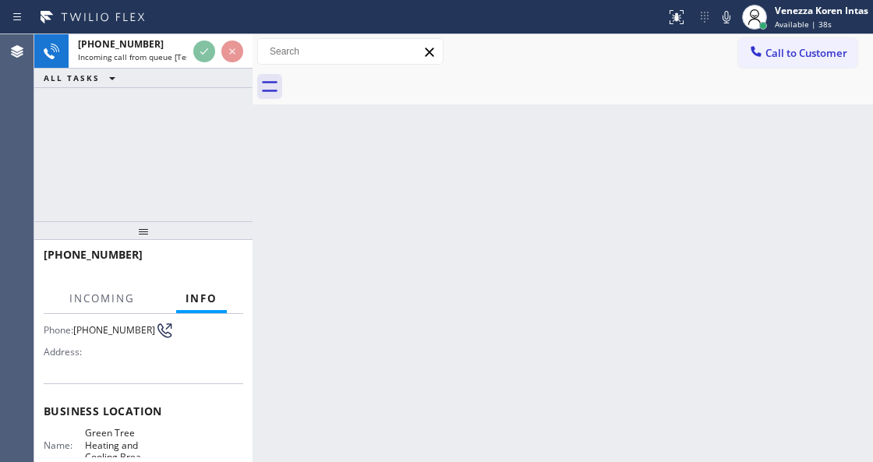
scroll to position [207, 0]
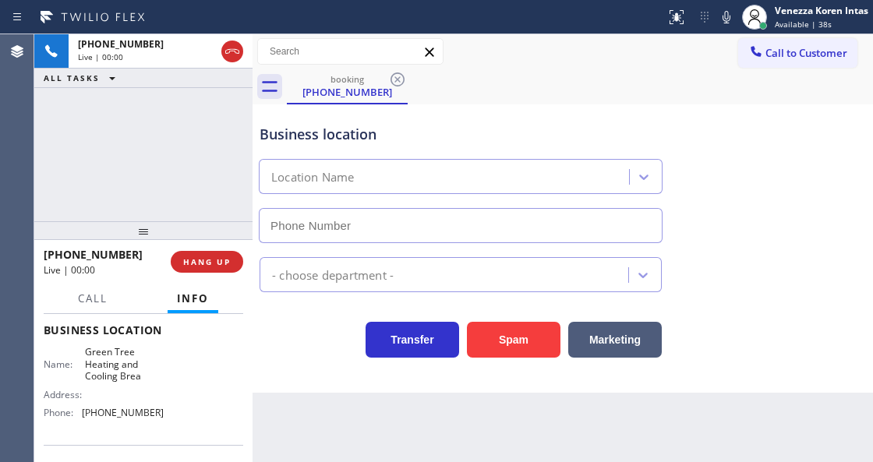
type input "[PHONE_NUMBER]"
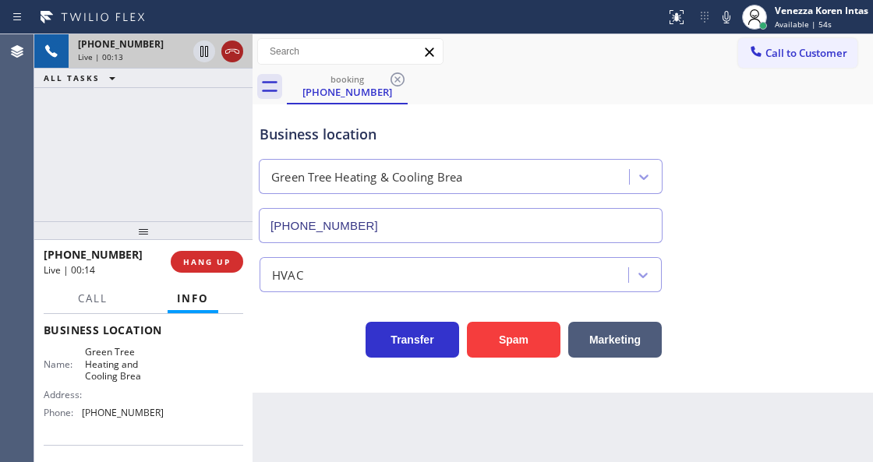
click at [232, 55] on icon at bounding box center [232, 51] width 19 height 19
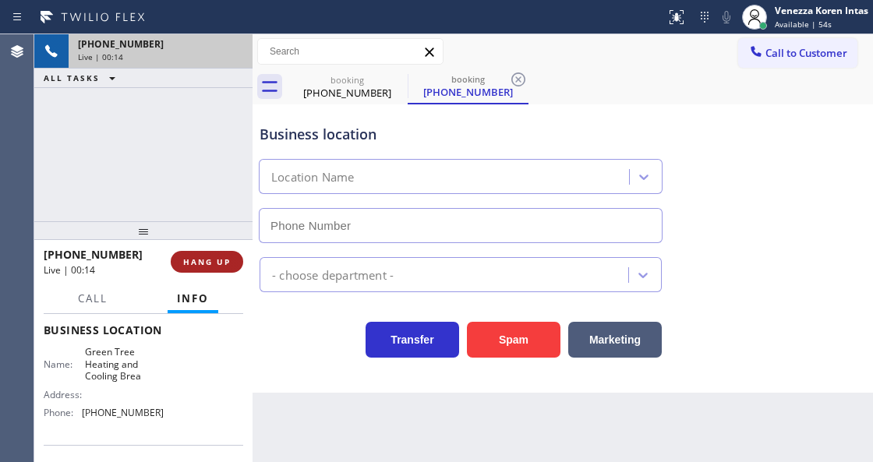
type input "[PHONE_NUMBER]"
click at [222, 269] on button "HANG UP" at bounding box center [207, 262] width 73 height 22
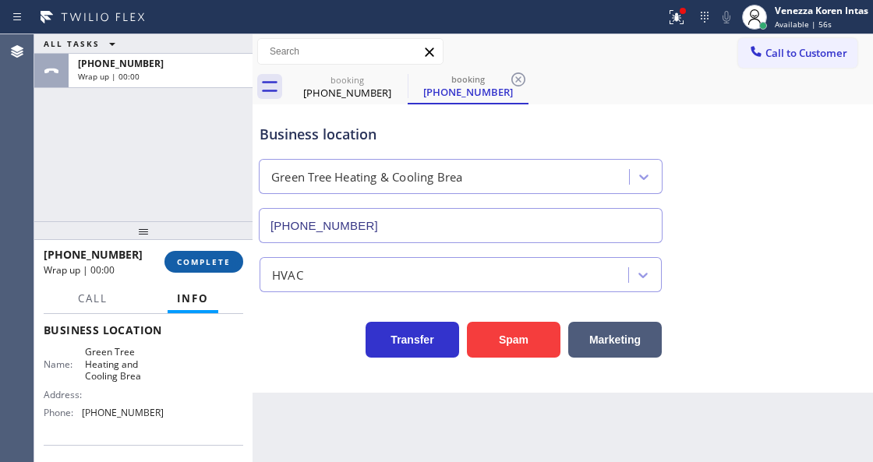
click at [210, 263] on span "COMPLETE" at bounding box center [204, 261] width 54 height 11
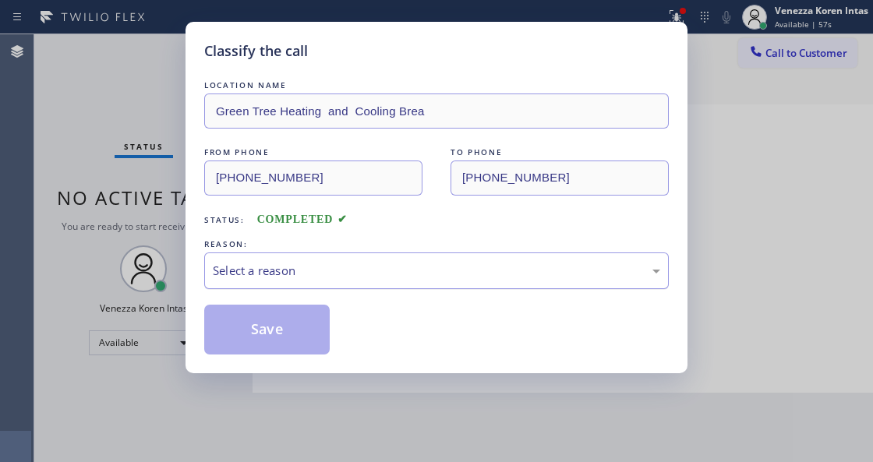
click at [359, 289] on div "Select a reason" at bounding box center [436, 271] width 465 height 37
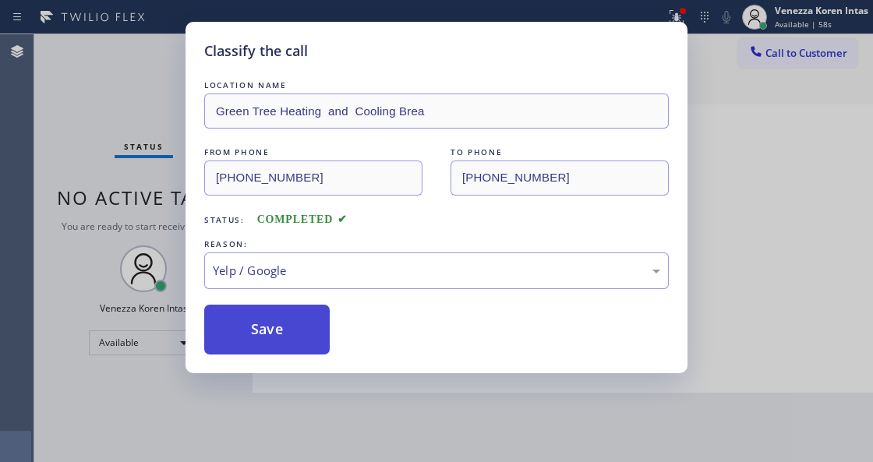
click at [290, 341] on button "Save" at bounding box center [267, 330] width 126 height 50
click at [370, 409] on div "Classify the call LOCATION NAME Green Tree Heating and Cooling Brea FROM PHONE …" at bounding box center [436, 231] width 873 height 462
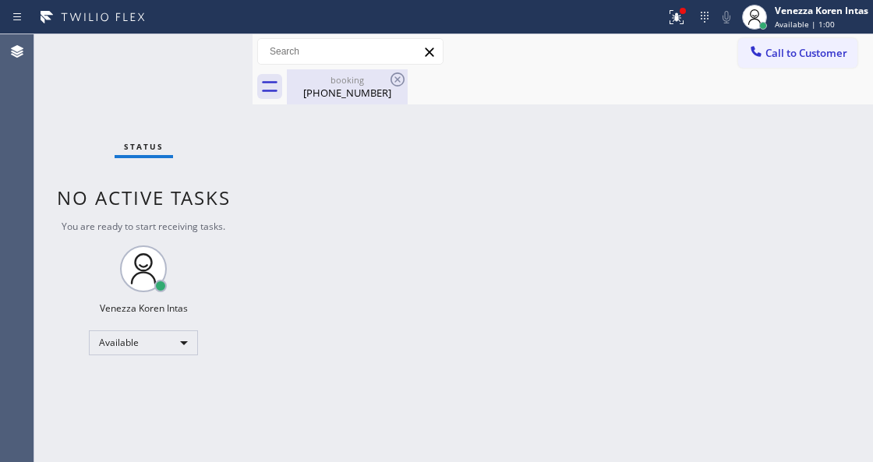
click at [391, 90] on div "[PHONE_NUMBER]" at bounding box center [347, 93] width 118 height 14
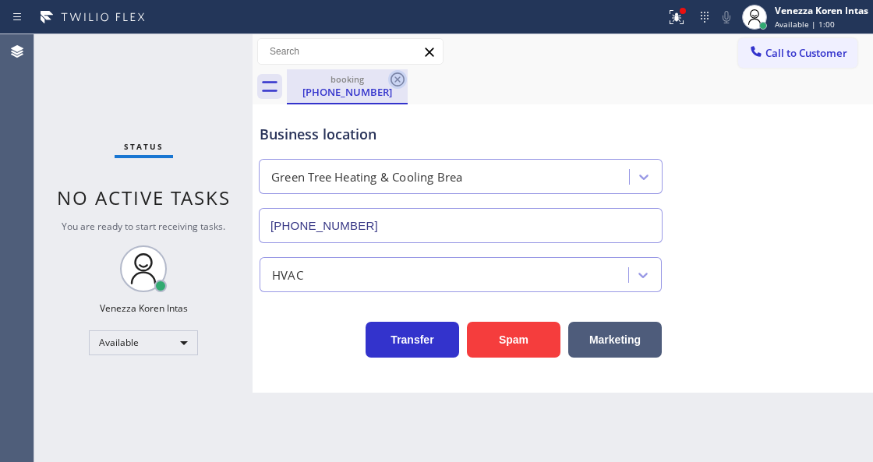
click at [398, 76] on icon at bounding box center [397, 79] width 19 height 19
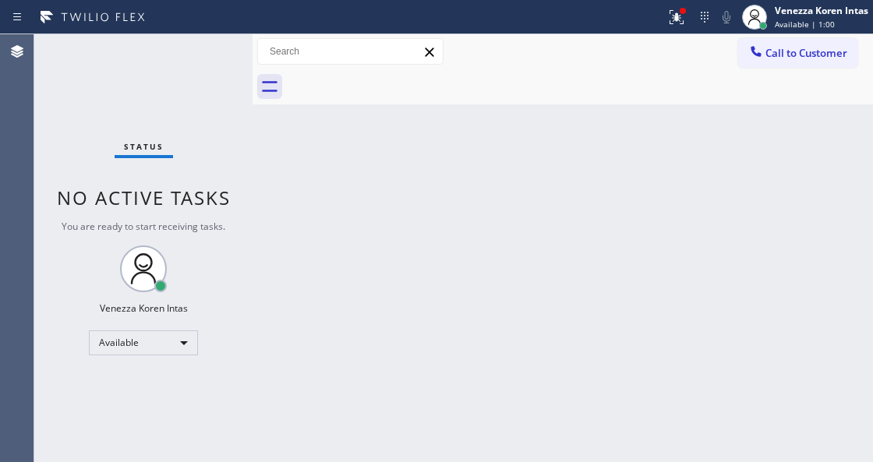
click at [550, 56] on div "Call to Customer Outbound call Location Subzero Repair Professionals Your calle…" at bounding box center [563, 51] width 621 height 27
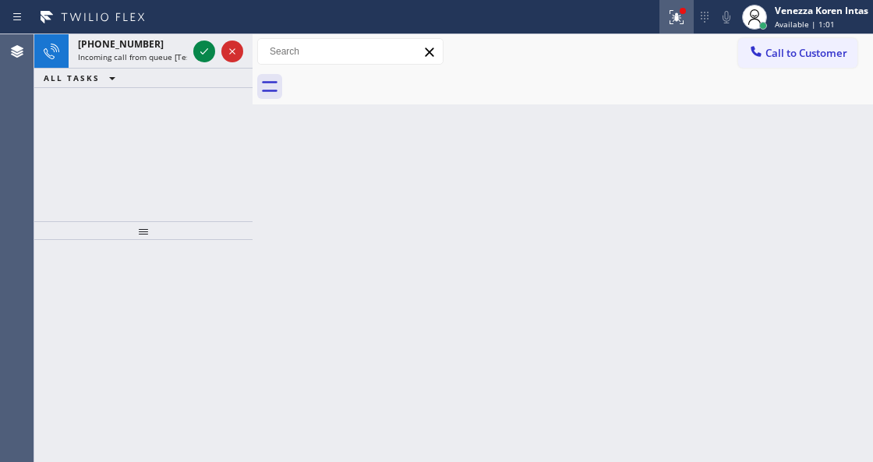
drag, startPoint x: 676, startPoint y: 21, endPoint x: 661, endPoint y: 169, distance: 148.9
click at [676, 22] on icon at bounding box center [676, 17] width 19 height 19
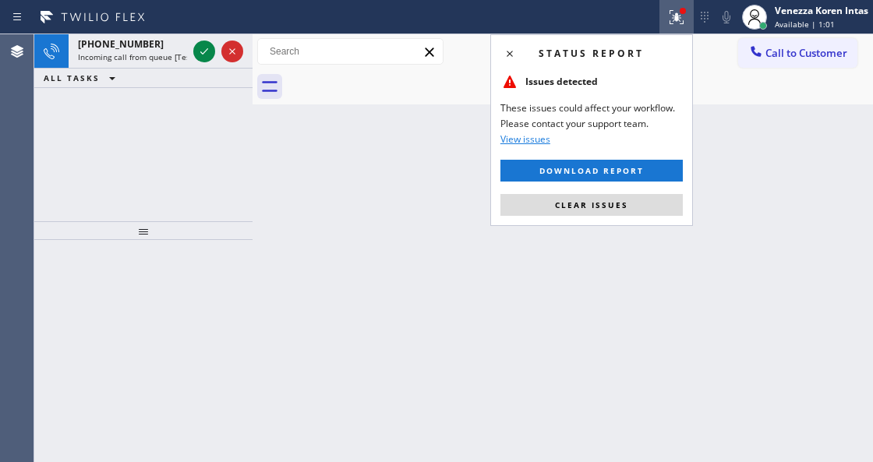
drag, startPoint x: 651, startPoint y: 201, endPoint x: 642, endPoint y: 206, distance: 9.8
click at [649, 204] on button "Clear issues" at bounding box center [592, 205] width 182 height 22
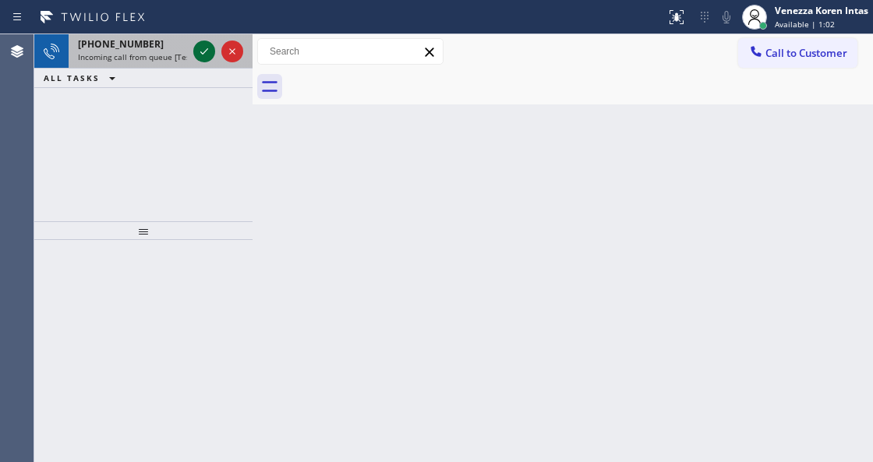
click at [208, 57] on div at bounding box center [204, 51] width 22 height 19
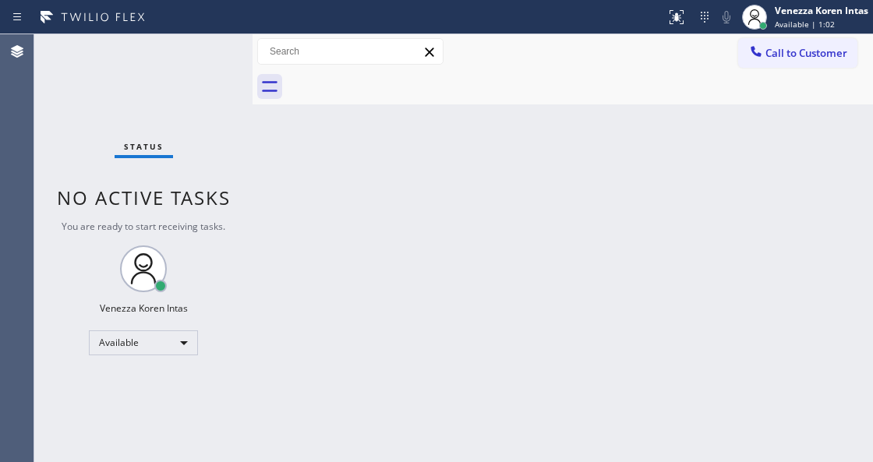
click at [207, 56] on div "Status No active tasks You are ready to start receiving tasks. Venezza Koren In…" at bounding box center [143, 248] width 218 height 428
click at [660, 33] on button at bounding box center [677, 17] width 34 height 34
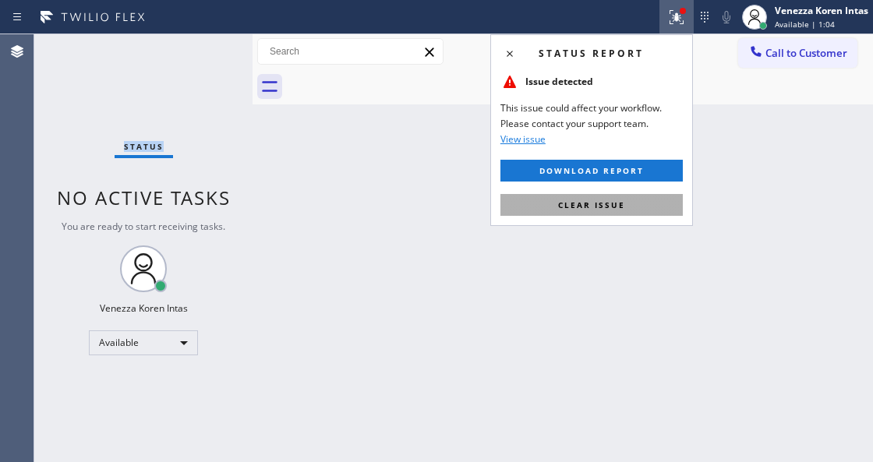
click at [625, 199] on button "Clear issue" at bounding box center [592, 205] width 182 height 22
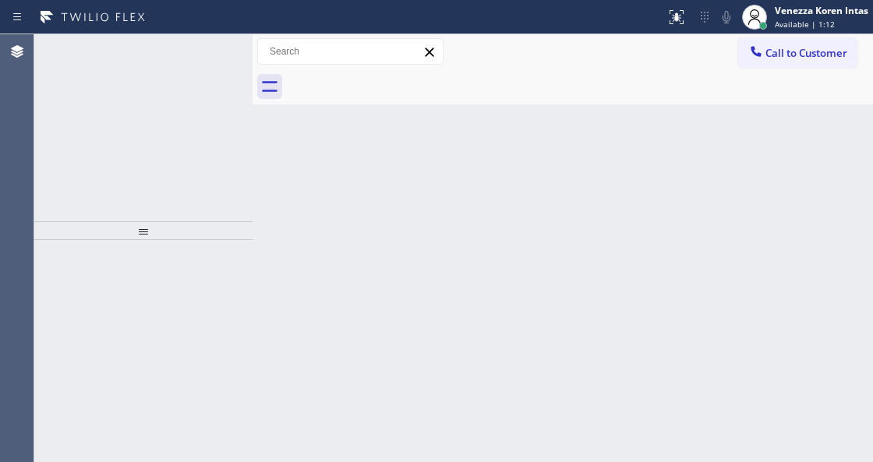
click at [197, 52] on icon at bounding box center [204, 51] width 19 height 19
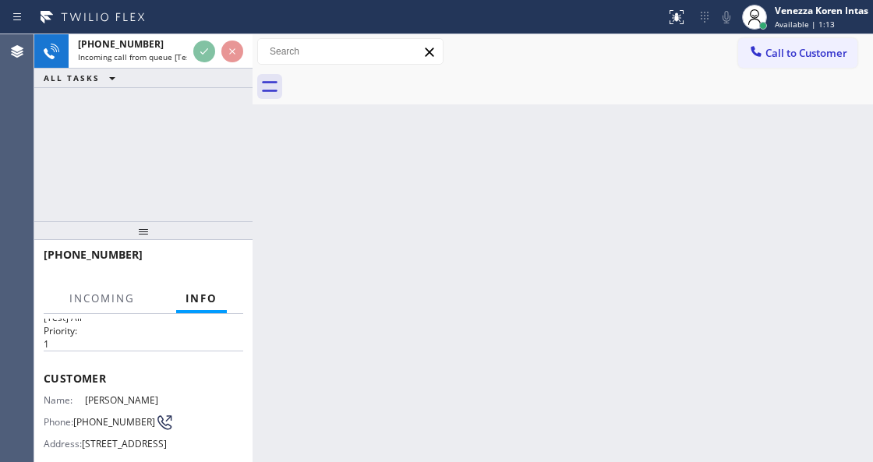
scroll to position [156, 0]
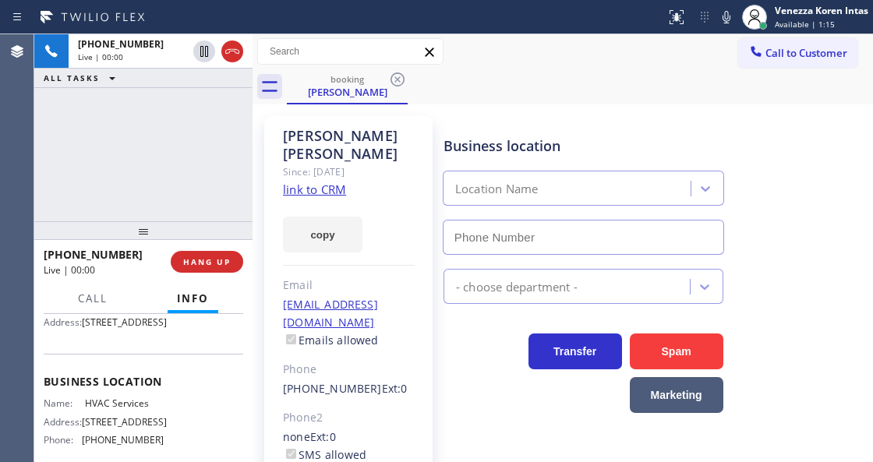
type input "[PHONE_NUMBER]"
click at [308, 182] on link "link to CRM" at bounding box center [314, 190] width 63 height 16
drag, startPoint x: 725, startPoint y: 23, endPoint x: 719, endPoint y: 37, distance: 16.1
click at [725, 23] on icon at bounding box center [727, 17] width 8 height 12
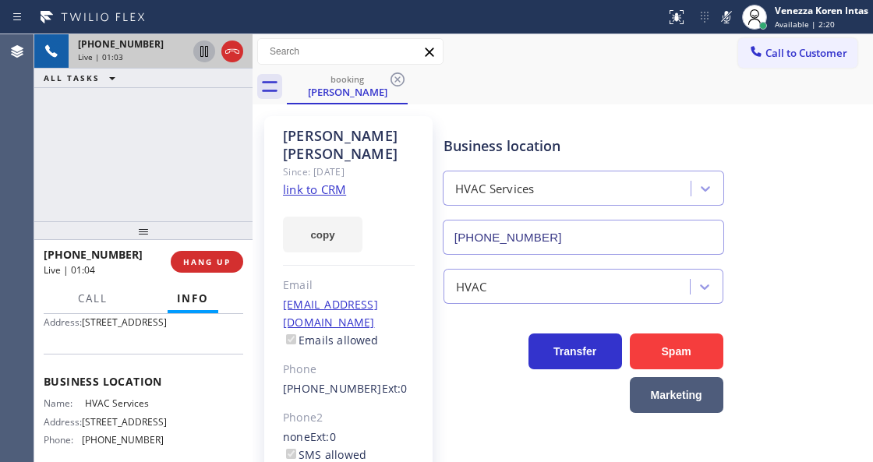
click at [203, 54] on icon at bounding box center [204, 51] width 19 height 19
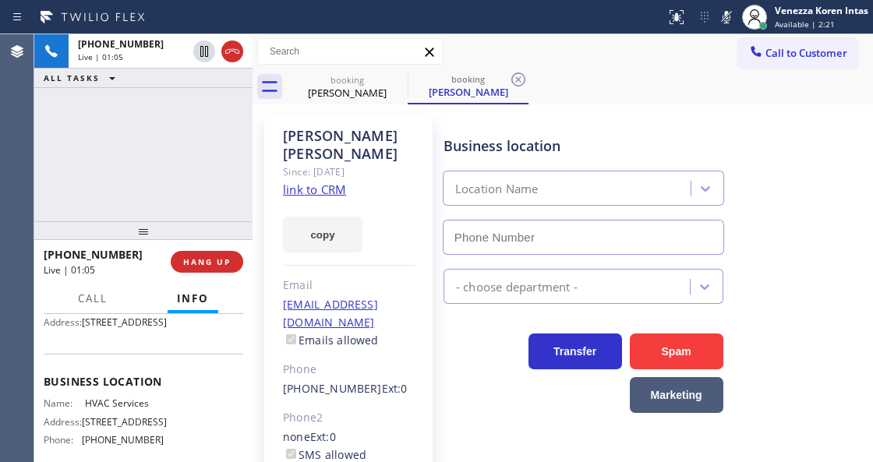
type input "[PHONE_NUMBER]"
click at [723, 11] on icon at bounding box center [726, 17] width 19 height 19
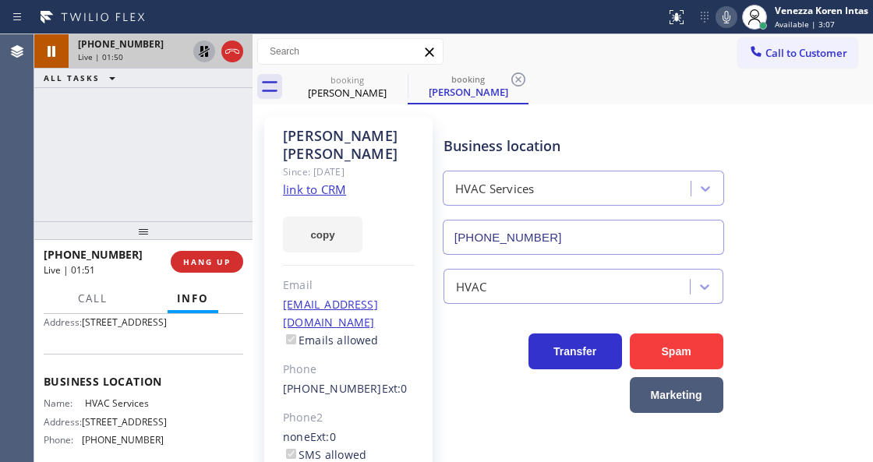
click at [201, 46] on icon at bounding box center [204, 51] width 11 height 11
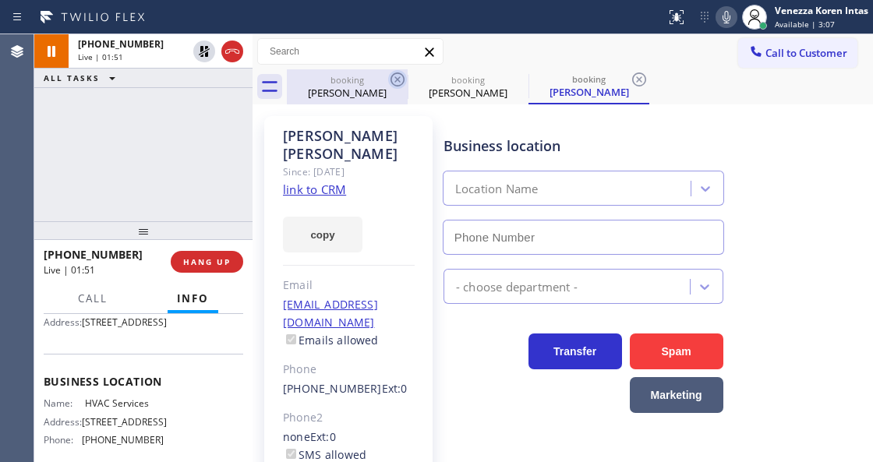
click at [397, 83] on icon at bounding box center [397, 79] width 19 height 19
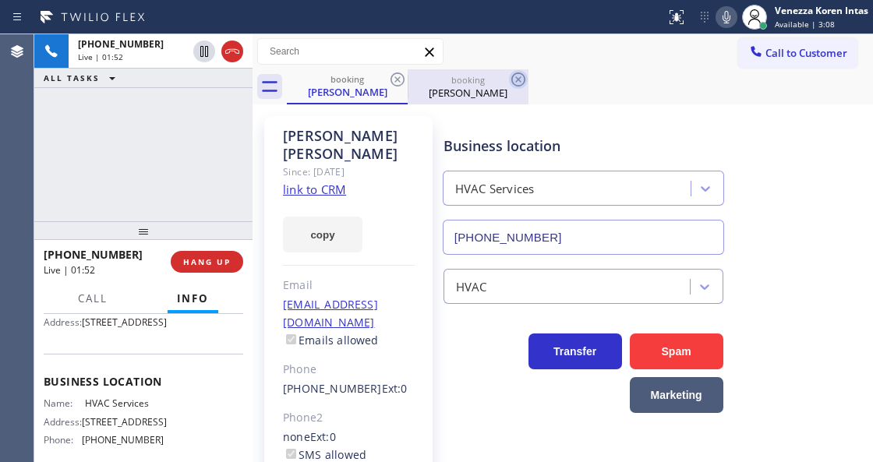
click at [522, 80] on icon at bounding box center [518, 79] width 19 height 19
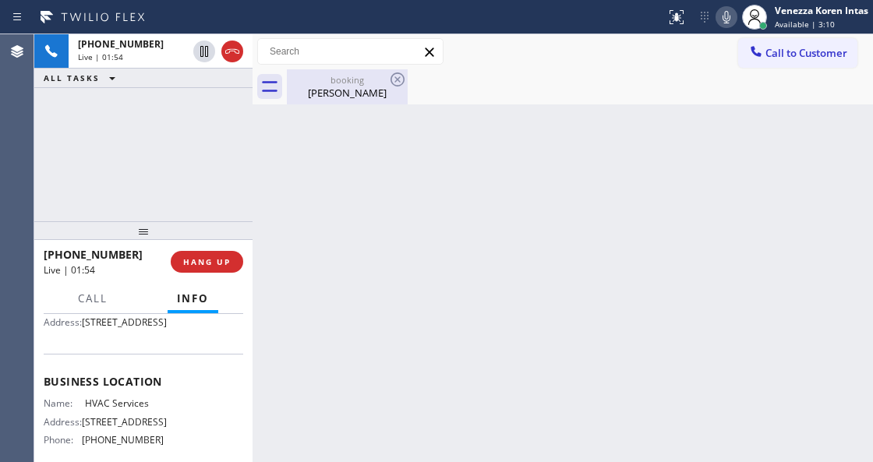
click at [317, 78] on div "booking" at bounding box center [347, 80] width 118 height 12
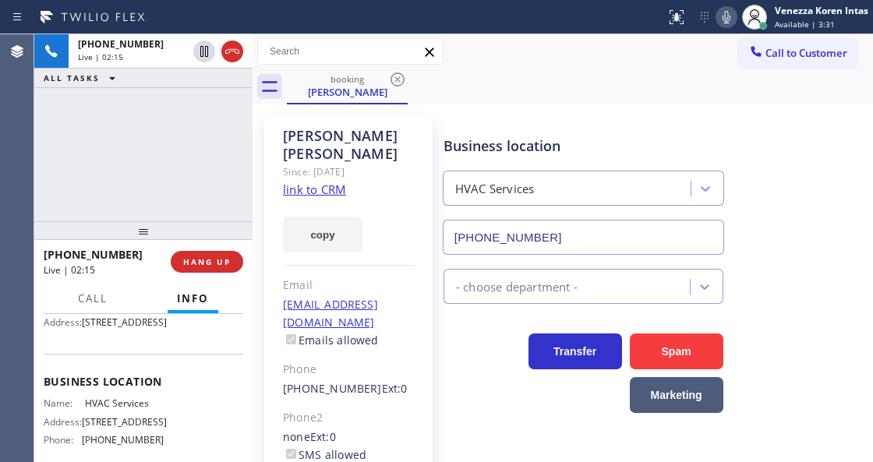
click at [253, 161] on div at bounding box center [253, 248] width 0 height 428
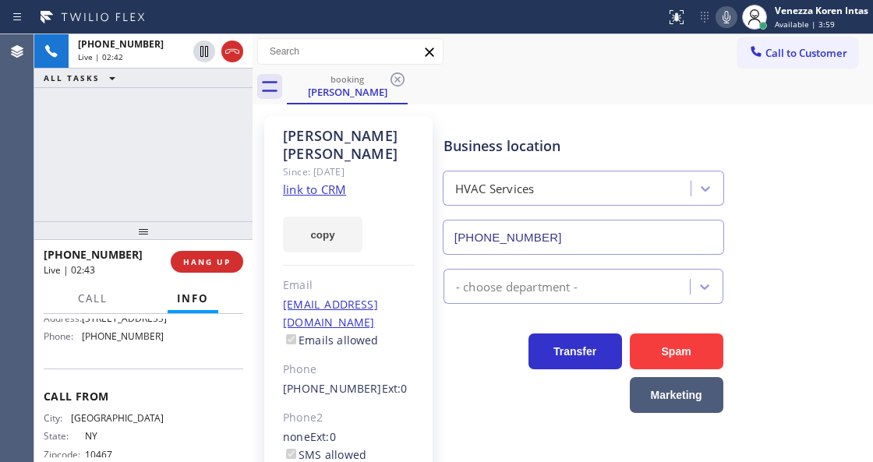
scroll to position [104, 0]
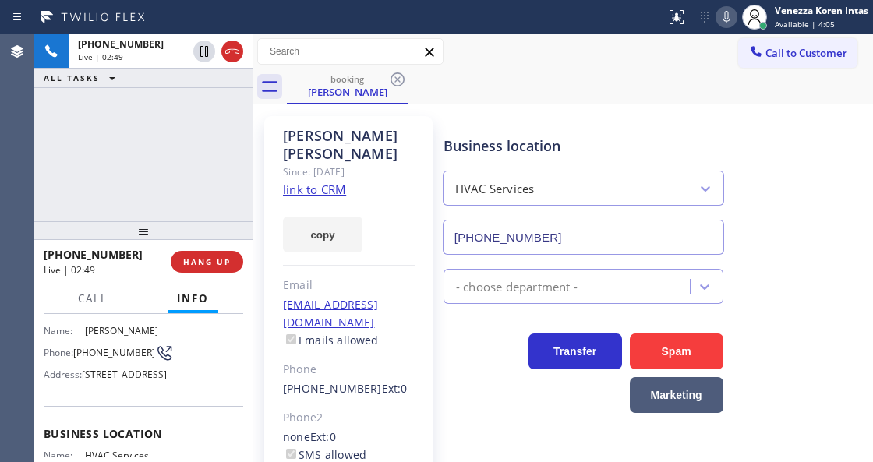
drag, startPoint x: 172, startPoint y: 162, endPoint x: 391, endPoint y: 172, distance: 220.0
click at [191, 161] on div "[PHONE_NUMBER] Live | 02:49 ALL TASKS ALL TASKS ACTIVE TASKS TASKS IN WRAP UP" at bounding box center [143, 127] width 218 height 187
click at [735, 17] on div at bounding box center [727, 17] width 22 height 19
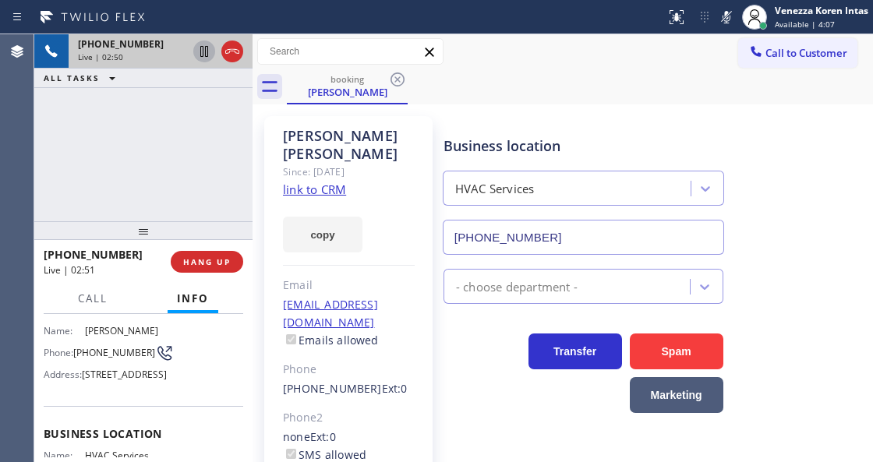
click at [199, 50] on icon at bounding box center [204, 51] width 19 height 19
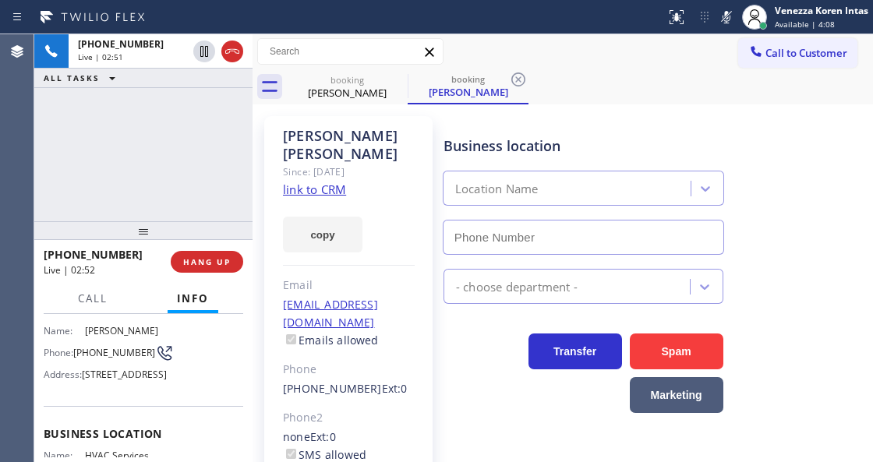
type input "[PHONE_NUMBER]"
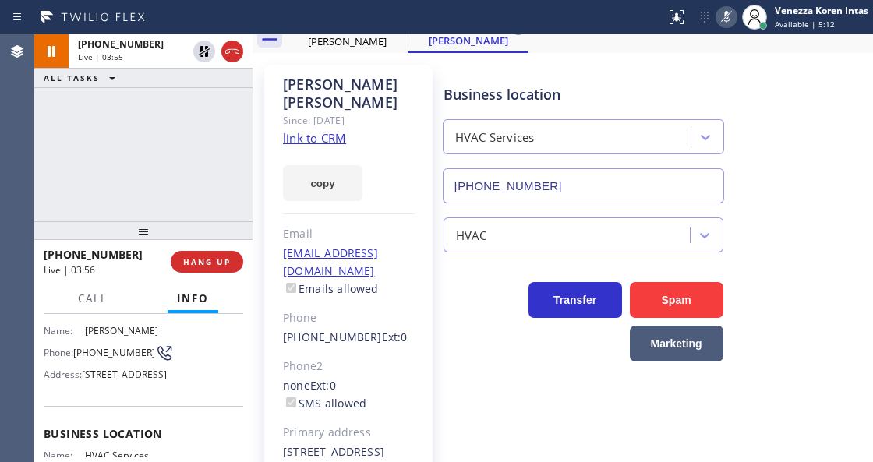
click at [737, 9] on div at bounding box center [754, 17] width 34 height 34
drag, startPoint x: 732, startPoint y: 17, endPoint x: 717, endPoint y: 41, distance: 28.3
click at [730, 19] on icon at bounding box center [726, 17] width 19 height 19
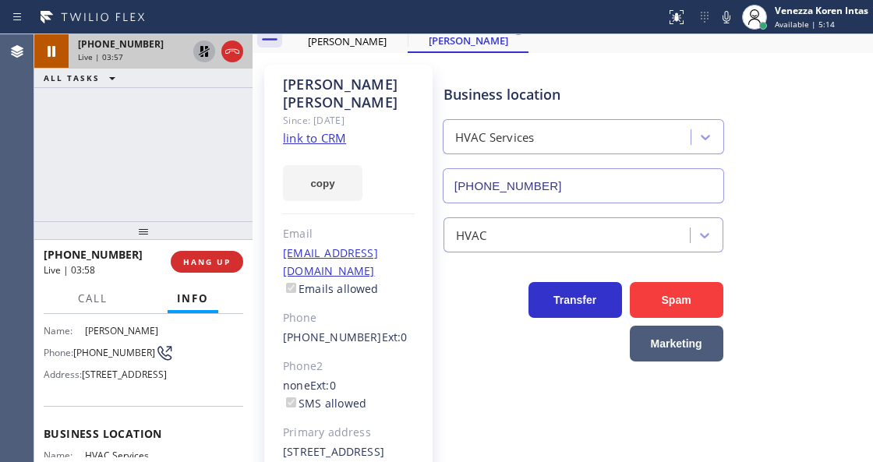
click at [207, 51] on icon at bounding box center [204, 51] width 19 height 19
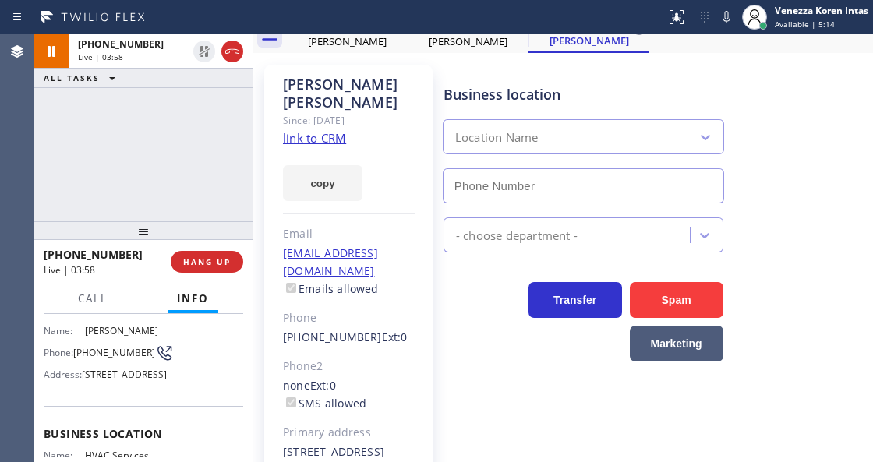
type input "[PHONE_NUMBER]"
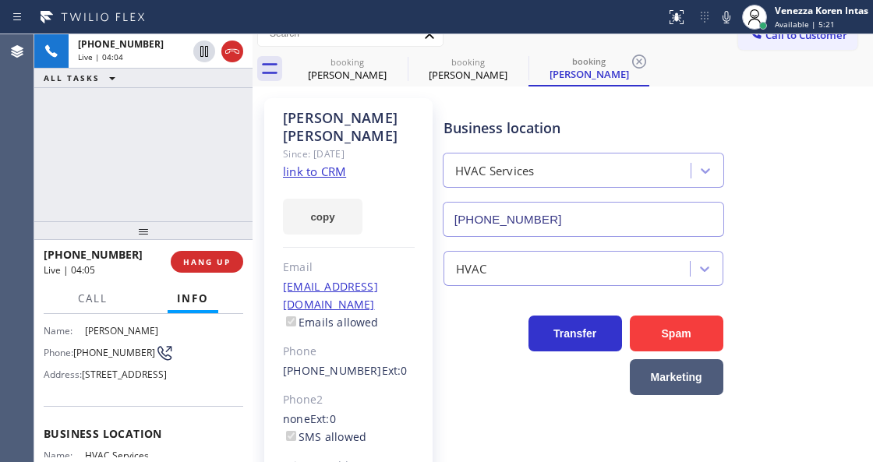
scroll to position [0, 0]
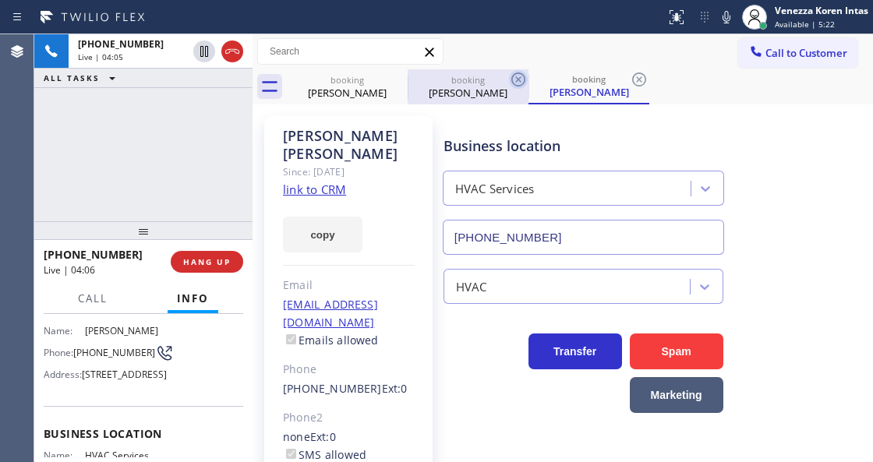
click at [518, 81] on icon at bounding box center [518, 79] width 19 height 19
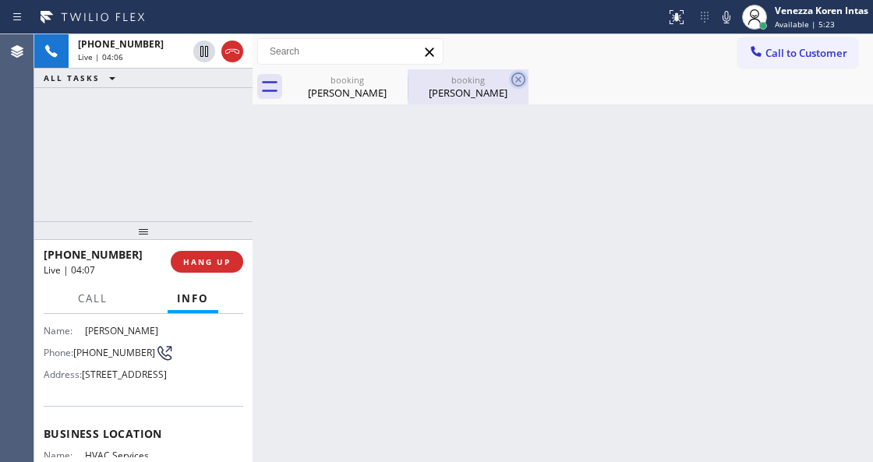
click at [524, 81] on icon at bounding box center [518, 80] width 14 height 14
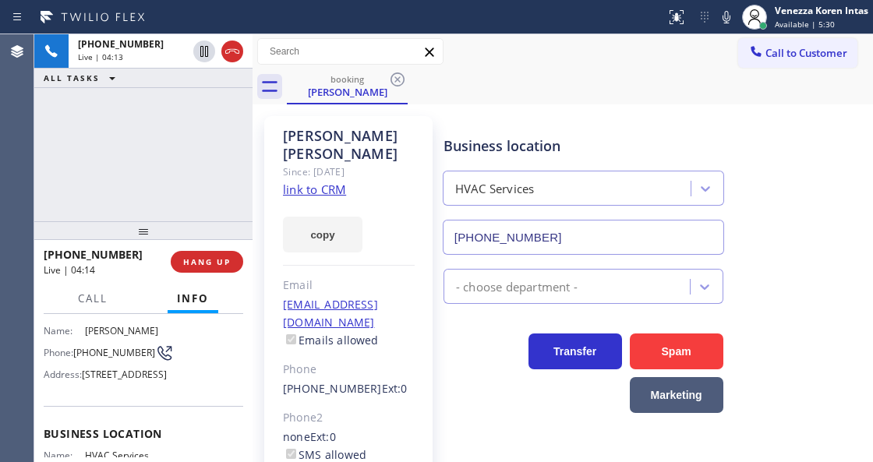
click at [321, 462] on html "Status report No issues detected If you experience an issue, please download th…" at bounding box center [436, 231] width 873 height 462
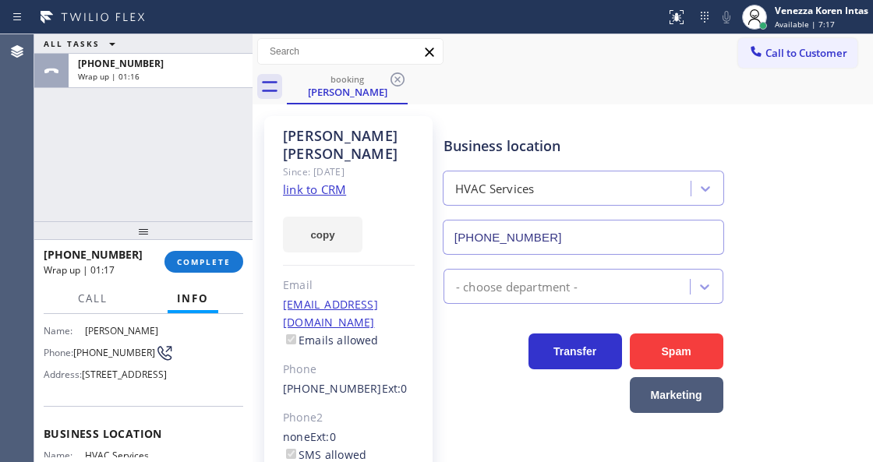
drag, startPoint x: 234, startPoint y: 265, endPoint x: 341, endPoint y: 269, distance: 107.7
click at [234, 265] on button "COMPLETE" at bounding box center [203, 262] width 79 height 22
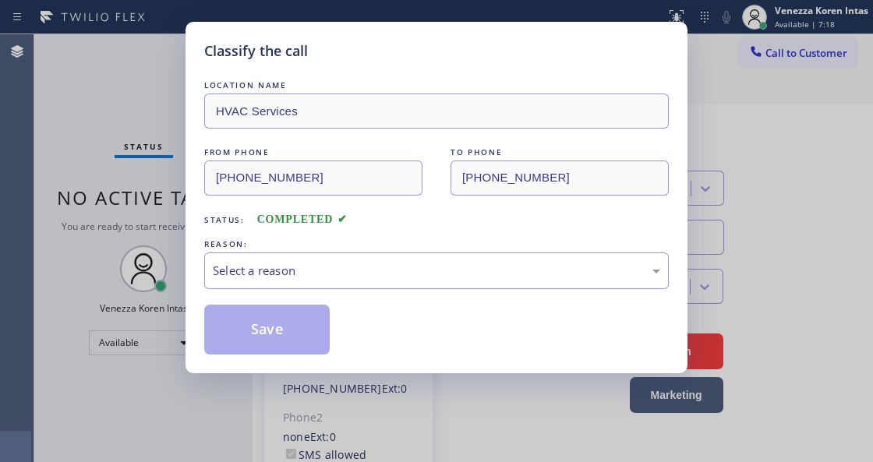
click at [365, 274] on div "Select a reason" at bounding box center [436, 271] width 447 height 18
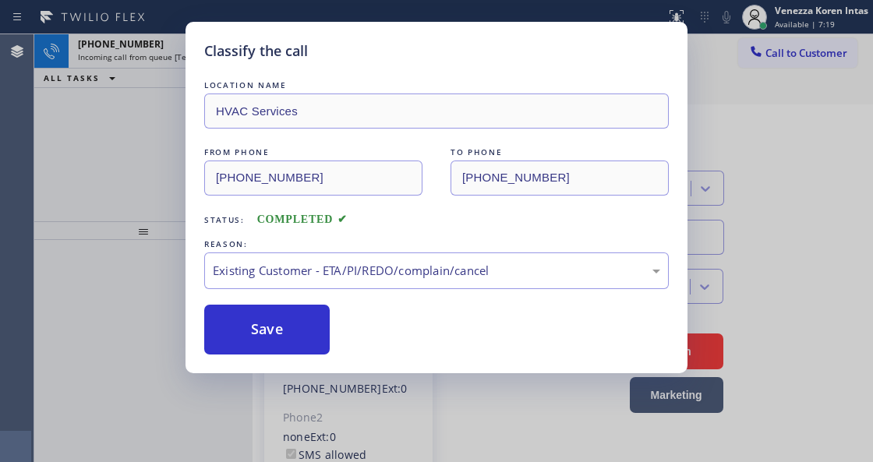
click at [318, 355] on button "Save" at bounding box center [267, 330] width 126 height 50
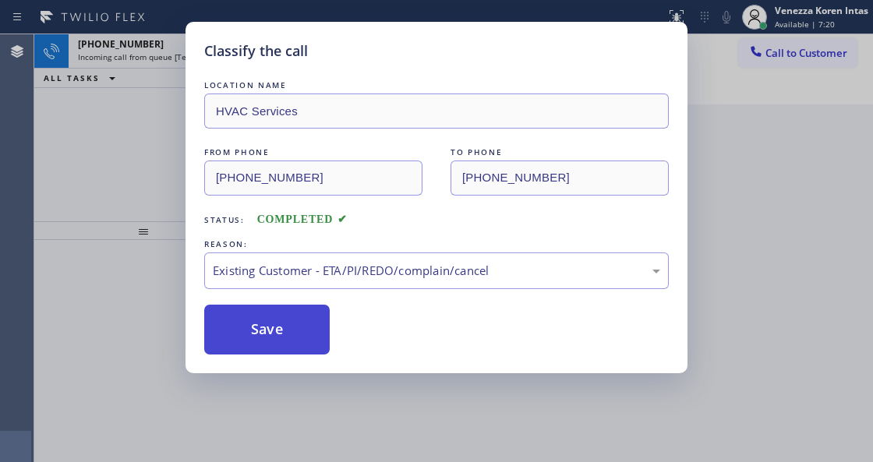
click at [288, 334] on button "Save" at bounding box center [267, 330] width 126 height 50
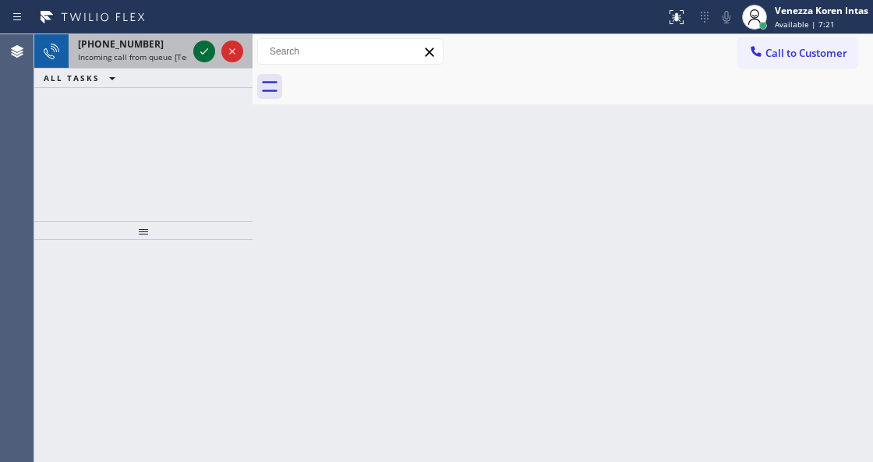
click at [203, 53] on icon at bounding box center [204, 51] width 8 height 6
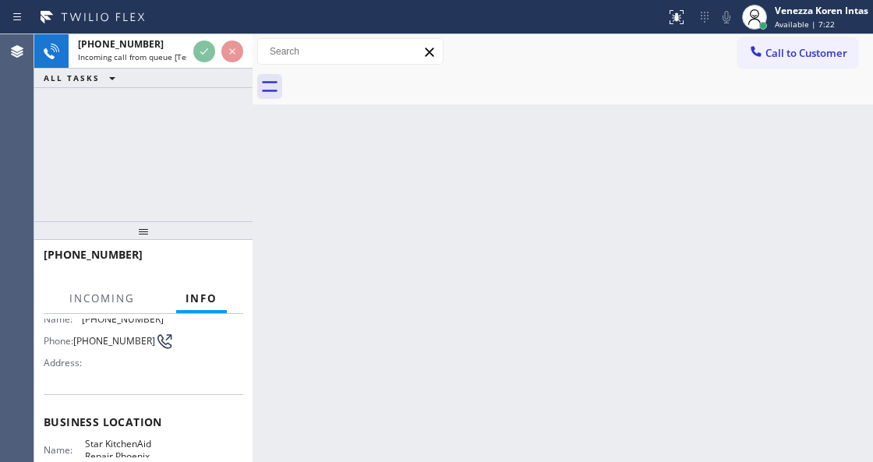
scroll to position [207, 0]
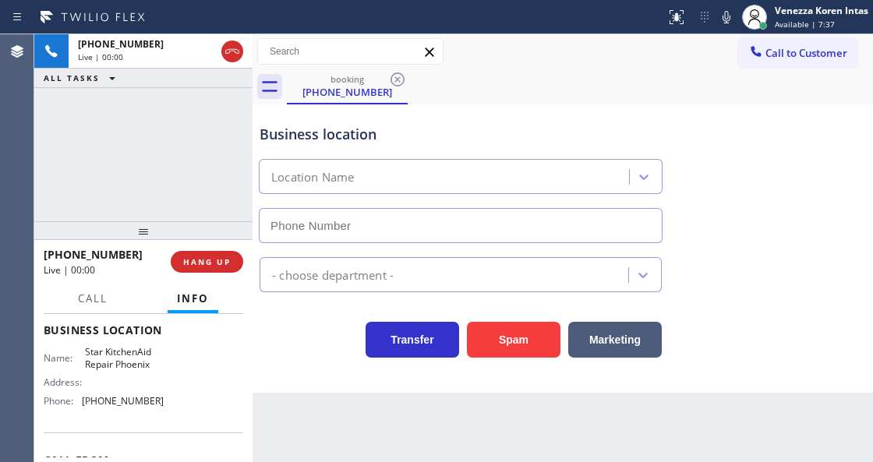
type input "[PHONE_NUMBER]"
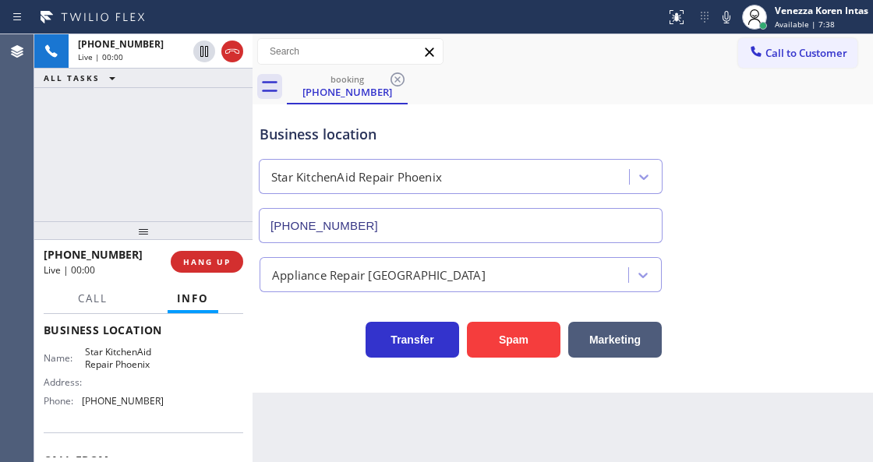
drag, startPoint x: 295, startPoint y: 365, endPoint x: 362, endPoint y: 346, distance: 69.6
click at [295, 365] on div "Business location Star KitchenAid Repair [GEOGRAPHIC_DATA] [PHONE_NUMBER] Appli…" at bounding box center [563, 248] width 621 height 288
click at [150, 130] on div "[PHONE_NUMBER] Live | 00:07 ALL TASKS ALL TASKS ACTIVE TASKS TASKS IN WRAP UP" at bounding box center [143, 127] width 218 height 187
click at [313, 62] on input "text" at bounding box center [350, 51] width 185 height 25
click at [313, 51] on input "text" at bounding box center [350, 51] width 185 height 25
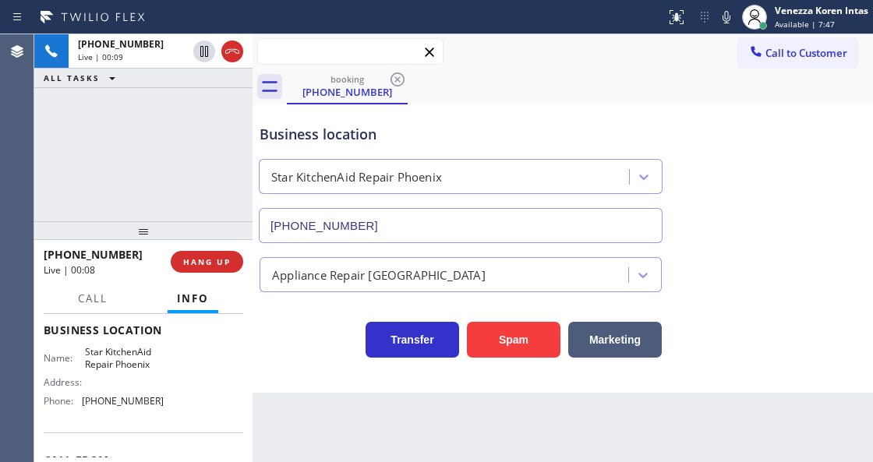
drag, startPoint x: 282, startPoint y: 51, endPoint x: 229, endPoint y: 55, distance: 53.1
click at [281, 51] on input "text" at bounding box center [350, 51] width 185 height 25
drag, startPoint x: 145, startPoint y: 106, endPoint x: 176, endPoint y: 94, distance: 33.3
click at [145, 106] on div "[PHONE_NUMBER] Live | 00:10 ALL TASKS ALL TASKS ACTIVE TASKS TASKS IN WRAP UP" at bounding box center [143, 127] width 218 height 187
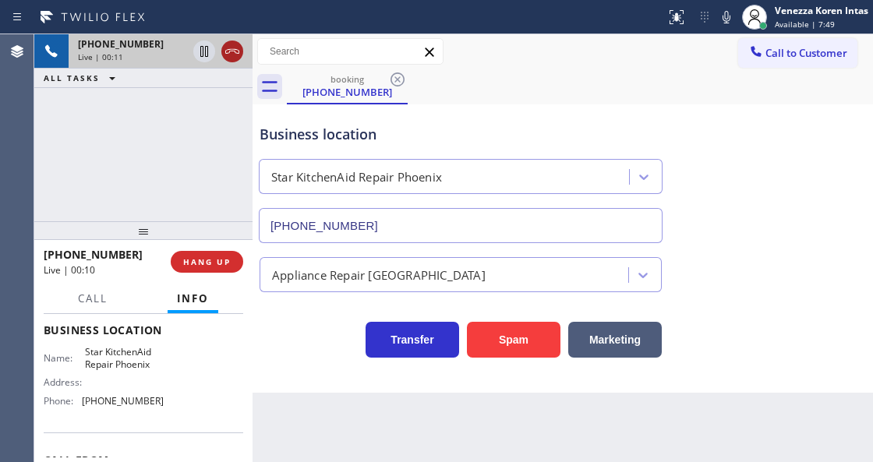
click at [229, 51] on icon at bounding box center [232, 51] width 19 height 19
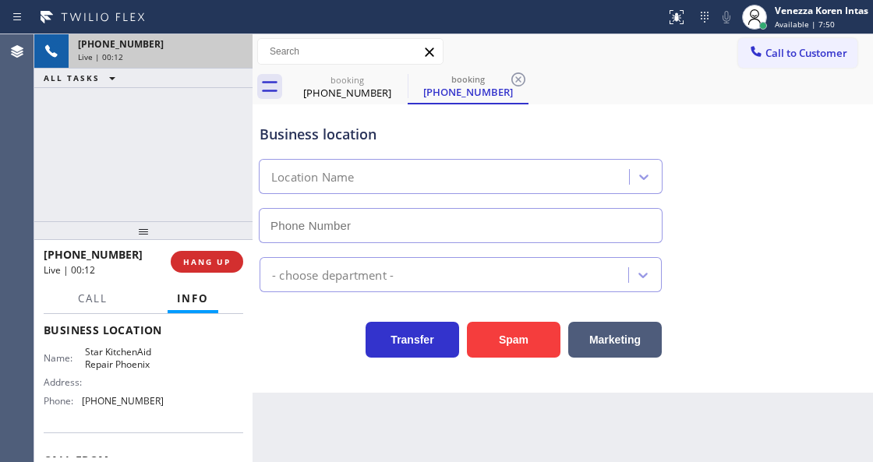
type input "[PHONE_NUMBER]"
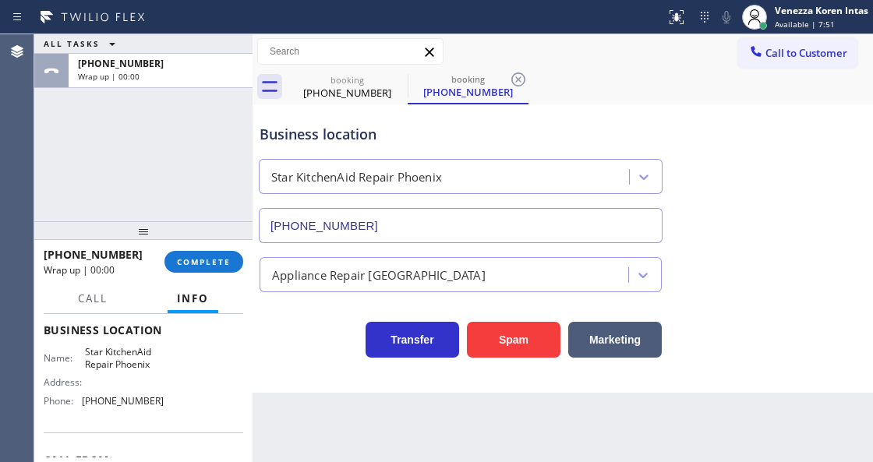
click at [518, 76] on icon at bounding box center [518, 79] width 19 height 19
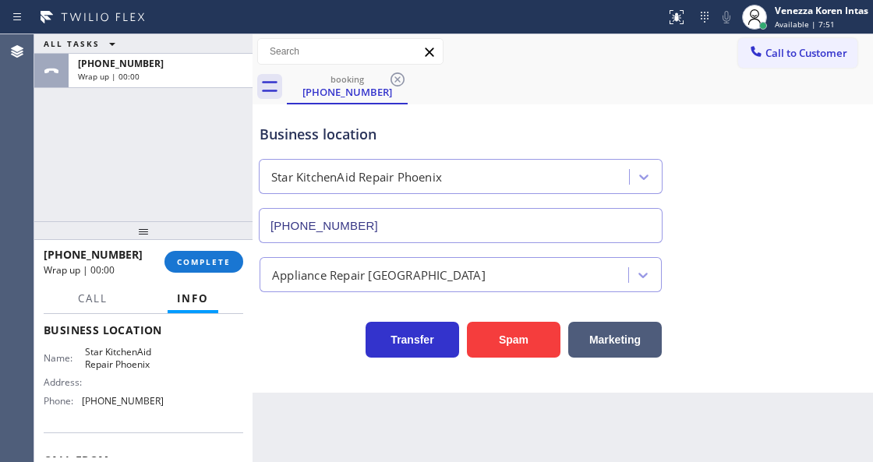
click at [602, 94] on div "booking [PHONE_NUMBER]" at bounding box center [580, 86] width 586 height 35
drag, startPoint x: 83, startPoint y: 161, endPoint x: 29, endPoint y: 142, distance: 57.0
click at [83, 160] on div "ALL TASKS ALL TASKS ACTIVE TASKS TASKS IN WRAP UP [PHONE_NUMBER] Wrap up | 00:21" at bounding box center [143, 127] width 218 height 187
drag, startPoint x: 219, startPoint y: 130, endPoint x: 265, endPoint y: 152, distance: 50.9
click at [219, 130] on div "ALL TASKS ALL TASKS ACTIVE TASKS TASKS IN WRAP UP [PHONE_NUMBER] Wrap up | 00:22" at bounding box center [143, 127] width 218 height 187
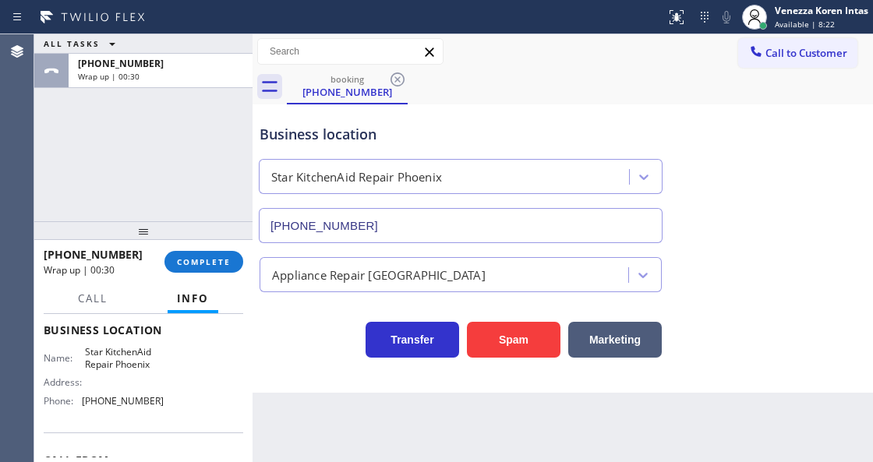
click at [167, 193] on div "ALL TASKS ALL TASKS ACTIVE TASKS TASKS IN WRAP UP [PHONE_NUMBER] Wrap up | 00:30" at bounding box center [143, 127] width 218 height 187
click at [137, 127] on div "ALL TASKS ALL TASKS ACTIVE TASKS TASKS IN WRAP UP [PHONE_NUMBER] Wrap up | 00:31" at bounding box center [143, 127] width 218 height 187
click at [454, 157] on div "Star KitchenAid Repair Phoenix" at bounding box center [461, 173] width 410 height 41
click at [225, 252] on button "COMPLETE" at bounding box center [203, 262] width 79 height 22
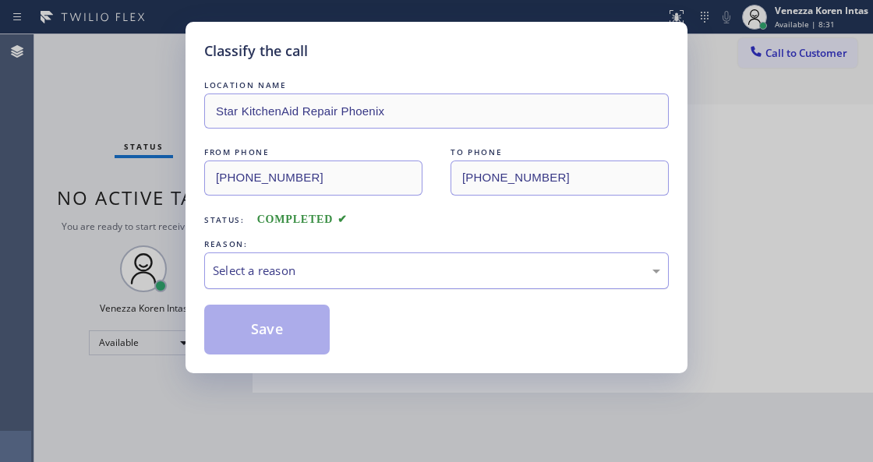
click at [399, 280] on div "Select a reason" at bounding box center [436, 271] width 447 height 18
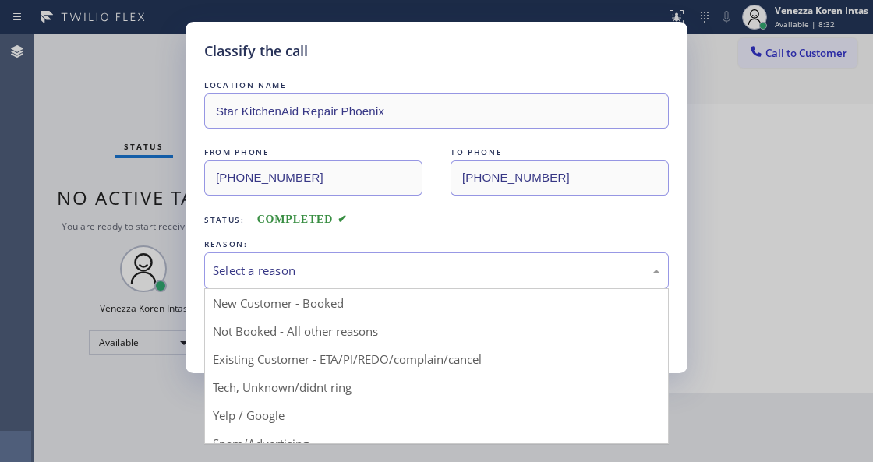
drag, startPoint x: 348, startPoint y: 389, endPoint x: 302, endPoint y: 335, distance: 70.8
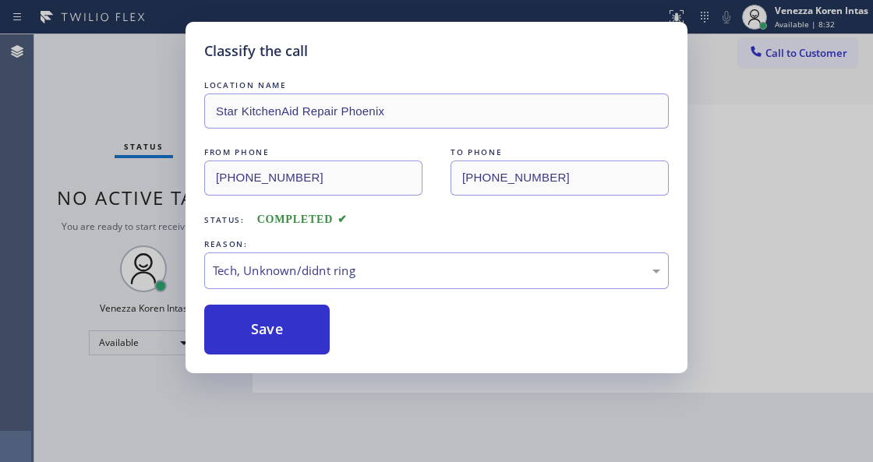
click at [289, 327] on button "Save" at bounding box center [267, 330] width 126 height 50
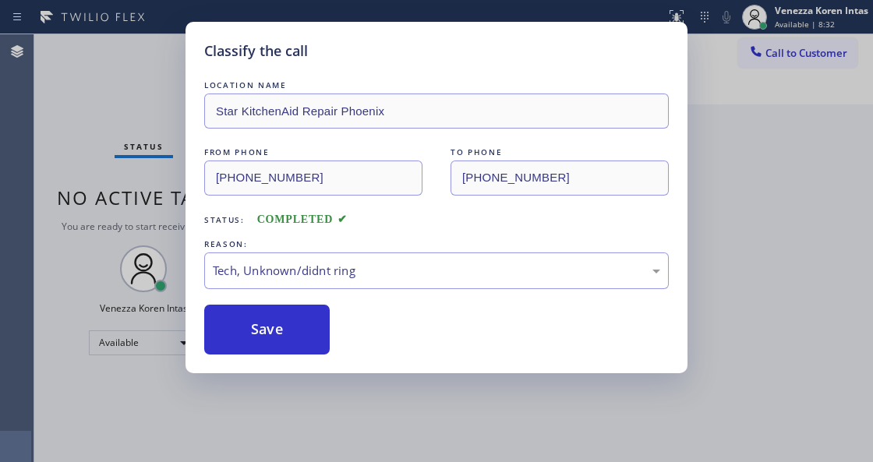
click at [382, 426] on div "Classify the call LOCATION NAME Star KitchenAid Repair Phoenix FROM PHONE [PHON…" at bounding box center [436, 231] width 873 height 462
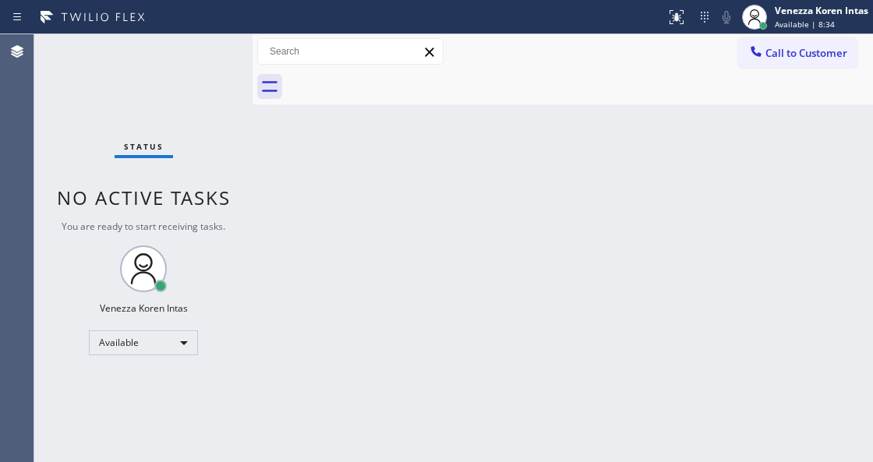
click at [220, 183] on div "Status No active tasks You are ready to start receiving tasks. Venezza Koren In…" at bounding box center [143, 248] width 218 height 428
drag, startPoint x: 201, startPoint y: 126, endPoint x: 143, endPoint y: 59, distance: 88.4
click at [200, 126] on div "Status No active tasks You are ready to start receiving tasks. Venezza Koren In…" at bounding box center [143, 248] width 218 height 428
drag, startPoint x: 143, startPoint y: 59, endPoint x: 19, endPoint y: 79, distance: 126.2
click at [135, 60] on div "Status No active tasks You are ready to start receiving tasks. Venezza Koren In…" at bounding box center [143, 248] width 218 height 428
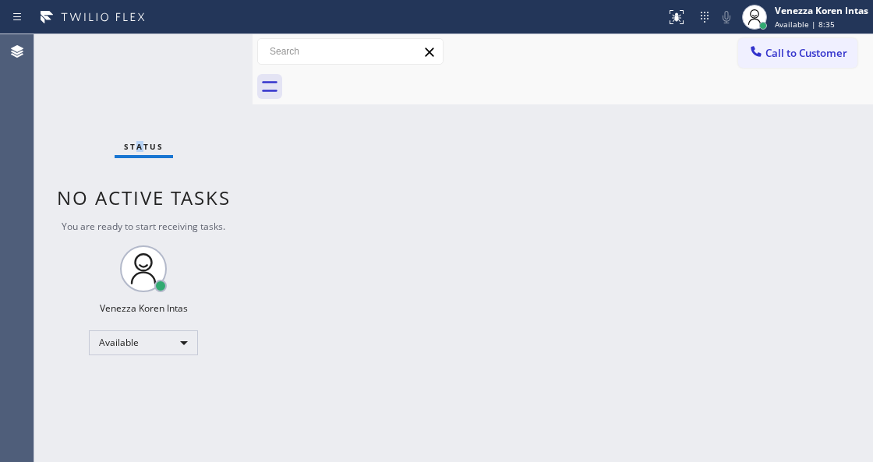
click at [269, 45] on input "text" at bounding box center [350, 51] width 185 height 25
click at [189, 59] on div "Status No active tasks You are ready to start receiving tasks. Venezza Koren In…" at bounding box center [143, 248] width 218 height 428
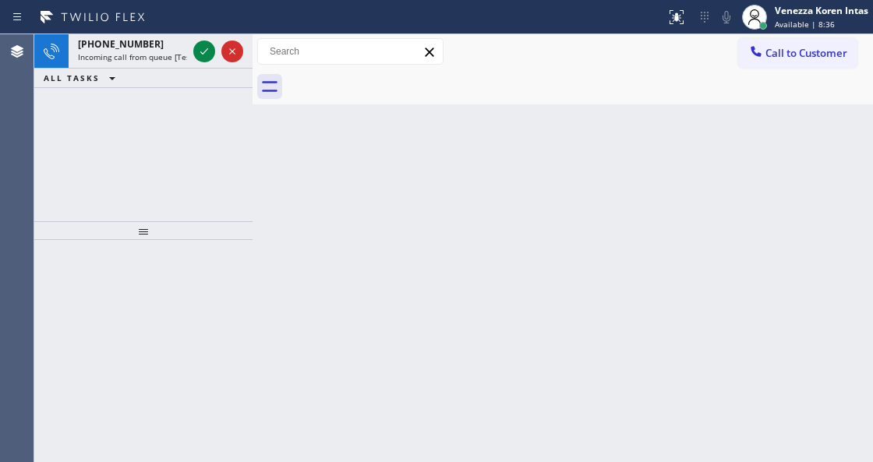
click at [189, 59] on div "[PHONE_NUMBER] Incoming call from queue [Test] All" at bounding box center [130, 51] width 122 height 34
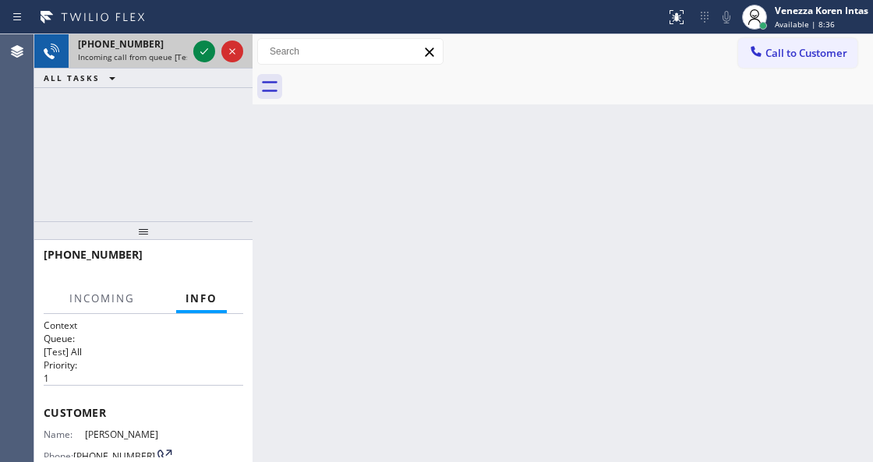
click at [186, 59] on span "Incoming call from queue [Test] All" at bounding box center [142, 56] width 129 height 11
click at [202, 44] on icon at bounding box center [204, 51] width 19 height 19
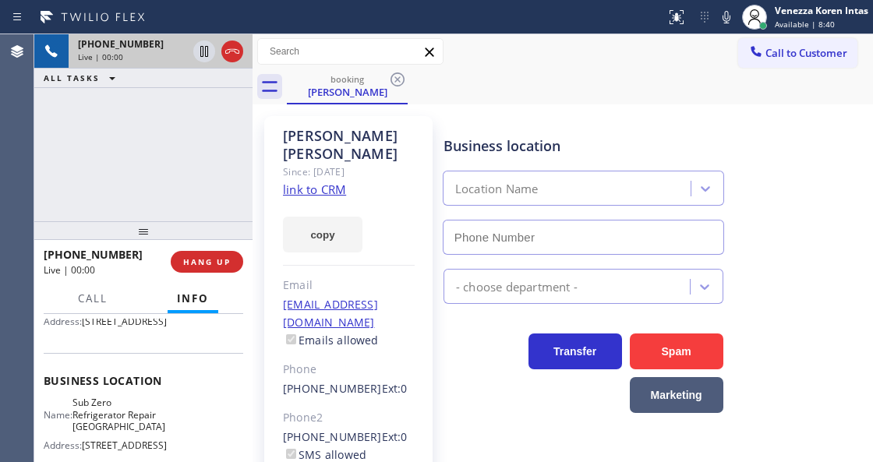
scroll to position [207, 0]
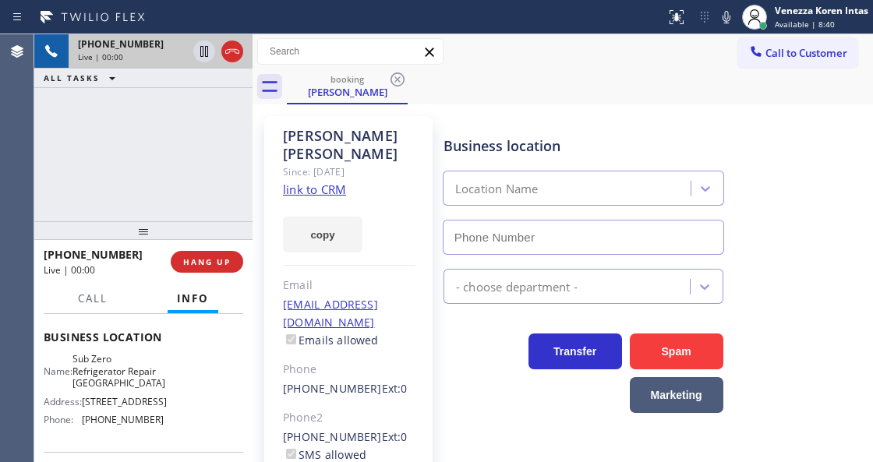
type input "[PHONE_NUMBER]"
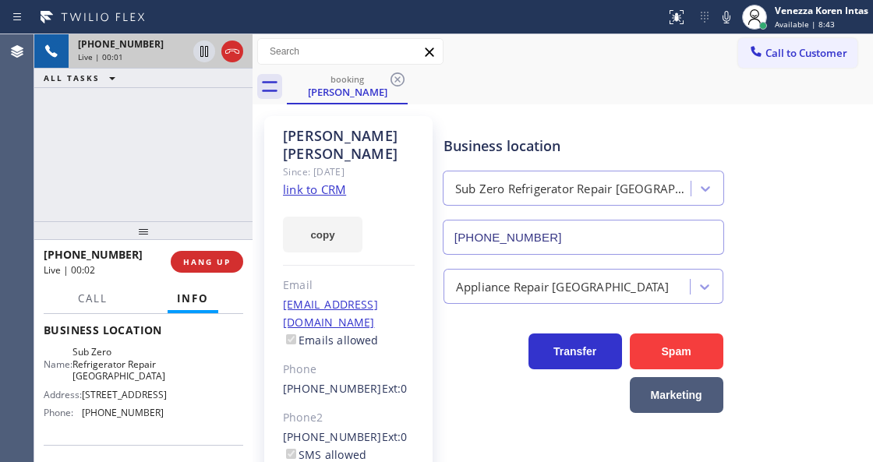
click at [334, 182] on link "link to CRM" at bounding box center [314, 190] width 63 height 16
click at [724, 21] on icon at bounding box center [726, 17] width 19 height 19
click at [207, 53] on icon at bounding box center [204, 51] width 19 height 19
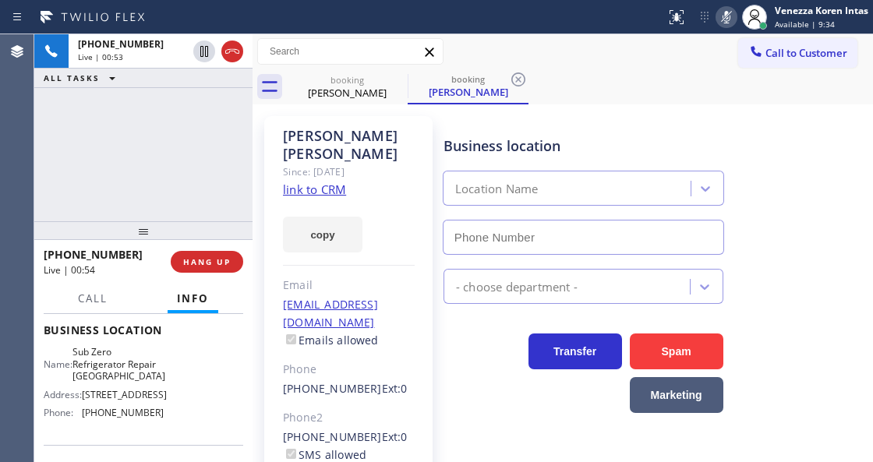
type input "[PHONE_NUMBER]"
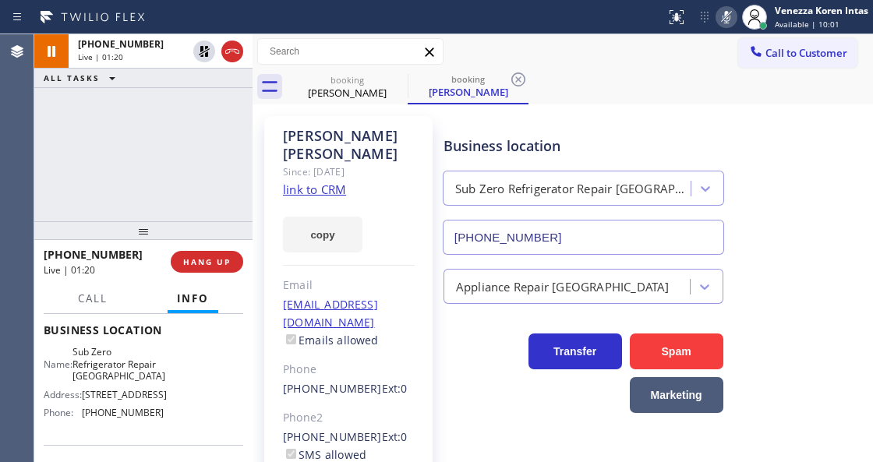
click at [627, 65] on div "Call to Customer Outbound call Location Subzero Repair Professionals Your calle…" at bounding box center [563, 51] width 621 height 35
click at [516, 80] on icon at bounding box center [518, 79] width 19 height 19
click at [229, 131] on div "[PHONE_NUMBER] Live | 01:22 ALL TASKS ALL TASKS ACTIVE TASKS TASKS IN WRAP UP" at bounding box center [143, 127] width 218 height 187
click at [184, 178] on div "[PHONE_NUMBER] Live | 02:21 ALL TASKS ALL TASKS ACTIVE TASKS TASKS IN WRAP UP" at bounding box center [143, 127] width 218 height 187
click at [717, 12] on icon at bounding box center [726, 17] width 19 height 19
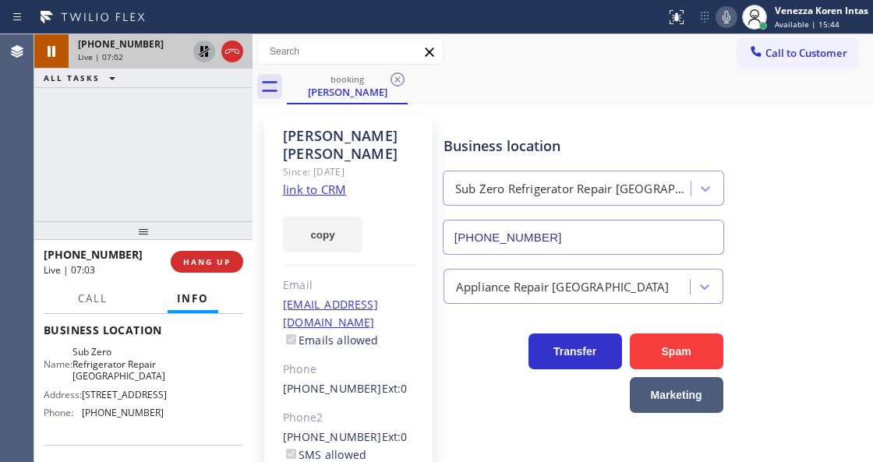
click at [206, 58] on icon at bounding box center [204, 51] width 19 height 19
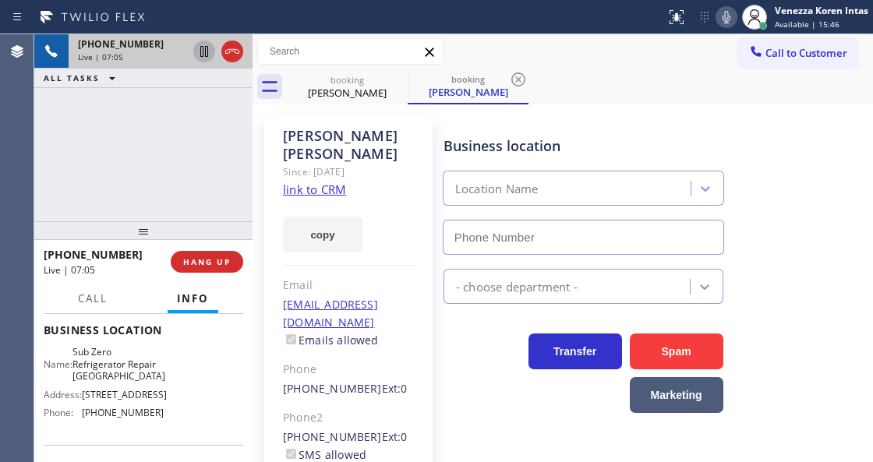
type input "[PHONE_NUMBER]"
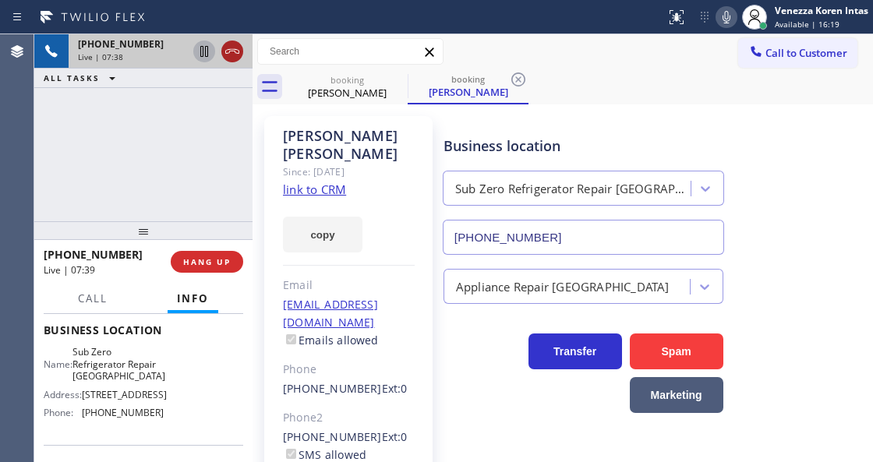
click at [237, 53] on icon at bounding box center [232, 51] width 14 height 5
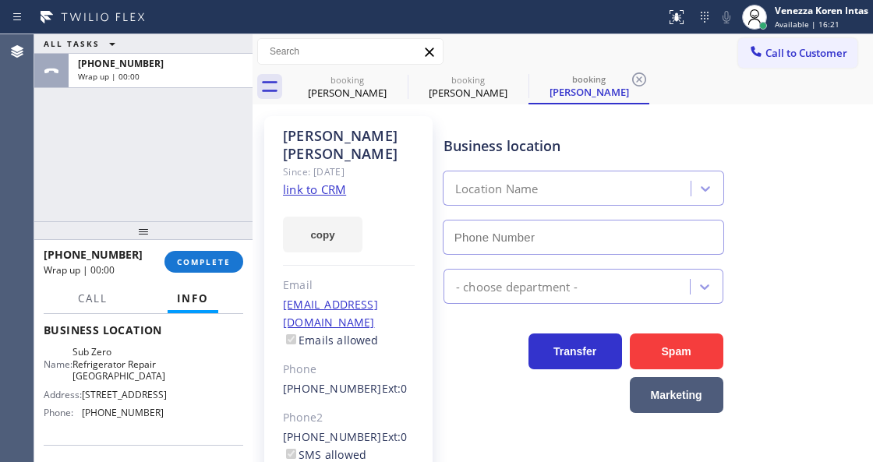
type input "[PHONE_NUMBER]"
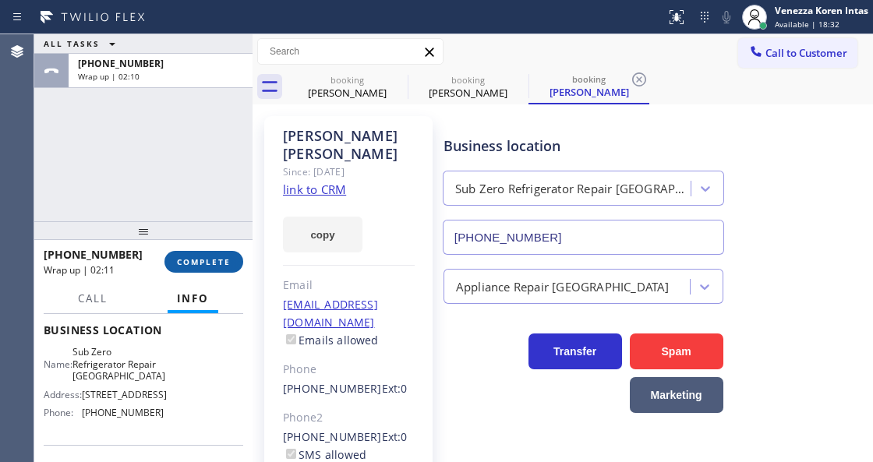
click at [225, 265] on span "COMPLETE" at bounding box center [204, 261] width 54 height 11
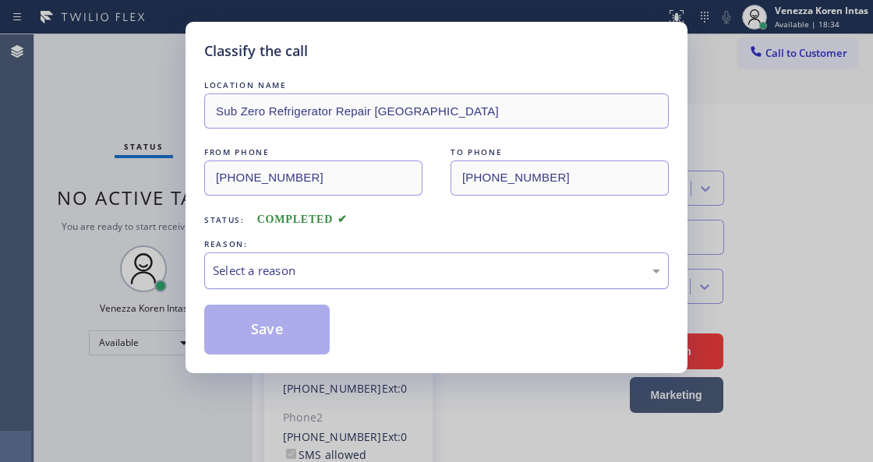
click at [339, 282] on div "Select a reason" at bounding box center [436, 271] width 465 height 37
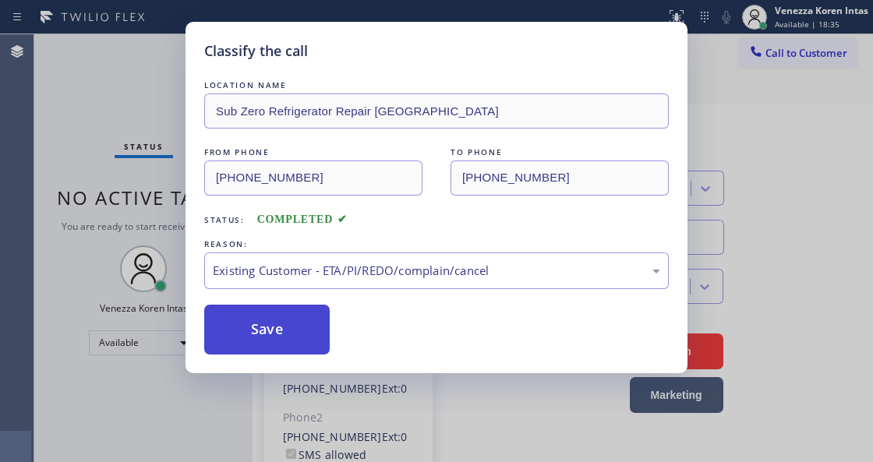
click at [296, 327] on button "Save" at bounding box center [267, 330] width 126 height 50
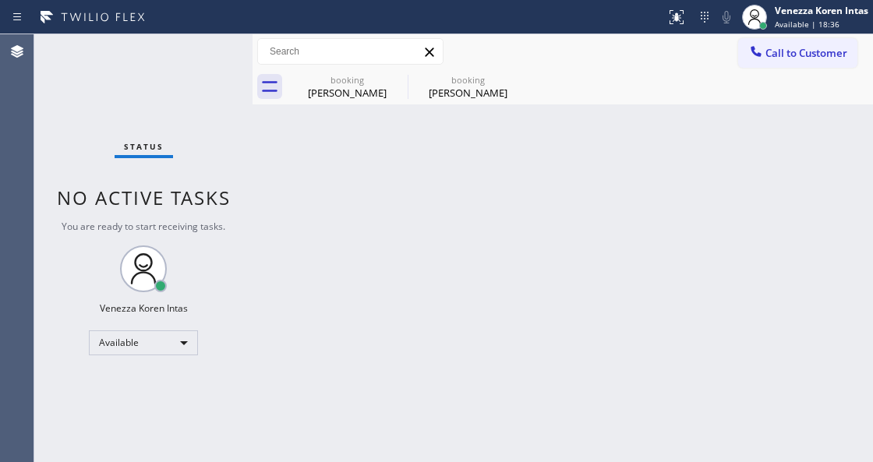
click at [156, 90] on div "Status No active tasks You are ready to start receiving tasks. Venezza Koren In…" at bounding box center [143, 248] width 218 height 428
click at [376, 87] on div "[PERSON_NAME]" at bounding box center [347, 93] width 118 height 14
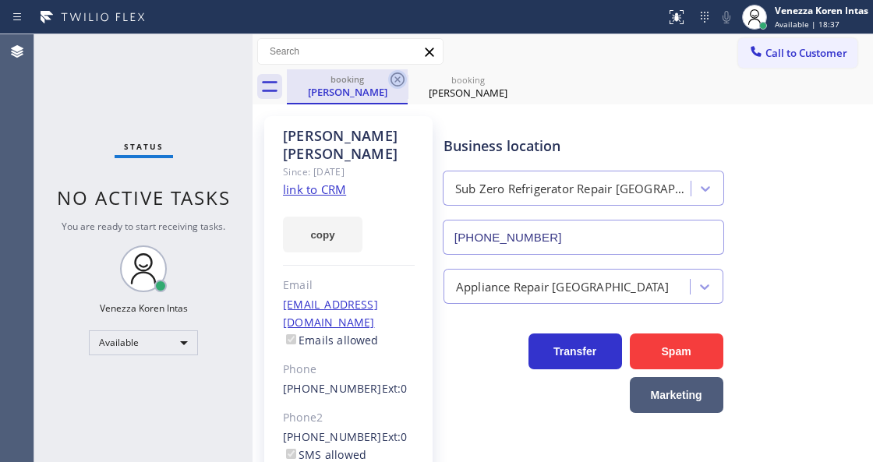
click at [393, 83] on icon at bounding box center [397, 79] width 19 height 19
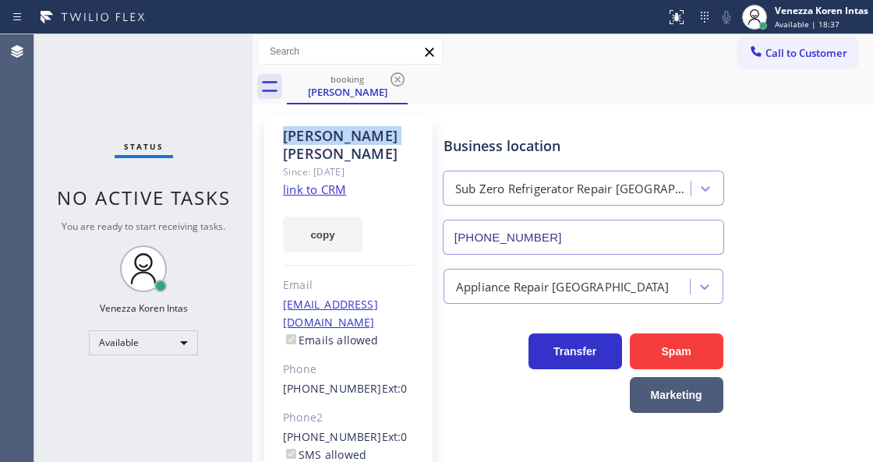
click at [393, 83] on icon at bounding box center [397, 79] width 19 height 19
click at [393, 83] on div "booking [PERSON_NAME]" at bounding box center [580, 86] width 586 height 35
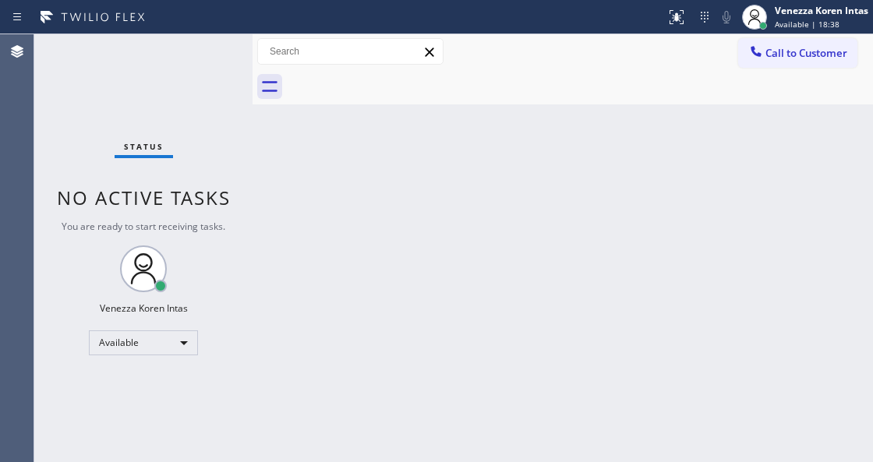
click at [331, 73] on div at bounding box center [580, 86] width 586 height 35
click at [201, 57] on div "Status No active tasks You are ready to start receiving tasks. Venezza Koren In…" at bounding box center [143, 248] width 218 height 428
click at [785, 16] on div "Venezza Koren Intas" at bounding box center [822, 10] width 94 height 13
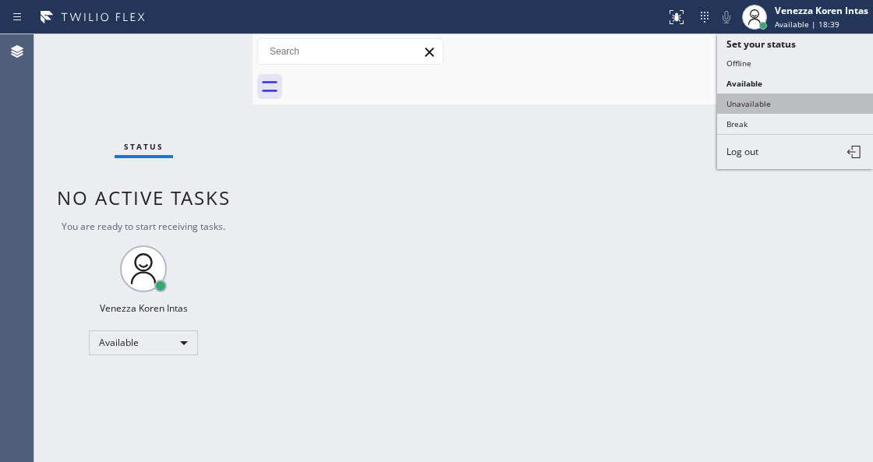
click at [733, 103] on button "Unavailable" at bounding box center [795, 104] width 156 height 20
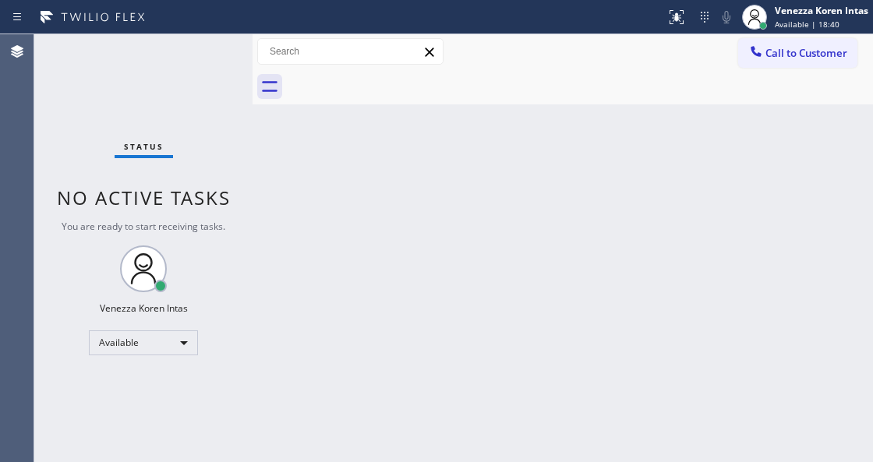
click at [204, 49] on div "Status No active tasks You are ready to start receiving tasks. Venezza Koren In…" at bounding box center [143, 248] width 218 height 428
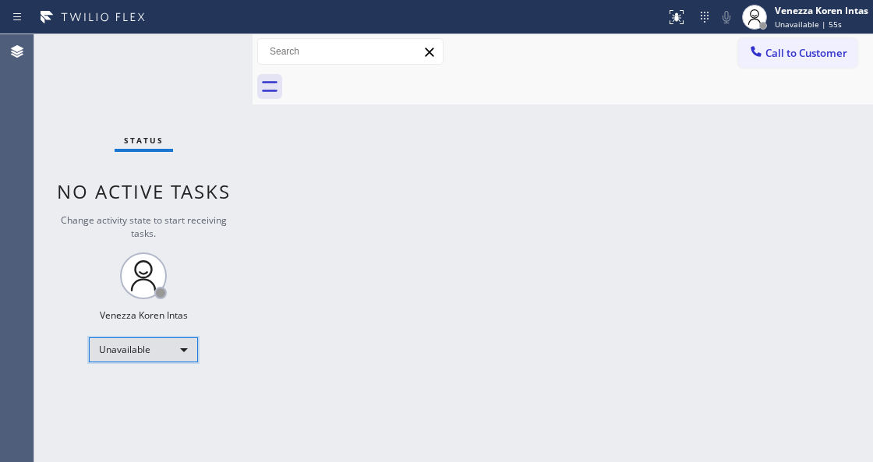
click at [148, 347] on div "Unavailable" at bounding box center [143, 350] width 109 height 25
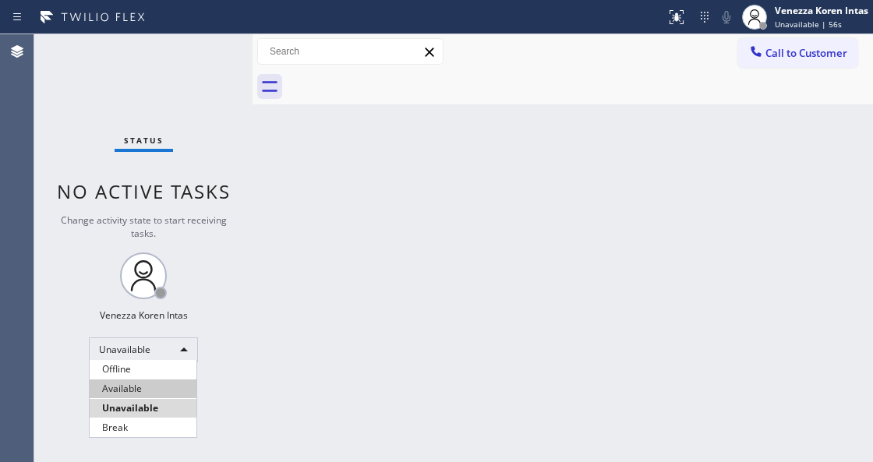
click at [152, 388] on li "Available" at bounding box center [143, 389] width 107 height 19
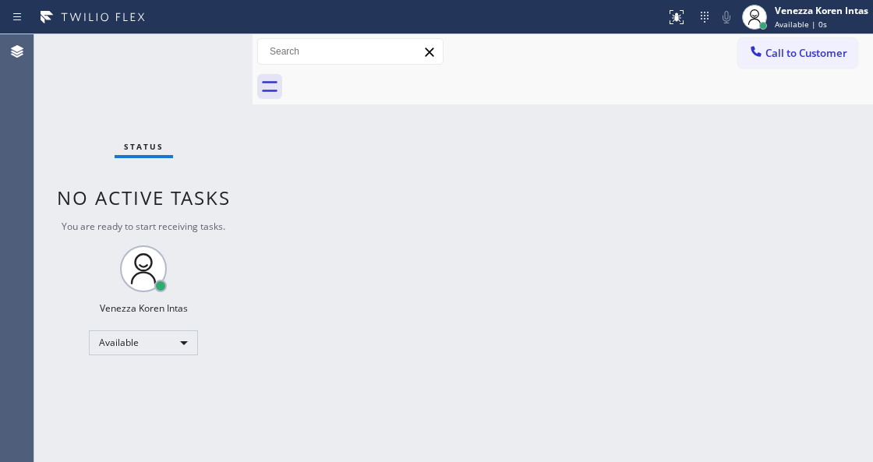
click at [192, 58] on div "Status No active tasks You are ready to start receiving tasks. Venezza Koren In…" at bounding box center [143, 248] width 218 height 428
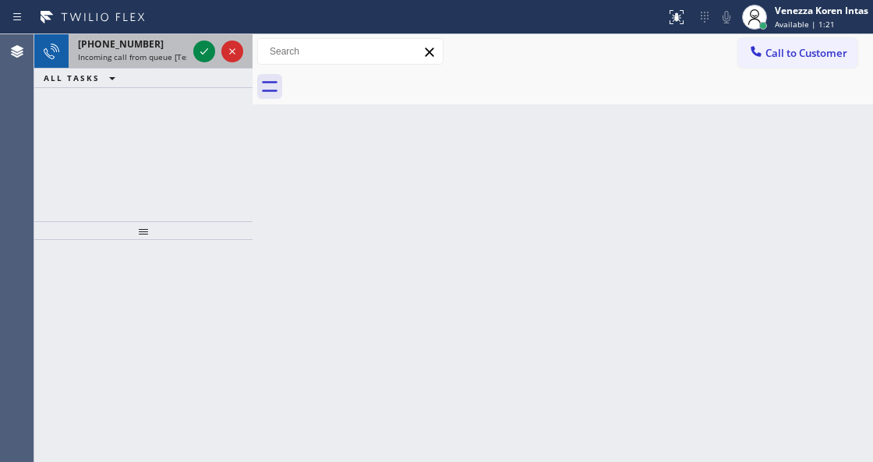
click at [161, 44] on div "[PHONE_NUMBER]" at bounding box center [132, 43] width 109 height 13
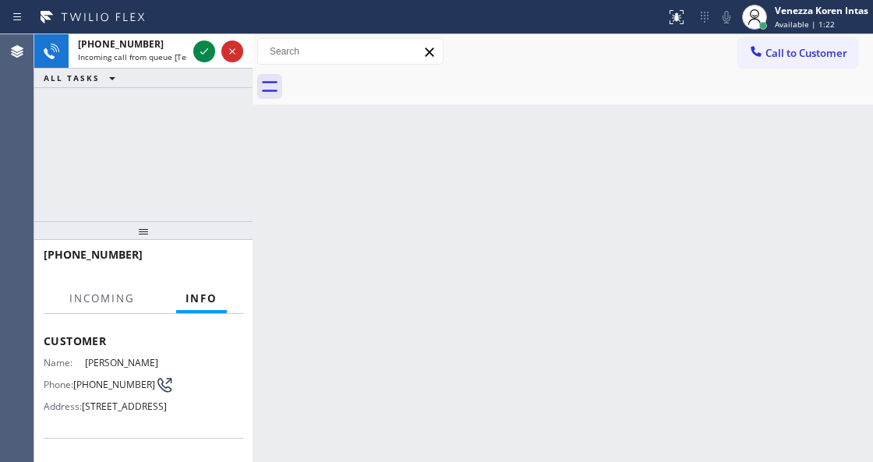
scroll to position [156, 0]
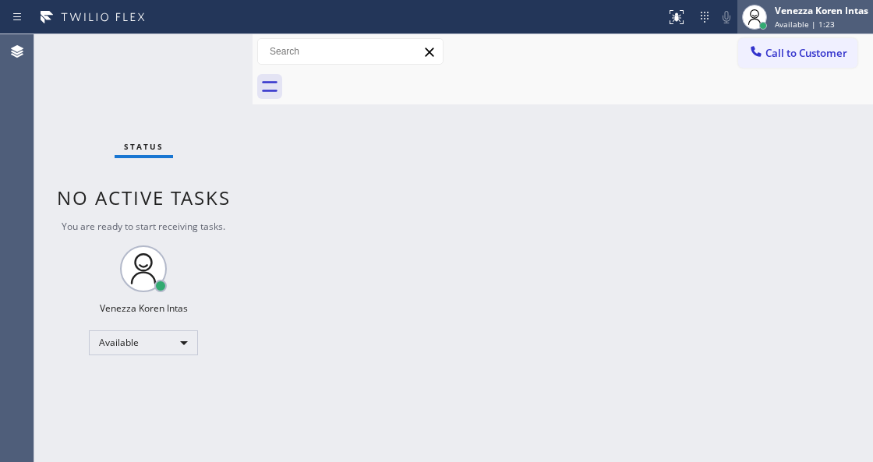
drag, startPoint x: 834, startPoint y: 31, endPoint x: 796, endPoint y: 97, distance: 75.8
click at [834, 32] on div "Venezza Koren Intas Available | 1:23" at bounding box center [805, 17] width 136 height 34
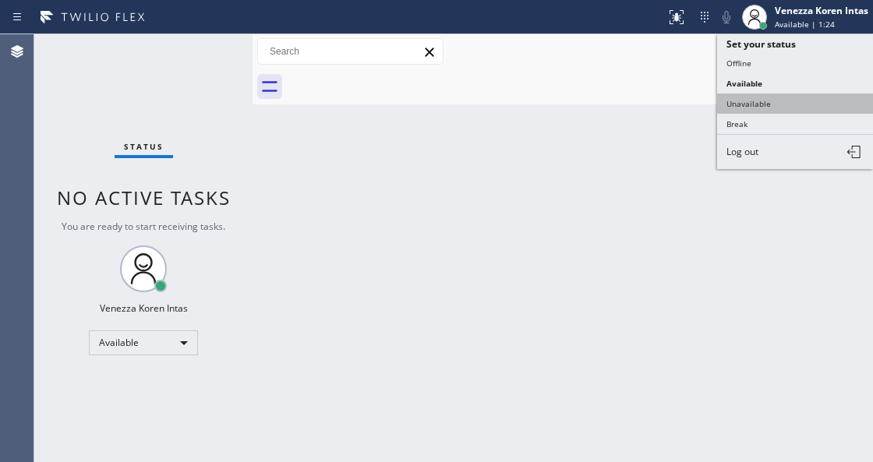
click at [781, 104] on button "Unavailable" at bounding box center [795, 104] width 156 height 20
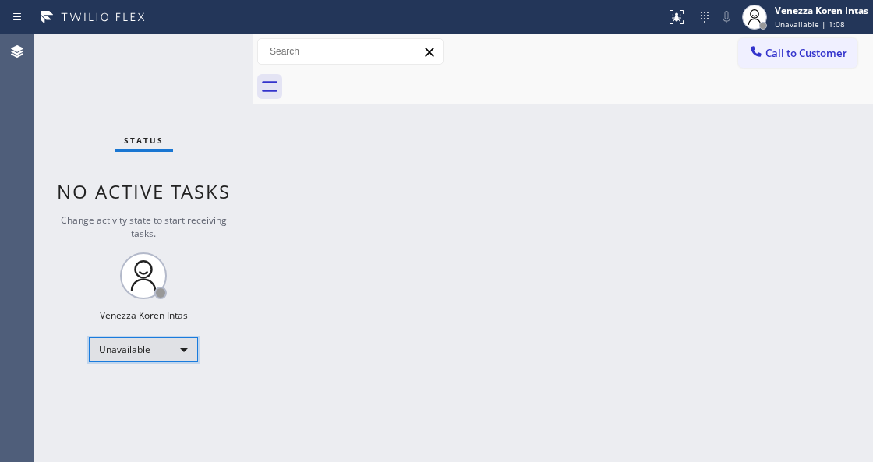
click at [152, 347] on div "Unavailable" at bounding box center [143, 350] width 109 height 25
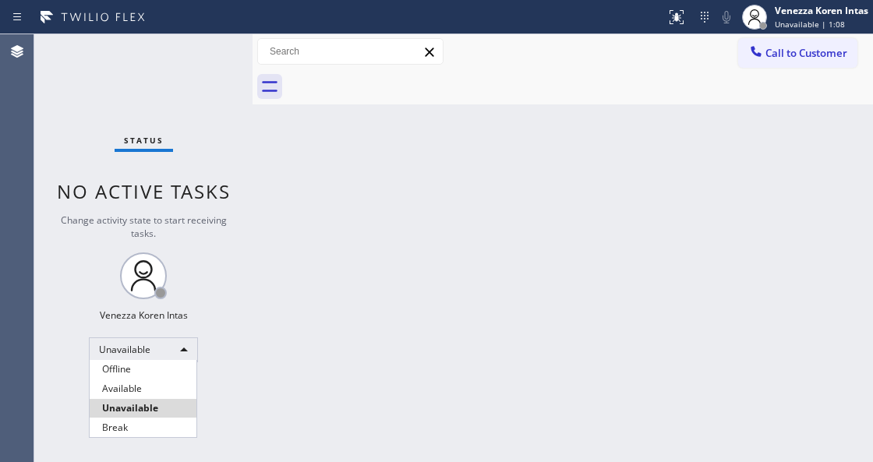
drag, startPoint x: 147, startPoint y: 384, endPoint x: 200, endPoint y: 285, distance: 111.6
click at [147, 384] on li "Available" at bounding box center [143, 389] width 107 height 19
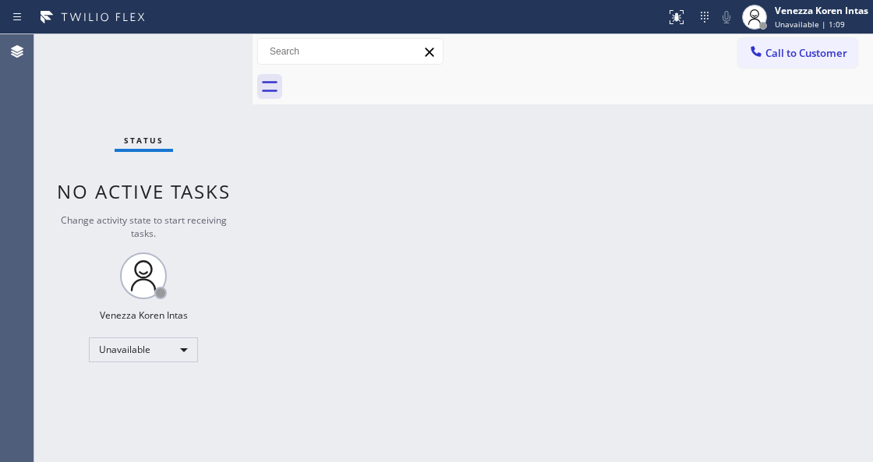
click at [226, 57] on div "Status No active tasks Change activity state to start receiving tasks. Venezza …" at bounding box center [143, 248] width 218 height 428
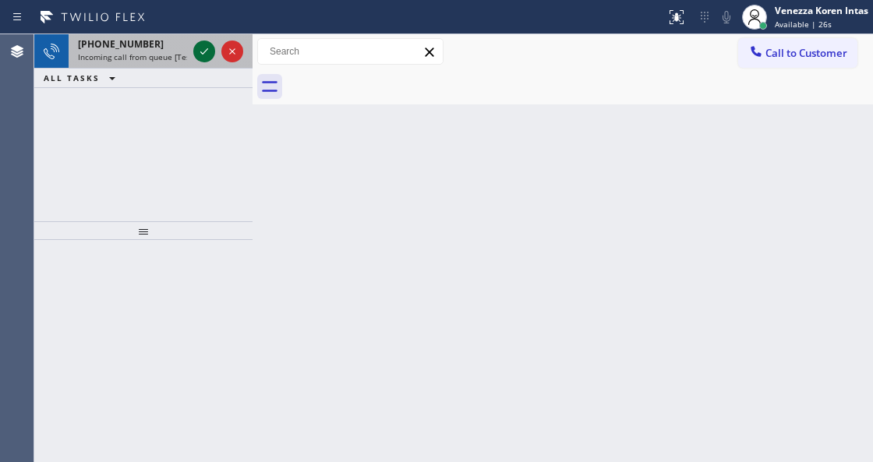
click at [203, 46] on icon at bounding box center [204, 51] width 19 height 19
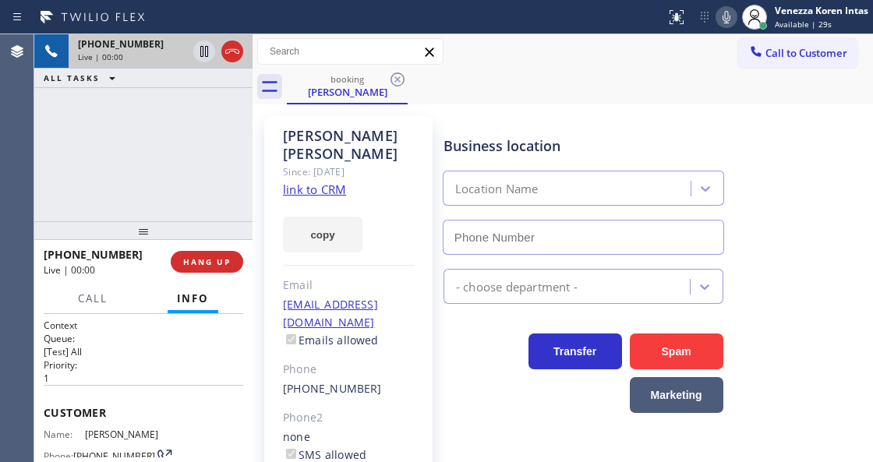
type input "[PHONE_NUMBER]"
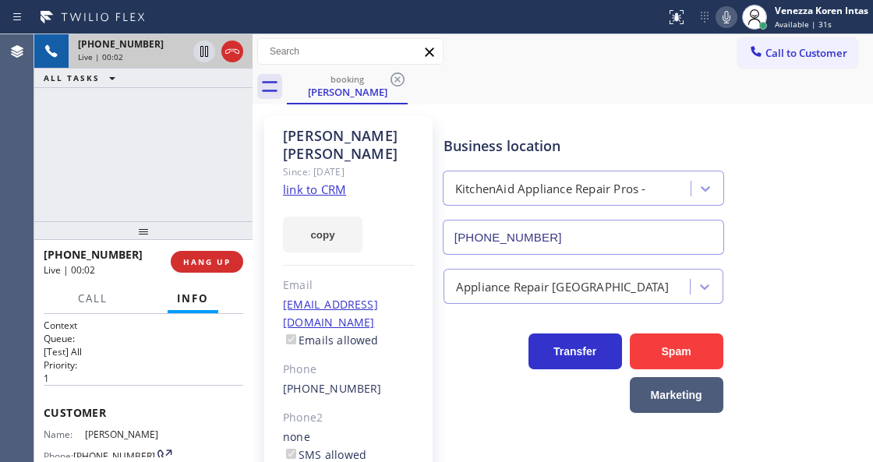
click at [337, 182] on link "link to CRM" at bounding box center [314, 190] width 63 height 16
click at [716, 20] on div at bounding box center [727, 17] width 22 height 19
drag, startPoint x: 199, startPoint y: 41, endPoint x: 200, endPoint y: 51, distance: 9.5
click at [199, 42] on button at bounding box center [204, 52] width 22 height 22
click at [200, 51] on icon at bounding box center [204, 51] width 8 height 11
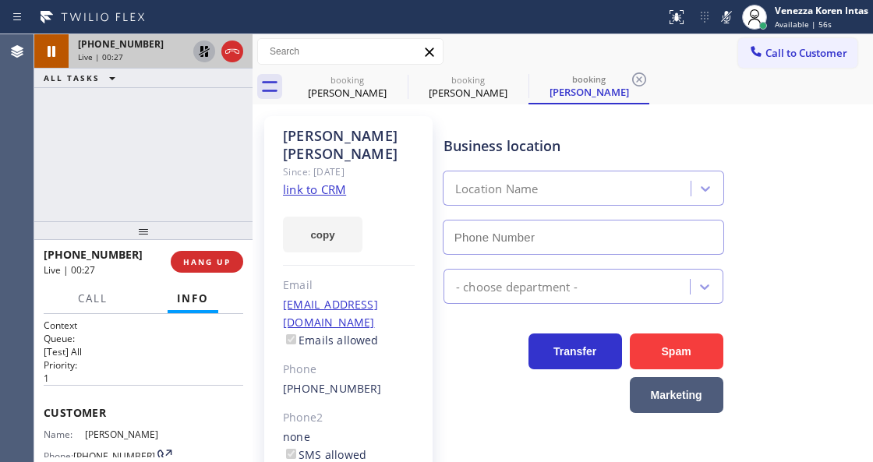
type input "[PHONE_NUMBER]"
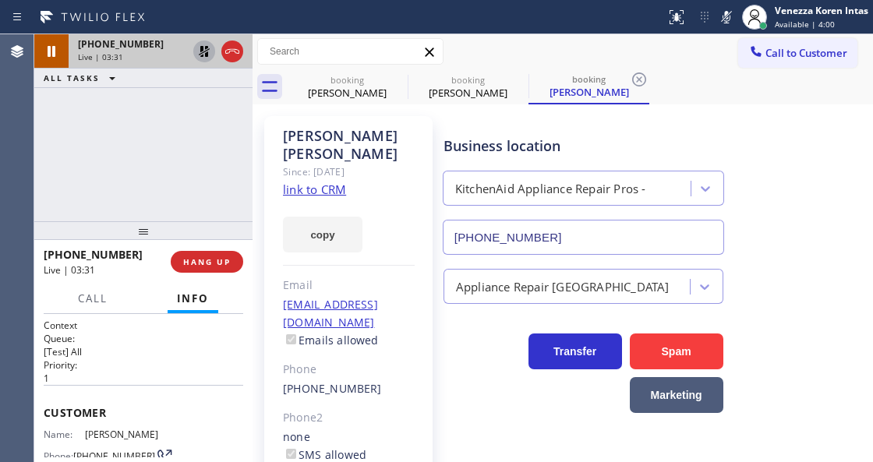
click at [725, 30] on div "Status report No issues detected If you experience an issue, please download th…" at bounding box center [767, 17] width 214 height 34
click at [717, 21] on icon at bounding box center [726, 17] width 19 height 19
click at [195, 51] on icon at bounding box center [204, 51] width 19 height 19
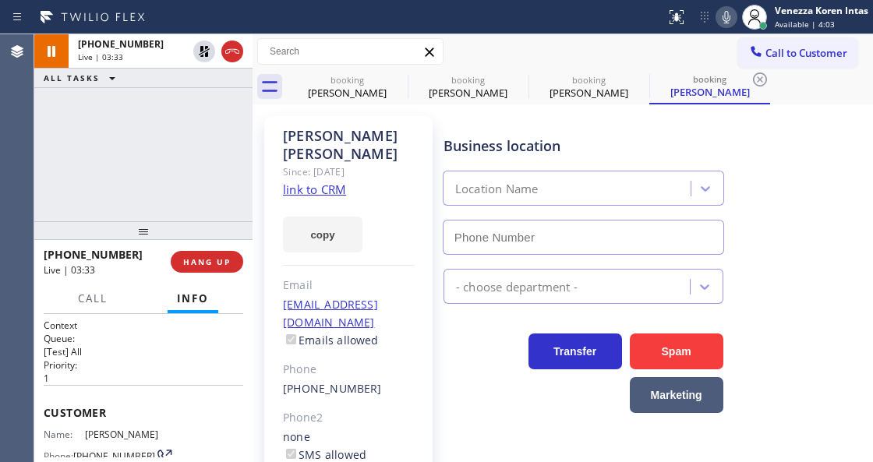
type input "[PHONE_NUMBER]"
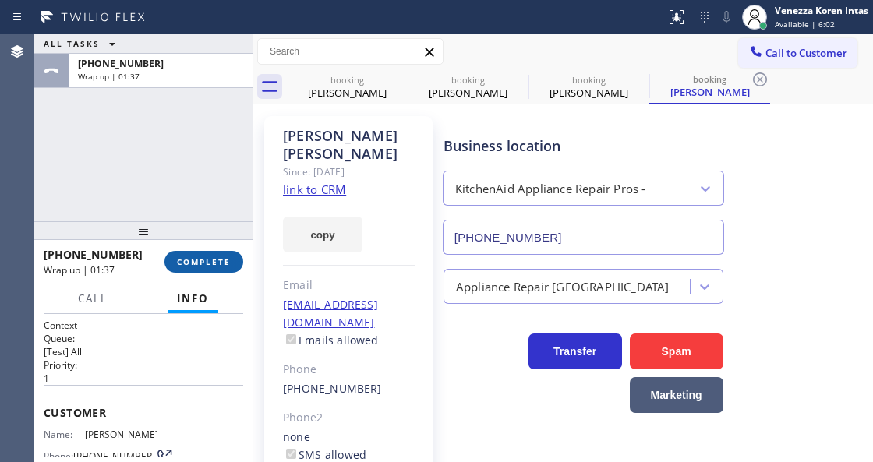
click at [179, 263] on span "COMPLETE" at bounding box center [204, 261] width 54 height 11
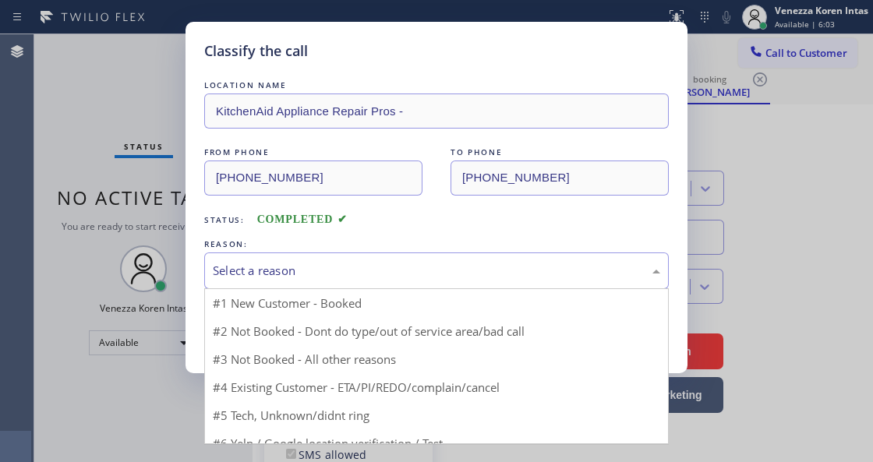
click at [376, 273] on div "Select a reason" at bounding box center [436, 271] width 447 height 18
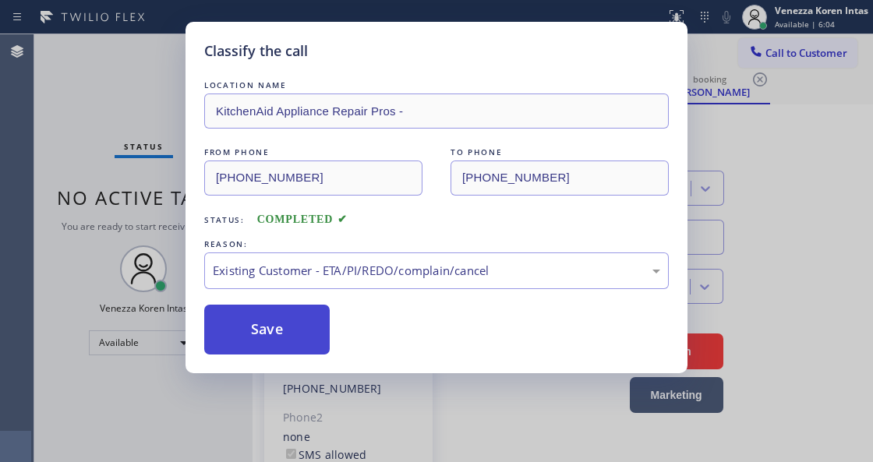
click at [268, 332] on button "Save" at bounding box center [267, 330] width 126 height 50
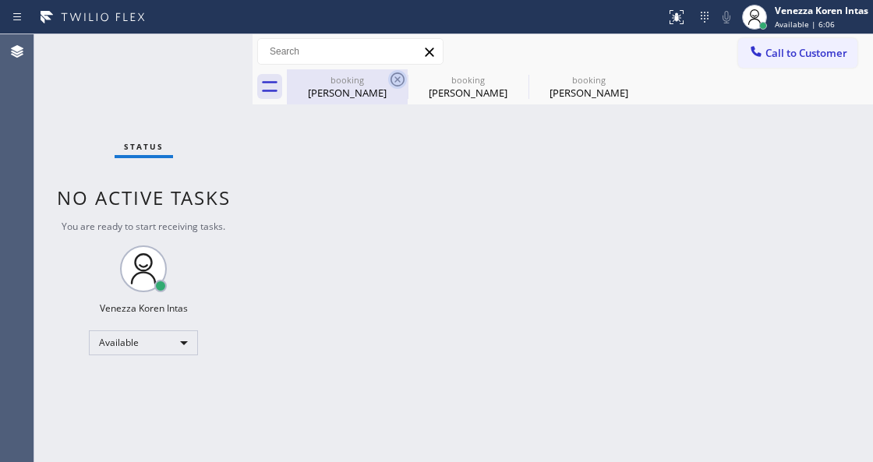
click at [394, 81] on icon at bounding box center [397, 79] width 19 height 19
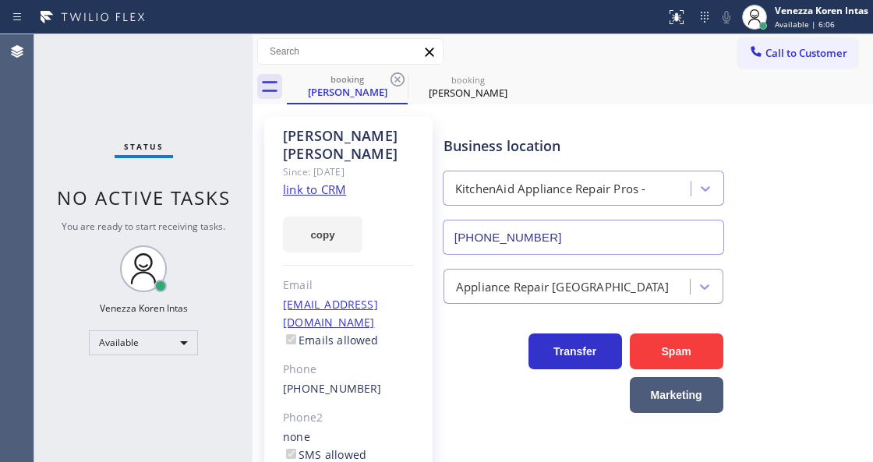
click at [394, 81] on icon at bounding box center [397, 79] width 19 height 19
click at [0, 0] on icon at bounding box center [0, 0] width 0 height 0
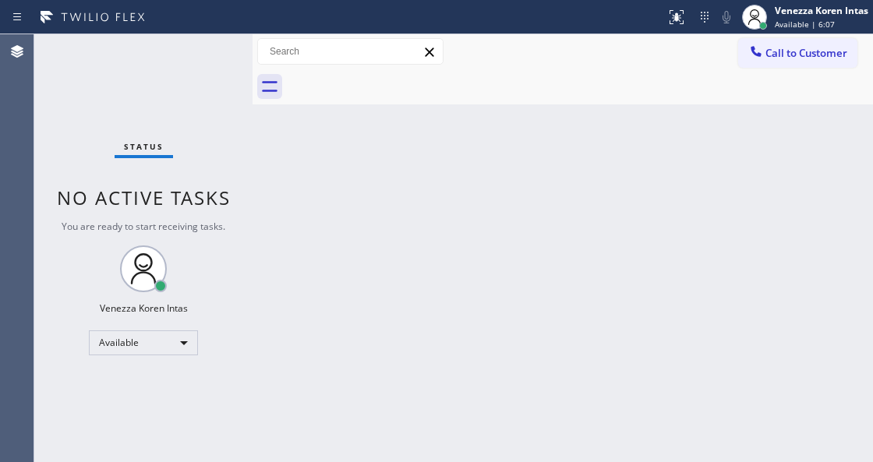
click at [387, 86] on div at bounding box center [580, 86] width 586 height 35
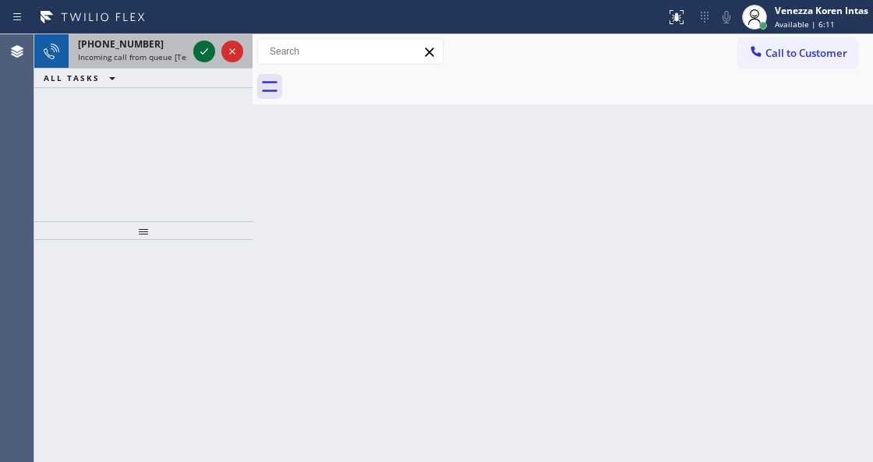
click at [198, 53] on icon at bounding box center [204, 51] width 19 height 19
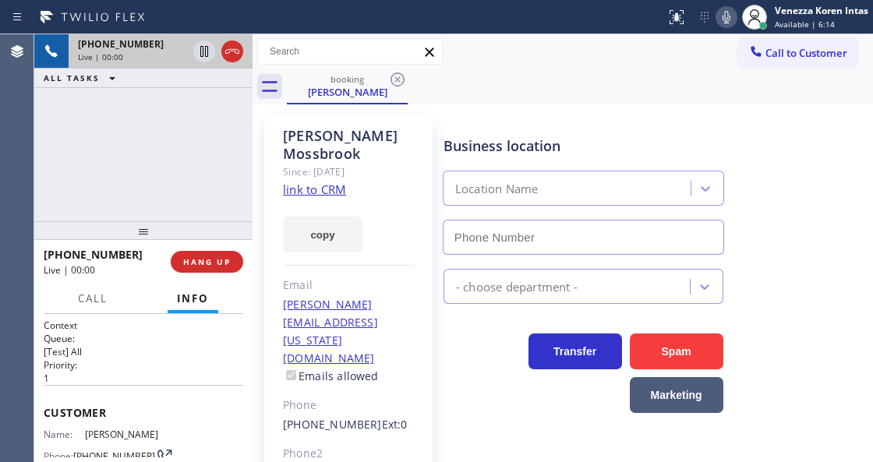
type input "[PHONE_NUMBER]"
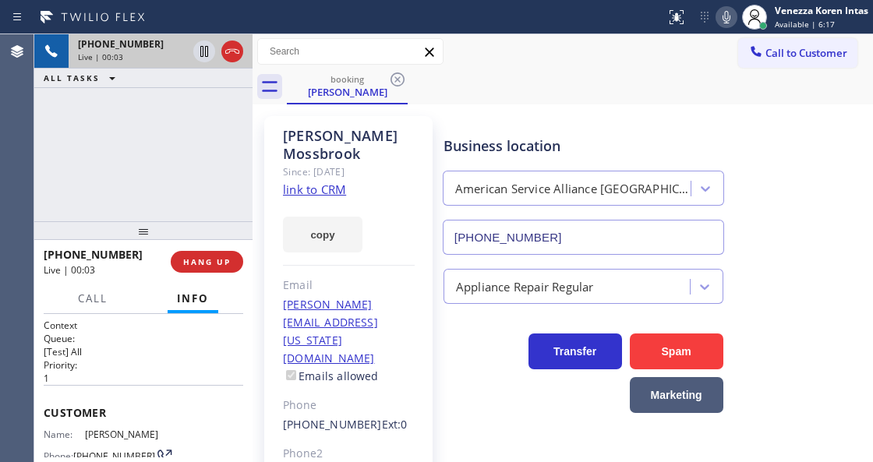
click at [291, 182] on link "link to CRM" at bounding box center [314, 190] width 63 height 16
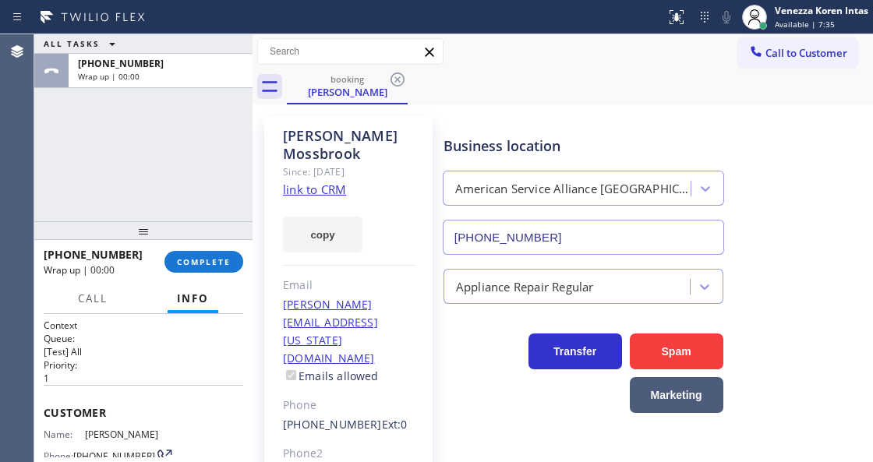
click at [200, 182] on div "ALL TASKS ALL TASKS ACTIVE TASKS TASKS IN WRAP UP [PHONE_NUMBER] Wrap up | 00:00" at bounding box center [143, 127] width 218 height 187
click at [210, 260] on span "COMPLETE" at bounding box center [204, 261] width 54 height 11
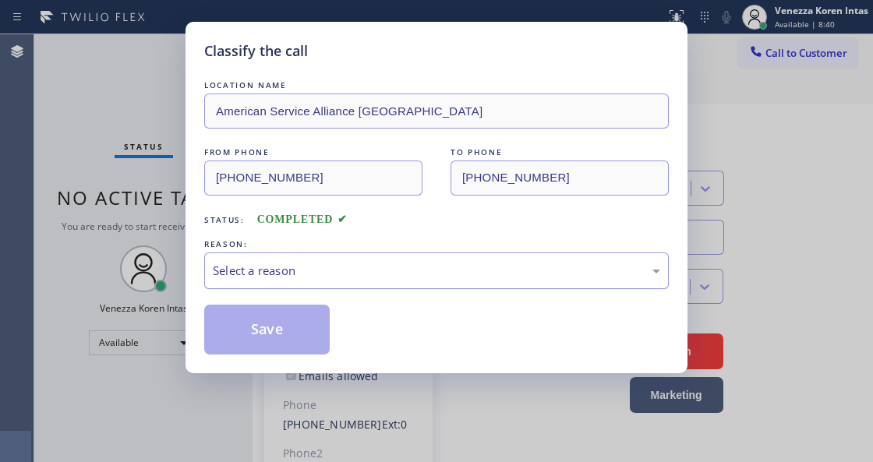
click at [423, 271] on div "Select a reason" at bounding box center [436, 271] width 447 height 18
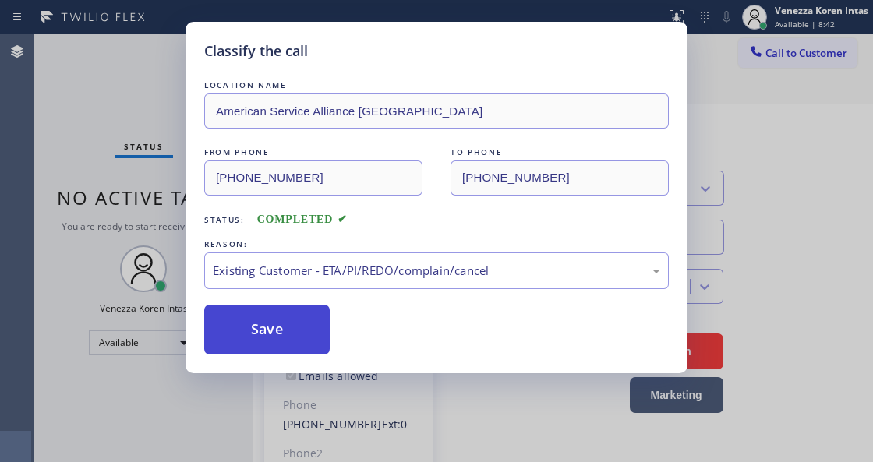
drag, startPoint x: 272, startPoint y: 306, endPoint x: 297, endPoint y: 331, distance: 34.7
click at [272, 309] on button "Save" at bounding box center [267, 330] width 126 height 50
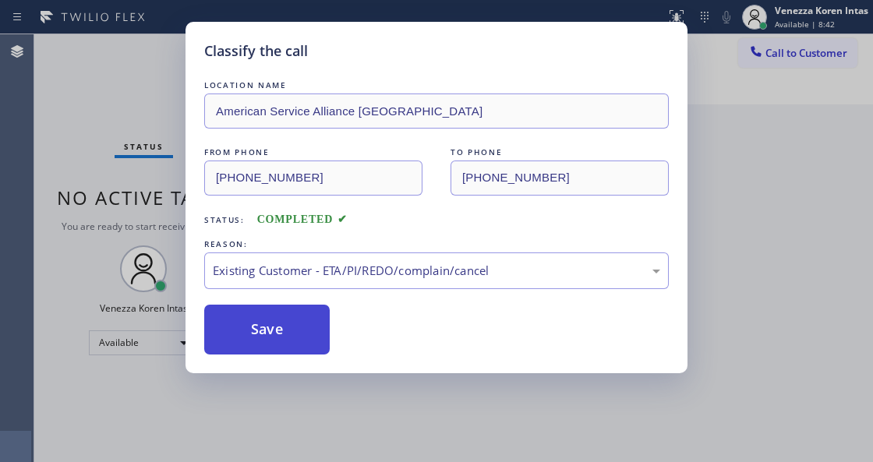
click at [297, 331] on button "Save" at bounding box center [267, 330] width 126 height 50
click at [155, 155] on div "Classify the call LOCATION NAME American Service Alliance Palm Desert FROM PHON…" at bounding box center [436, 231] width 873 height 462
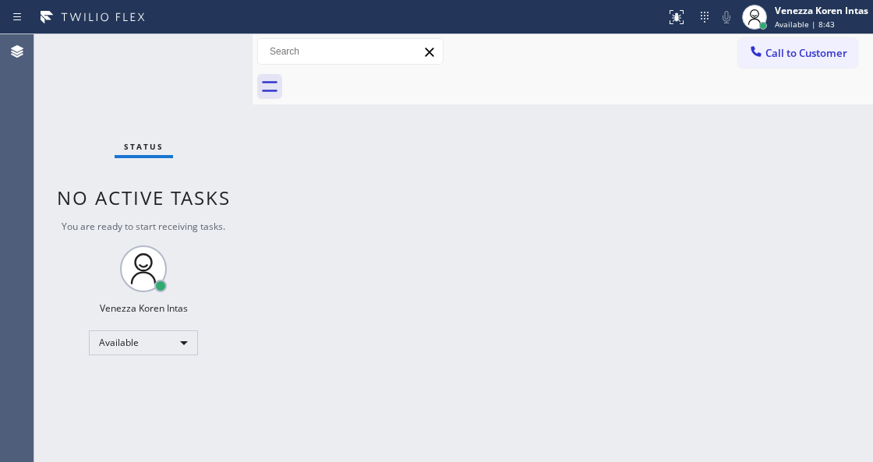
click at [185, 48] on div "Status No active tasks You are ready to start receiving tasks. Venezza Koren In…" at bounding box center [143, 248] width 218 height 428
click at [385, 47] on input "text" at bounding box center [350, 51] width 185 height 25
click at [246, 41] on div "Status No active tasks You are ready to start receiving tasks. Venezza Koren In…" at bounding box center [143, 248] width 218 height 428
click at [228, 42] on div "Status No active tasks You are ready to start receiving tasks. Venezza Koren In…" at bounding box center [143, 248] width 218 height 428
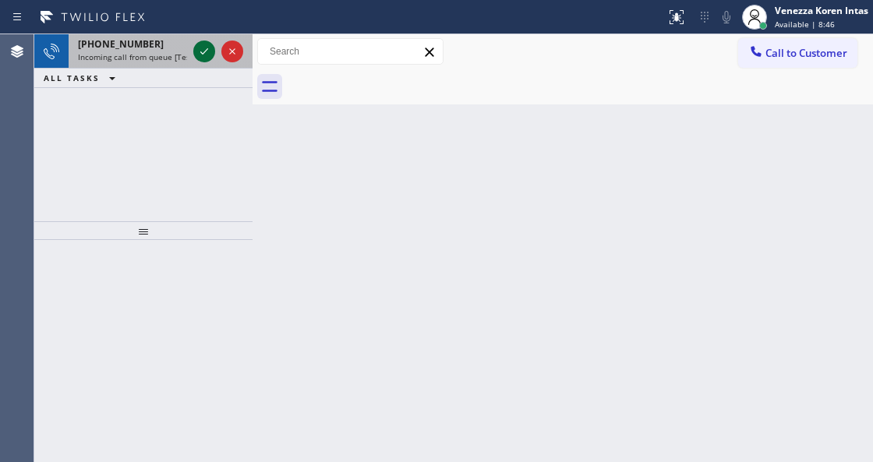
click at [197, 48] on icon at bounding box center [204, 51] width 19 height 19
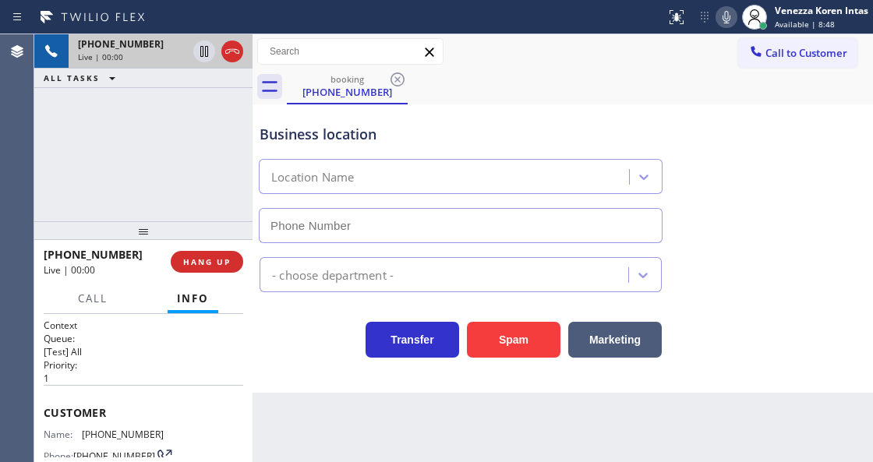
scroll to position [104, 0]
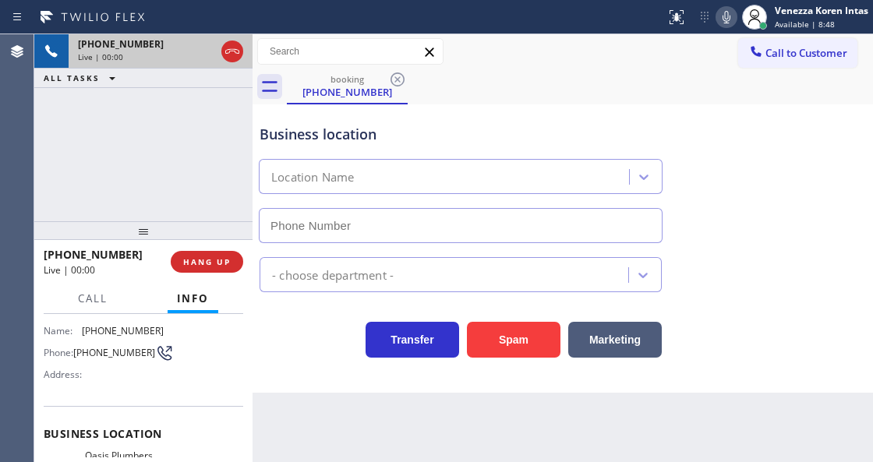
type input "[PHONE_NUMBER]"
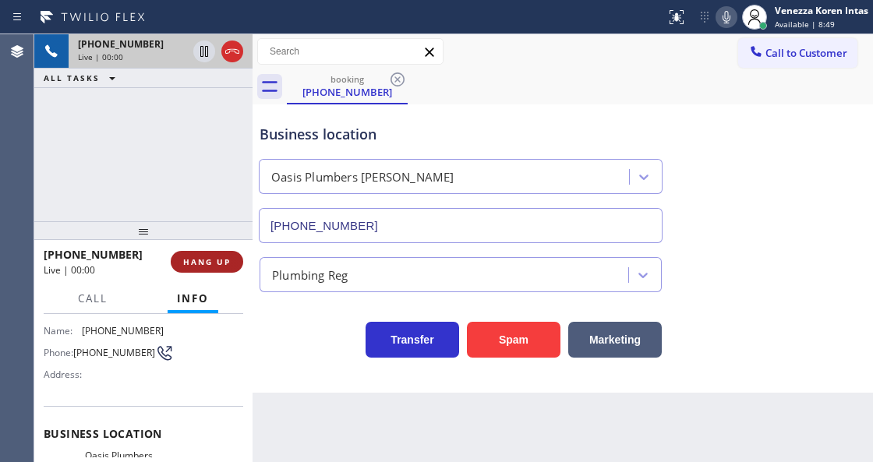
click at [213, 253] on button "HANG UP" at bounding box center [207, 262] width 73 height 22
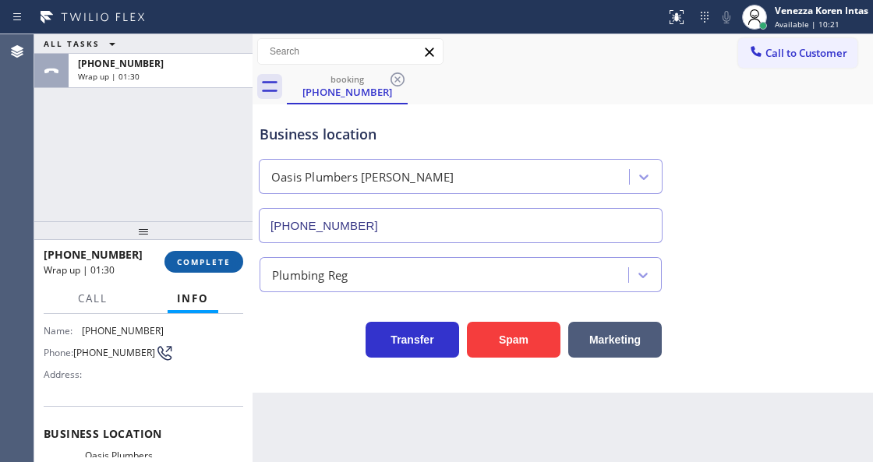
click at [212, 256] on button "COMPLETE" at bounding box center [203, 262] width 79 height 22
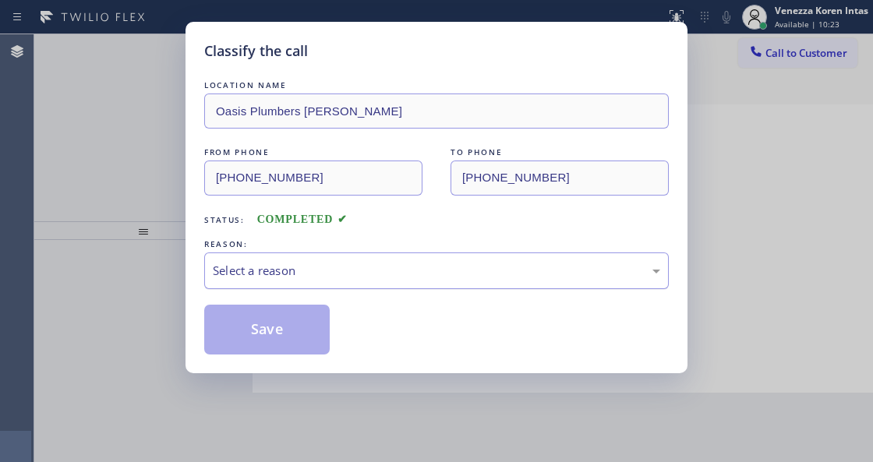
click at [371, 282] on div "Select a reason" at bounding box center [436, 271] width 465 height 37
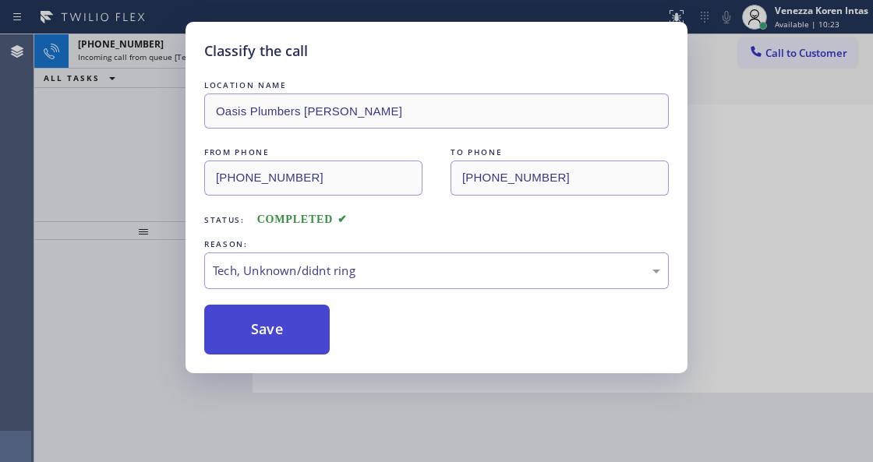
click at [295, 333] on button "Save" at bounding box center [267, 330] width 126 height 50
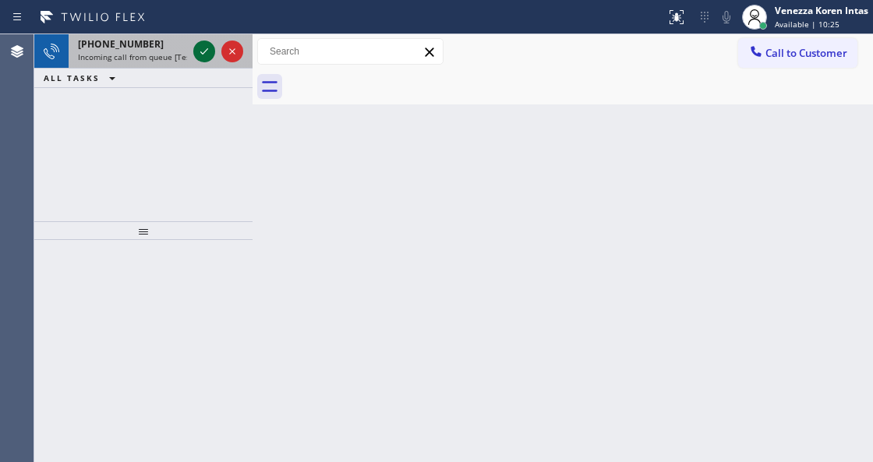
click at [203, 56] on icon at bounding box center [204, 51] width 19 height 19
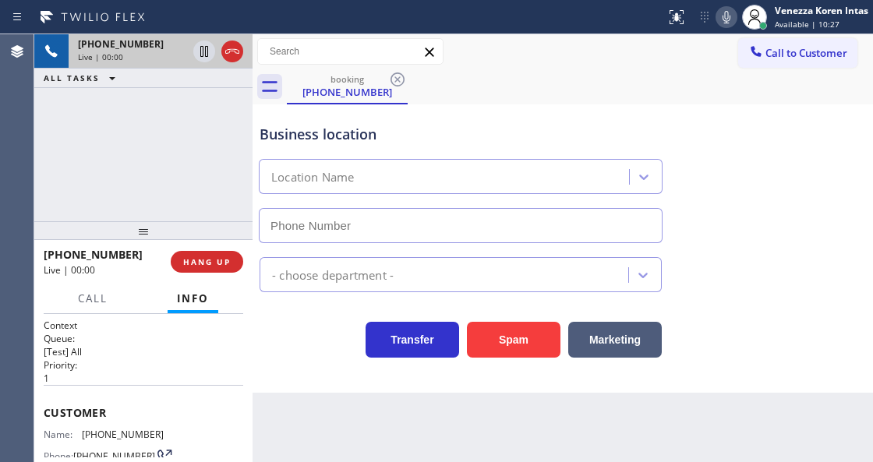
scroll to position [260, 0]
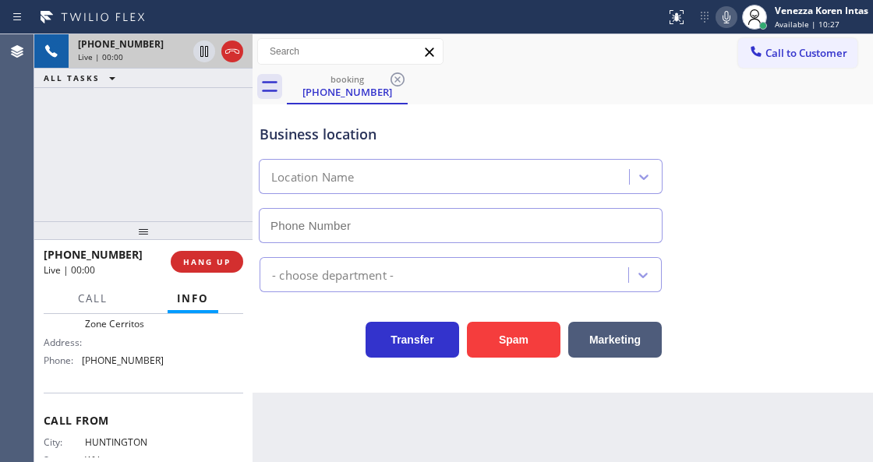
type input "[PHONE_NUMBER]"
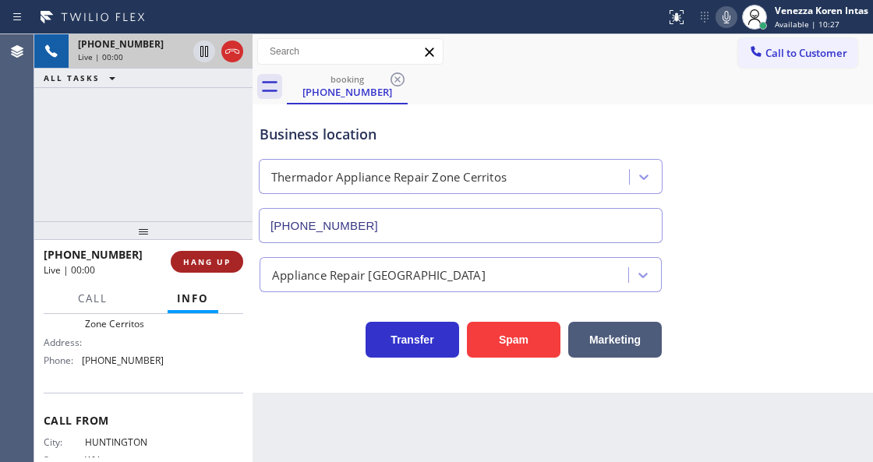
click at [218, 262] on span "HANG UP" at bounding box center [207, 261] width 48 height 11
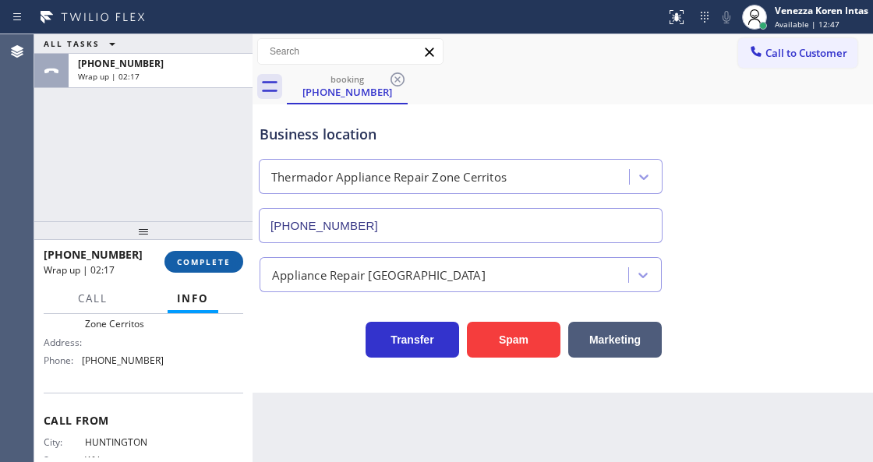
drag, startPoint x: 212, startPoint y: 264, endPoint x: 313, endPoint y: 296, distance: 106.5
click at [214, 265] on span "COMPLETE" at bounding box center [204, 261] width 54 height 11
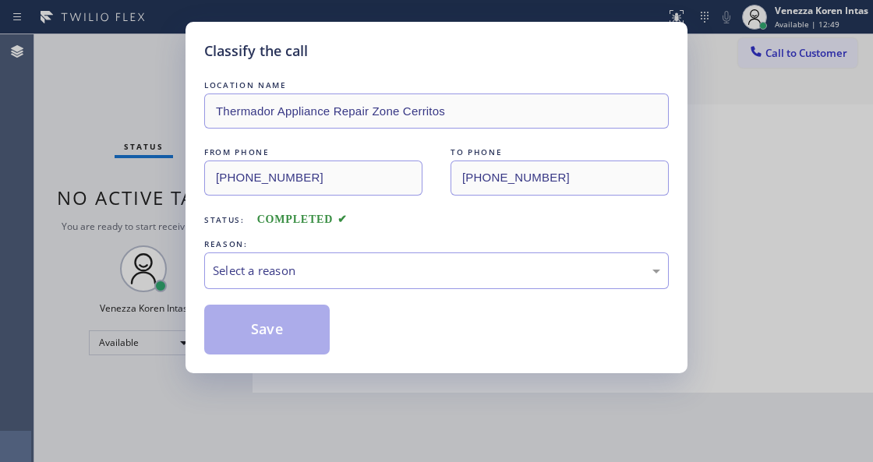
click at [351, 281] on div "Select a reason" at bounding box center [436, 271] width 465 height 37
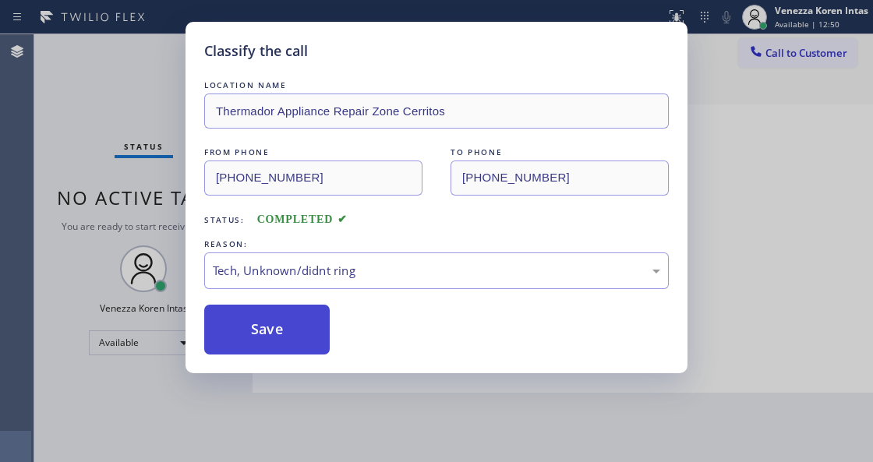
click at [306, 353] on button "Save" at bounding box center [267, 330] width 126 height 50
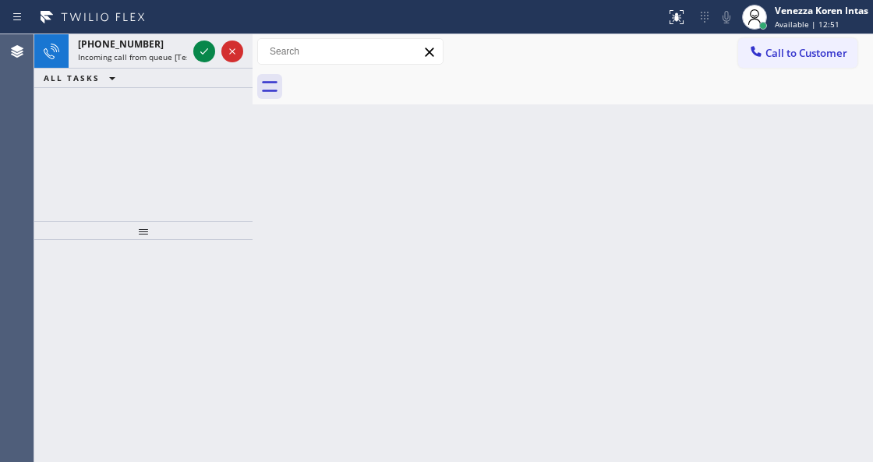
click at [146, 108] on div "[PHONE_NUMBER] Incoming call from queue [Test] All ALL TASKS ALL TASKS ACTIVE T…" at bounding box center [143, 127] width 218 height 187
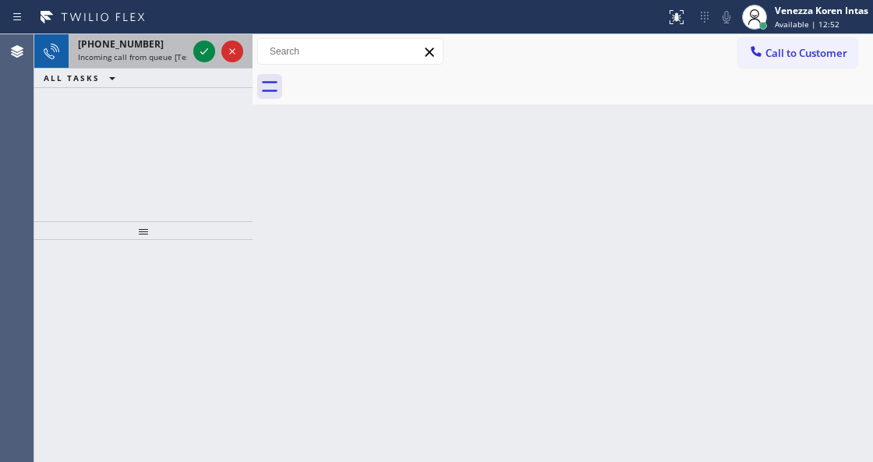
click at [156, 44] on div "[PHONE_NUMBER]" at bounding box center [132, 43] width 109 height 13
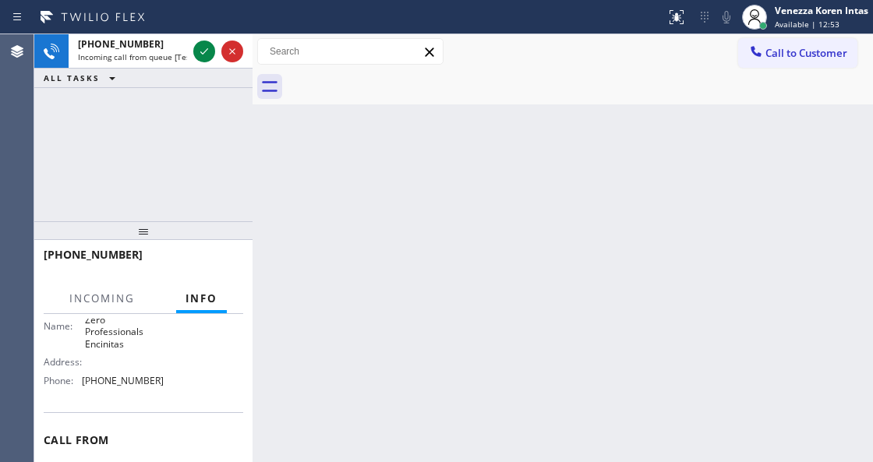
scroll to position [207, 0]
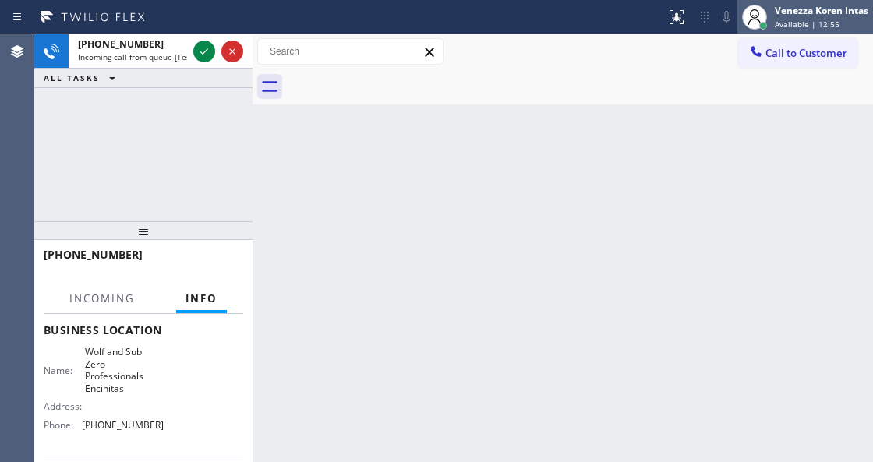
click at [785, 16] on div "Venezza Koren Intas" at bounding box center [822, 10] width 94 height 13
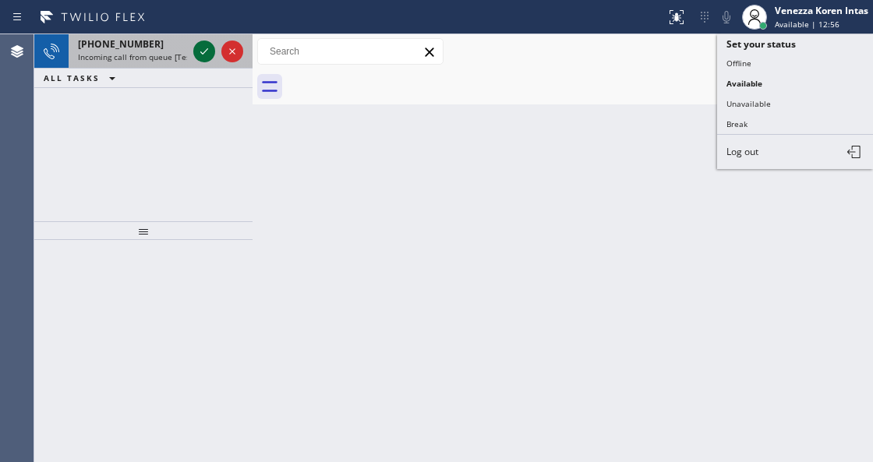
click at [214, 48] on div at bounding box center [204, 51] width 22 height 19
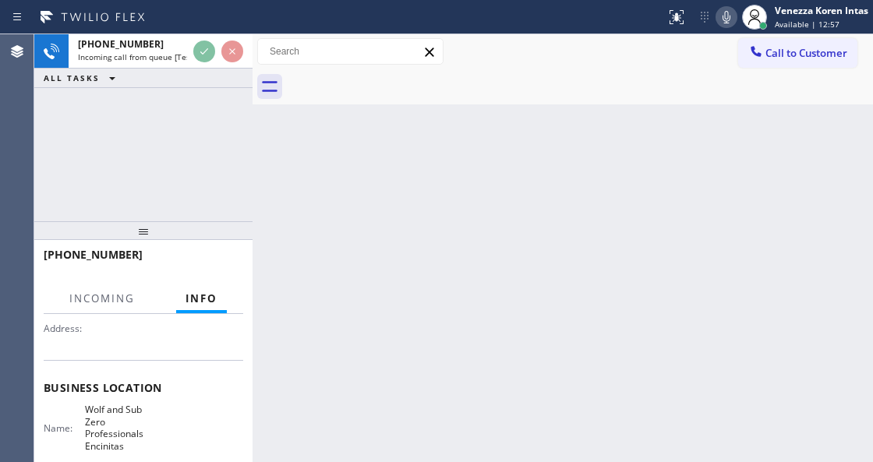
scroll to position [207, 0]
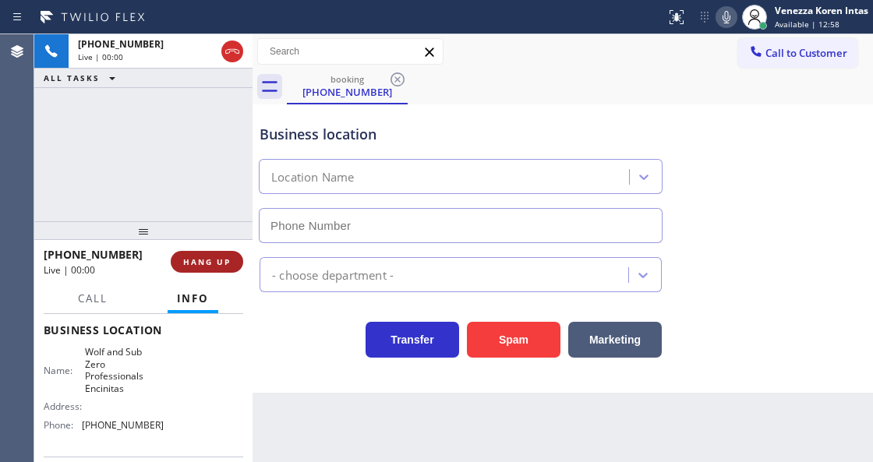
type input "[PHONE_NUMBER]"
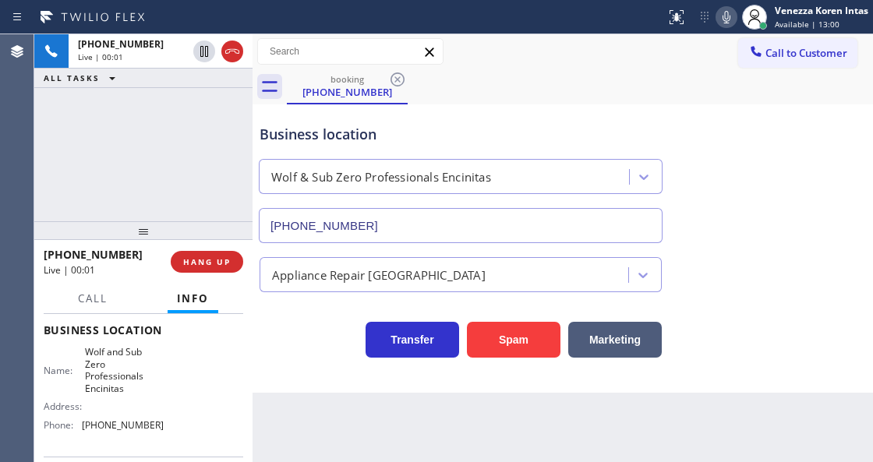
click at [214, 203] on div "[PHONE_NUMBER] Live | 00:01 ALL TASKS ALL TASKS ACTIVE TASKS TASKS IN WRAP UP" at bounding box center [143, 127] width 218 height 187
click at [182, 141] on div "[PHONE_NUMBER] Live | 00:02 ALL TASKS ALL TASKS ACTIVE TASKS TASKS IN WRAP UP" at bounding box center [143, 127] width 218 height 187
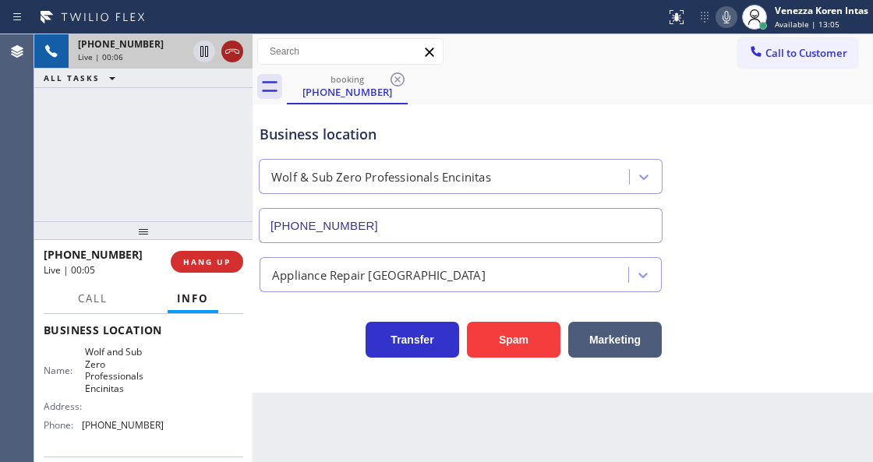
click at [235, 56] on icon at bounding box center [232, 51] width 19 height 19
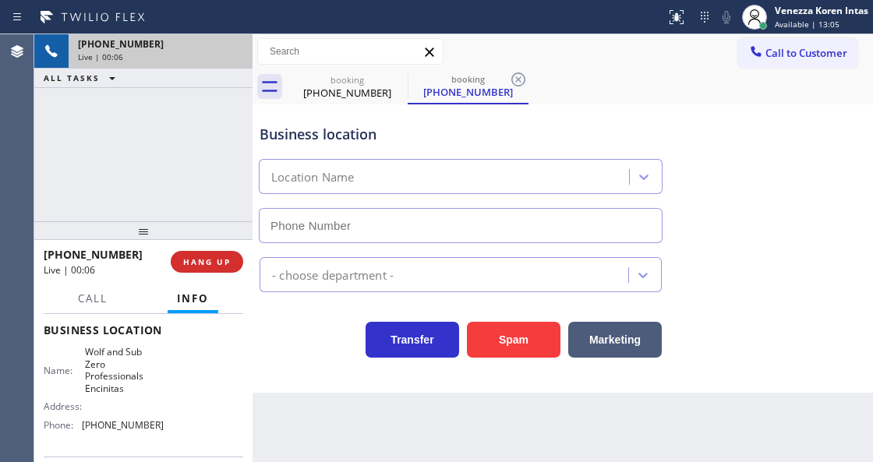
type input "[PHONE_NUMBER]"
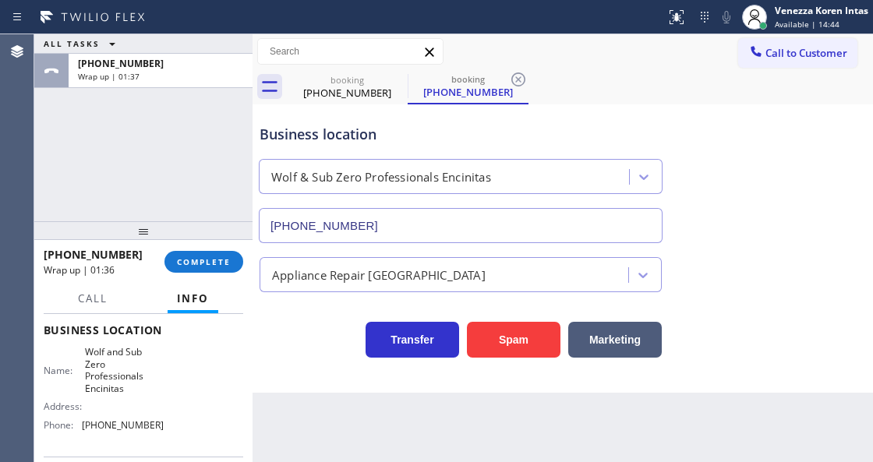
drag, startPoint x: 204, startPoint y: 179, endPoint x: 398, endPoint y: 124, distance: 201.1
click at [207, 179] on div "ALL TASKS ALL TASKS ACTIVE TASKS TASKS IN WRAP UP [PHONE_NUMBER] Wrap up | 01:37" at bounding box center [143, 127] width 218 height 187
click at [515, 81] on icon at bounding box center [518, 79] width 19 height 19
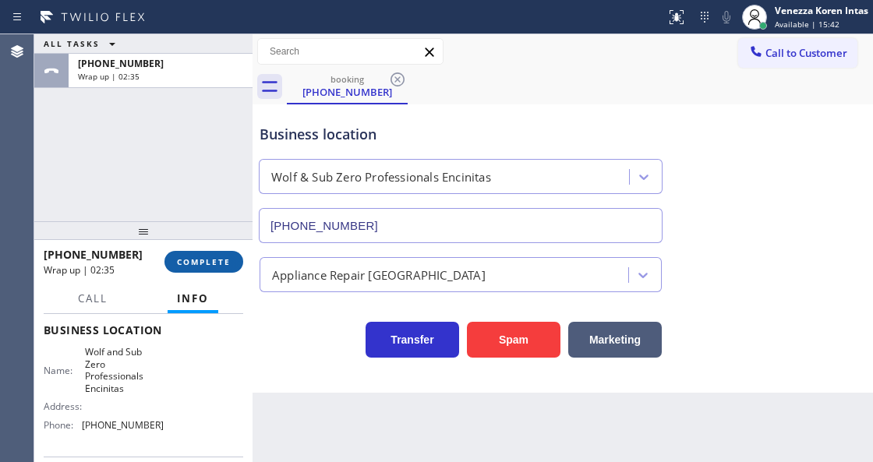
click at [167, 265] on div "[PHONE_NUMBER] Wrap up | 02:35 COMPLETE" at bounding box center [144, 262] width 200 height 41
click at [215, 263] on span "COMPLETE" at bounding box center [204, 261] width 54 height 11
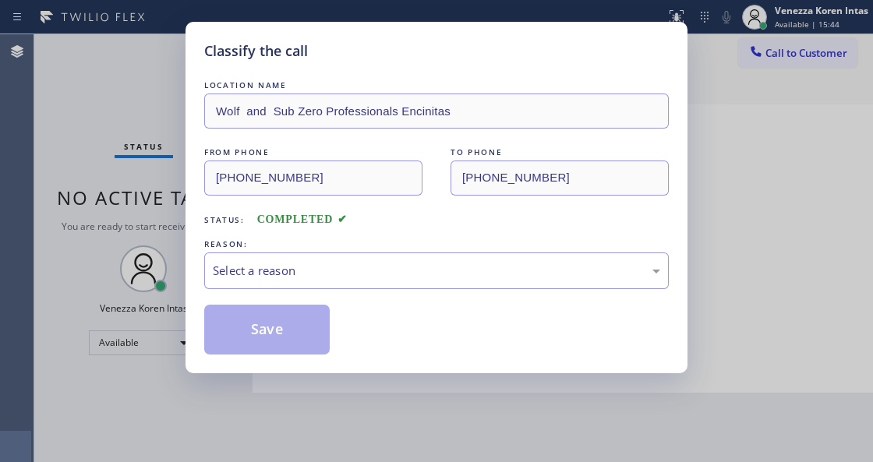
click at [365, 274] on div "Select a reason" at bounding box center [436, 271] width 447 height 18
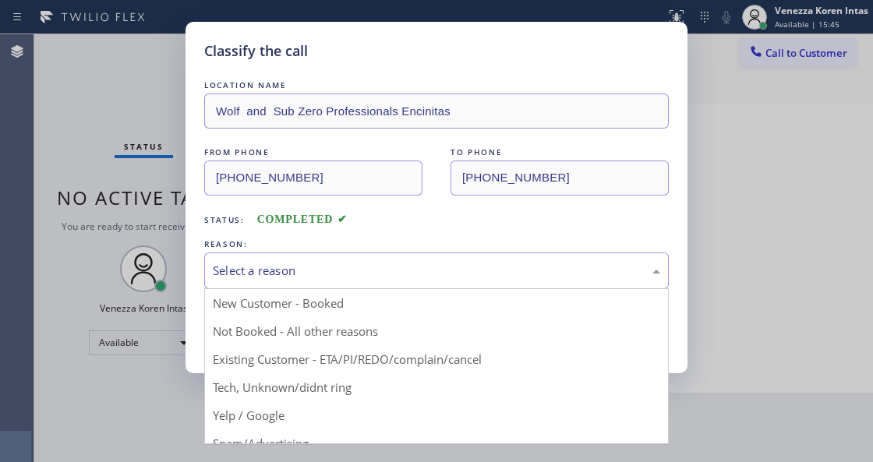
drag, startPoint x: 359, startPoint y: 394, endPoint x: 347, endPoint y: 393, distance: 11.8
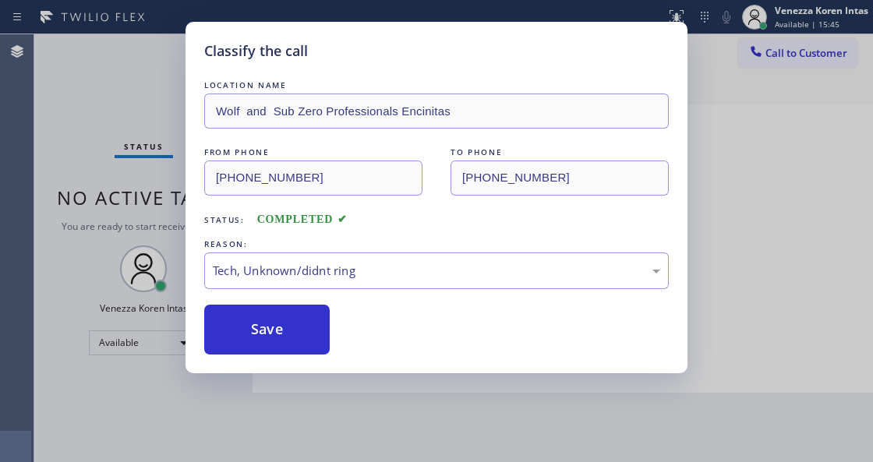
click at [267, 349] on button "Save" at bounding box center [267, 330] width 126 height 50
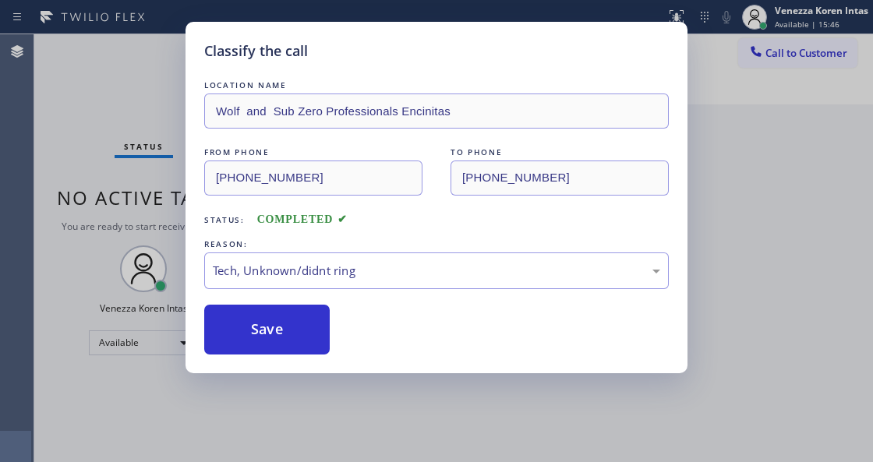
drag, startPoint x: 126, startPoint y: 120, endPoint x: 168, endPoint y: 98, distance: 48.1
click at [131, 117] on div "Classify the call LOCATION NAME Wolf and Sub Zero Professionals Encinitas FROM …" at bounding box center [436, 231] width 873 height 462
drag, startPoint x: 170, startPoint y: 97, endPoint x: 179, endPoint y: 94, distance: 9.9
click at [175, 94] on div "Classify the call LOCATION NAME Wolf and Sub Zero Professionals Encinitas FROM …" at bounding box center [436, 231] width 873 height 462
click at [208, 80] on div "Classify the call LOCATION NAME Wolf and Sub Zero Professionals [GEOGRAPHIC_DAT…" at bounding box center [453, 248] width 839 height 428
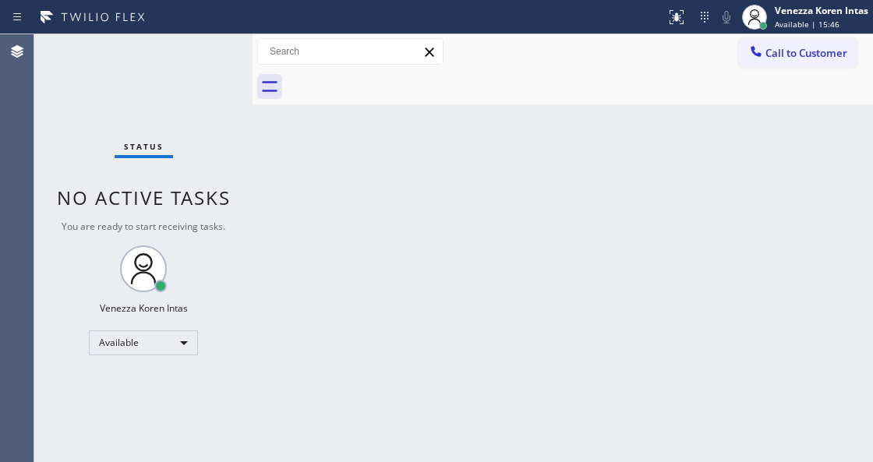
click at [213, 64] on div "Status No active tasks You are ready to start receiving tasks. Venezza Koren In…" at bounding box center [143, 248] width 218 height 428
click at [211, 64] on div "Status No active tasks You are ready to start receiving tasks. Venezza Koren In…" at bounding box center [143, 248] width 218 height 428
click at [202, 65] on div "Status No active tasks You are ready to start receiving tasks. Venezza Koren In…" at bounding box center [143, 248] width 218 height 428
click at [210, 52] on div "Status No active tasks You are ready to start receiving tasks. Venezza Koren In…" at bounding box center [143, 248] width 218 height 428
click at [203, 55] on div "Status No active tasks You are ready to start receiving tasks. Venezza Koren In…" at bounding box center [143, 248] width 218 height 428
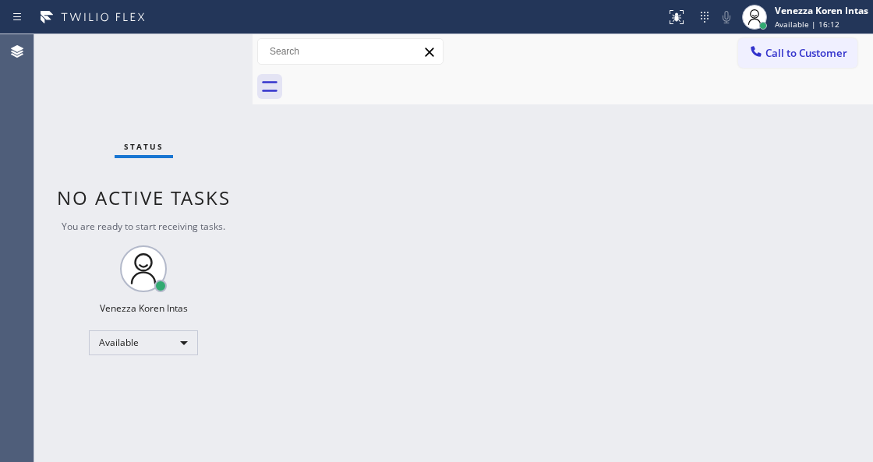
click at [203, 55] on div "Status No active tasks You are ready to start receiving tasks. Venezza Koren In…" at bounding box center [143, 248] width 218 height 428
click at [200, 55] on div "Status No active tasks You are ready to start receiving tasks. Venezza Koren In…" at bounding box center [143, 248] width 218 height 428
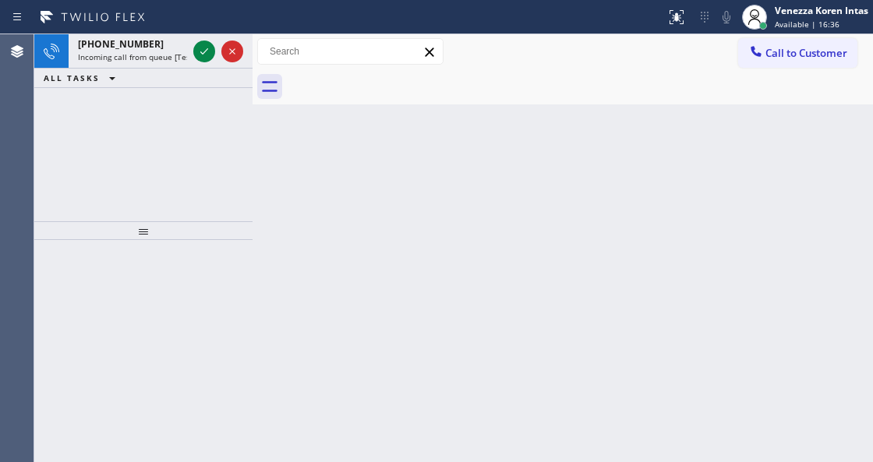
click at [200, 55] on icon at bounding box center [204, 51] width 19 height 19
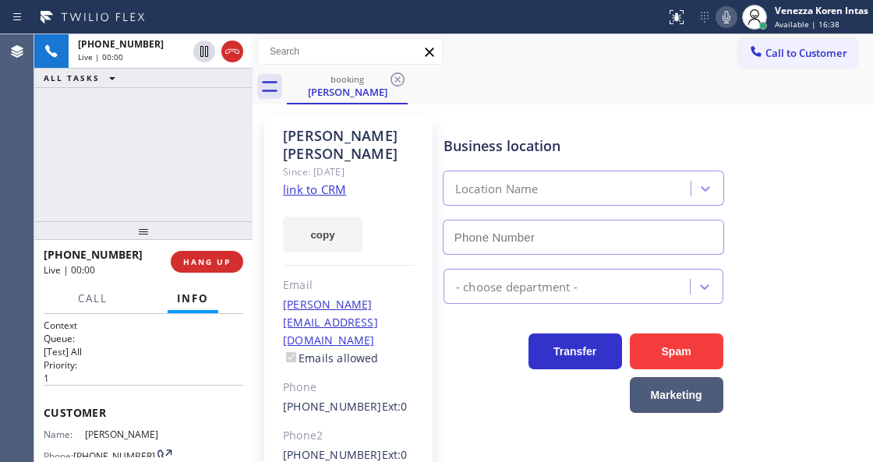
type input "[PHONE_NUMBER]"
click at [335, 182] on link "link to CRM" at bounding box center [314, 190] width 63 height 16
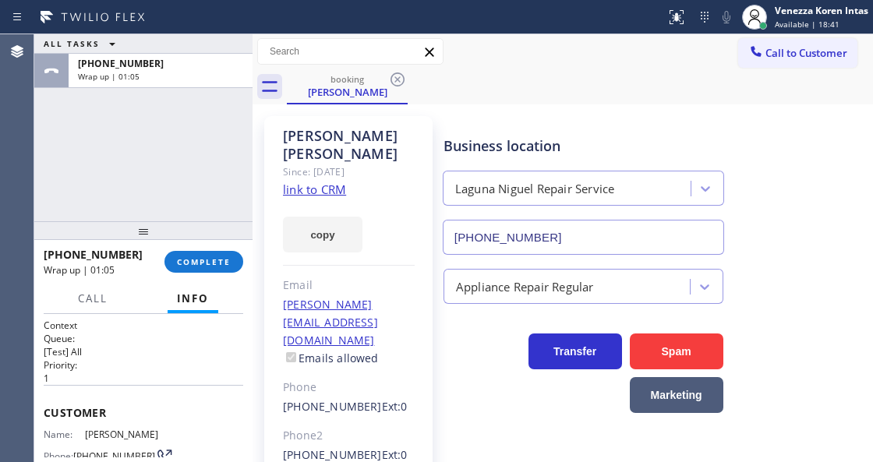
click at [148, 182] on div "ALL TASKS ALL TASKS ACTIVE TASKS TASKS IN WRAP UP [PHONE_NUMBER] Wrap up | 01:05" at bounding box center [143, 127] width 218 height 187
click at [222, 266] on span "COMPLETE" at bounding box center [204, 261] width 54 height 11
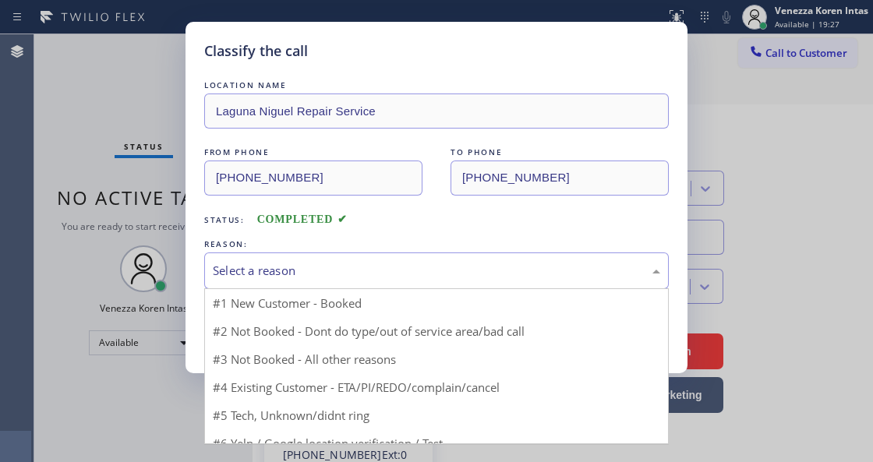
click at [349, 265] on div "Select a reason" at bounding box center [436, 271] width 447 height 18
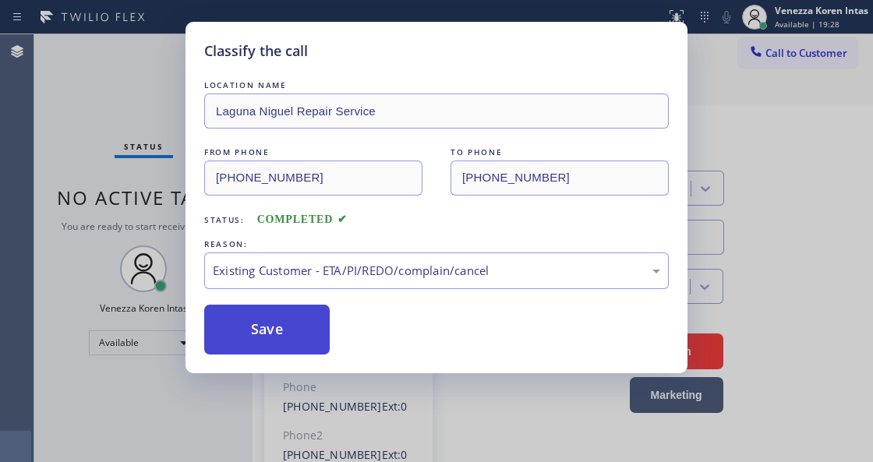
click at [317, 334] on button "Save" at bounding box center [267, 330] width 126 height 50
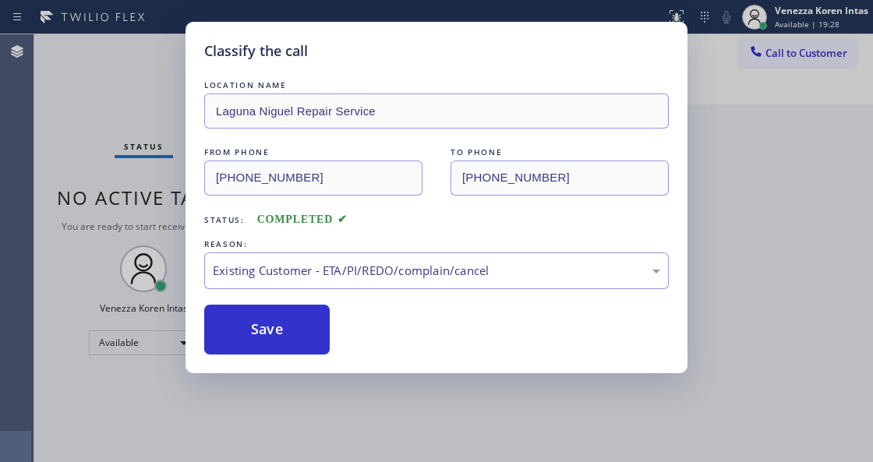
click at [146, 198] on div "Classify the call LOCATION NAME [GEOGRAPHIC_DATA] Repair Service FROM PHONE [PH…" at bounding box center [436, 231] width 873 height 462
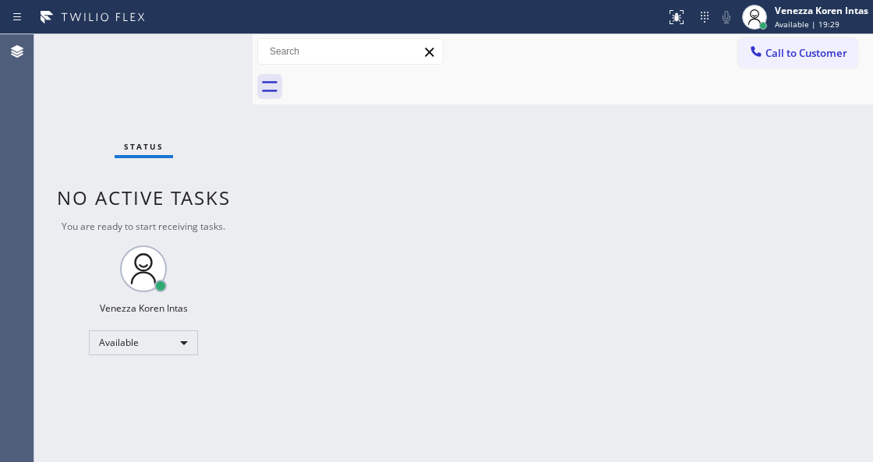
click at [217, 71] on div "Status No active tasks You are ready to start receiving tasks. Venezza Koren In…" at bounding box center [143, 248] width 218 height 428
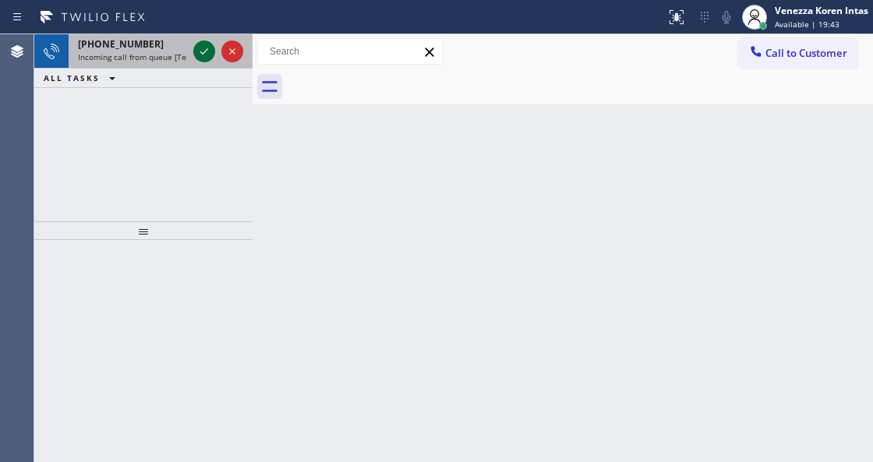
click at [197, 57] on icon at bounding box center [204, 51] width 19 height 19
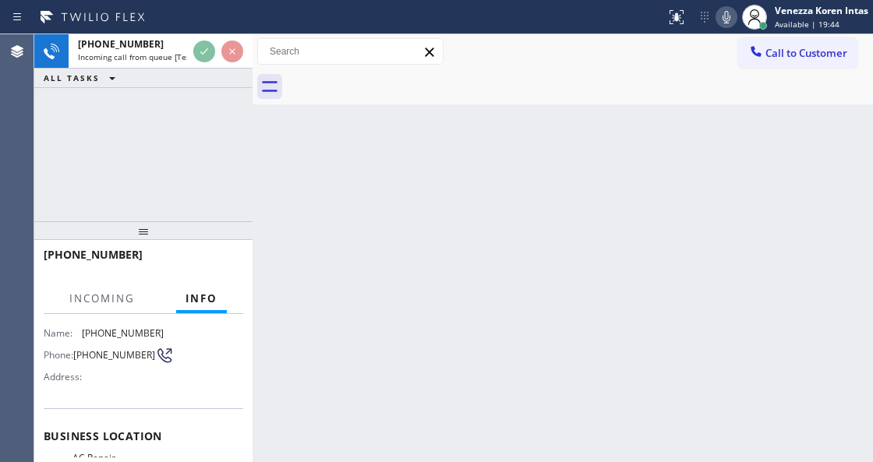
scroll to position [138, 0]
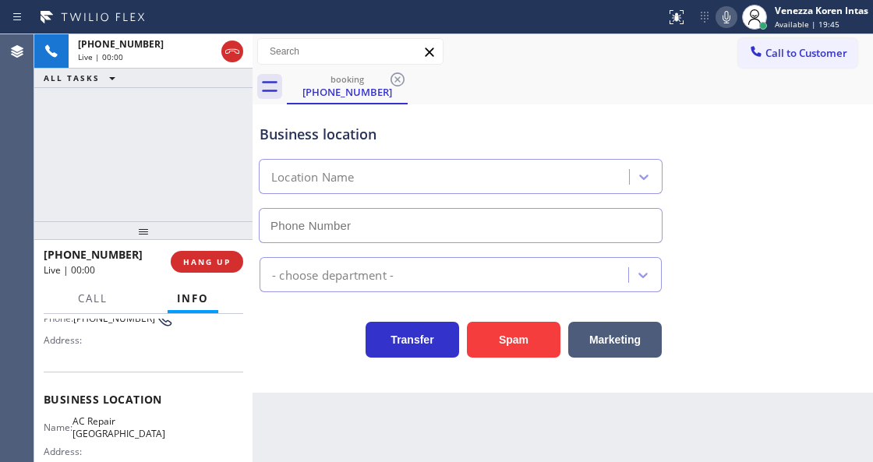
type input "[PHONE_NUMBER]"
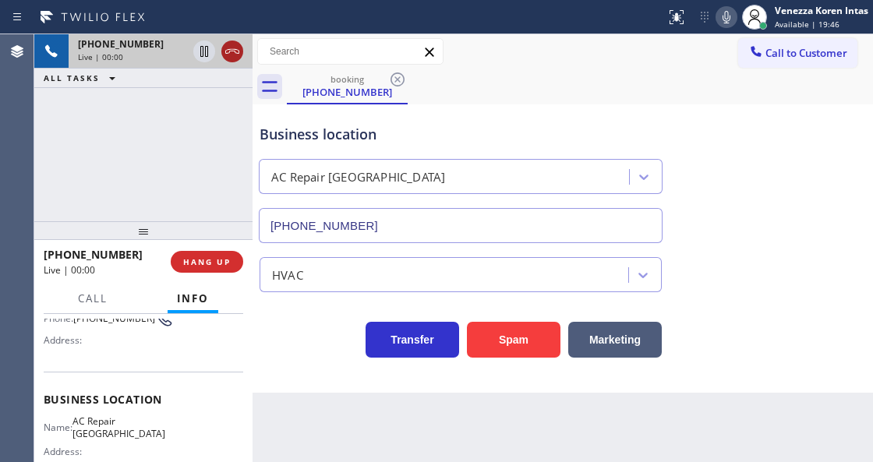
click at [228, 51] on icon at bounding box center [232, 51] width 19 height 19
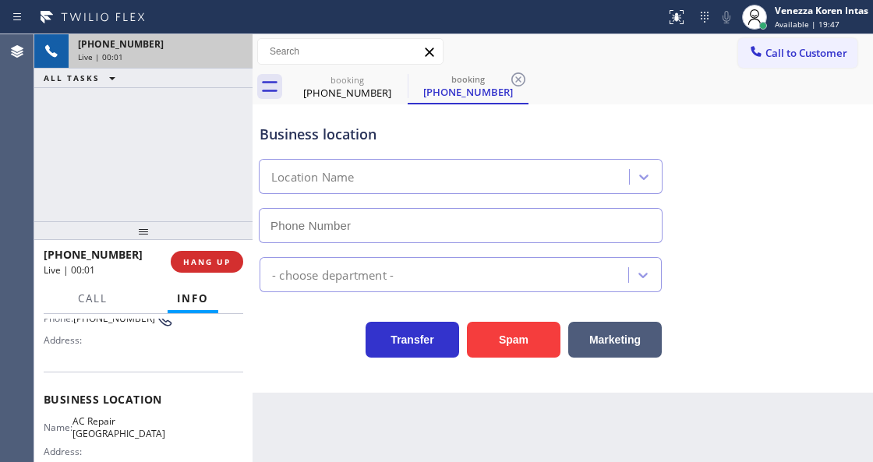
type input "[PHONE_NUMBER]"
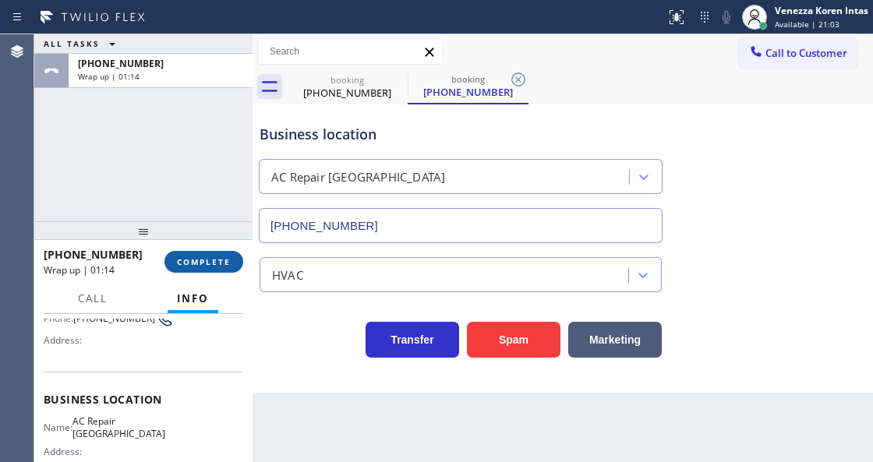
click at [217, 264] on span "COMPLETE" at bounding box center [204, 261] width 54 height 11
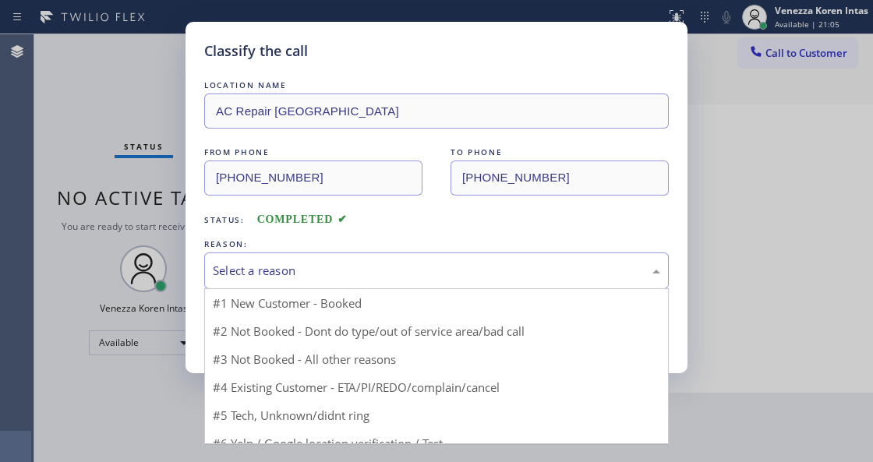
click at [402, 273] on div "Select a reason" at bounding box center [436, 271] width 447 height 18
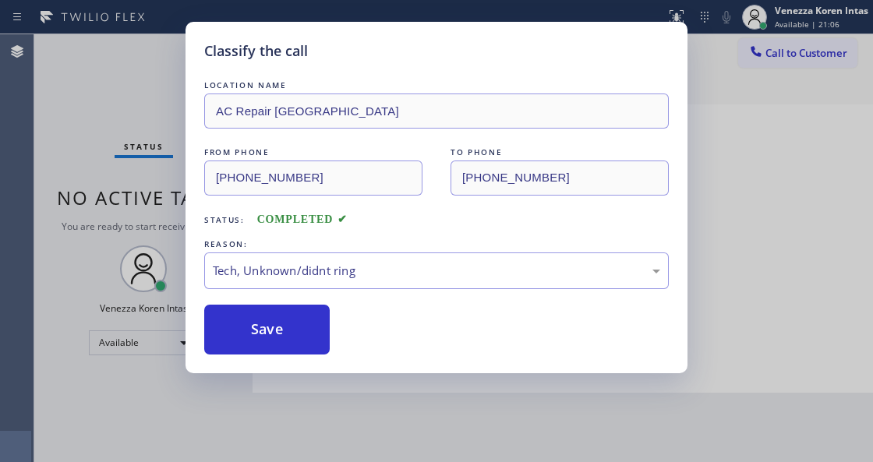
click at [321, 356] on div "Classify the call LOCATION NAME AC Repair [GEOGRAPHIC_DATA] FROM PHONE [PHONE_N…" at bounding box center [437, 198] width 502 height 352
click at [317, 339] on button "Save" at bounding box center [267, 330] width 126 height 50
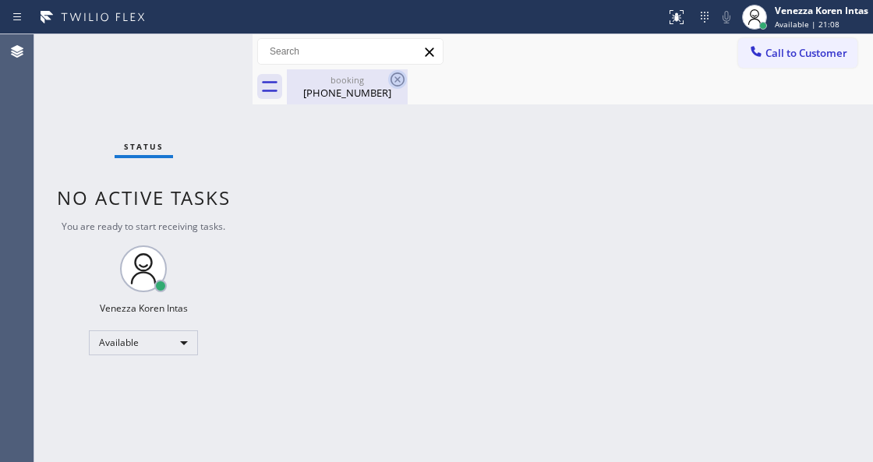
click at [394, 76] on icon at bounding box center [397, 79] width 19 height 19
click at [317, 79] on div "booking" at bounding box center [347, 80] width 118 height 12
drag, startPoint x: 354, startPoint y: 95, endPoint x: 343, endPoint y: 138, distance: 44.2
click at [354, 97] on div at bounding box center [580, 86] width 586 height 35
click at [200, 67] on div "Status No active tasks You are ready to start receiving tasks. Venezza Koren In…" at bounding box center [143, 248] width 218 height 428
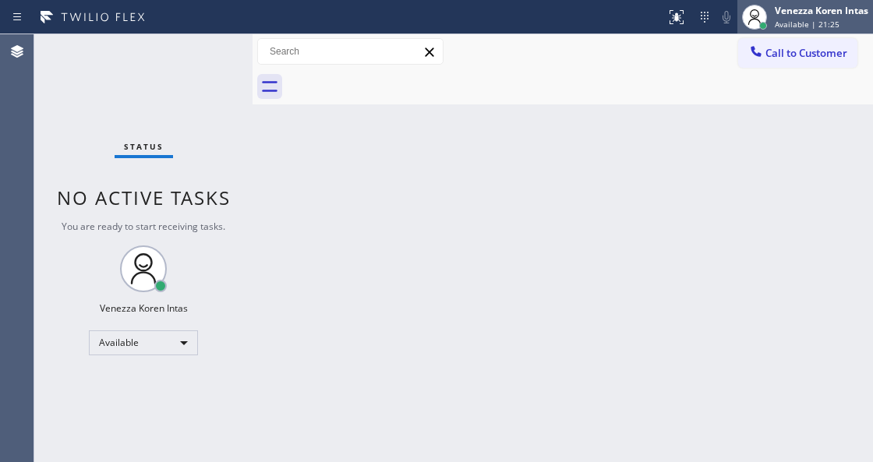
click at [780, 3] on div "Venezza Koren Intas Available | 21:25" at bounding box center [805, 17] width 136 height 34
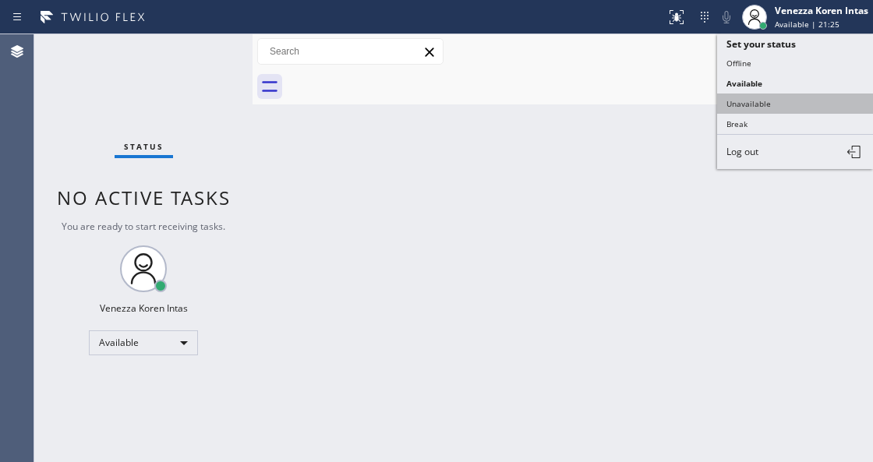
click at [745, 99] on button "Unavailable" at bounding box center [795, 104] width 156 height 20
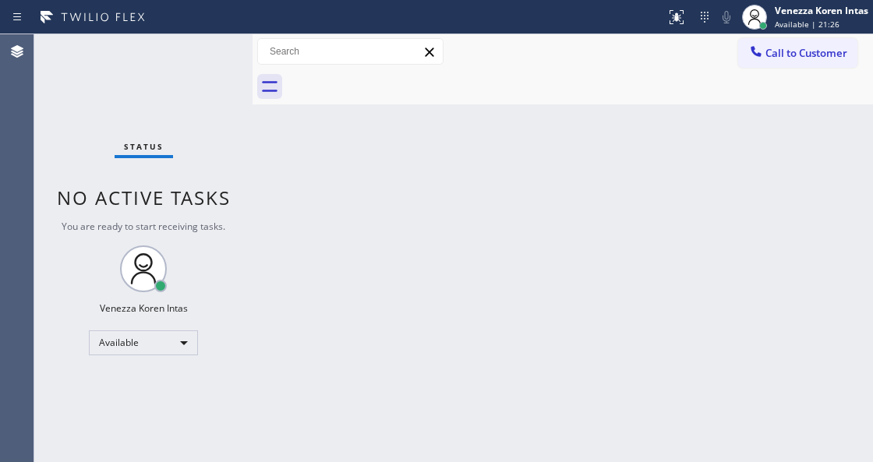
click at [650, 147] on div "Back to Dashboard Change Sender ID Customers Technicians Select a contact Outbo…" at bounding box center [563, 248] width 621 height 428
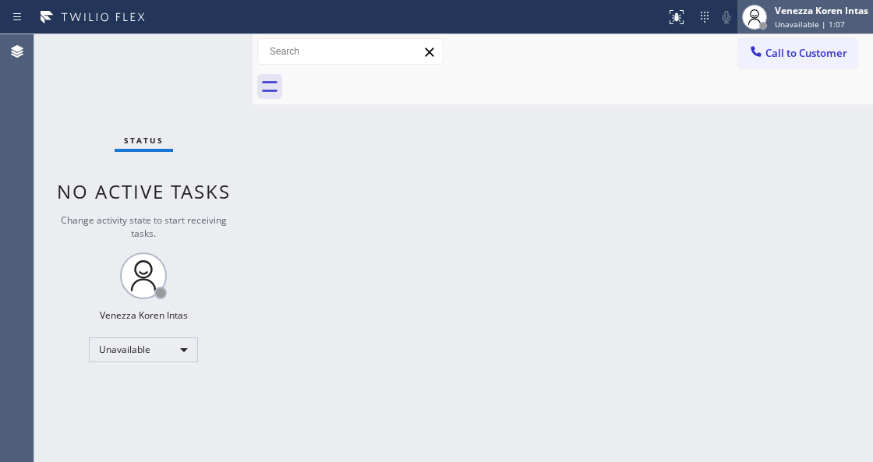
click at [801, 23] on span "Unavailable | 1:07" at bounding box center [810, 24] width 70 height 11
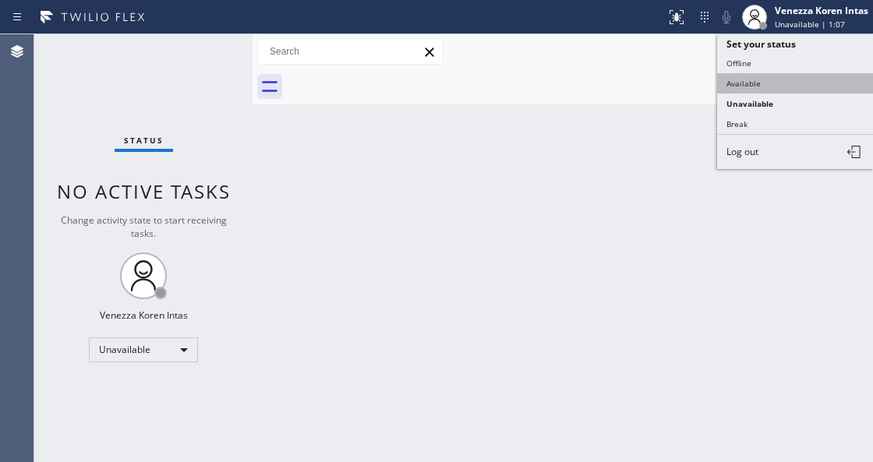
click at [764, 83] on button "Available" at bounding box center [795, 83] width 156 height 20
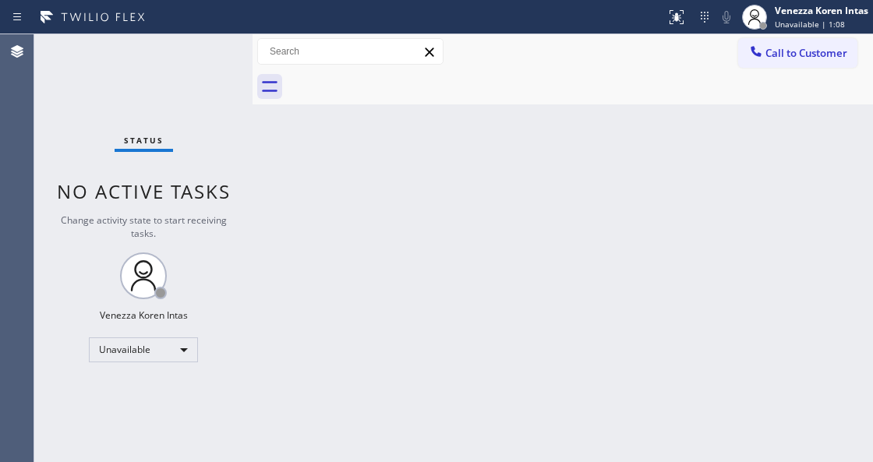
click at [208, 58] on div "Status No active tasks Change activity state to start receiving tasks. Venezza …" at bounding box center [143, 248] width 218 height 428
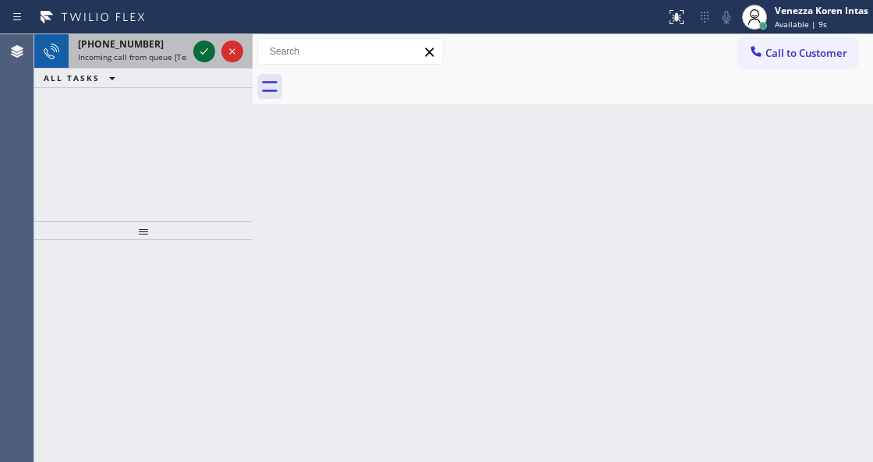
click at [208, 58] on icon at bounding box center [204, 51] width 19 height 19
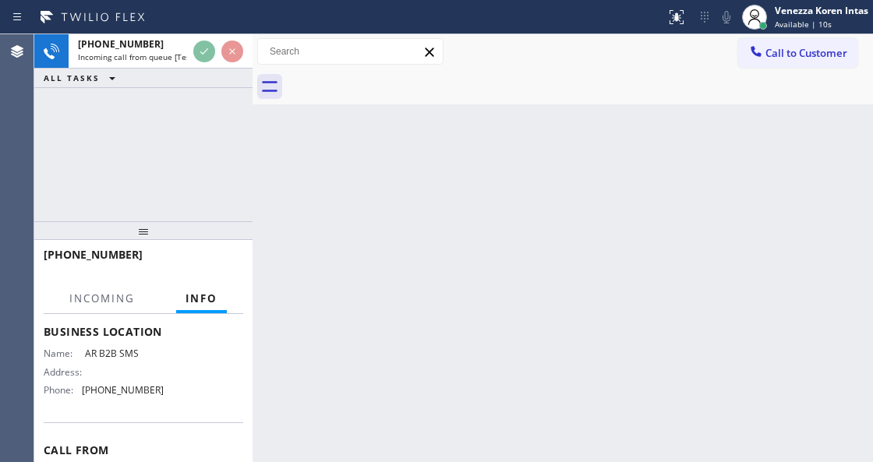
scroll to position [207, 0]
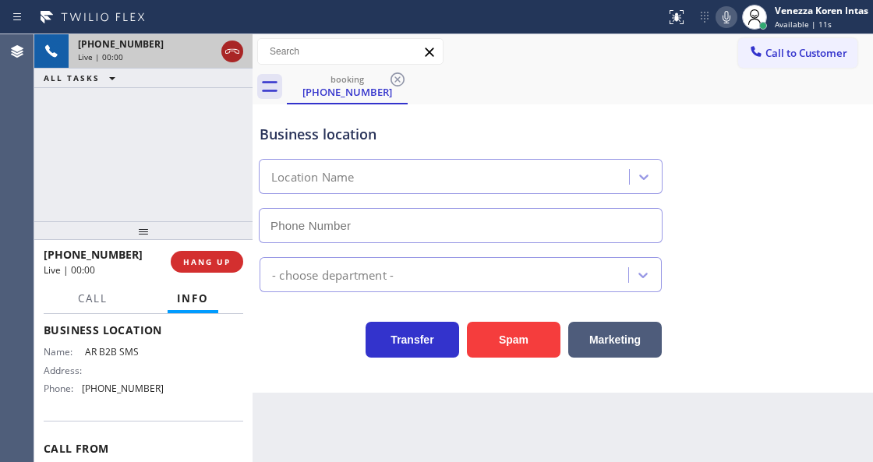
type input "[PHONE_NUMBER]"
click at [237, 52] on icon at bounding box center [232, 51] width 19 height 19
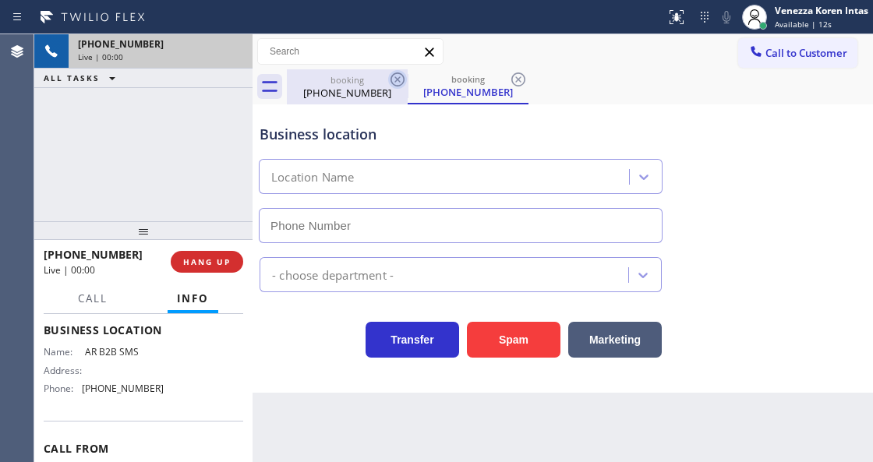
type input "[PHONE_NUMBER]"
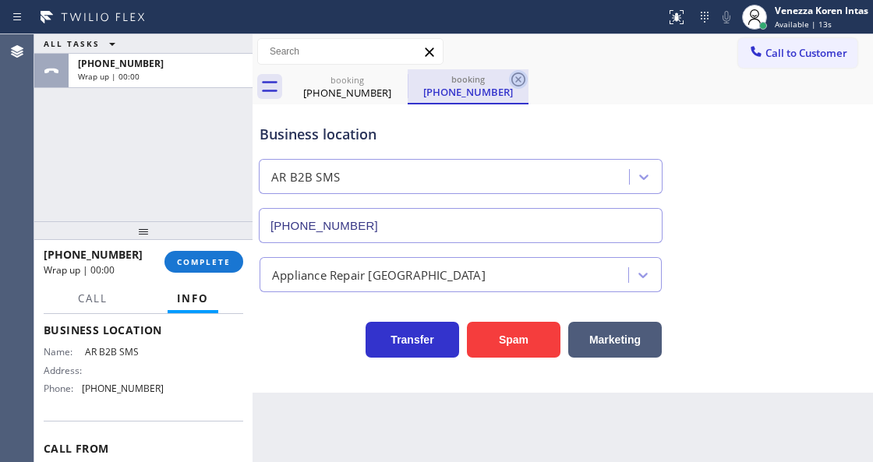
click at [515, 76] on icon at bounding box center [518, 79] width 19 height 19
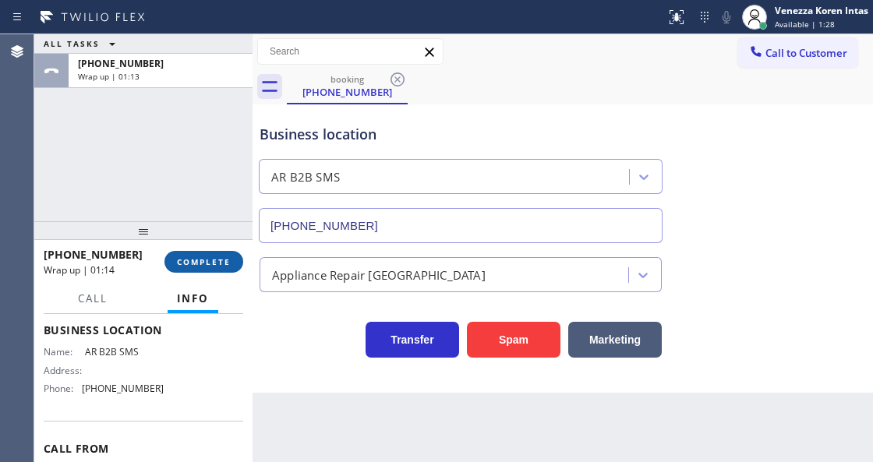
click at [235, 267] on button "COMPLETE" at bounding box center [203, 262] width 79 height 22
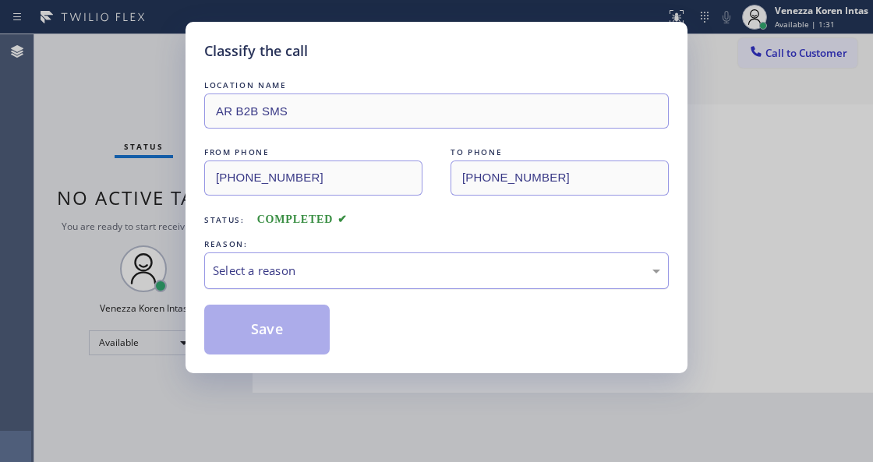
click at [350, 262] on div "Select a reason" at bounding box center [436, 271] width 447 height 18
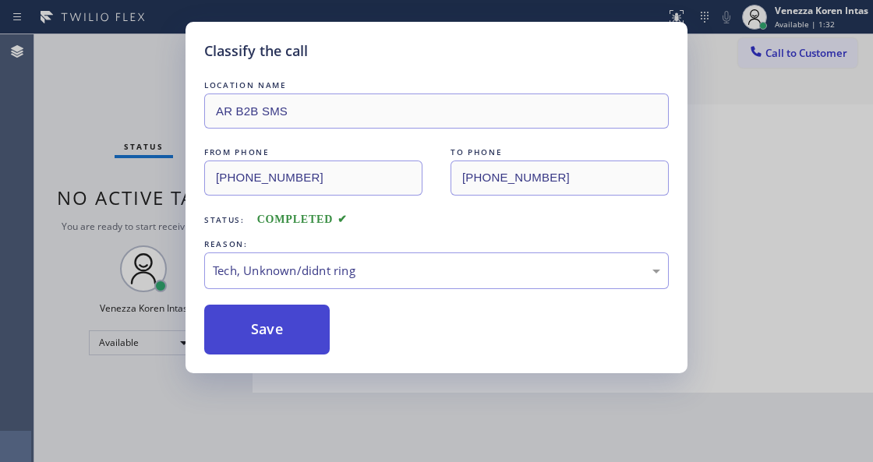
click at [285, 338] on button "Save" at bounding box center [267, 330] width 126 height 50
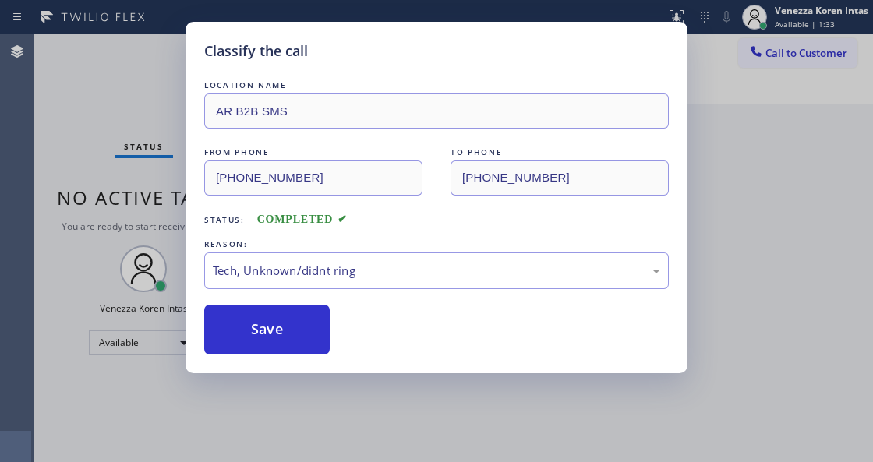
click at [201, 64] on div "Classify the call LOCATION NAME AR B2B SMS FROM PHONE [PHONE_NUMBER] TO PHONE […" at bounding box center [437, 198] width 502 height 352
click at [193, 56] on div "Classify the call LOCATION NAME AR B2B SMS FROM PHONE [PHONE_NUMBER] TO PHONE […" at bounding box center [437, 198] width 502 height 352
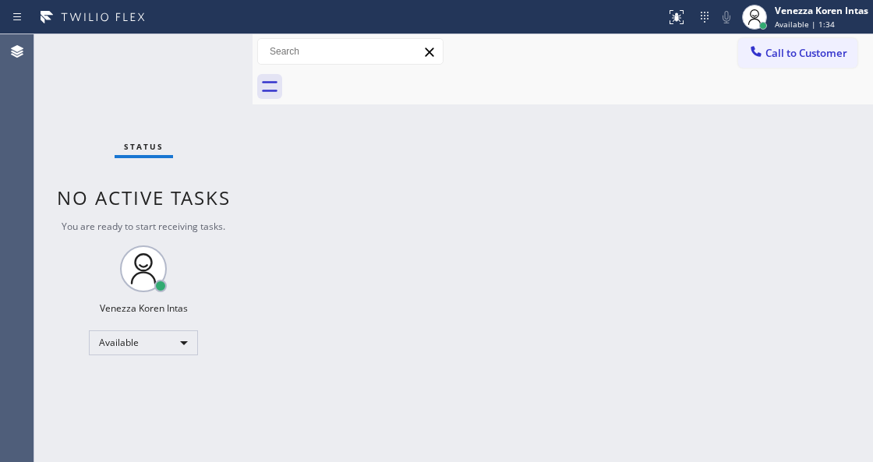
click at [191, 51] on div "Status No active tasks You are ready to start receiving tasks. Venezza Koren In…" at bounding box center [143, 248] width 218 height 428
click at [207, 53] on div "Status No active tasks You are ready to start receiving tasks. Venezza Koren In…" at bounding box center [143, 248] width 218 height 428
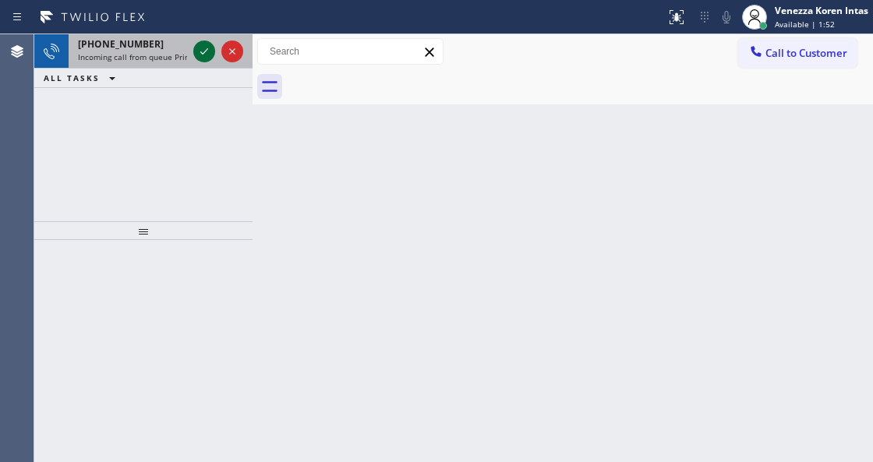
click at [201, 49] on icon at bounding box center [204, 51] width 19 height 19
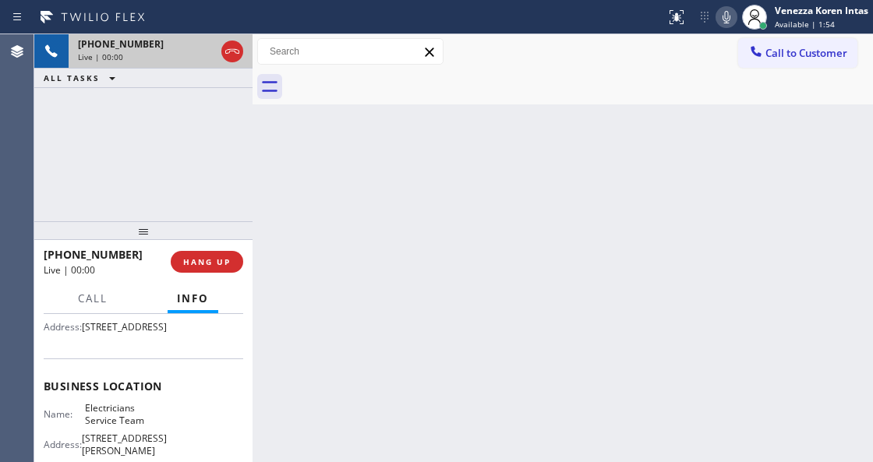
scroll to position [156, 0]
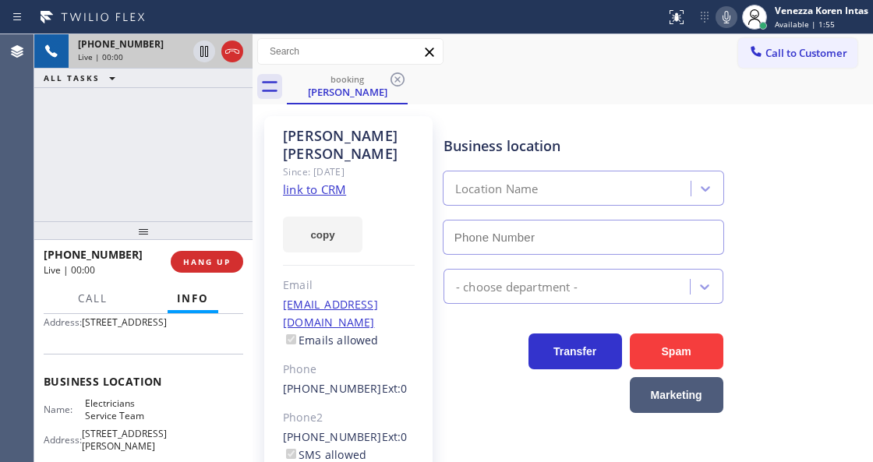
type input "[PHONE_NUMBER]"
click at [323, 182] on link "link to CRM" at bounding box center [314, 190] width 63 height 16
click at [825, 100] on div "booking [PERSON_NAME]" at bounding box center [580, 86] width 586 height 35
click at [730, 11] on icon at bounding box center [726, 17] width 19 height 19
click at [200, 51] on icon at bounding box center [204, 51] width 8 height 11
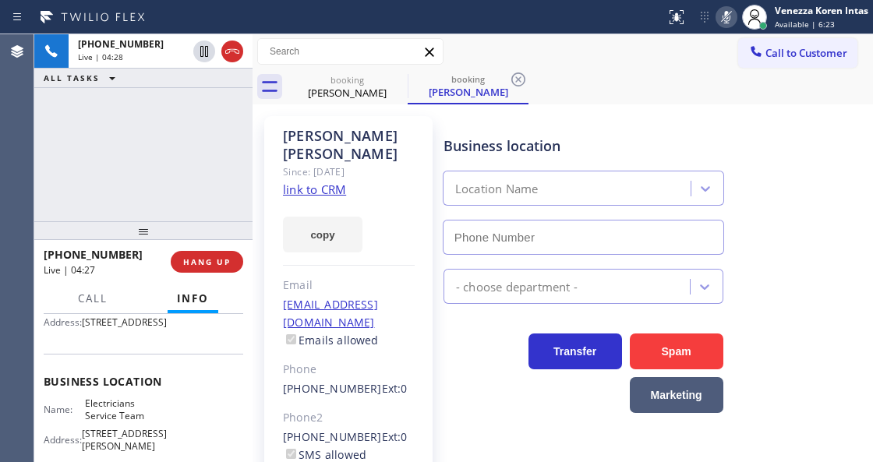
type input "[PHONE_NUMBER]"
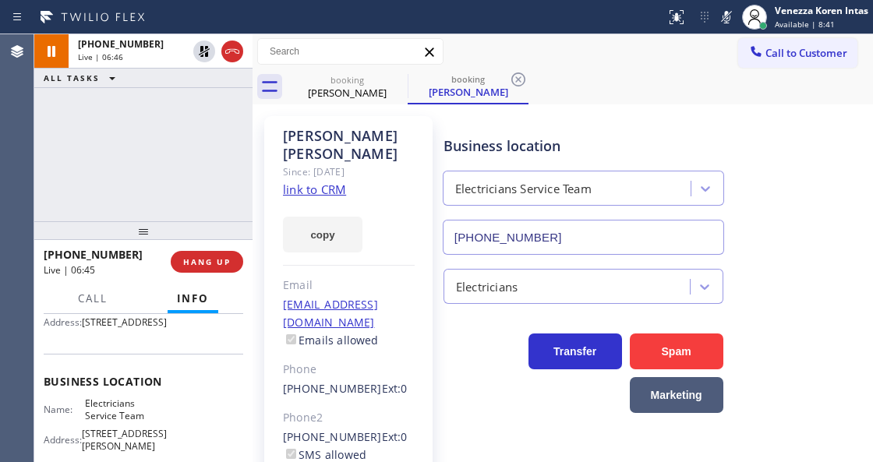
drag, startPoint x: 735, startPoint y: 9, endPoint x: 735, endPoint y: 27, distance: 17.9
click at [735, 9] on div at bounding box center [727, 17] width 22 height 19
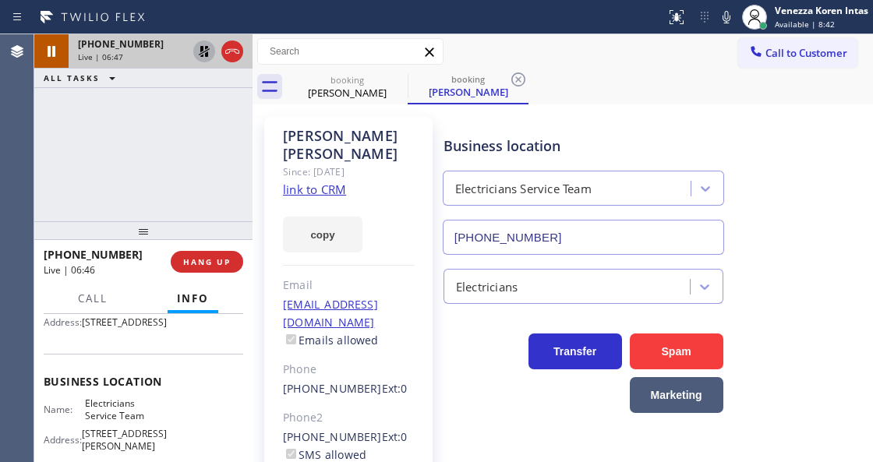
click at [209, 50] on icon at bounding box center [204, 51] width 19 height 19
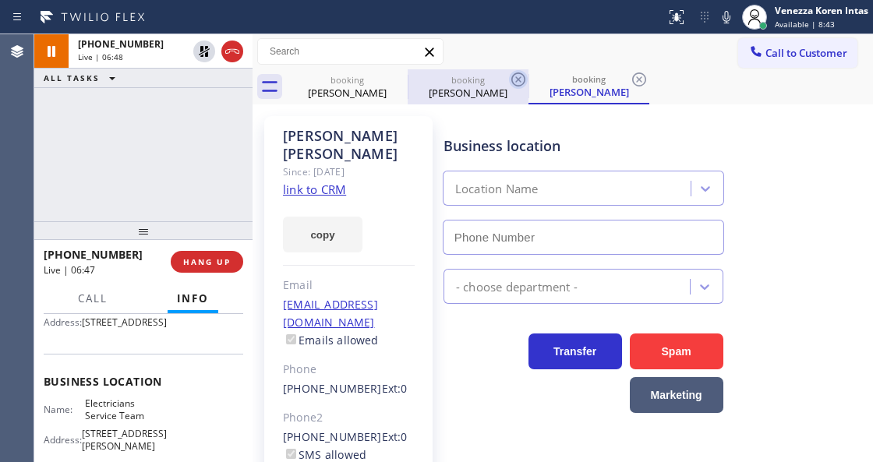
type input "[PHONE_NUMBER]"
click at [515, 76] on icon at bounding box center [518, 79] width 19 height 19
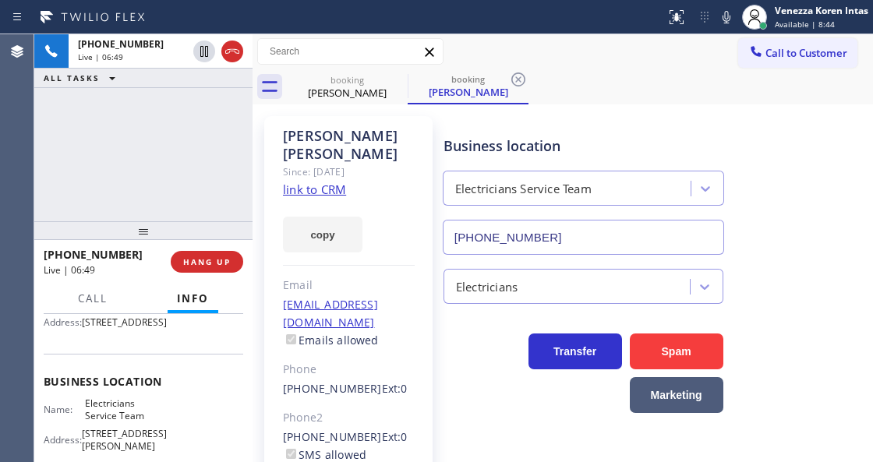
click at [515, 76] on icon at bounding box center [518, 79] width 19 height 19
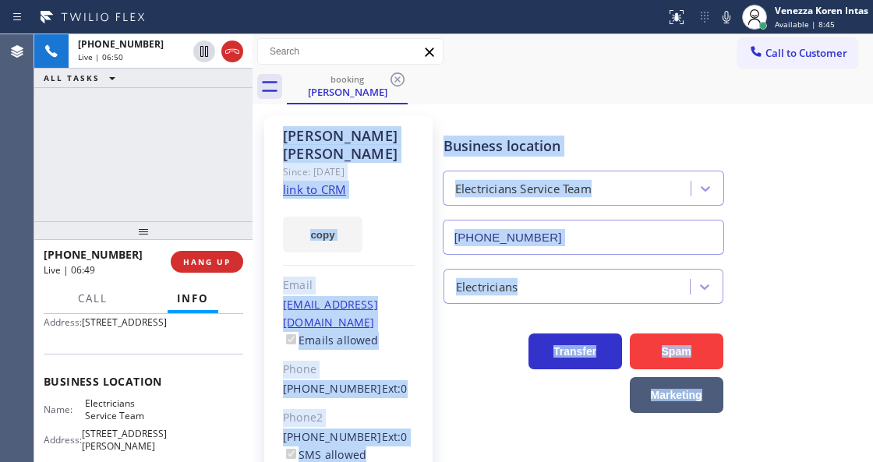
click at [451, 111] on div "[PERSON_NAME] Since: [DATE] link to CRM copy Email [EMAIL_ADDRESS][DOMAIN_NAME]…" at bounding box center [562, 357] width 613 height 498
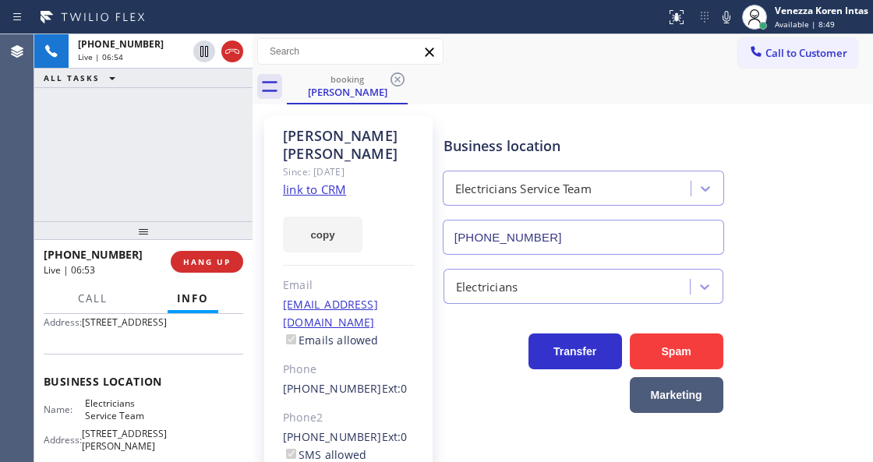
click at [238, 215] on div "[PHONE_NUMBER] Live | 06:54 ALL TASKS ALL TASKS ACTIVE TASKS TASKS IN WRAP UP" at bounding box center [143, 127] width 218 height 187
click at [158, 187] on div "[PHONE_NUMBER] Live | 07:10 ALL TASKS ALL TASKS ACTIVE TASKS TASKS IN WRAP UP" at bounding box center [143, 127] width 218 height 187
click at [430, 168] on div "[PERSON_NAME] Since: [DATE] link to CRM copy Email [EMAIL_ADDRESS][DOMAIN_NAME]…" at bounding box center [348, 357] width 184 height 498
click at [462, 97] on div "booking [PERSON_NAME]" at bounding box center [580, 86] width 586 height 35
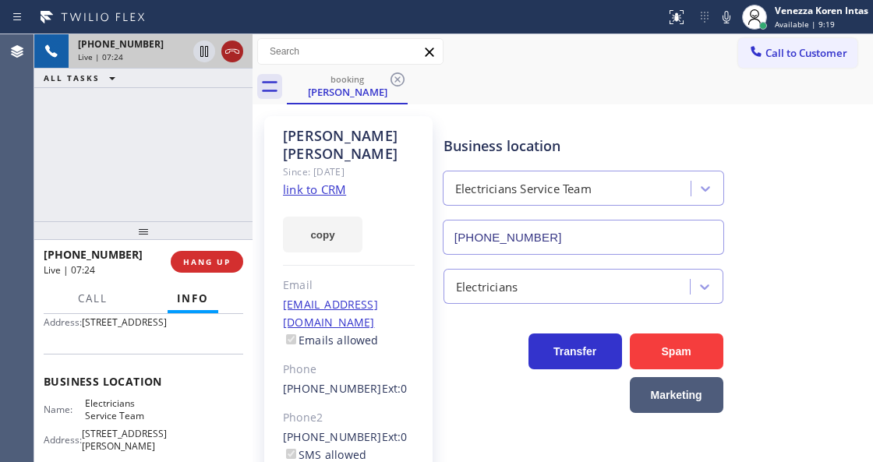
click at [229, 49] on icon at bounding box center [232, 51] width 14 height 5
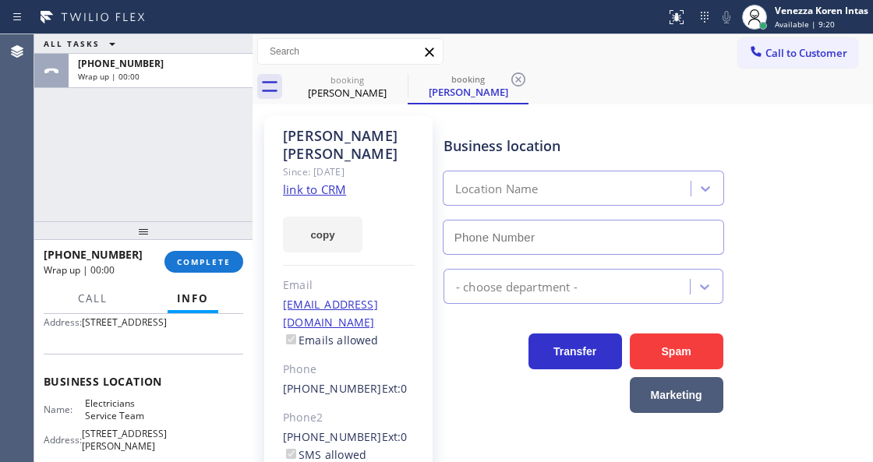
type input "[PHONE_NUMBER]"
click at [248, 137] on div "ALL TASKS ALL TASKS ACTIVE TASKS TASKS IN WRAP UP [PHONE_NUMBER] Wrap up | 00:01" at bounding box center [143, 127] width 218 height 187
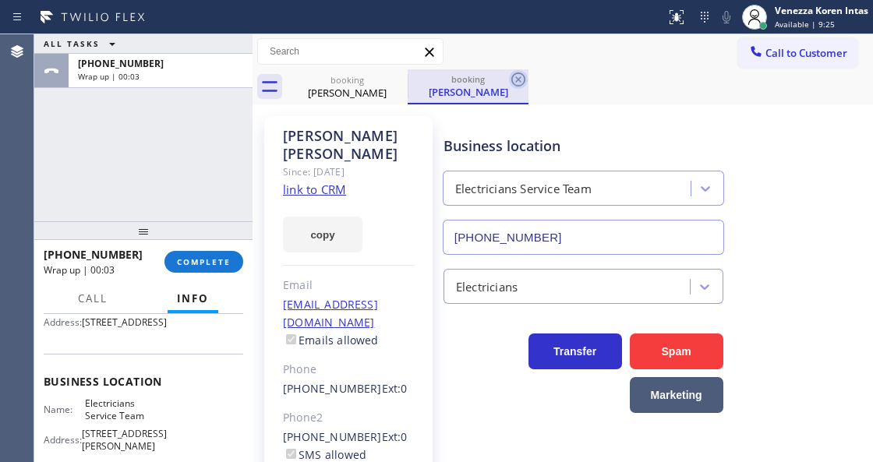
click at [517, 79] on icon at bounding box center [518, 80] width 14 height 14
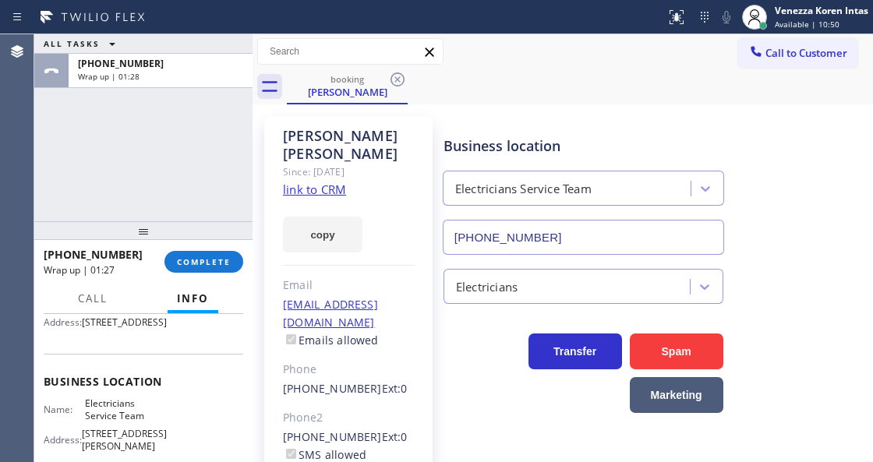
click at [218, 182] on div "ALL TASKS ALL TASKS ACTIVE TASKS TASKS IN WRAP UP [PHONE_NUMBER] Wrap up | 01:28" at bounding box center [143, 127] width 218 height 187
click at [226, 264] on span "COMPLETE" at bounding box center [204, 261] width 54 height 11
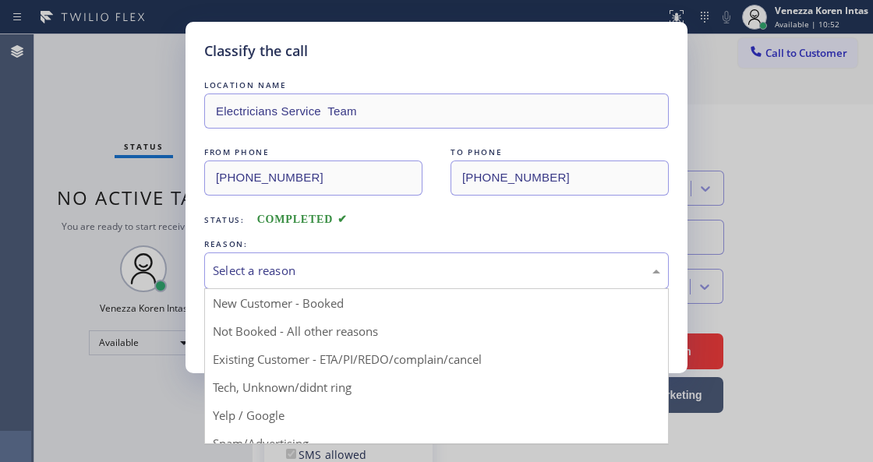
drag, startPoint x: 388, startPoint y: 279, endPoint x: 395, endPoint y: 341, distance: 62.0
click at [391, 288] on div "Select a reason" at bounding box center [436, 271] width 465 height 37
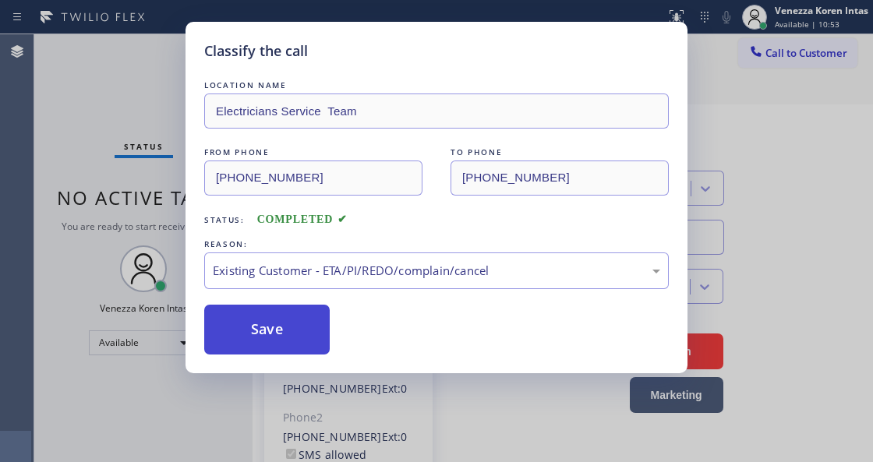
click at [306, 335] on button "Save" at bounding box center [267, 330] width 126 height 50
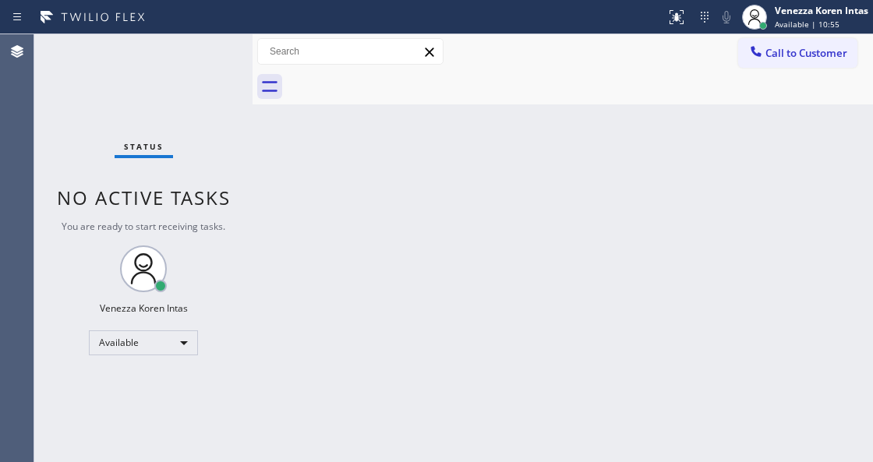
drag, startPoint x: 111, startPoint y: 95, endPoint x: 57, endPoint y: 78, distance: 56.5
click at [112, 95] on div "Status No active tasks You are ready to start receiving tasks. Venezza Koren In…" at bounding box center [143, 248] width 218 height 428
click at [212, 48] on div "Status No active tasks You are ready to start receiving tasks. Venezza Koren In…" at bounding box center [143, 248] width 218 height 428
click at [209, 58] on div "Status No active tasks You are ready to start receiving tasks. Venezza Koren In…" at bounding box center [143, 248] width 218 height 428
click at [208, 58] on div "Status No active tasks You are ready to start receiving tasks. Venezza Koren In…" at bounding box center [143, 248] width 218 height 428
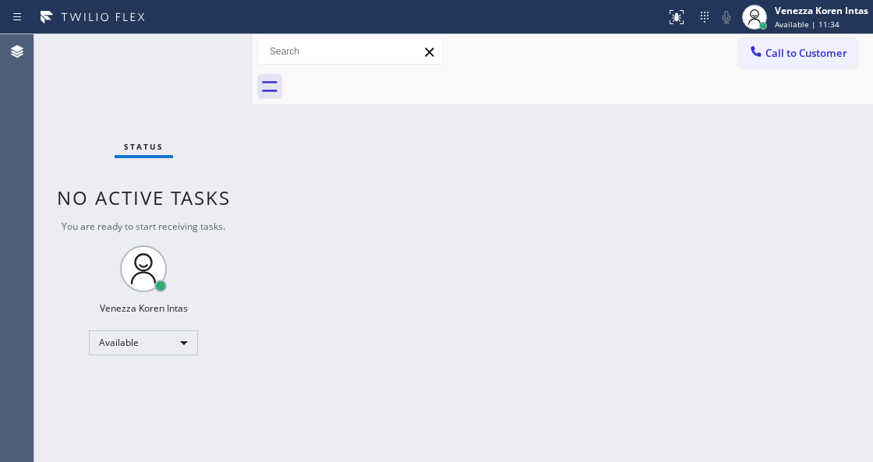
click at [208, 58] on div "Status No active tasks You are ready to start receiving tasks. Venezza Koren In…" at bounding box center [143, 248] width 218 height 428
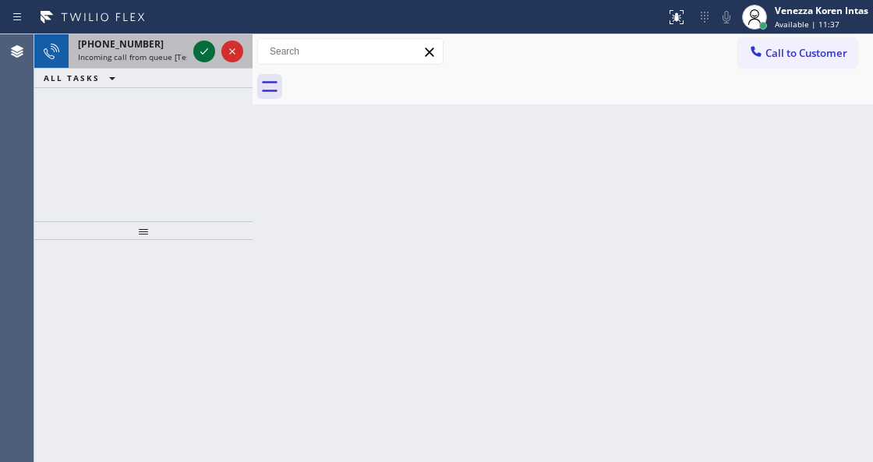
click at [208, 58] on icon at bounding box center [204, 51] width 19 height 19
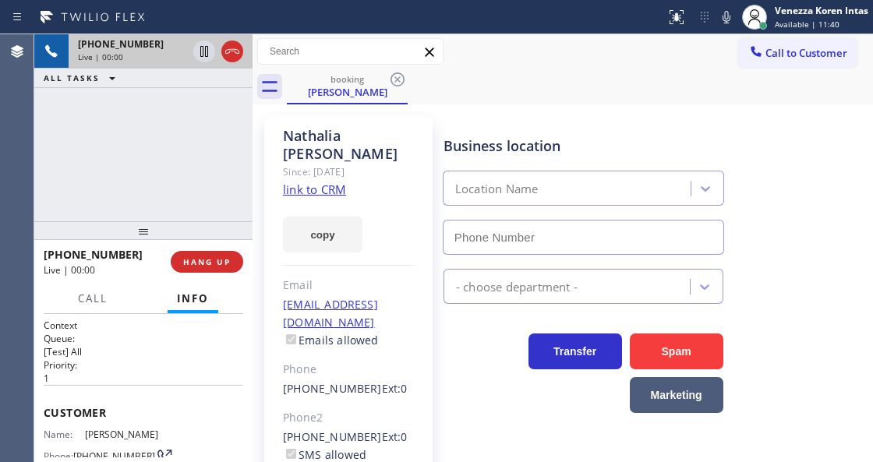
type input "[PHONE_NUMBER]"
click at [323, 182] on link "link to CRM" at bounding box center [314, 190] width 63 height 16
click at [731, 20] on icon at bounding box center [726, 17] width 19 height 19
click at [203, 51] on icon at bounding box center [204, 51] width 19 height 19
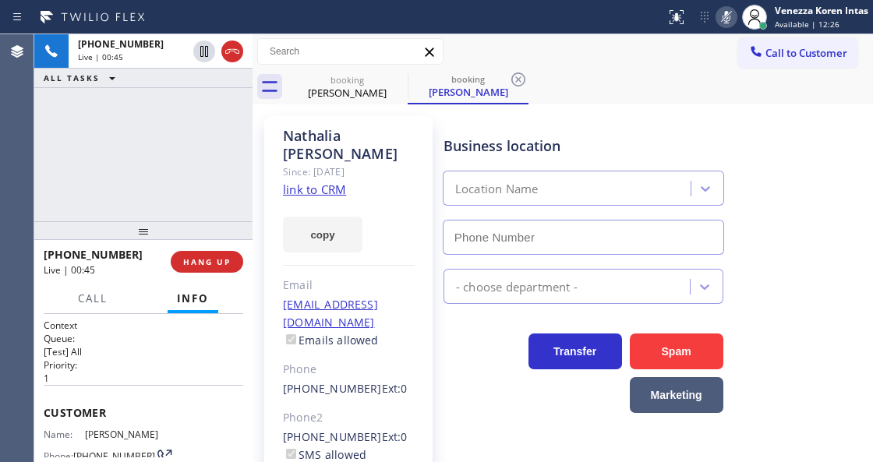
type input "[PHONE_NUMBER]"
drag, startPoint x: 730, startPoint y: 20, endPoint x: 663, endPoint y: 95, distance: 100.5
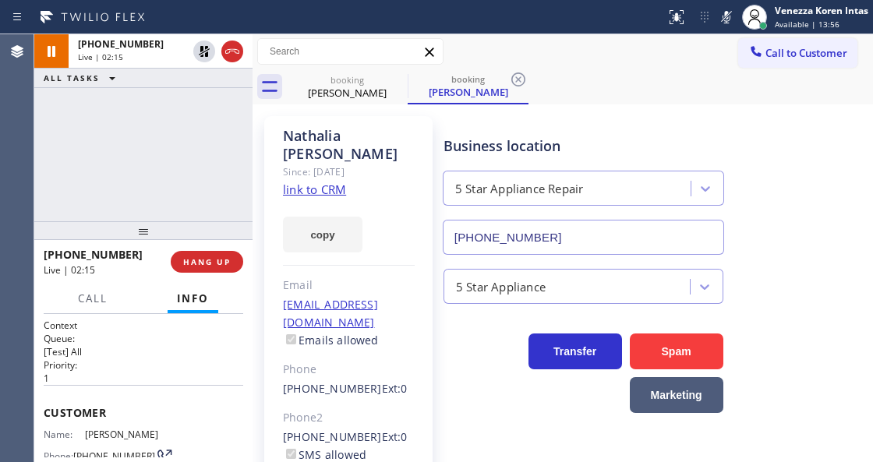
click at [730, 21] on icon at bounding box center [726, 17] width 19 height 19
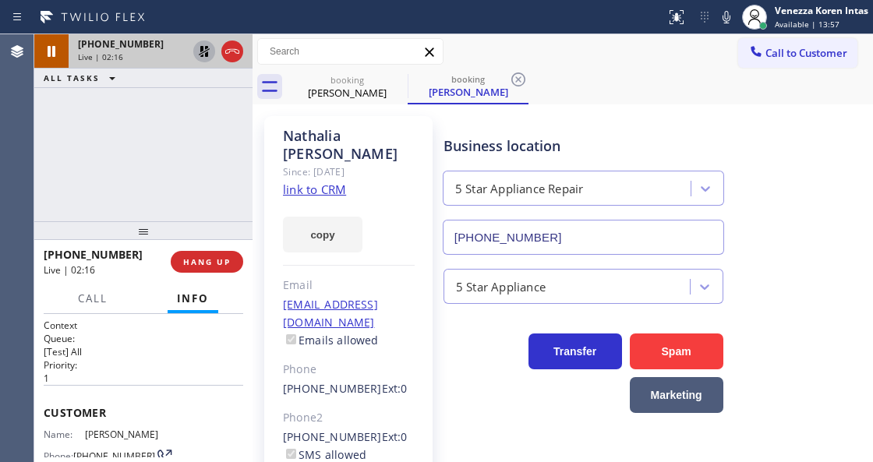
click at [200, 58] on icon at bounding box center [204, 51] width 19 height 19
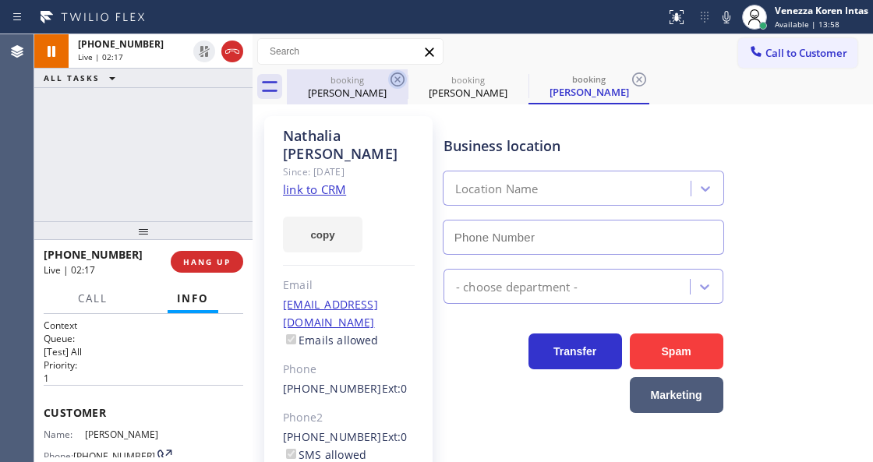
click at [401, 80] on icon at bounding box center [397, 79] width 19 height 19
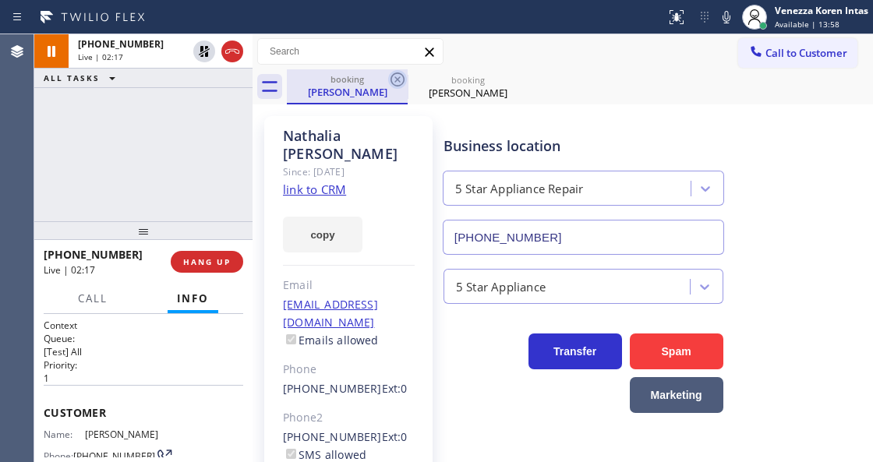
type input "[PHONE_NUMBER]"
click at [401, 80] on icon at bounding box center [397, 79] width 19 height 19
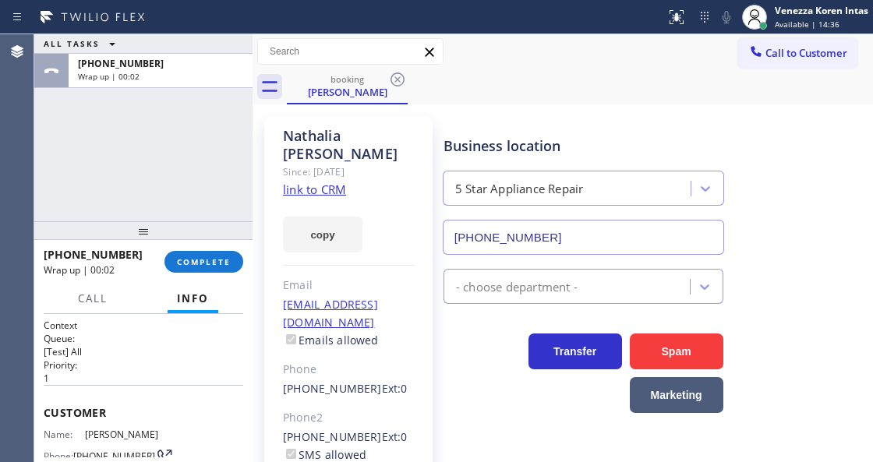
click at [174, 134] on div "ALL TASKS ALL TASKS ACTIVE TASKS TASKS IN WRAP UP [PHONE_NUMBER] Wrap up | 00:02" at bounding box center [143, 127] width 218 height 187
click at [200, 255] on button "COMPLETE" at bounding box center [203, 262] width 79 height 22
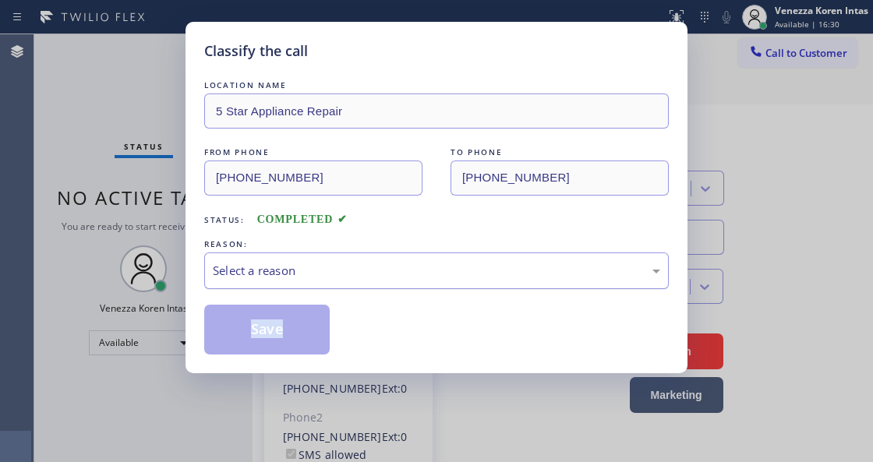
click at [404, 290] on div "LOCATION NAME 5 Star Appliance Repair FROM PHONE [PHONE_NUMBER] TO PHONE [PHONE…" at bounding box center [436, 216] width 465 height 278
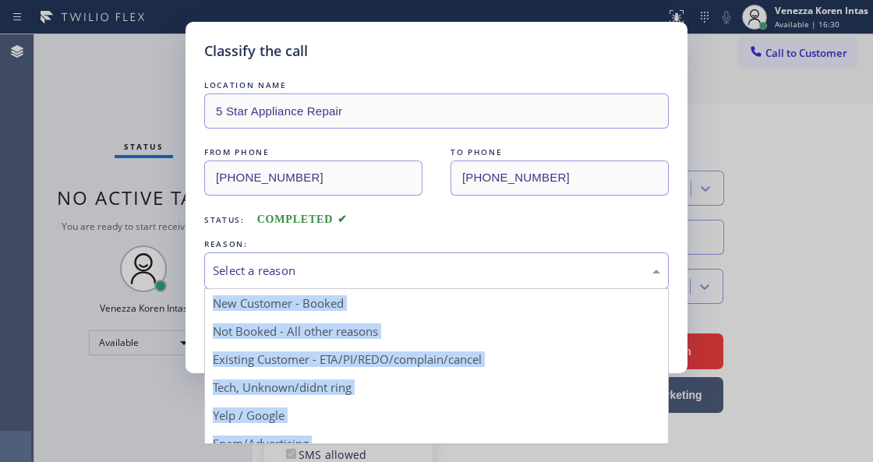
click at [409, 279] on div "Select a reason" at bounding box center [436, 271] width 447 height 18
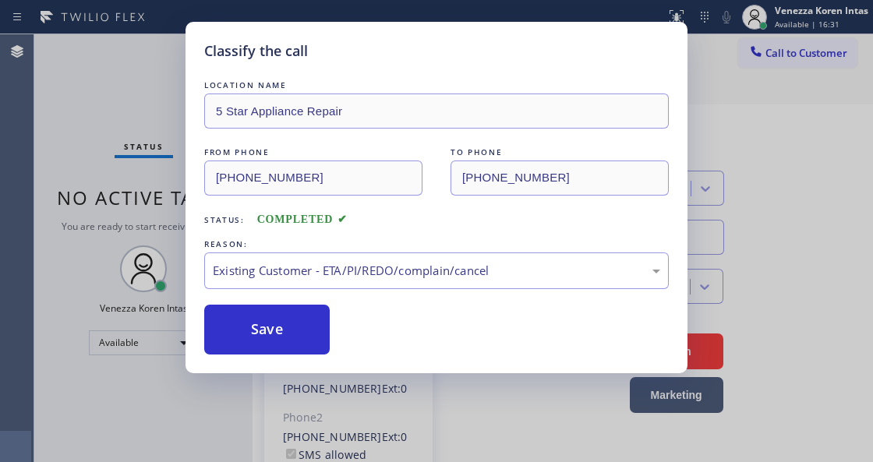
click at [442, 301] on div "LOCATION NAME 5 Star Appliance Repair FROM PHONE [PHONE_NUMBER] TO PHONE [PHONE…" at bounding box center [436, 216] width 465 height 278
click at [297, 331] on button "Save" at bounding box center [267, 330] width 126 height 50
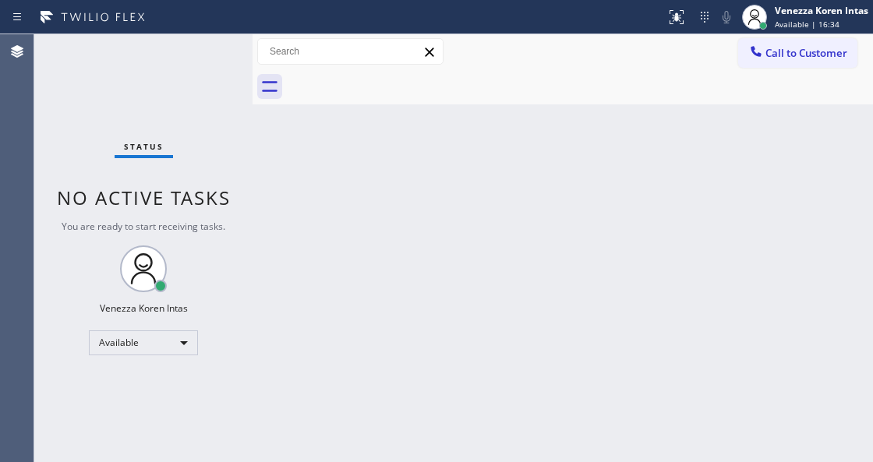
click at [215, 74] on div "Status No active tasks You are ready to start receiving tasks. Venezza Koren In…" at bounding box center [143, 248] width 218 height 428
click at [210, 56] on div "Status No active tasks You are ready to start receiving tasks. Venezza Koren In…" at bounding box center [143, 248] width 218 height 428
click at [187, 42] on div "Status No active tasks You are ready to start receiving tasks. Venezza Koren In…" at bounding box center [143, 248] width 218 height 428
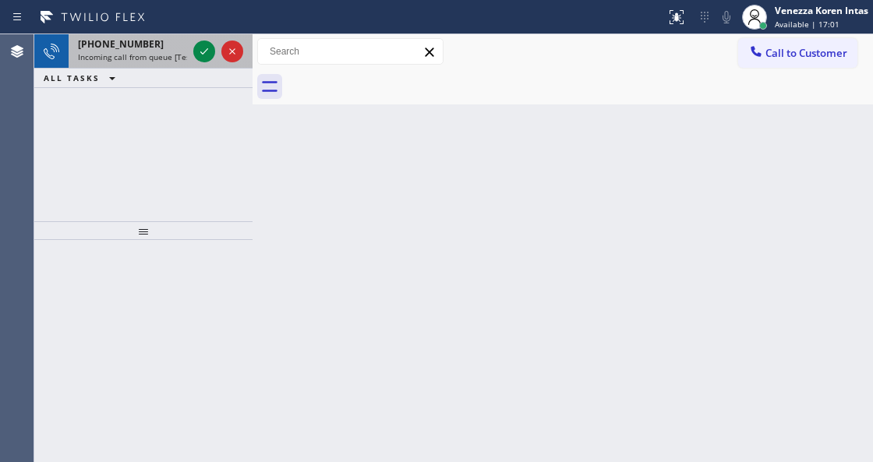
drag, startPoint x: 122, startPoint y: 44, endPoint x: 193, endPoint y: 234, distance: 202.3
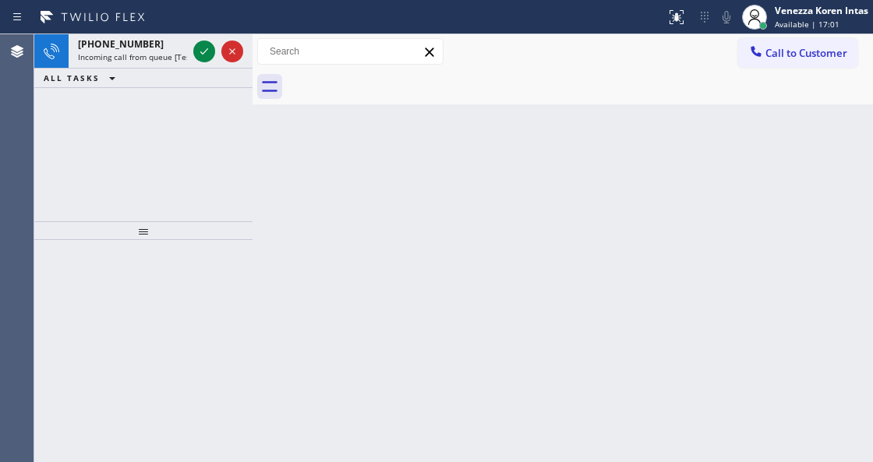
click at [125, 48] on span "[PHONE_NUMBER]" at bounding box center [121, 43] width 86 height 13
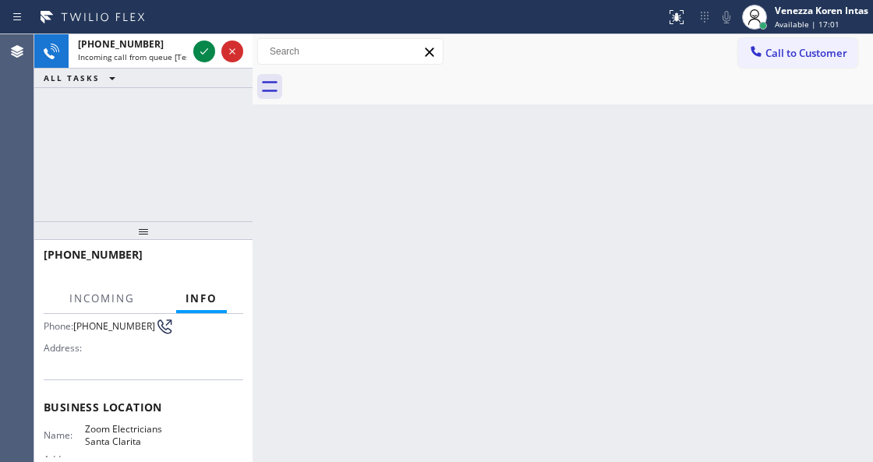
scroll to position [207, 0]
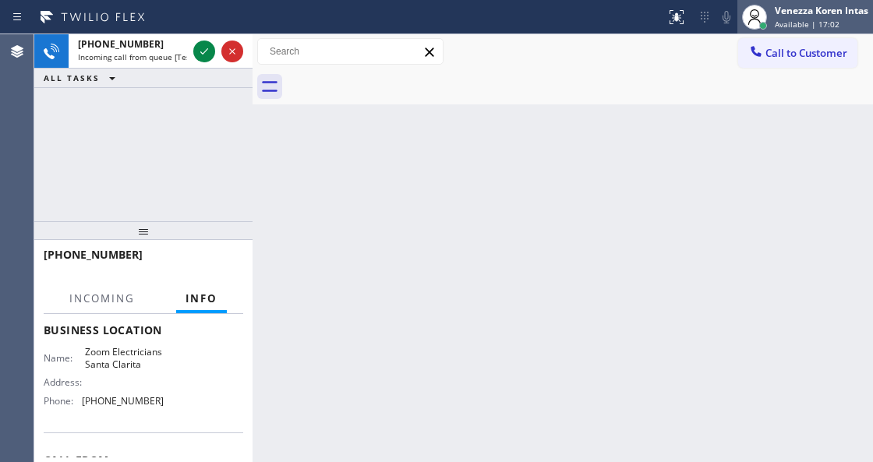
click at [872, 11] on div "Venezza Koren Intas Available | 17:02" at bounding box center [822, 16] width 101 height 27
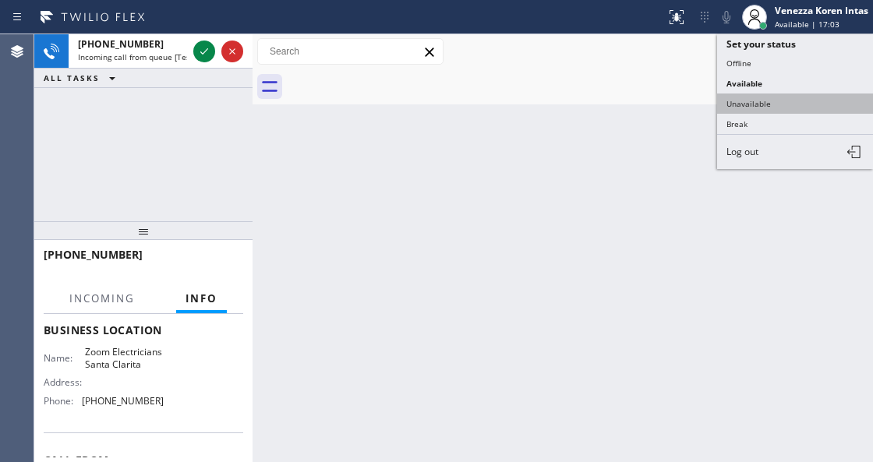
click at [765, 107] on button "Unavailable" at bounding box center [795, 104] width 156 height 20
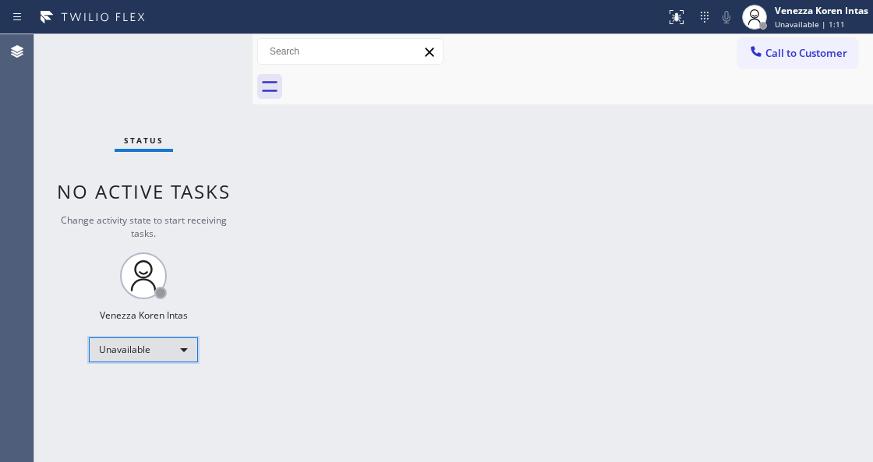
click at [179, 338] on div "Unavailable" at bounding box center [143, 350] width 109 height 25
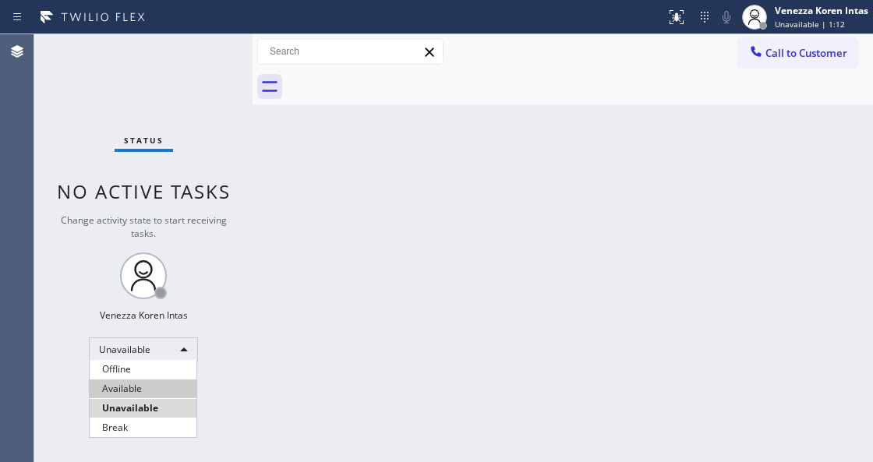
click at [157, 385] on li "Available" at bounding box center [143, 389] width 107 height 19
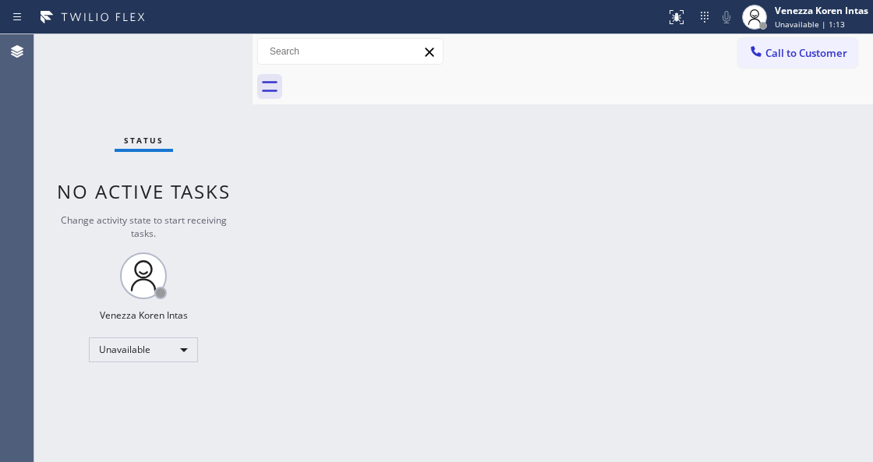
click at [157, 79] on div "Status No active tasks Change activity state to start receiving tasks. Venezza …" at bounding box center [143, 248] width 218 height 428
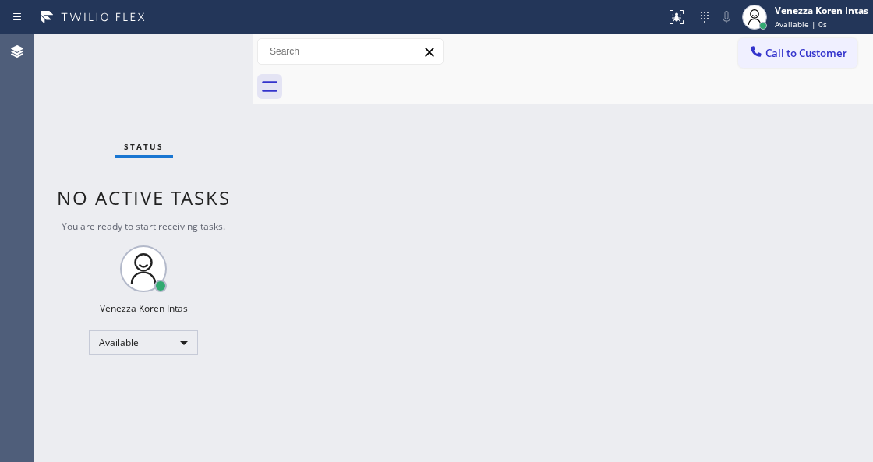
click at [221, 56] on div "Status No active tasks You are ready to start receiving tasks. Venezza Koren In…" at bounding box center [143, 248] width 218 height 428
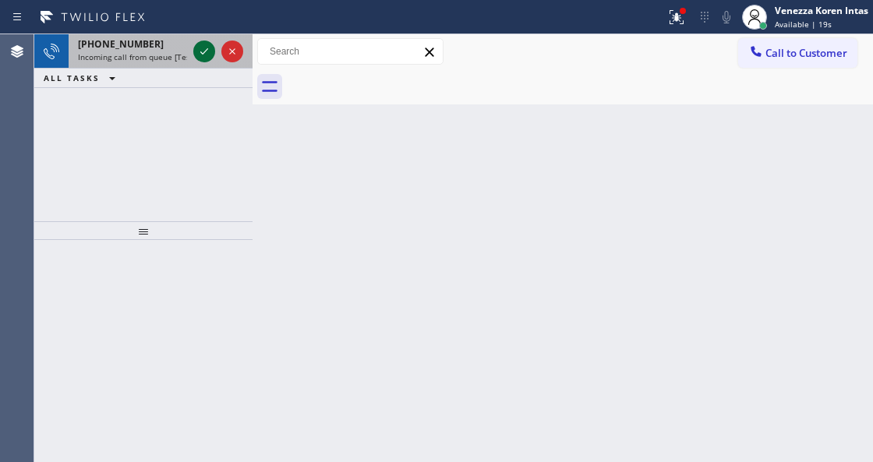
click at [199, 50] on icon at bounding box center [204, 51] width 19 height 19
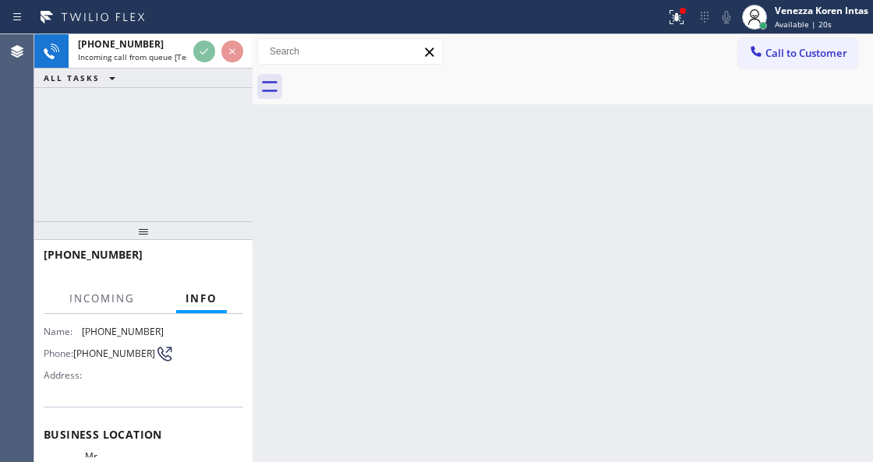
scroll to position [207, 0]
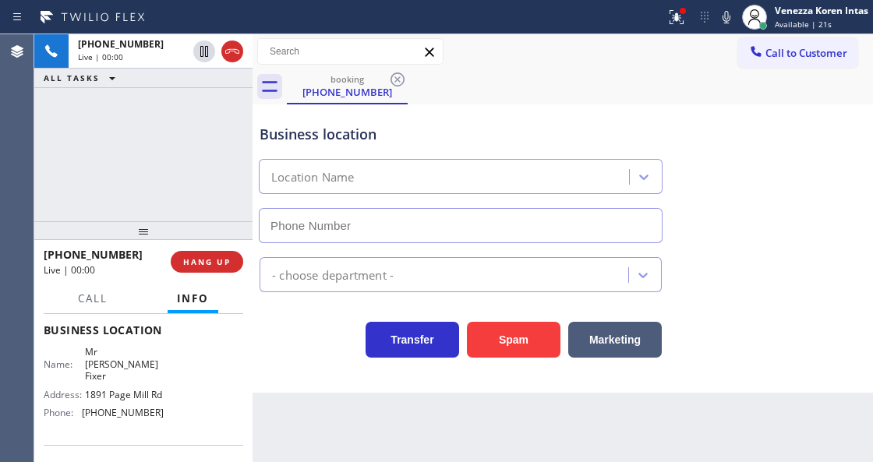
type input "[PHONE_NUMBER]"
click at [680, 22] on icon at bounding box center [676, 17] width 19 height 19
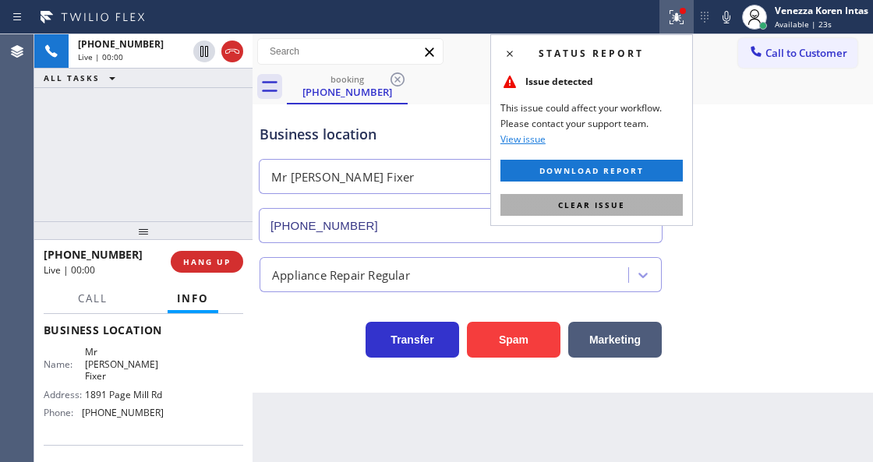
click at [638, 194] on button "Clear issue" at bounding box center [592, 205] width 182 height 22
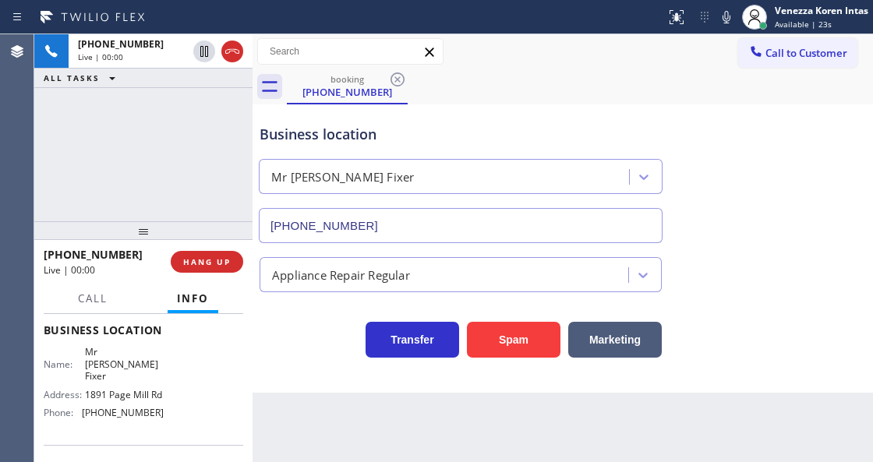
drag, startPoint x: 722, startPoint y: 192, endPoint x: 591, endPoint y: 434, distance: 275.6
click at [722, 194] on div "Business location Mr [PERSON_NAME] [PHONE_NUMBER]" at bounding box center [562, 172] width 613 height 141
drag, startPoint x: 86, startPoint y: 351, endPoint x: 126, endPoint y: 365, distance: 42.9
click at [126, 365] on div "Name: Mr [PERSON_NAME]" at bounding box center [104, 364] width 120 height 36
copy div "Mr [PERSON_NAME] Fixer"
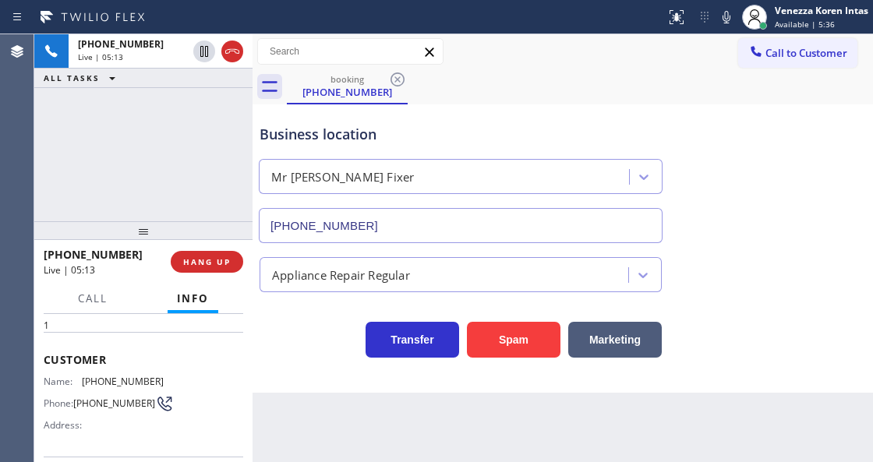
scroll to position [51, 0]
drag, startPoint x: 153, startPoint y: 376, endPoint x: 87, endPoint y: 376, distance: 66.3
click at [87, 377] on span "[PHONE_NUMBER]" at bounding box center [123, 383] width 82 height 12
copy span "510) 910-1452"
click at [460, 147] on div "Business location Mr [PERSON_NAME] [PHONE_NUMBER]" at bounding box center [460, 175] width 409 height 135
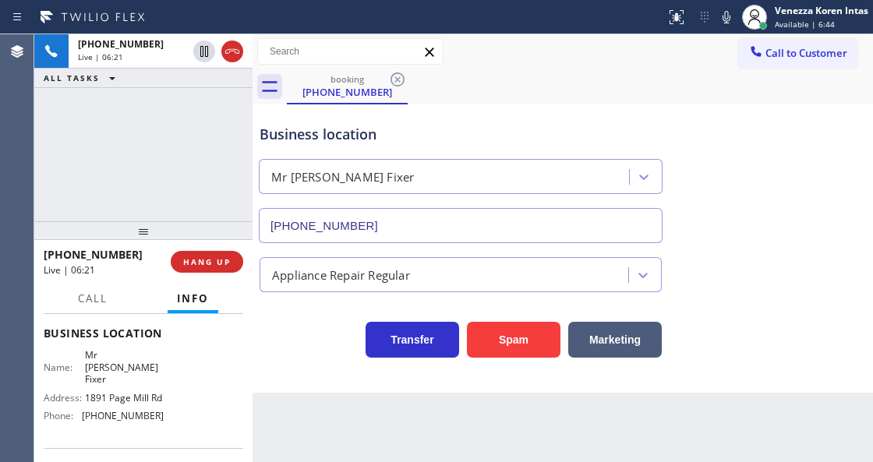
scroll to position [207, 0]
drag, startPoint x: 150, startPoint y: 412, endPoint x: 81, endPoint y: 416, distance: 68.7
click at [81, 416] on div "Phone: [PHONE_NUMBER]" at bounding box center [104, 413] width 120 height 12
copy div "[PHONE_NUMBER]"
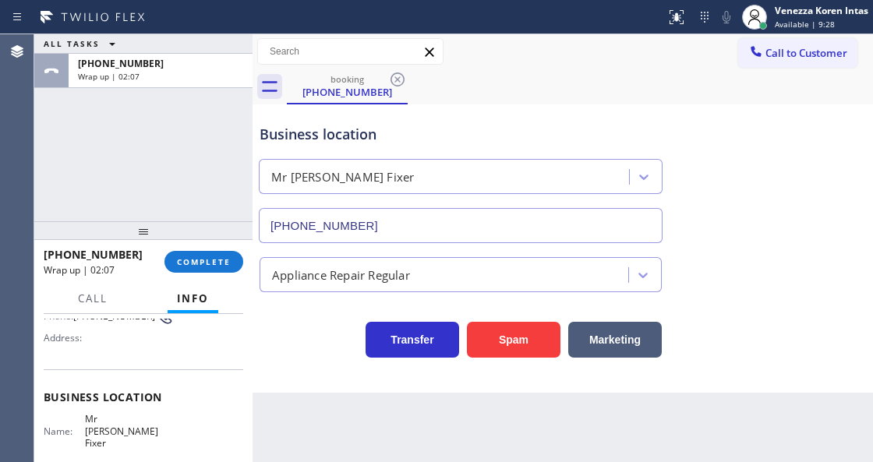
scroll to position [51, 0]
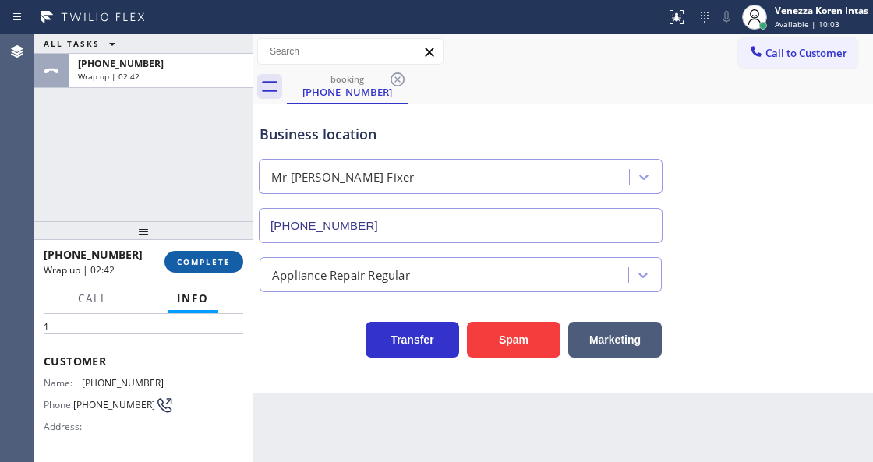
drag, startPoint x: 217, startPoint y: 258, endPoint x: 284, endPoint y: 274, distance: 69.0
click at [217, 259] on span "COMPLETE" at bounding box center [204, 261] width 54 height 11
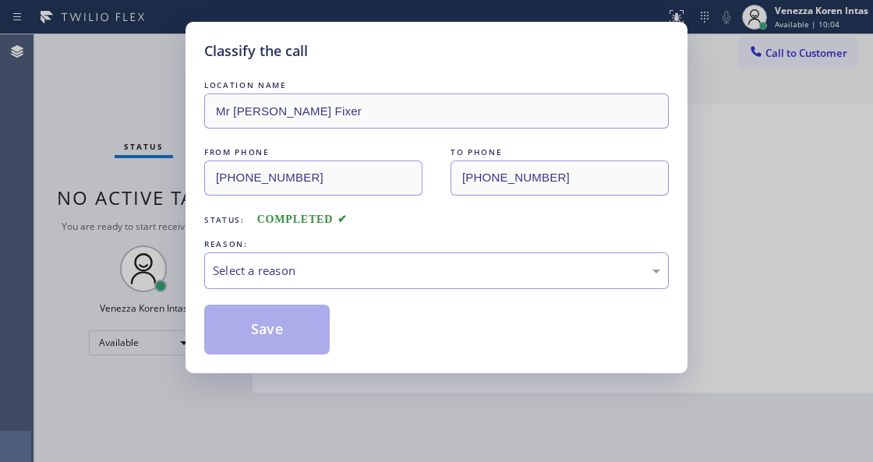
click at [343, 271] on div "Select a reason" at bounding box center [436, 271] width 447 height 18
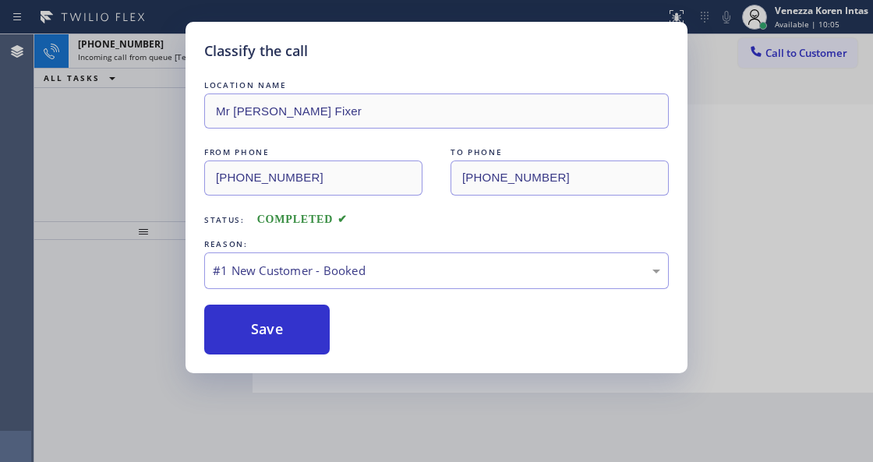
click at [321, 319] on button "Save" at bounding box center [267, 330] width 126 height 50
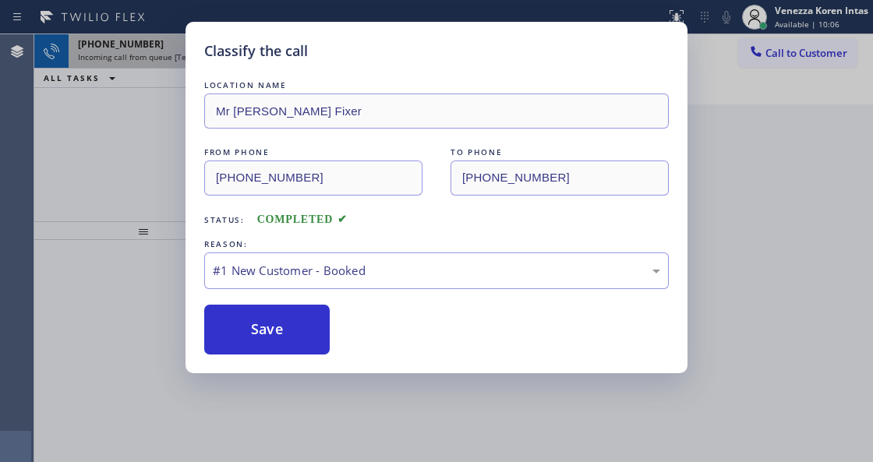
click at [203, 51] on icon at bounding box center [204, 51] width 19 height 19
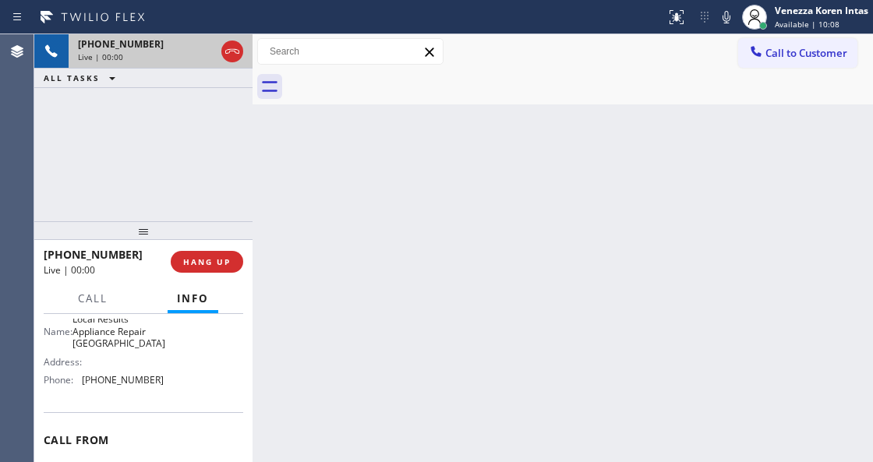
scroll to position [207, 0]
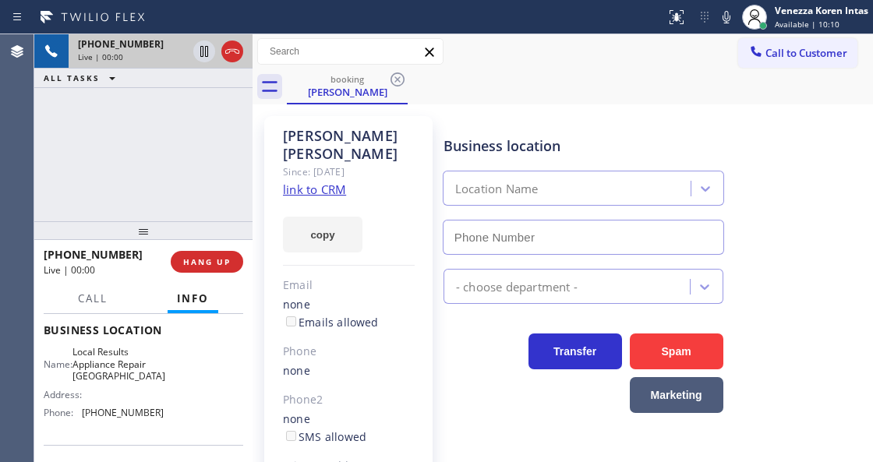
type input "[PHONE_NUMBER]"
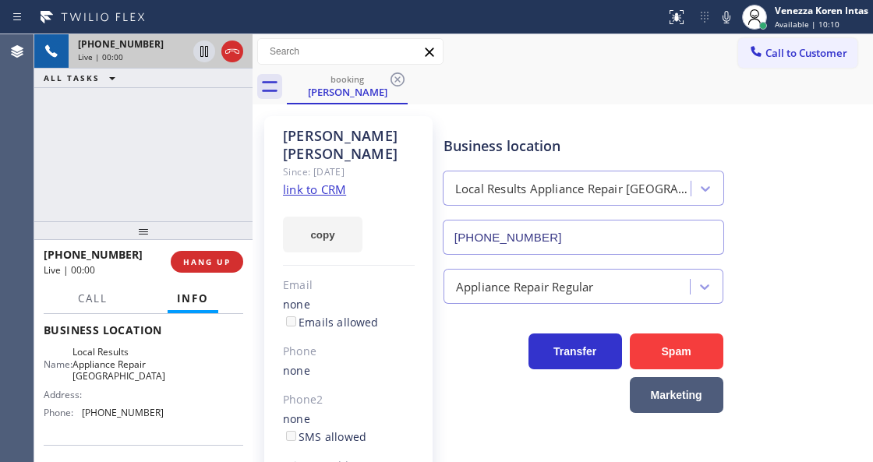
click at [332, 182] on link "link to CRM" at bounding box center [314, 190] width 63 height 16
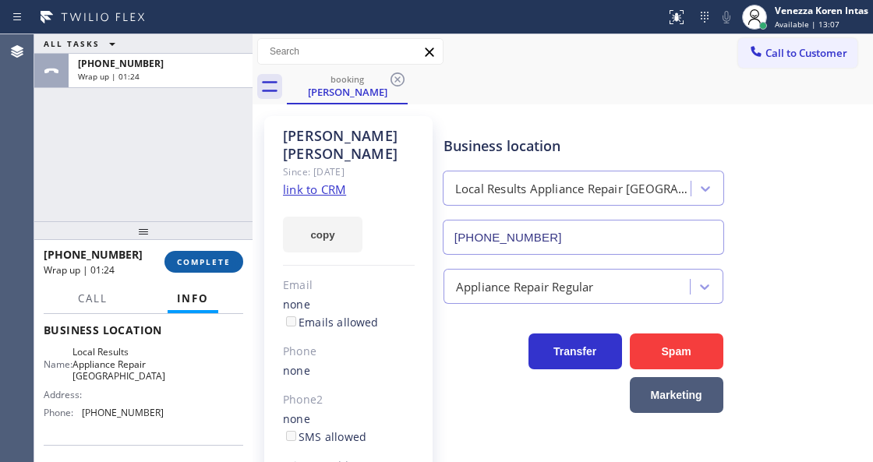
click at [212, 262] on span "COMPLETE" at bounding box center [204, 261] width 54 height 11
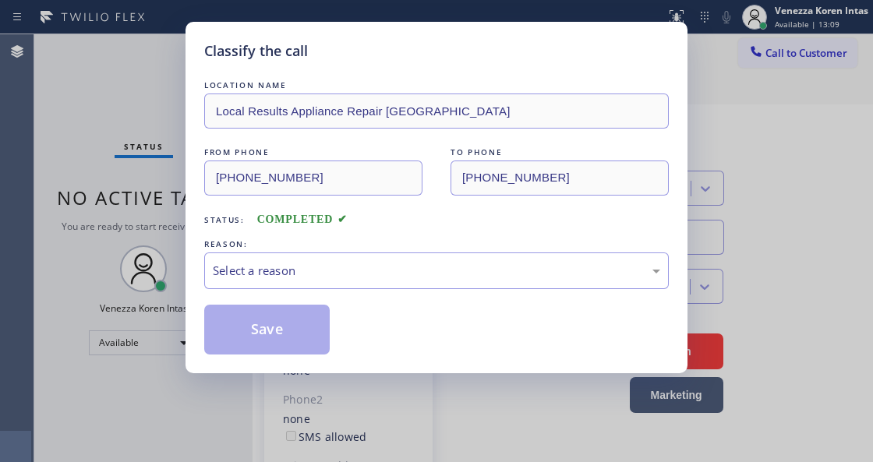
click at [405, 293] on div "LOCATION NAME Local Results Appliance Repair MI FROM PHONE [PHONE_NUMBER] TO PH…" at bounding box center [436, 216] width 465 height 278
click at [408, 289] on div "Select a reason" at bounding box center [436, 271] width 465 height 37
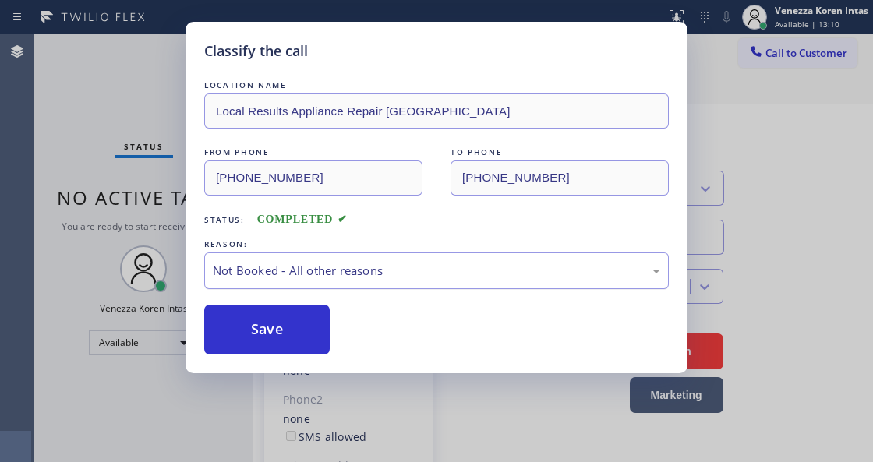
drag, startPoint x: 386, startPoint y: 260, endPoint x: 386, endPoint y: 276, distance: 16.4
click at [386, 267] on div "Not Booked - All other reasons" at bounding box center [436, 271] width 465 height 37
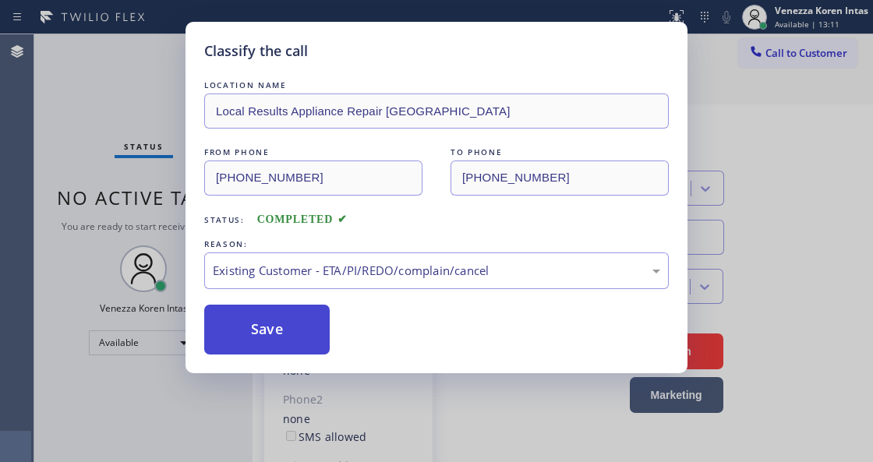
drag, startPoint x: 343, startPoint y: 324, endPoint x: 304, endPoint y: 323, distance: 39.0
click at [342, 324] on div "Save" at bounding box center [436, 330] width 465 height 50
drag, startPoint x: 304, startPoint y: 323, endPoint x: 454, endPoint y: 4, distance: 352.2
click at [306, 323] on button "Save" at bounding box center [267, 330] width 126 height 50
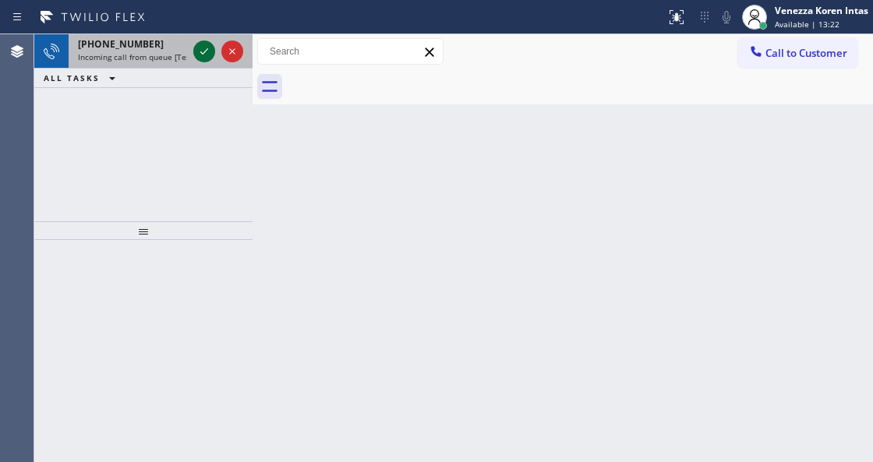
click at [206, 55] on icon at bounding box center [204, 51] width 19 height 19
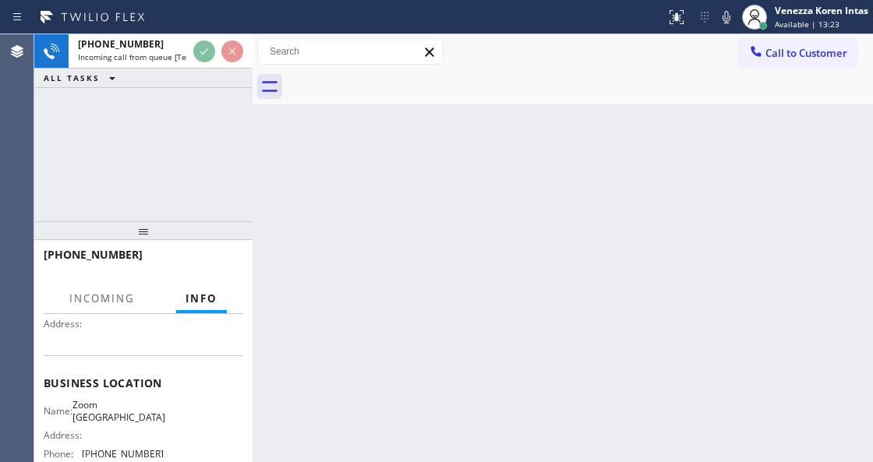
scroll to position [207, 0]
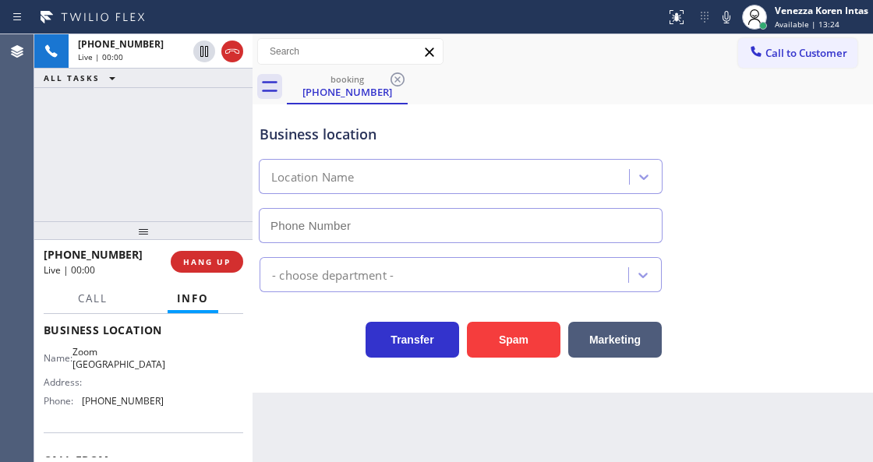
type input "[PHONE_NUMBER]"
click at [502, 58] on div "Call to Customer Outbound call Location Subzero Repair Professionals Your calle…" at bounding box center [563, 51] width 621 height 27
click at [731, 17] on icon at bounding box center [726, 17] width 19 height 19
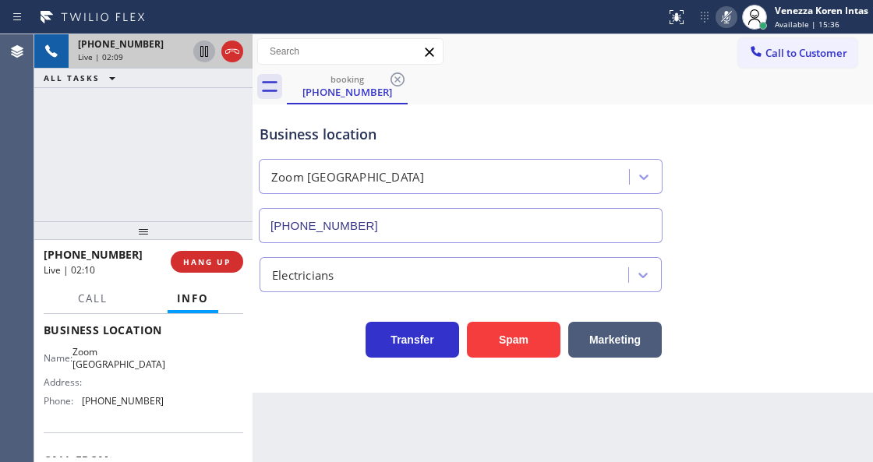
click at [202, 51] on icon at bounding box center [204, 51] width 19 height 19
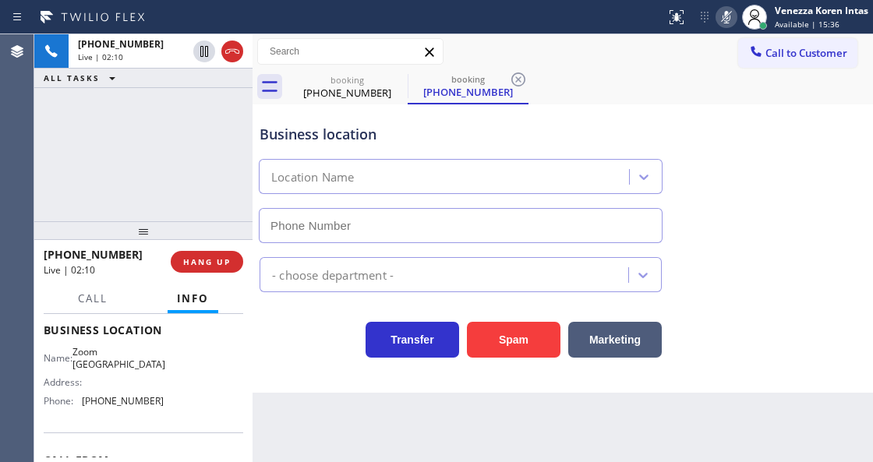
type input "[PHONE_NUMBER]"
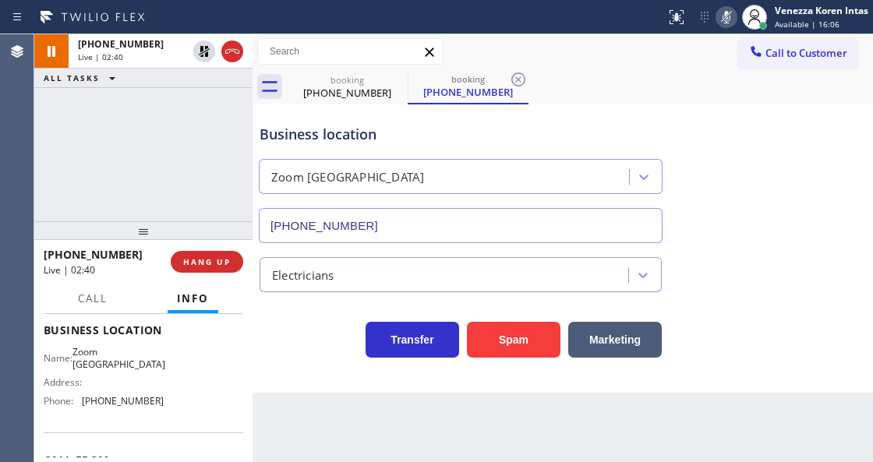
click at [159, 157] on div "[PHONE_NUMBER] Live | 02:40 ALL TASKS ALL TASKS ACTIVE TASKS TASKS IN WRAP UP" at bounding box center [143, 127] width 218 height 187
click at [331, 459] on div "Back to Dashboard Change Sender ID Customers Technicians Select a contact Outbo…" at bounding box center [563, 248] width 621 height 428
click at [242, 173] on div "[PHONE_NUMBER] Live | 03:44 ALL TASKS ALL TASKS ACTIVE TASKS TASKS IN WRAP UP" at bounding box center [143, 127] width 218 height 187
click at [733, 19] on icon at bounding box center [726, 17] width 19 height 19
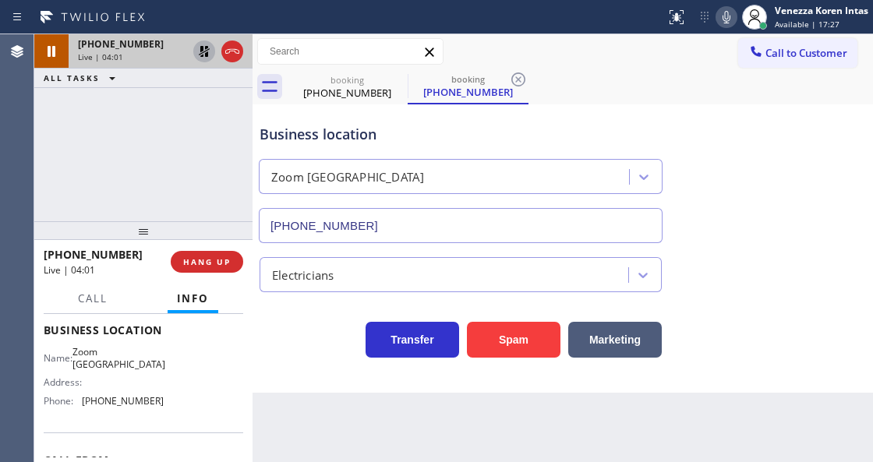
click at [210, 48] on icon at bounding box center [204, 51] width 19 height 19
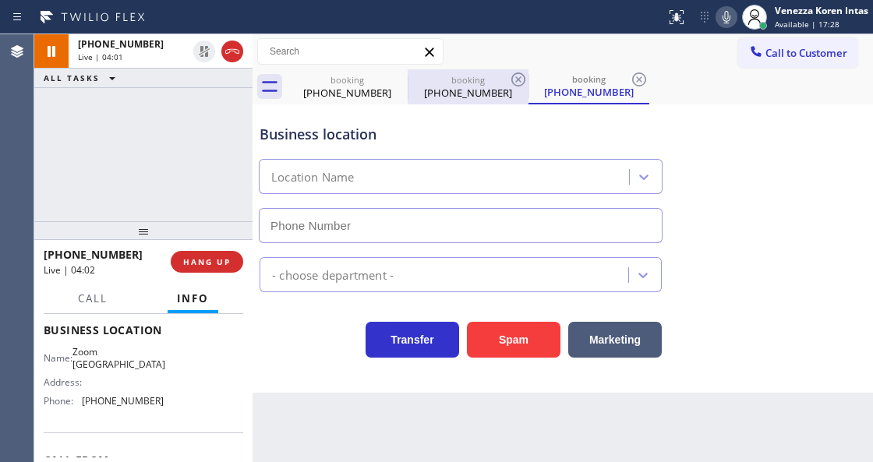
type input "[PHONE_NUMBER]"
click at [515, 71] on icon at bounding box center [518, 79] width 19 height 19
click at [522, 78] on icon at bounding box center [518, 79] width 19 height 19
click at [529, 78] on div "booking [PHONE_NUMBER]" at bounding box center [589, 86] width 121 height 35
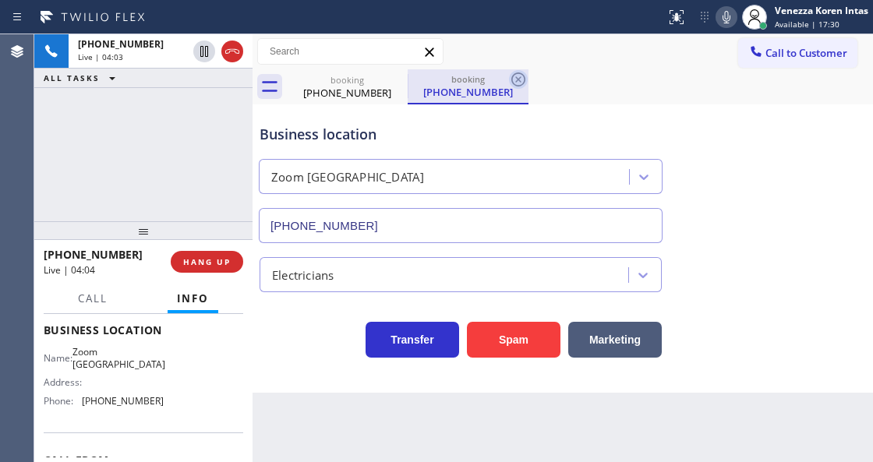
click at [515, 81] on icon at bounding box center [518, 79] width 19 height 19
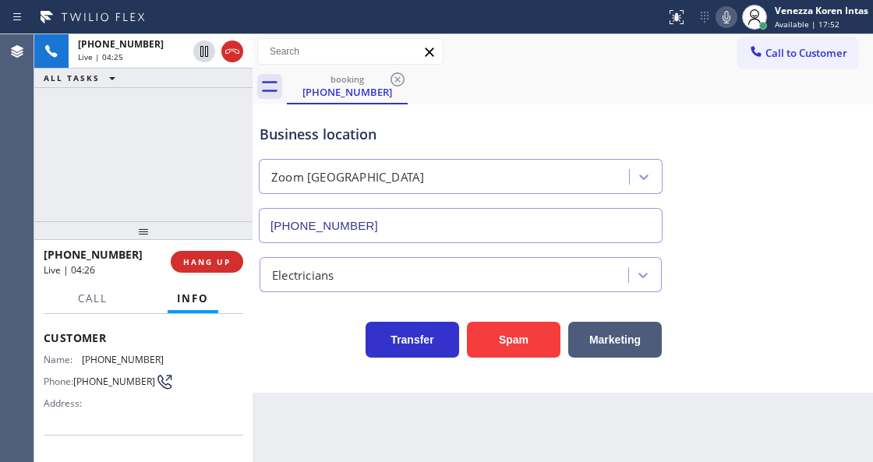
scroll to position [51, 0]
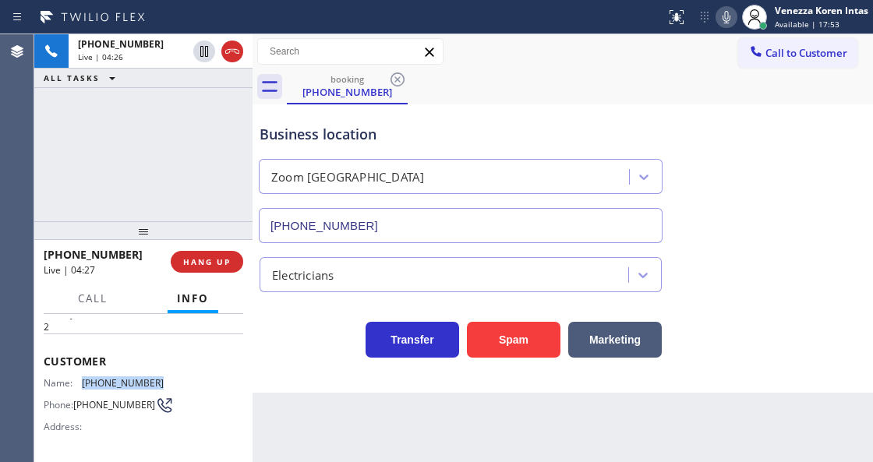
drag, startPoint x: 156, startPoint y: 377, endPoint x: 78, endPoint y: 380, distance: 78.0
click at [78, 380] on div "Name: [PHONE_NUMBER]" at bounding box center [104, 383] width 120 height 12
copy div "[PHONE_NUMBER]"
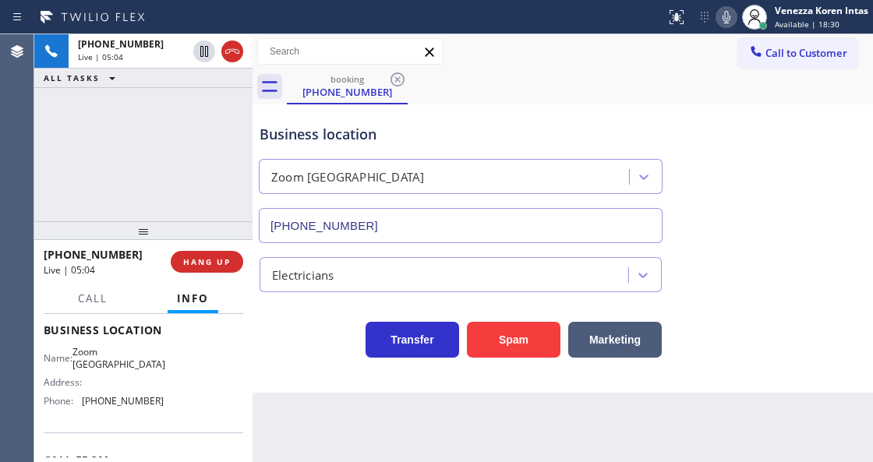
scroll to position [207, 0]
drag, startPoint x: 82, startPoint y: 350, endPoint x: 153, endPoint y: 373, distance: 74.5
click at [153, 370] on div "Name: Zoom Electricians [GEOGRAPHIC_DATA]" at bounding box center [104, 358] width 120 height 24
copy span "Zoom [GEOGRAPHIC_DATA]"
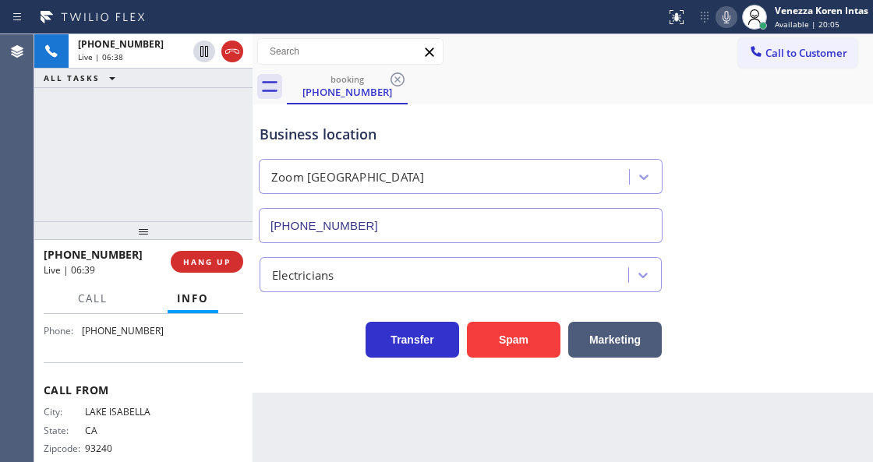
scroll to position [260, 0]
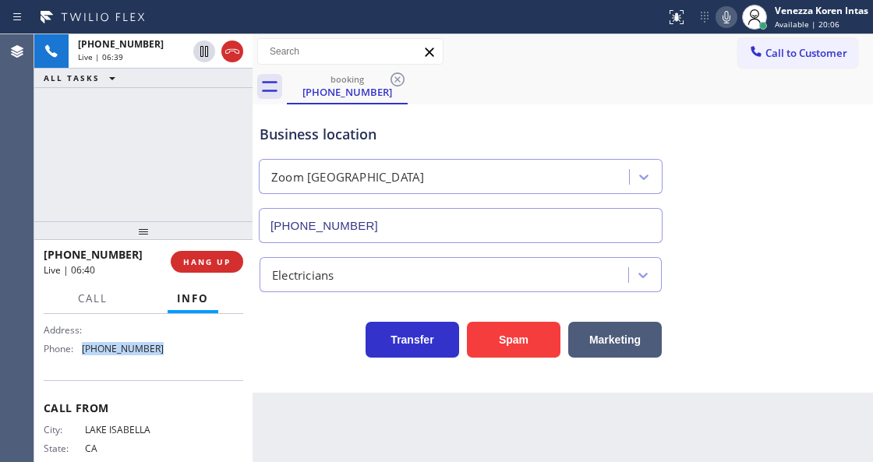
drag, startPoint x: 155, startPoint y: 359, endPoint x: 77, endPoint y: 361, distance: 78.0
click at [77, 355] on div "Phone: [PHONE_NUMBER]" at bounding box center [104, 349] width 120 height 12
copy div "[PHONE_NUMBER]"
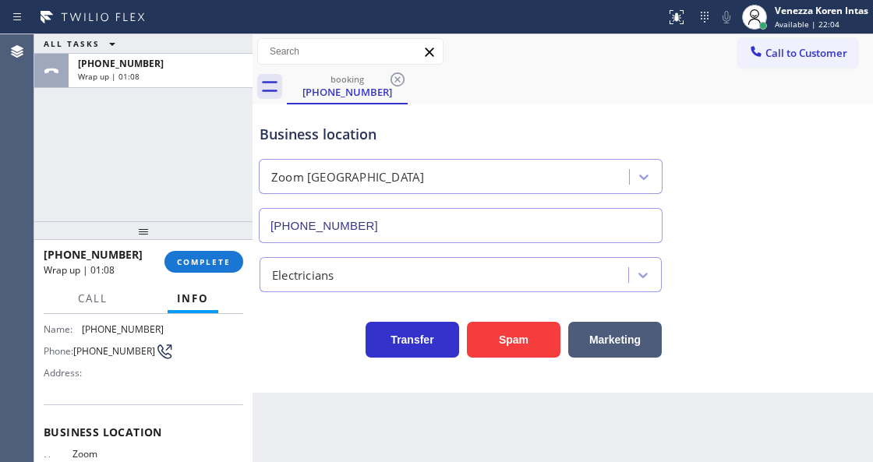
scroll to position [104, 0]
click at [196, 259] on span "COMPLETE" at bounding box center [204, 261] width 54 height 11
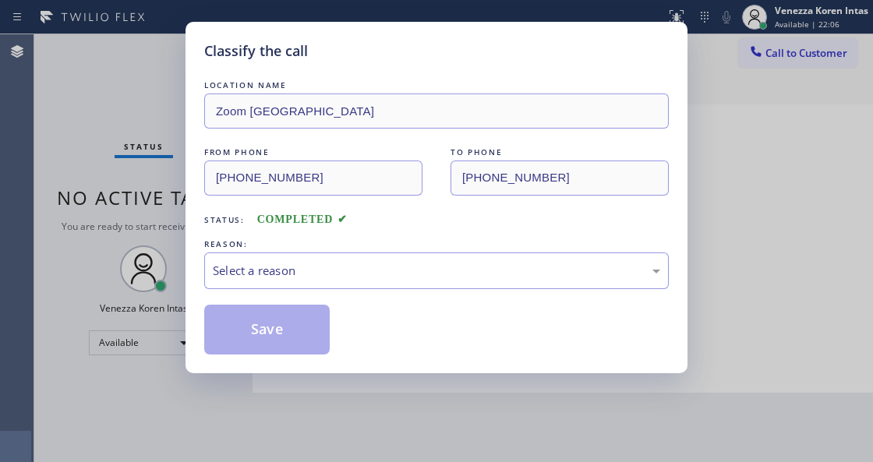
click at [379, 281] on div "Select a reason" at bounding box center [436, 271] width 465 height 37
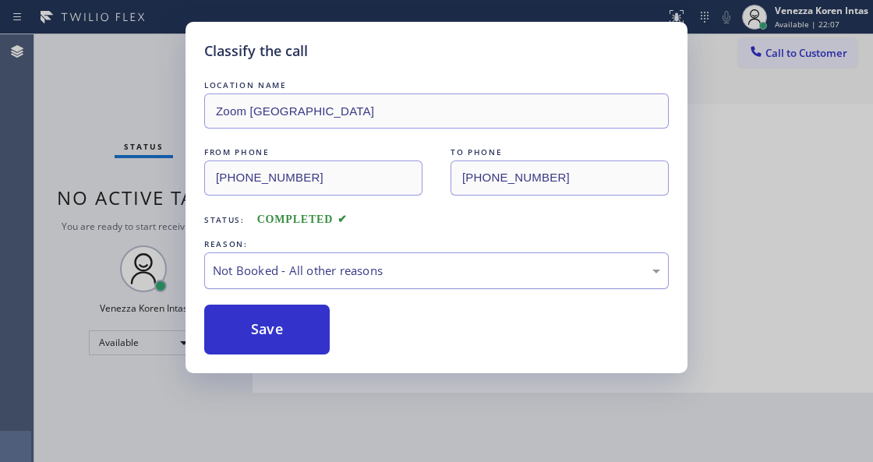
click at [345, 270] on div "Not Booked - All other reasons" at bounding box center [436, 271] width 447 height 18
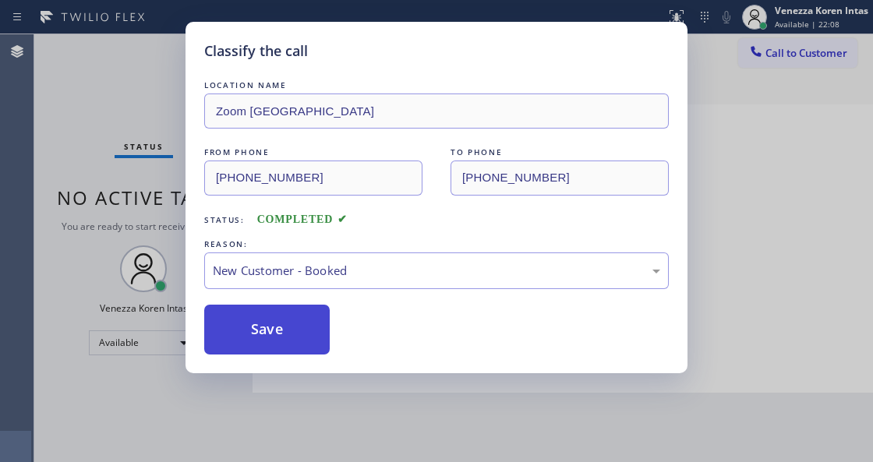
click at [288, 312] on button "Save" at bounding box center [267, 330] width 126 height 50
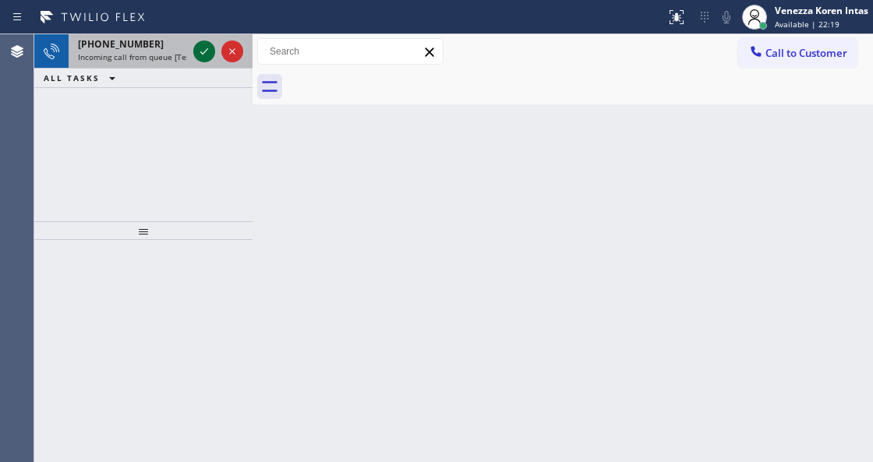
click at [205, 52] on icon at bounding box center [204, 51] width 19 height 19
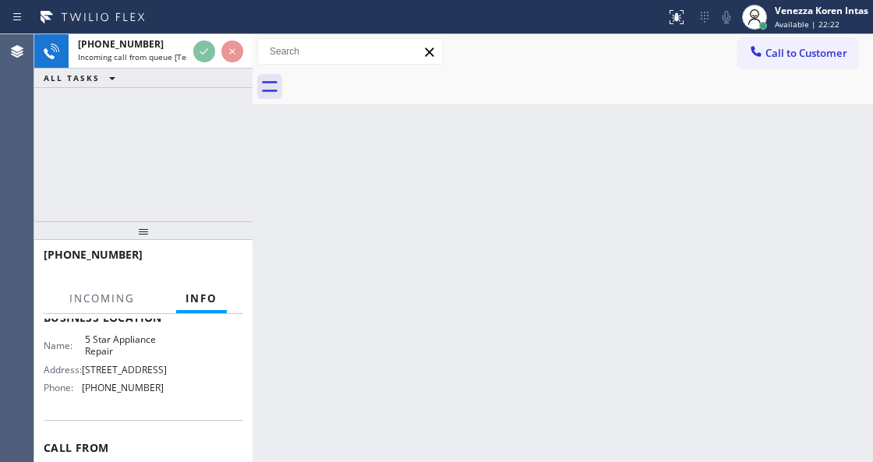
scroll to position [207, 0]
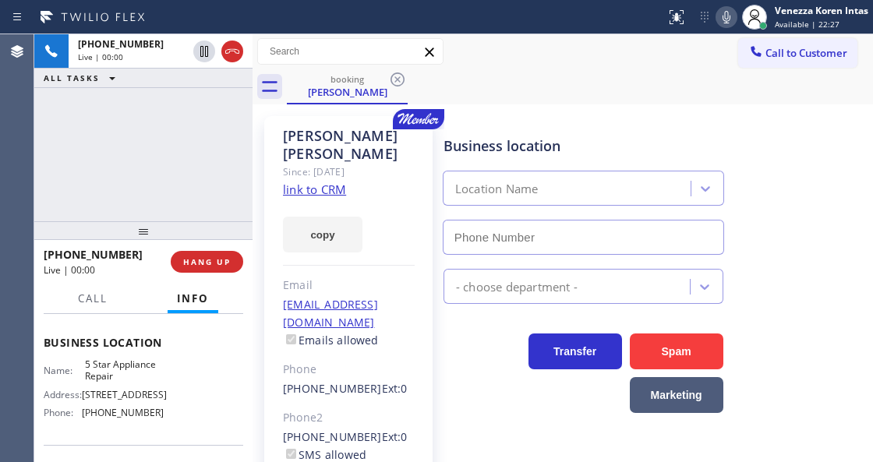
type input "[PHONE_NUMBER]"
drag, startPoint x: 502, startPoint y: 67, endPoint x: 428, endPoint y: 279, distance: 224.6
click at [501, 69] on div "Call to Customer Outbound call Location Subzero Repair Professionals Your calle…" at bounding box center [563, 69] width 621 height 70
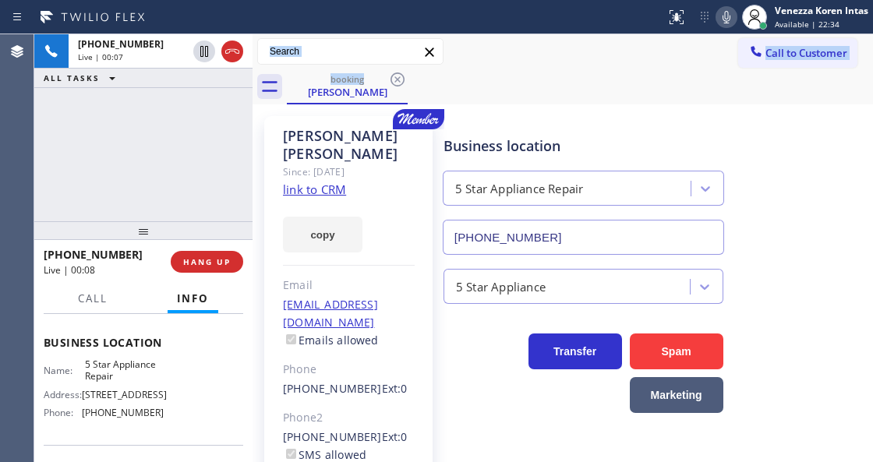
click at [334, 182] on link "link to CRM" at bounding box center [314, 190] width 63 height 16
drag, startPoint x: 725, startPoint y: 19, endPoint x: 532, endPoint y: 128, distance: 221.3
click at [725, 19] on icon at bounding box center [726, 17] width 19 height 19
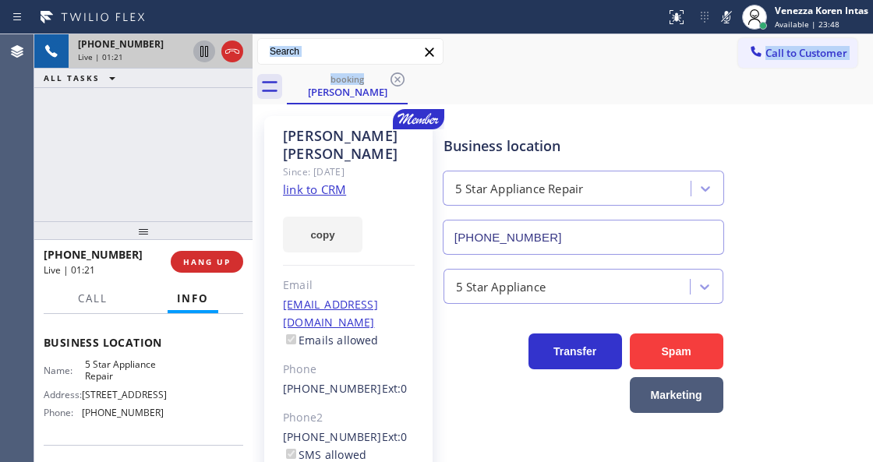
click at [203, 53] on icon at bounding box center [204, 51] width 19 height 19
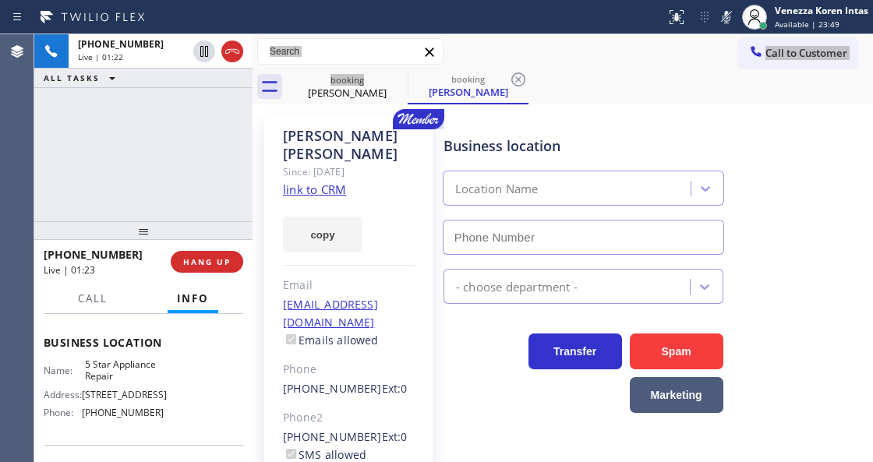
type input "[PHONE_NUMBER]"
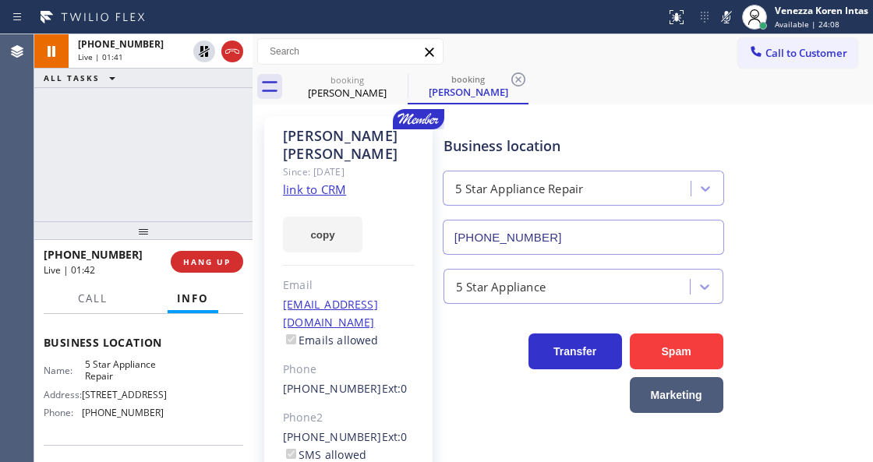
drag, startPoint x: 74, startPoint y: 130, endPoint x: 97, endPoint y: 155, distance: 33.7
click at [74, 130] on div "[PHONE_NUMBER] Live | 01:41 ALL TASKS ALL TASKS ACTIVE TASKS TASKS IN WRAP UP" at bounding box center [143, 127] width 218 height 187
click at [126, 172] on div "[PHONE_NUMBER] Live | 01:53 ALL TASKS ALL TASKS ACTIVE TASKS TASKS IN WRAP UP" at bounding box center [143, 127] width 218 height 187
click at [239, 225] on div at bounding box center [143, 230] width 218 height 19
click at [479, 147] on div "Business location" at bounding box center [584, 146] width 280 height 21
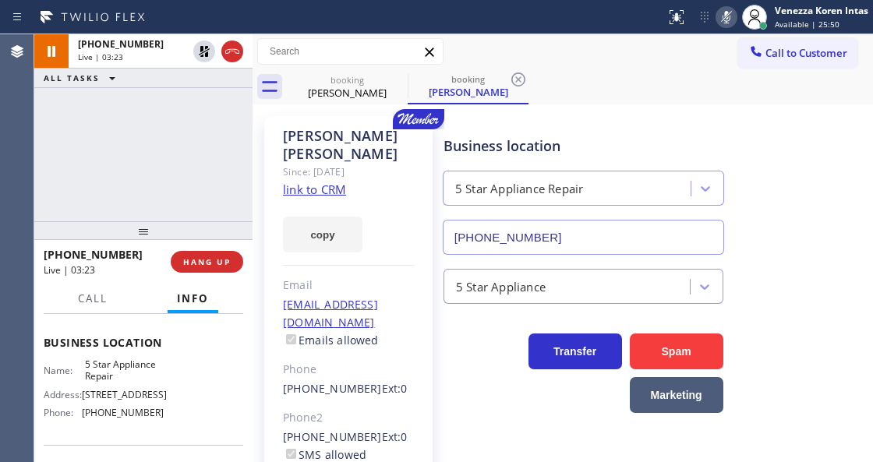
click at [727, 25] on icon at bounding box center [726, 17] width 19 height 19
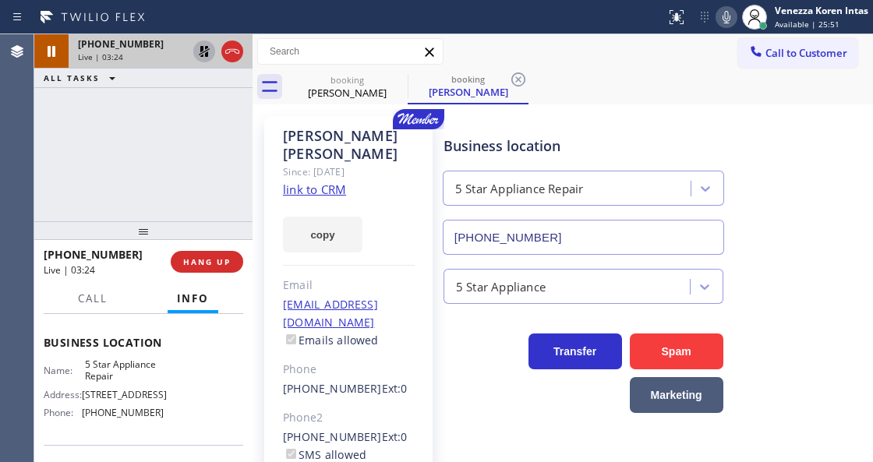
click at [200, 53] on icon at bounding box center [204, 51] width 19 height 19
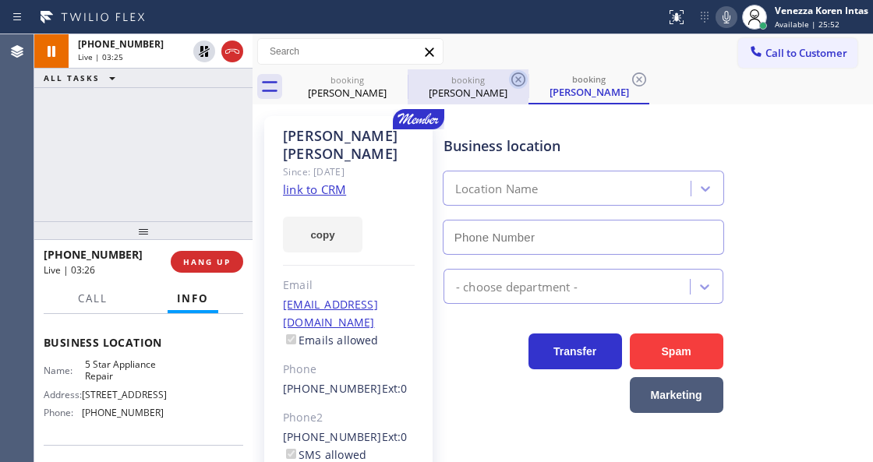
click at [511, 81] on icon at bounding box center [518, 80] width 14 height 14
click at [516, 80] on icon at bounding box center [518, 79] width 19 height 19
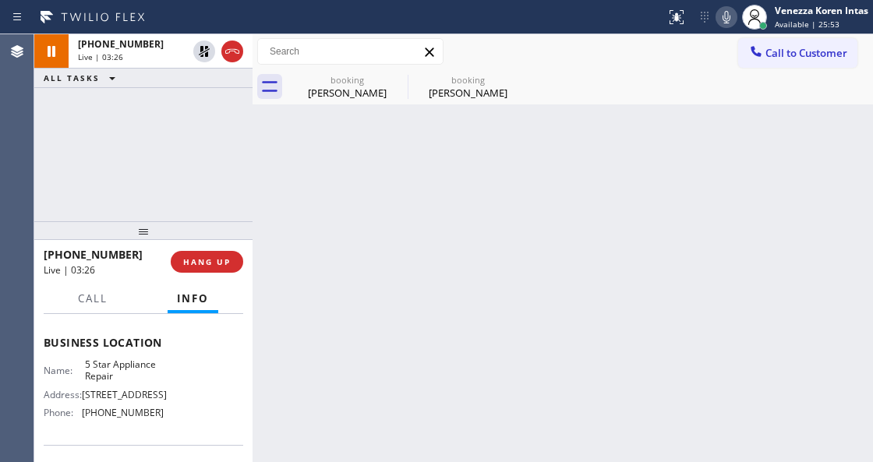
click at [0, 0] on icon at bounding box center [0, 0] width 0 height 0
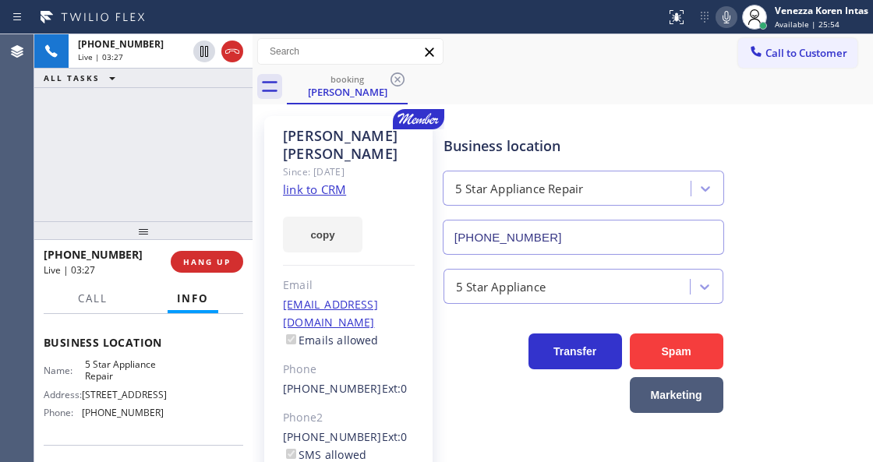
click at [532, 105] on div "[PERSON_NAME] Since: [DATE] link to CRM copy Email [EMAIL_ADDRESS][DOMAIN_NAME]…" at bounding box center [563, 365] width 621 height 523
click at [95, 301] on span "Call" at bounding box center [93, 299] width 30 height 14
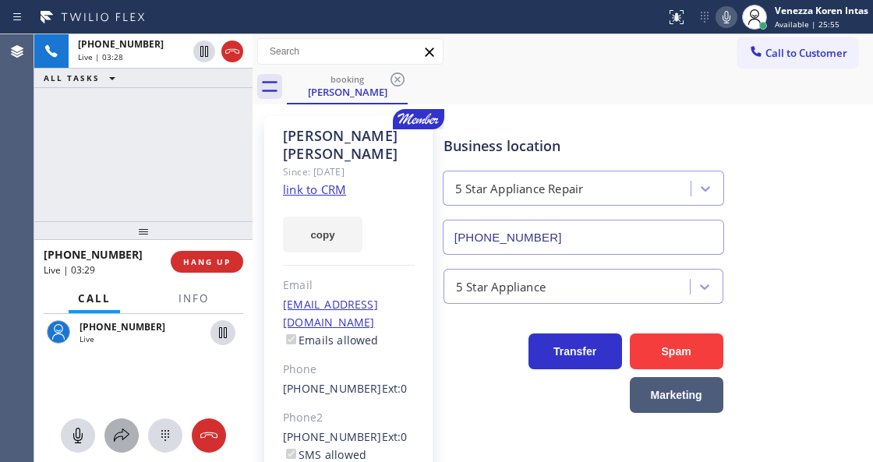
click at [129, 431] on icon at bounding box center [121, 435] width 19 height 19
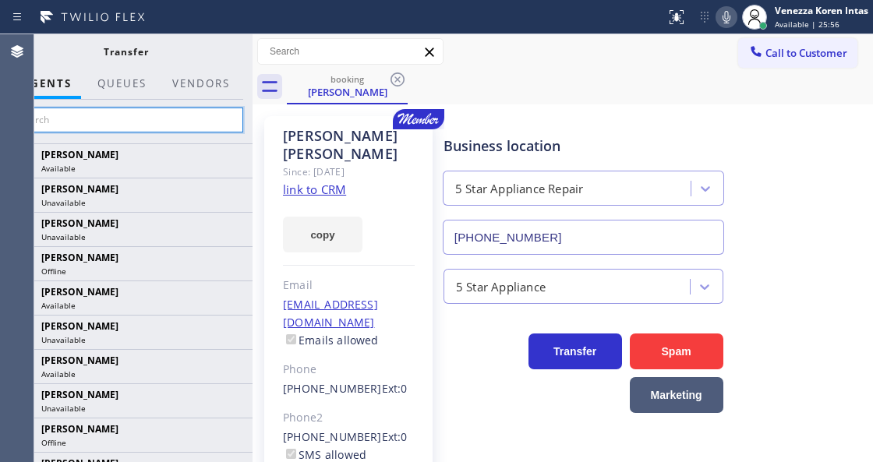
click at [198, 109] on input "text" at bounding box center [126, 120] width 235 height 25
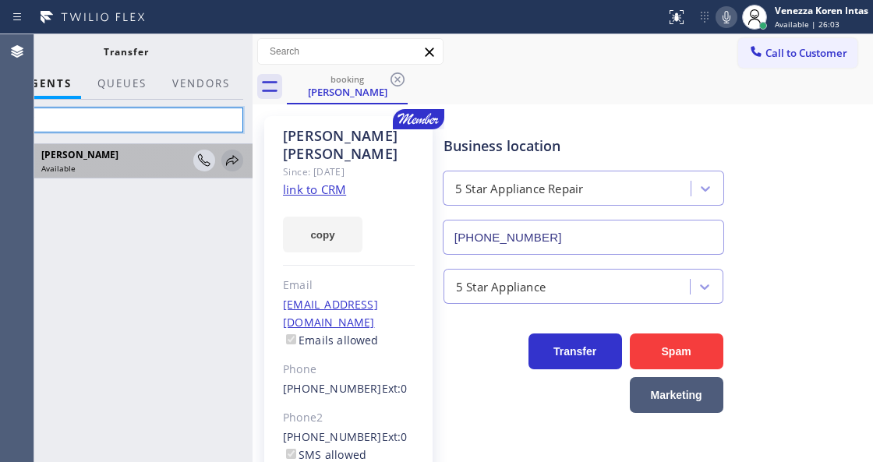
type input "ami"
click at [230, 162] on icon at bounding box center [232, 160] width 19 height 19
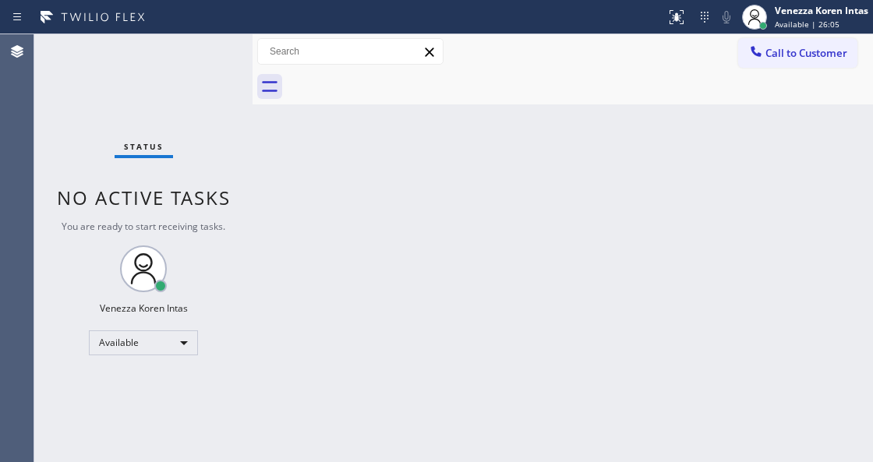
click at [218, 178] on div "Status No active tasks You are ready to start receiving tasks. Venezza Koren In…" at bounding box center [143, 248] width 218 height 428
click at [278, 223] on div "Back to Dashboard Change Sender ID Customers Technicians Select a contact Outbo…" at bounding box center [563, 248] width 621 height 428
drag, startPoint x: 373, startPoint y: 226, endPoint x: 365, endPoint y: 360, distance: 134.3
click at [374, 229] on div "Back to Dashboard Change Sender ID Customers Technicians Select a contact Outbo…" at bounding box center [563, 248] width 621 height 428
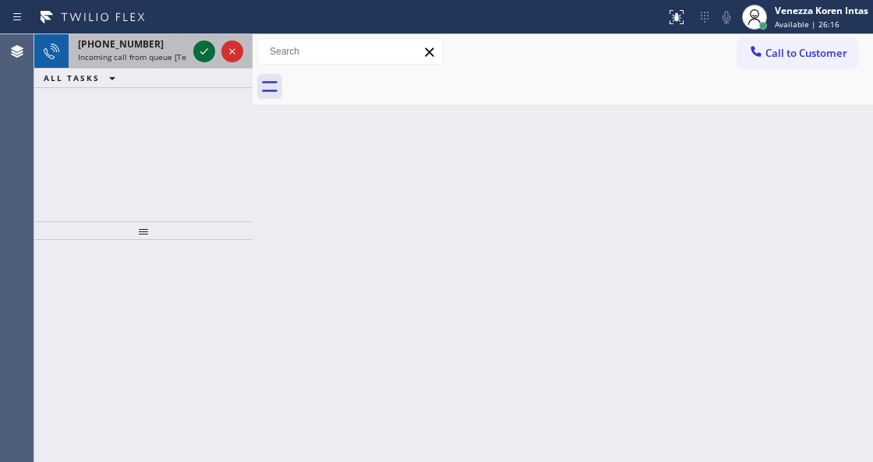
click at [204, 54] on icon at bounding box center [204, 51] width 19 height 19
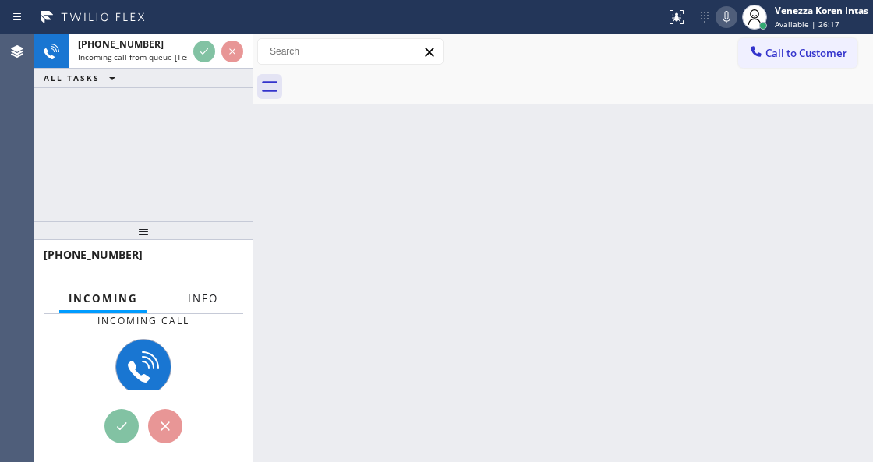
click at [202, 306] on button "Info" at bounding box center [203, 299] width 49 height 30
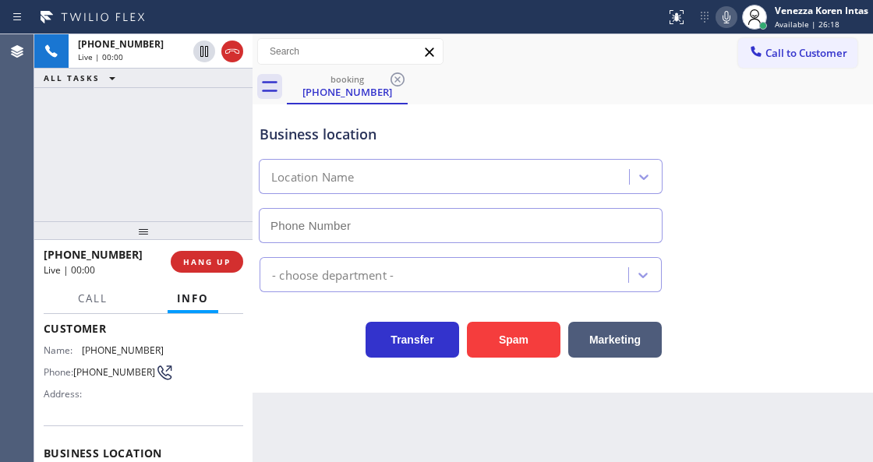
scroll to position [207, 0]
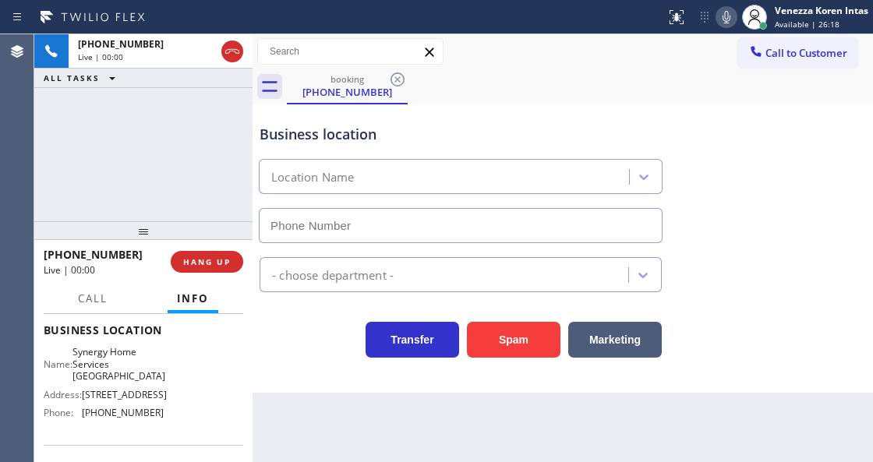
type input "[PHONE_NUMBER]"
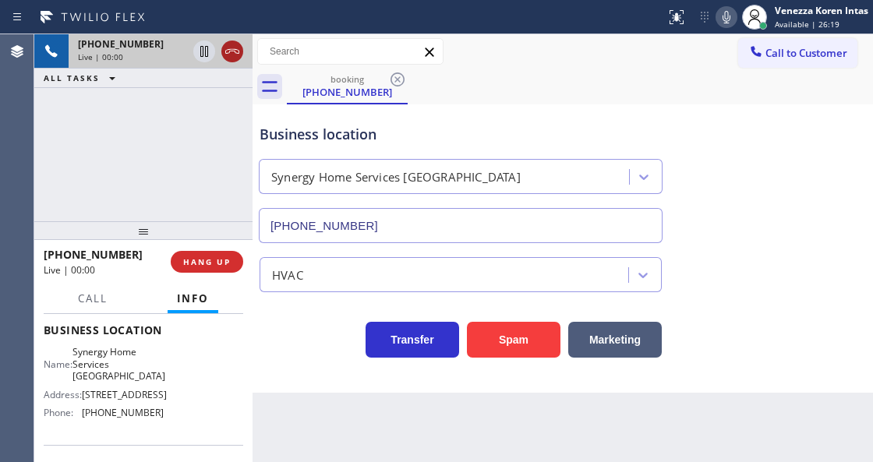
click at [233, 54] on icon at bounding box center [232, 51] width 19 height 19
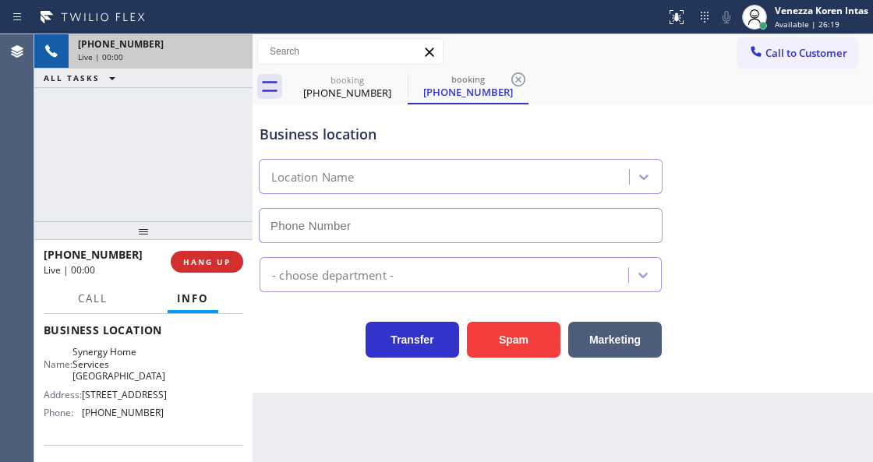
type input "[PHONE_NUMBER]"
click at [232, 273] on div "[PHONE_NUMBER] Live | 00:00 HANG UP" at bounding box center [144, 262] width 200 height 41
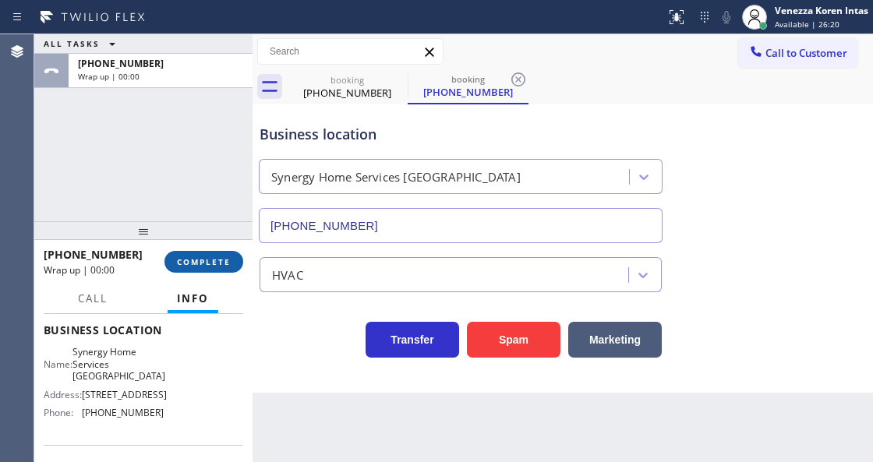
click at [242, 264] on button "COMPLETE" at bounding box center [203, 262] width 79 height 22
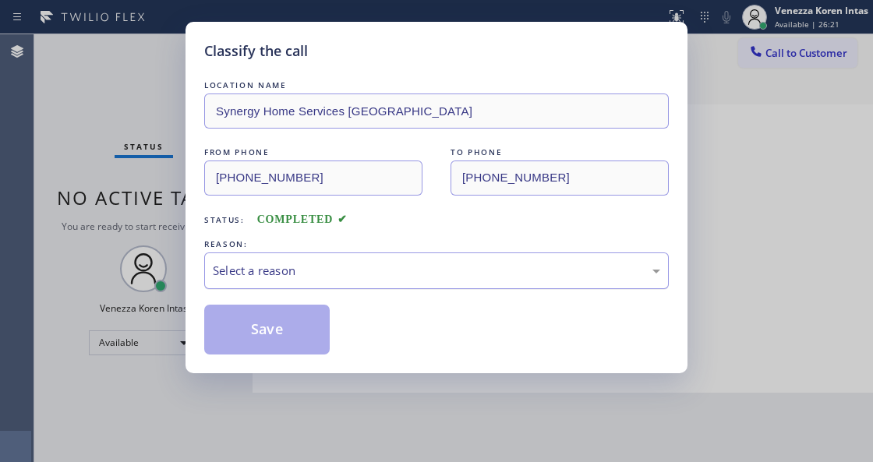
drag, startPoint x: 394, startPoint y: 265, endPoint x: 396, endPoint y: 288, distance: 23.4
click at [394, 266] on div "Select a reason" at bounding box center [436, 271] width 447 height 18
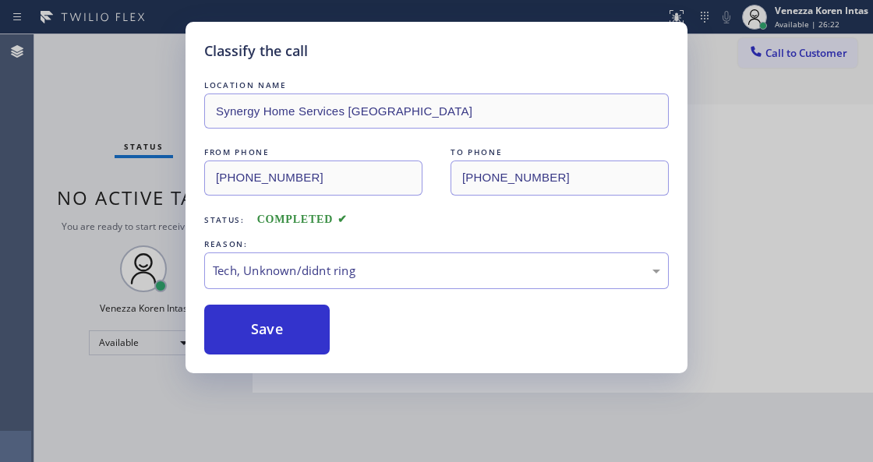
click at [323, 299] on div "LOCATION NAME Synergy Home Services [GEOGRAPHIC_DATA] FROM PHONE [PHONE_NUMBER]…" at bounding box center [436, 216] width 465 height 278
click at [323, 279] on div "Tech, Unknown/didnt ring" at bounding box center [436, 271] width 447 height 18
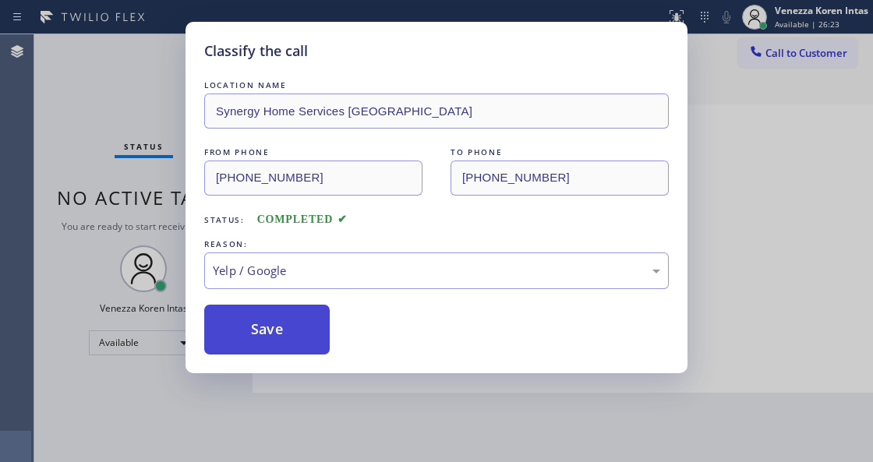
click at [267, 338] on button "Save" at bounding box center [267, 330] width 126 height 50
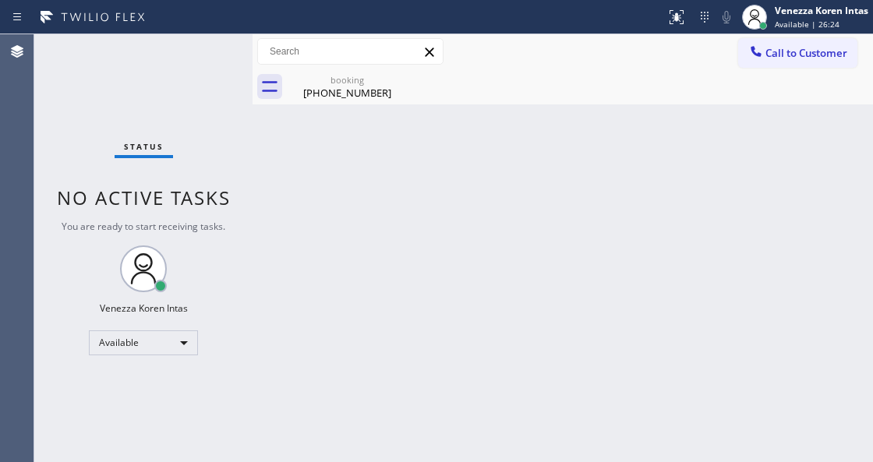
click at [493, 72] on div "Call to Customer Outbound call Location Subzero Repair Professionals Your calle…" at bounding box center [563, 69] width 621 height 70
drag, startPoint x: 398, startPoint y: 81, endPoint x: 385, endPoint y: 80, distance: 12.6
click at [394, 83] on icon at bounding box center [397, 79] width 19 height 19
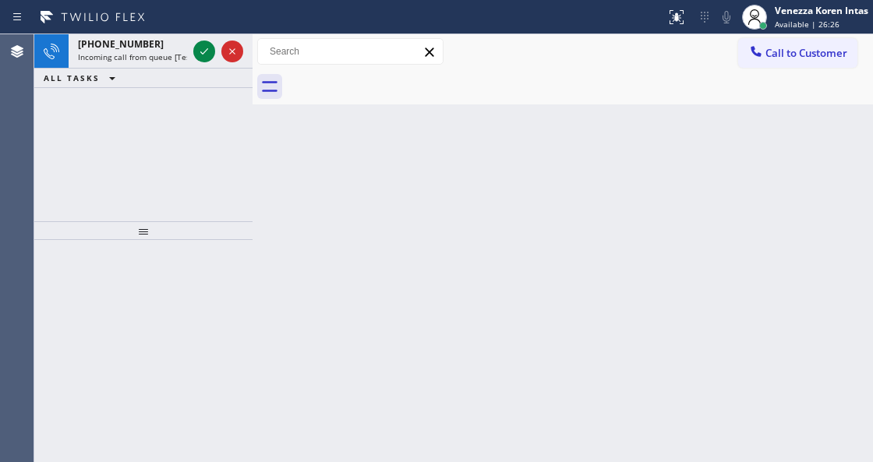
drag, startPoint x: 374, startPoint y: 83, endPoint x: 371, endPoint y: 161, distance: 77.2
click at [374, 93] on div at bounding box center [580, 86] width 586 height 35
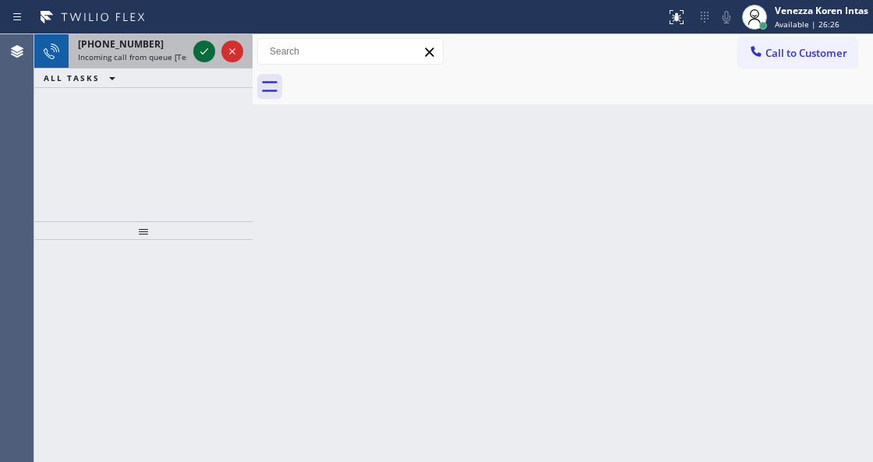
click at [202, 51] on icon at bounding box center [204, 51] width 19 height 19
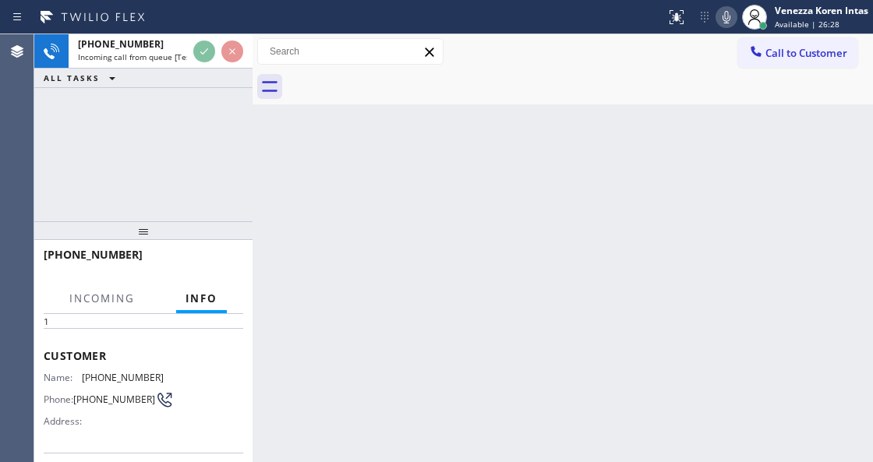
scroll to position [156, 0]
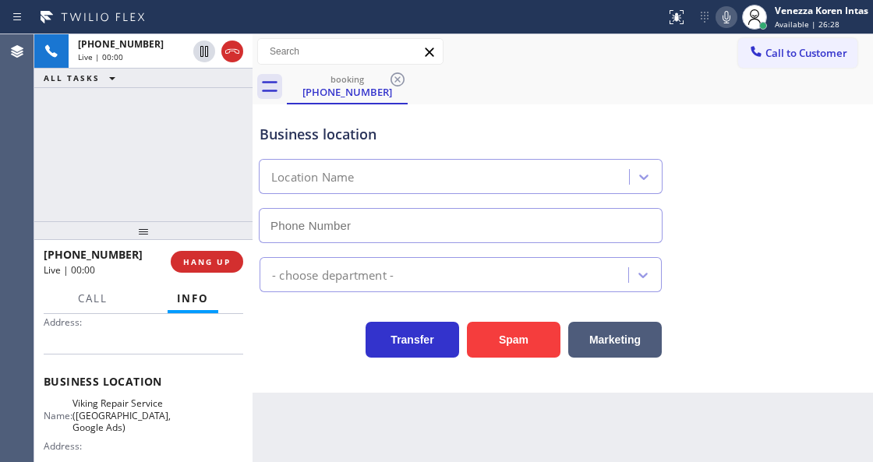
type input "[PHONE_NUMBER]"
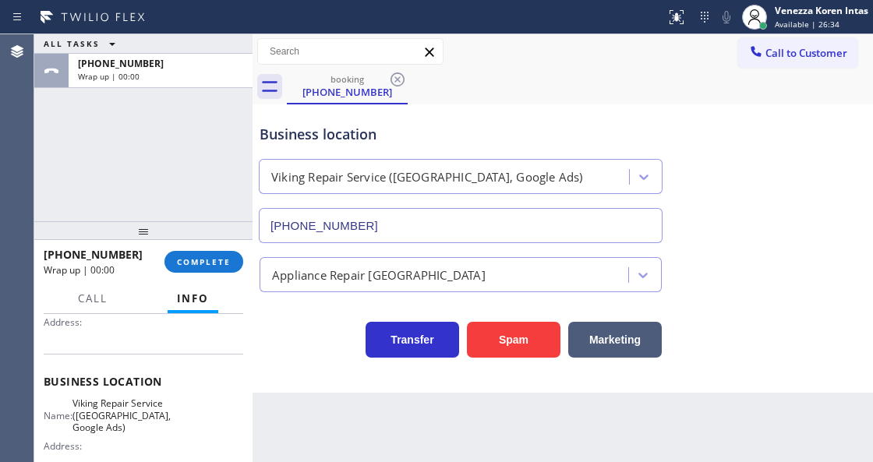
drag, startPoint x: 215, startPoint y: 256, endPoint x: 323, endPoint y: 243, distance: 108.3
click at [217, 255] on button "COMPLETE" at bounding box center [203, 262] width 79 height 22
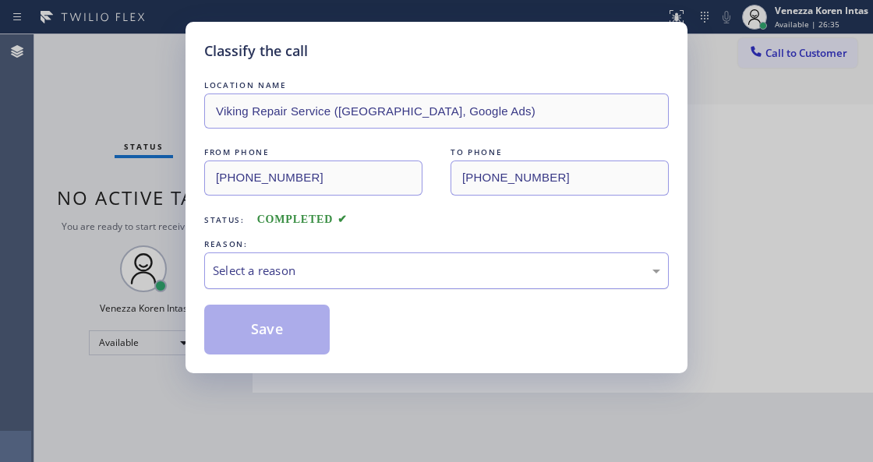
click at [367, 271] on div "Select a reason" at bounding box center [436, 271] width 447 height 18
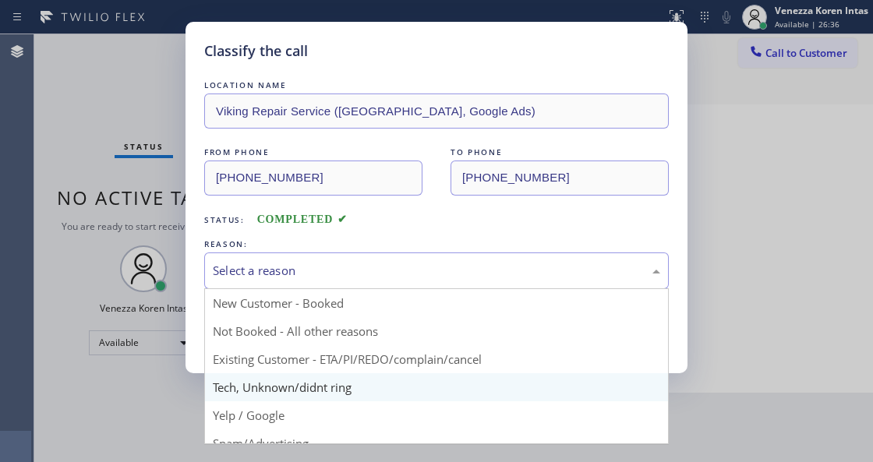
drag, startPoint x: 328, startPoint y: 393, endPoint x: 288, endPoint y: 337, distance: 69.2
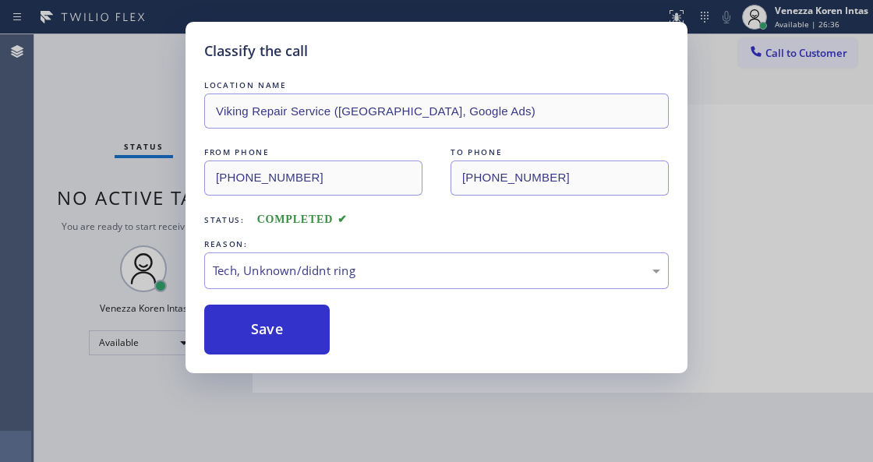
click at [288, 336] on button "Save" at bounding box center [267, 330] width 126 height 50
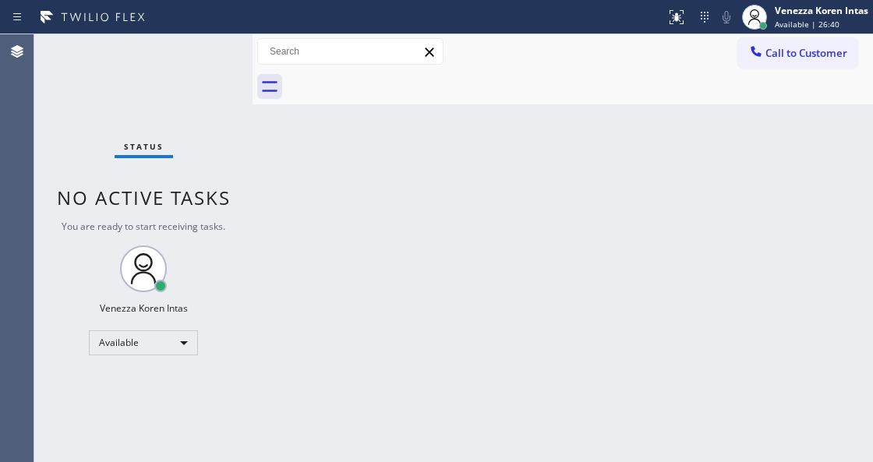
click at [244, 202] on div "Status No active tasks You are ready to start receiving tasks. Venezza Koren In…" at bounding box center [143, 248] width 218 height 428
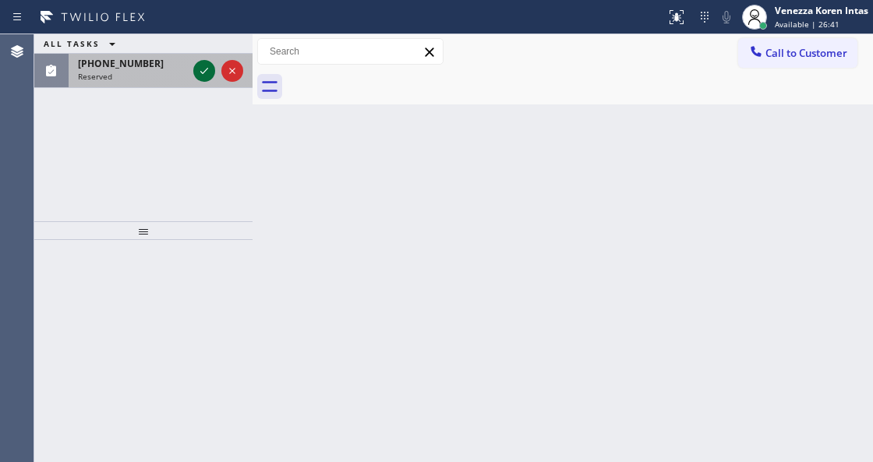
drag, startPoint x: 206, startPoint y: 61, endPoint x: 206, endPoint y: 72, distance: 10.9
click at [206, 62] on icon at bounding box center [204, 71] width 19 height 19
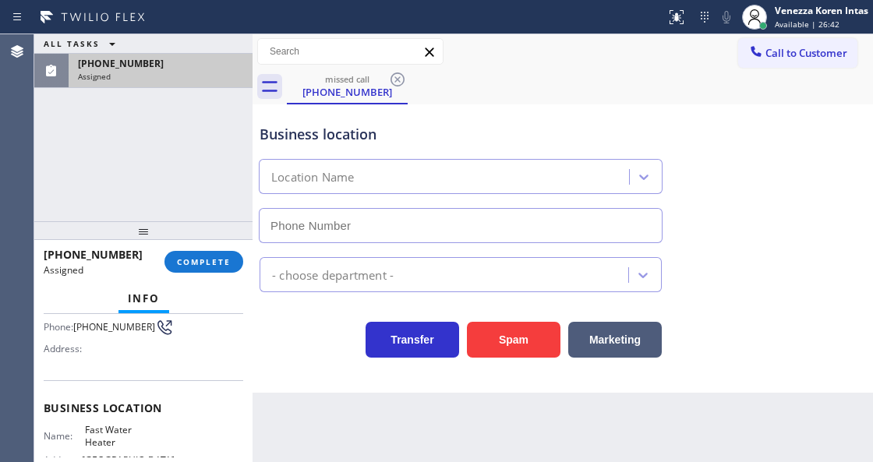
type input "[PHONE_NUMBER]"
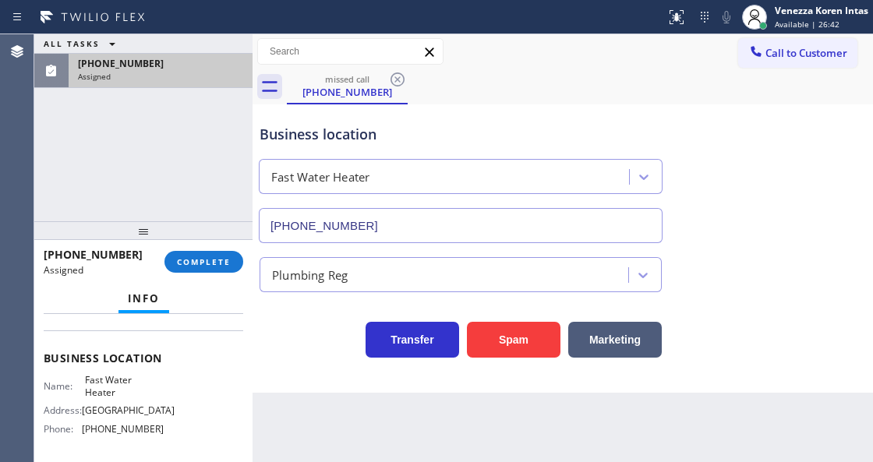
scroll to position [195, 0]
drag, startPoint x: 221, startPoint y: 263, endPoint x: 238, endPoint y: 279, distance: 23.2
click at [223, 264] on span "COMPLETE" at bounding box center [204, 261] width 54 height 11
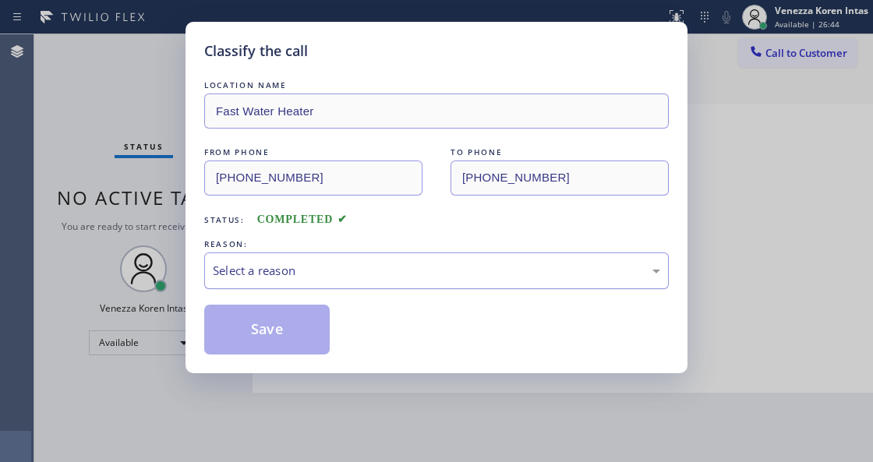
drag, startPoint x: 349, startPoint y: 271, endPoint x: 350, endPoint y: 280, distance: 8.6
click at [350, 280] on div "Select a reason" at bounding box center [436, 271] width 447 height 18
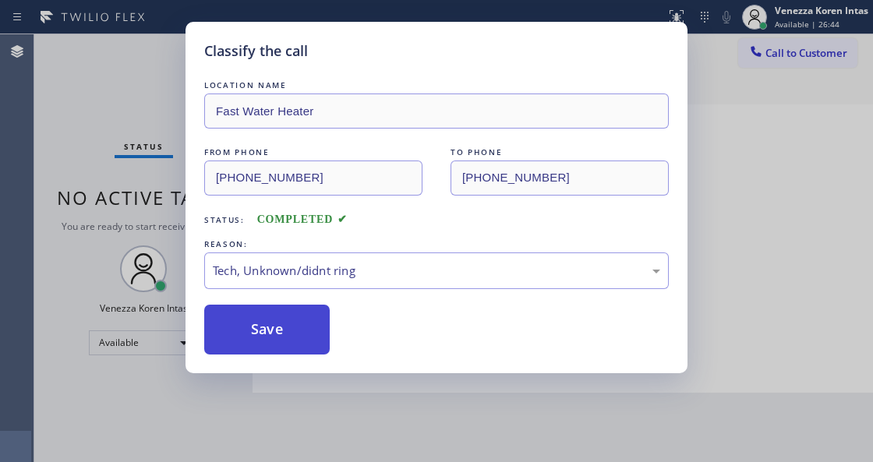
drag, startPoint x: 324, startPoint y: 387, endPoint x: 292, endPoint y: 331, distance: 65.0
click at [292, 331] on button "Save" at bounding box center [267, 330] width 126 height 50
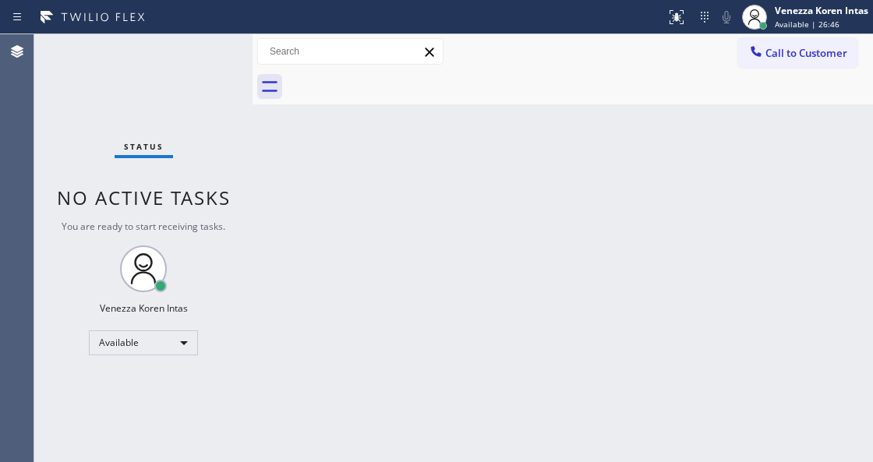
drag, startPoint x: 193, startPoint y: 111, endPoint x: 178, endPoint y: 51, distance: 62.0
click at [193, 108] on div "Status No active tasks You are ready to start receiving tasks. Venezza Koren In…" at bounding box center [143, 248] width 218 height 428
click at [183, 48] on div "Status No active tasks You are ready to start receiving tasks. Venezza Koren In…" at bounding box center [143, 248] width 218 height 428
drag, startPoint x: 221, startPoint y: 58, endPoint x: 133, endPoint y: 70, distance: 89.6
click at [210, 59] on div "Status No active tasks You are ready to start receiving tasks. Venezza Koren In…" at bounding box center [143, 248] width 218 height 428
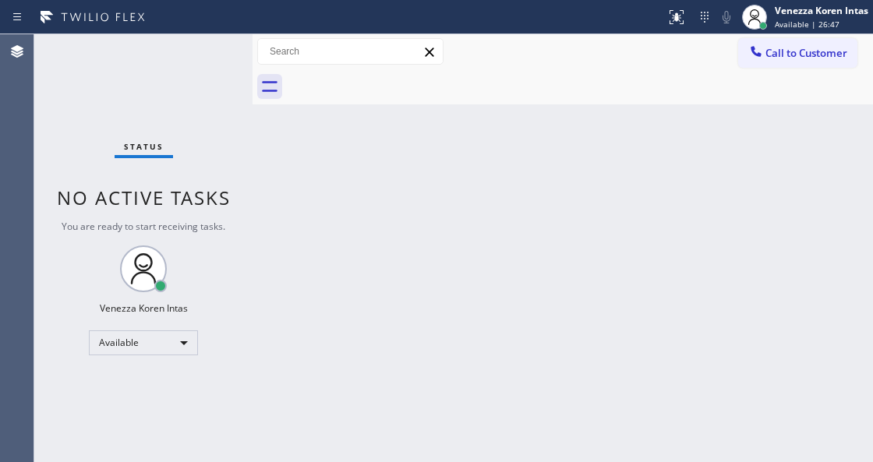
click at [242, 45] on div "Status No active tasks You are ready to start receiving tasks. Venezza Koren In…" at bounding box center [143, 248] width 218 height 428
click at [228, 67] on div "Status No active tasks You are ready to start receiving tasks. Venezza Koren In…" at bounding box center [143, 248] width 218 height 428
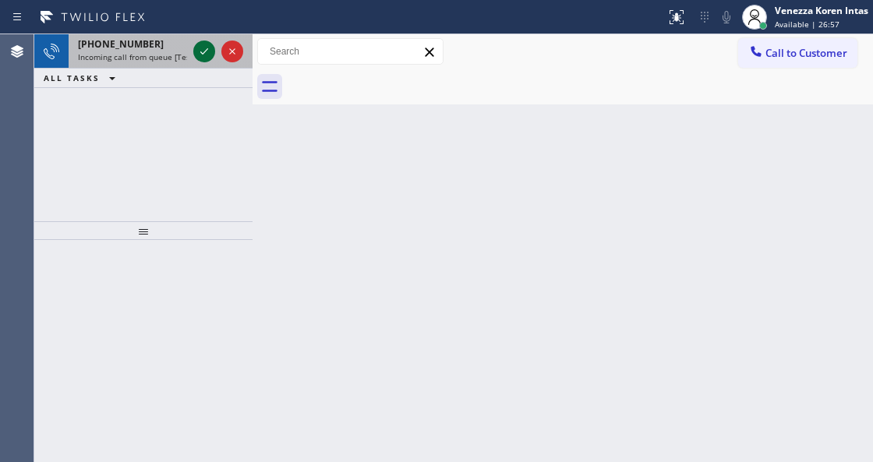
click at [200, 48] on icon at bounding box center [204, 51] width 19 height 19
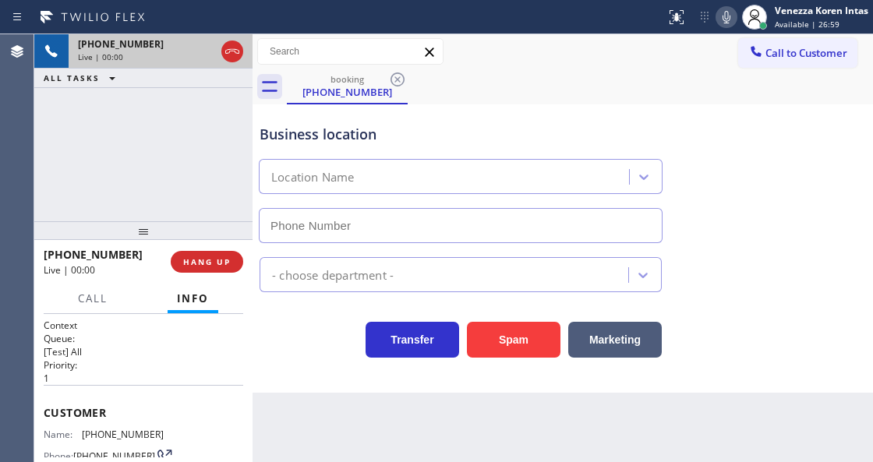
type input "[PHONE_NUMBER]"
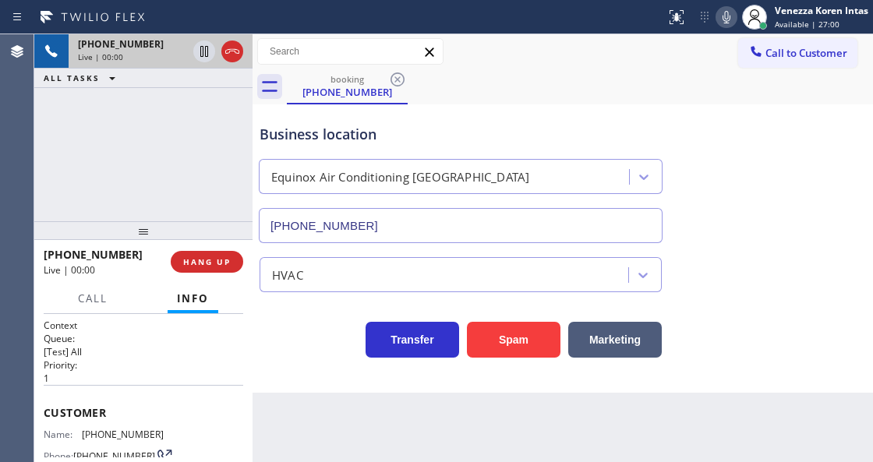
click at [180, 120] on div "[PHONE_NUMBER] Live | 00:00 ALL TASKS ALL TASKS ACTIVE TASKS TASKS IN WRAP UP" at bounding box center [143, 127] width 218 height 187
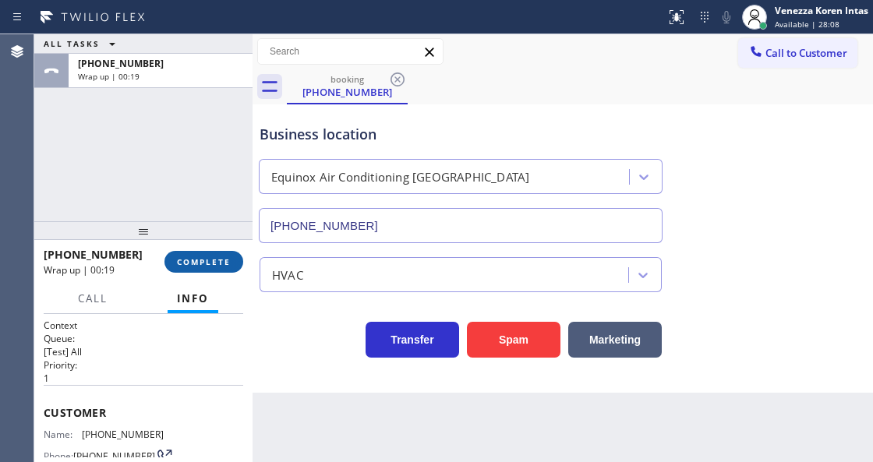
click at [226, 264] on span "COMPLETE" at bounding box center [204, 261] width 54 height 11
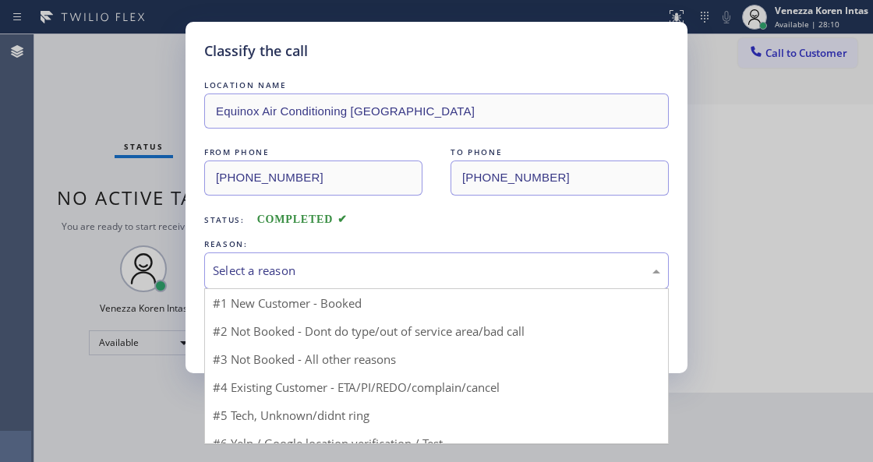
click at [368, 271] on div "Select a reason" at bounding box center [436, 271] width 447 height 18
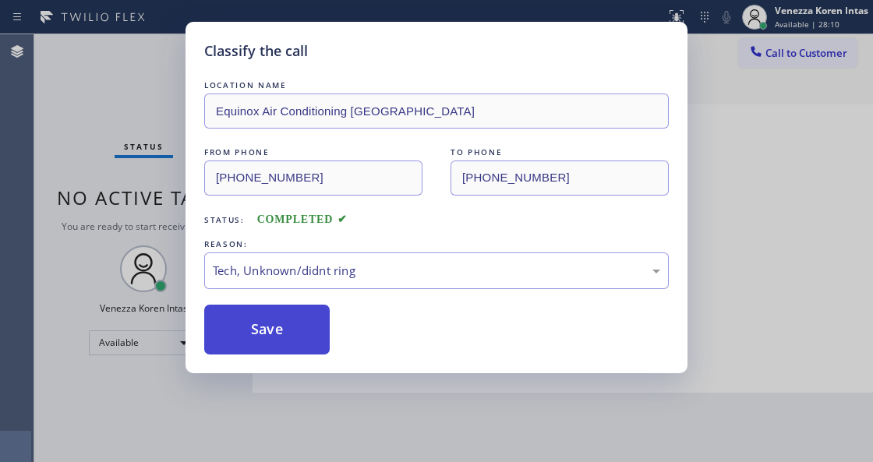
click at [264, 327] on button "Save" at bounding box center [267, 330] width 126 height 50
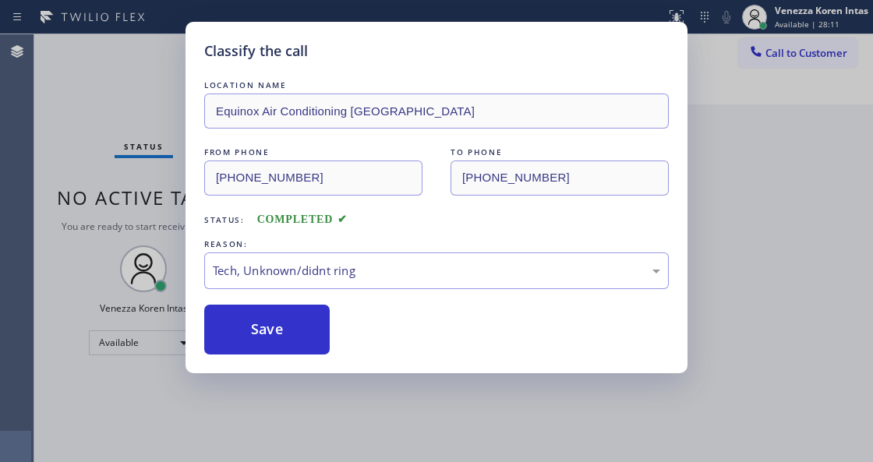
click at [172, 54] on div "Classify the call LOCATION NAME Equinox Air Conditioning [GEOGRAPHIC_DATA] FROM…" at bounding box center [436, 231] width 873 height 462
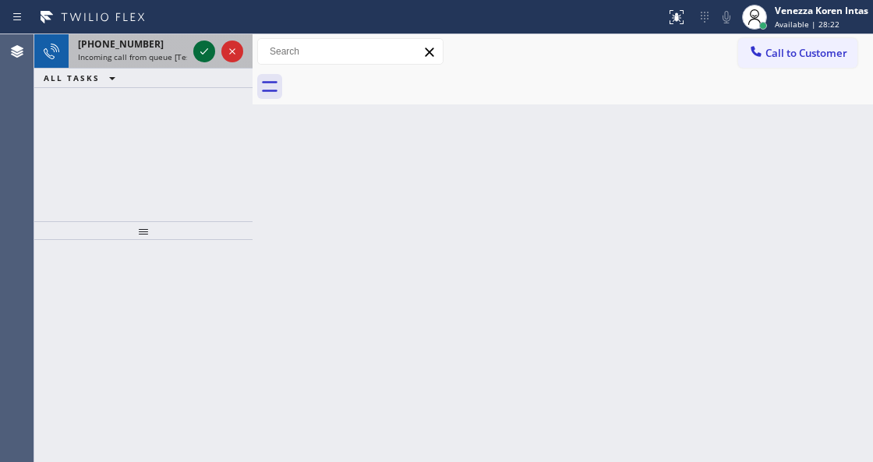
click at [204, 48] on icon at bounding box center [204, 51] width 19 height 19
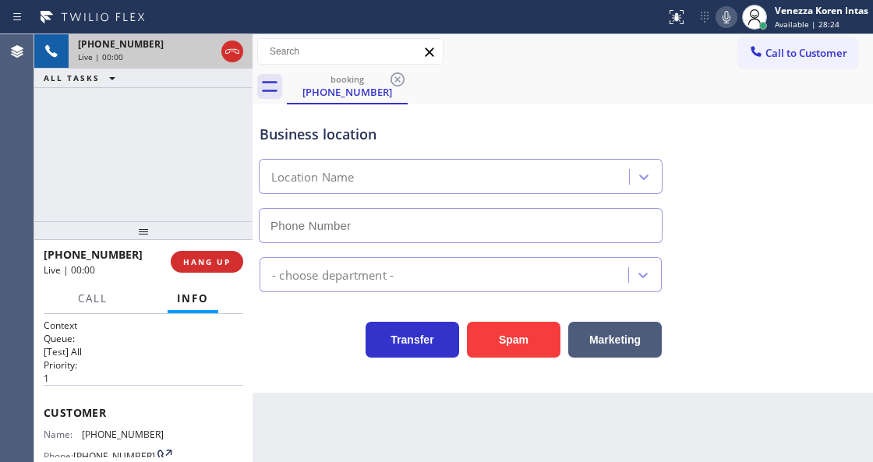
type input "[PHONE_NUMBER]"
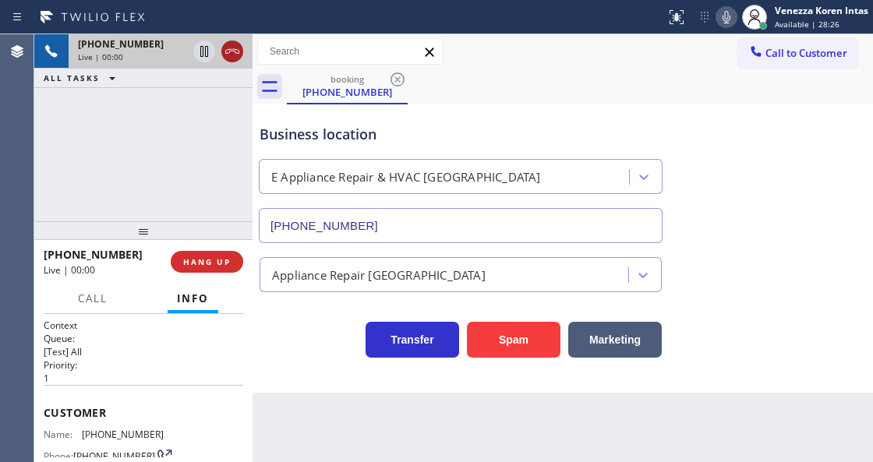
click at [228, 50] on icon at bounding box center [232, 51] width 19 height 19
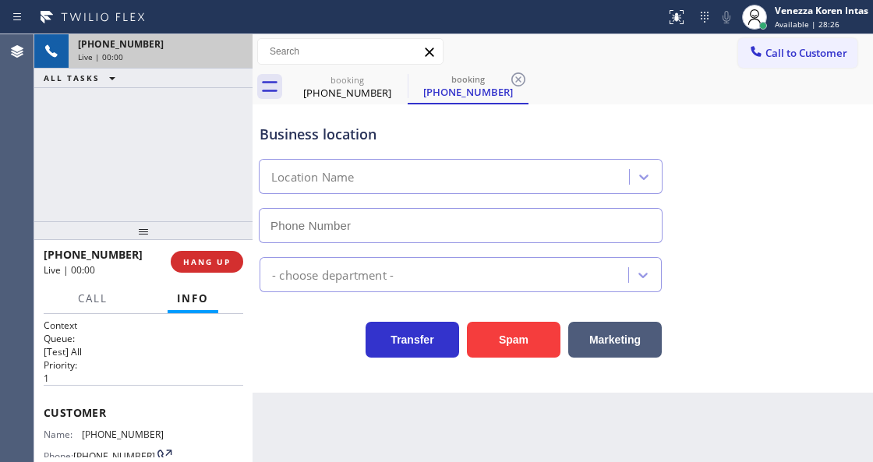
type input "[PHONE_NUMBER]"
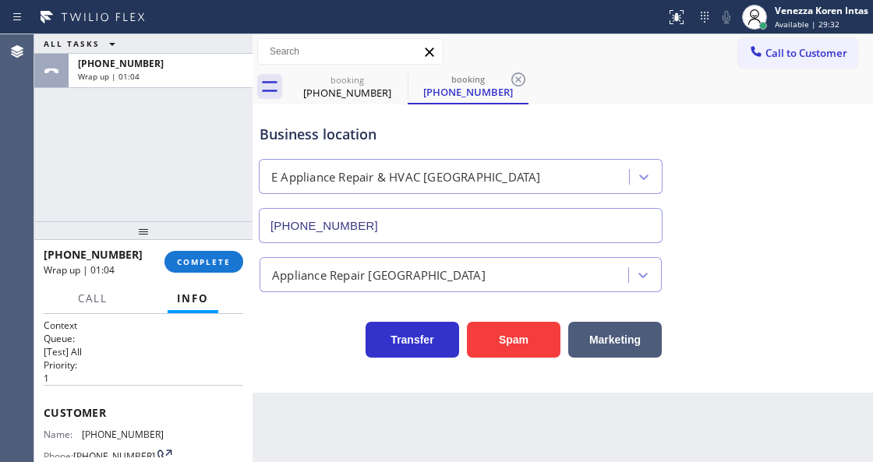
click at [215, 273] on div "[PHONE_NUMBER] Wrap up | 01:04 COMPLETE" at bounding box center [144, 262] width 200 height 41
click at [235, 268] on button "COMPLETE" at bounding box center [203, 262] width 79 height 22
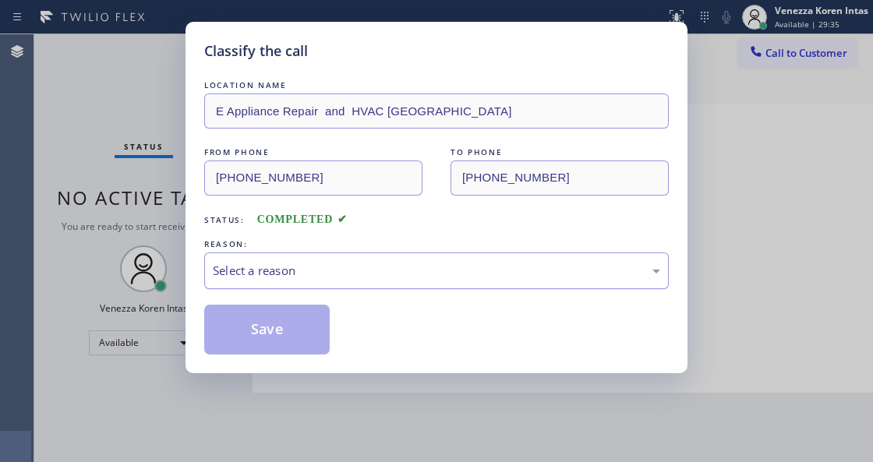
click at [309, 279] on div "Select a reason" at bounding box center [436, 271] width 447 height 18
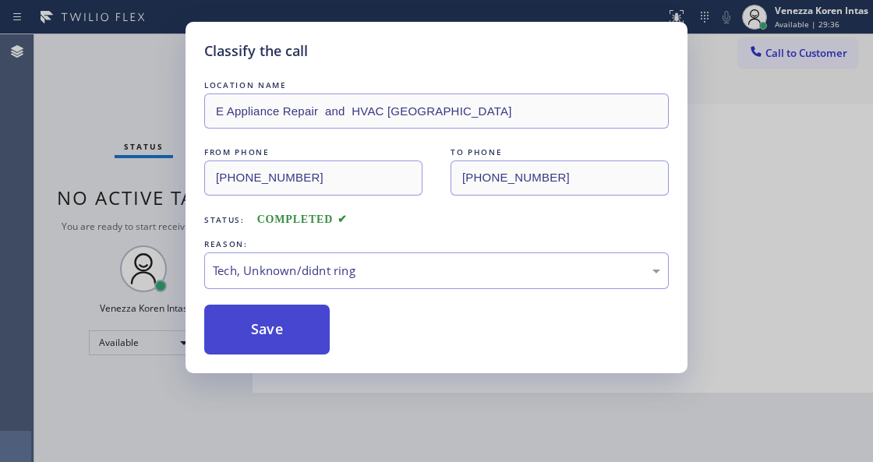
click at [289, 334] on button "Save" at bounding box center [267, 330] width 126 height 50
click at [290, 436] on div "Classify the call LOCATION NAME E Appliance Repair and HVAC [GEOGRAPHIC_DATA] F…" at bounding box center [436, 231] width 873 height 462
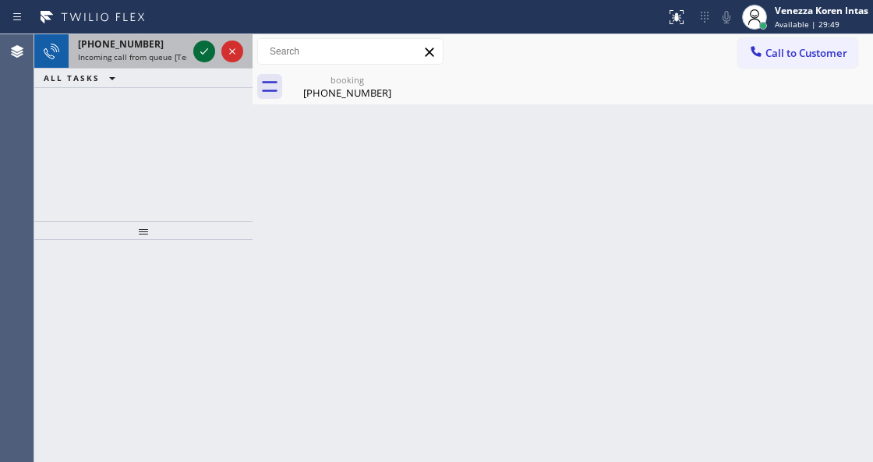
click at [207, 57] on icon at bounding box center [204, 51] width 19 height 19
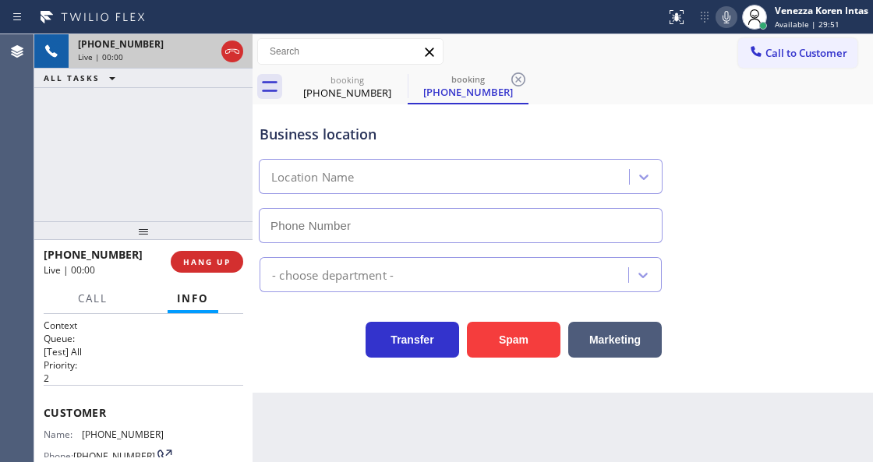
type input "[PHONE_NUMBER]"
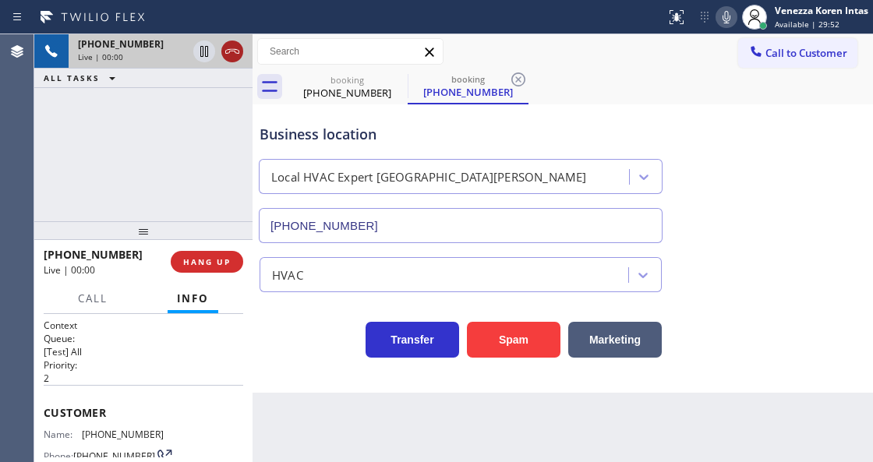
click at [228, 52] on icon at bounding box center [232, 51] width 19 height 19
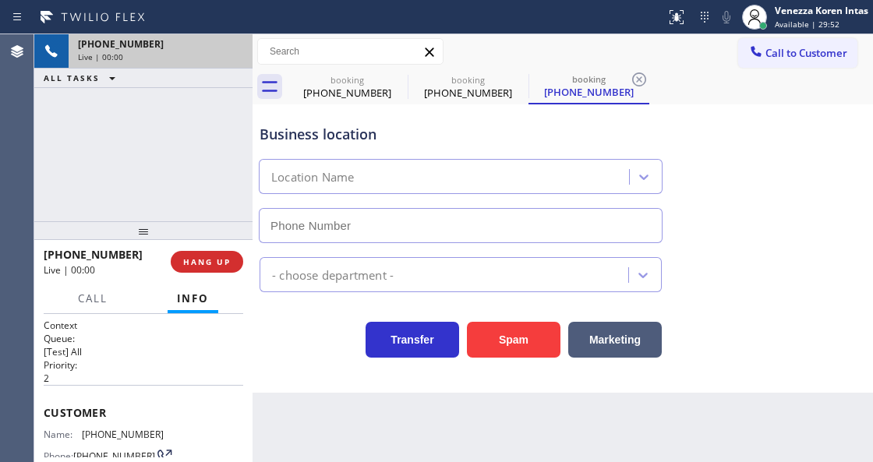
type input "[PHONE_NUMBER]"
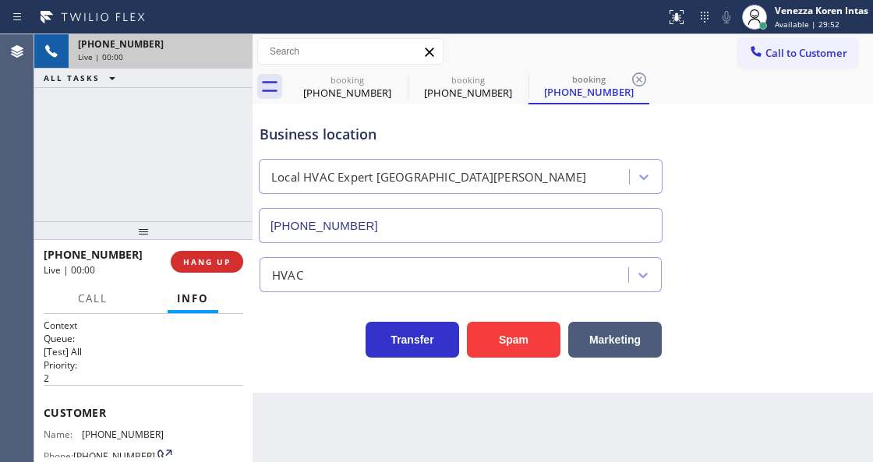
drag, startPoint x: 327, startPoint y: 451, endPoint x: 327, endPoint y: 461, distance: 10.1
click at [327, 451] on div "Back to Dashboard Change Sender ID Customers Technicians Select a contact Outbo…" at bounding box center [563, 248] width 621 height 428
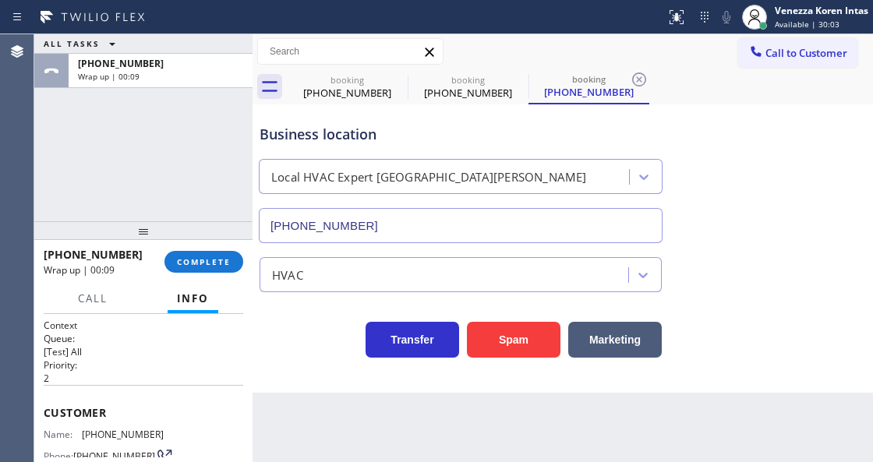
drag, startPoint x: 329, startPoint y: 116, endPoint x: 366, endPoint y: 109, distance: 37.3
click at [329, 116] on div "Business location Local HVAC Expert [GEOGRAPHIC_DATA][PERSON_NAME] [PHONE_NUMBE…" at bounding box center [460, 175] width 409 height 135
click at [398, 92] on div "[PHONE_NUMBER]" at bounding box center [347, 93] width 118 height 14
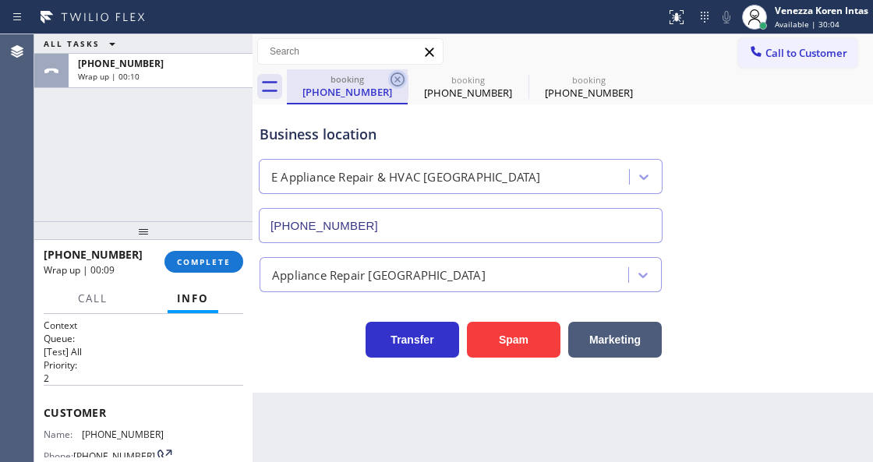
click at [390, 80] on icon at bounding box center [397, 79] width 19 height 19
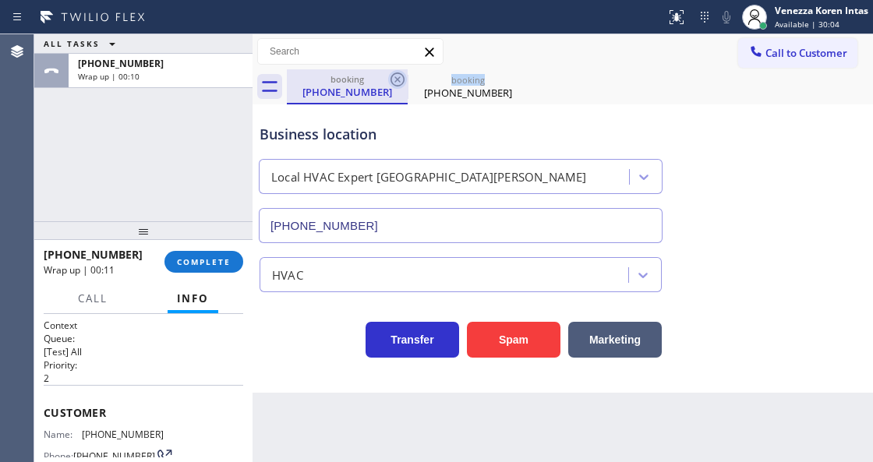
click at [391, 80] on icon at bounding box center [398, 80] width 14 height 14
click at [0, 0] on icon at bounding box center [0, 0] width 0 height 0
click at [391, 80] on div "booking [PHONE_NUMBER] booking [PHONE_NUMBER]" at bounding box center [580, 86] width 586 height 35
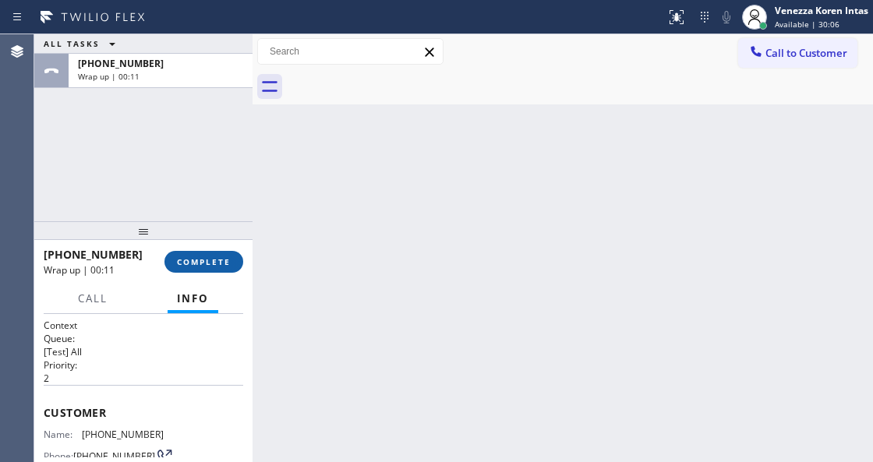
drag, startPoint x: 209, startPoint y: 257, endPoint x: 221, endPoint y: 268, distance: 16.6
click at [213, 259] on span "COMPLETE" at bounding box center [204, 261] width 54 height 11
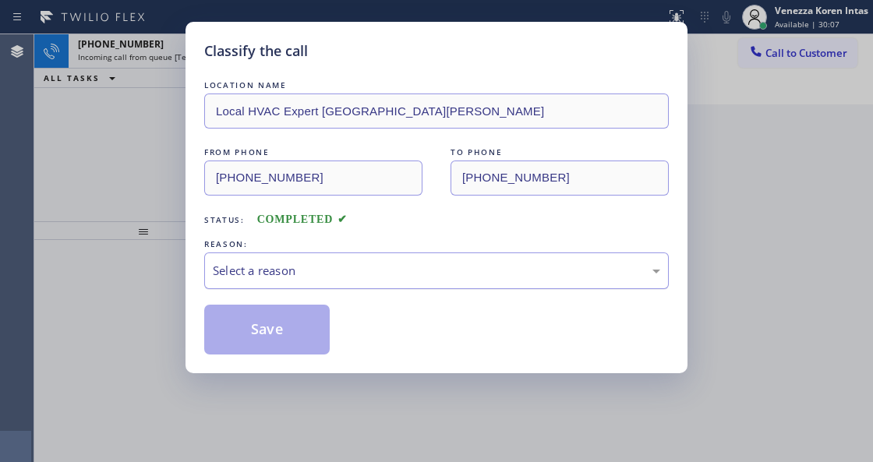
click at [377, 289] on div "Select a reason" at bounding box center [436, 271] width 465 height 37
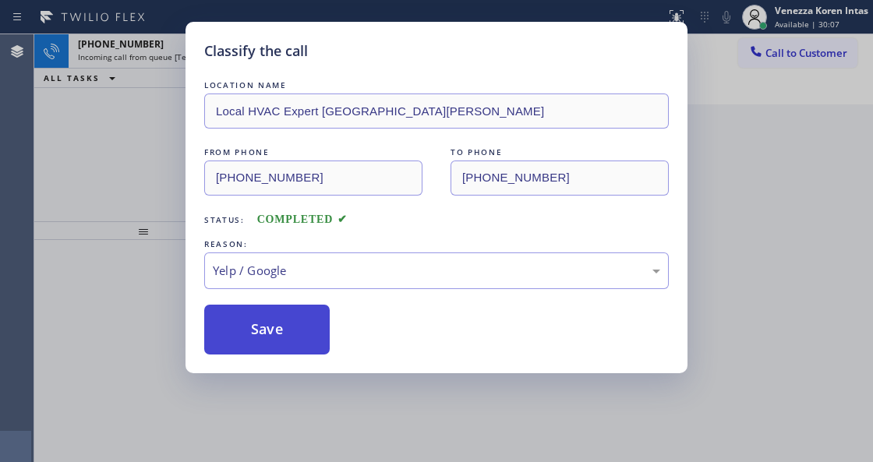
click at [295, 347] on button "Save" at bounding box center [267, 330] width 126 height 50
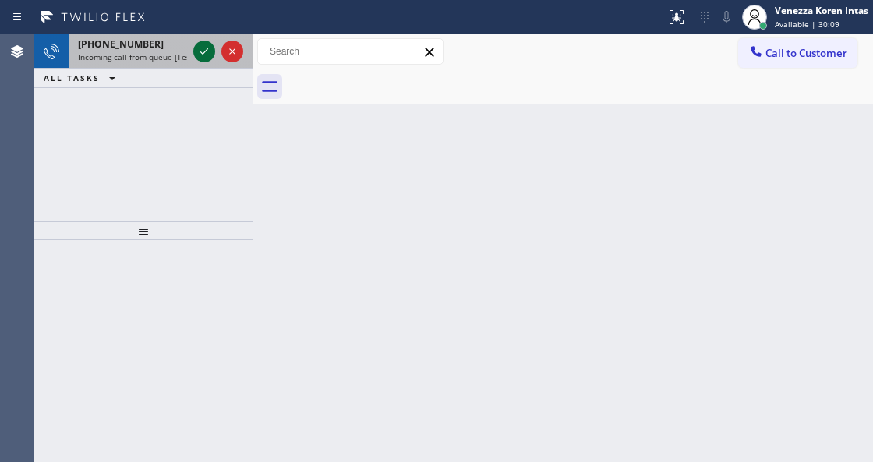
click at [203, 45] on icon at bounding box center [204, 51] width 19 height 19
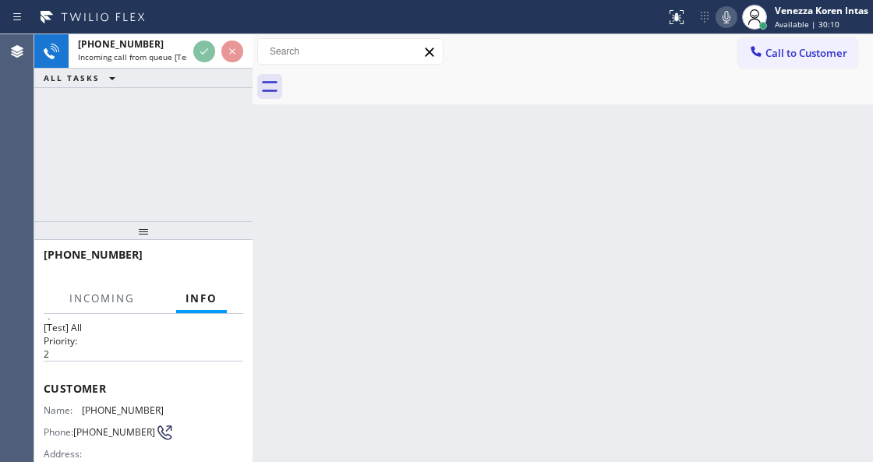
scroll to position [156, 0]
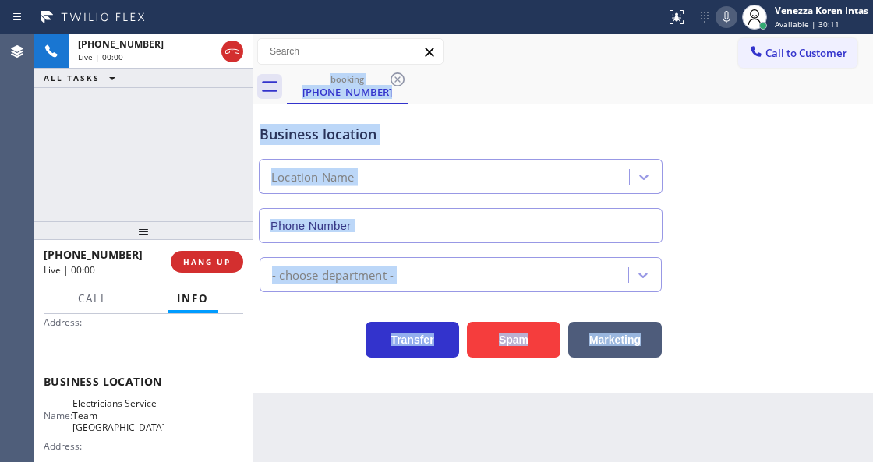
type input "[PHONE_NUMBER]"
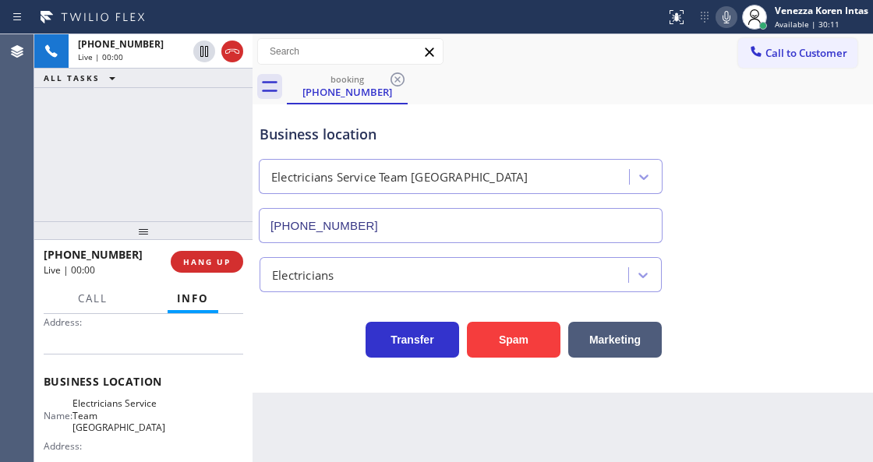
click at [231, 249] on div "[PHONE_NUMBER] Live | 00:00 HANG UP" at bounding box center [144, 262] width 200 height 41
click at [288, 365] on div "Business location Electricians Service Team [GEOGRAPHIC_DATA] [PHONE_NUMBER] El…" at bounding box center [563, 248] width 621 height 288
click at [222, 261] on span "HANG UP" at bounding box center [207, 261] width 48 height 11
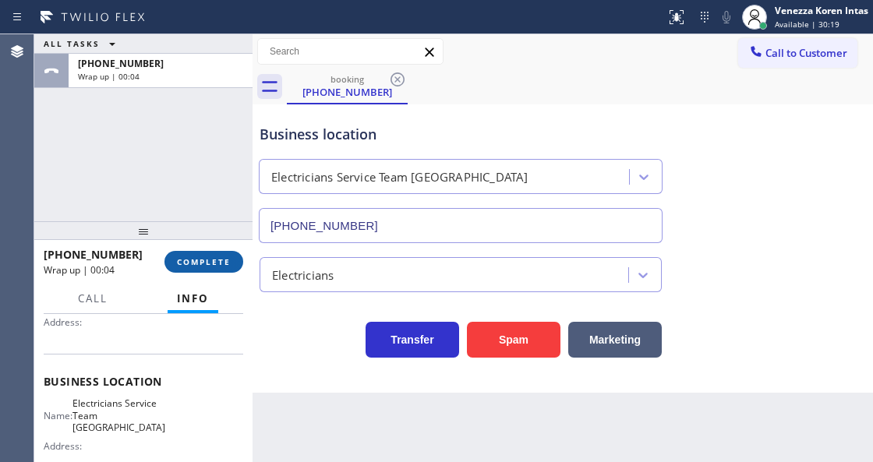
click at [223, 264] on span "COMPLETE" at bounding box center [204, 261] width 54 height 11
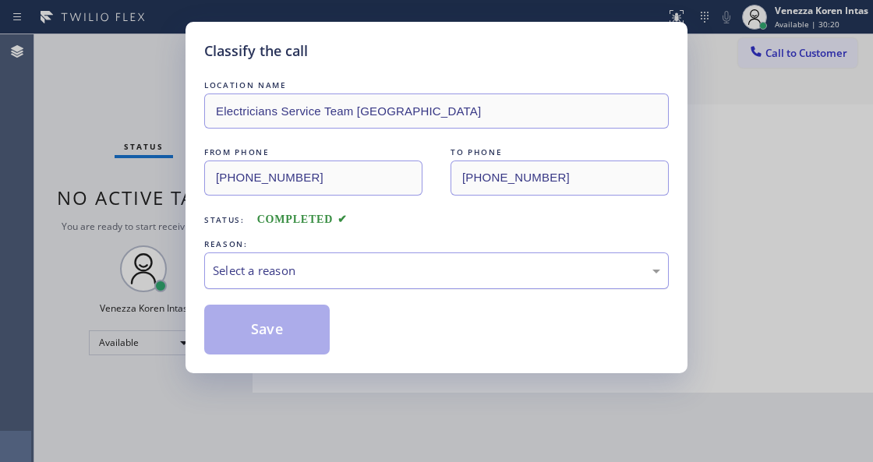
click at [370, 267] on div "Select a reason" at bounding box center [436, 271] width 447 height 18
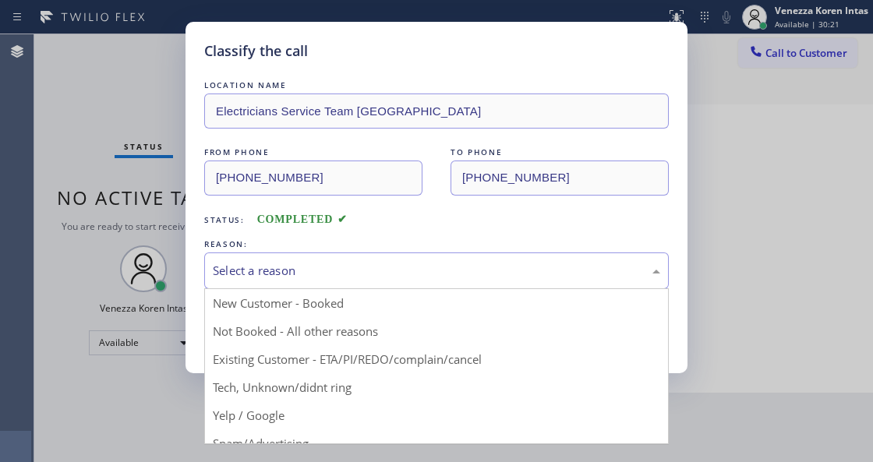
drag, startPoint x: 324, startPoint y: 384, endPoint x: 299, endPoint y: 352, distance: 40.5
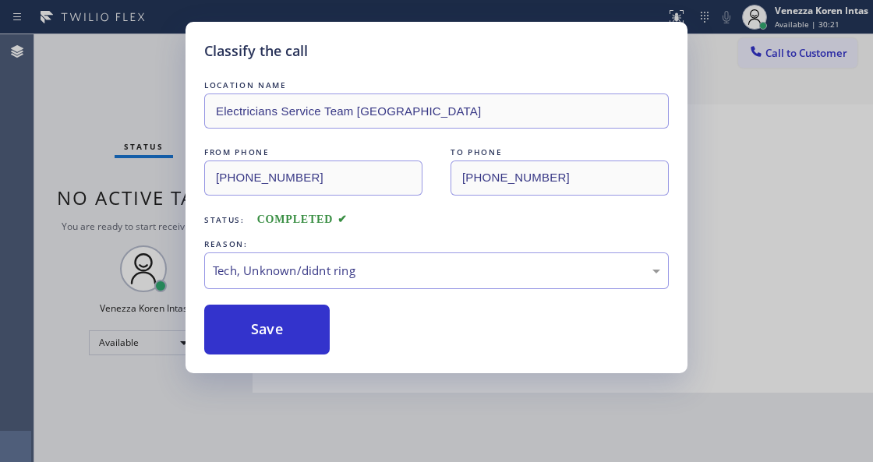
click at [298, 348] on button "Save" at bounding box center [267, 330] width 126 height 50
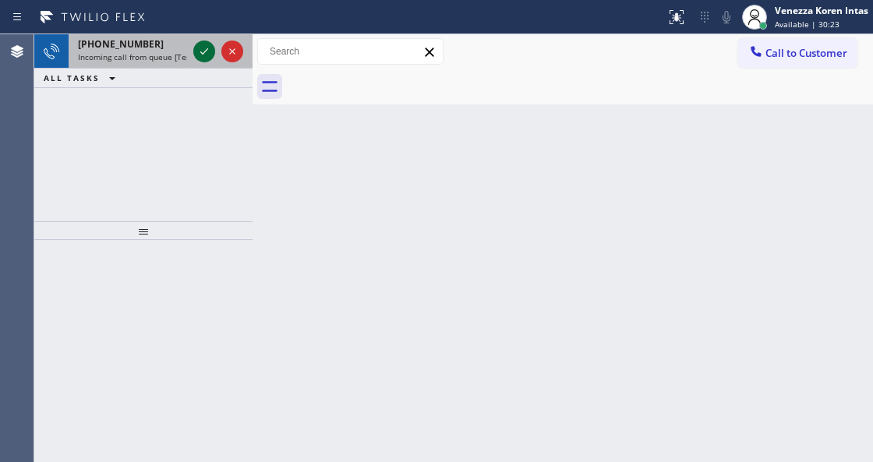
click at [200, 47] on icon at bounding box center [204, 51] width 19 height 19
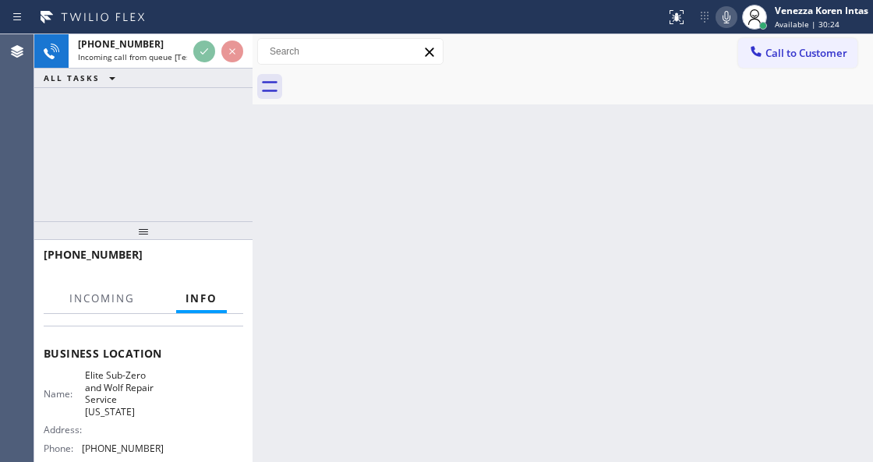
scroll to position [207, 0]
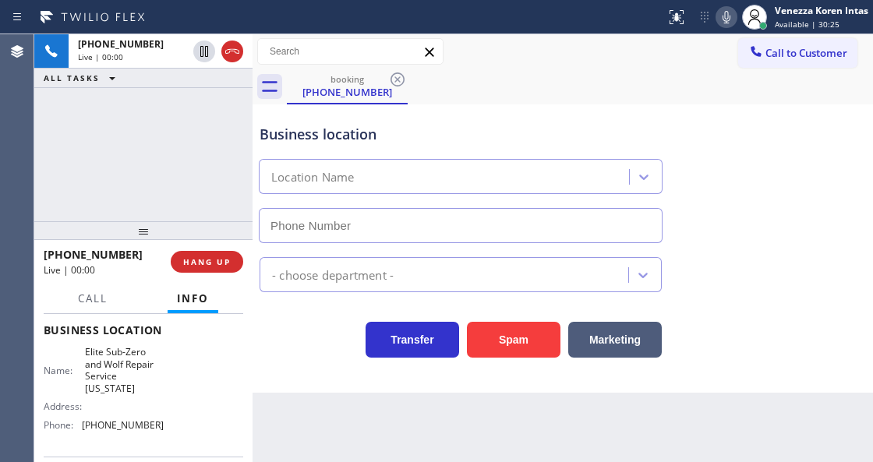
type input "[PHONE_NUMBER]"
click at [136, 164] on div "[PHONE_NUMBER] Live | 00:00 ALL TASKS ALL TASKS ACTIVE TASKS TASKS IN WRAP UP" at bounding box center [143, 127] width 218 height 187
click at [153, 122] on div "[PHONE_NUMBER] Live | 00:01 ALL TASKS ALL TASKS ACTIVE TASKS TASKS IN WRAP UP" at bounding box center [143, 127] width 218 height 187
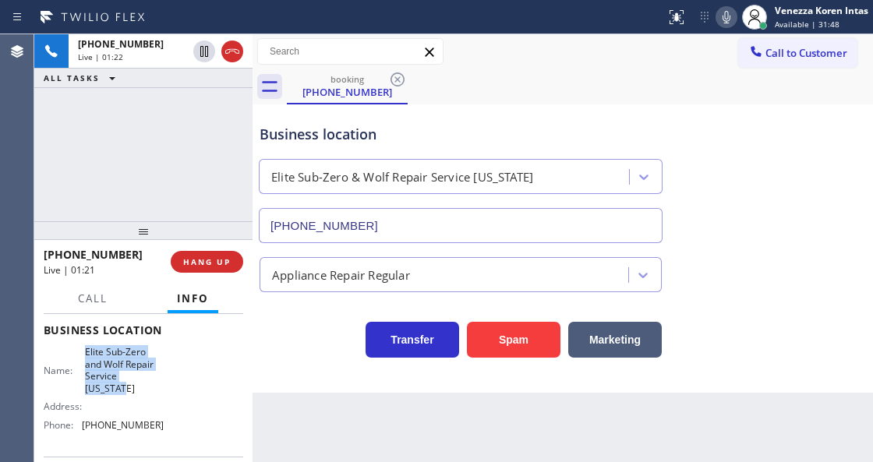
drag, startPoint x: 118, startPoint y: 356, endPoint x: 167, endPoint y: 376, distance: 52.1
click at [167, 376] on div "Business location Name: Elite Sub-Zero and Wolf Repair Service [US_STATE] Addre…" at bounding box center [144, 379] width 200 height 154
copy span "Elite Sub-Zero and Wolf Repair Service [US_STATE]"
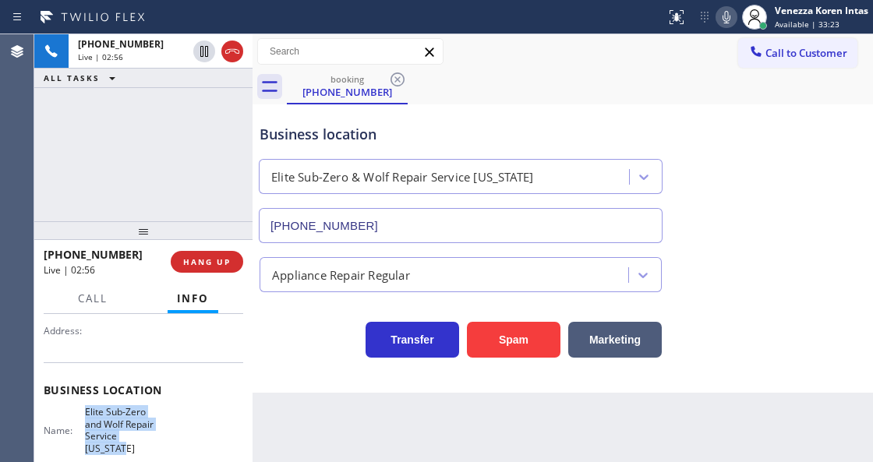
scroll to position [51, 0]
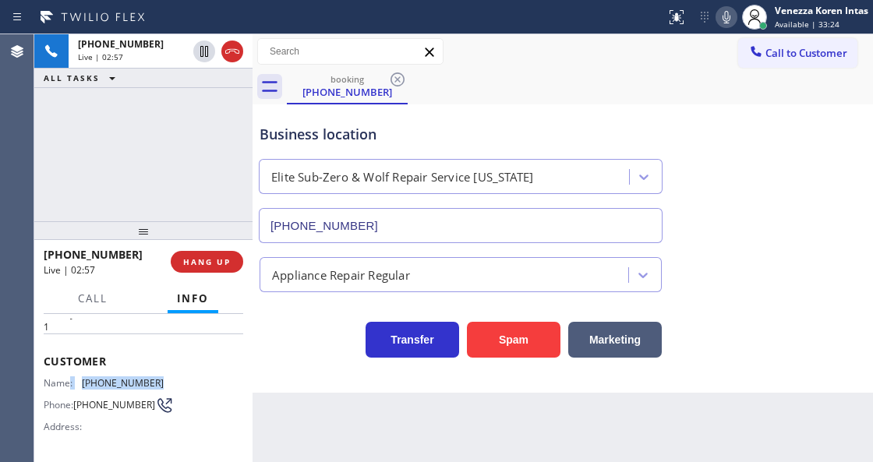
drag, startPoint x: 159, startPoint y: 374, endPoint x: 69, endPoint y: 370, distance: 89.8
click at [69, 370] on div "Customer Name: [PHONE_NUMBER] Phone: [PHONE_NUMBER] Address:" at bounding box center [144, 396] width 200 height 125
drag, startPoint x: 91, startPoint y: 375, endPoint x: 126, endPoint y: 374, distance: 35.1
click at [92, 377] on span "[PHONE_NUMBER]" at bounding box center [123, 383] width 82 height 12
click at [157, 378] on span "[PHONE_NUMBER]" at bounding box center [123, 383] width 82 height 12
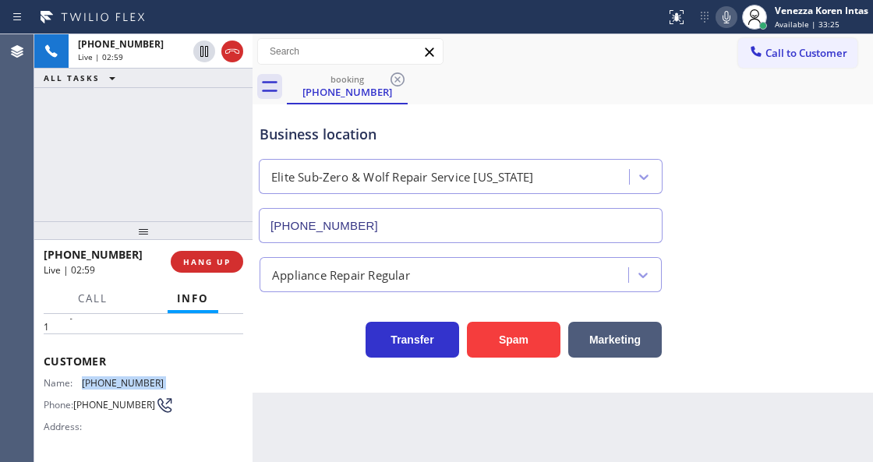
drag, startPoint x: 156, startPoint y: 378, endPoint x: 79, endPoint y: 378, distance: 77.2
click at [79, 378] on div "Name: [PHONE_NUMBER]" at bounding box center [104, 383] width 120 height 12
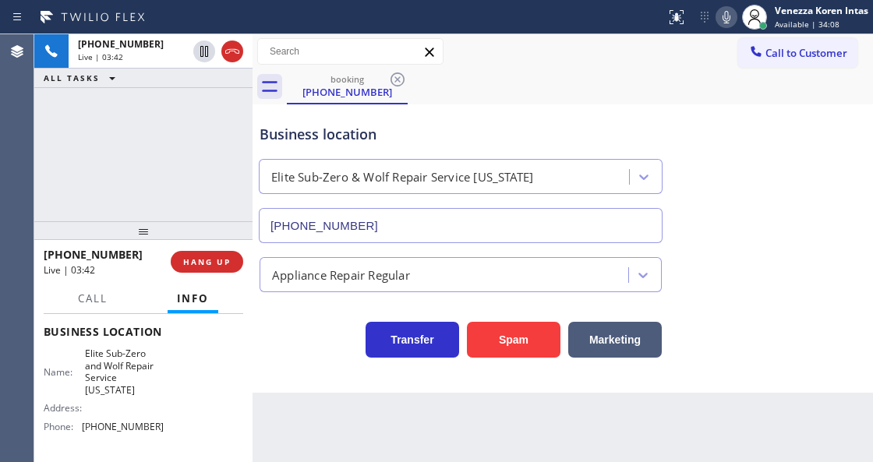
scroll to position [207, 0]
drag, startPoint x: 165, startPoint y: 410, endPoint x: 83, endPoint y: 413, distance: 81.9
click at [83, 413] on div "Name: Elite Sub-Zero and Wolf Repair Service [US_STATE] Address: Phone: [PHONE_…" at bounding box center [144, 391] width 200 height 91
copy span "[PHONE_NUMBER]"
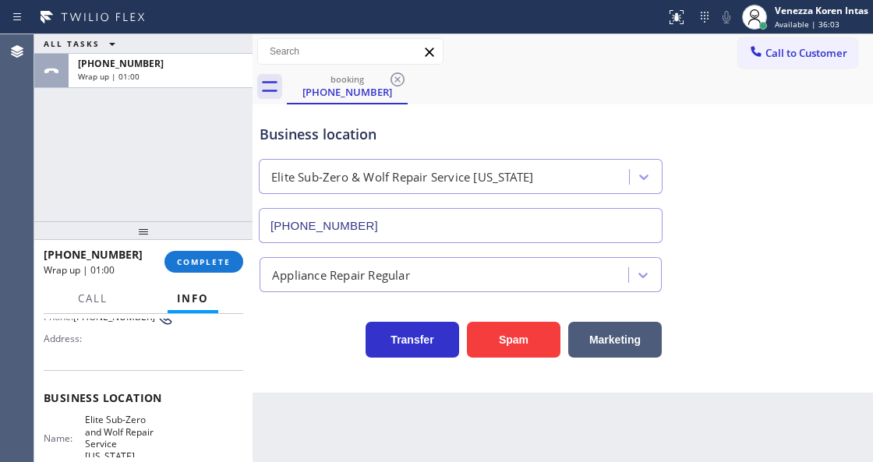
scroll to position [51, 0]
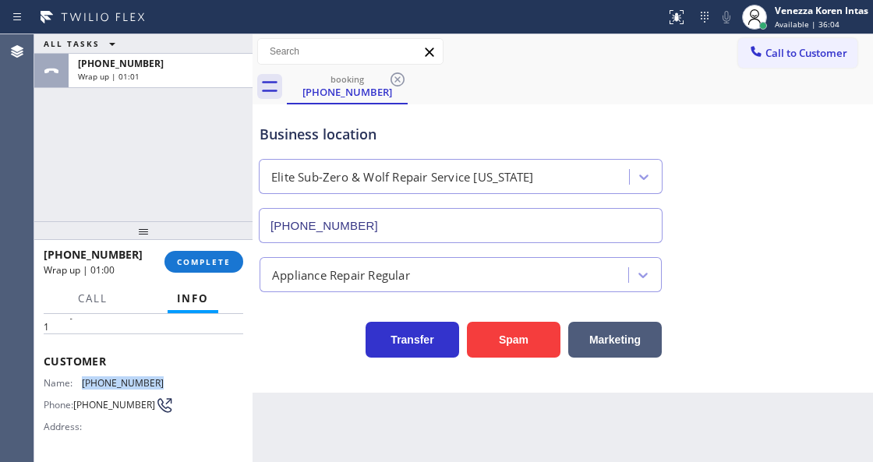
drag, startPoint x: 152, startPoint y: 377, endPoint x: 80, endPoint y: 379, distance: 72.5
click at [80, 379] on div "Name: [PHONE_NUMBER]" at bounding box center [104, 383] width 120 height 12
click at [189, 257] on span "COMPLETE" at bounding box center [204, 261] width 54 height 11
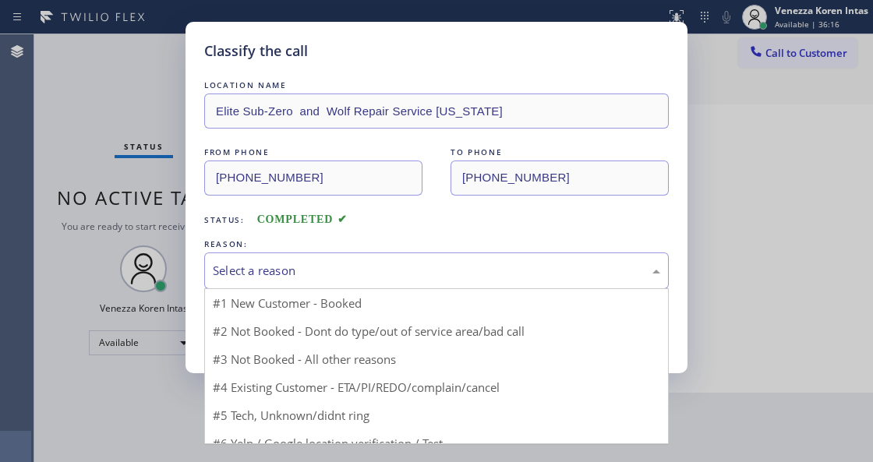
click at [324, 264] on div "Select a reason" at bounding box center [436, 271] width 447 height 18
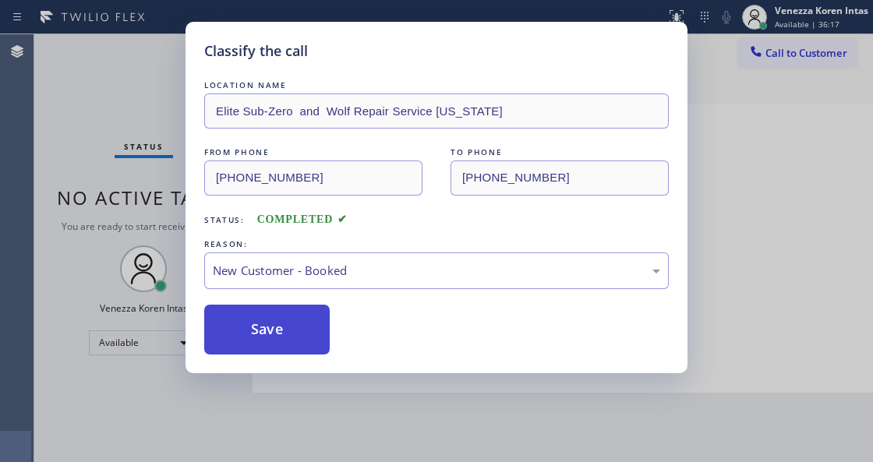
click at [288, 322] on button "Save" at bounding box center [267, 330] width 126 height 50
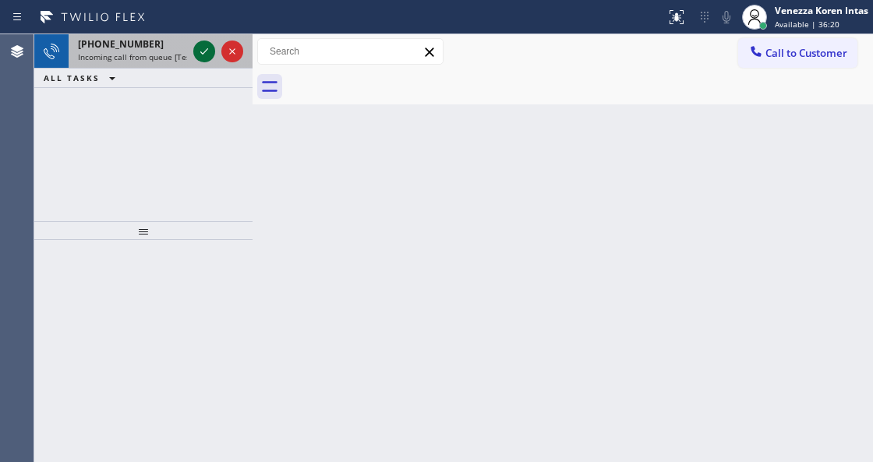
click at [206, 56] on icon at bounding box center [204, 51] width 19 height 19
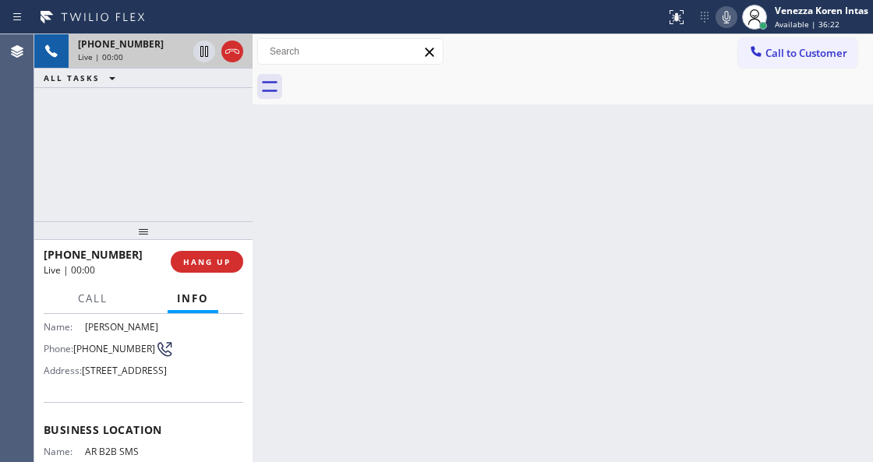
scroll to position [104, 0]
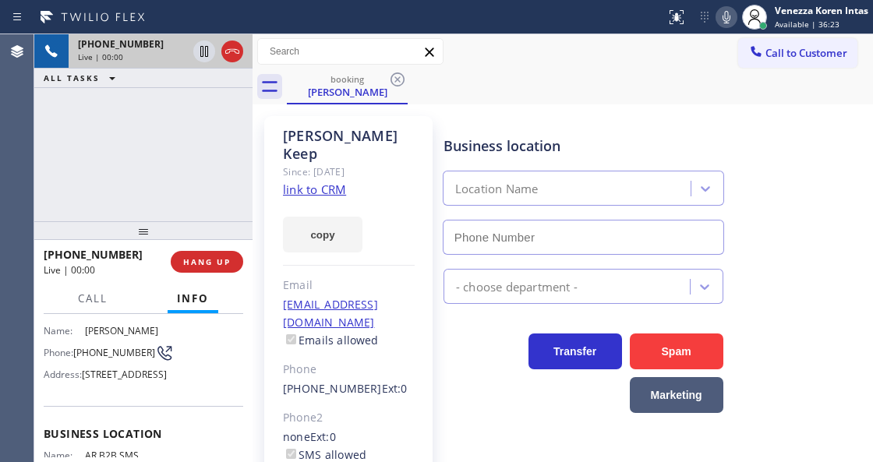
type input "[PHONE_NUMBER]"
click at [331, 182] on link "link to CRM" at bounding box center [314, 190] width 63 height 16
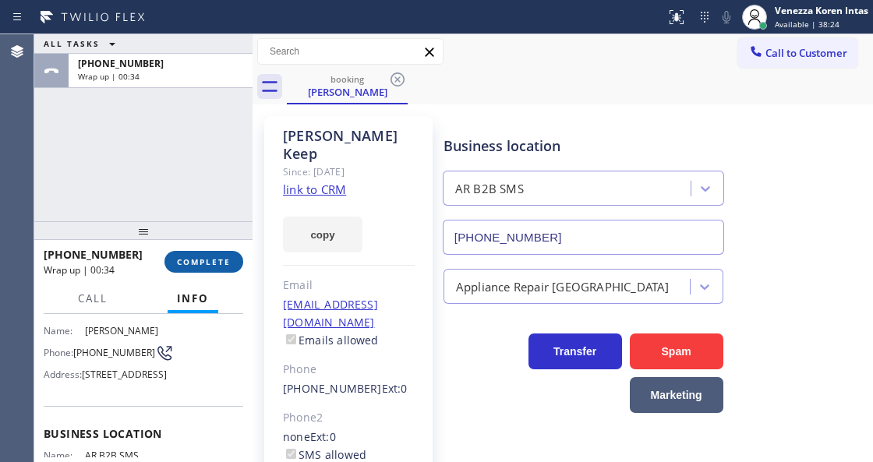
click at [210, 264] on span "COMPLETE" at bounding box center [204, 261] width 54 height 11
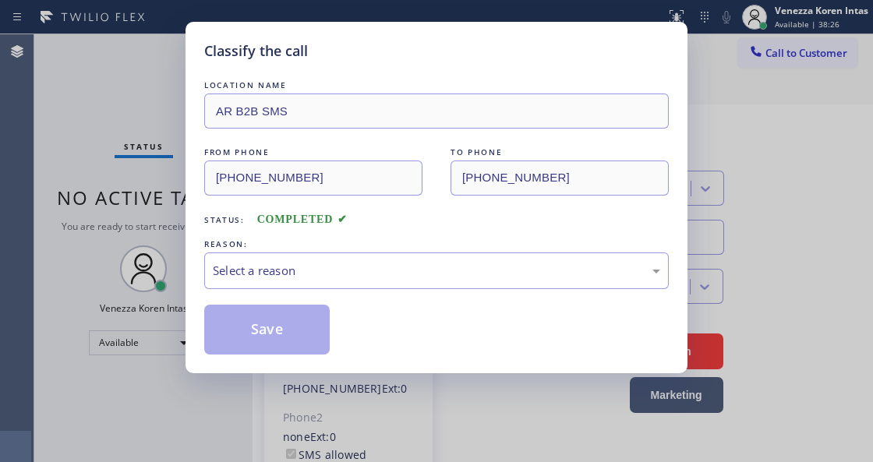
click at [354, 267] on div "Select a reason" at bounding box center [436, 271] width 447 height 18
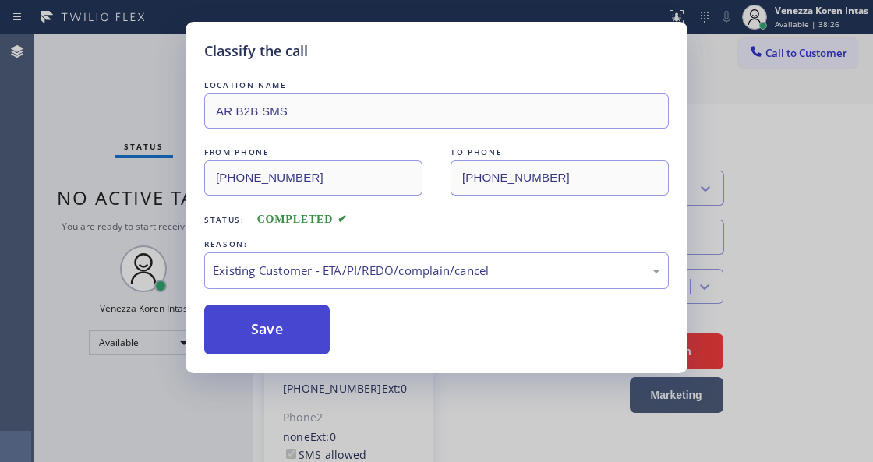
click at [310, 321] on button "Save" at bounding box center [267, 330] width 126 height 50
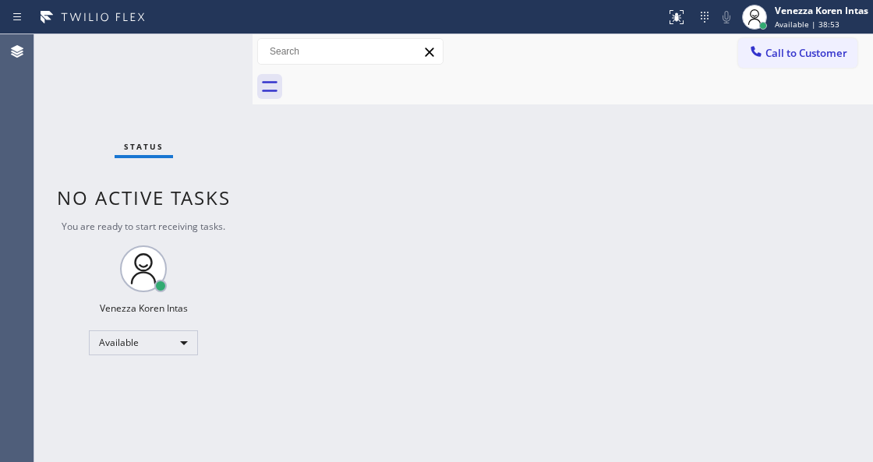
click at [335, 243] on div "Back to Dashboard Change Sender ID Customers Technicians Select a contact Outbo…" at bounding box center [563, 248] width 621 height 428
drag, startPoint x: 140, startPoint y: 99, endPoint x: 140, endPoint y: 125, distance: 25.7
click at [139, 110] on div "Status No active tasks You are ready to start receiving tasks. Venezza Koren In…" at bounding box center [143, 248] width 218 height 428
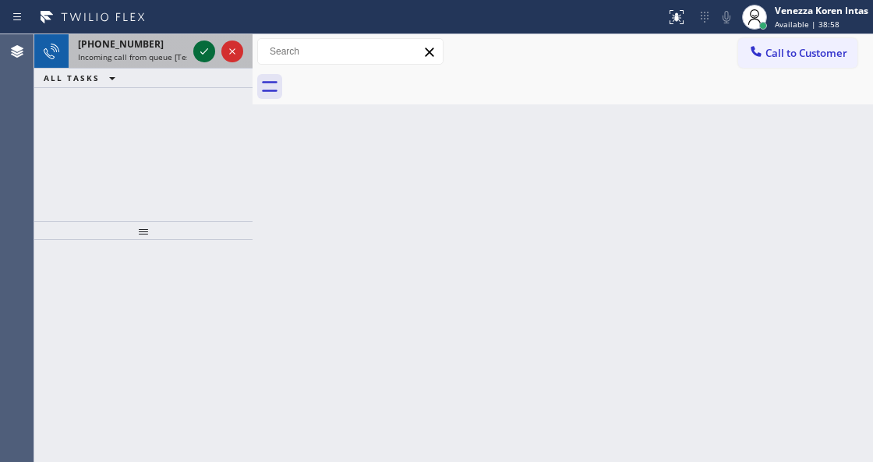
click at [200, 50] on icon at bounding box center [204, 51] width 19 height 19
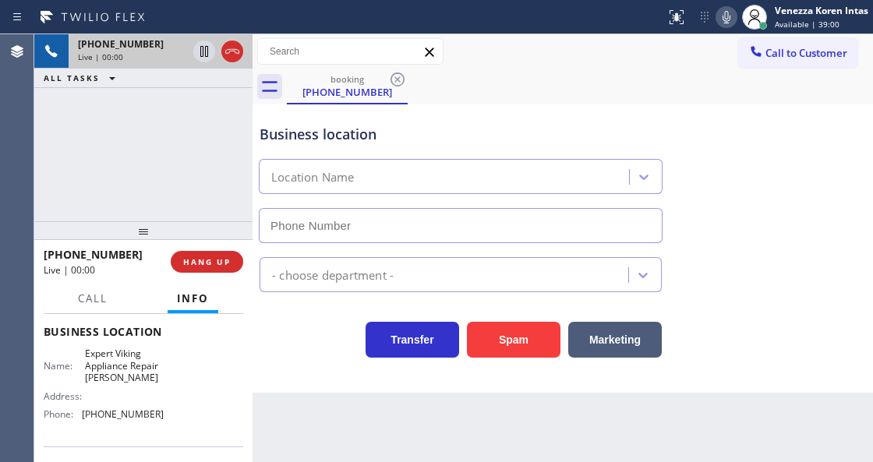
scroll to position [207, 0]
type input "[PHONE_NUMBER]"
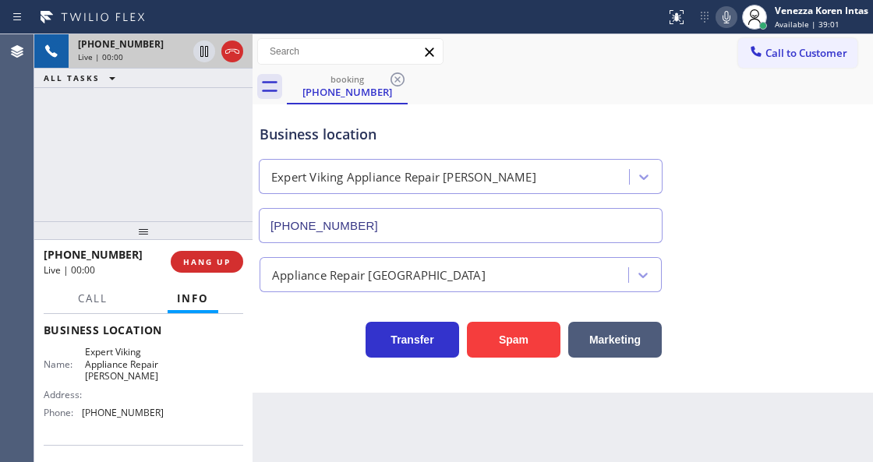
click at [189, 177] on div "[PHONE_NUMBER] Live | 00:00 ALL TASKS ALL TASKS ACTIVE TASKS TASKS IN WRAP UP" at bounding box center [143, 127] width 218 height 187
click at [24, 129] on div "Agent Desktop" at bounding box center [17, 248] width 34 height 428
drag, startPoint x: 117, startPoint y: 123, endPoint x: 152, endPoint y: 140, distance: 39.1
click at [131, 125] on div "[PHONE_NUMBER] Live | 00:00 ALL TASKS ALL TASKS ACTIVE TASKS TASKS IN WRAP UP" at bounding box center [143, 127] width 218 height 187
click at [490, 78] on div "booking [PHONE_NUMBER]" at bounding box center [580, 86] width 586 height 35
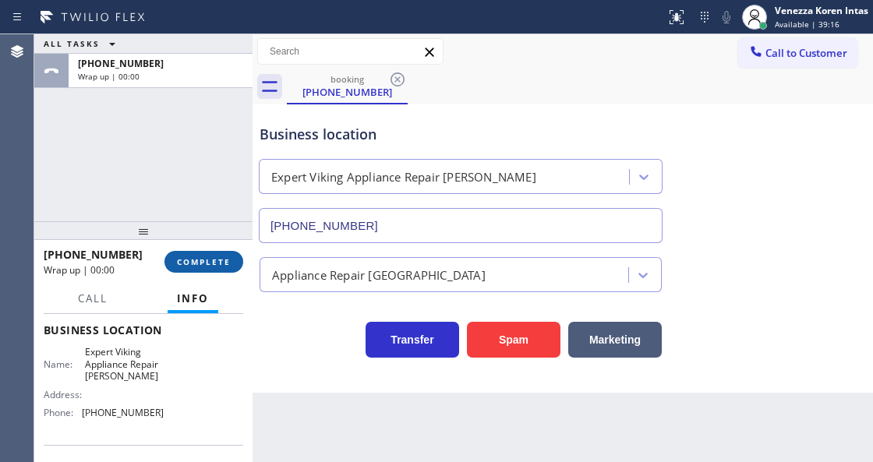
click at [210, 258] on span "COMPLETE" at bounding box center [204, 261] width 54 height 11
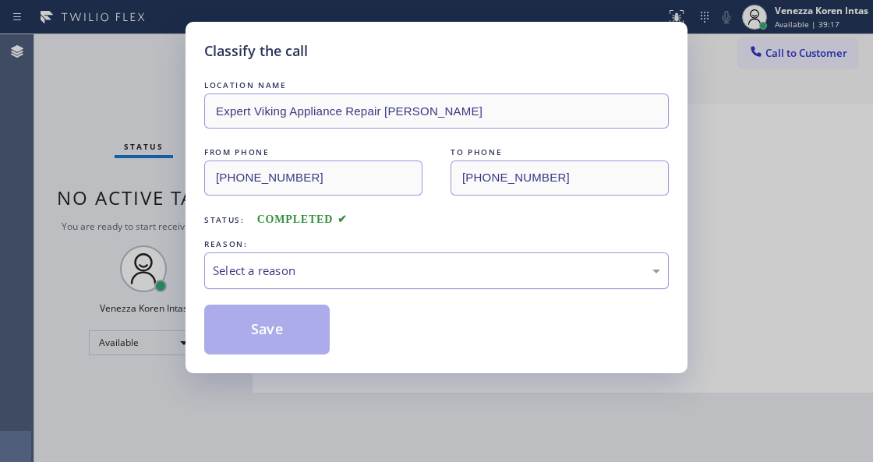
click at [352, 280] on div "Select a reason" at bounding box center [436, 271] width 447 height 18
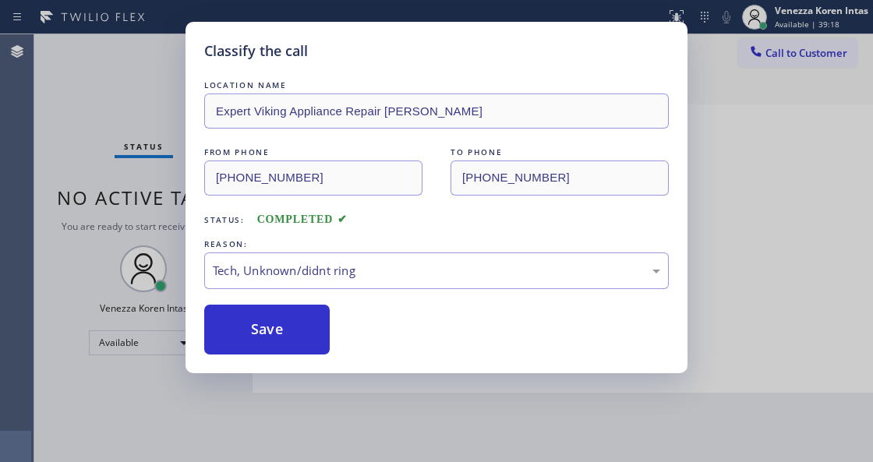
drag, startPoint x: 286, startPoint y: 331, endPoint x: 317, endPoint y: 438, distance: 111.0
click at [286, 331] on button "Save" at bounding box center [267, 330] width 126 height 50
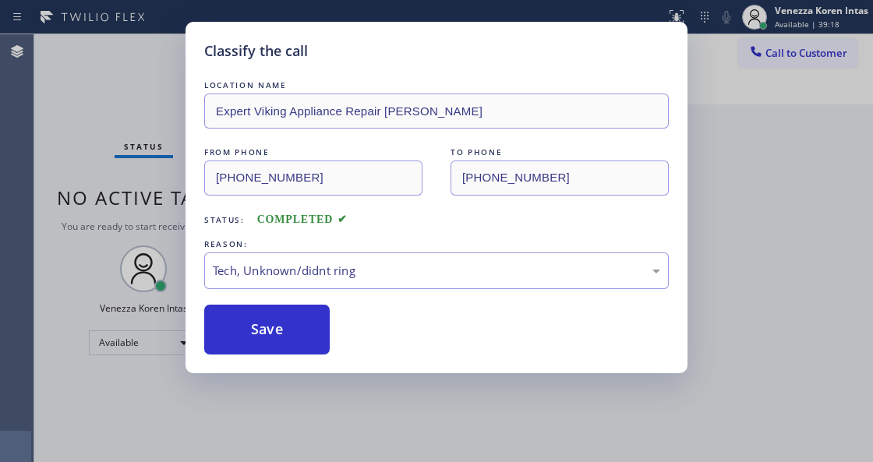
drag, startPoint x: 318, startPoint y: 449, endPoint x: 320, endPoint y: 462, distance: 12.6
click at [319, 451] on div "Classify the call LOCATION NAME Expert Viking Appliance Repair [PERSON_NAME] FR…" at bounding box center [436, 231] width 873 height 462
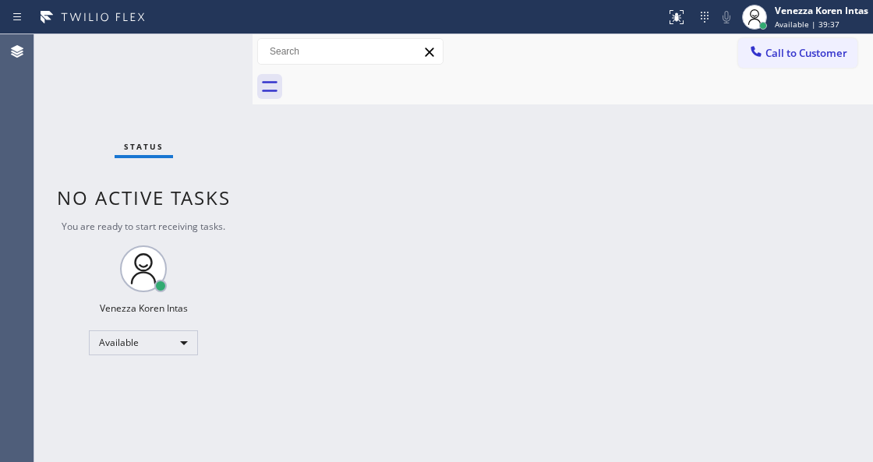
click at [192, 157] on div "Status No active tasks You are ready to start receiving tasks. Venezza Koren In…" at bounding box center [143, 248] width 218 height 428
click at [161, 97] on div "Status No active tasks You are ready to start receiving tasks. Venezza Koren In…" at bounding box center [143, 248] width 218 height 428
click at [211, 59] on div "Status No active tasks You are ready to start receiving tasks. Venezza Koren In…" at bounding box center [143, 248] width 218 height 428
click at [212, 59] on div "Status No active tasks You are ready to start receiving tasks. Venezza Koren In…" at bounding box center [143, 248] width 218 height 428
click at [383, 296] on div "Back to Dashboard Change Sender ID Customers Technicians Select a contact Outbo…" at bounding box center [563, 248] width 621 height 428
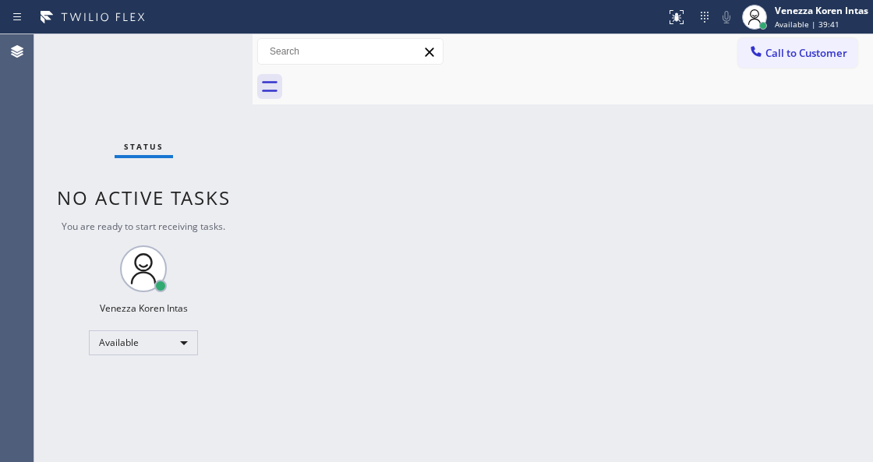
drag, startPoint x: 278, startPoint y: 192, endPoint x: 225, endPoint y: 140, distance: 73.9
click at [278, 192] on div "Back to Dashboard Change Sender ID Customers Technicians Select a contact Outbo…" at bounding box center [563, 248] width 621 height 428
click at [228, 68] on div "Status No active tasks You are ready to start receiving tasks. Venezza Koren In…" at bounding box center [143, 248] width 218 height 428
click at [215, 67] on div "Status No active tasks You are ready to start receiving tasks. Venezza Koren In…" at bounding box center [143, 248] width 218 height 428
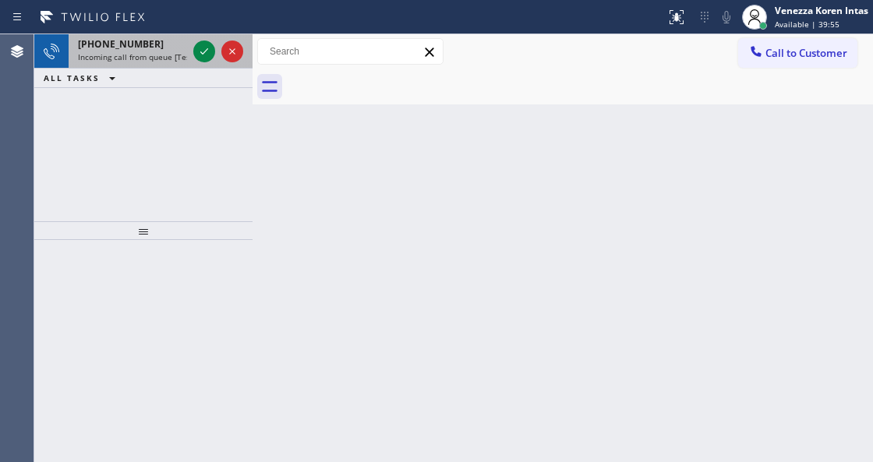
drag, startPoint x: 217, startPoint y: 44, endPoint x: 192, endPoint y: 51, distance: 25.9
click at [215, 46] on div at bounding box center [218, 51] width 56 height 34
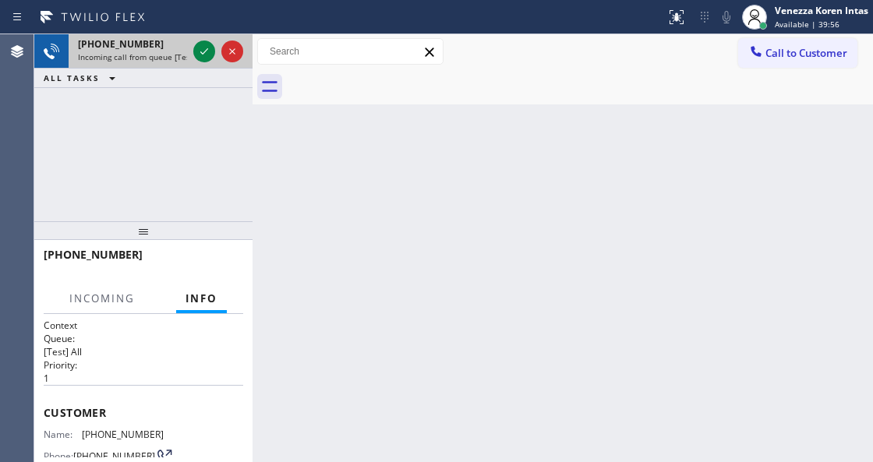
click at [192, 51] on div at bounding box center [218, 51] width 56 height 34
click at [200, 53] on icon at bounding box center [204, 51] width 19 height 19
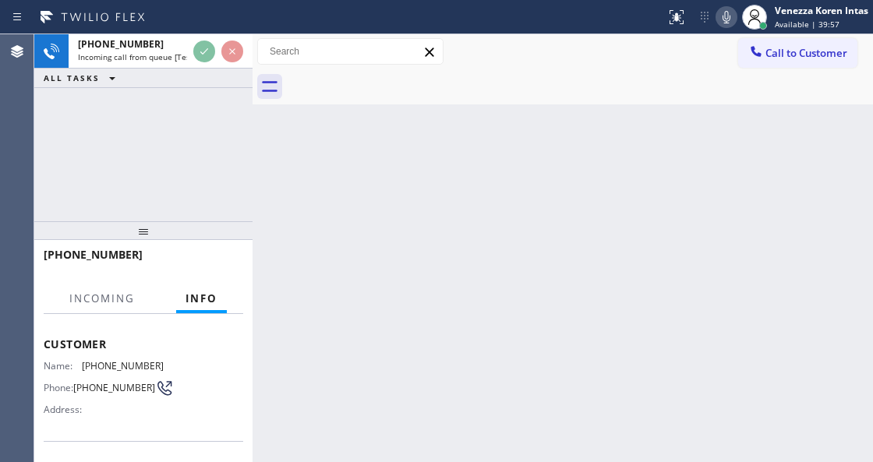
scroll to position [207, 0]
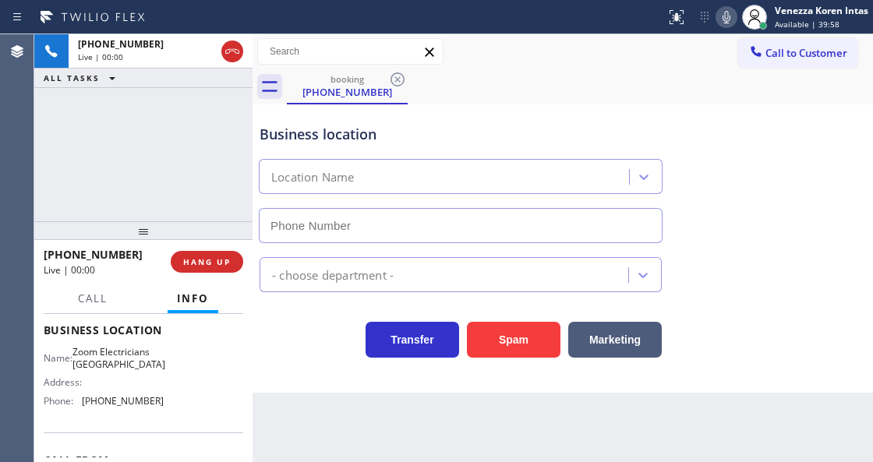
type input "[PHONE_NUMBER]"
click at [187, 193] on div "[PHONE_NUMBER] Live | 00:00 ALL TASKS ALL TASKS ACTIVE TASKS TASKS IN WRAP UP" at bounding box center [143, 127] width 218 height 187
drag, startPoint x: 216, startPoint y: 115, endPoint x: 231, endPoint y: 129, distance: 20.4
click at [216, 115] on div "[PHONE_NUMBER] Live | 00:00 ALL TASKS ALL TASKS ACTIVE TASKS TASKS IN WRAP UP" at bounding box center [143, 127] width 218 height 187
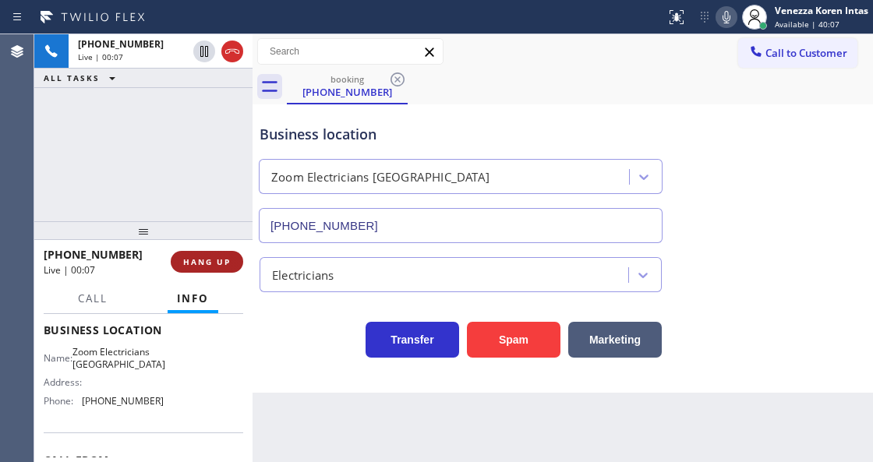
drag, startPoint x: 231, startPoint y: 46, endPoint x: 228, endPoint y: 270, distance: 223.8
click at [231, 46] on icon at bounding box center [232, 51] width 19 height 19
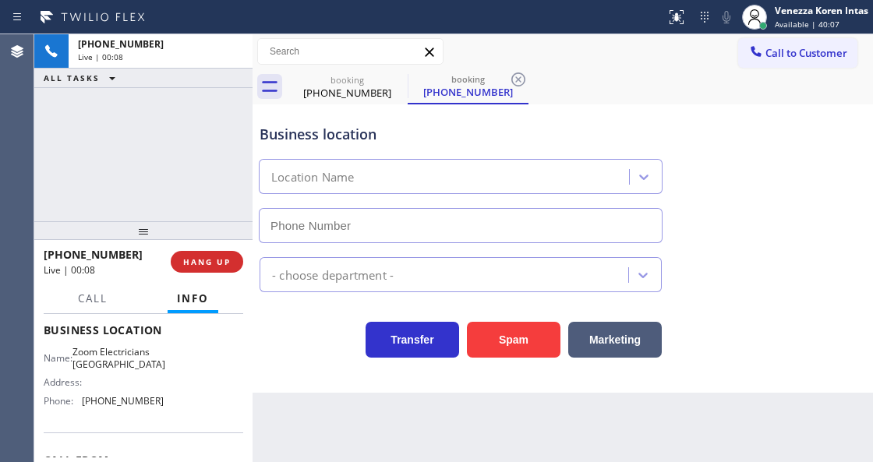
drag, startPoint x: 211, startPoint y: 270, endPoint x: 232, endPoint y: 274, distance: 20.8
click at [211, 269] on button "HANG UP" at bounding box center [207, 262] width 73 height 22
type input "[PHONE_NUMBER]"
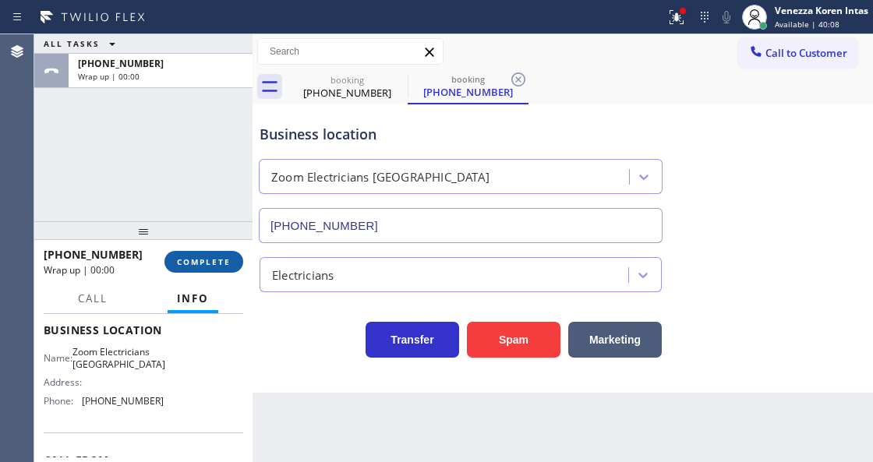
click at [231, 264] on button "COMPLETE" at bounding box center [203, 262] width 79 height 22
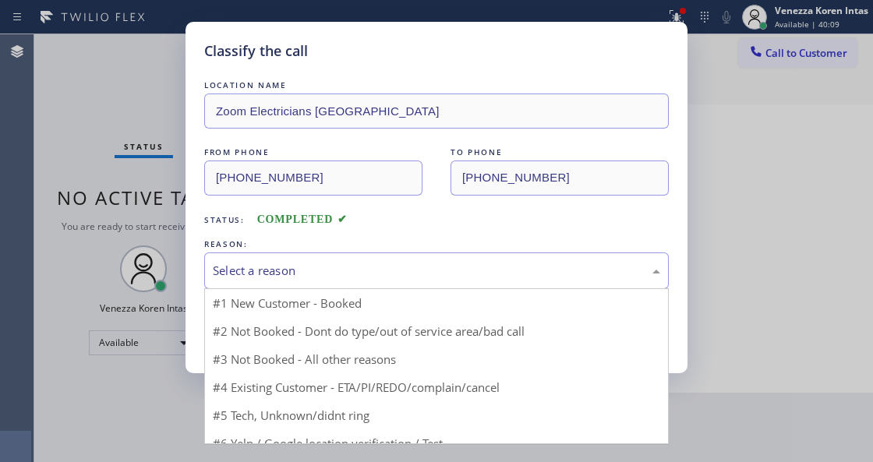
click at [366, 274] on div "Select a reason" at bounding box center [436, 271] width 447 height 18
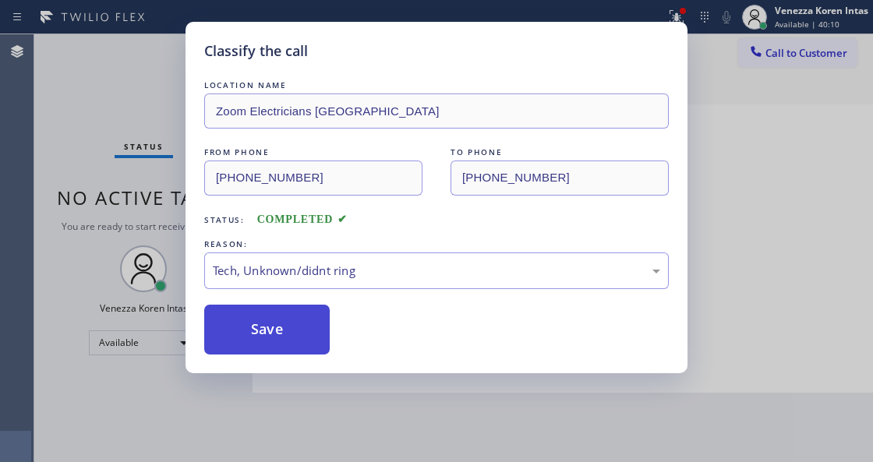
drag, startPoint x: 296, startPoint y: 355, endPoint x: 359, endPoint y: 384, distance: 68.4
click at [296, 355] on button "Save" at bounding box center [267, 330] width 126 height 50
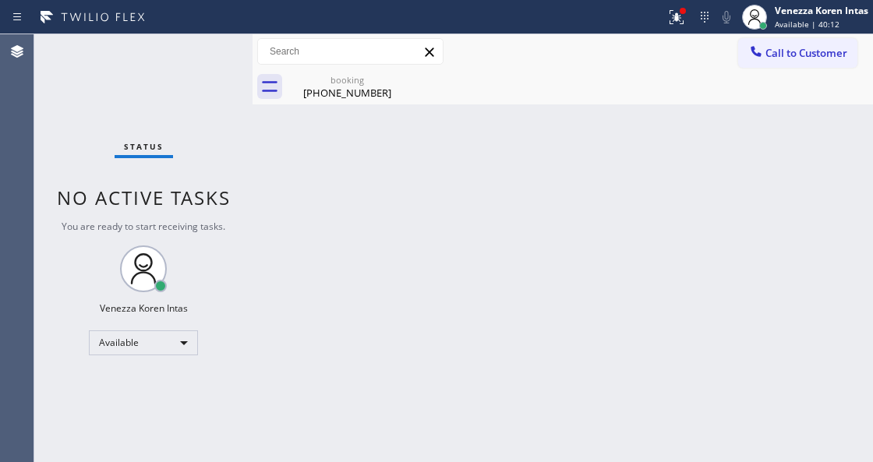
drag, startPoint x: 295, startPoint y: 249, endPoint x: 20, endPoint y: 128, distance: 300.2
click at [295, 249] on div "Back to Dashboard Change Sender ID Customers Technicians Select a contact Outbo…" at bounding box center [563, 248] width 621 height 428
click at [398, 79] on icon at bounding box center [398, 80] width 14 height 14
drag, startPoint x: 371, startPoint y: 90, endPoint x: 347, endPoint y: 104, distance: 27.9
click at [368, 90] on div "[PHONE_NUMBER]" at bounding box center [347, 93] width 118 height 14
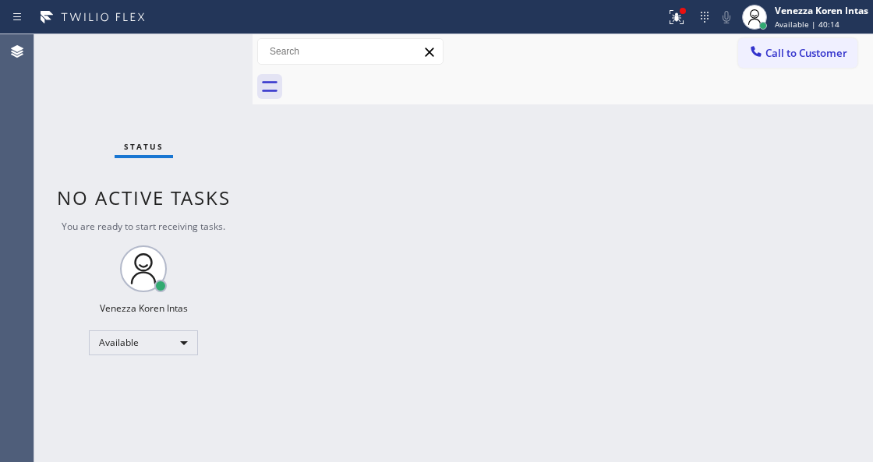
click at [206, 61] on div "Status No active tasks You are ready to start receiving tasks. Venezza Koren In…" at bounding box center [143, 248] width 218 height 428
click at [204, 55] on div "Status No active tasks You are ready to start receiving tasks. Venezza Koren In…" at bounding box center [143, 248] width 218 height 428
drag, startPoint x: 699, startPoint y: 3, endPoint x: 686, endPoint y: 9, distance: 13.6
click at [694, 5] on div "Status report Issues detected These issues could affect your workflow. Please c…" at bounding box center [767, 17] width 214 height 34
click at [682, 9] on div at bounding box center [683, 11] width 6 height 6
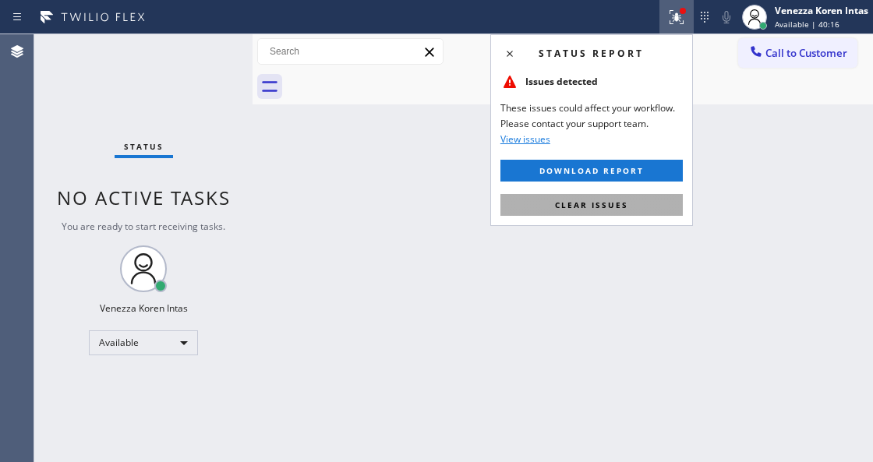
click at [628, 210] on button "Clear issues" at bounding box center [592, 205] width 182 height 22
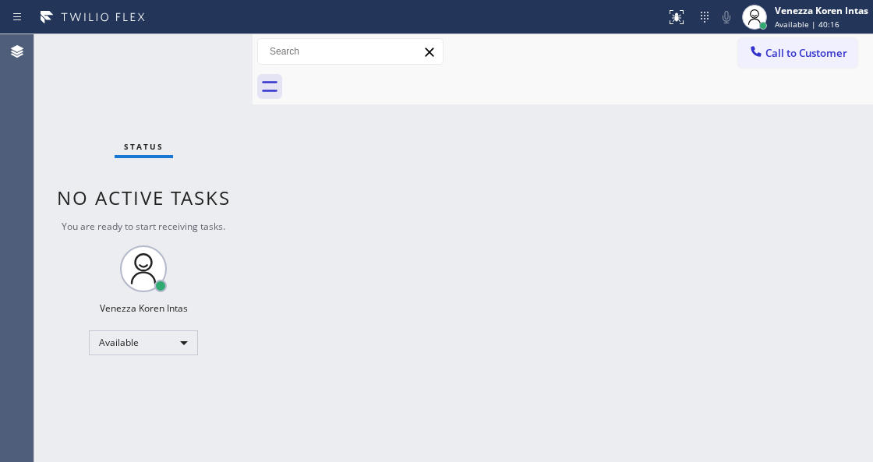
click at [639, 213] on div "Back to Dashboard Change Sender ID Customers Technicians Select a contact Outbo…" at bounding box center [563, 248] width 621 height 428
click at [387, 131] on div "Back to Dashboard Change Sender ID Customers Technicians Select a contact Outbo…" at bounding box center [563, 248] width 621 height 428
click at [118, 72] on div "Status No active tasks You are ready to start receiving tasks. Venezza Koren In…" at bounding box center [143, 248] width 218 height 428
click at [296, 232] on div "Back to Dashboard Change Sender ID Customers Technicians Select a contact Outbo…" at bounding box center [563, 248] width 621 height 428
click at [172, 153] on div "Status No active tasks You are ready to start receiving tasks. Venezza Koren In…" at bounding box center [143, 248] width 218 height 428
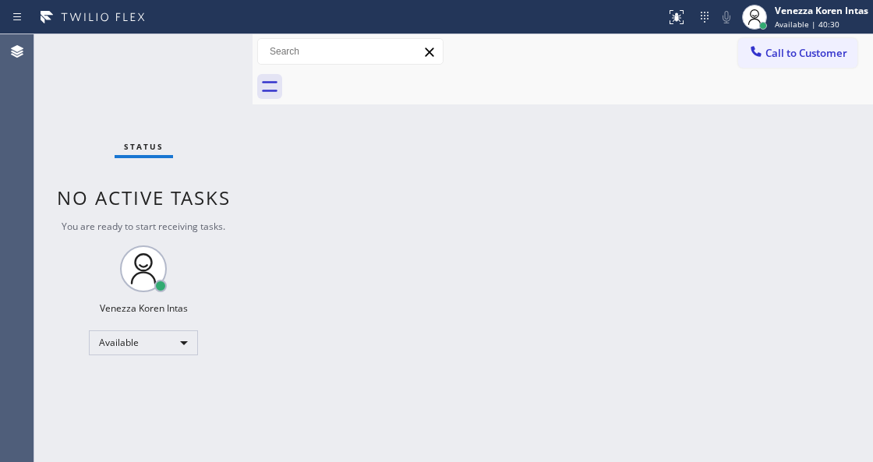
click at [176, 101] on div "Status No active tasks You are ready to start receiving tasks. Venezza Koren In…" at bounding box center [143, 248] width 218 height 428
click at [196, 68] on div "Status No active tasks You are ready to start receiving tasks. Venezza Koren In…" at bounding box center [143, 248] width 218 height 428
click at [200, 69] on div "Status No active tasks You are ready to start receiving tasks. Venezza Koren In…" at bounding box center [143, 248] width 218 height 428
click at [201, 53] on div "Status No active tasks You are ready to start receiving tasks. Venezza Koren In…" at bounding box center [143, 248] width 218 height 428
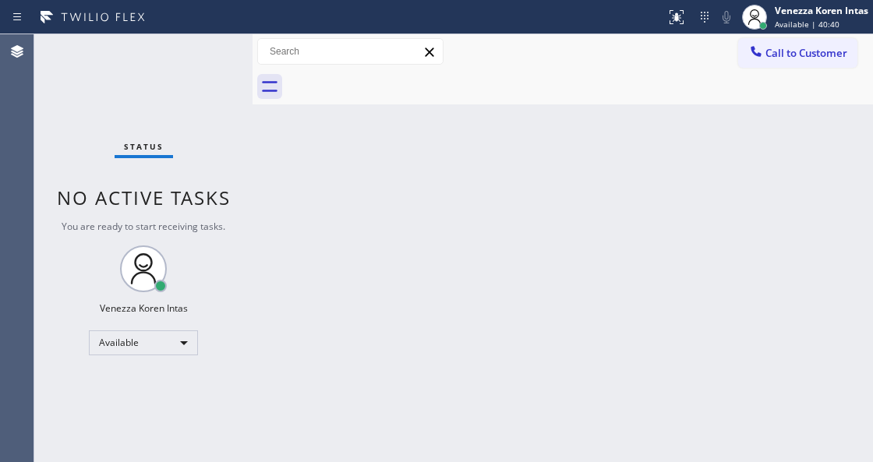
click at [200, 52] on div "Status No active tasks You are ready to start receiving tasks. Venezza Koren In…" at bounding box center [143, 248] width 218 height 428
click at [451, 175] on div "Back to Dashboard Change Sender ID Customers Technicians Select a contact Outbo…" at bounding box center [563, 248] width 621 height 428
drag, startPoint x: 237, startPoint y: 192, endPoint x: 223, endPoint y: 94, distance: 98.5
click at [237, 190] on div "Status No active tasks You are ready to start receiving tasks. Venezza Koren In…" at bounding box center [143, 248] width 218 height 428
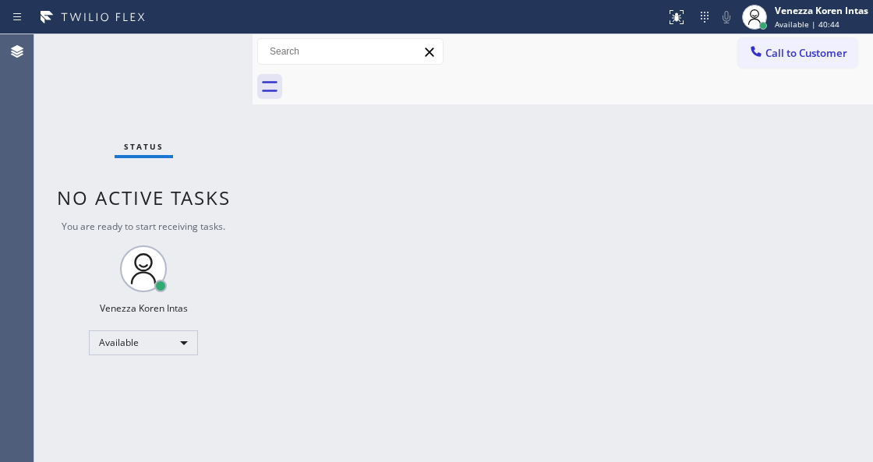
drag, startPoint x: 223, startPoint y: 93, endPoint x: 212, endPoint y: 79, distance: 17.8
click at [221, 91] on div "Status No active tasks You are ready to start receiving tasks. Venezza Koren In…" at bounding box center [143, 248] width 218 height 428
click at [209, 58] on div "Status No active tasks You are ready to start receiving tasks. Venezza Koren In…" at bounding box center [143, 248] width 218 height 428
drag, startPoint x: 204, startPoint y: 44, endPoint x: 162, endPoint y: 57, distance: 44.1
click at [204, 44] on div "Status No active tasks You are ready to start receiving tasks. Venezza Koren In…" at bounding box center [143, 248] width 218 height 428
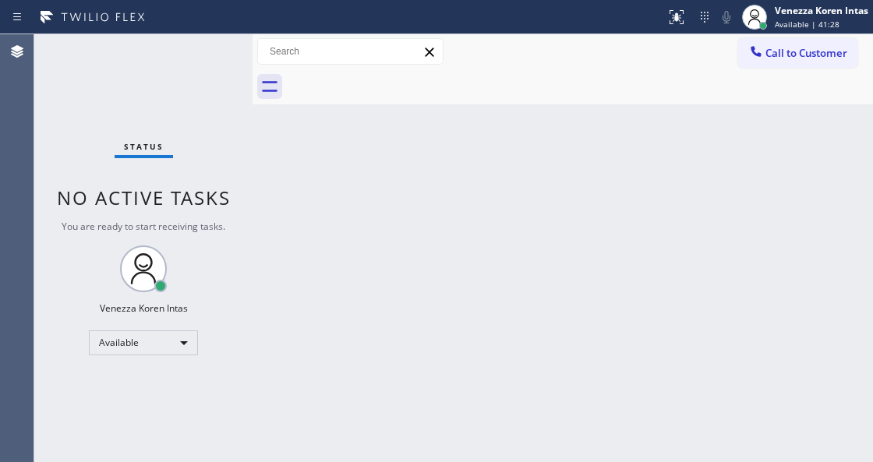
drag, startPoint x: 195, startPoint y: 47, endPoint x: 201, endPoint y: 60, distance: 14.6
click at [195, 48] on div "Status No active tasks You are ready to start receiving tasks. Venezza Koren In…" at bounding box center [143, 248] width 218 height 428
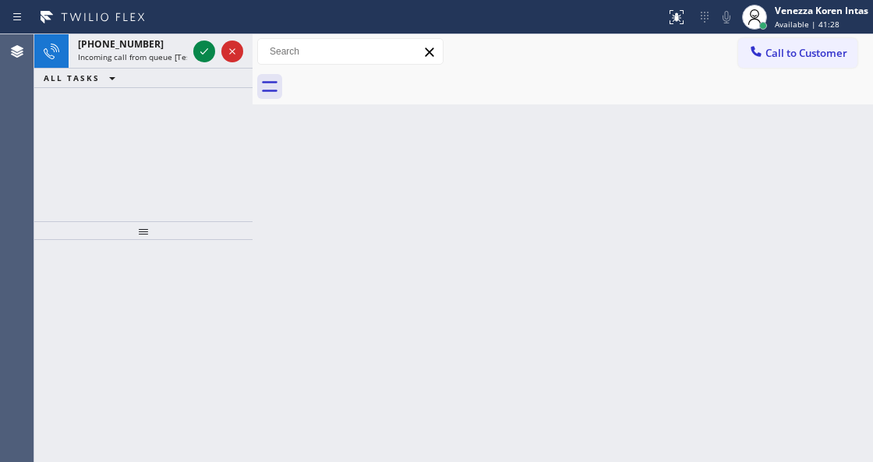
drag, startPoint x: 407, startPoint y: 261, endPoint x: 397, endPoint y: 309, distance: 48.6
click at [407, 261] on div "Back to Dashboard Change Sender ID Customers Technicians Select a contact Outbo…" at bounding box center [563, 248] width 621 height 428
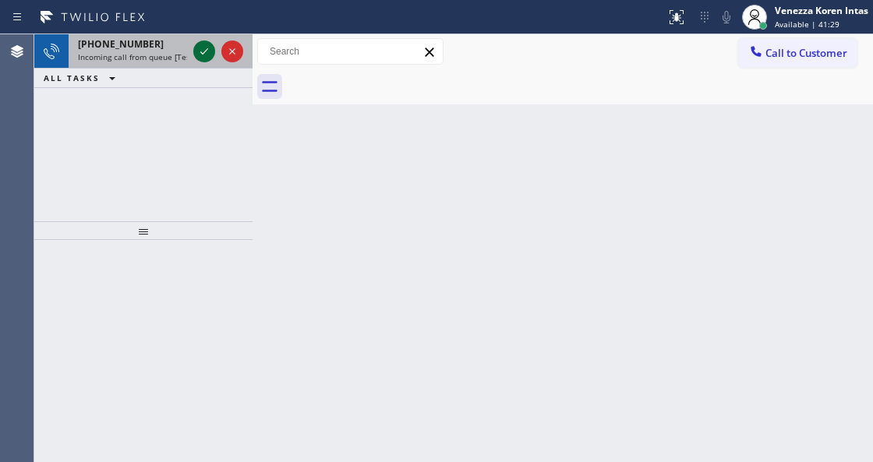
click at [212, 53] on icon at bounding box center [204, 51] width 19 height 19
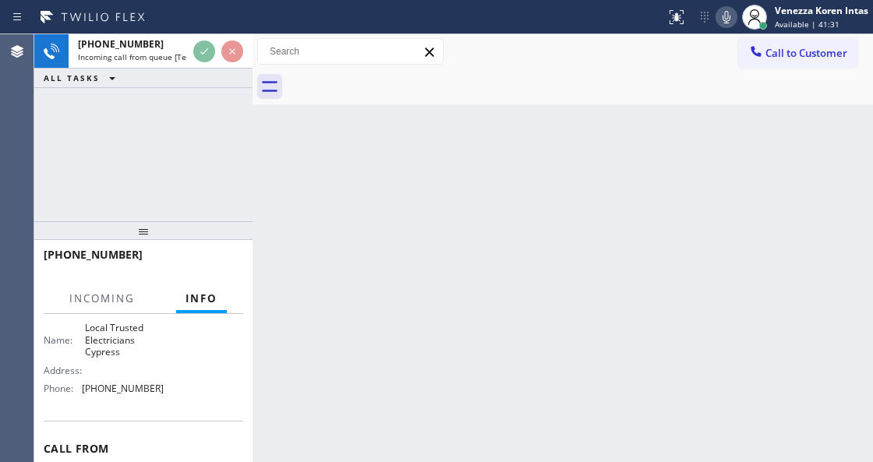
scroll to position [207, 0]
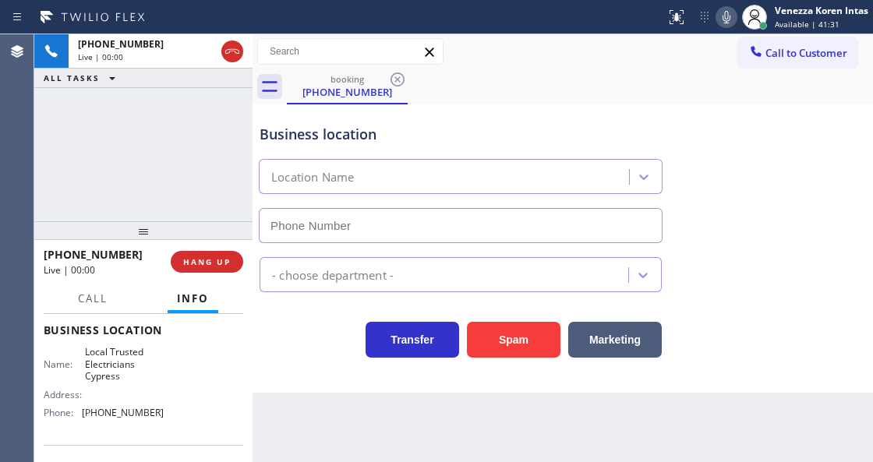
type input "[PHONE_NUMBER]"
click at [186, 165] on div "[PHONE_NUMBER] Live | 00:00 ALL TASKS ALL TASKS ACTIVE TASKS TASKS IN WRAP UP" at bounding box center [143, 127] width 218 height 187
drag, startPoint x: 147, startPoint y: 120, endPoint x: 292, endPoint y: 379, distance: 296.3
click at [148, 120] on div "[PHONE_NUMBER] Live | 00:01 ALL TASKS ALL TASKS ACTIVE TASKS TASKS IN WRAP UP" at bounding box center [143, 127] width 218 height 187
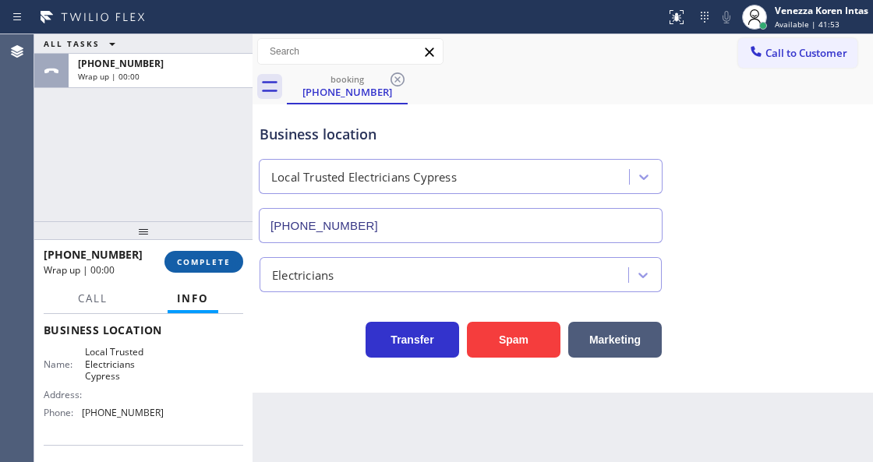
click at [239, 262] on button "COMPLETE" at bounding box center [203, 262] width 79 height 22
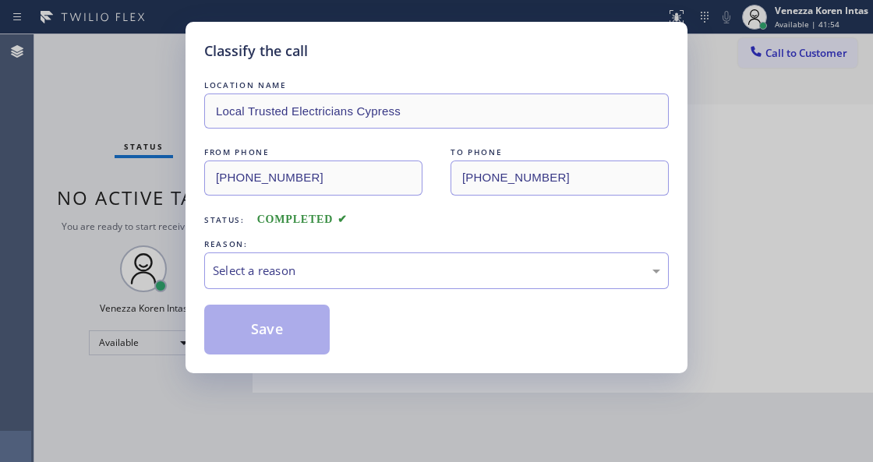
click at [363, 270] on div "Select a reason" at bounding box center [436, 271] width 447 height 18
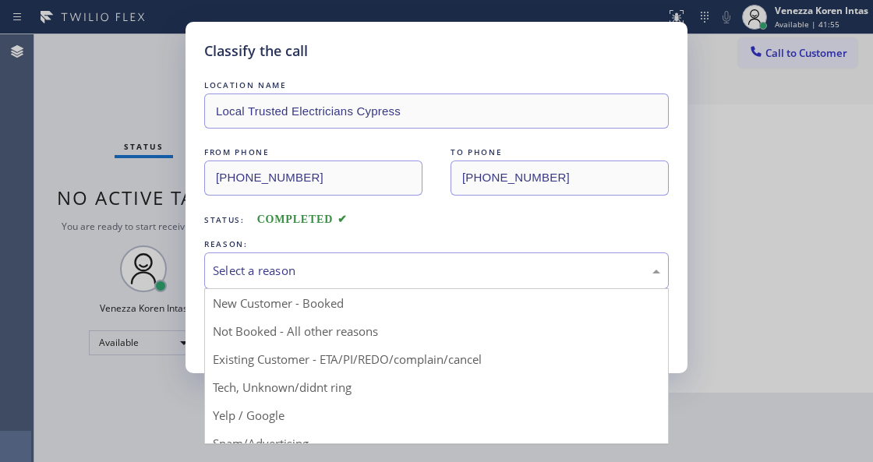
drag, startPoint x: 353, startPoint y: 390, endPoint x: 334, endPoint y: 383, distance: 20.0
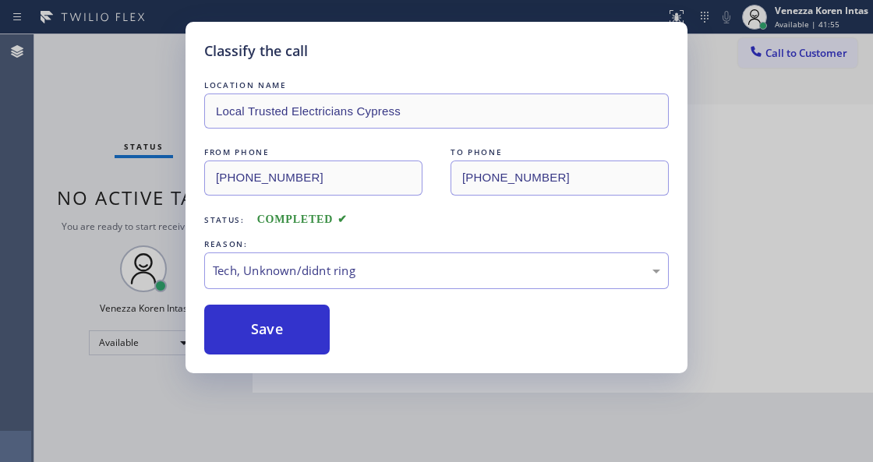
click at [299, 345] on button "Save" at bounding box center [267, 330] width 126 height 50
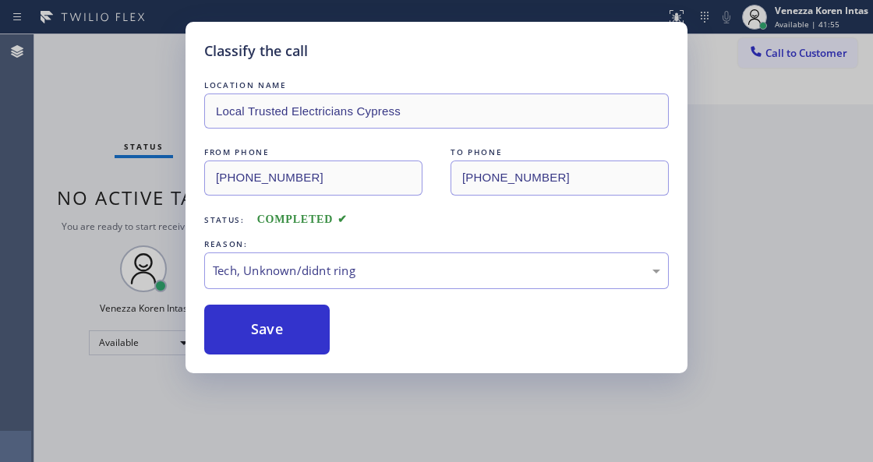
drag, startPoint x: 345, startPoint y: 447, endPoint x: 338, endPoint y: 461, distance: 15.7
click at [341, 451] on div "Classify the call LOCATION NAME Local Trusted Electricians Cypress FROM PHONE […" at bounding box center [436, 231] width 873 height 462
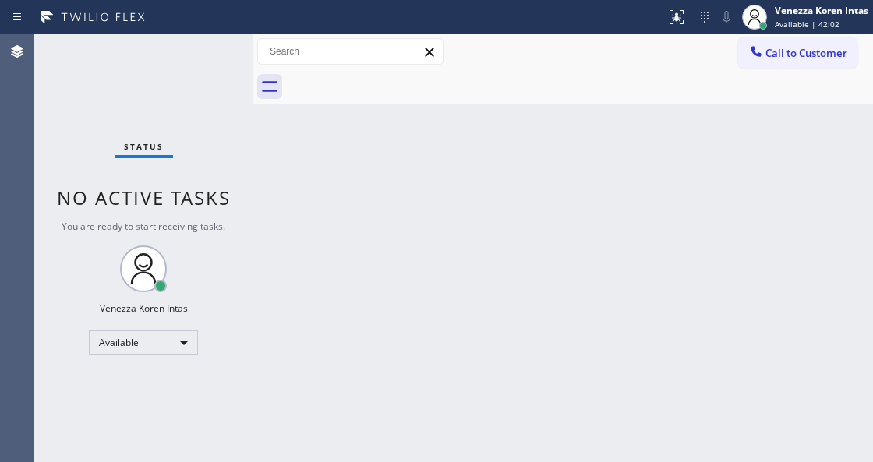
click at [232, 208] on div "Status No active tasks You are ready to start receiving tasks. Venezza Koren In…" at bounding box center [143, 248] width 218 height 428
drag, startPoint x: 215, startPoint y: 122, endPoint x: 232, endPoint y: 62, distance: 62.4
click at [229, 100] on div "Status No active tasks You are ready to start receiving tasks. Venezza Koren In…" at bounding box center [143, 248] width 218 height 428
drag, startPoint x: 232, startPoint y: 39, endPoint x: 106, endPoint y: 59, distance: 127.9
click at [226, 41] on div "Status No active tasks You are ready to start receiving tasks. Venezza Koren In…" at bounding box center [143, 248] width 218 height 428
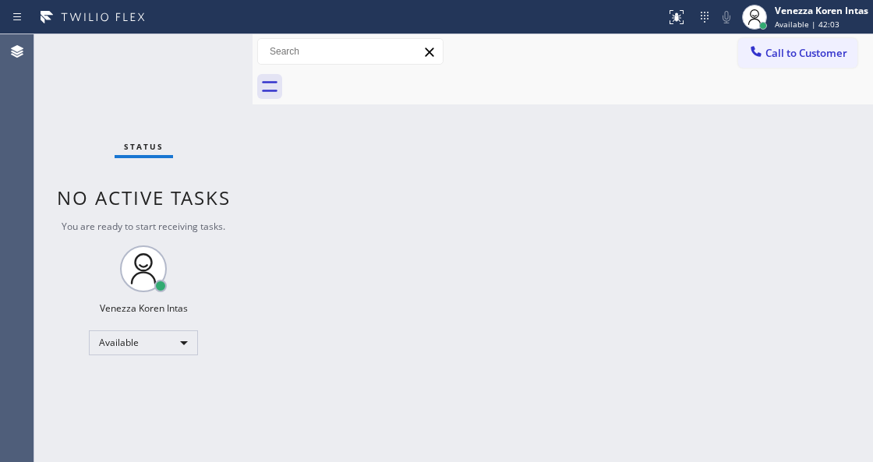
click at [200, 55] on div "Status No active tasks You are ready to start receiving tasks. Venezza Koren In…" at bounding box center [143, 248] width 218 height 428
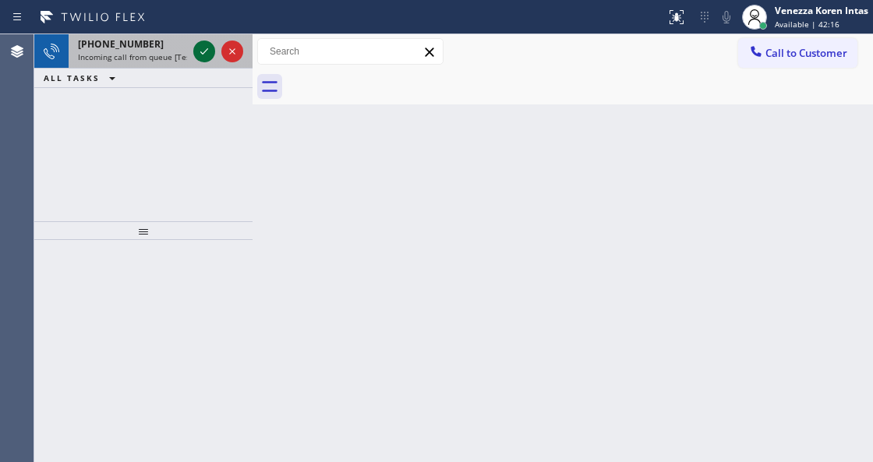
click at [200, 55] on icon at bounding box center [204, 51] width 19 height 19
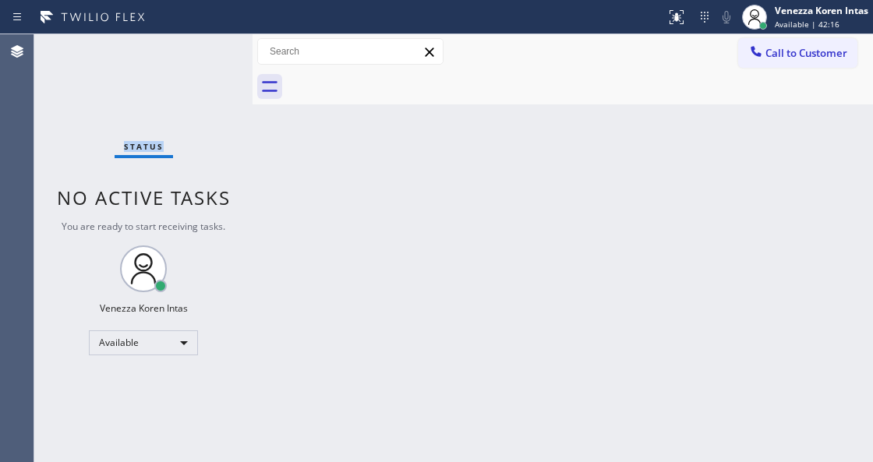
click at [200, 55] on div "Status No active tasks You are ready to start receiving tasks. Venezza Koren In…" at bounding box center [143, 248] width 218 height 428
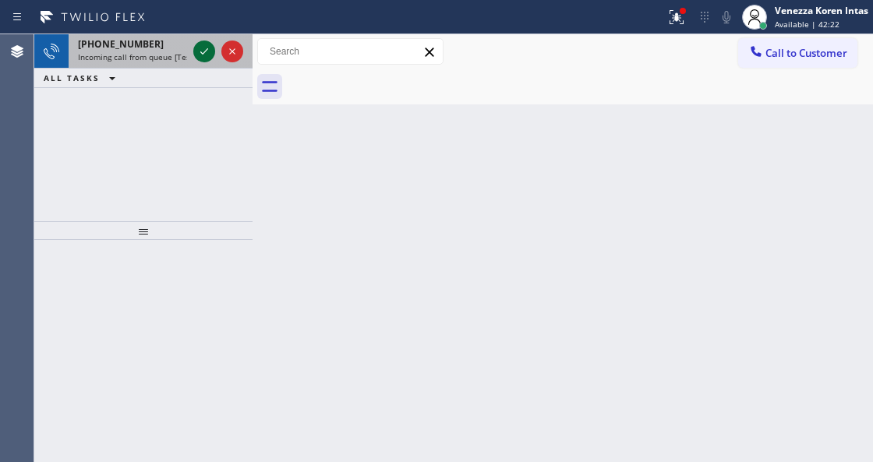
click at [200, 55] on icon at bounding box center [204, 51] width 19 height 19
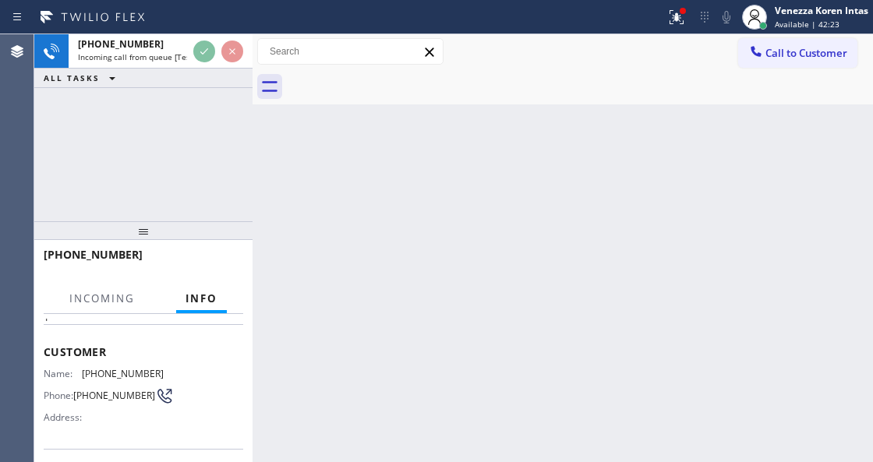
scroll to position [156, 0]
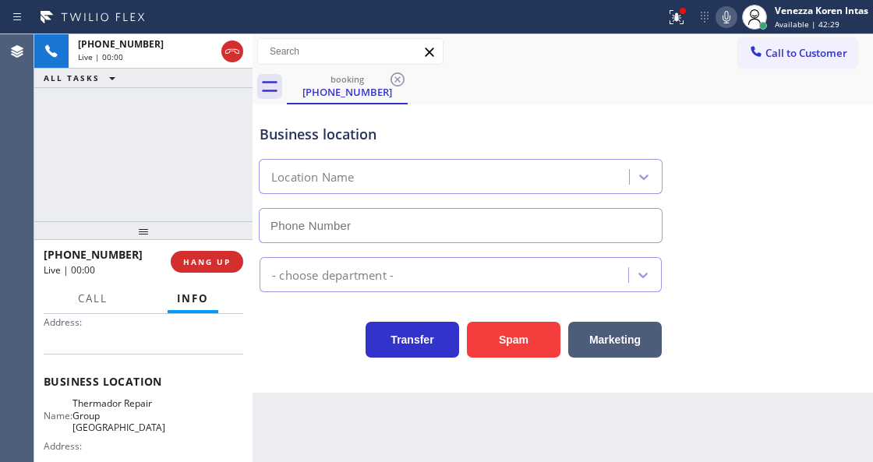
click at [285, 390] on div "Business location Location Name - choose department - Transfer Spam Marketing" at bounding box center [563, 248] width 621 height 288
type input "[PHONE_NUMBER]"
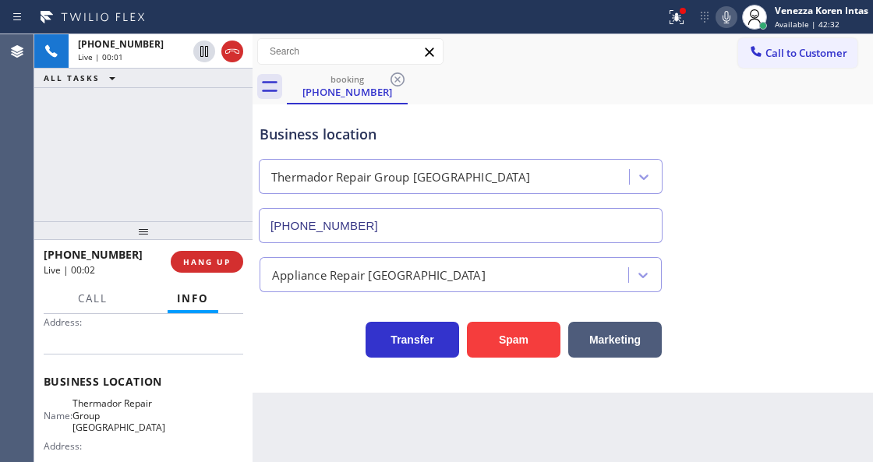
click at [326, 145] on div "Business location Thermador Repair Group [GEOGRAPHIC_DATA] [PHONE_NUMBER]" at bounding box center [460, 175] width 409 height 135
click at [678, 13] on div at bounding box center [682, 10] width 9 height 9
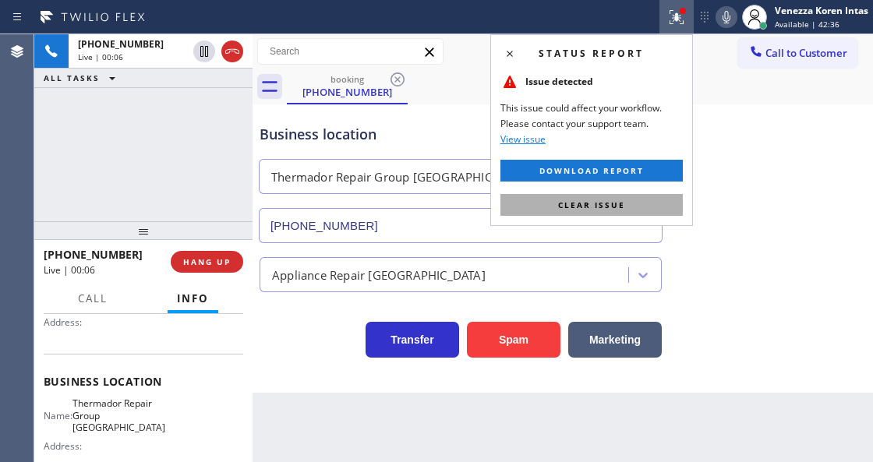
click at [606, 207] on span "Clear issue" at bounding box center [591, 205] width 67 height 11
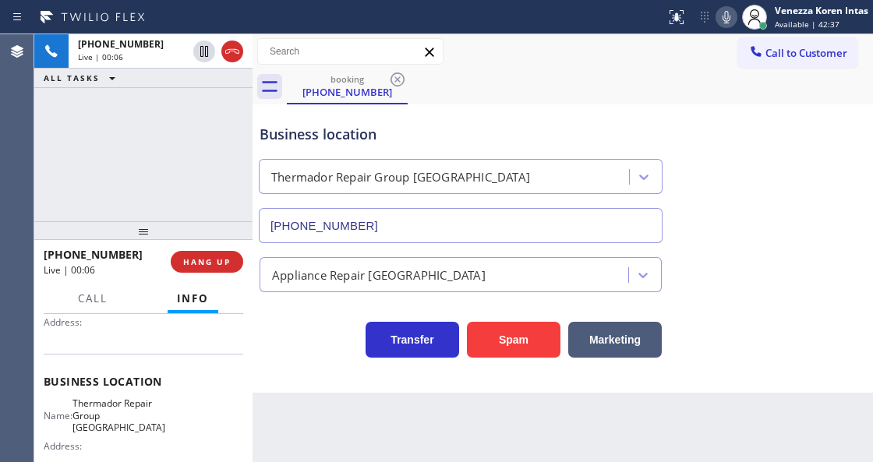
click at [730, 221] on div "Business location Thermador Repair Group [GEOGRAPHIC_DATA] [PHONE_NUMBER]" at bounding box center [562, 172] width 613 height 141
click at [509, 102] on div "Business location Thermador Repair Group [GEOGRAPHIC_DATA] [PHONE_NUMBER]" at bounding box center [562, 172] width 613 height 141
click at [493, 437] on div "Back to Dashboard Change Sender ID Customers Technicians Select a contact Outbo…" at bounding box center [563, 248] width 621 height 428
drag, startPoint x: 97, startPoint y: 405, endPoint x: 128, endPoint y: 423, distance: 35.6
click at [128, 423] on span "Thermador Repair Group [GEOGRAPHIC_DATA]" at bounding box center [119, 416] width 93 height 36
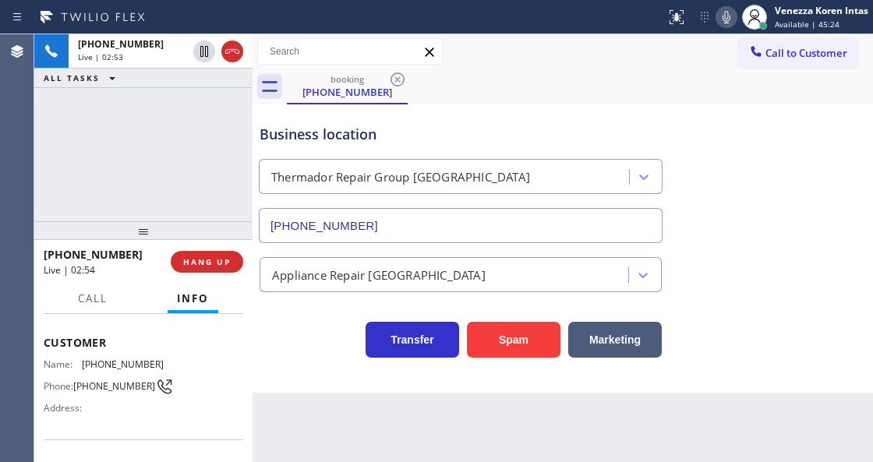
scroll to position [51, 0]
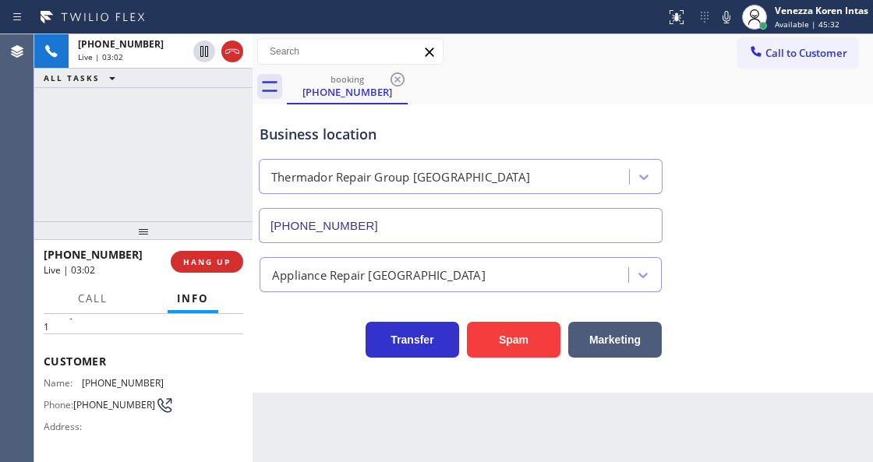
drag, startPoint x: 717, startPoint y: 22, endPoint x: 707, endPoint y: 55, distance: 35.0
click at [717, 22] on icon at bounding box center [726, 17] width 19 height 19
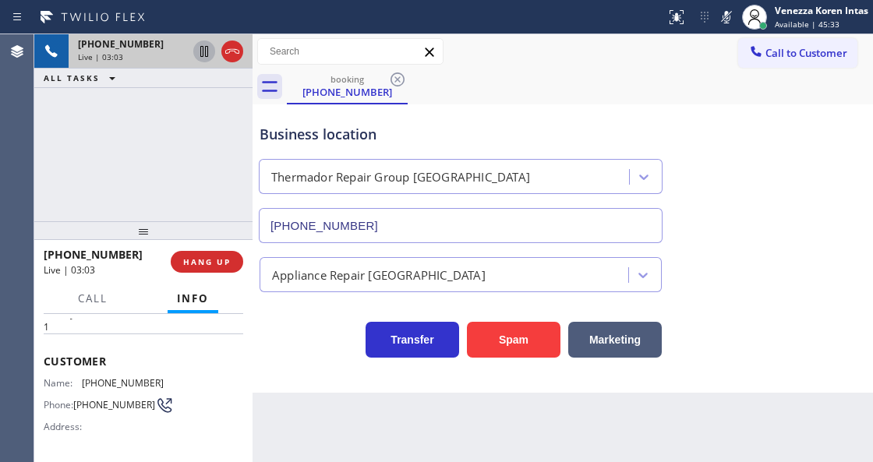
click at [200, 51] on icon at bounding box center [204, 51] width 19 height 19
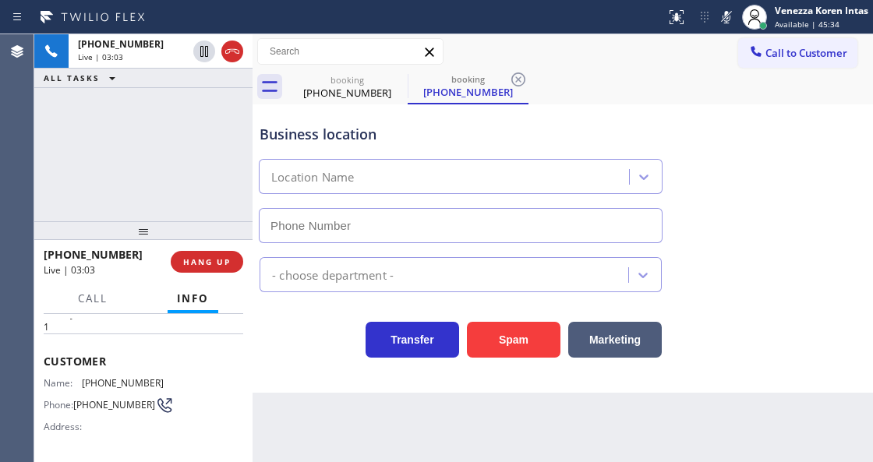
type input "[PHONE_NUMBER]"
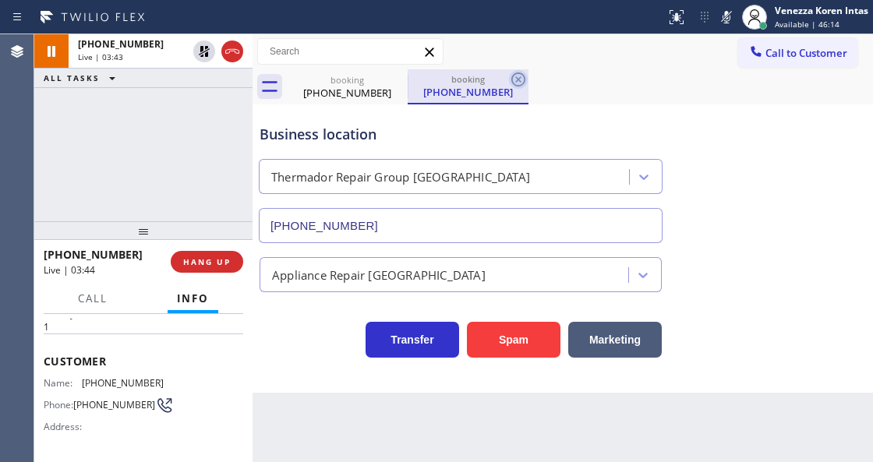
click at [517, 82] on icon at bounding box center [518, 79] width 19 height 19
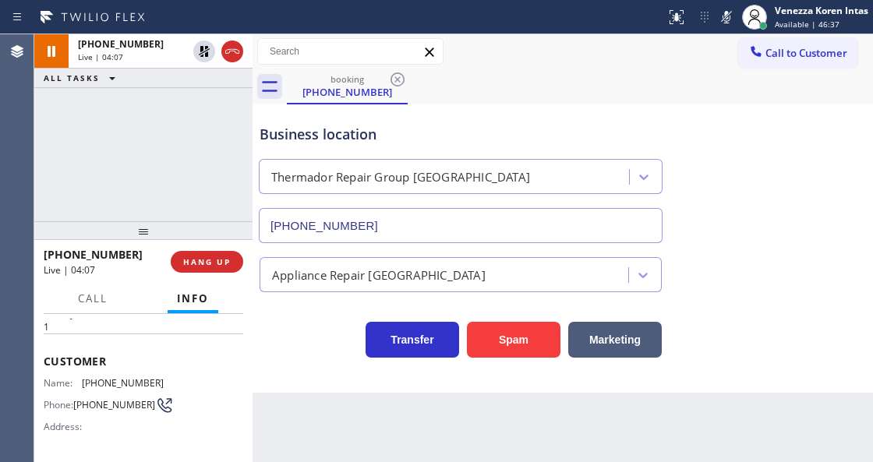
click at [288, 319] on div "Transfer Spam Marketing" at bounding box center [460, 336] width 409 height 44
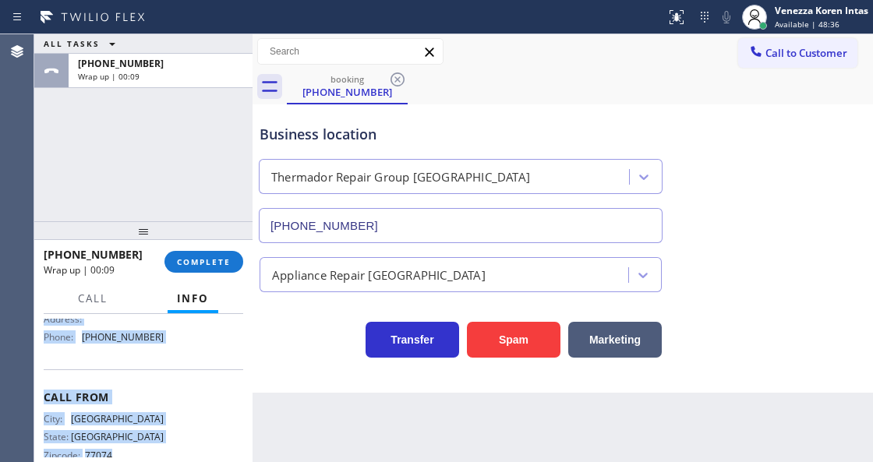
scroll to position [285, 0]
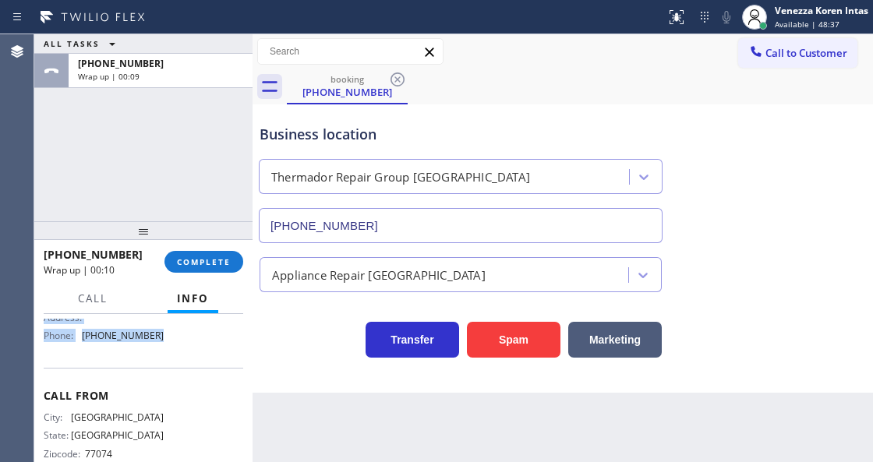
drag, startPoint x: 42, startPoint y: 398, endPoint x: 175, endPoint y: 354, distance: 139.5
click at [175, 354] on div "Context Queue: [Test] All Priority: 1 Customer Name: [PHONE_NUMBER] Phone: [PHO…" at bounding box center [143, 387] width 218 height 147
click at [225, 268] on button "COMPLETE" at bounding box center [203, 262] width 79 height 22
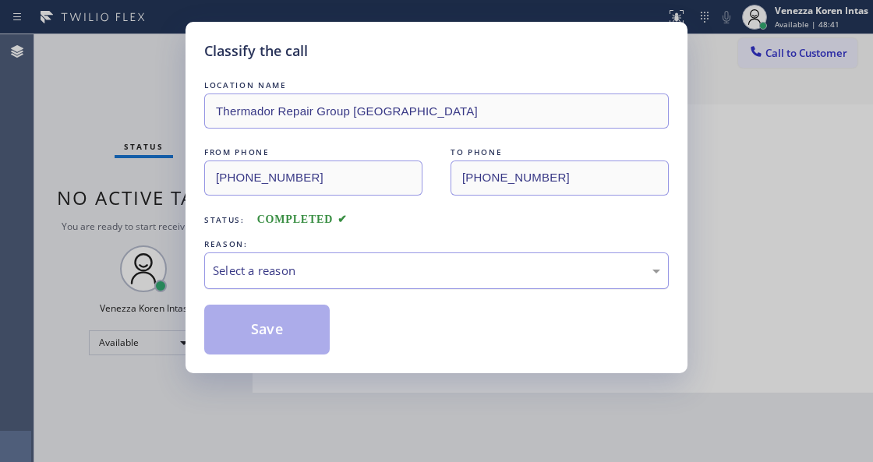
click at [321, 279] on div "Select a reason" at bounding box center [436, 271] width 447 height 18
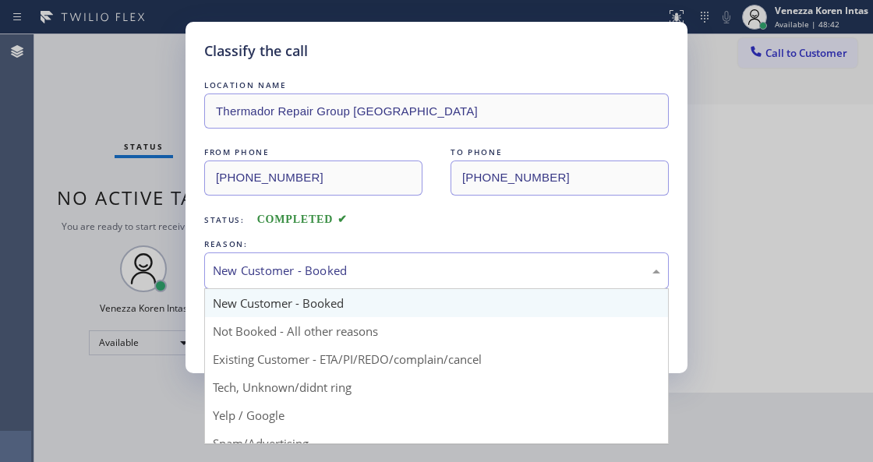
click at [313, 274] on div "New Customer - Booked" at bounding box center [436, 271] width 447 height 18
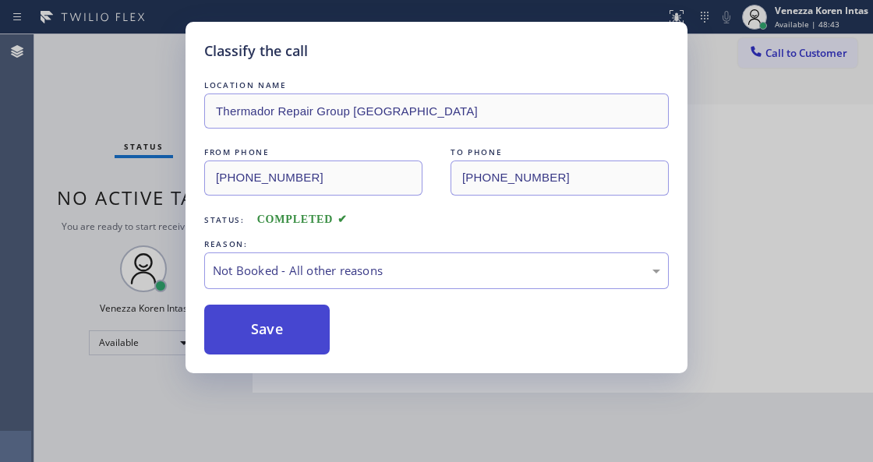
drag, startPoint x: 308, startPoint y: 326, endPoint x: 714, endPoint y: 37, distance: 498.6
click at [309, 326] on button "Save" at bounding box center [267, 330] width 126 height 50
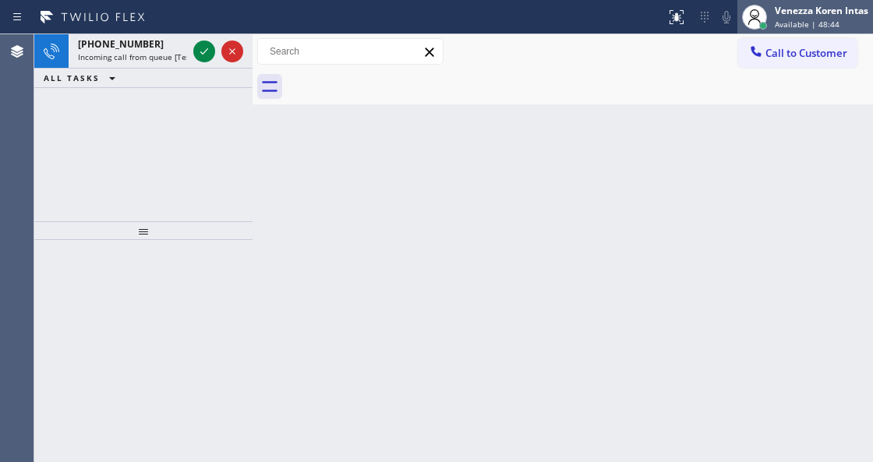
click at [791, 18] on div "Venezza Koren Intas Available | 48:44" at bounding box center [822, 16] width 101 height 27
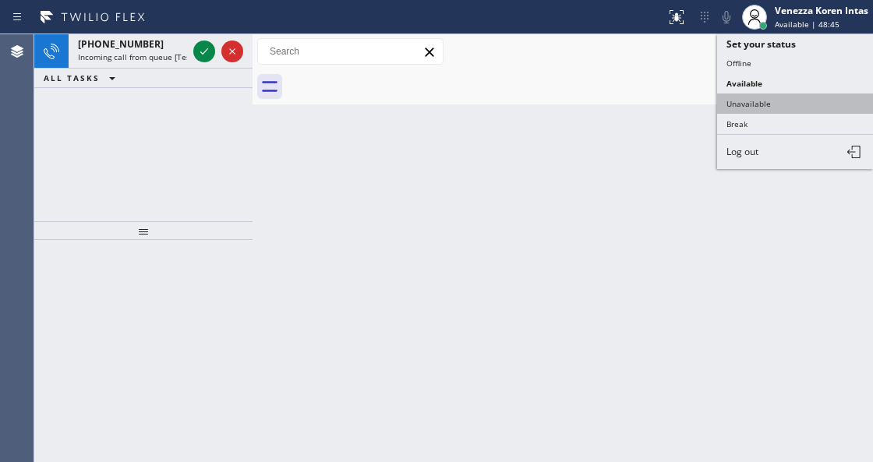
click at [769, 106] on button "Unavailable" at bounding box center [795, 104] width 156 height 20
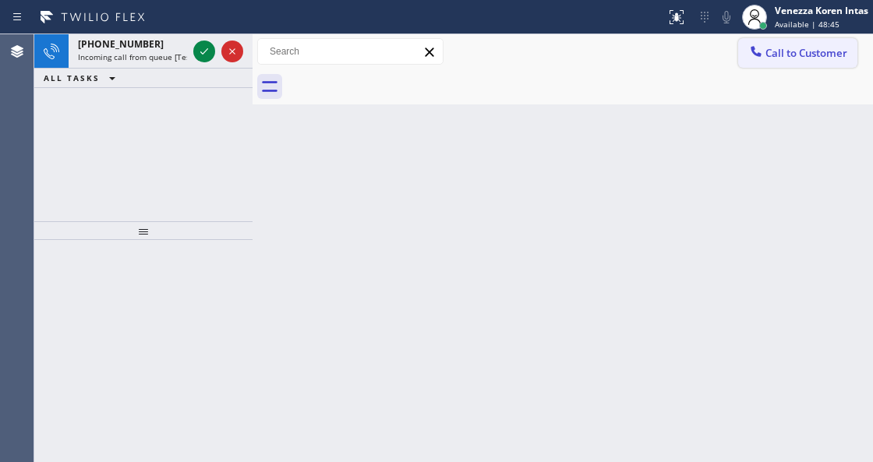
drag, startPoint x: 791, startPoint y: 48, endPoint x: 658, endPoint y: 256, distance: 246.1
click at [791, 50] on span "Call to Customer" at bounding box center [807, 53] width 82 height 14
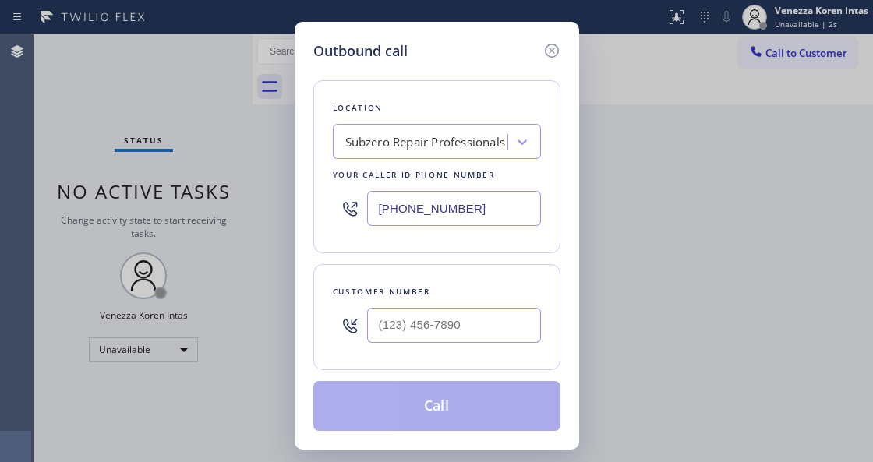
click at [370, 225] on input "[PHONE_NUMBER]" at bounding box center [454, 208] width 174 height 35
drag, startPoint x: 473, startPoint y: 207, endPoint x: 274, endPoint y: 193, distance: 200.1
click at [295, 203] on div "Outbound call Location Subzero Repair Professionals Your caller id phone number…" at bounding box center [437, 236] width 285 height 428
paste input "281) 843-1931"
type input "[PHONE_NUMBER]"
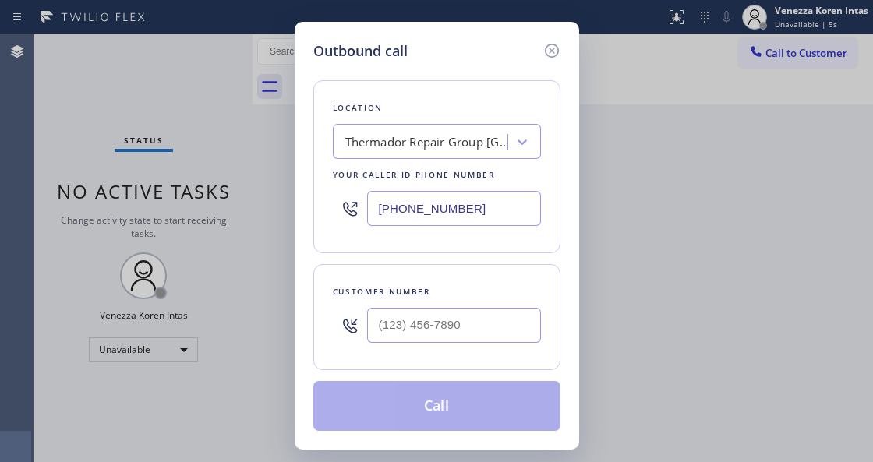
drag, startPoint x: 342, startPoint y: 271, endPoint x: 351, endPoint y: 278, distance: 10.6
click at [344, 271] on div "Customer number" at bounding box center [436, 317] width 247 height 106
click at [504, 324] on input "(___) ___-____" at bounding box center [454, 325] width 174 height 35
paste input "713) 409-9820"
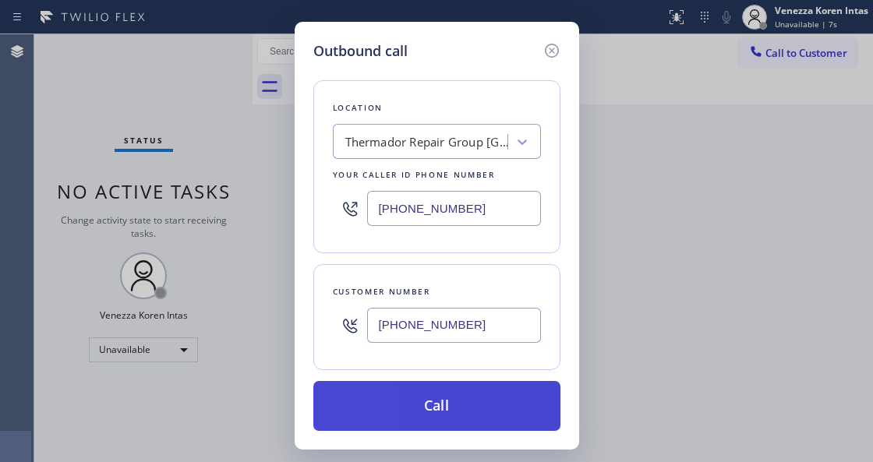
type input "[PHONE_NUMBER]"
click at [426, 391] on button "Call" at bounding box center [436, 406] width 247 height 50
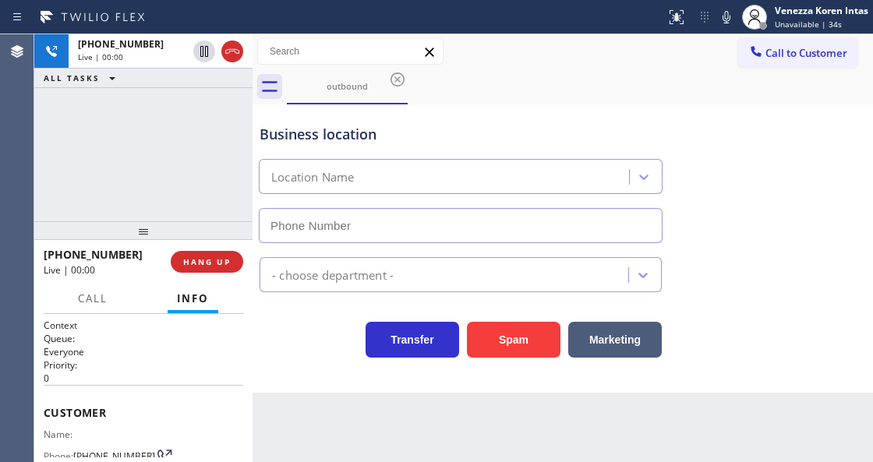
type input "[PHONE_NUMBER]"
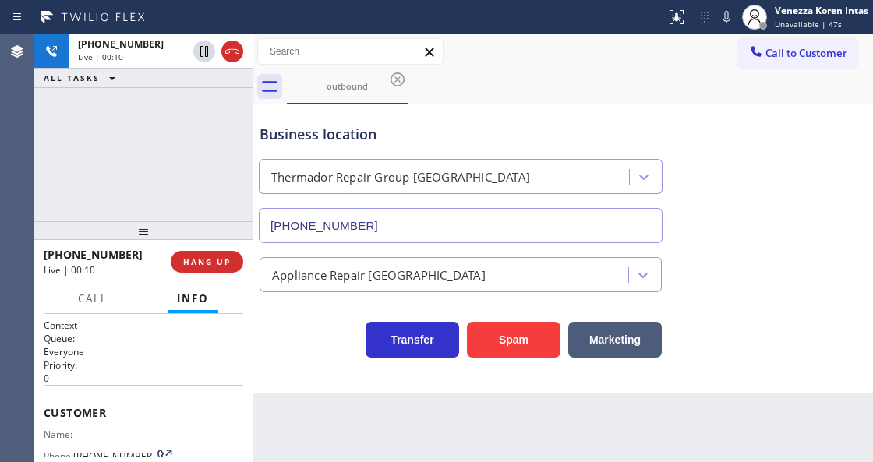
scroll to position [156, 0]
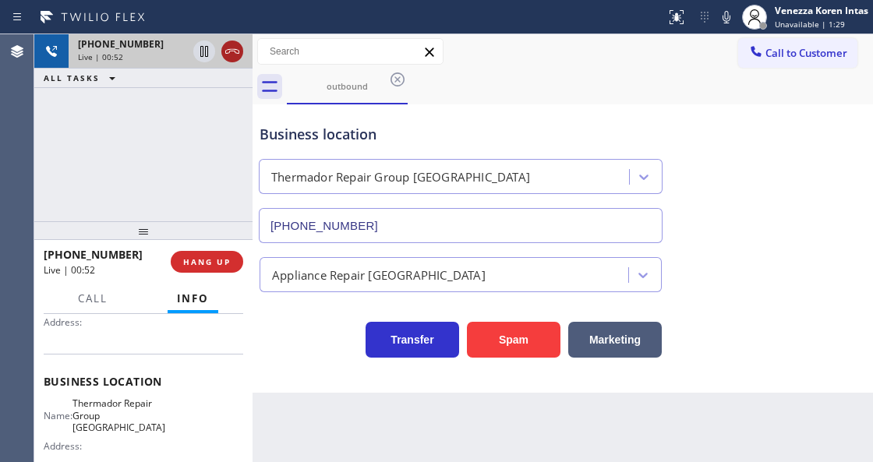
click at [226, 51] on icon at bounding box center [232, 51] width 14 height 5
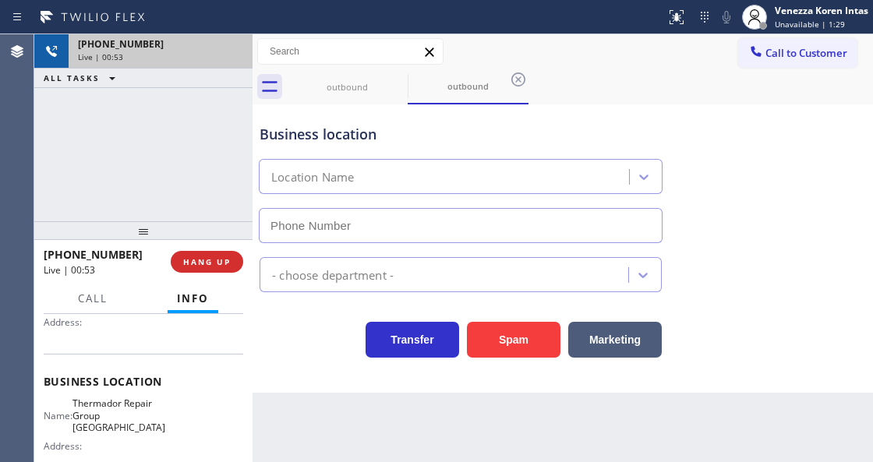
type input "[PHONE_NUMBER]"
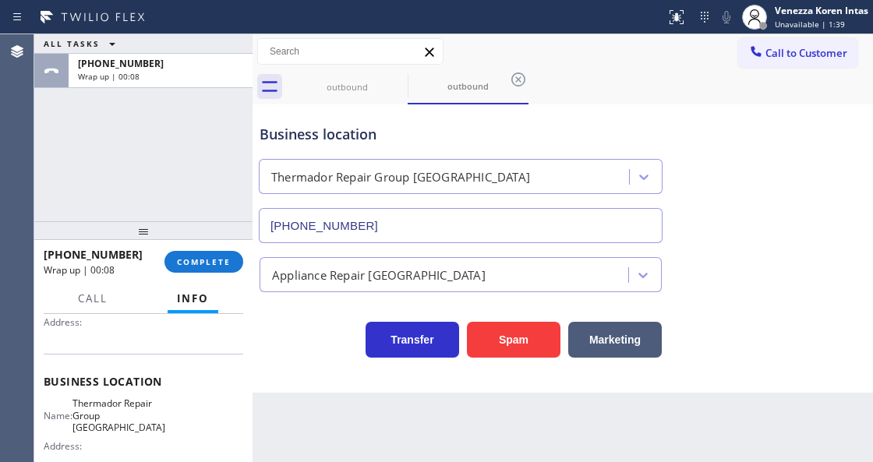
drag, startPoint x: 268, startPoint y: 102, endPoint x: 304, endPoint y: 111, distance: 36.9
click at [268, 102] on div "Business location Thermador Repair Group [GEOGRAPHIC_DATA] [PHONE_NUMBER]" at bounding box center [562, 172] width 613 height 141
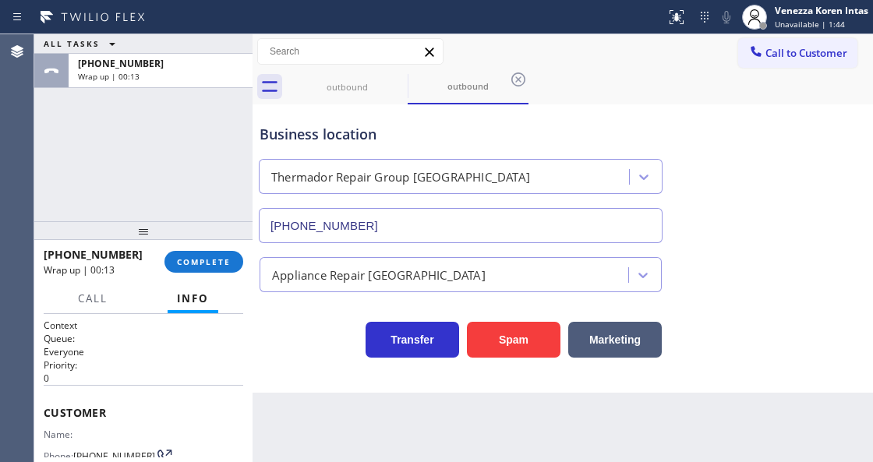
scroll to position [104, 0]
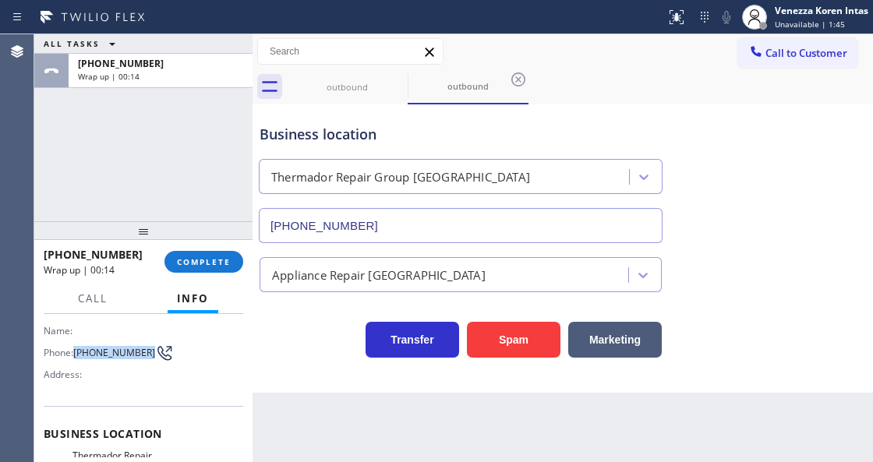
drag, startPoint x: 109, startPoint y: 363, endPoint x: 77, endPoint y: 338, distance: 40.1
click at [77, 347] on span "[PHONE_NUMBER]" at bounding box center [114, 353] width 82 height 12
drag, startPoint x: 226, startPoint y: 262, endPoint x: 376, endPoint y: 245, distance: 150.7
click at [227, 262] on span "COMPLETE" at bounding box center [204, 261] width 54 height 11
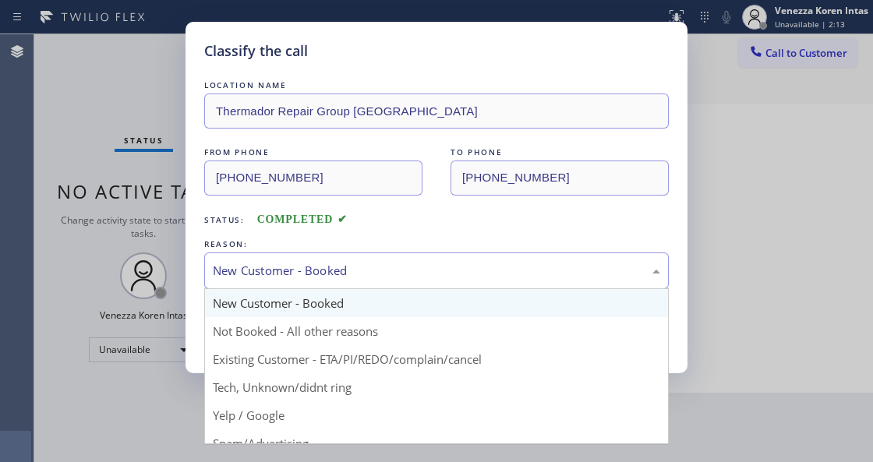
drag, startPoint x: 337, startPoint y: 276, endPoint x: 319, endPoint y: 331, distance: 57.4
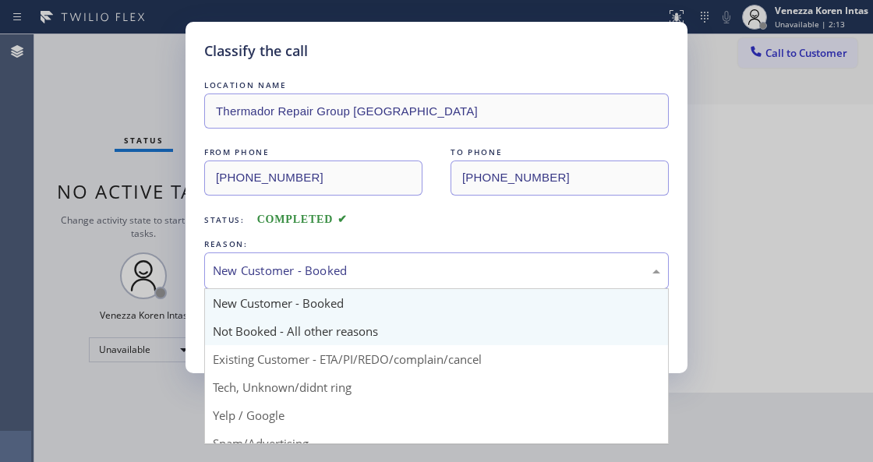
click at [337, 277] on div "New Customer - Booked" at bounding box center [436, 271] width 447 height 18
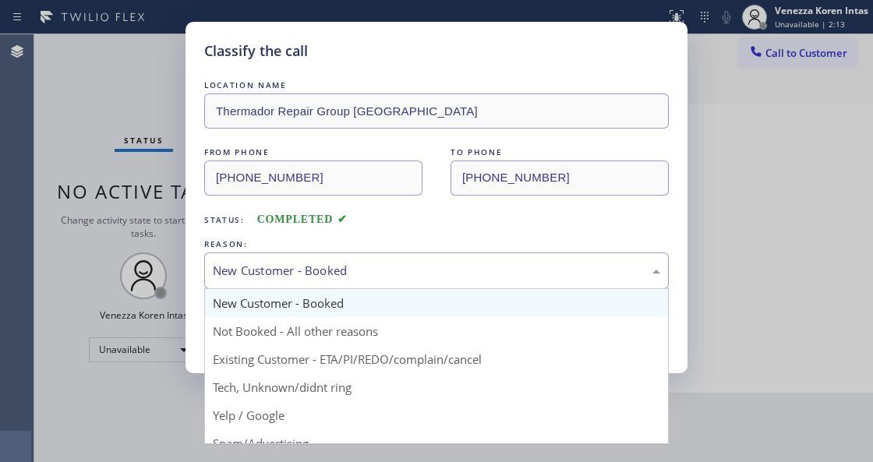
drag, startPoint x: 318, startPoint y: 334, endPoint x: 300, endPoint y: 326, distance: 19.6
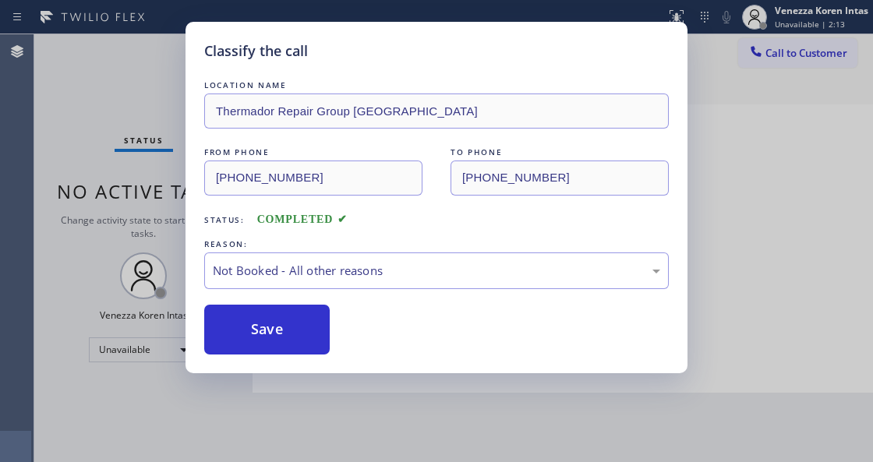
drag, startPoint x: 300, startPoint y: 326, endPoint x: 441, endPoint y: 58, distance: 303.0
click at [302, 324] on button "Save" at bounding box center [267, 330] width 126 height 50
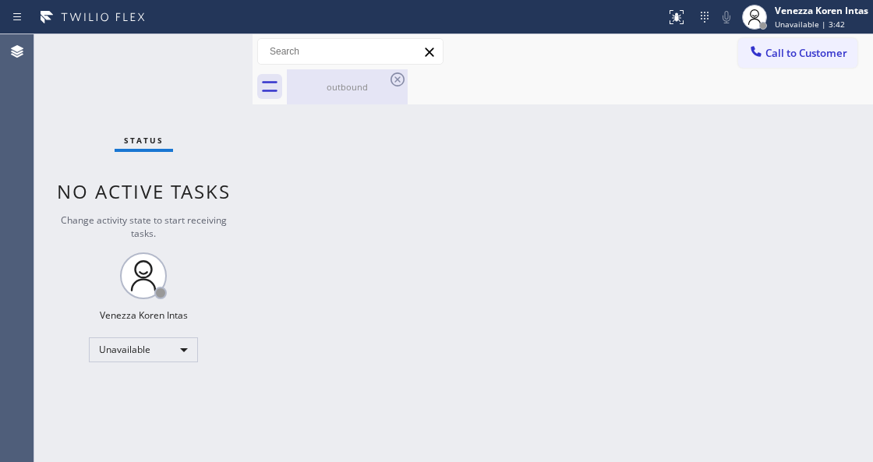
click at [364, 97] on div "outbound" at bounding box center [347, 86] width 118 height 35
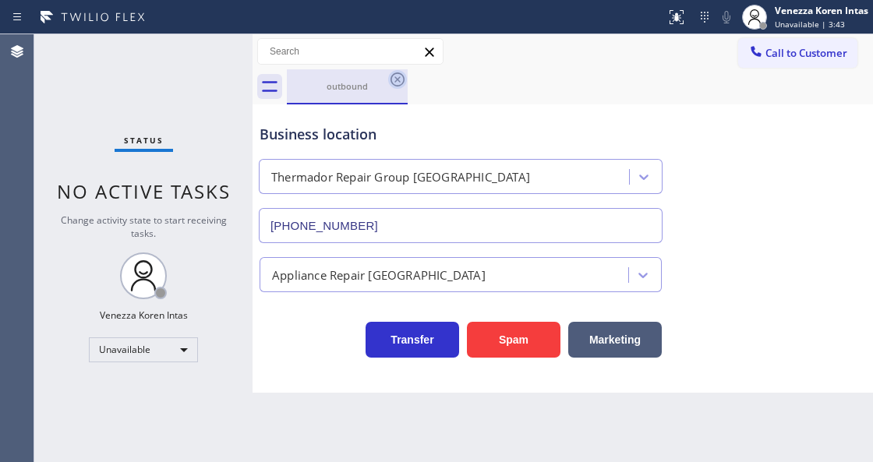
click at [388, 81] on icon at bounding box center [397, 79] width 19 height 19
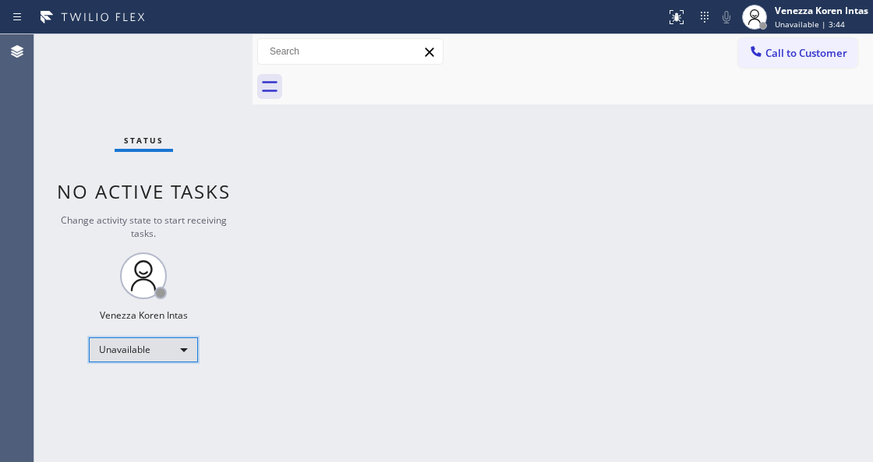
click at [164, 354] on div "Unavailable" at bounding box center [143, 350] width 109 height 25
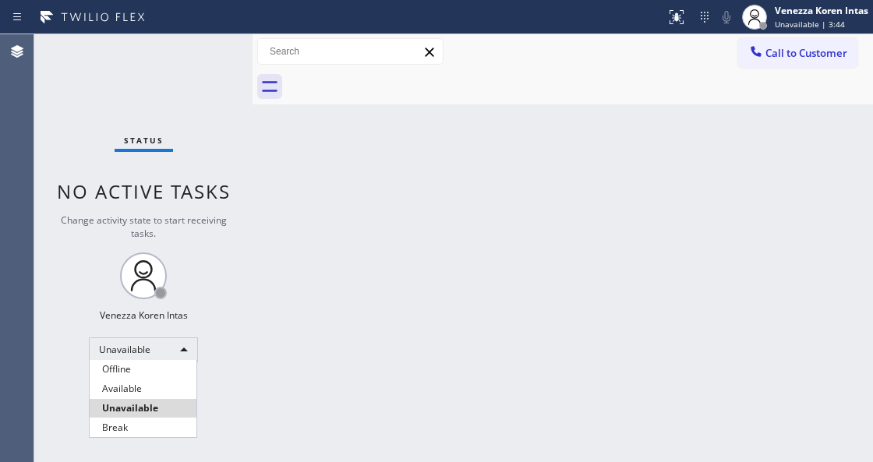
click at [143, 386] on li "Available" at bounding box center [143, 389] width 107 height 19
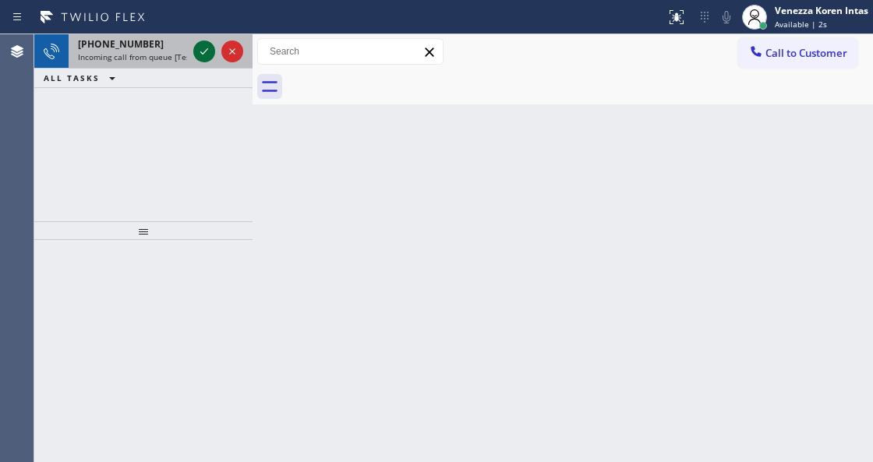
click at [203, 44] on icon at bounding box center [204, 51] width 19 height 19
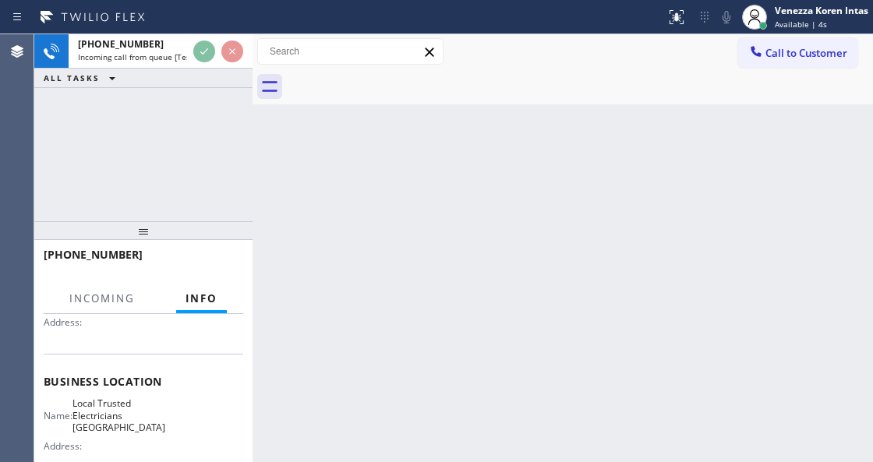
scroll to position [156, 0]
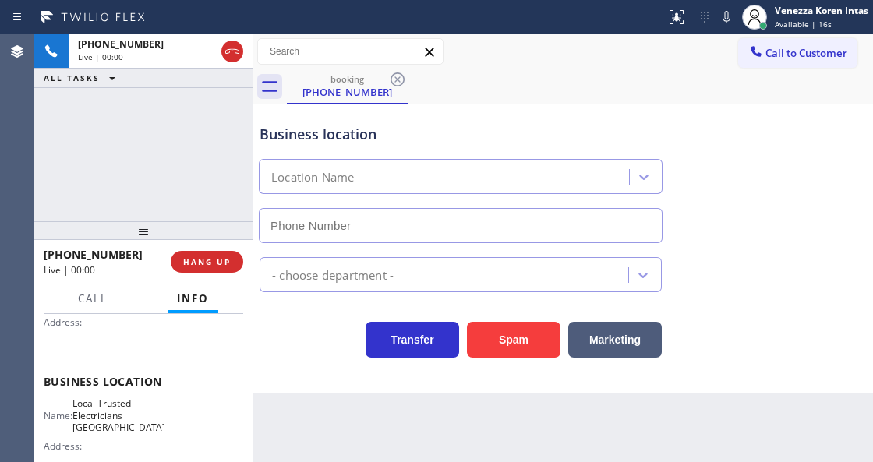
click at [279, 391] on div "Business location Location Name - choose department - Transfer Spam Marketing" at bounding box center [563, 248] width 621 height 288
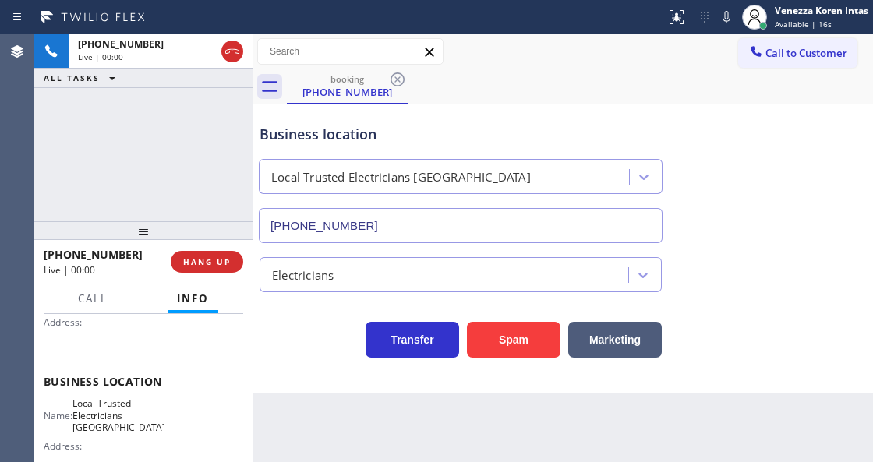
type input "[PHONE_NUMBER]"
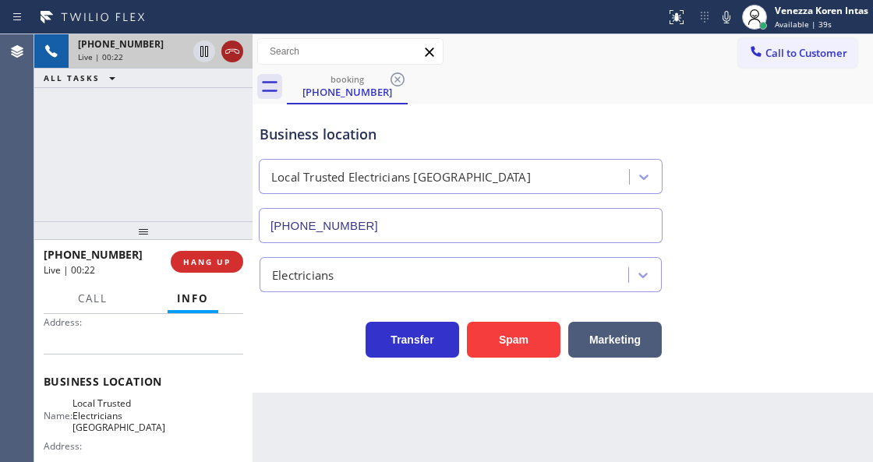
click at [234, 51] on icon at bounding box center [232, 51] width 14 height 5
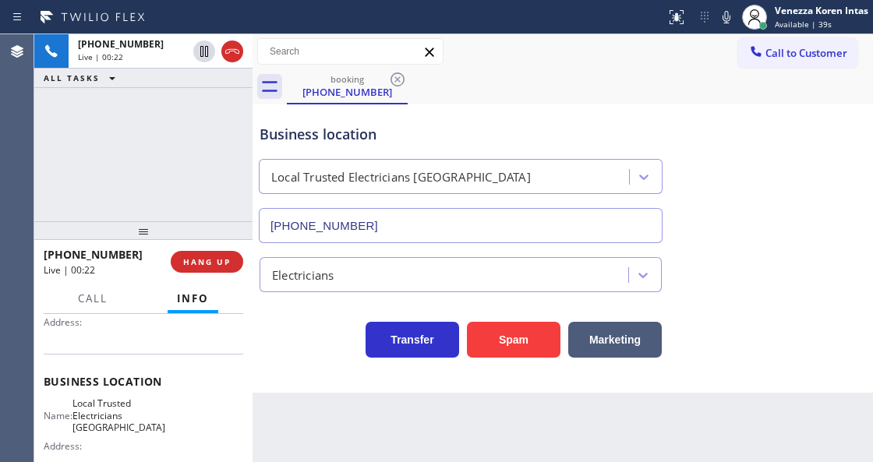
click at [243, 129] on div "[PHONE_NUMBER] Live | 00:22 ALL TASKS ALL TASKS ACTIVE TASKS TASKS IN WRAP UP" at bounding box center [143, 127] width 218 height 187
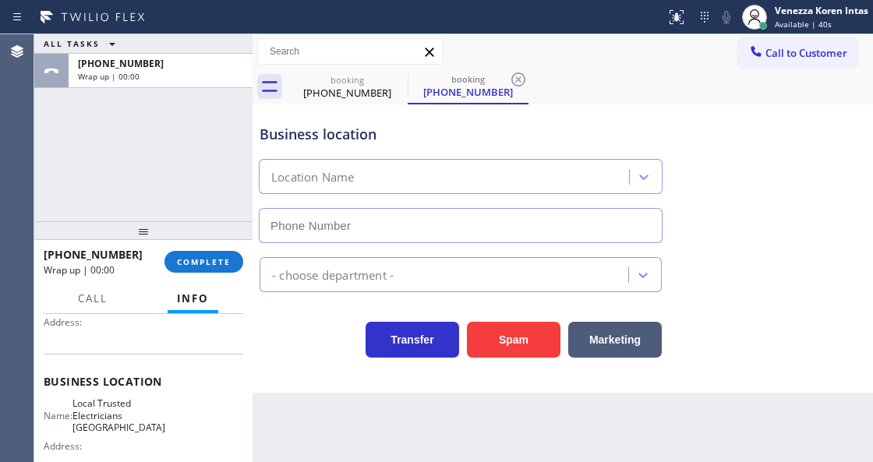
type input "[PHONE_NUMBER]"
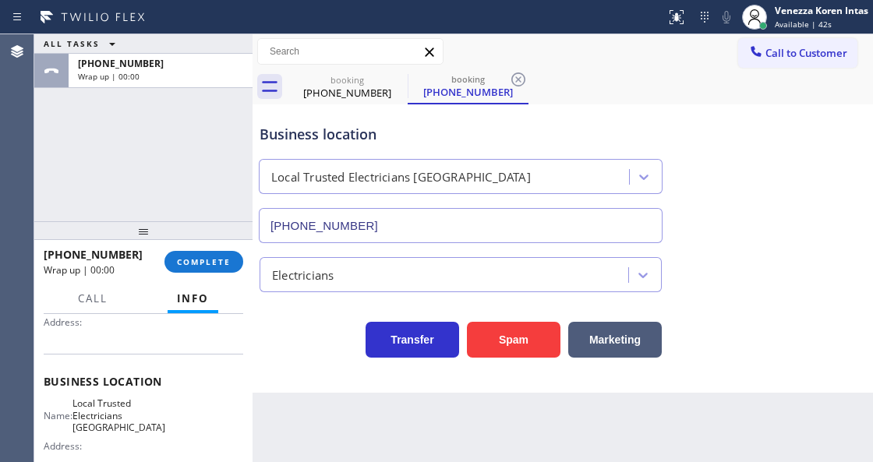
click at [243, 253] on div "[PHONE_NUMBER] Wrap up | 00:00 COMPLETE" at bounding box center [143, 262] width 218 height 44
drag, startPoint x: 225, startPoint y: 265, endPoint x: 235, endPoint y: 268, distance: 10.6
click at [229, 266] on span "COMPLETE" at bounding box center [204, 261] width 54 height 11
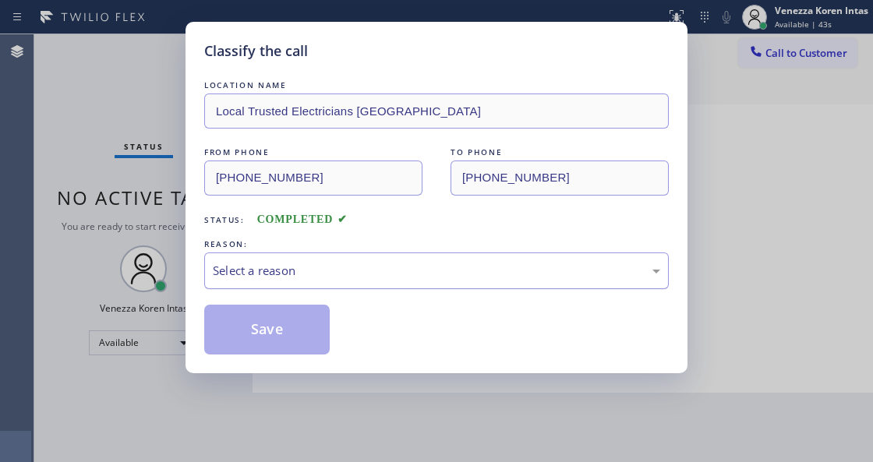
click at [342, 278] on div "Select a reason" at bounding box center [436, 271] width 447 height 18
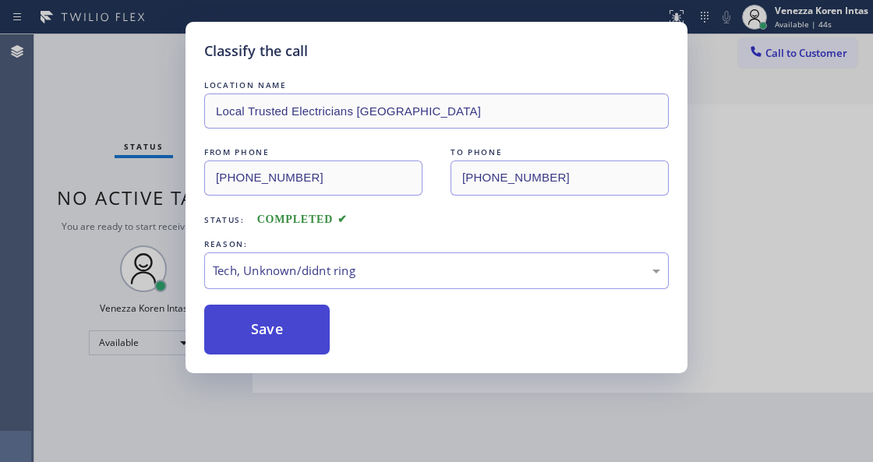
drag, startPoint x: 318, startPoint y: 335, endPoint x: 312, endPoint y: 448, distance: 113.2
click at [318, 337] on button "Save" at bounding box center [267, 330] width 126 height 50
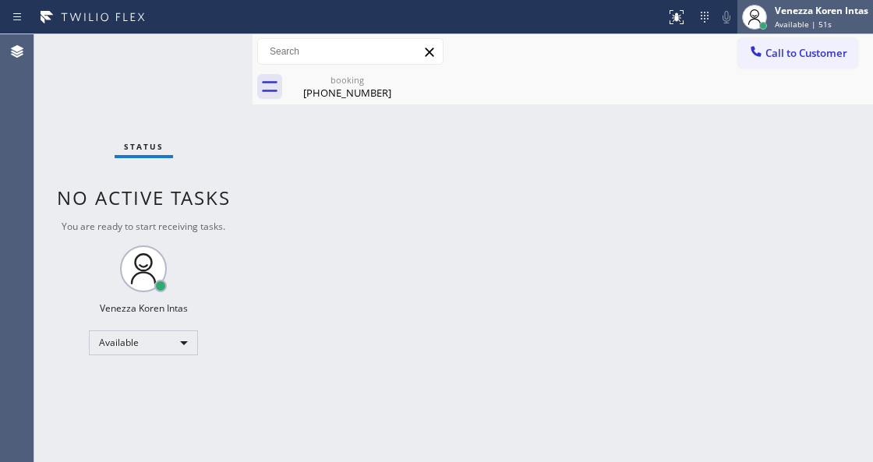
click at [824, 17] on div "Venezza Koren Intas Available | 51s" at bounding box center [822, 16] width 101 height 27
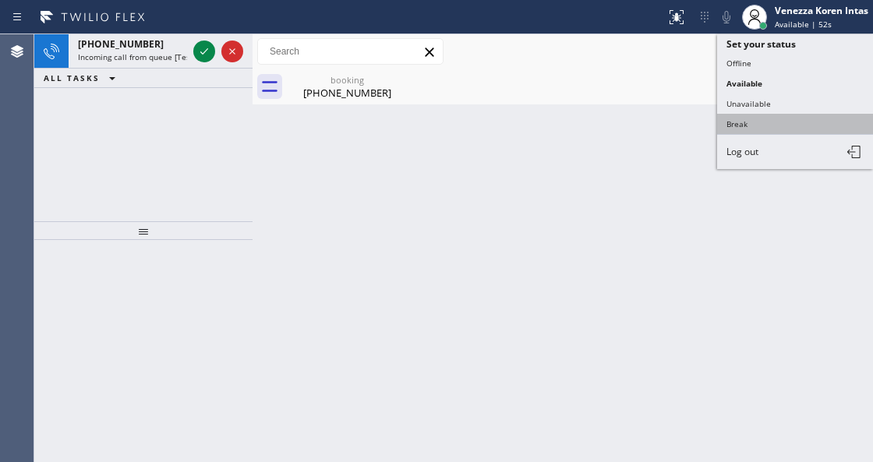
click at [804, 126] on button "Break" at bounding box center [795, 124] width 156 height 20
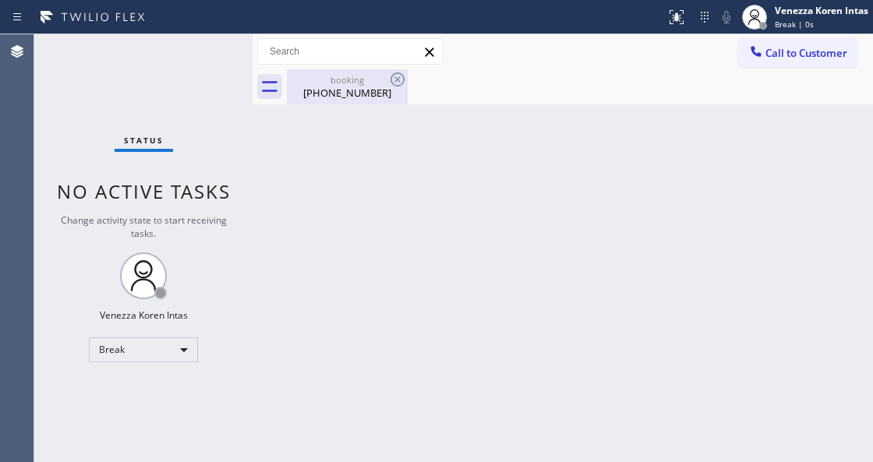
click at [387, 86] on div "[PHONE_NUMBER]" at bounding box center [347, 93] width 118 height 14
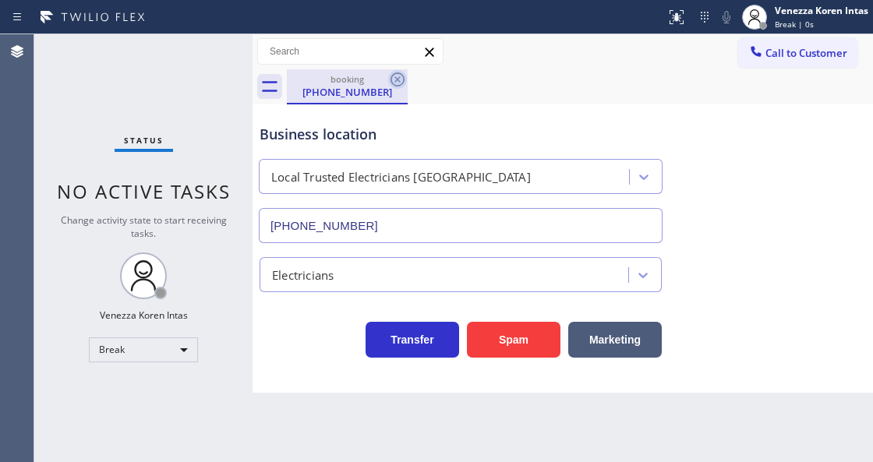
click at [399, 79] on icon at bounding box center [397, 79] width 19 height 19
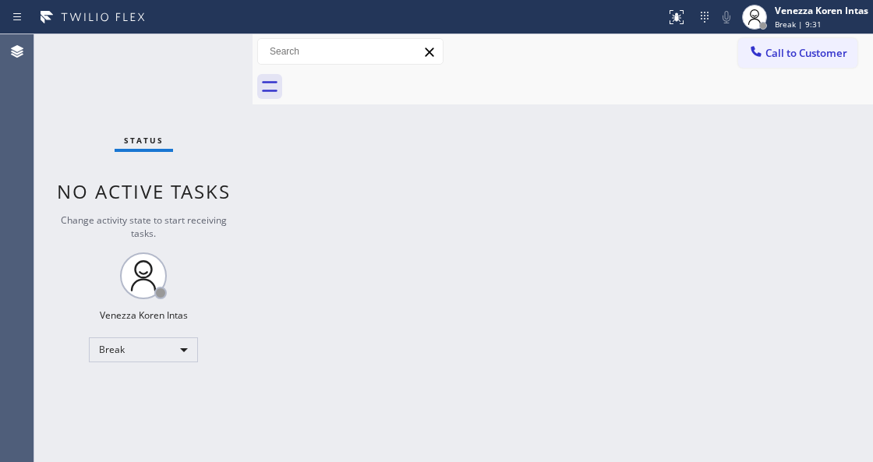
click at [508, 339] on div "Back to Dashboard Change Sender ID Customers Technicians Select a contact Outbo…" at bounding box center [563, 248] width 621 height 428
click at [128, 349] on div "Break" at bounding box center [143, 350] width 109 height 25
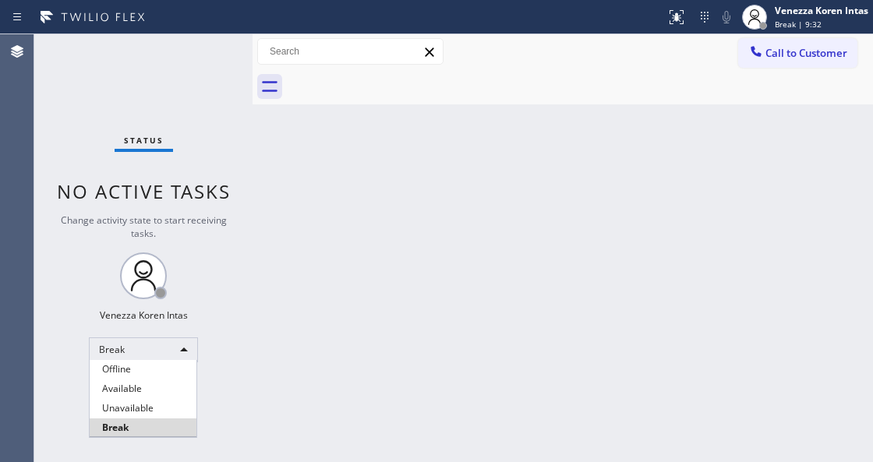
click at [129, 379] on ul "Offline Available Unavailable Break" at bounding box center [143, 398] width 108 height 77
click at [131, 382] on li "Available" at bounding box center [143, 389] width 107 height 19
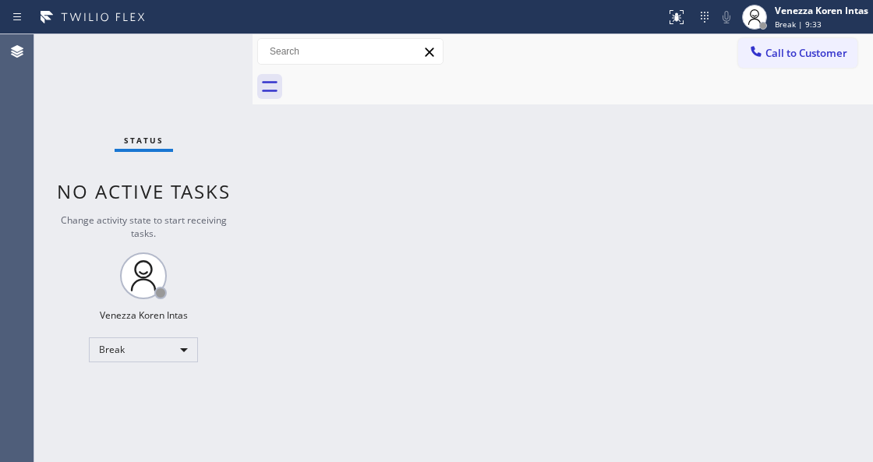
click at [285, 378] on div "Back to Dashboard Change Sender ID Customers Technicians Select a contact Outbo…" at bounding box center [563, 248] width 621 height 428
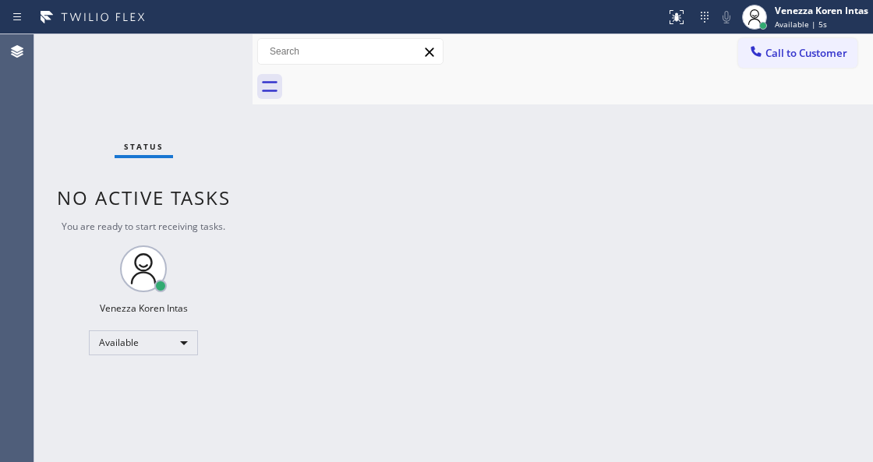
click at [287, 258] on div "Back to Dashboard Change Sender ID Customers Technicians Select a contact Outbo…" at bounding box center [563, 248] width 621 height 428
click at [142, 159] on div "Status No active tasks You are ready to start receiving tasks. Venezza Koren In…" at bounding box center [143, 248] width 218 height 428
click at [201, 67] on div "Status No active tasks You are ready to start receiving tasks. Venezza Koren In…" at bounding box center [143, 248] width 218 height 428
click at [320, 173] on div "Back to Dashboard Change Sender ID Customers Technicians Select a contact Outbo…" at bounding box center [563, 248] width 621 height 428
click at [465, 249] on div "Back to Dashboard Change Sender ID Customers Technicians Select a contact Outbo…" at bounding box center [563, 248] width 621 height 428
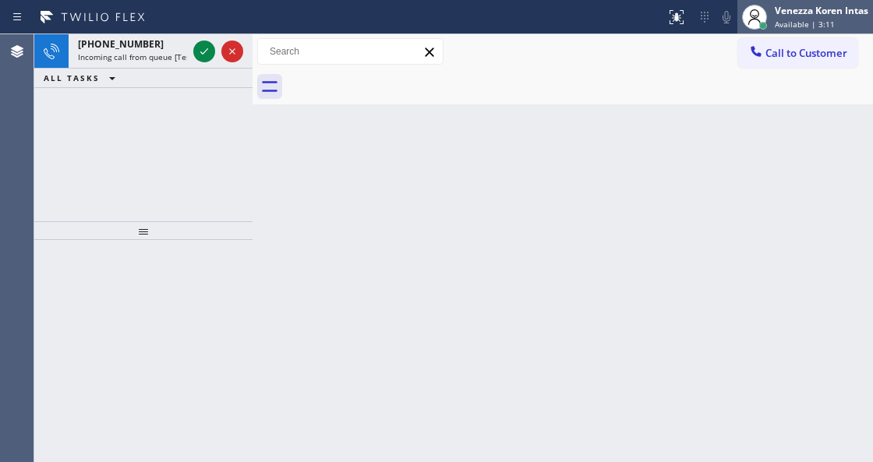
click at [786, 9] on div "Venezza Koren Intas" at bounding box center [822, 10] width 94 height 13
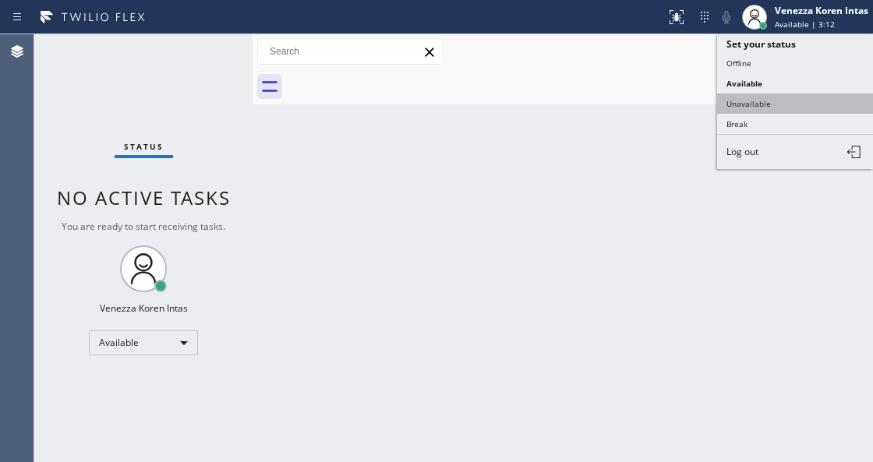
click at [760, 96] on button "Unavailable" at bounding box center [795, 104] width 156 height 20
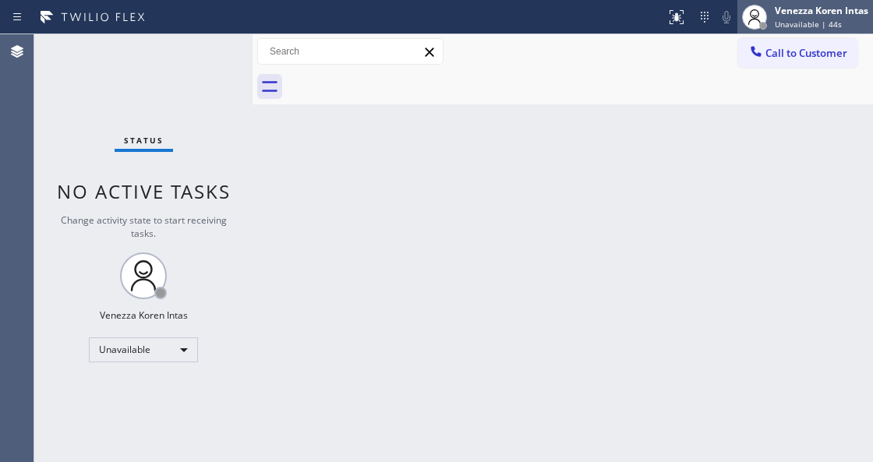
click at [819, 23] on span "Unavailable | 44s" at bounding box center [808, 24] width 67 height 11
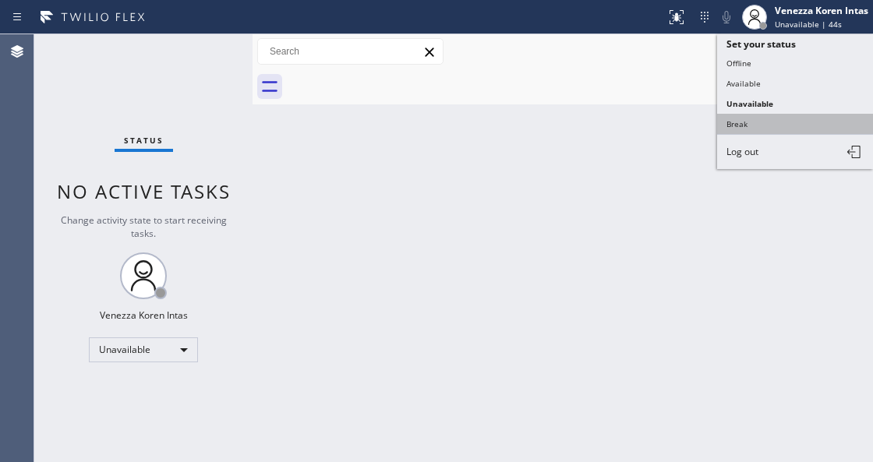
click at [759, 119] on button "Break" at bounding box center [795, 124] width 156 height 20
